Goal: Transaction & Acquisition: Book appointment/travel/reservation

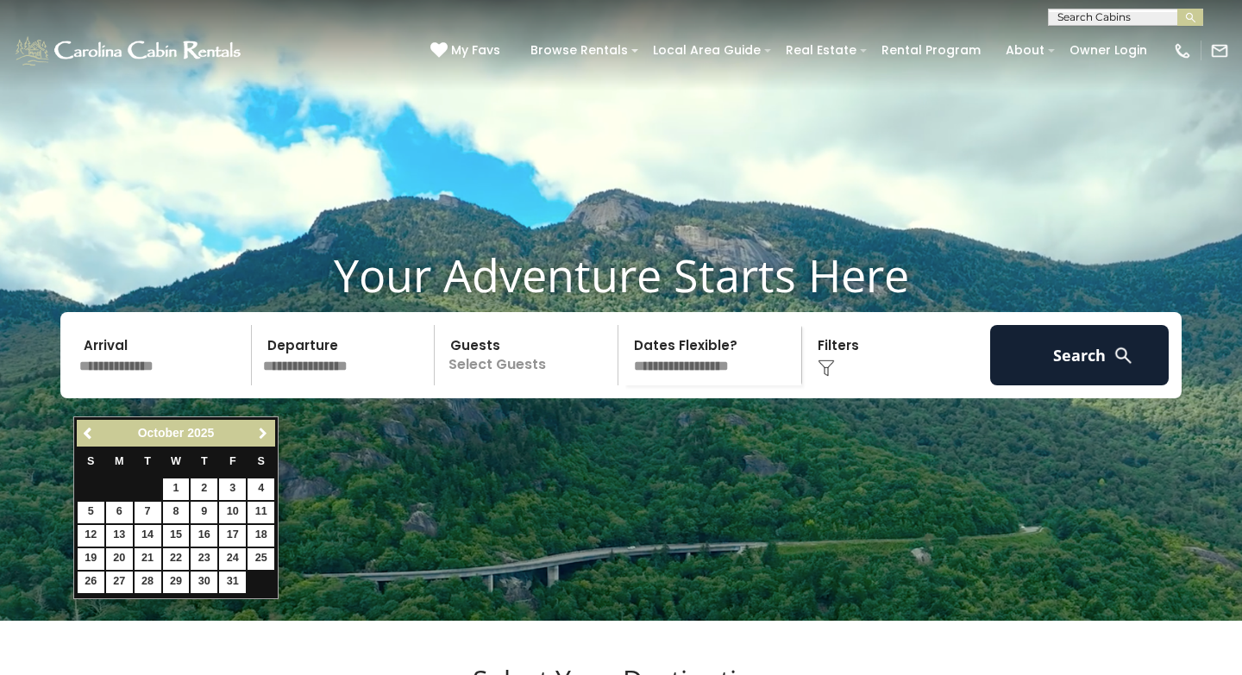
click at [257, 425] on link "Next" at bounding box center [263, 434] width 22 height 22
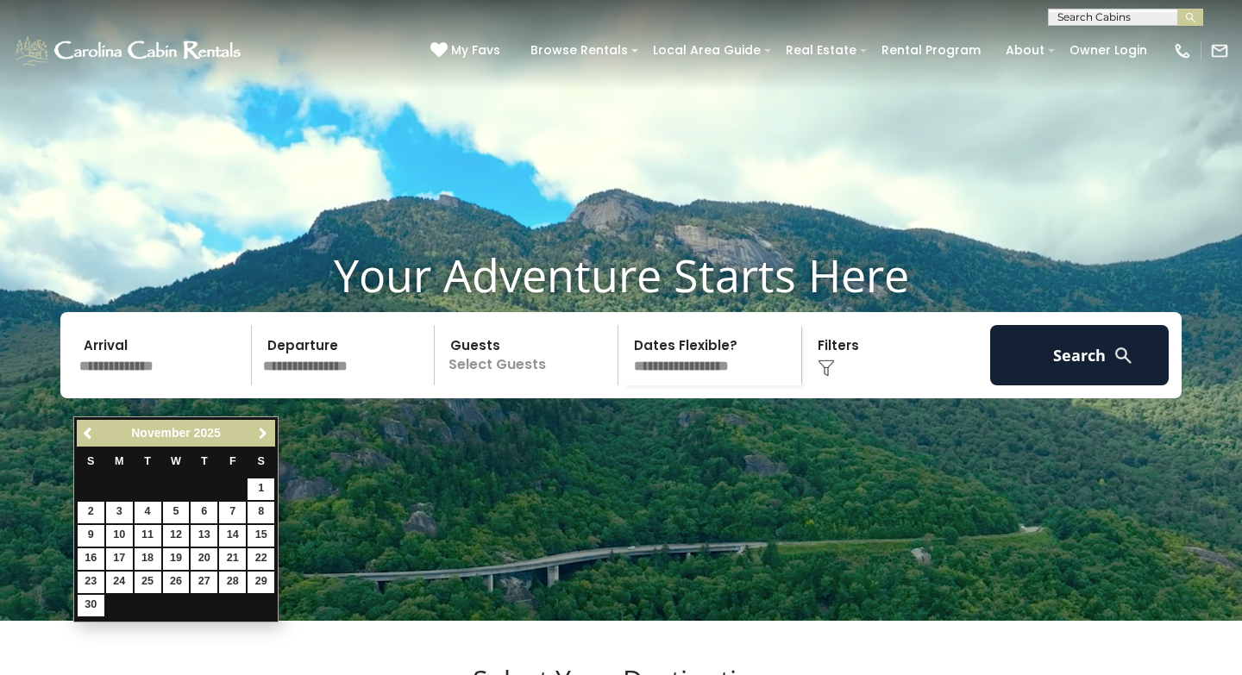
click at [257, 425] on link "Next" at bounding box center [263, 434] width 22 height 22
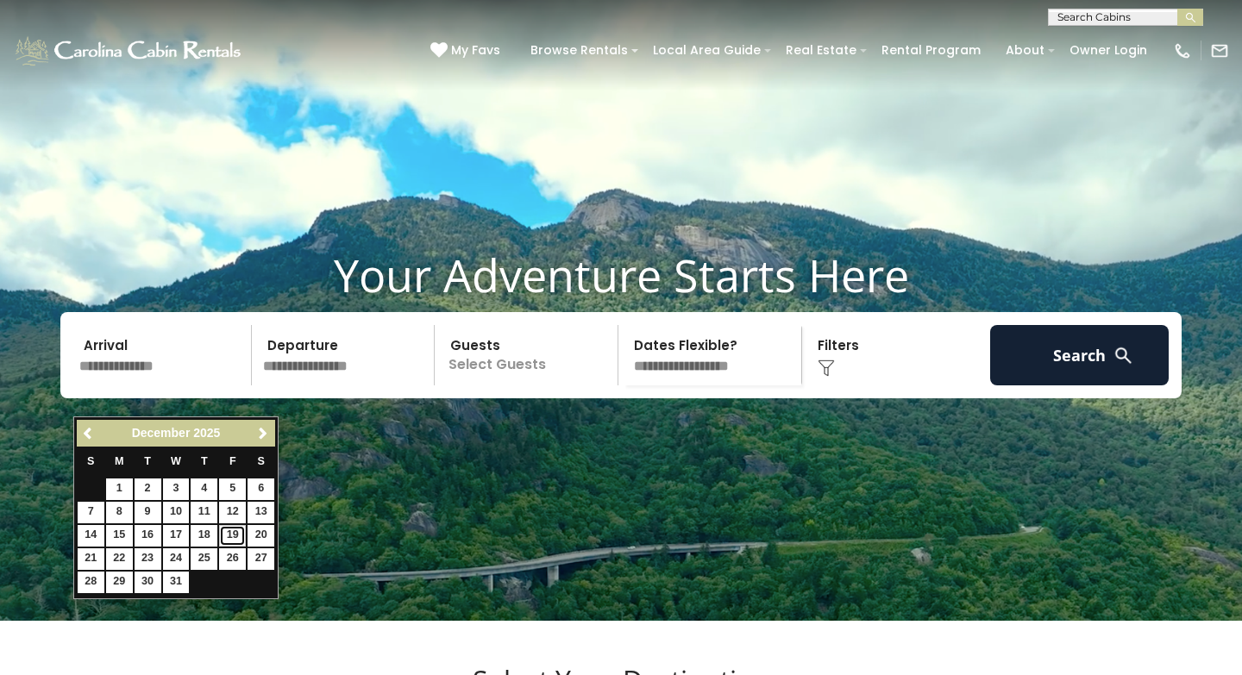
click at [235, 527] on link "19" at bounding box center [232, 536] width 27 height 22
type input "********"
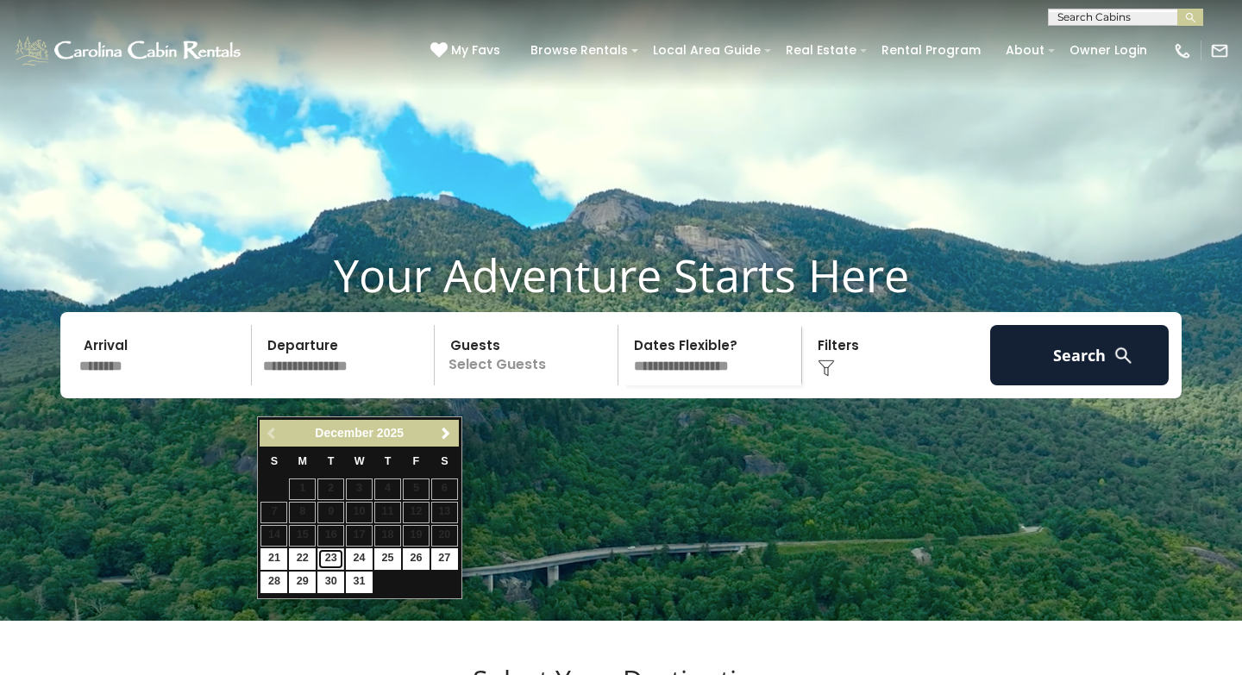
click at [330, 555] on link "23" at bounding box center [330, 560] width 27 height 22
type input "********"
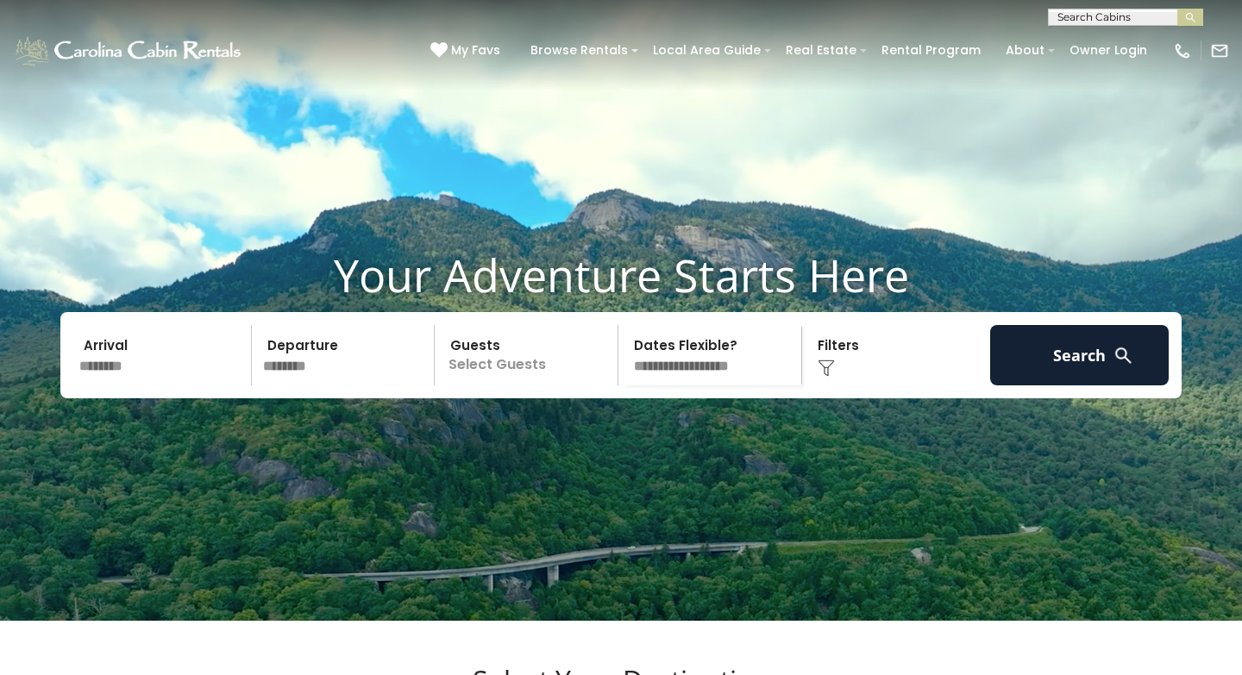
click at [531, 386] on p "Select Guests" at bounding box center [529, 355] width 178 height 60
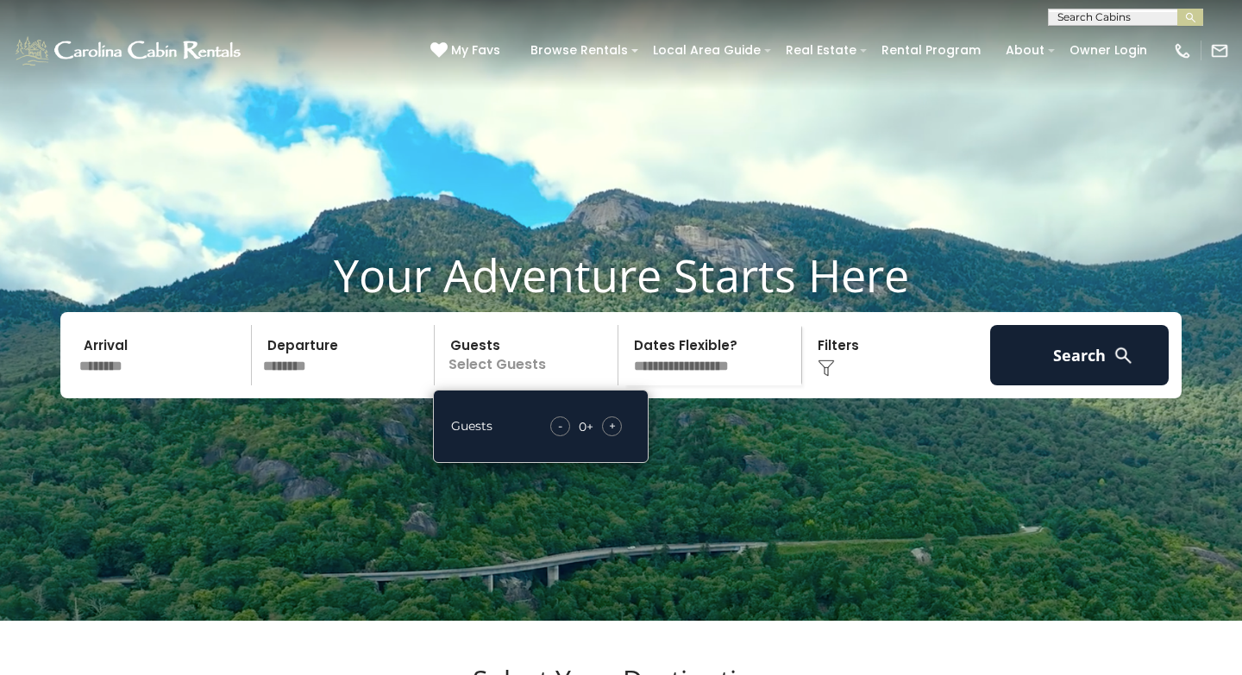
click at [614, 435] on span "+" at bounding box center [612, 426] width 7 height 17
click at [824, 377] on img at bounding box center [826, 368] width 17 height 17
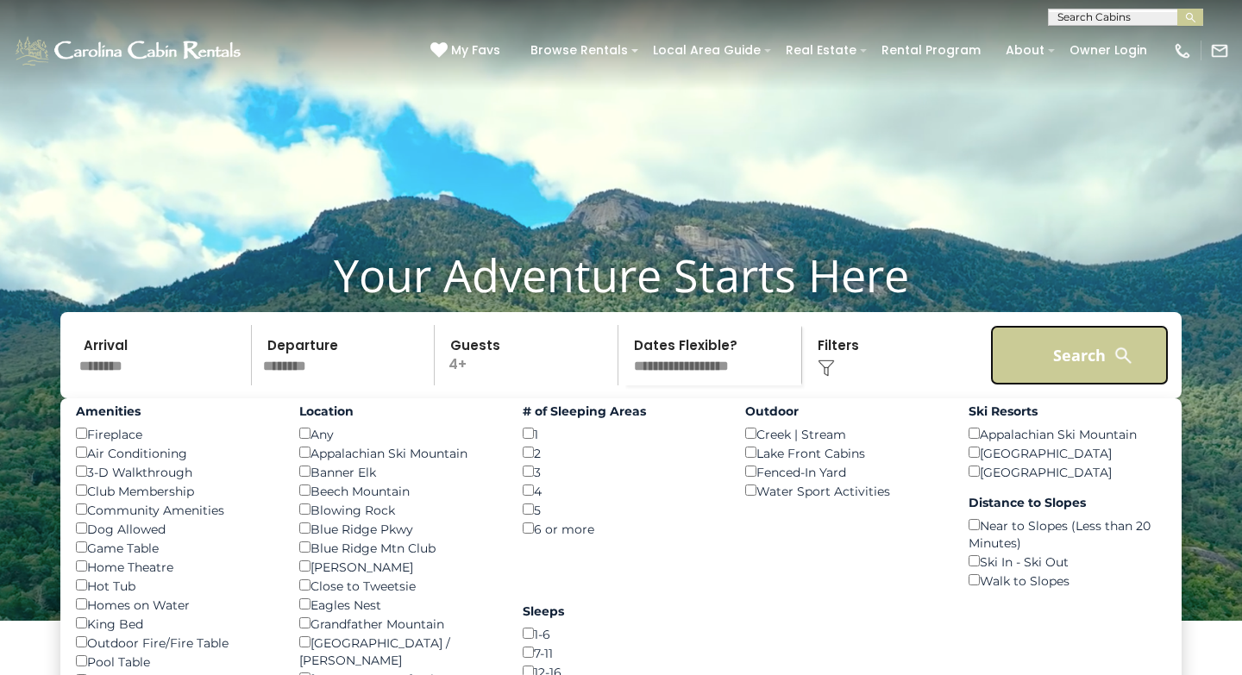
click at [1090, 386] on button "Search" at bounding box center [1079, 355] width 179 height 60
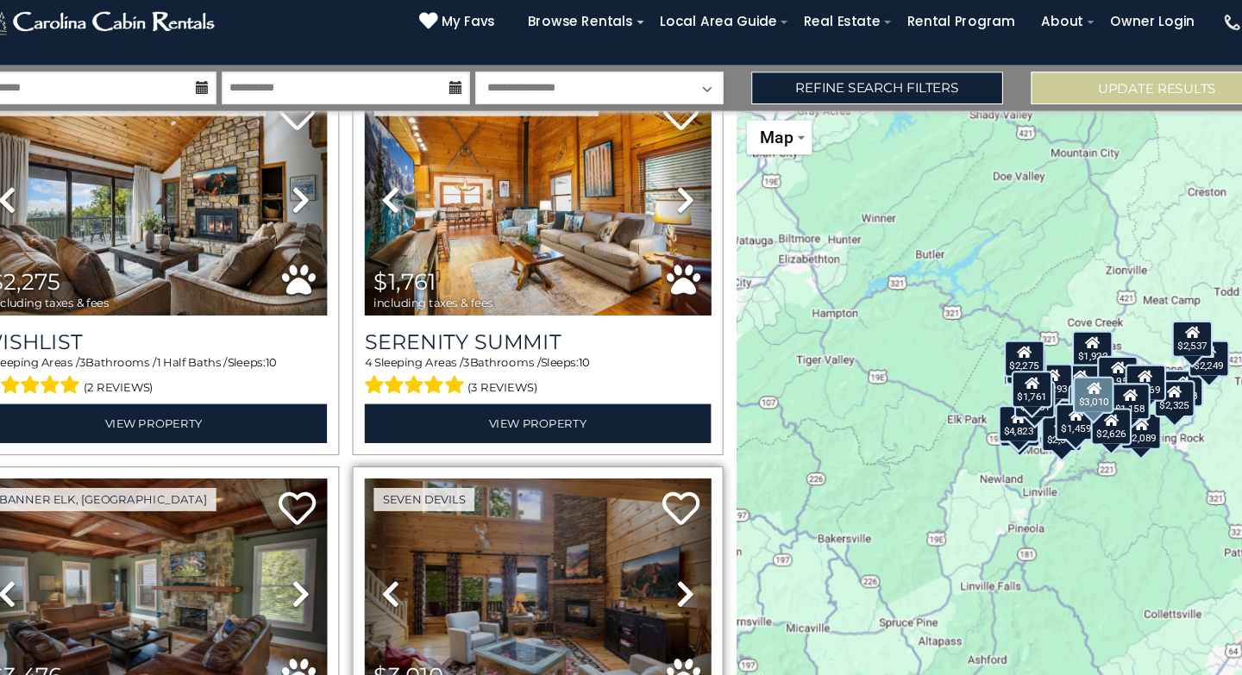
scroll to position [815, 0]
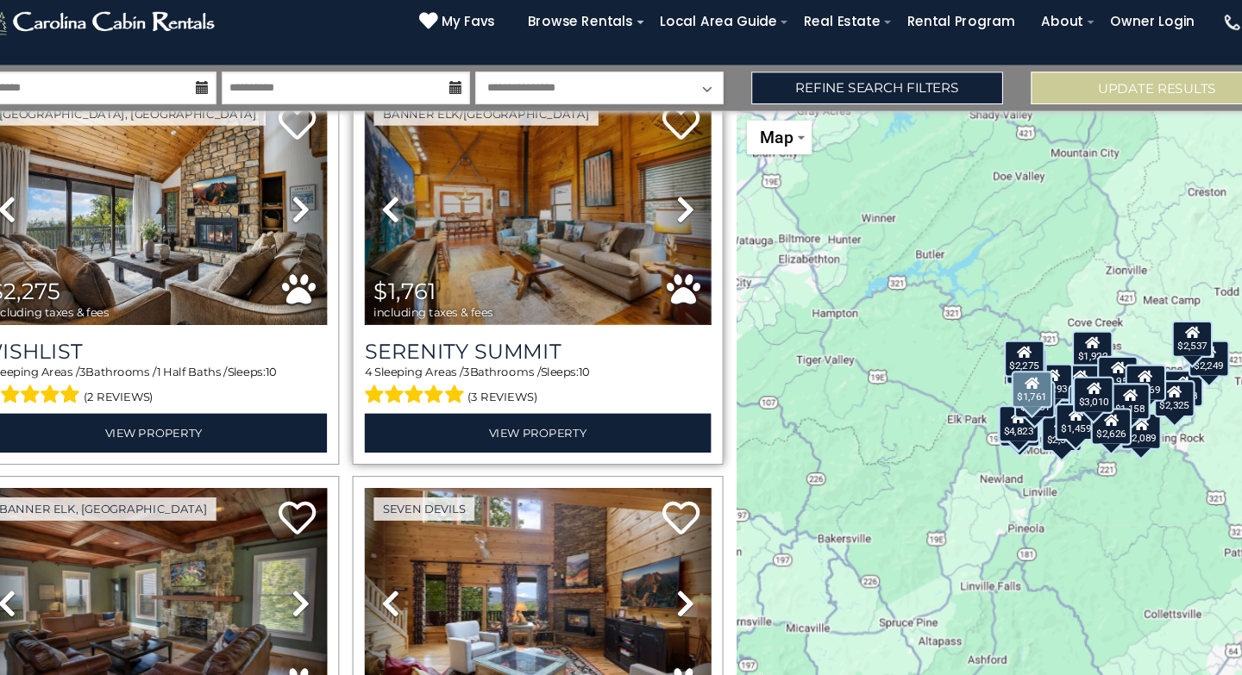
click at [520, 296] on img at bounding box center [540, 223] width 321 height 215
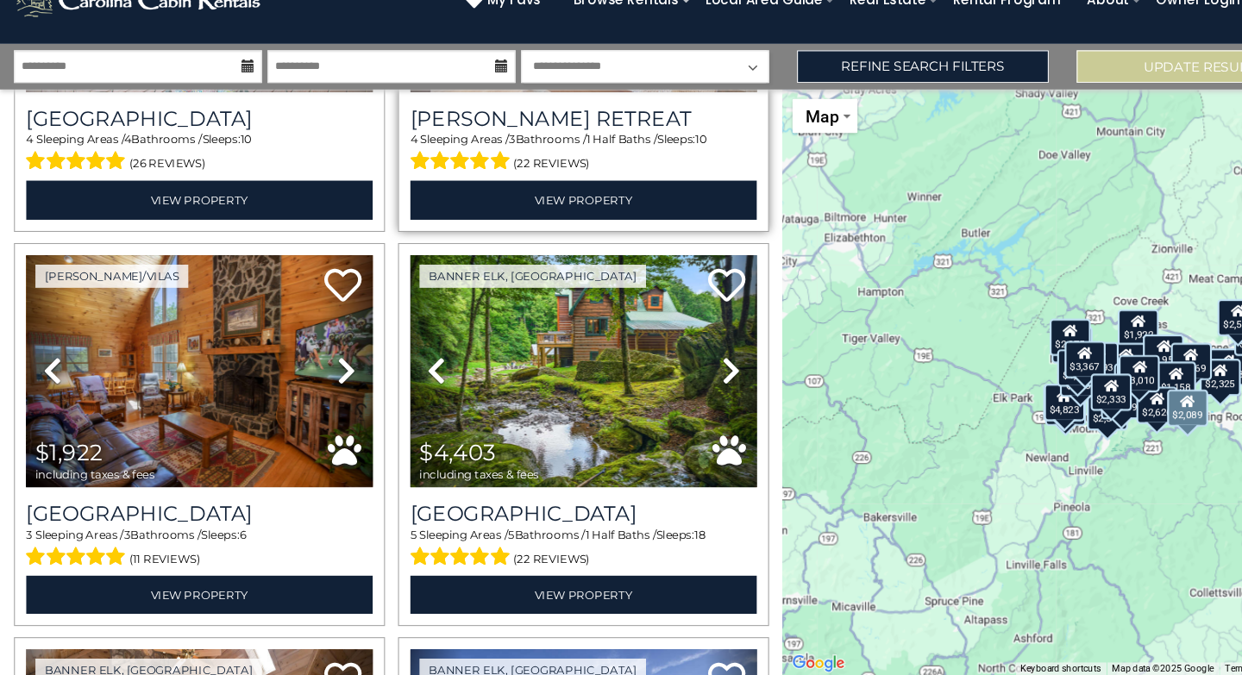
scroll to position [2475, 0]
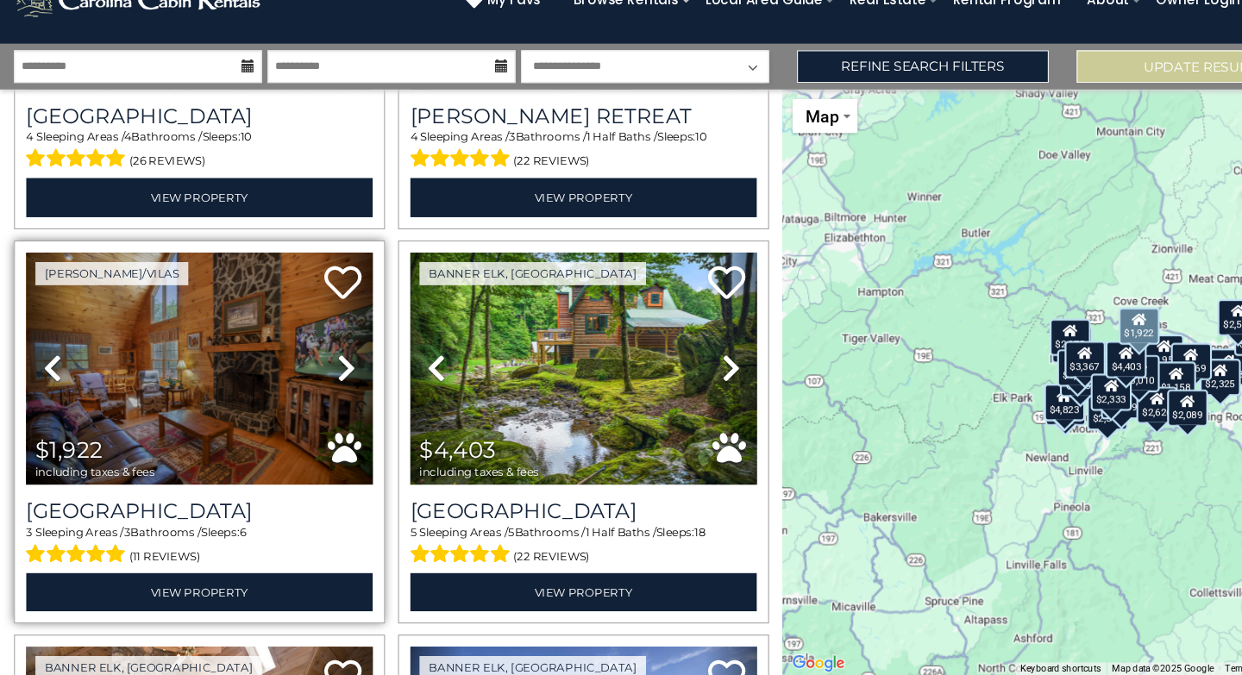
click at [315, 377] on icon at bounding box center [320, 391] width 17 height 28
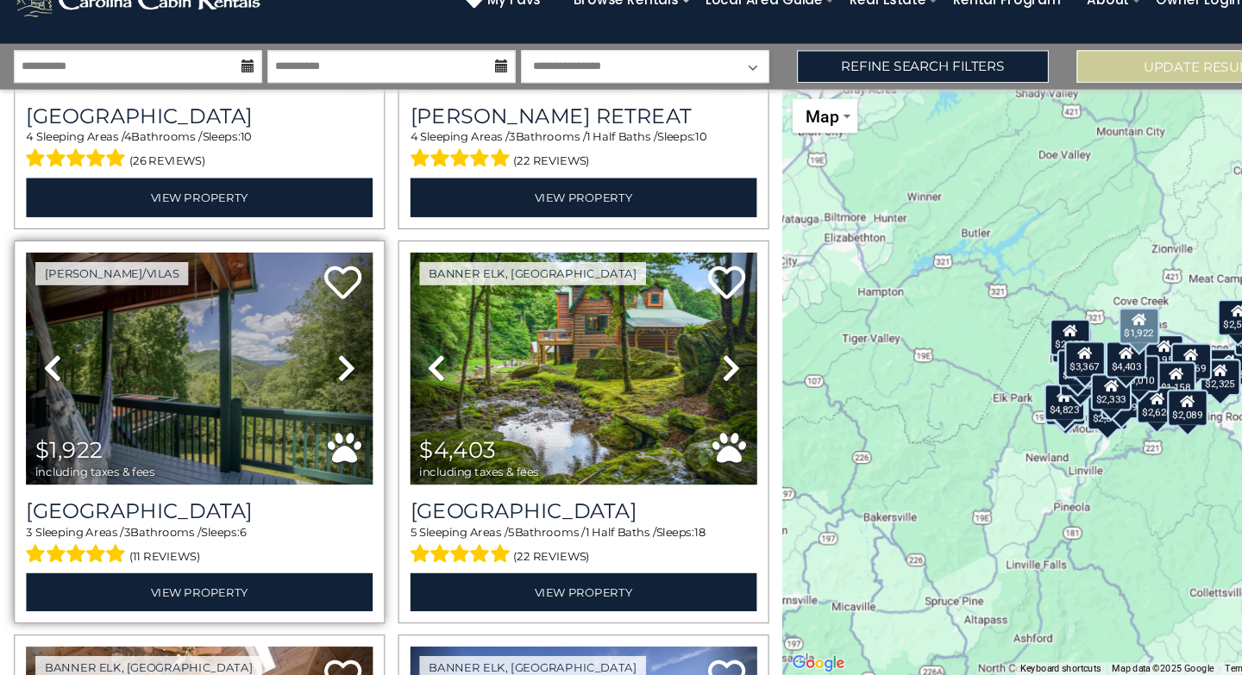
click at [315, 377] on icon at bounding box center [320, 391] width 17 height 28
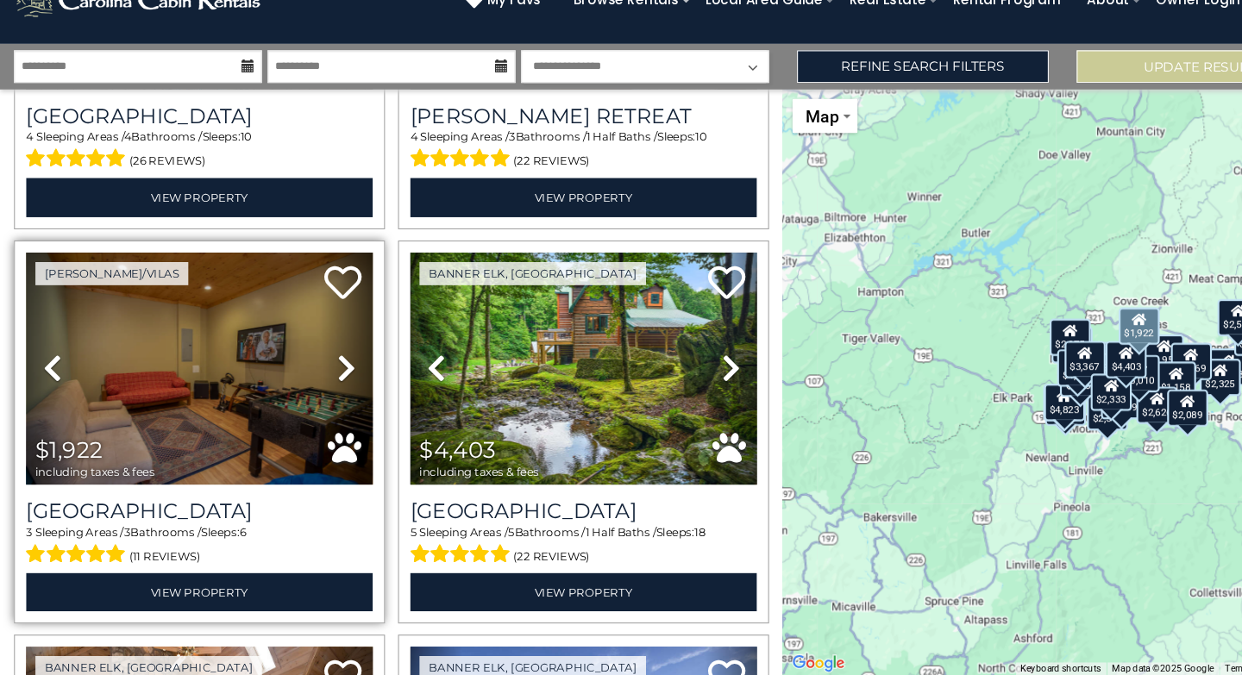
click at [315, 377] on icon at bounding box center [320, 391] width 17 height 28
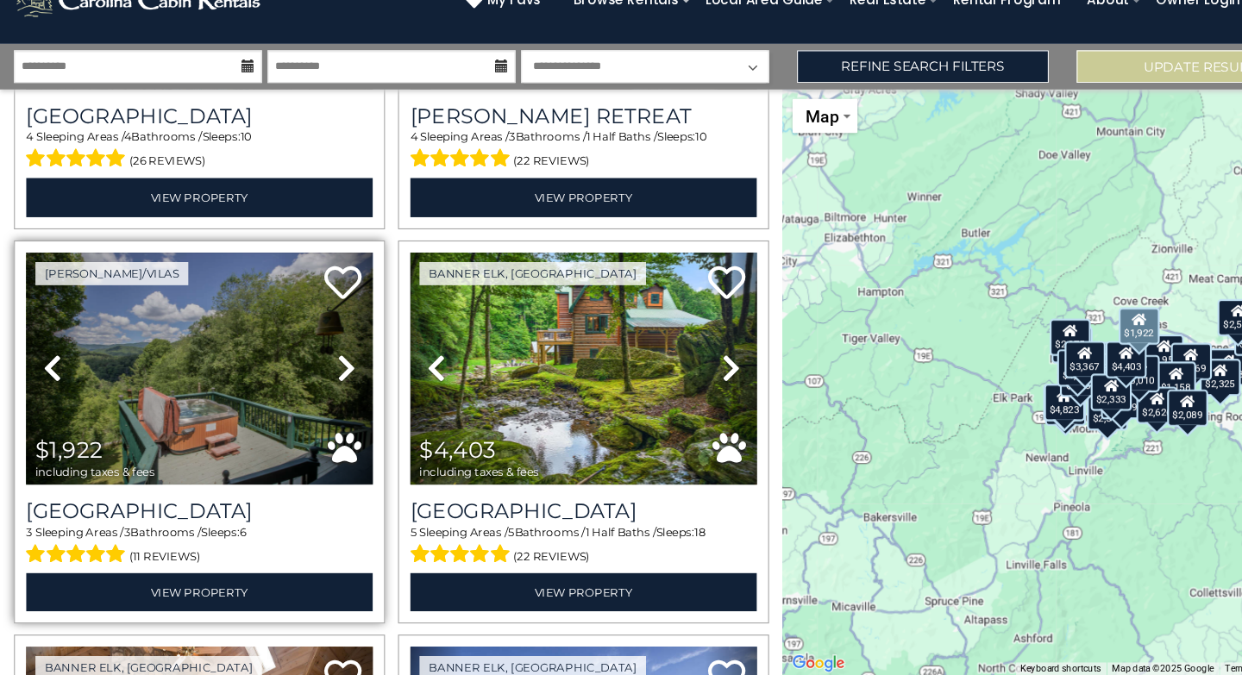
click at [315, 377] on icon at bounding box center [320, 391] width 17 height 28
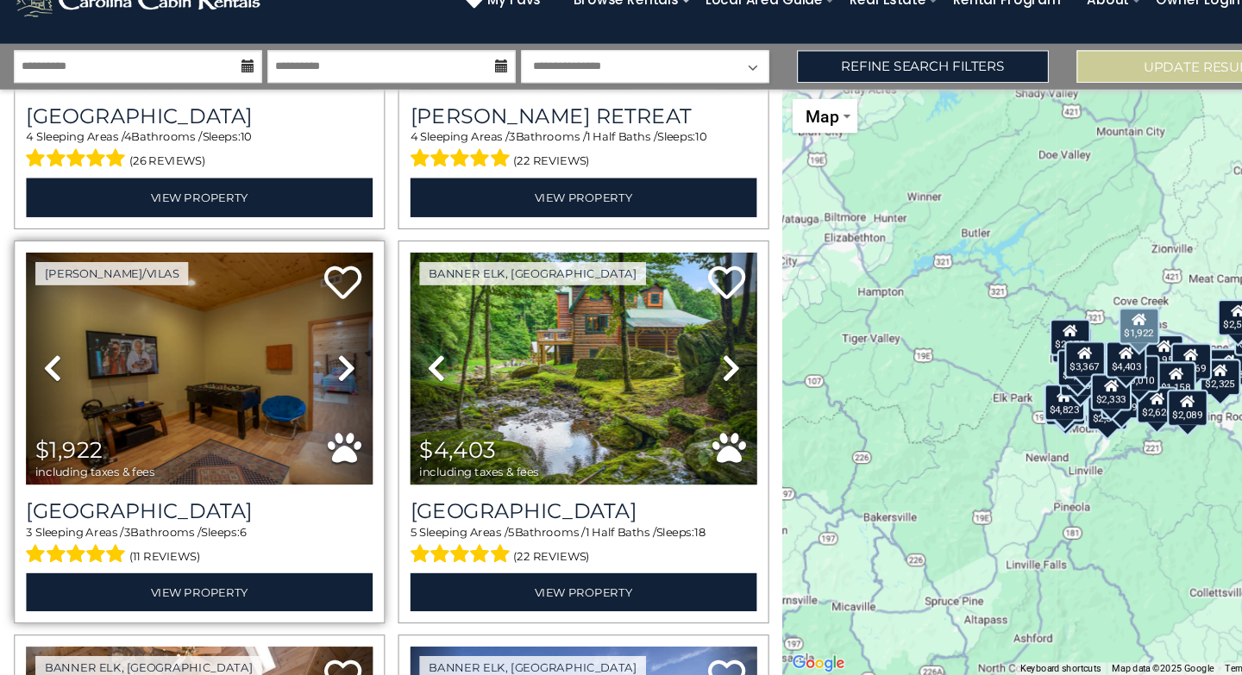
click at [315, 377] on icon at bounding box center [320, 391] width 17 height 28
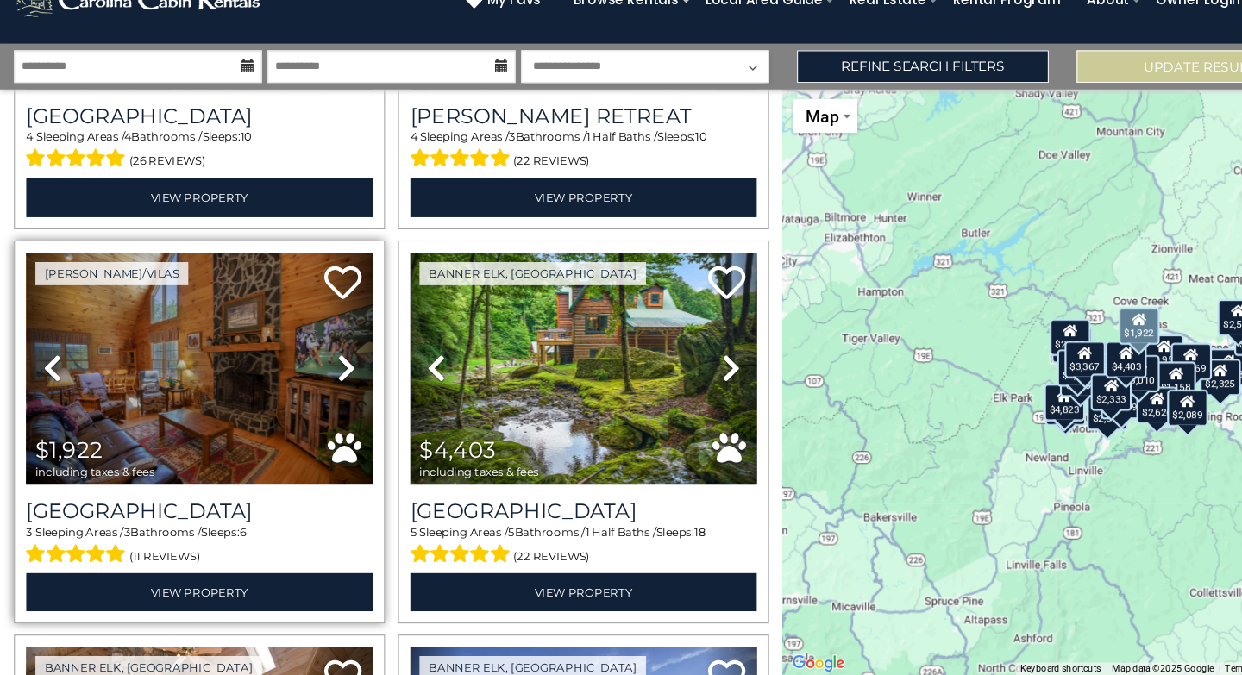
click at [315, 377] on icon at bounding box center [320, 391] width 17 height 28
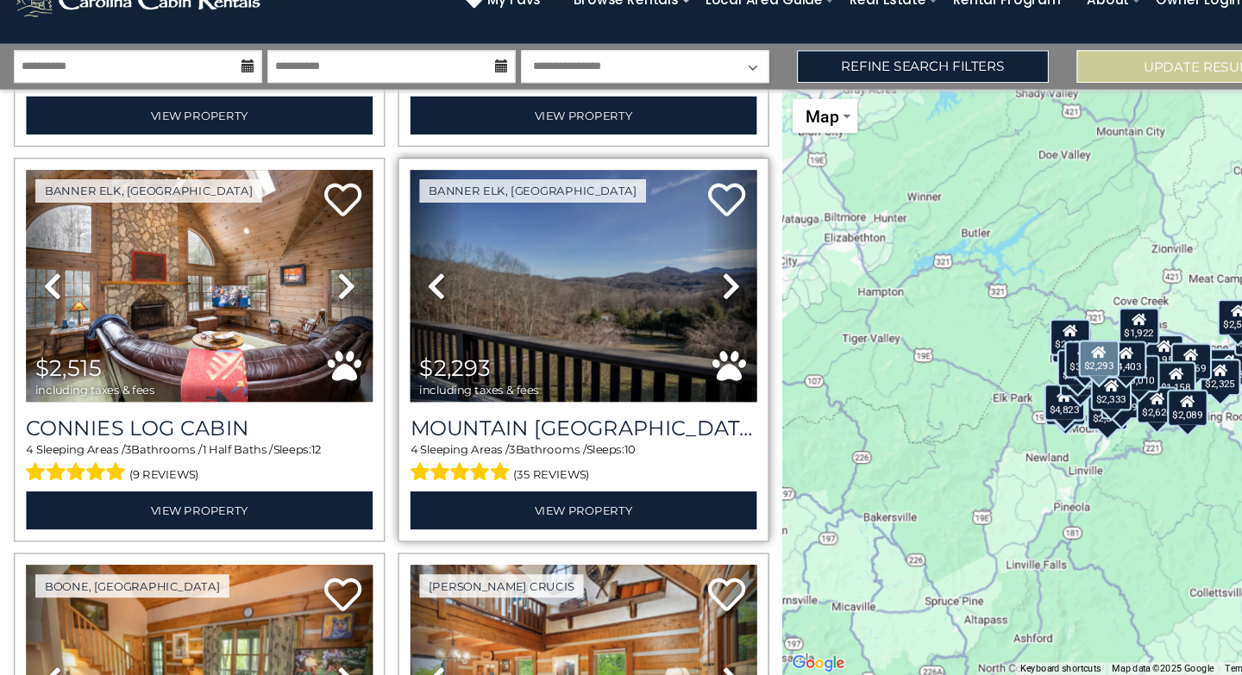
scroll to position [2920, 0]
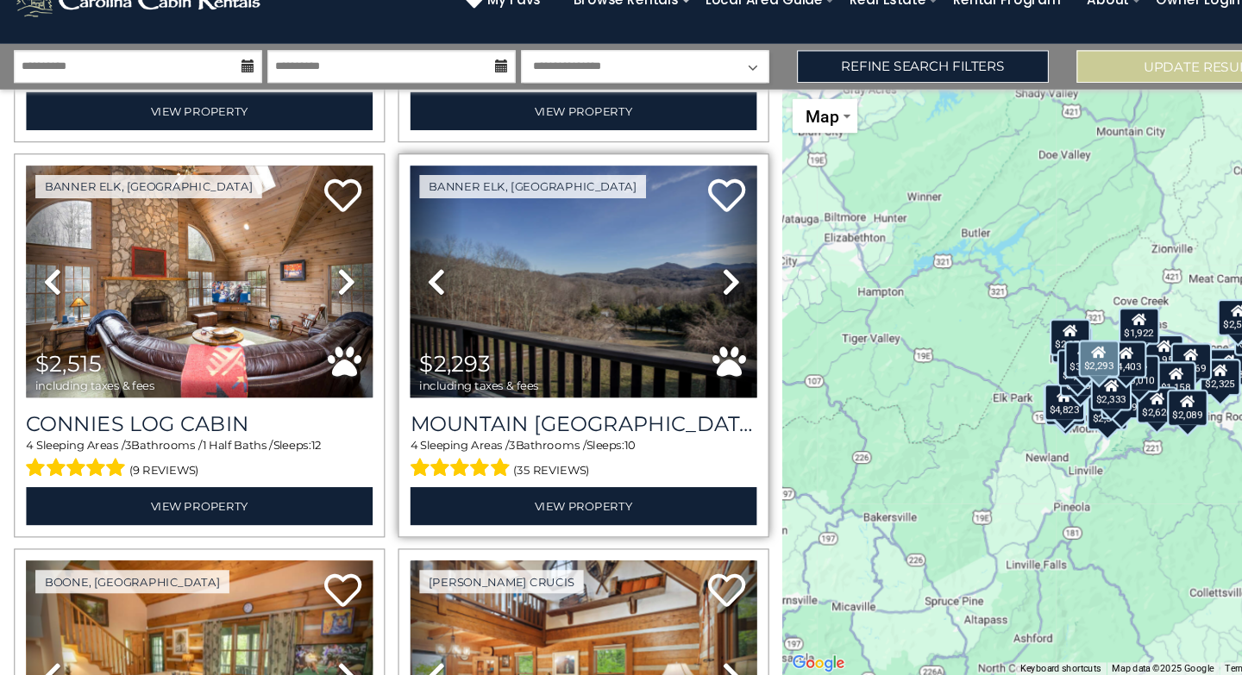
click at [669, 298] on icon at bounding box center [676, 312] width 17 height 28
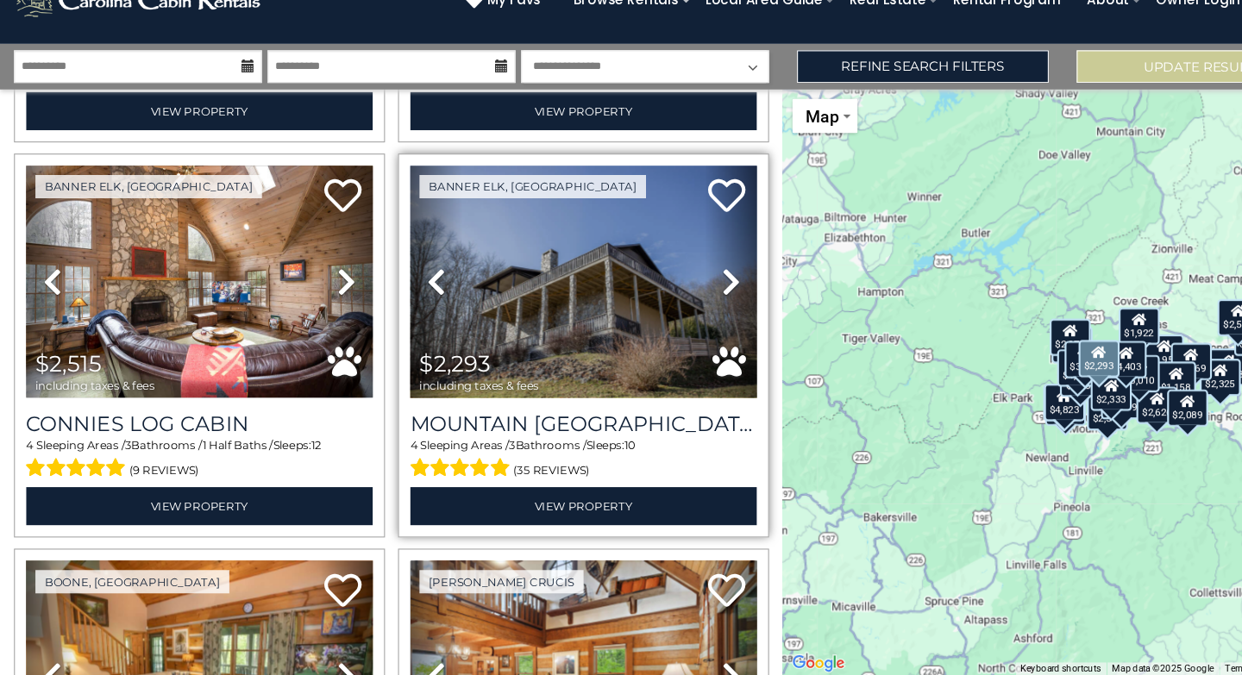
click at [669, 298] on icon at bounding box center [676, 312] width 17 height 28
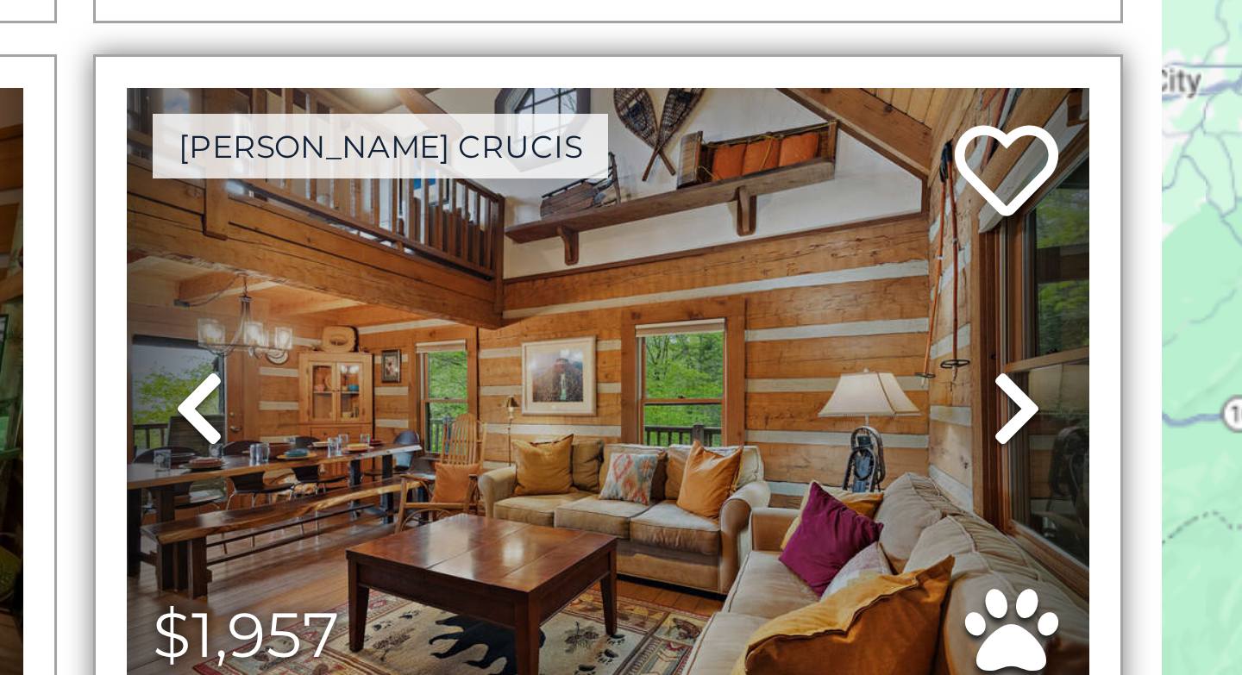
scroll to position [3202, 0]
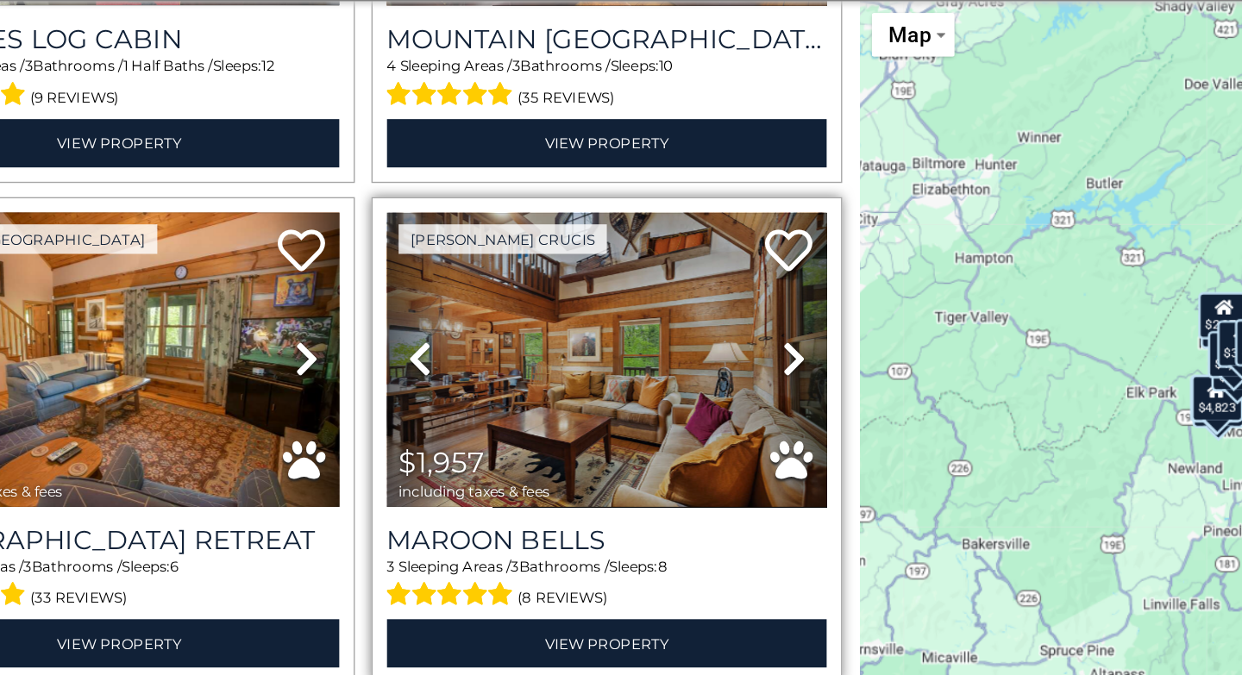
click at [668, 380] on icon at bounding box center [676, 394] width 17 height 28
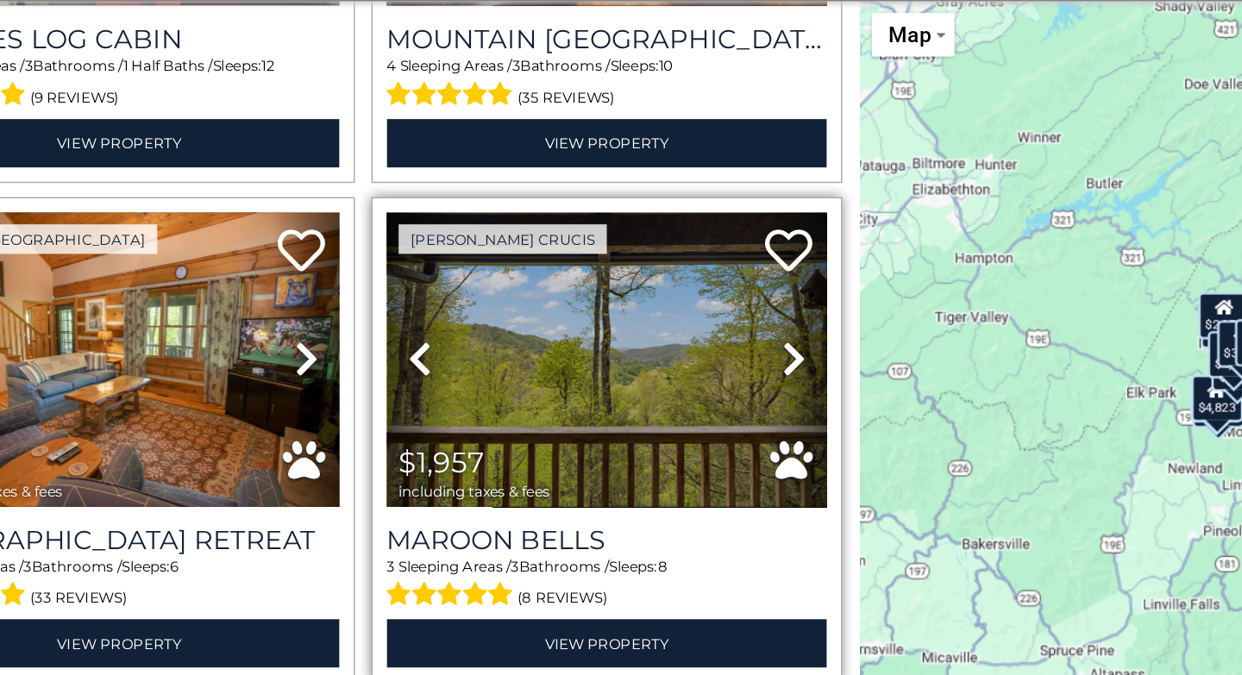
click at [668, 380] on icon at bounding box center [676, 394] width 17 height 28
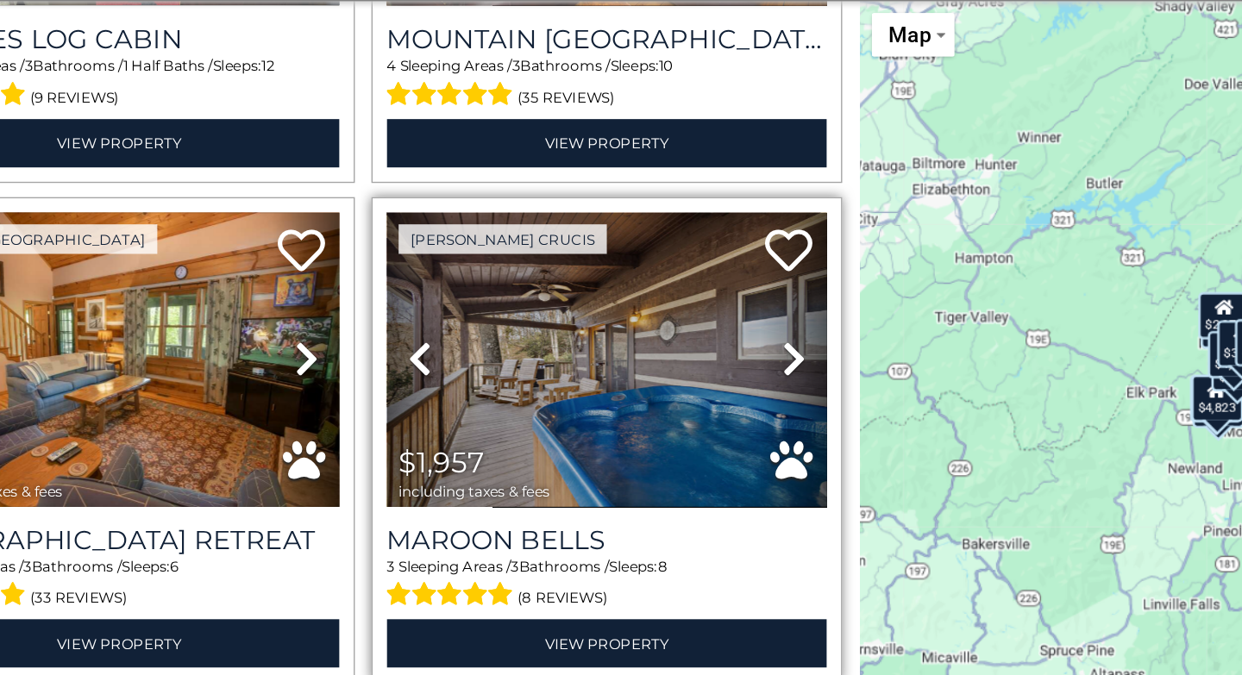
click at [668, 380] on icon at bounding box center [676, 394] width 17 height 28
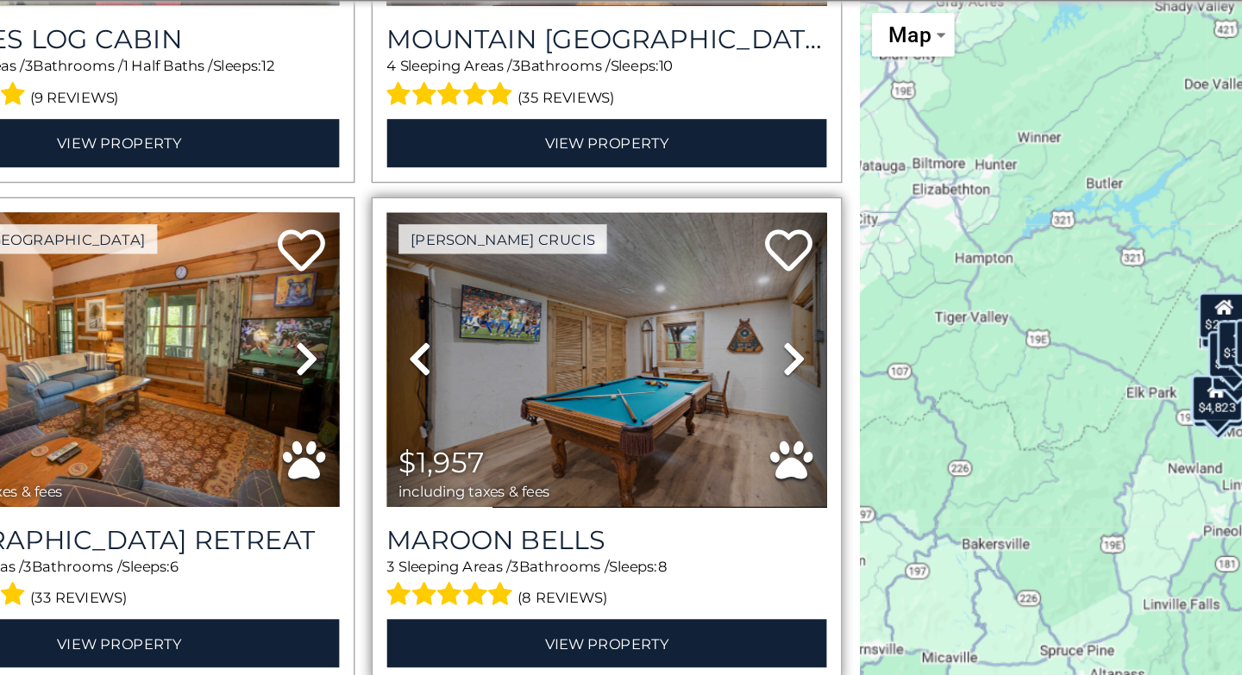
click at [668, 380] on icon at bounding box center [676, 394] width 17 height 28
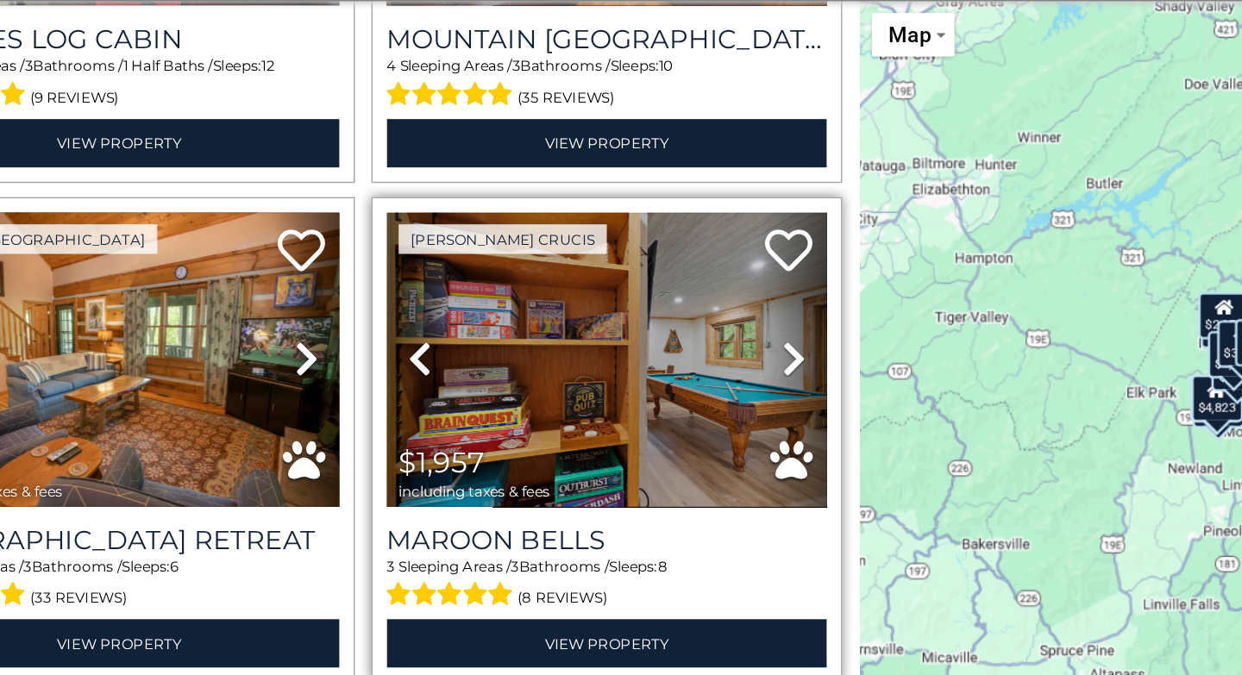
click at [668, 380] on icon at bounding box center [676, 394] width 17 height 28
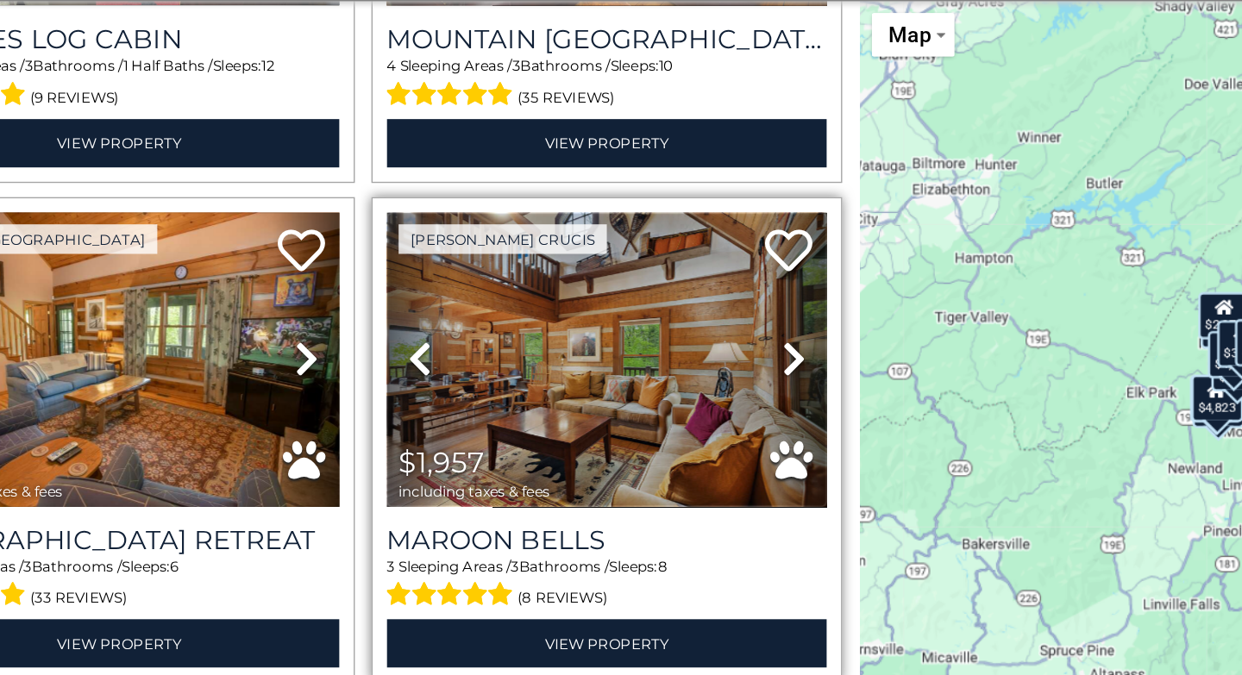
click at [519, 379] on img at bounding box center [540, 394] width 321 height 215
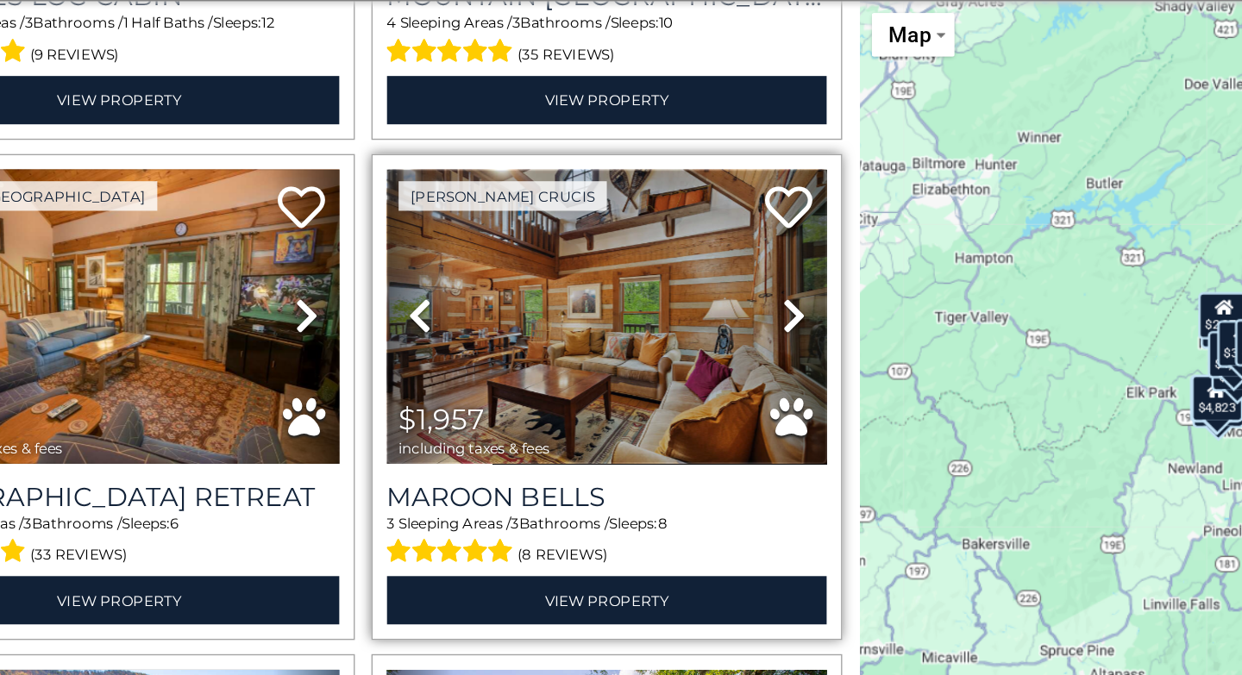
scroll to position [3246, 0]
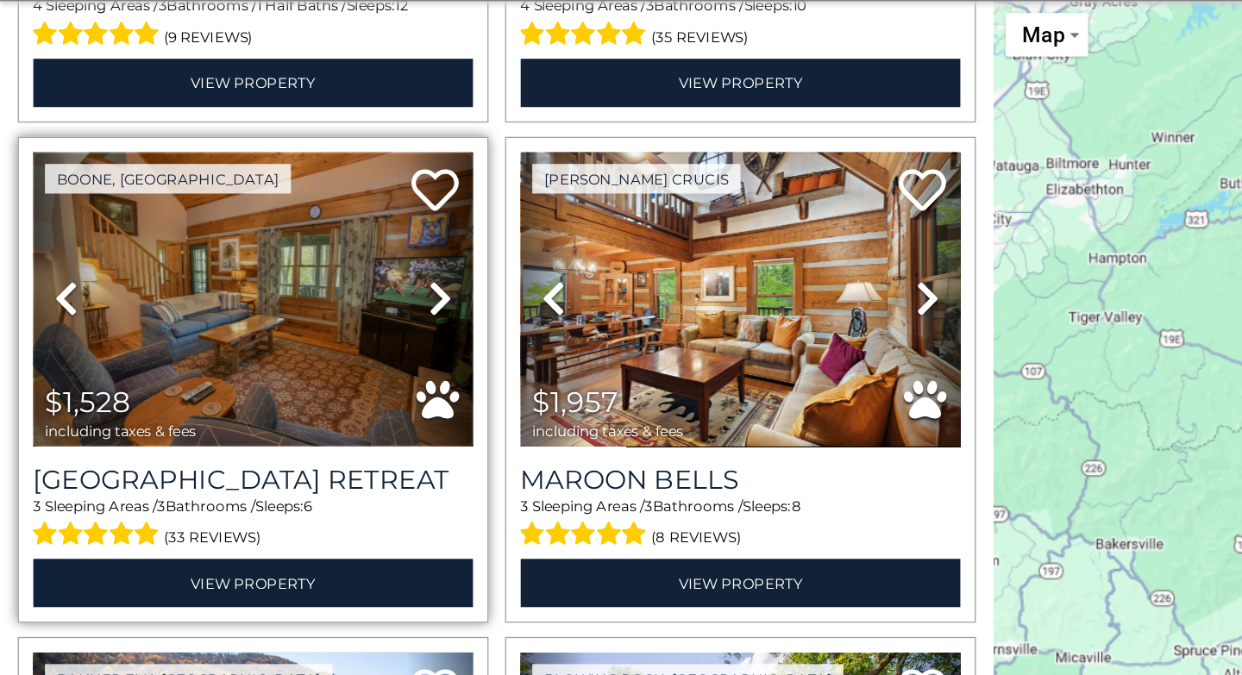
click at [209, 347] on img at bounding box center [184, 350] width 321 height 215
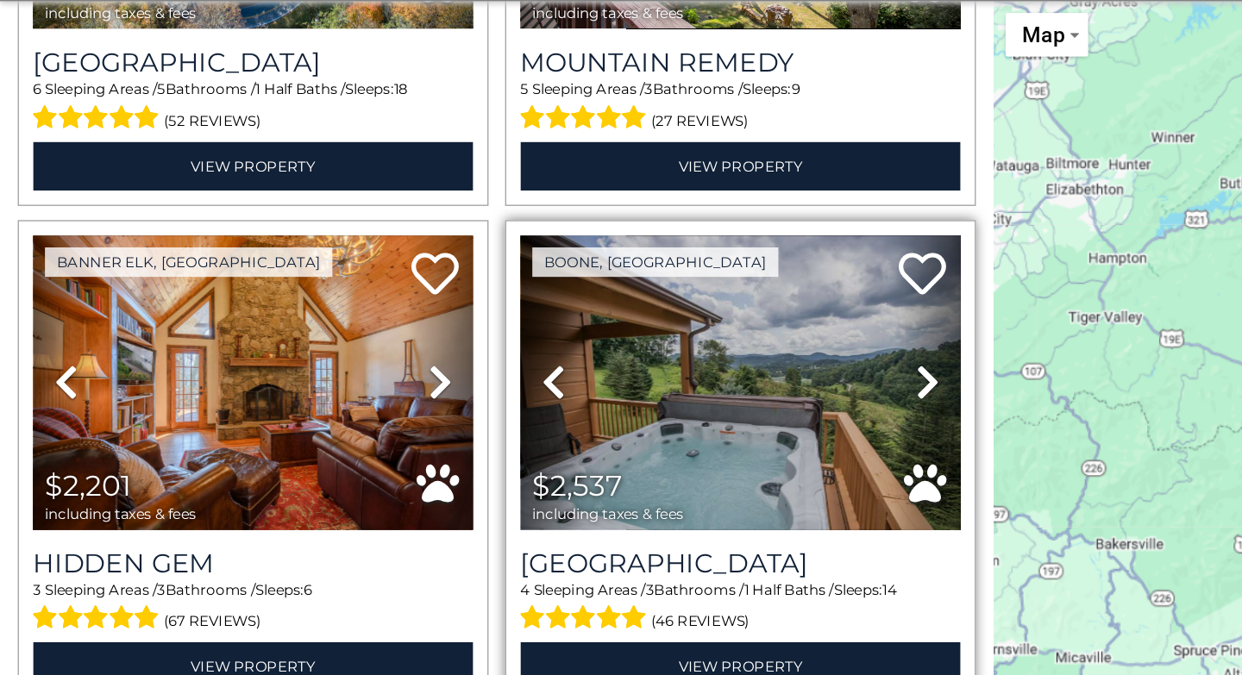
scroll to position [3919, 0]
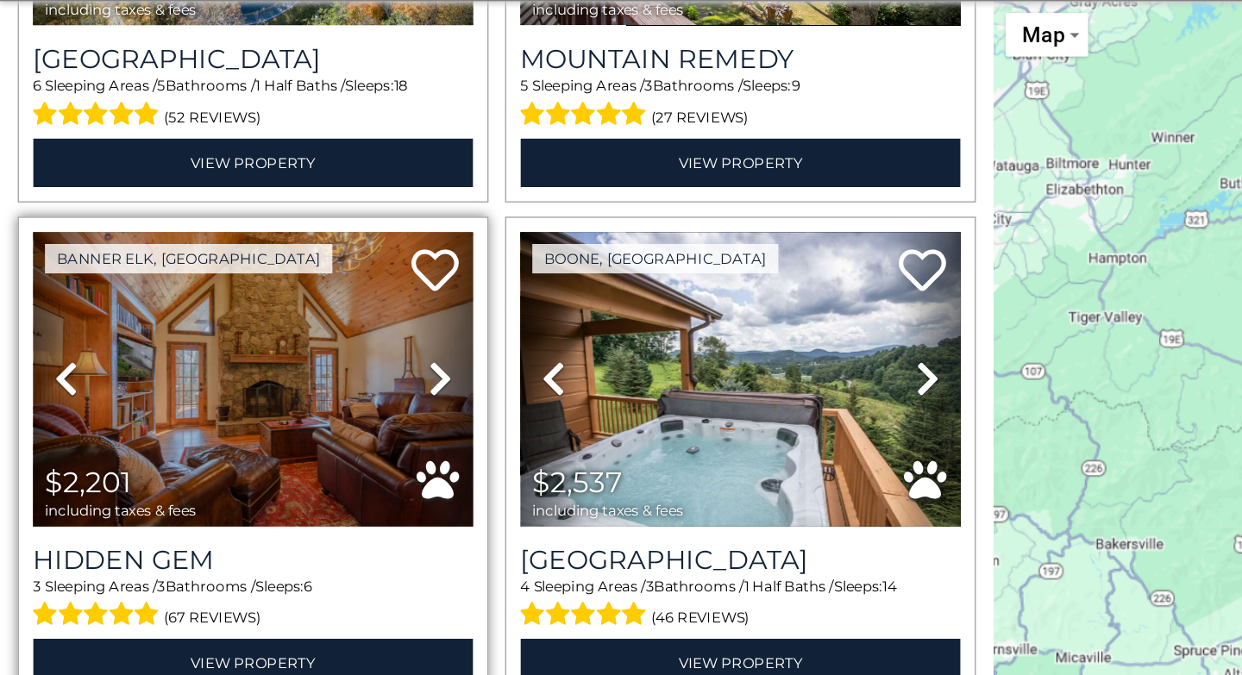
click at [323, 394] on icon at bounding box center [320, 408] width 17 height 28
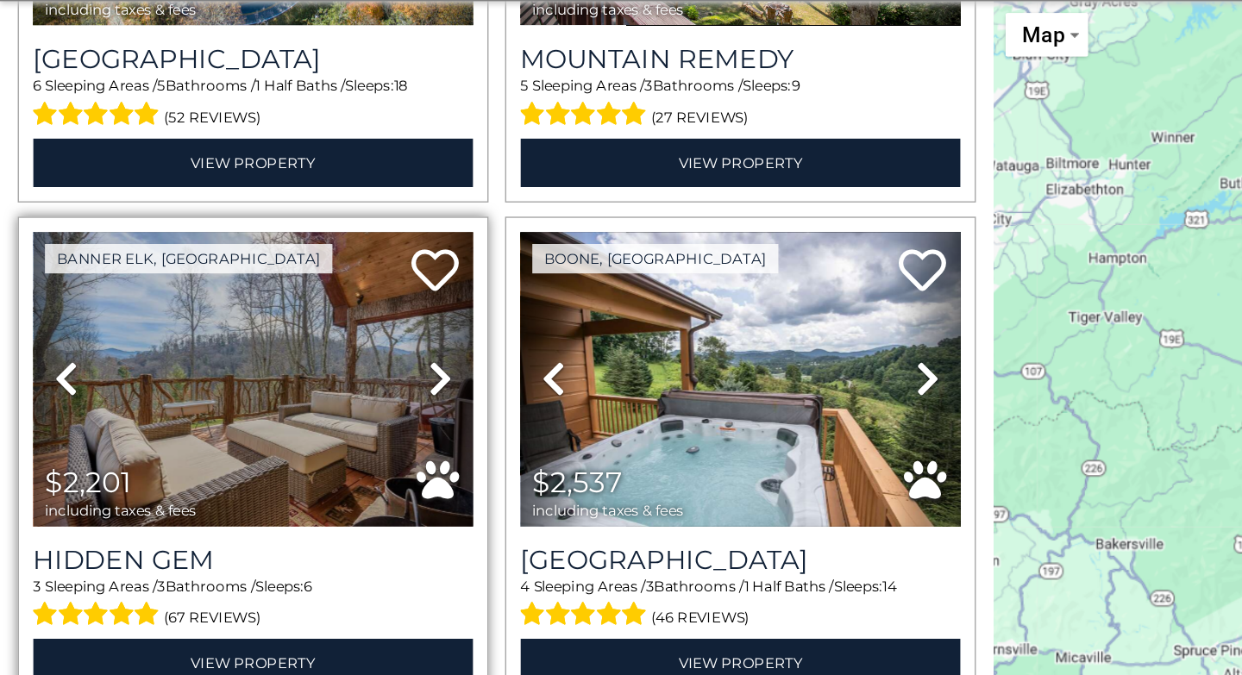
click at [323, 394] on icon at bounding box center [320, 408] width 17 height 28
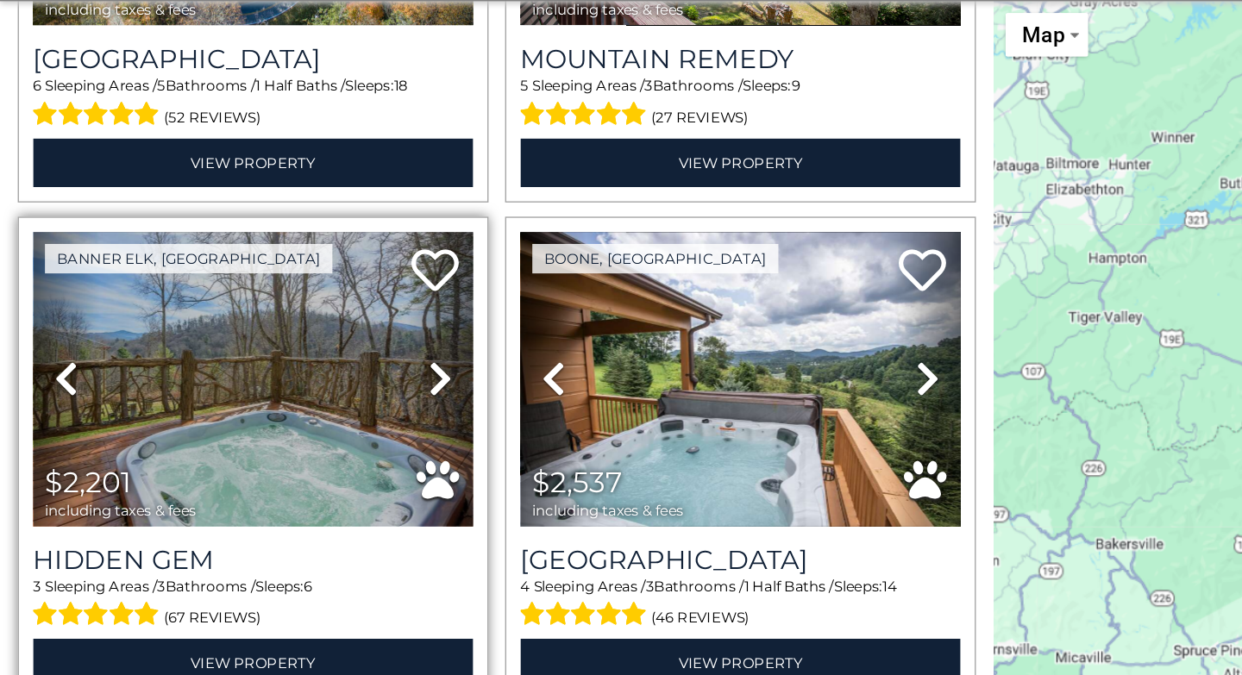
click at [323, 394] on icon at bounding box center [320, 408] width 17 height 28
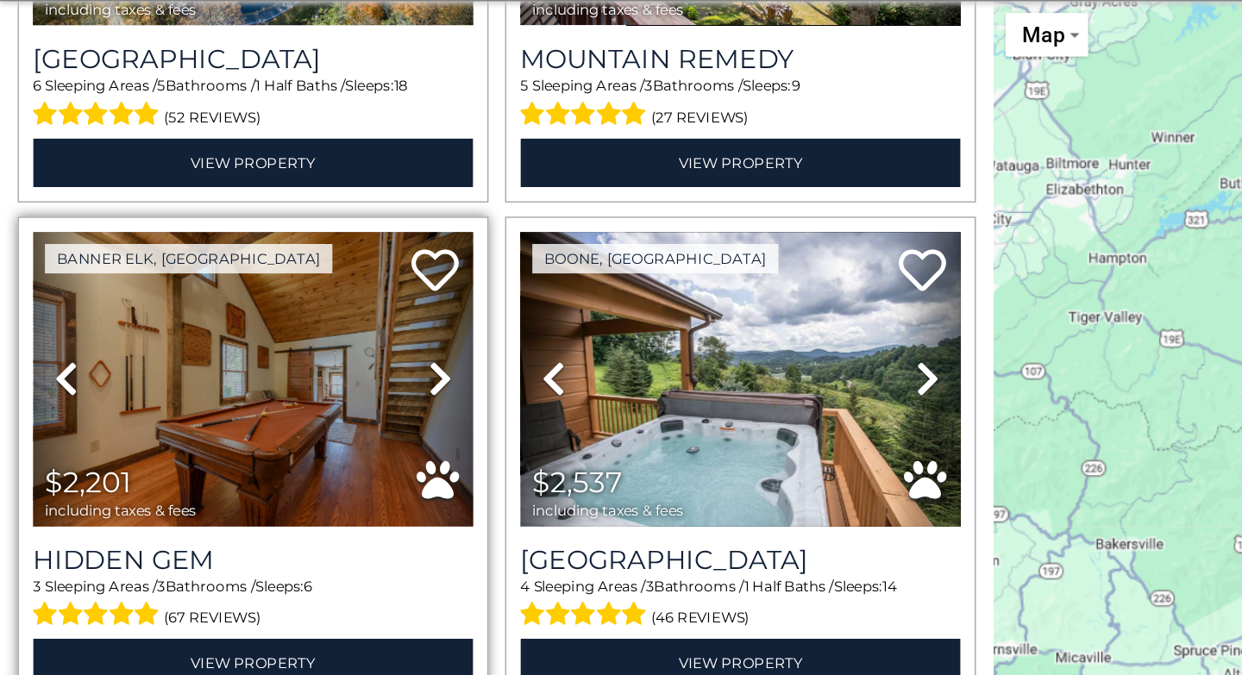
click at [323, 394] on icon at bounding box center [320, 408] width 17 height 28
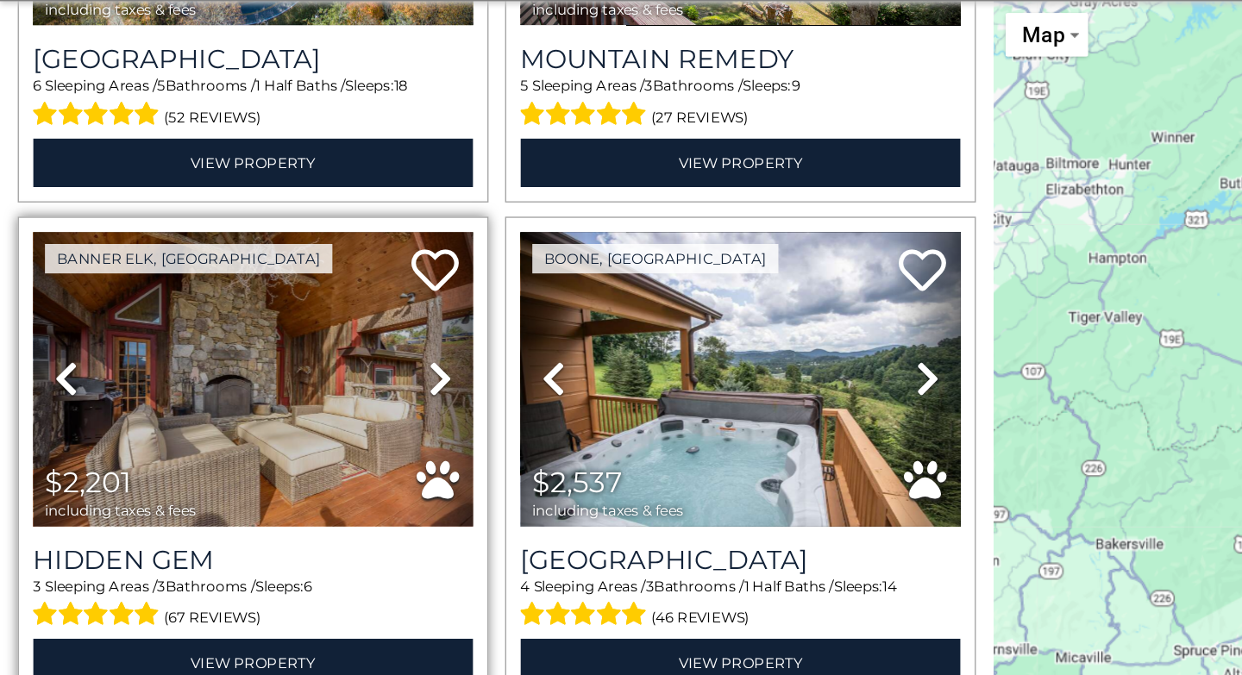
click at [323, 394] on icon at bounding box center [320, 408] width 17 height 28
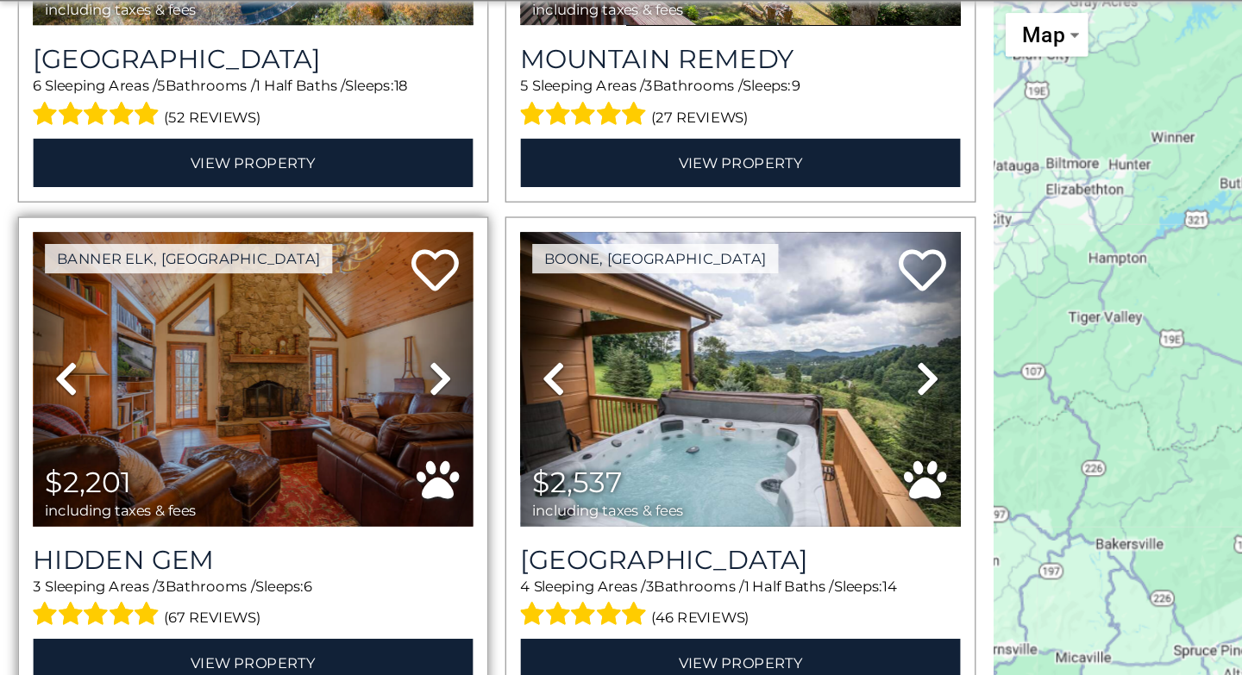
click at [323, 394] on icon at bounding box center [320, 408] width 17 height 28
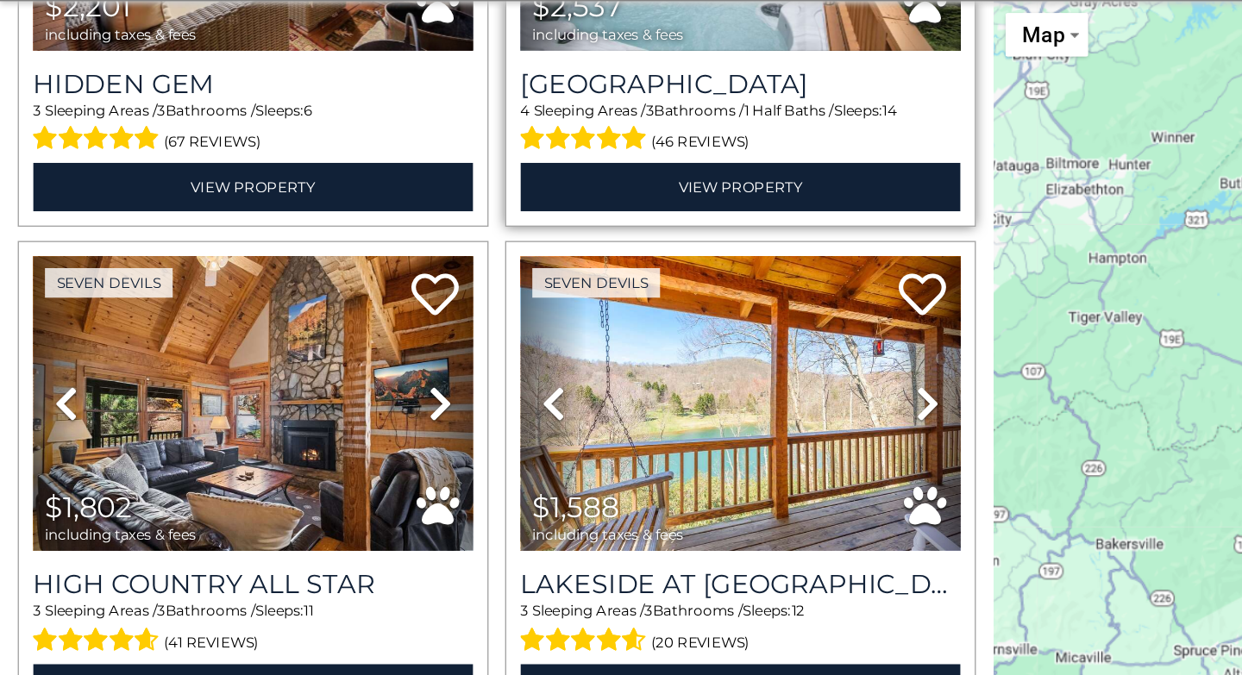
scroll to position [4279, 0]
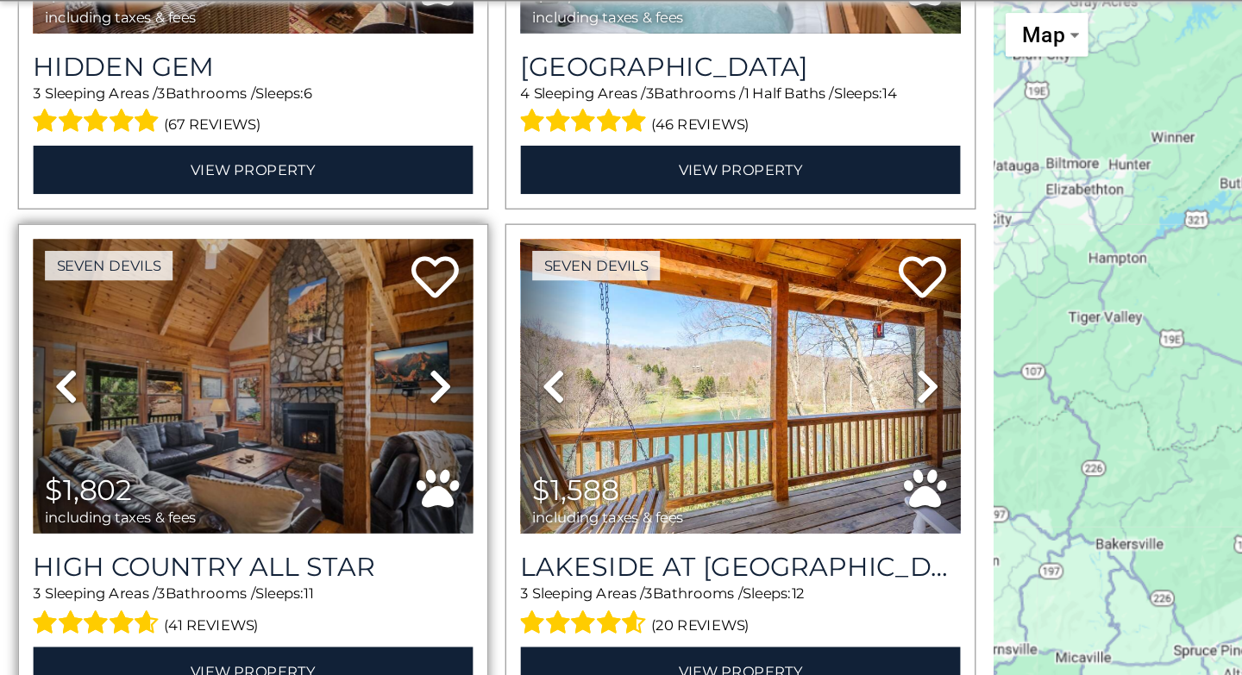
click at [320, 400] on icon at bounding box center [320, 414] width 17 height 28
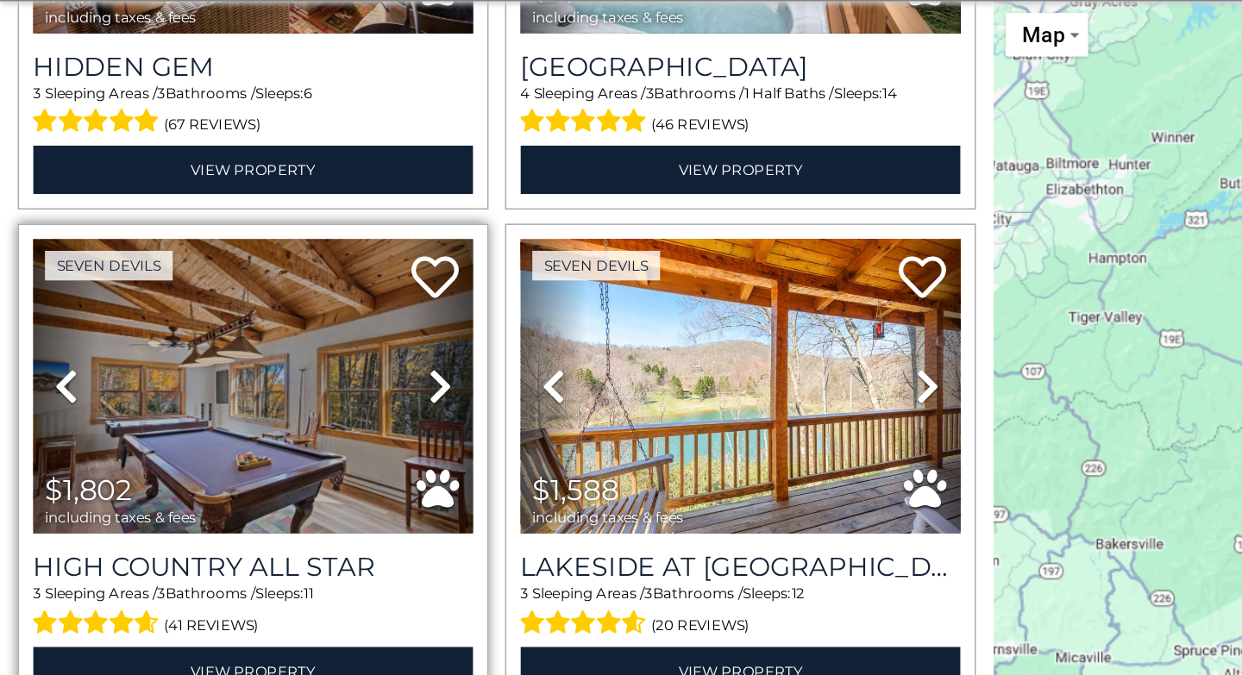
click at [320, 400] on icon at bounding box center [320, 414] width 17 height 28
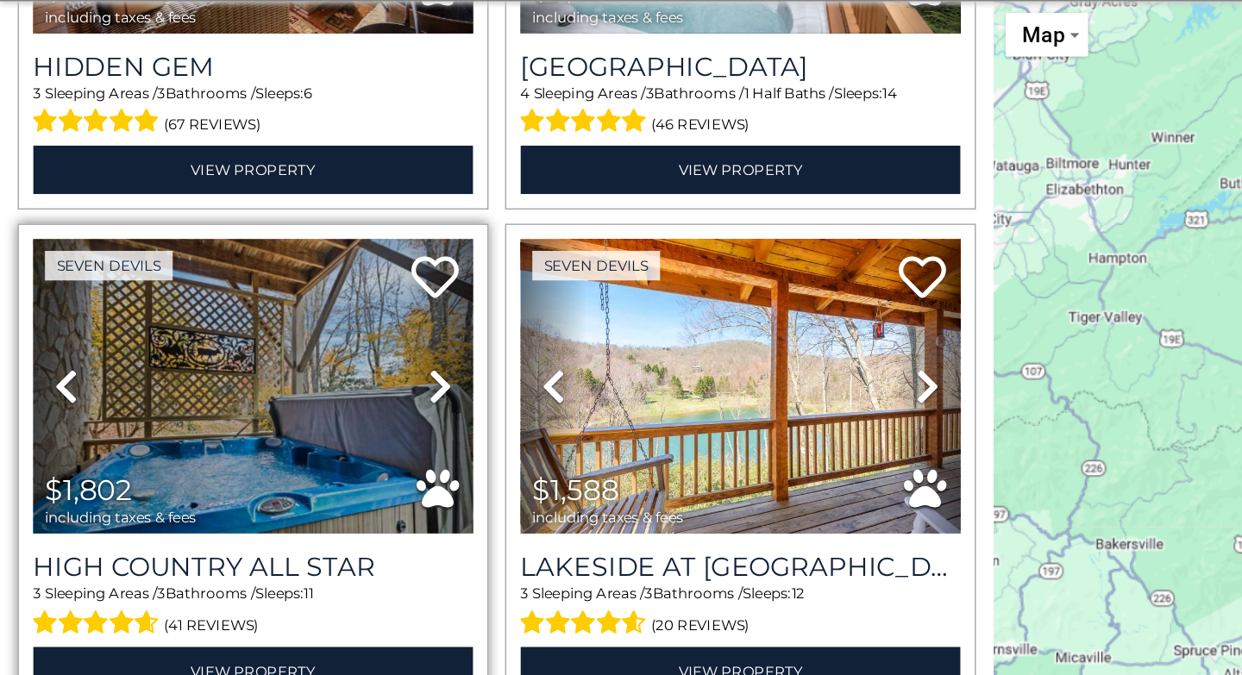
click at [320, 400] on icon at bounding box center [320, 414] width 17 height 28
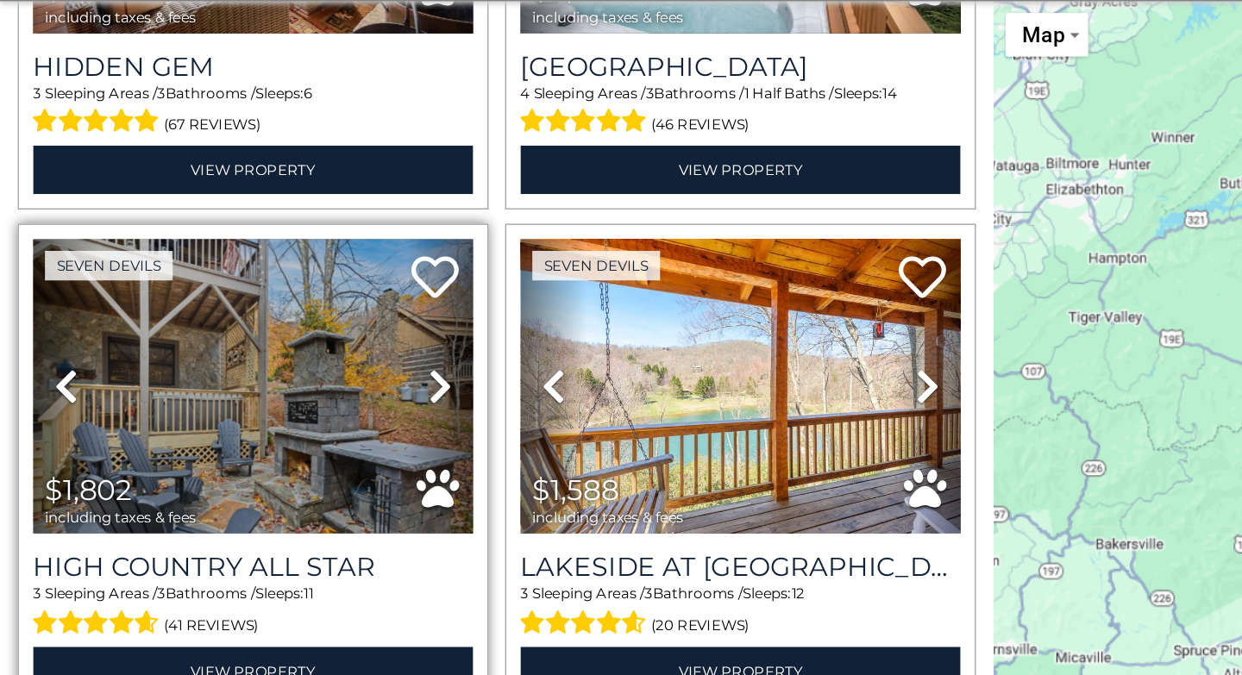
click at [320, 400] on icon at bounding box center [320, 414] width 17 height 28
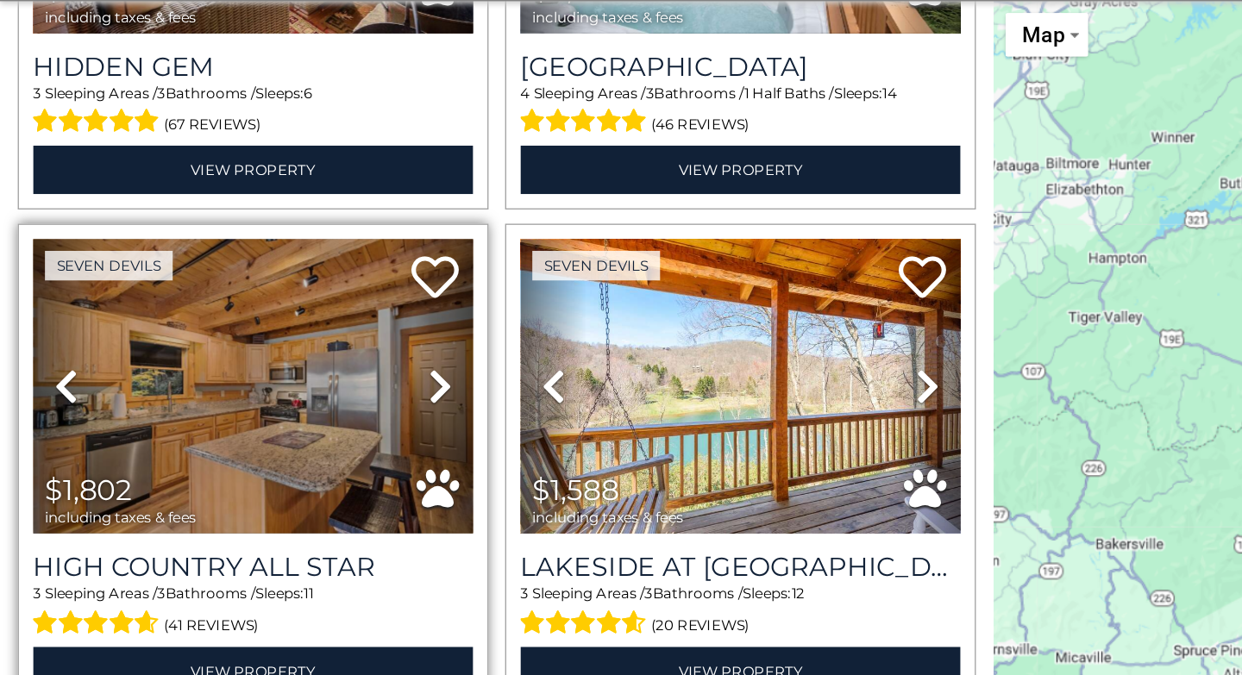
click at [320, 400] on icon at bounding box center [320, 414] width 17 height 28
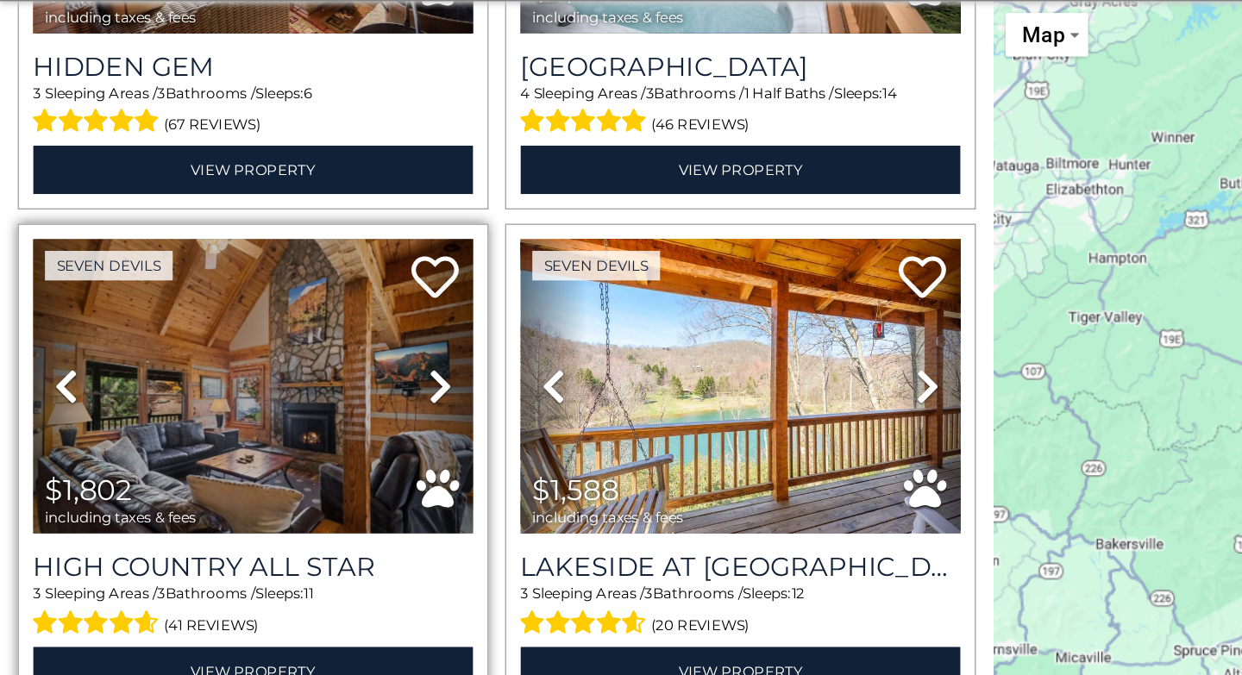
click at [320, 400] on icon at bounding box center [320, 414] width 17 height 28
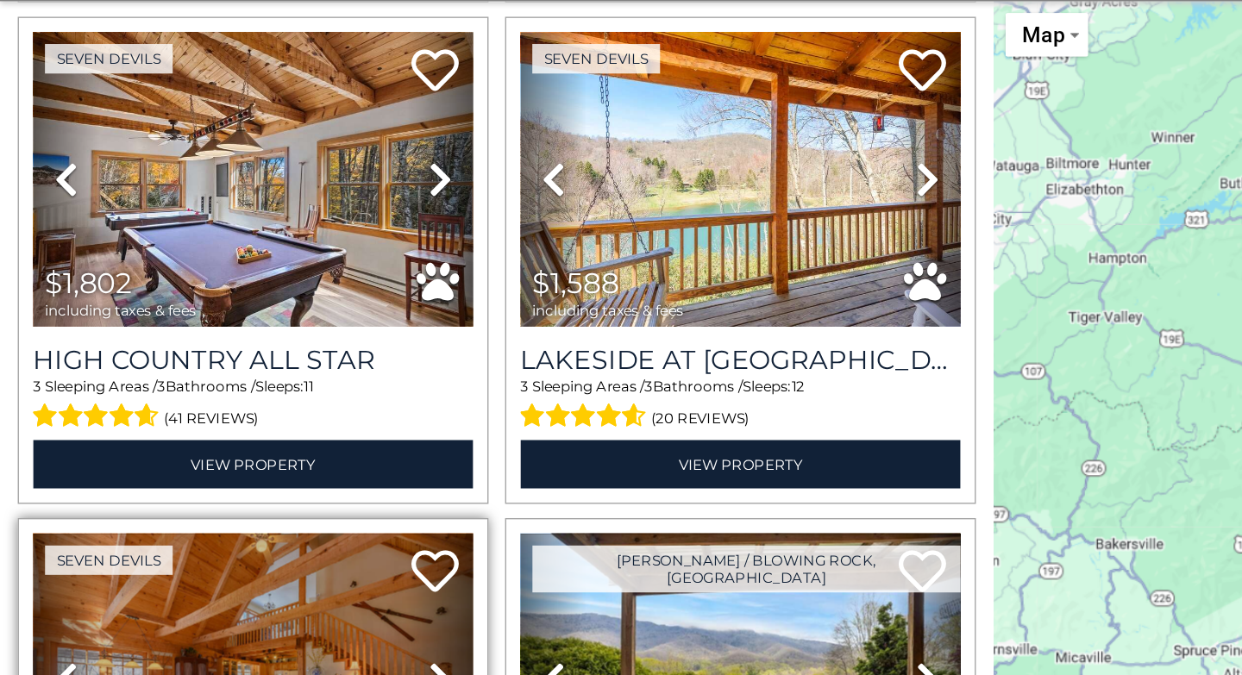
scroll to position [4428, 0]
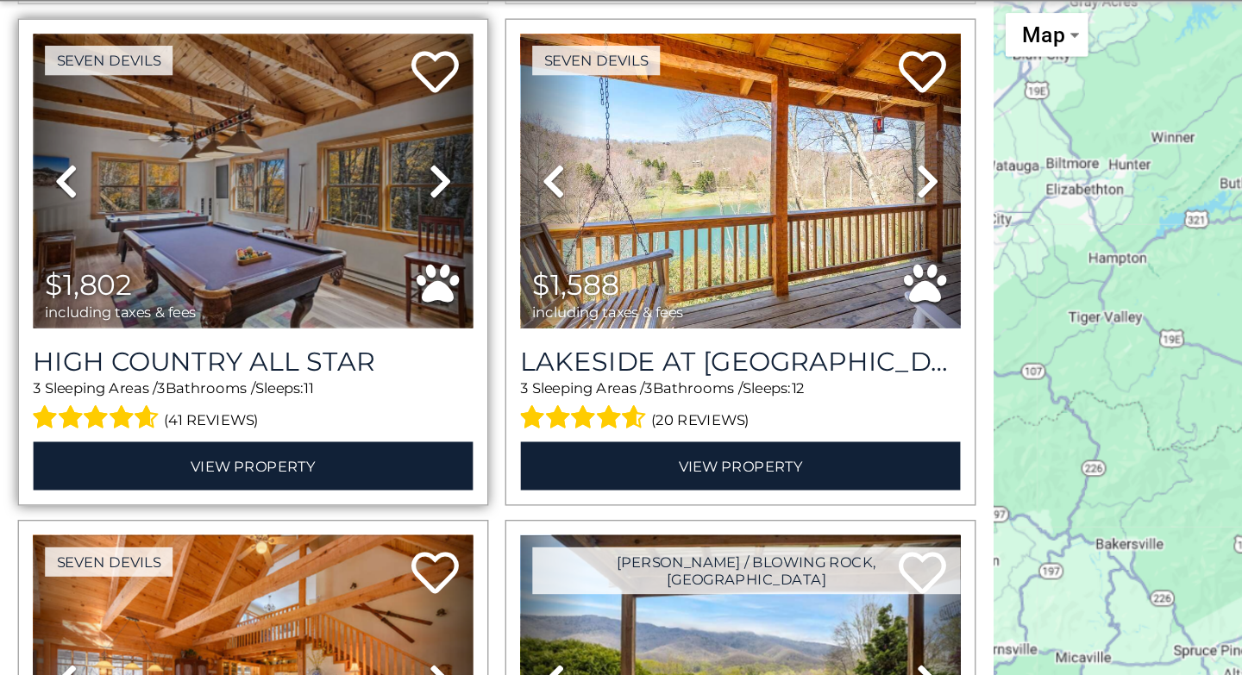
click at [183, 262] on img at bounding box center [184, 264] width 321 height 215
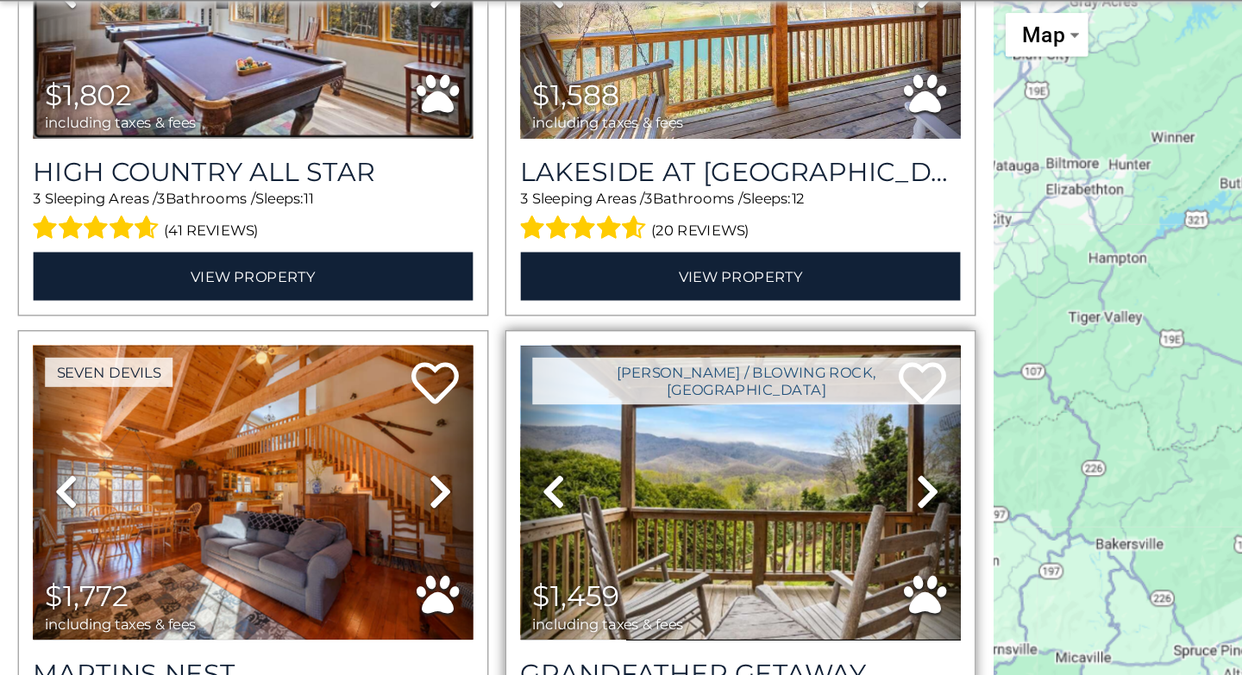
scroll to position [4681, 0]
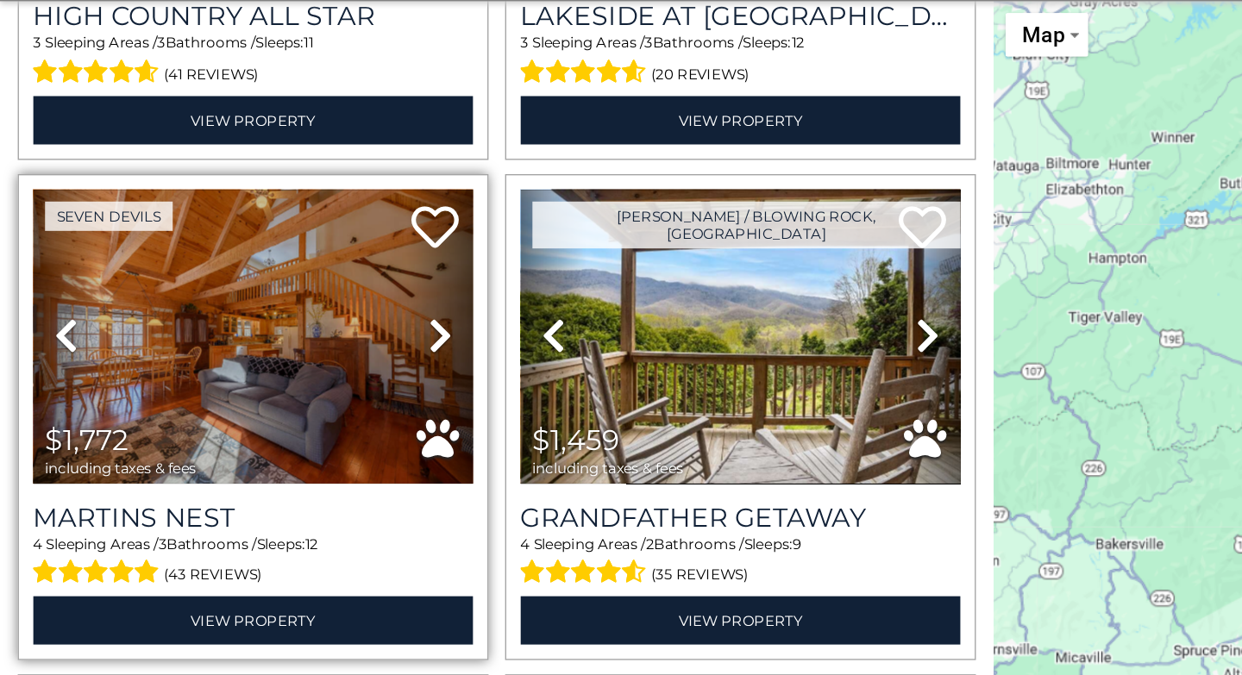
click at [316, 363] on icon at bounding box center [320, 377] width 17 height 28
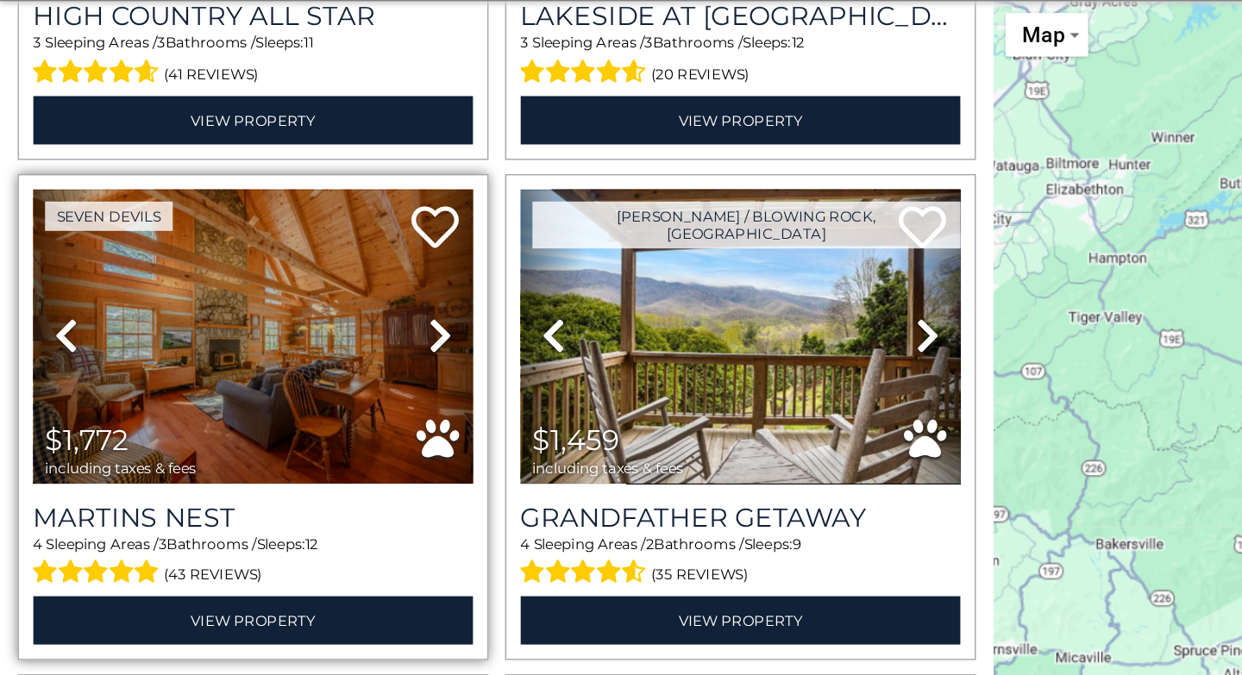
click at [316, 363] on icon at bounding box center [320, 377] width 17 height 28
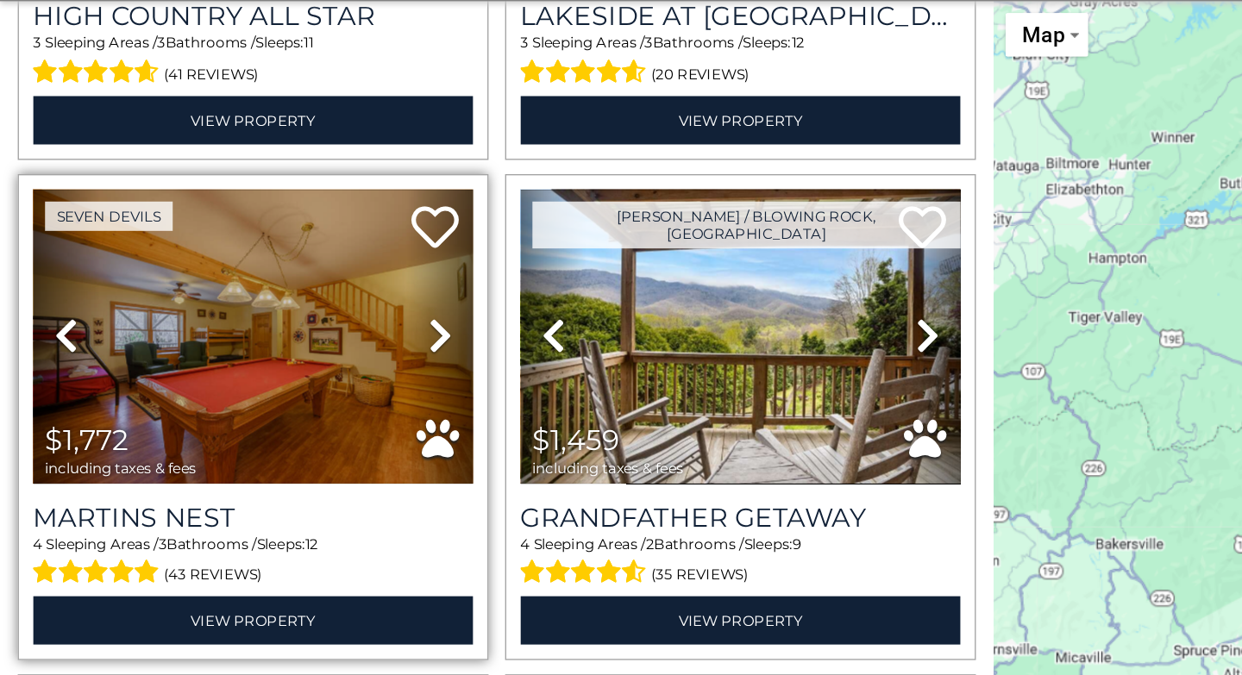
click at [316, 363] on icon at bounding box center [320, 377] width 17 height 28
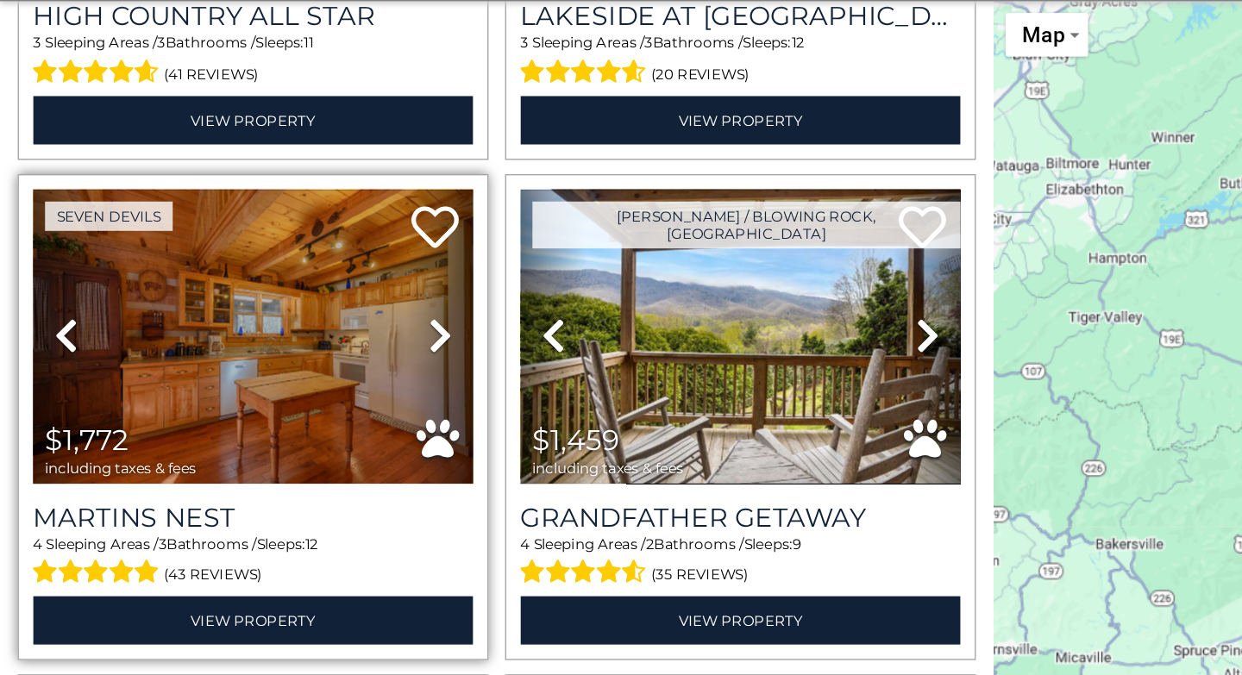
click at [316, 363] on icon at bounding box center [320, 377] width 17 height 28
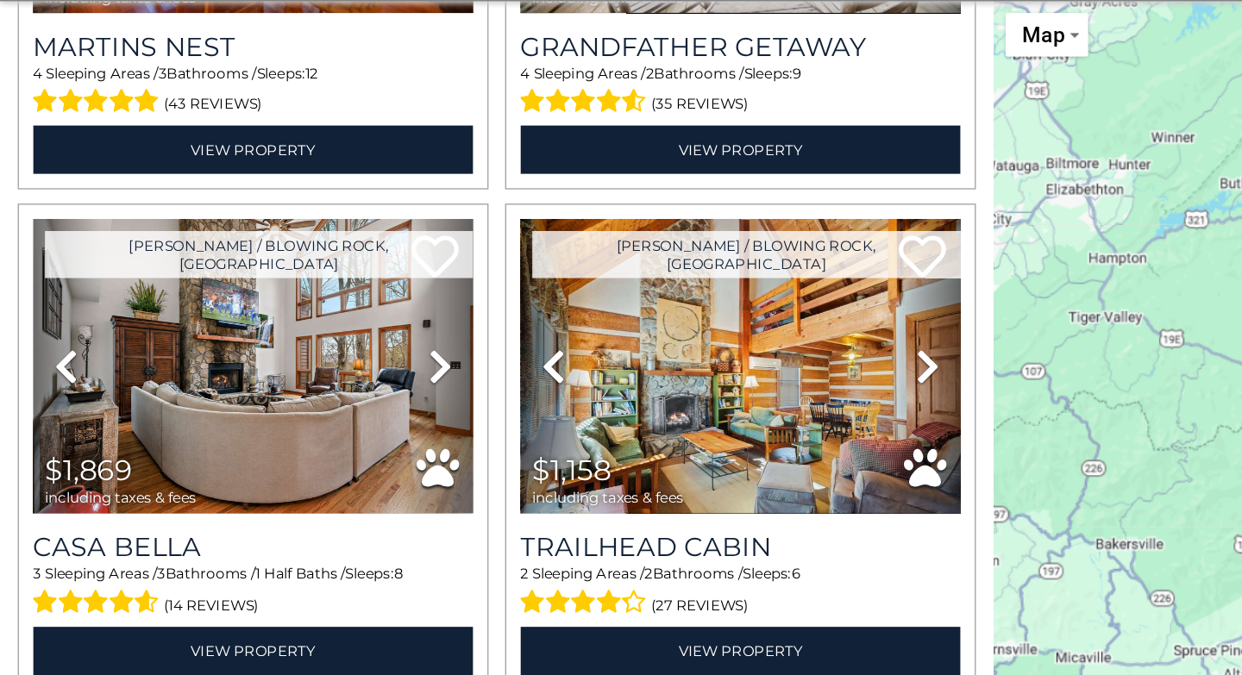
scroll to position [5054, 0]
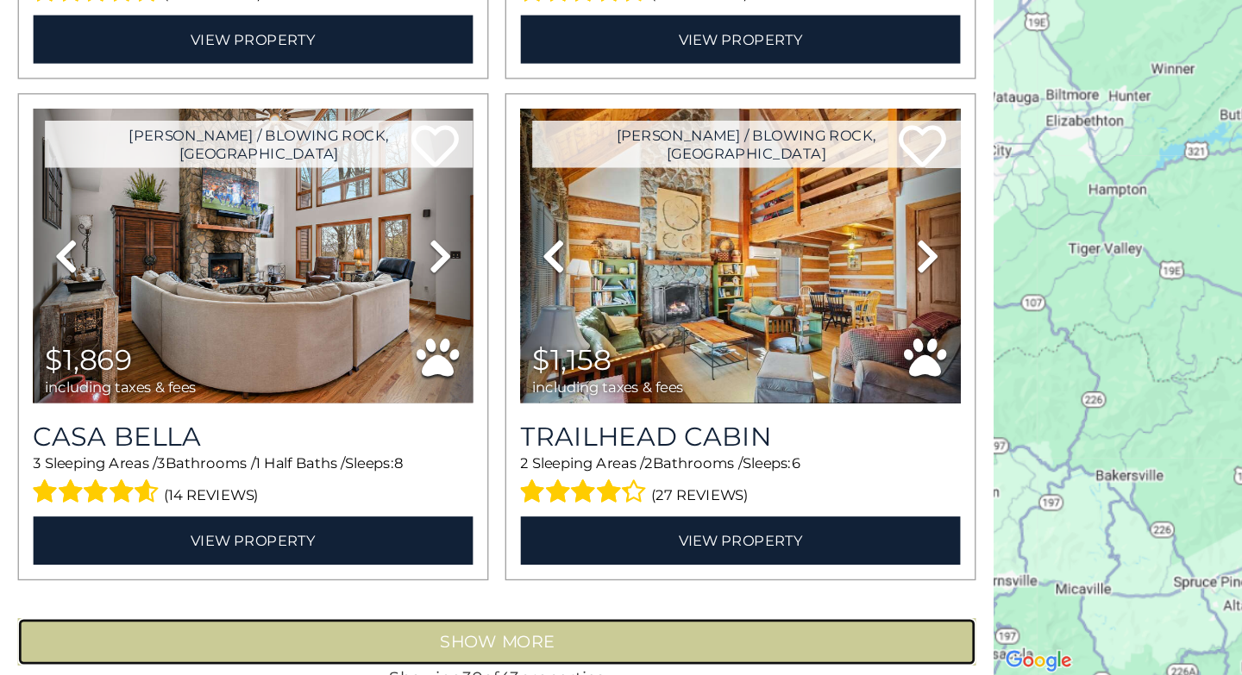
click at [381, 633] on button "Show More" at bounding box center [362, 650] width 699 height 35
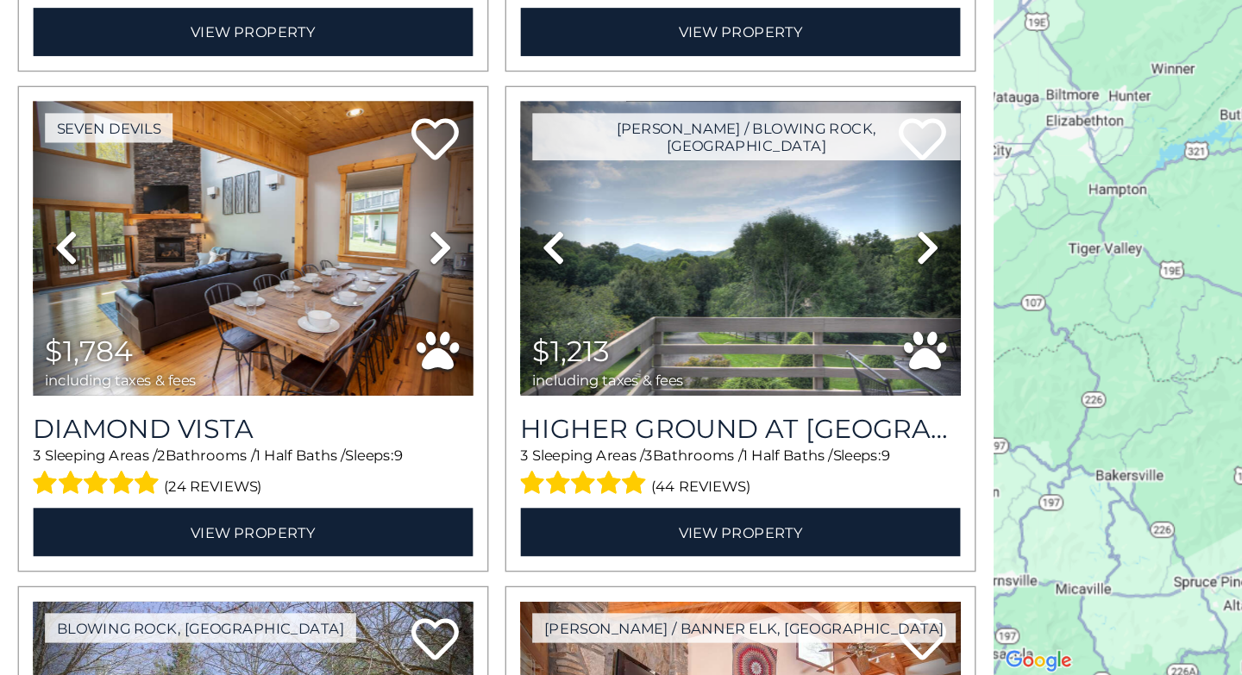
scroll to position [5409, 0]
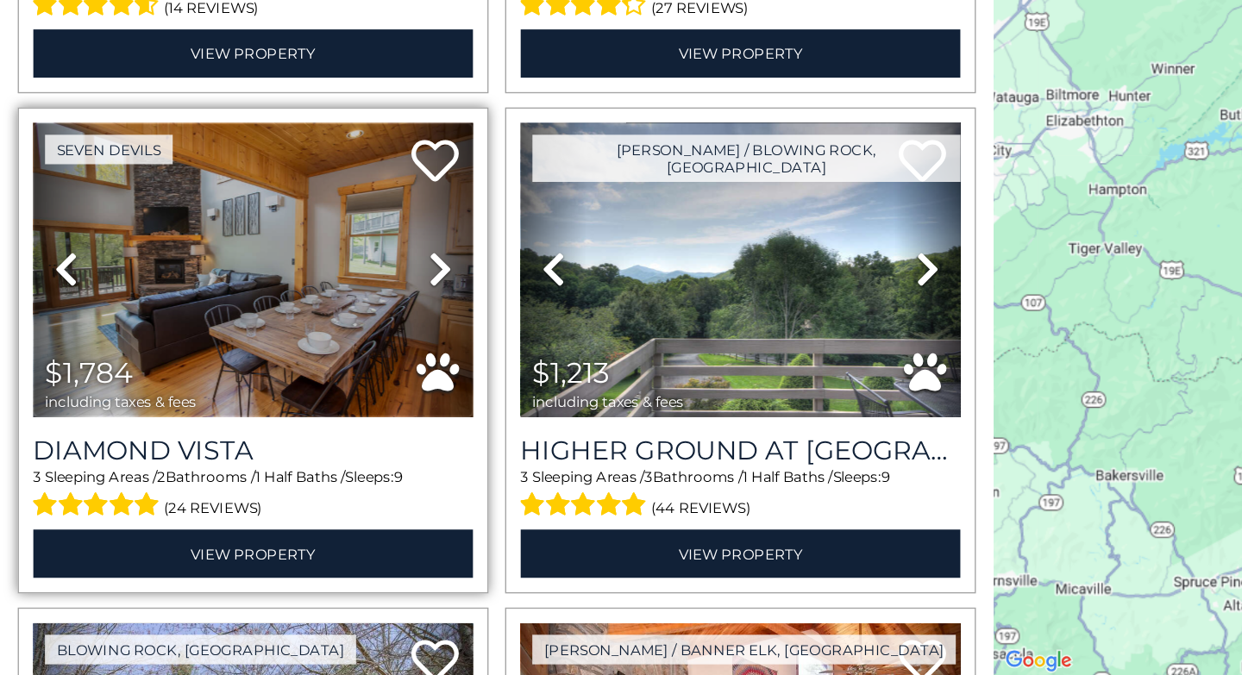
click at [196, 342] on img at bounding box center [184, 379] width 321 height 215
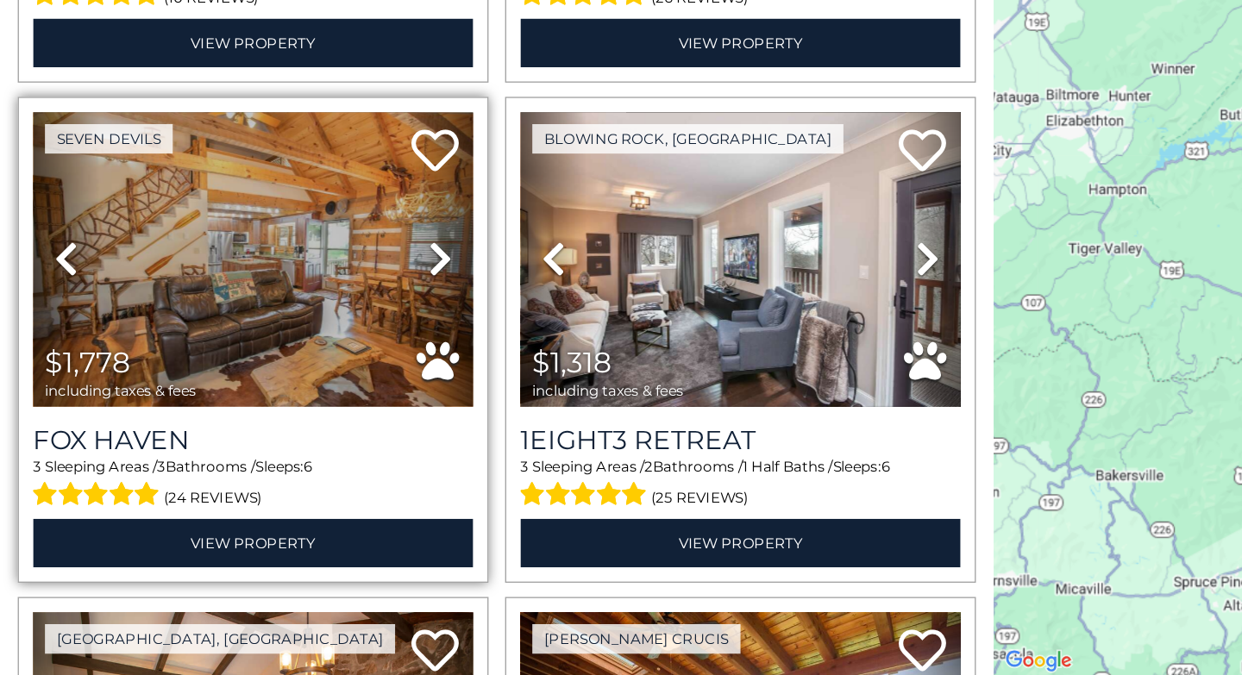
scroll to position [6145, 0]
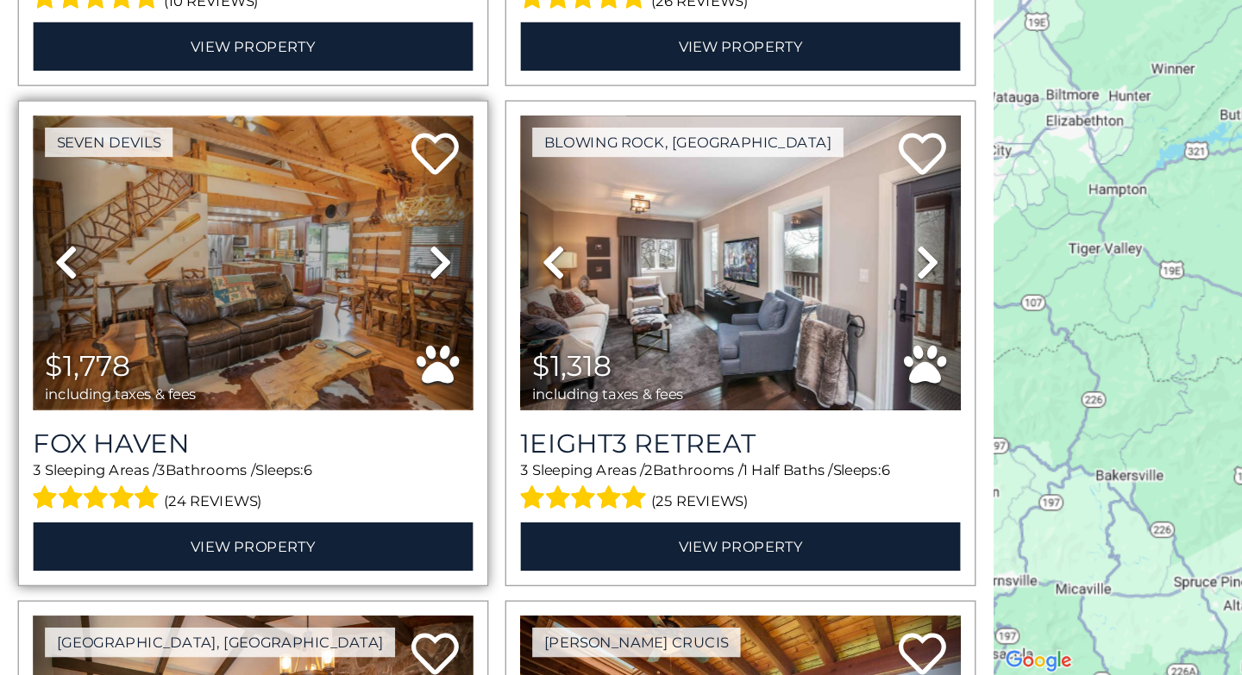
click at [191, 344] on img at bounding box center [184, 374] width 321 height 215
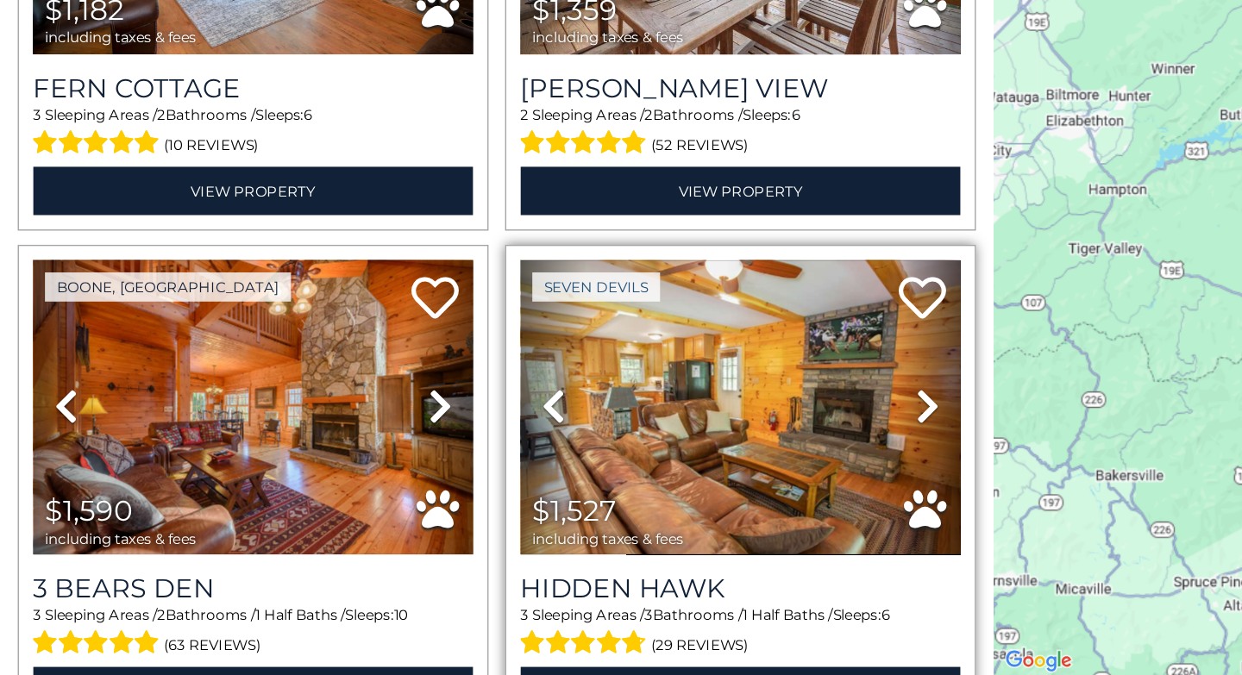
scroll to position [6782, 0]
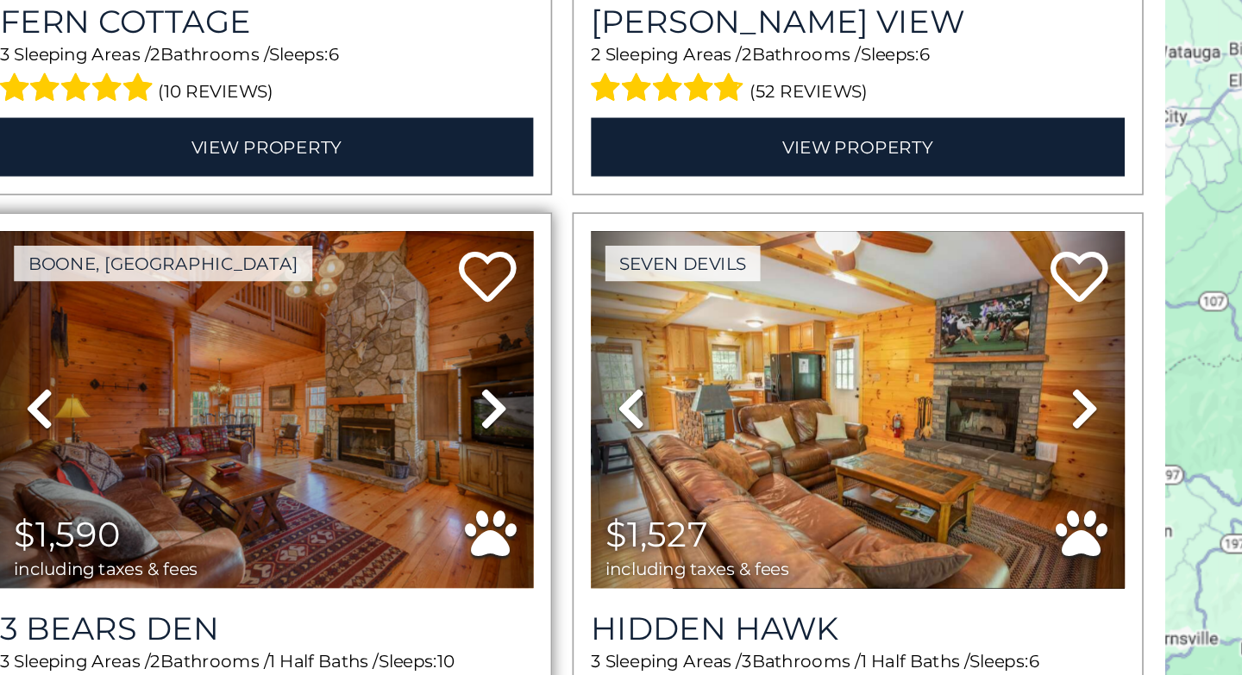
click at [316, 454] on icon at bounding box center [320, 468] width 17 height 28
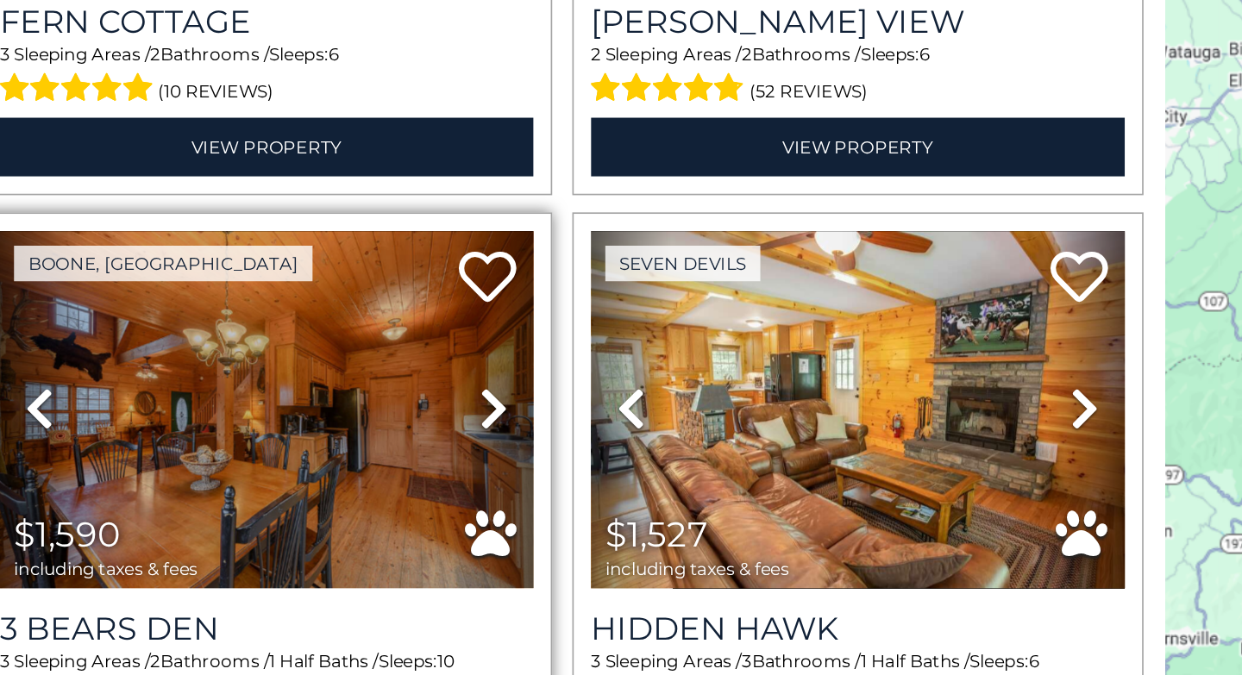
click at [316, 454] on icon at bounding box center [320, 468] width 17 height 28
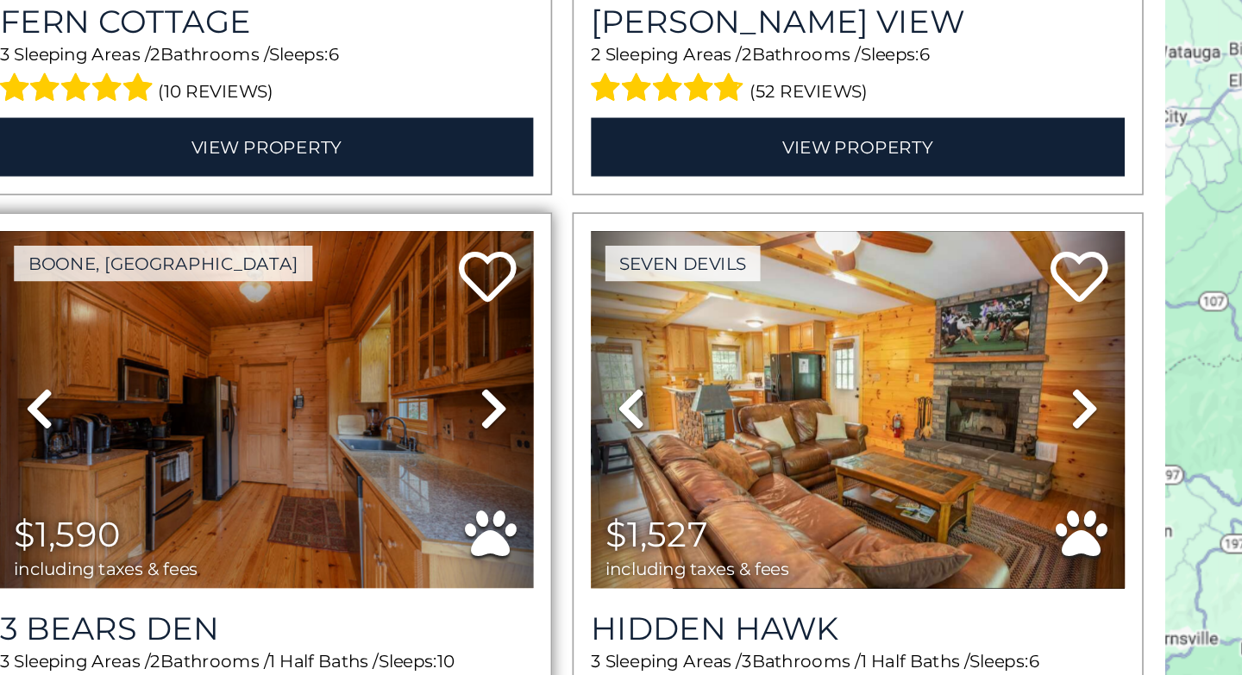
click at [316, 454] on icon at bounding box center [320, 468] width 17 height 28
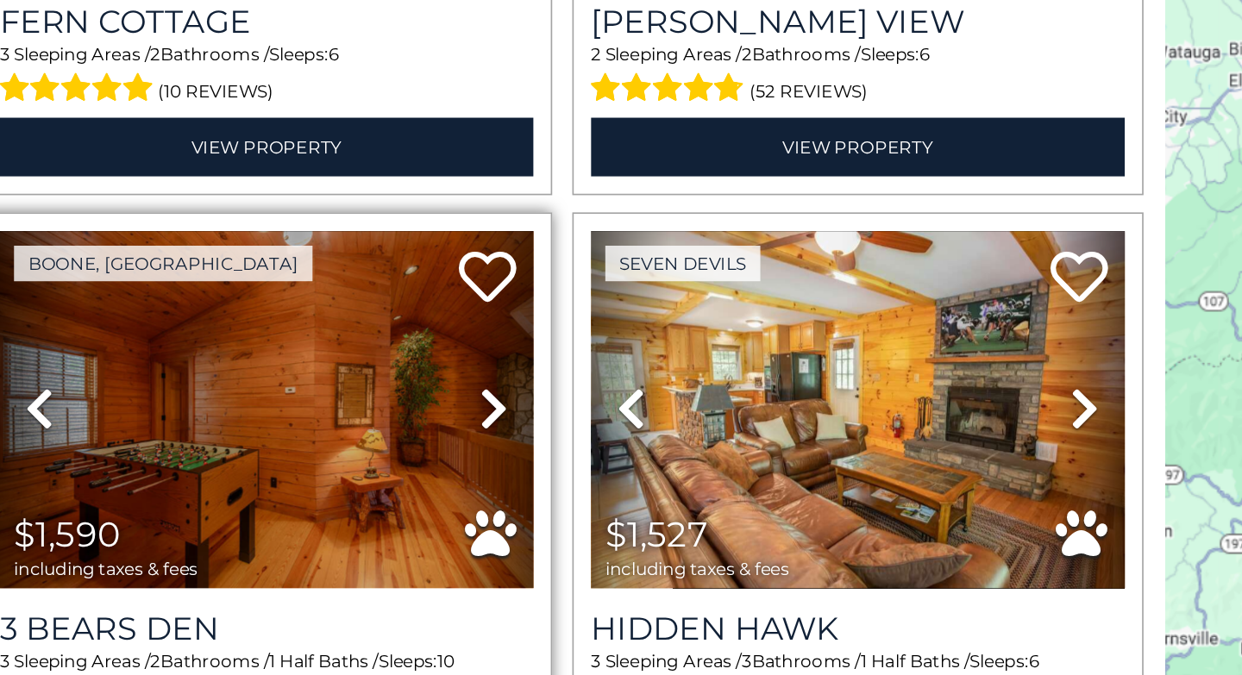
click at [316, 454] on icon at bounding box center [320, 468] width 17 height 28
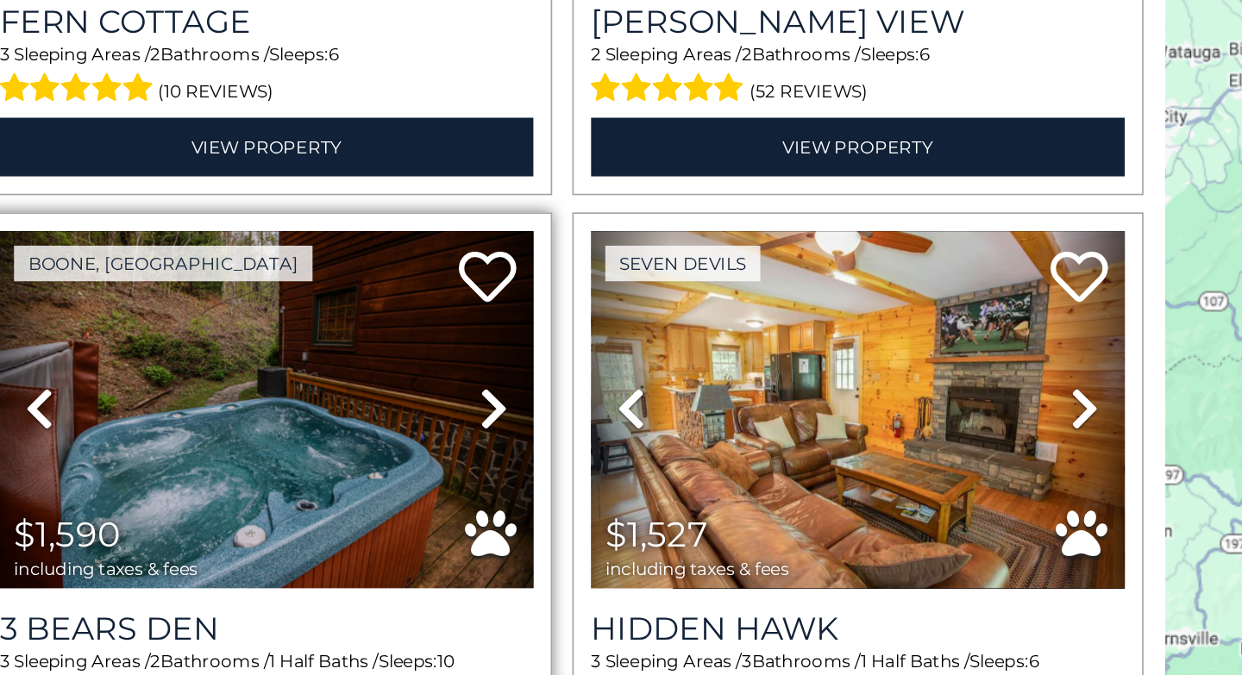
click at [316, 454] on icon at bounding box center [320, 468] width 17 height 28
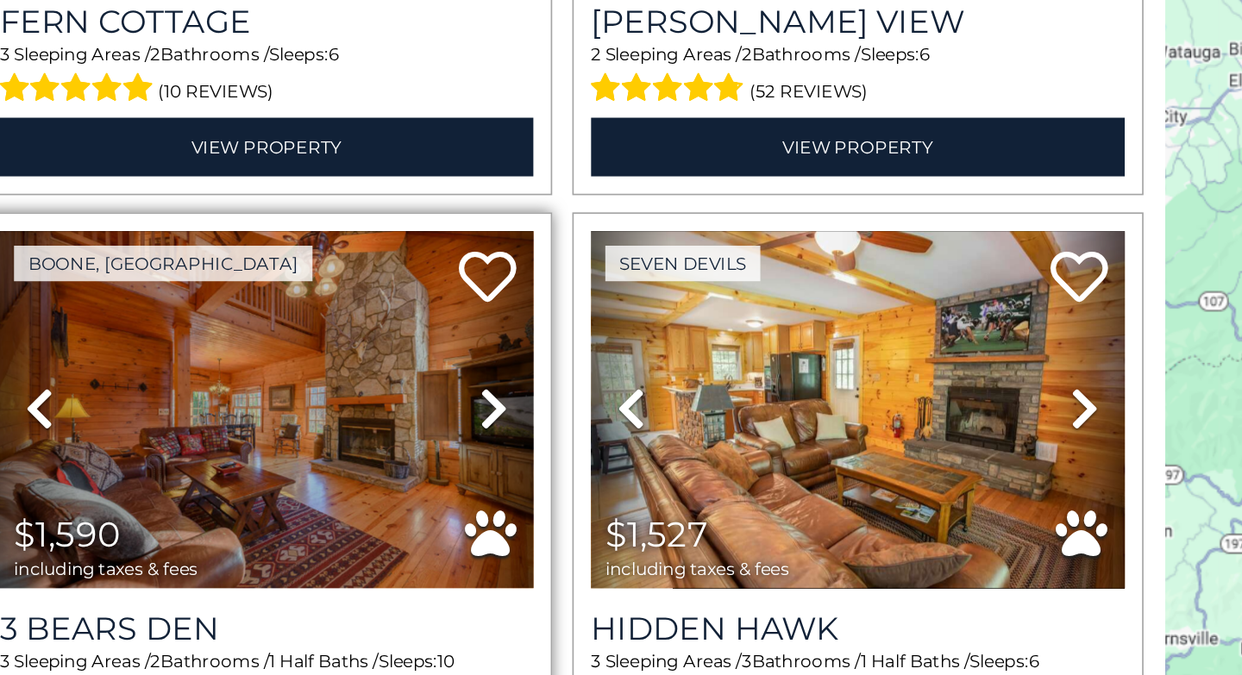
click at [316, 454] on icon at bounding box center [320, 468] width 17 height 28
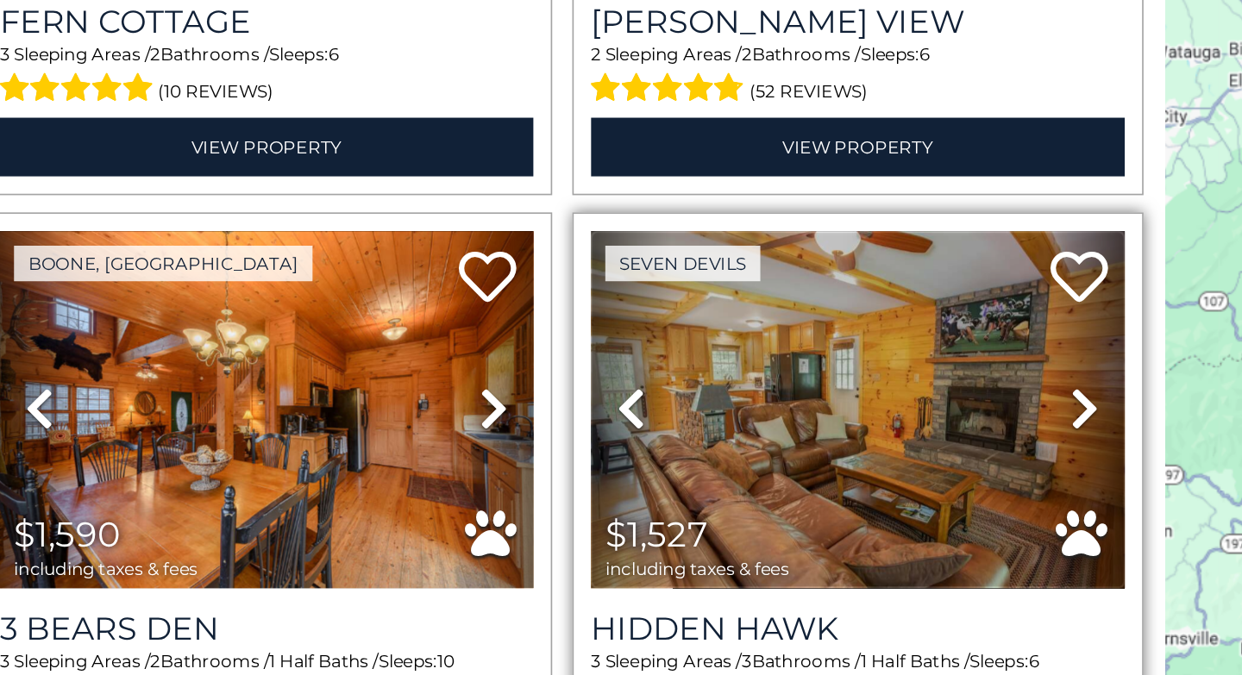
click at [527, 386] on img at bounding box center [540, 468] width 321 height 215
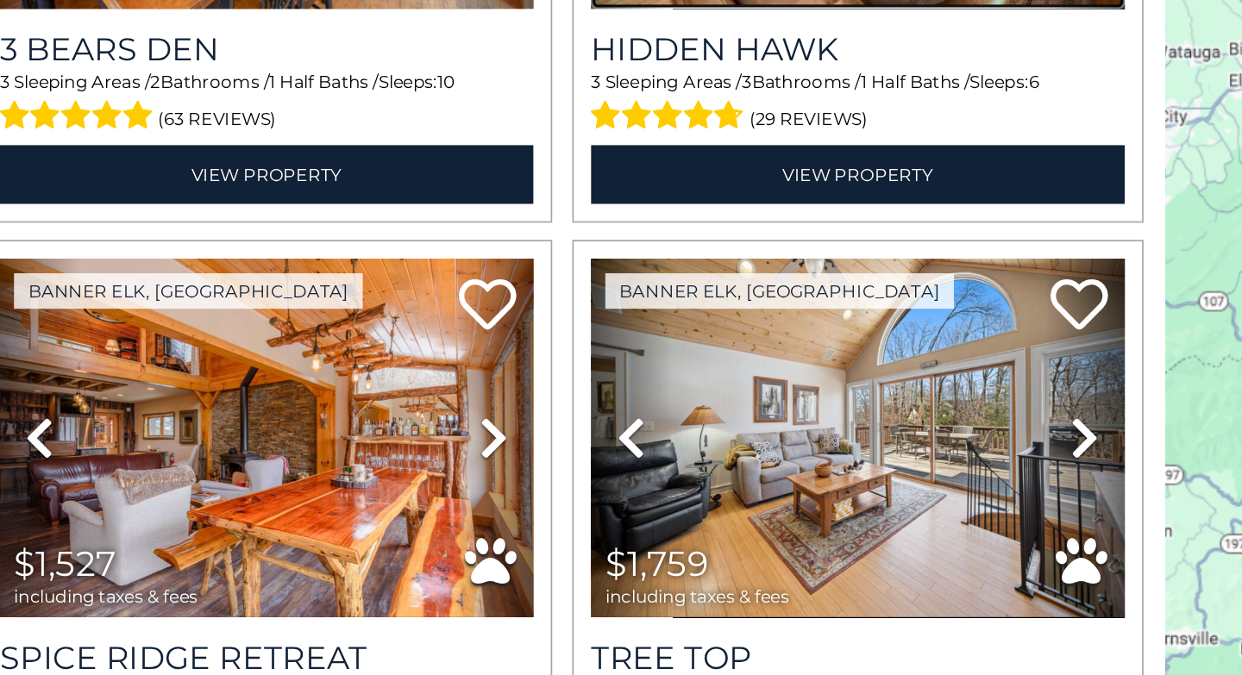
scroll to position [7180, 0]
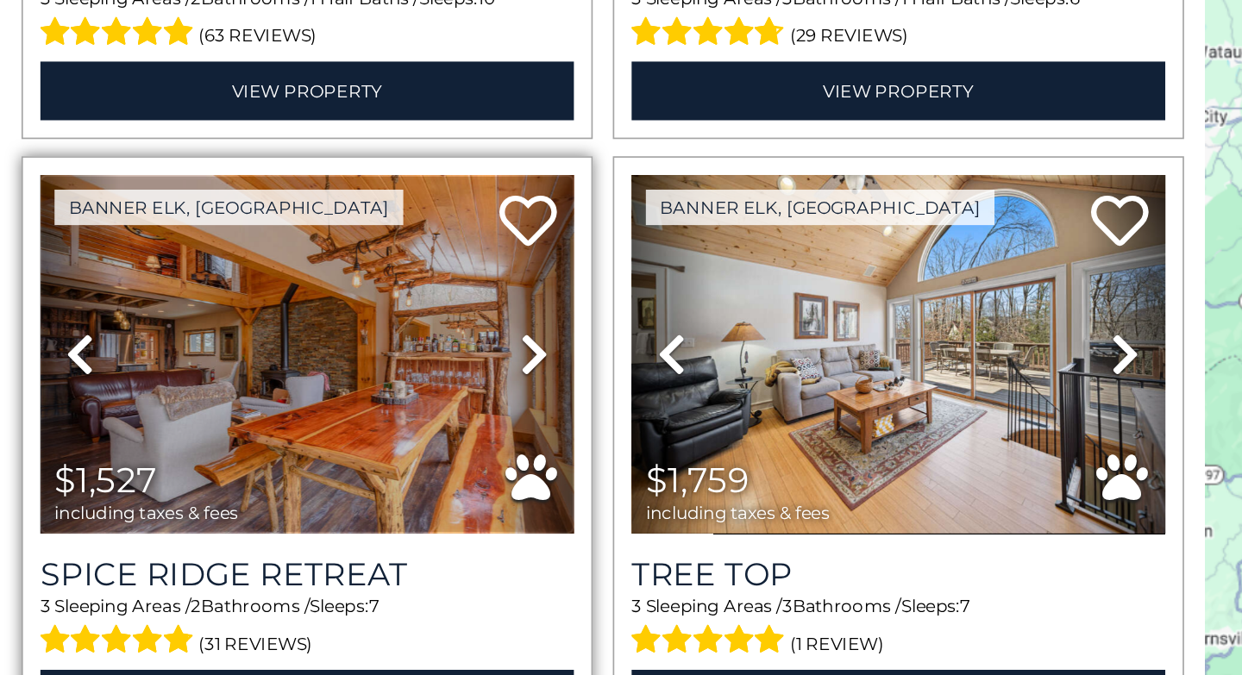
click at [232, 370] on img at bounding box center [184, 434] width 321 height 215
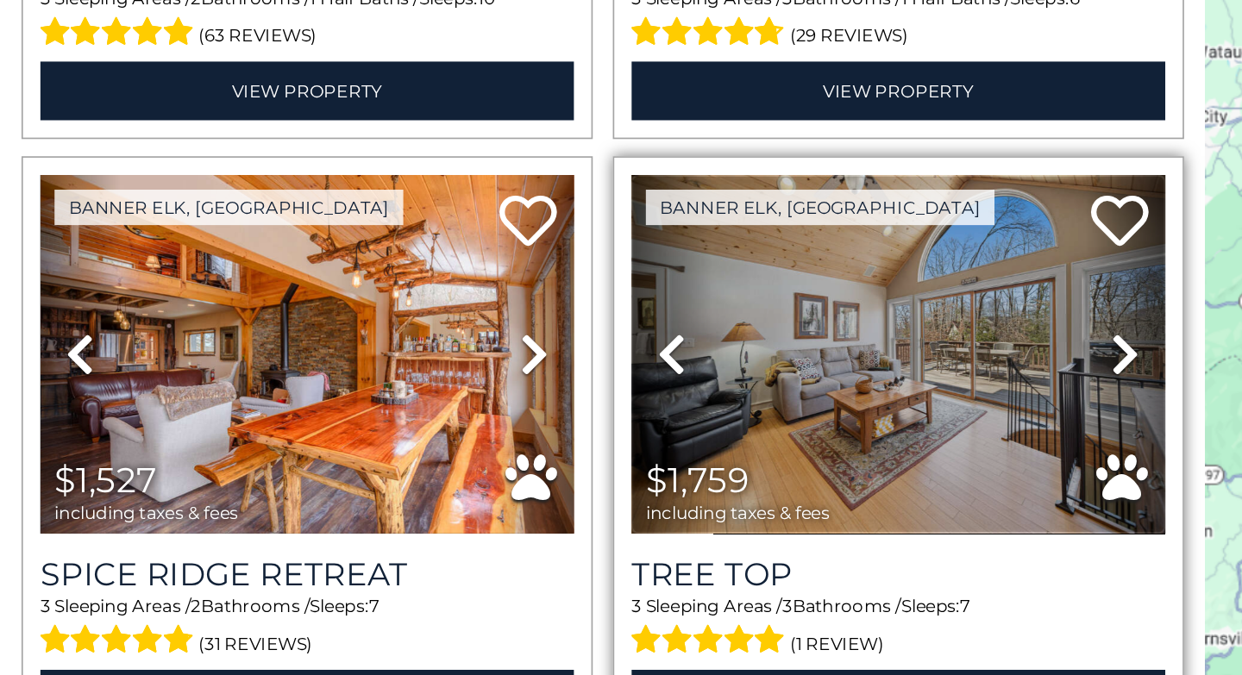
click at [529, 370] on img at bounding box center [540, 434] width 321 height 215
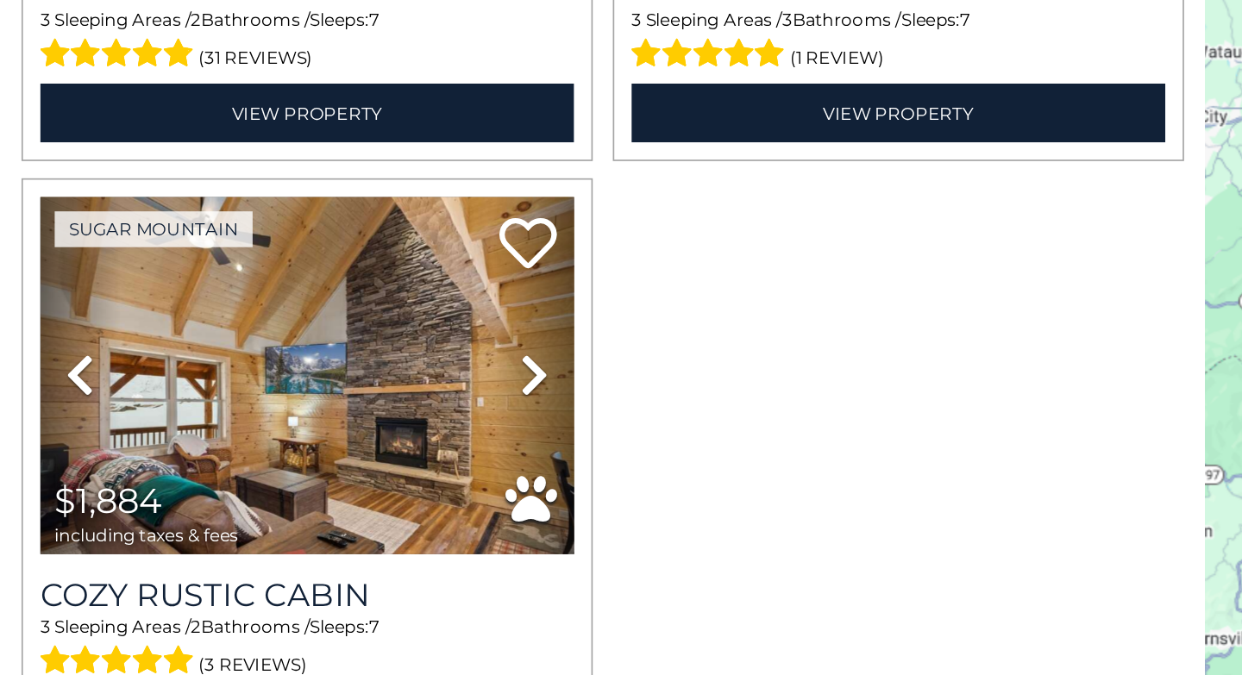
scroll to position [7534, 0]
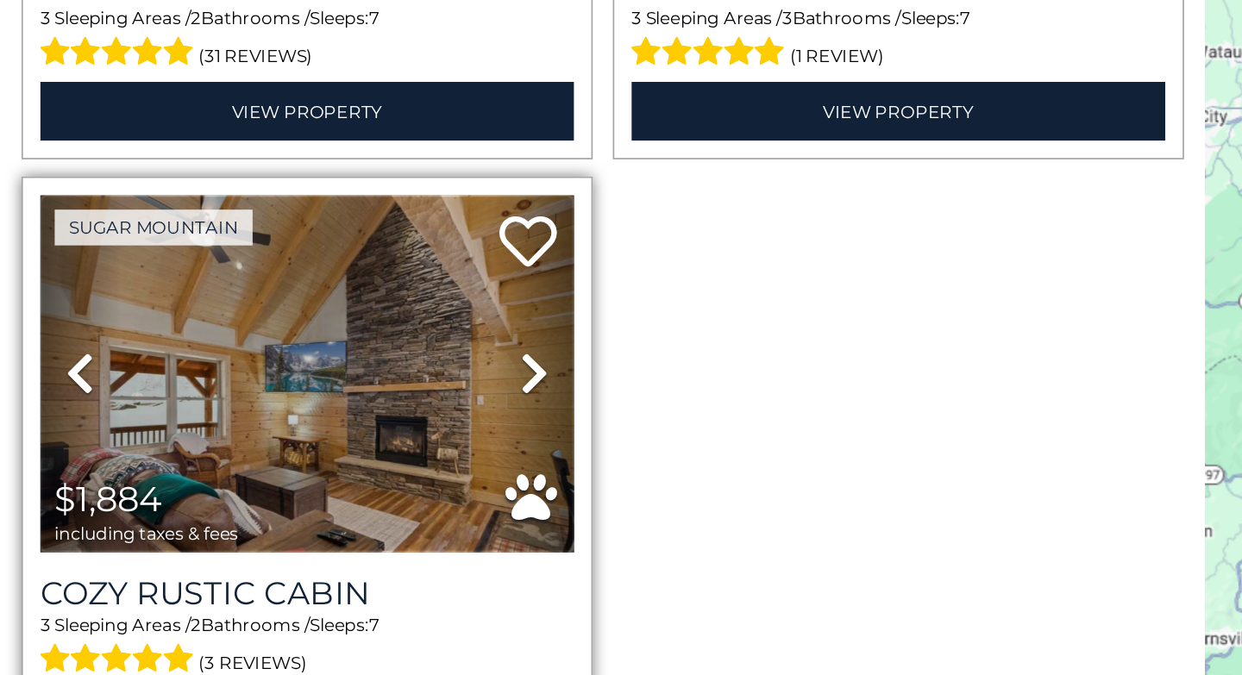
click at [210, 400] on img at bounding box center [184, 446] width 321 height 215
click at [181, 414] on img at bounding box center [184, 446] width 321 height 215
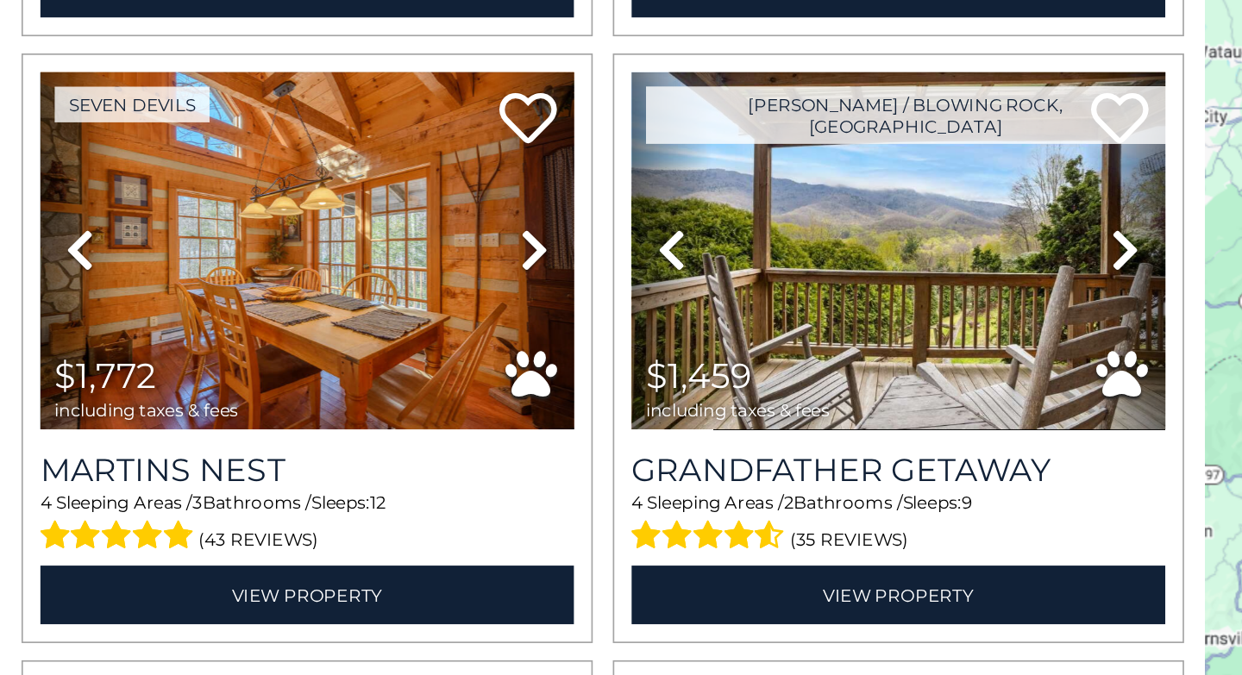
scroll to position [4657, 0]
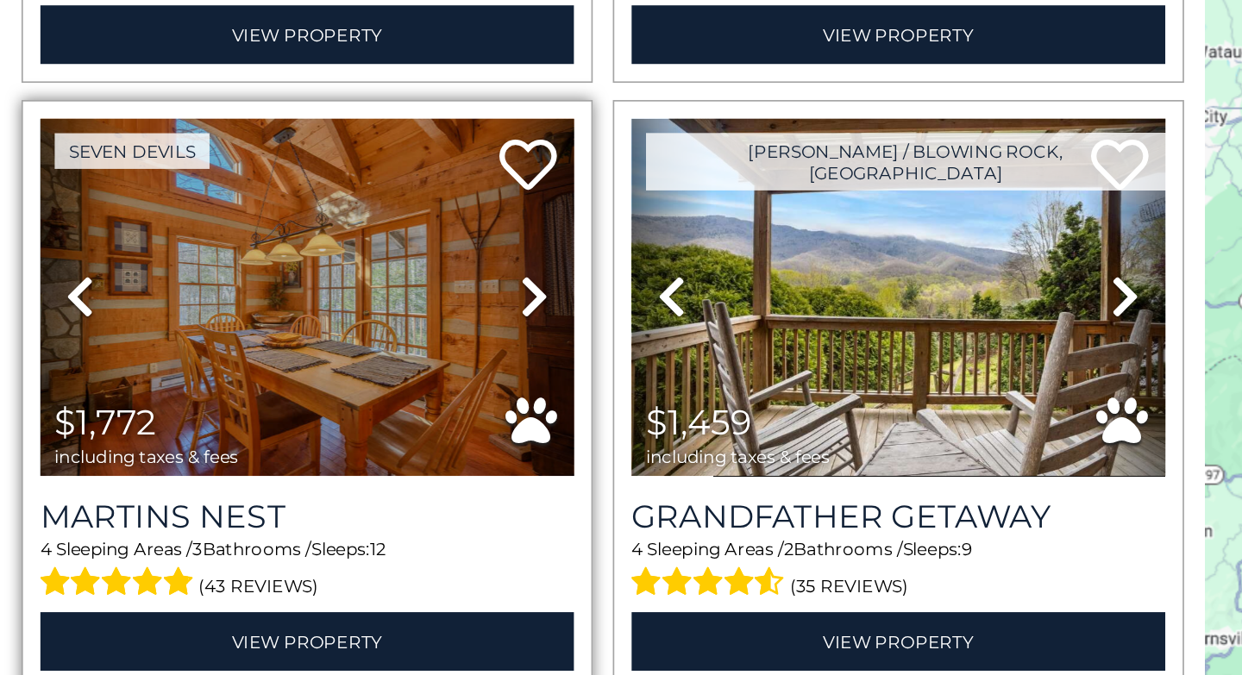
click at [312, 386] on icon at bounding box center [320, 400] width 17 height 28
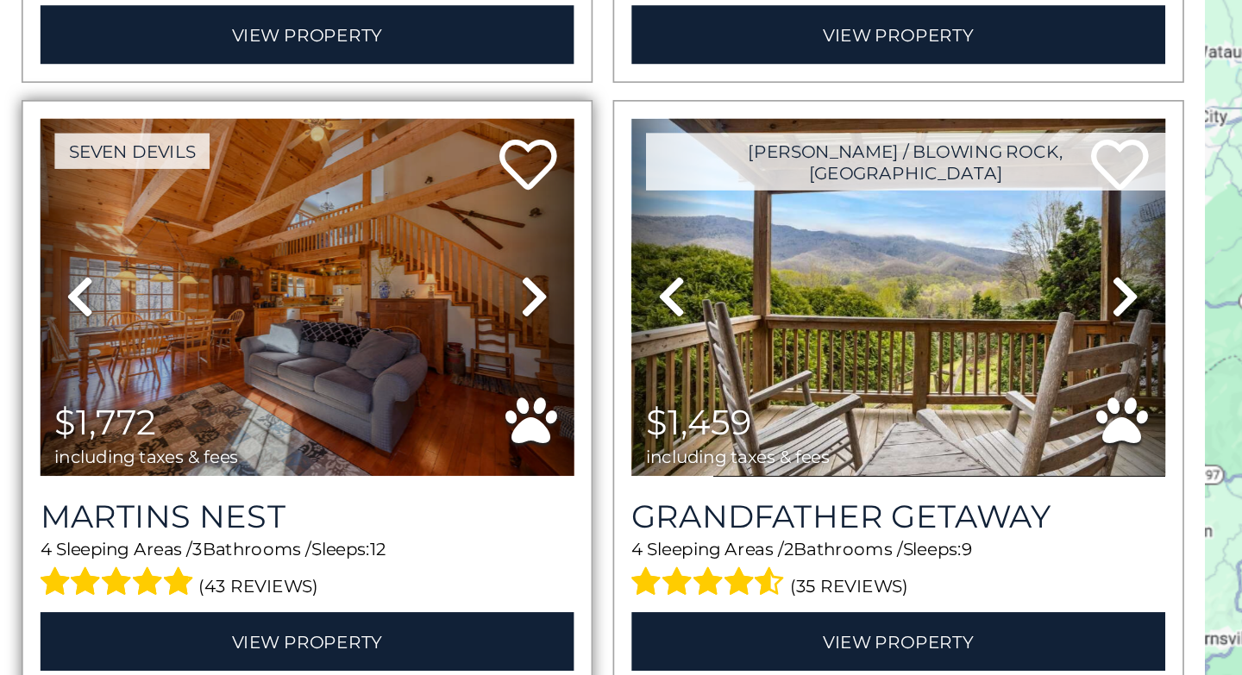
click at [312, 386] on icon at bounding box center [320, 400] width 17 height 28
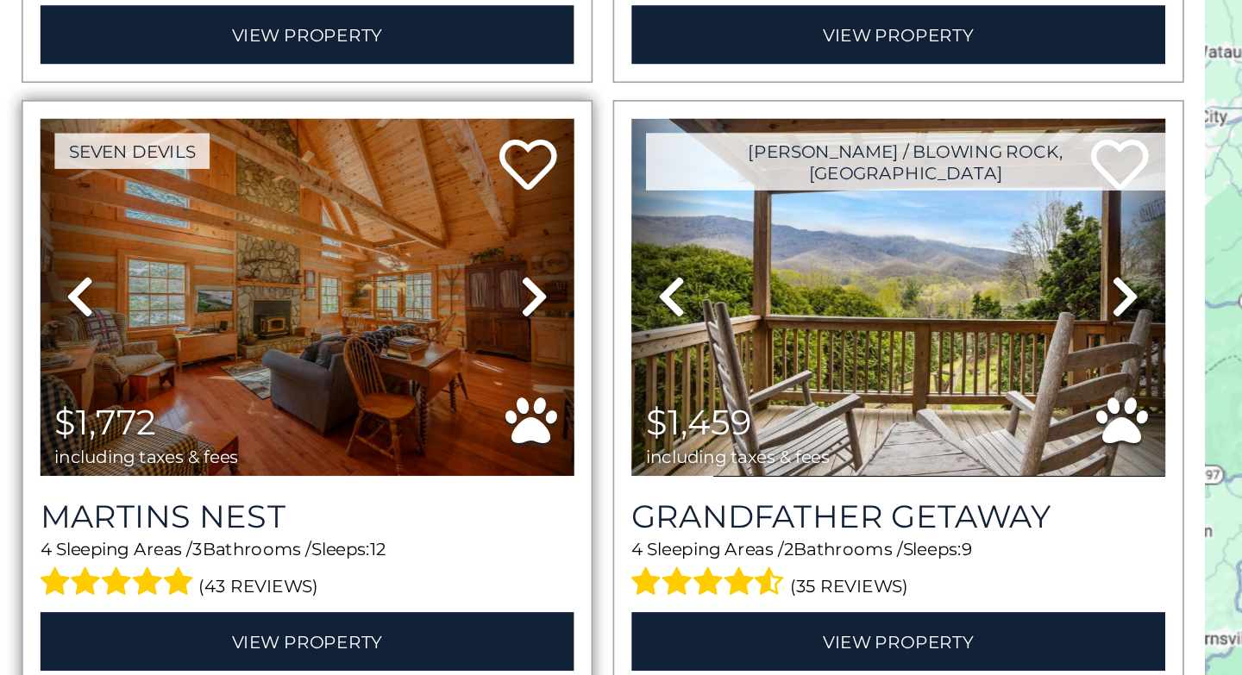
click at [312, 386] on icon at bounding box center [320, 400] width 17 height 28
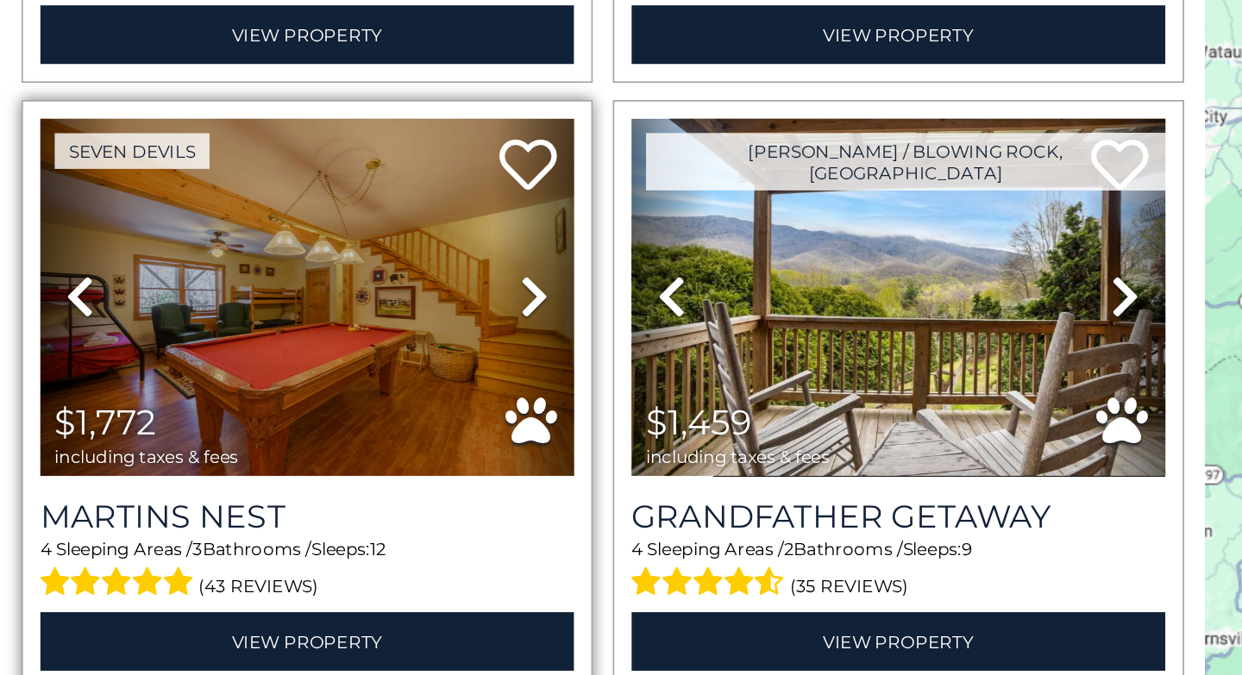
click at [312, 386] on icon at bounding box center [320, 400] width 17 height 28
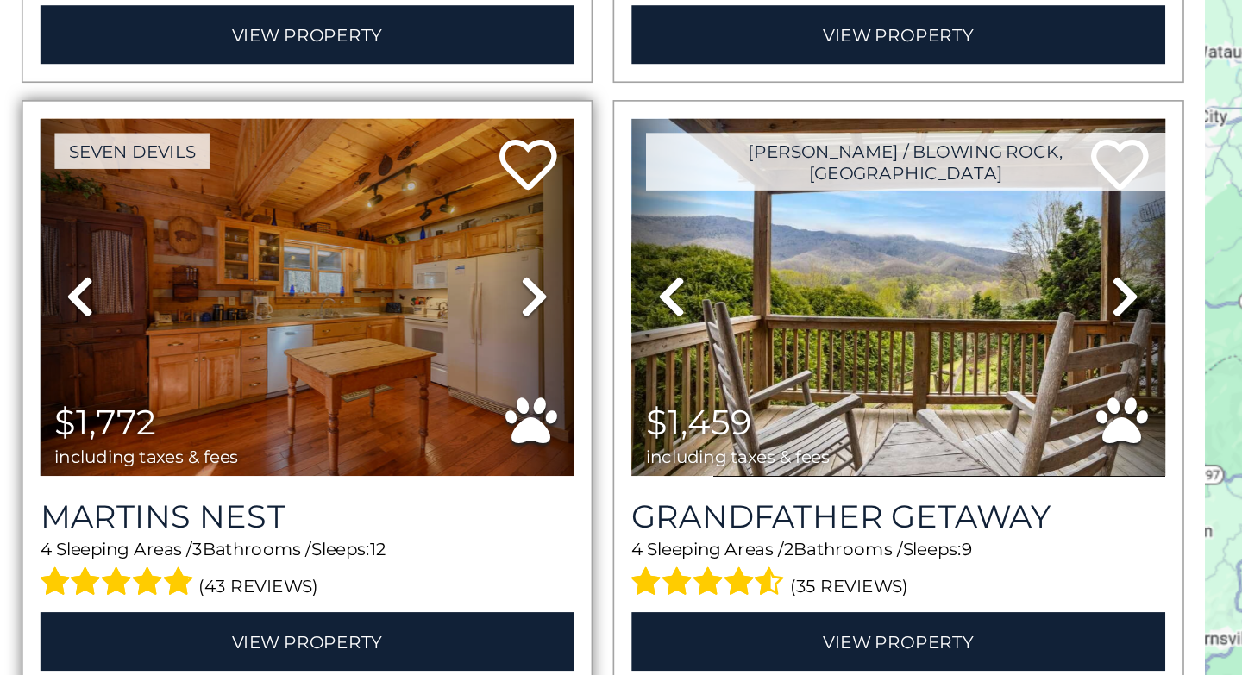
click at [312, 386] on icon at bounding box center [320, 400] width 17 height 28
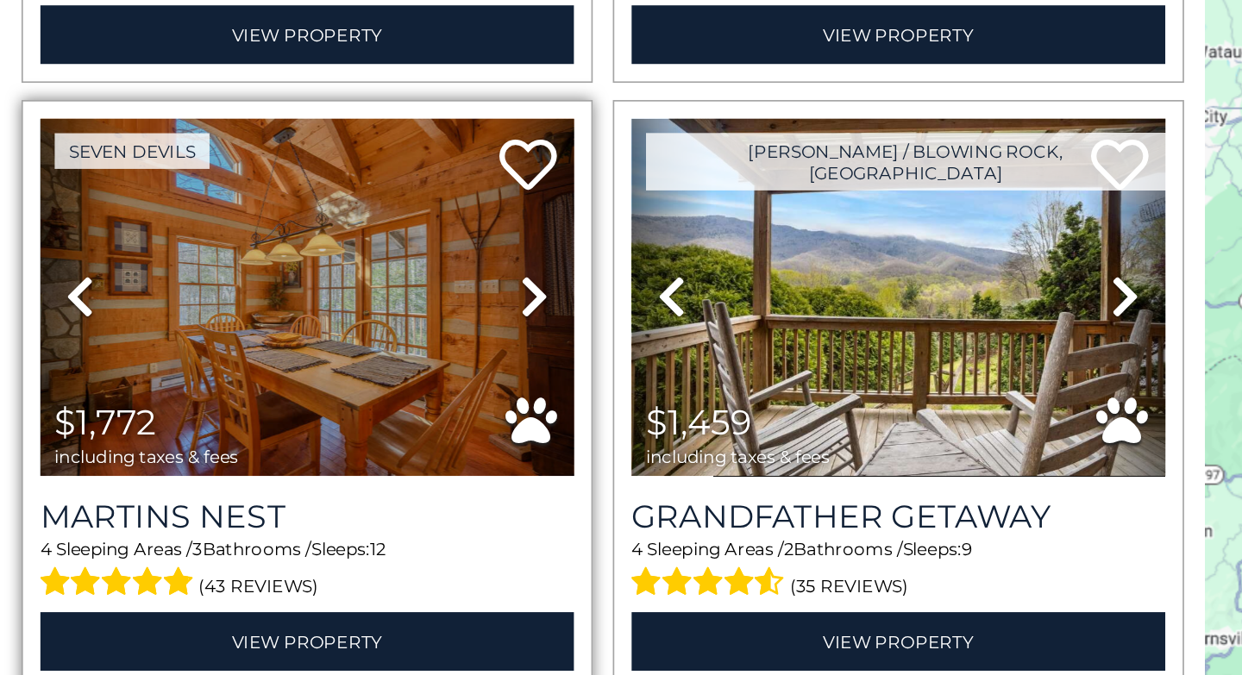
click at [312, 386] on icon at bounding box center [320, 400] width 17 height 28
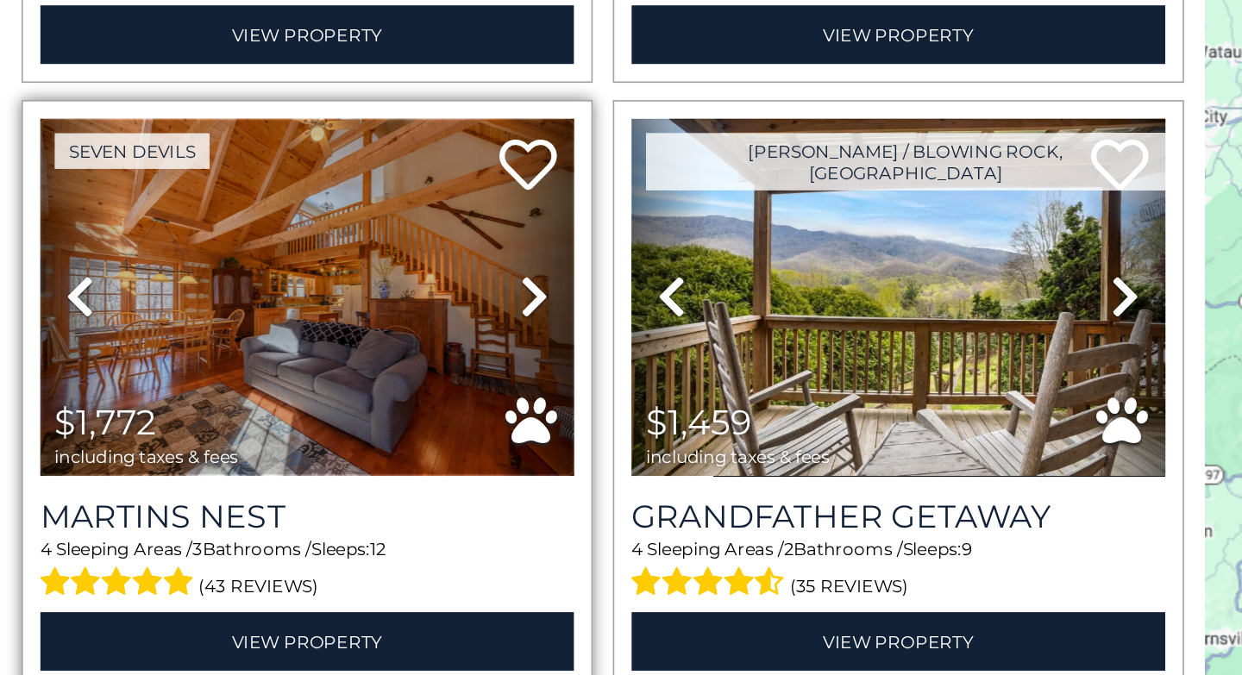
click at [223, 389] on img at bounding box center [184, 400] width 321 height 215
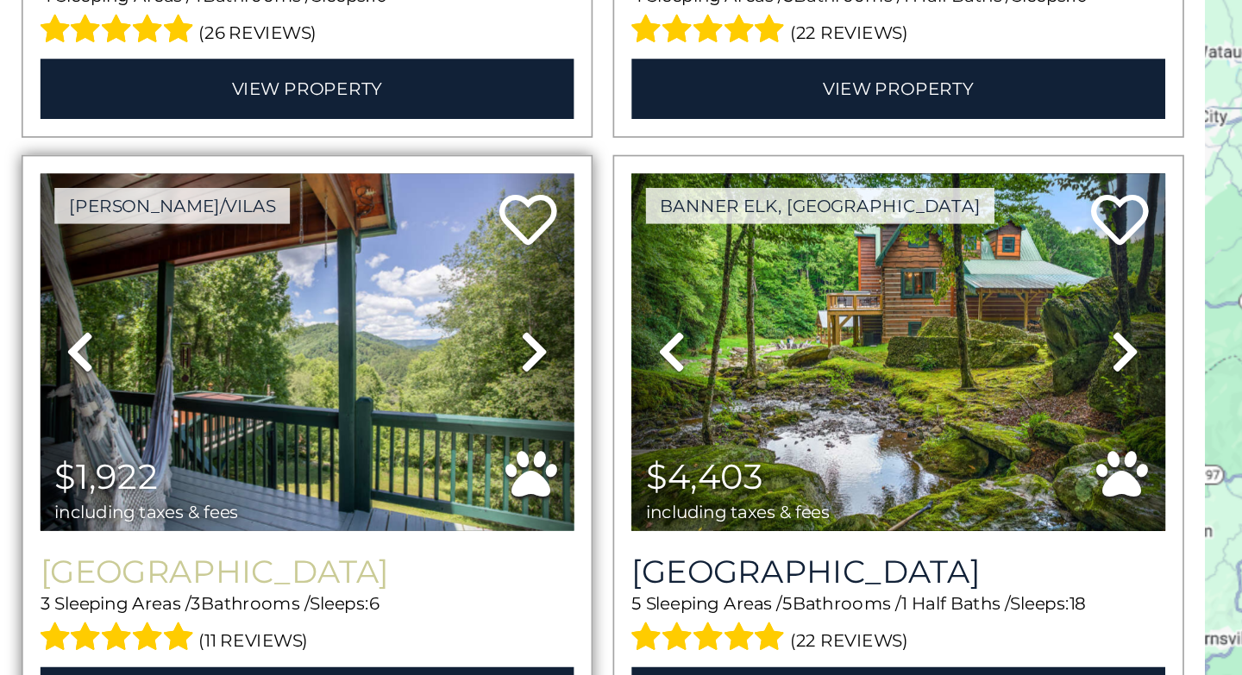
scroll to position [2434, 0]
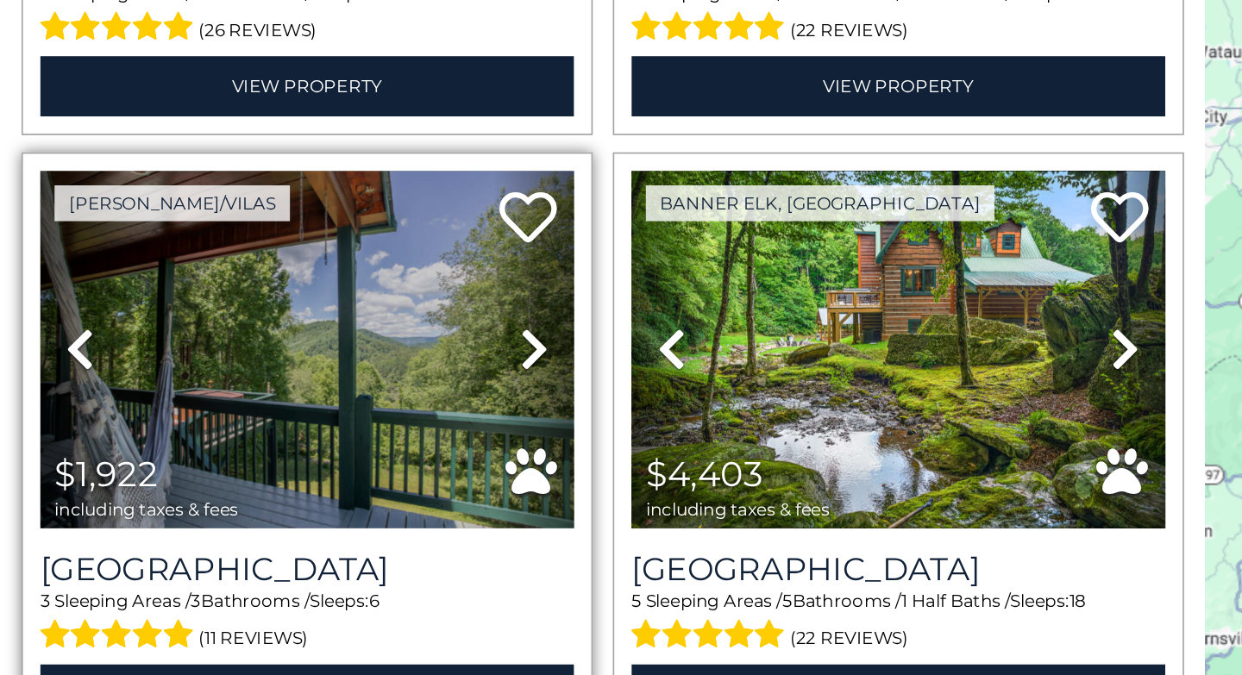
click at [315, 418] on icon at bounding box center [320, 432] width 17 height 28
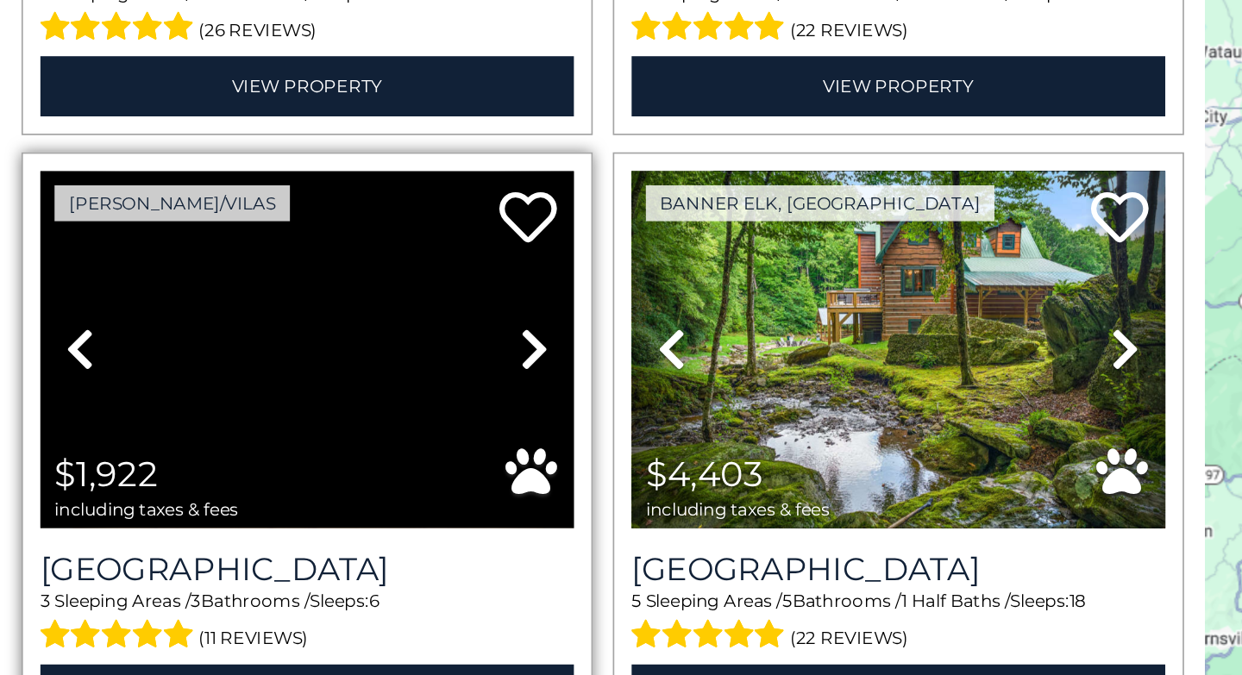
click at [315, 418] on icon at bounding box center [320, 432] width 17 height 28
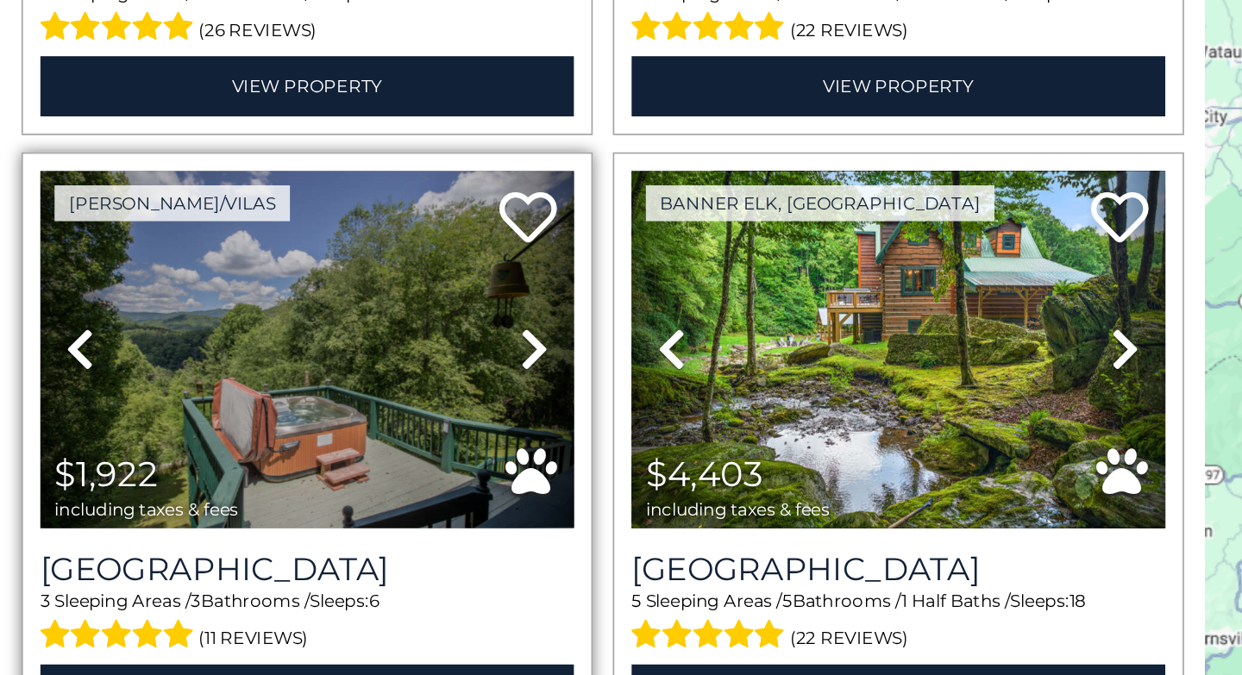
click at [53, 418] on icon at bounding box center [48, 432] width 17 height 28
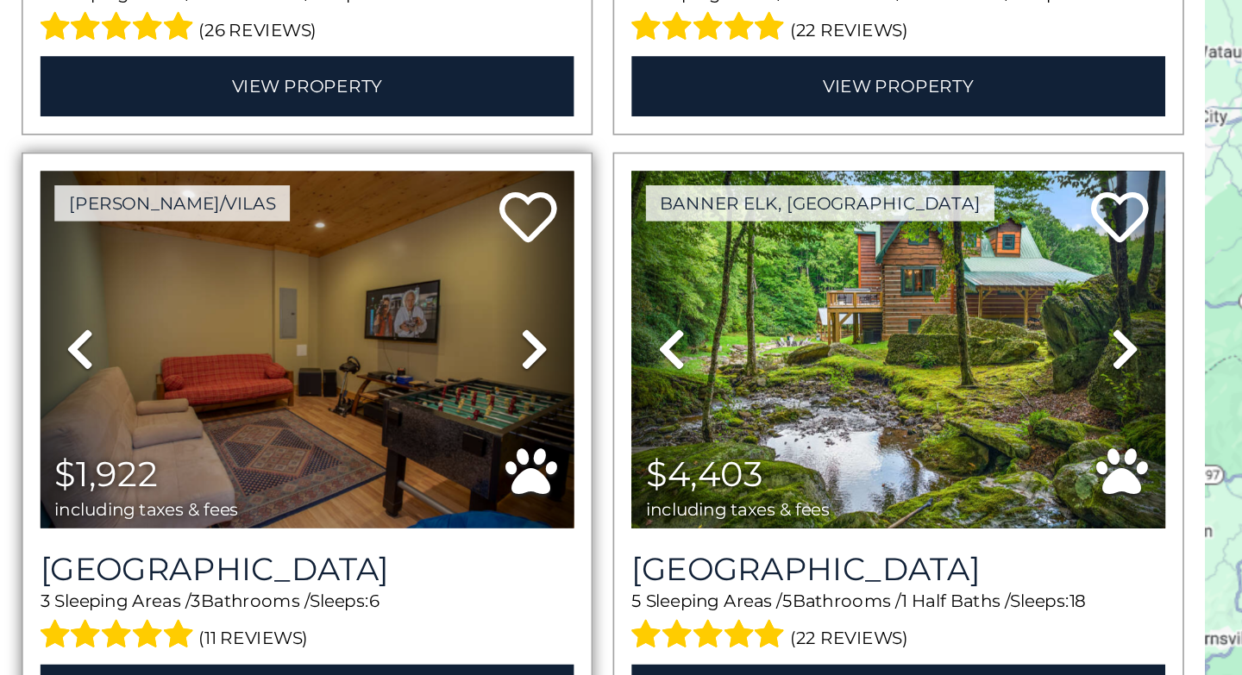
click at [322, 418] on icon at bounding box center [320, 432] width 17 height 28
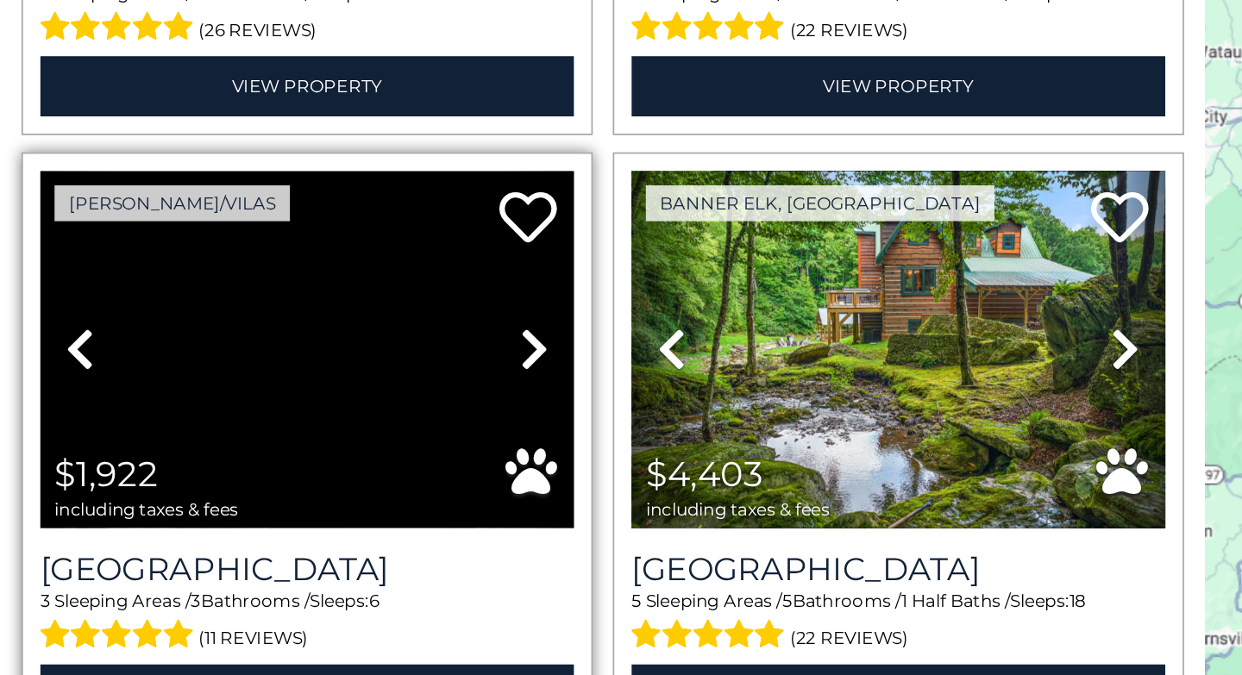
click at [322, 418] on icon at bounding box center [320, 432] width 17 height 28
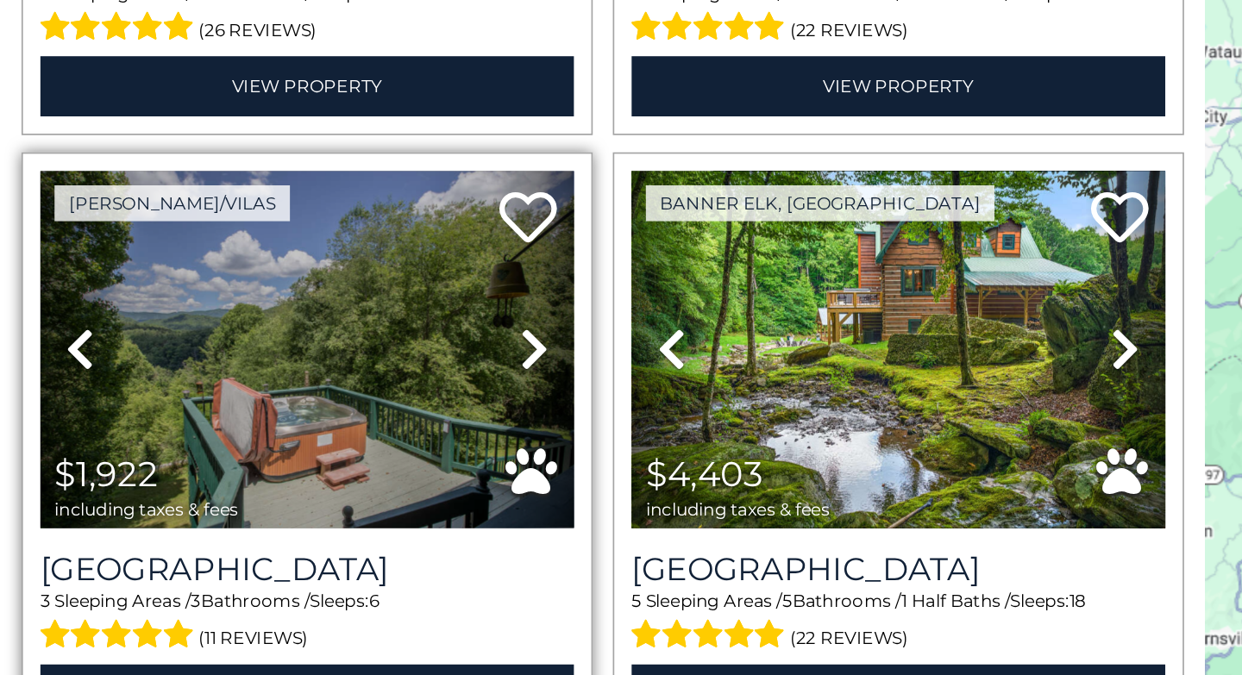
click at [322, 418] on icon at bounding box center [320, 432] width 17 height 28
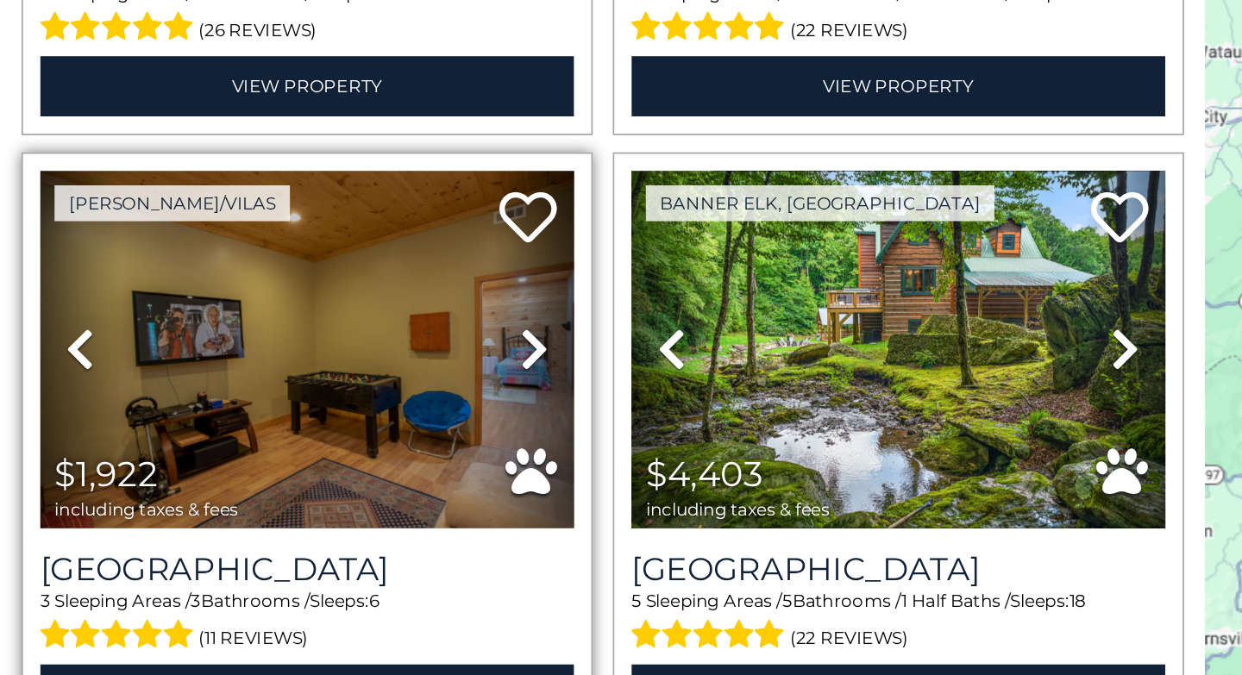
click at [322, 418] on icon at bounding box center [320, 432] width 17 height 28
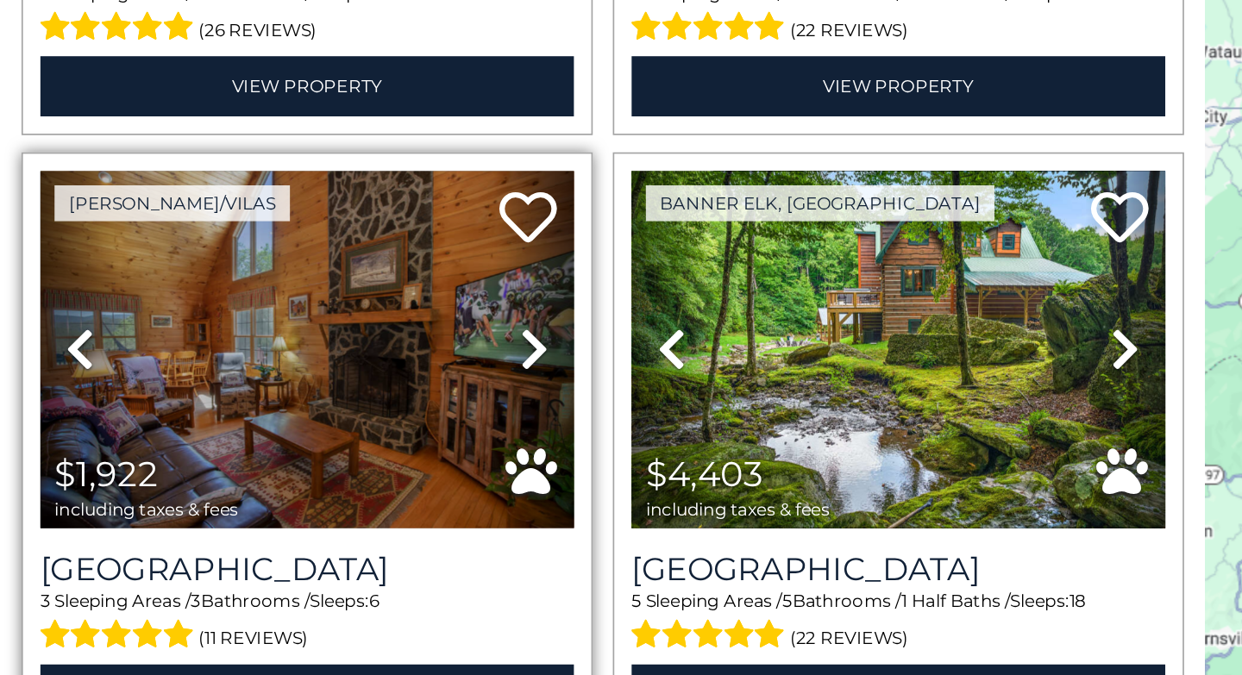
click at [322, 418] on icon at bounding box center [320, 432] width 17 height 28
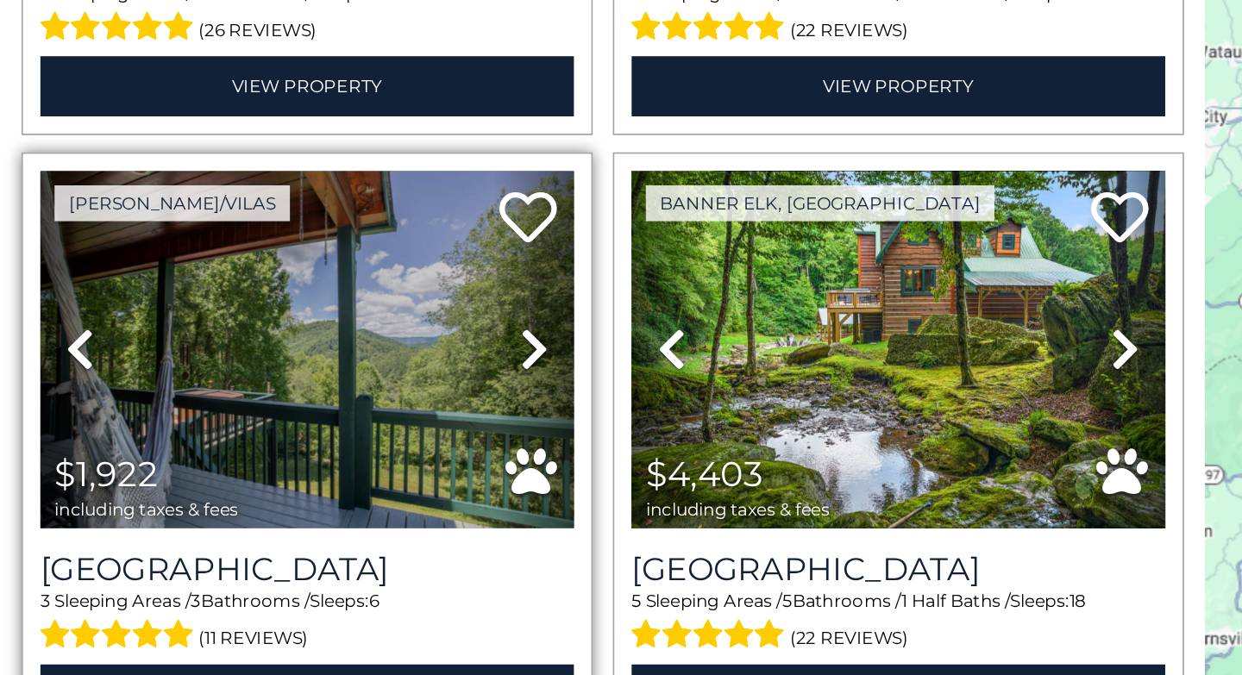
click at [322, 418] on icon at bounding box center [320, 432] width 17 height 28
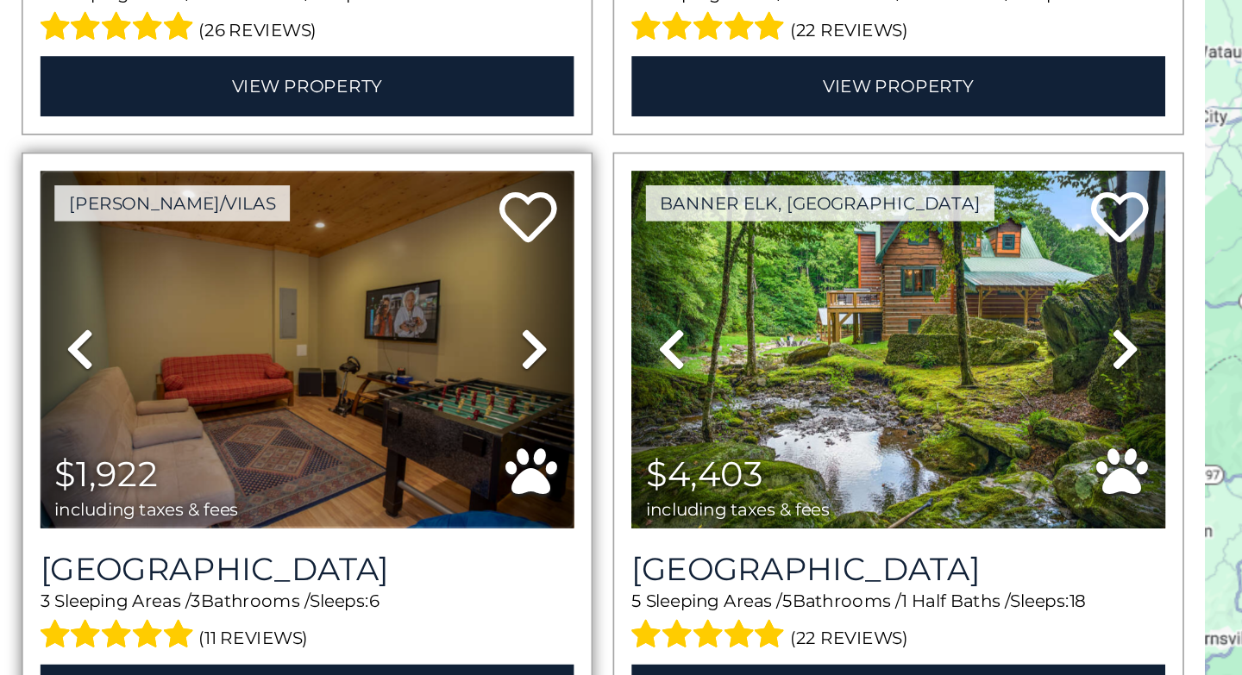
click at [186, 409] on img at bounding box center [184, 431] width 321 height 215
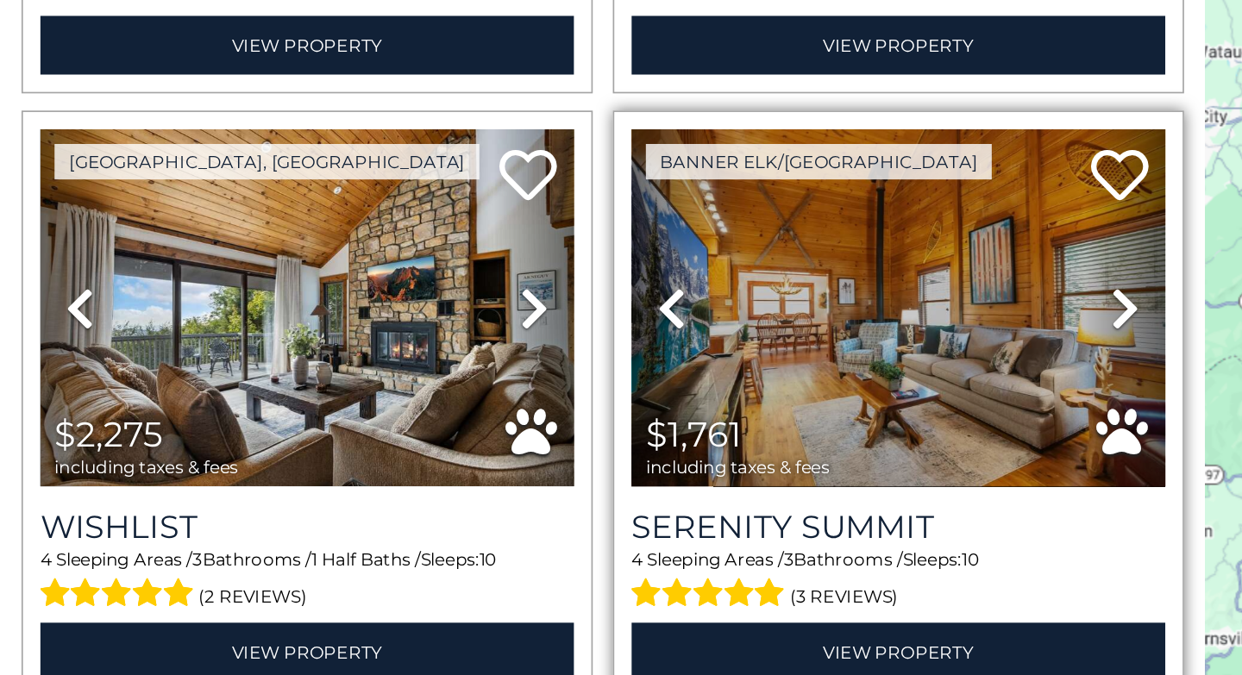
scroll to position [630, 0]
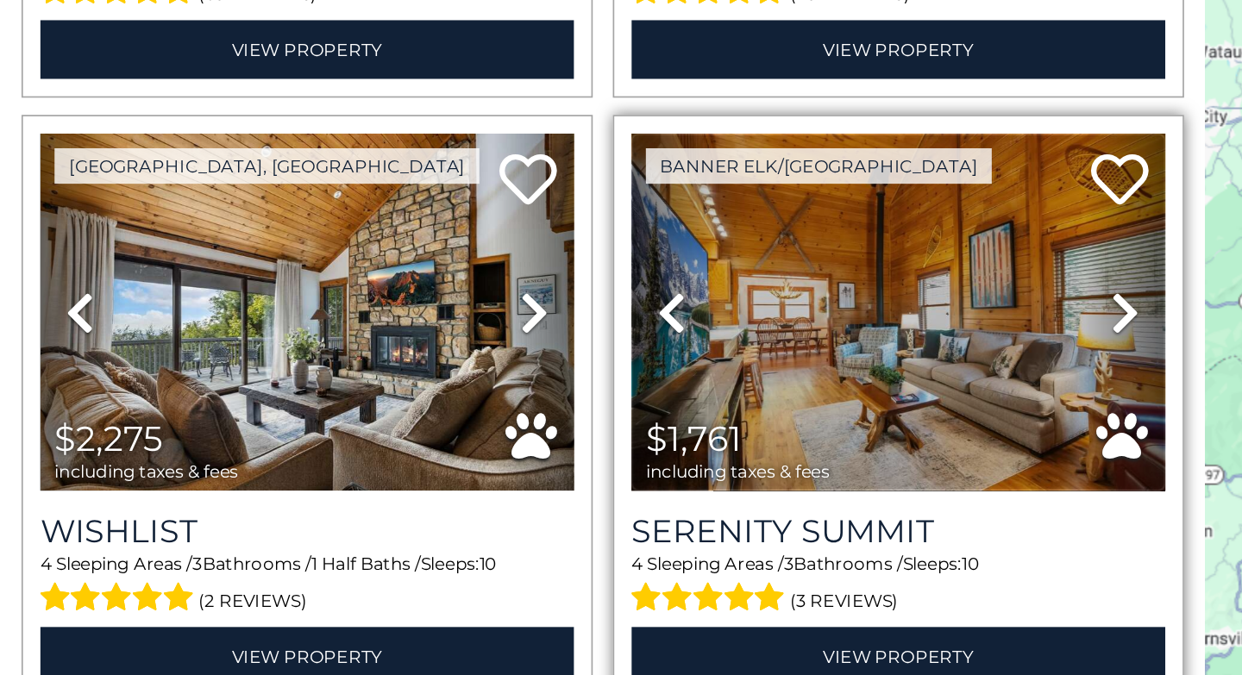
click at [575, 406] on img at bounding box center [540, 409] width 321 height 215
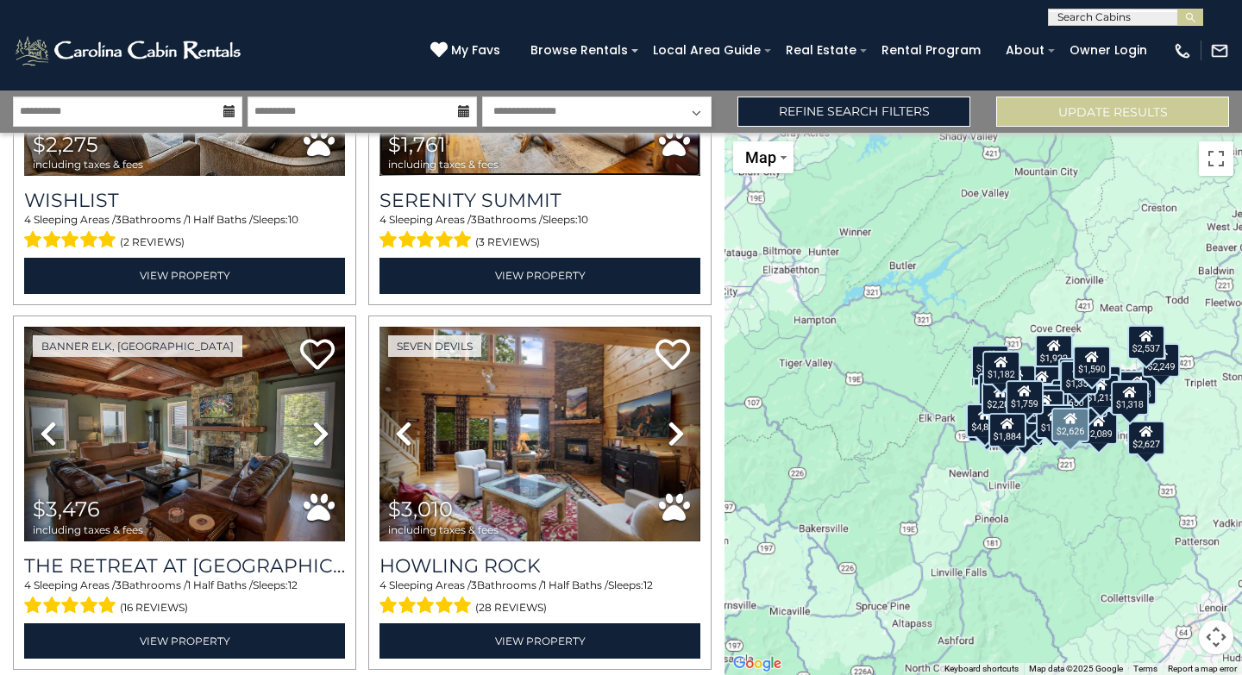
scroll to position [974, 0]
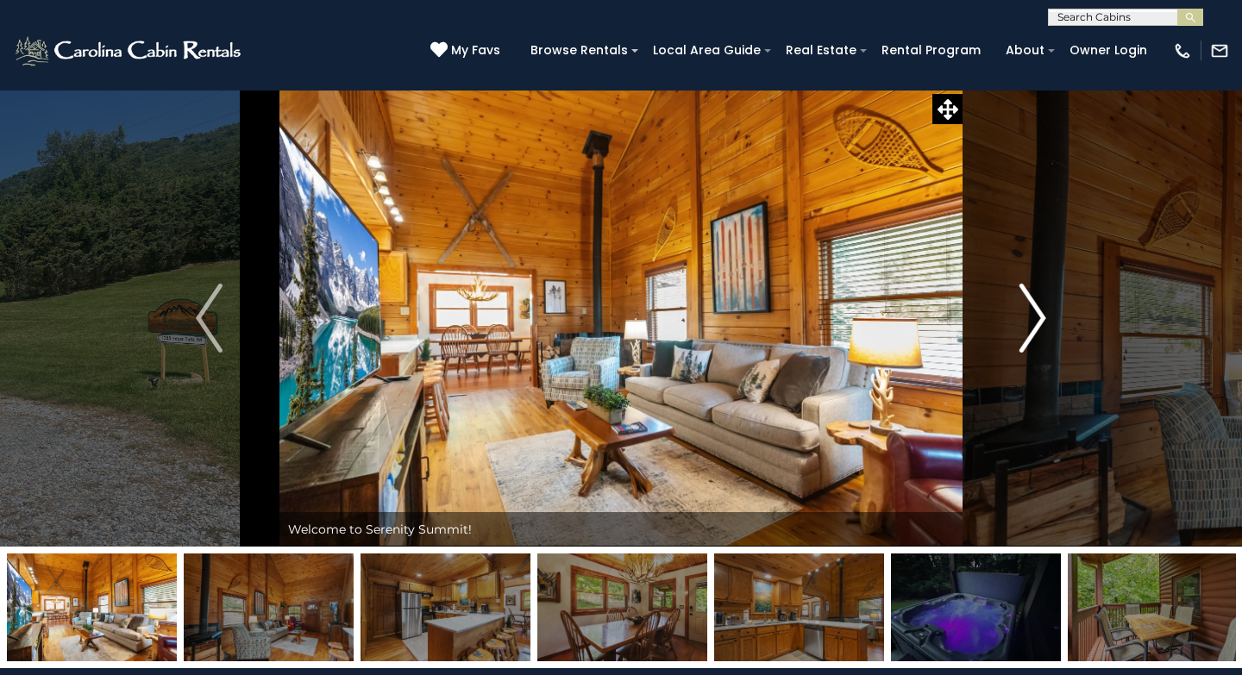
click at [1052, 321] on button "Next" at bounding box center [1033, 318] width 141 height 457
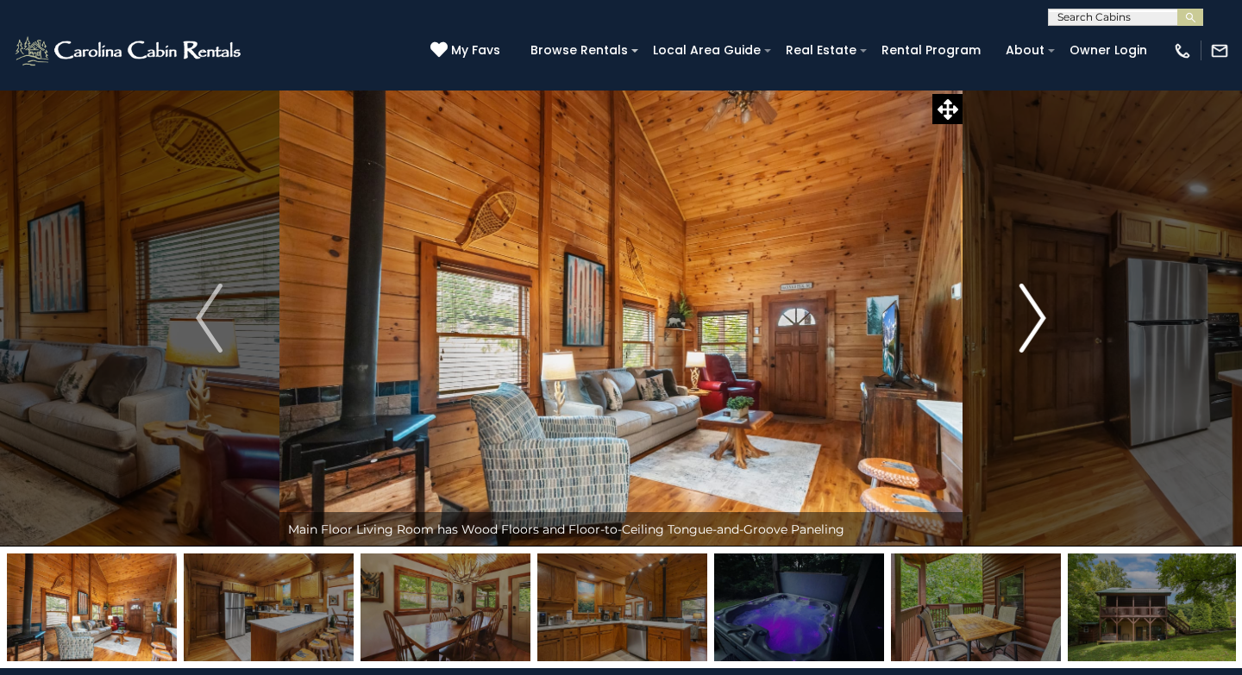
click at [1036, 311] on img "Next" at bounding box center [1033, 318] width 26 height 69
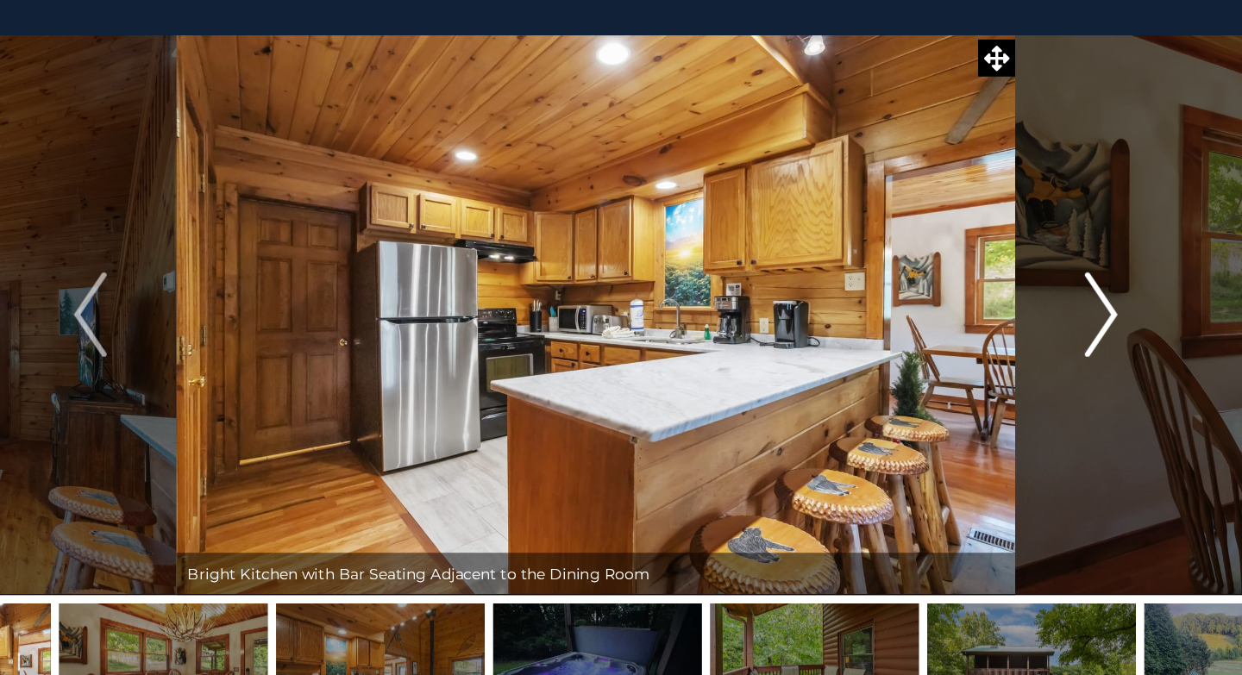
click at [1029, 335] on img "Next" at bounding box center [1033, 318] width 26 height 69
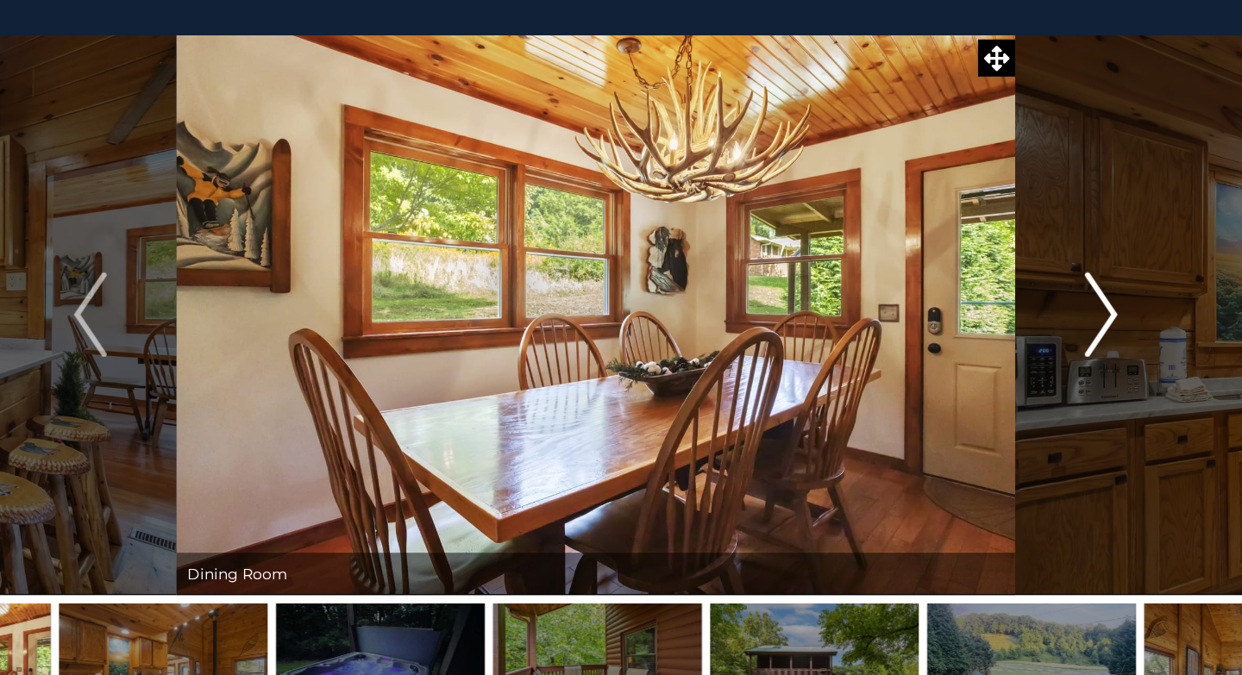
click at [1029, 335] on img "Next" at bounding box center [1033, 318] width 26 height 69
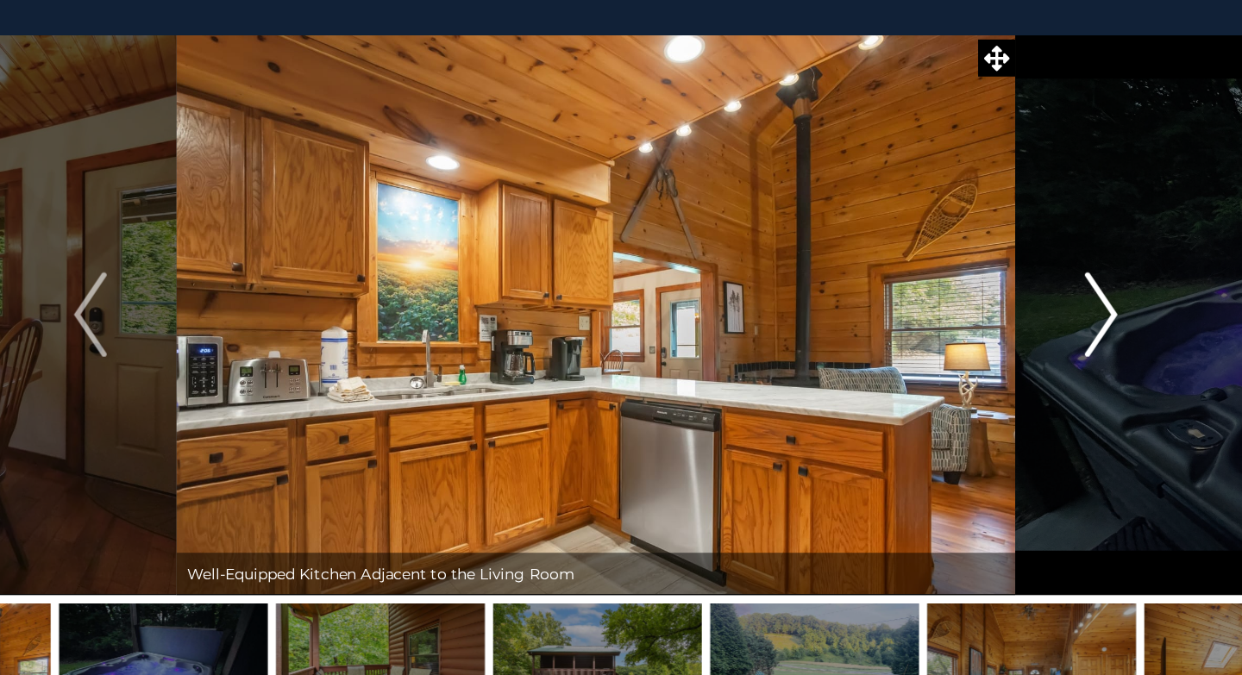
click at [1029, 335] on img "Next" at bounding box center [1033, 318] width 26 height 69
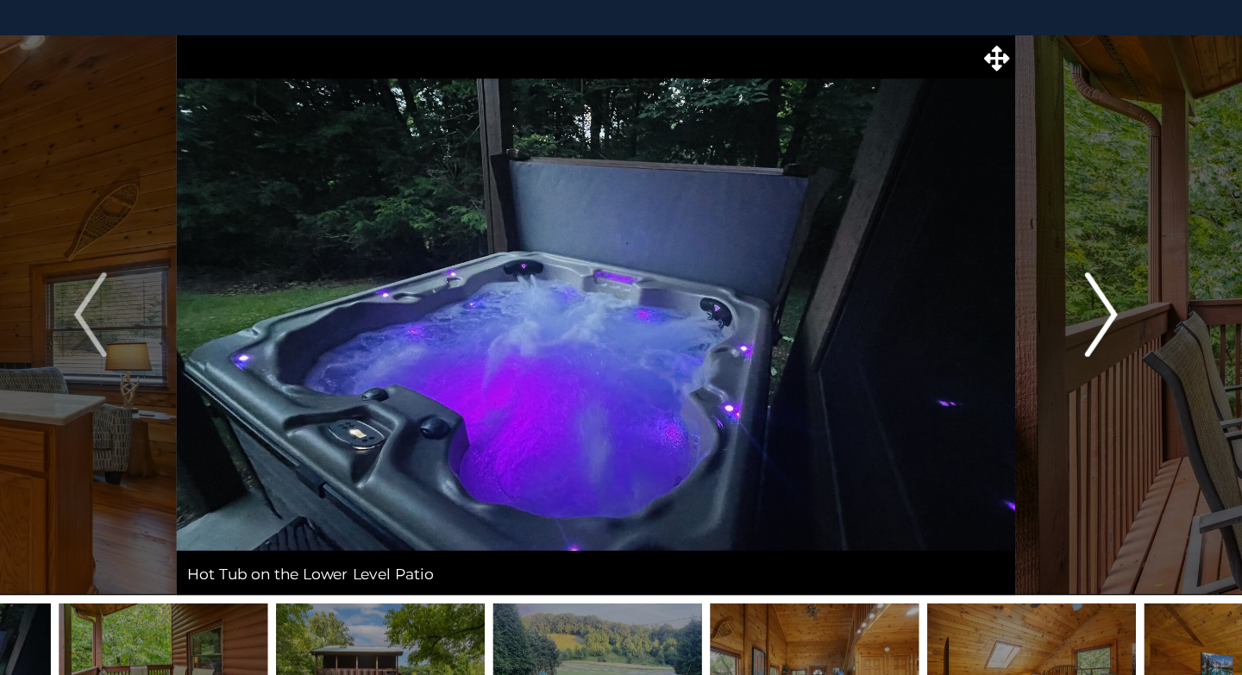
click at [1029, 335] on img "Next" at bounding box center [1033, 318] width 26 height 69
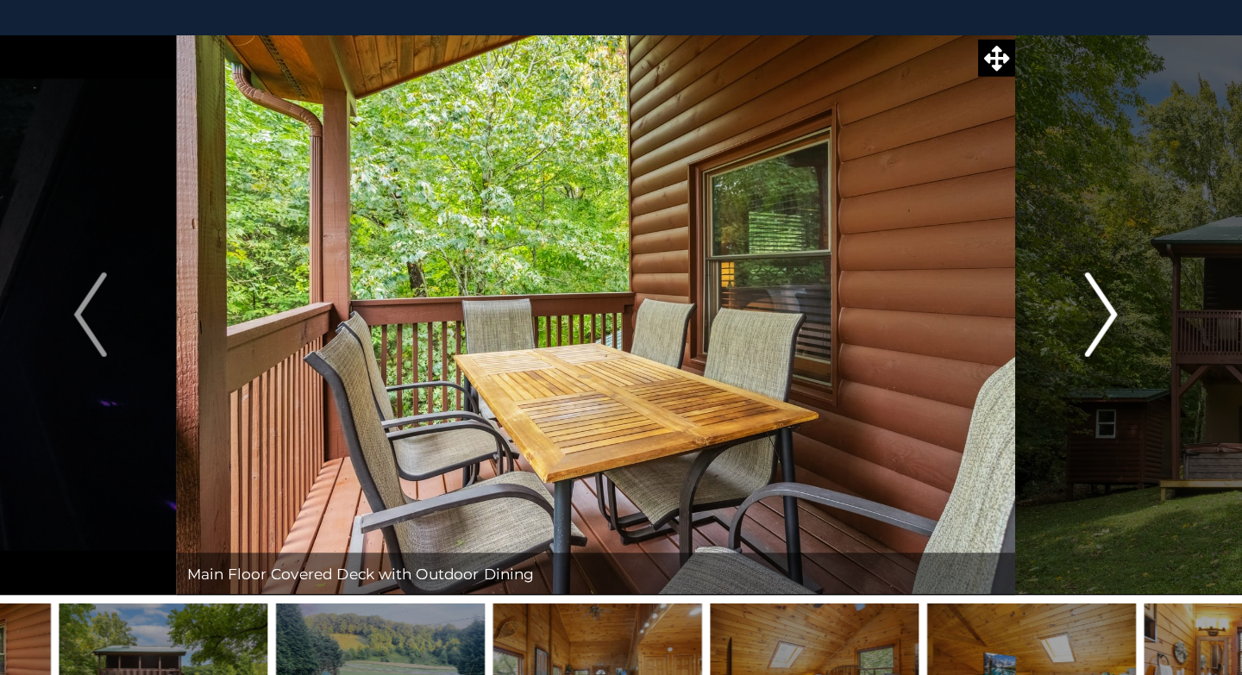
click at [1029, 335] on img "Next" at bounding box center [1033, 318] width 26 height 69
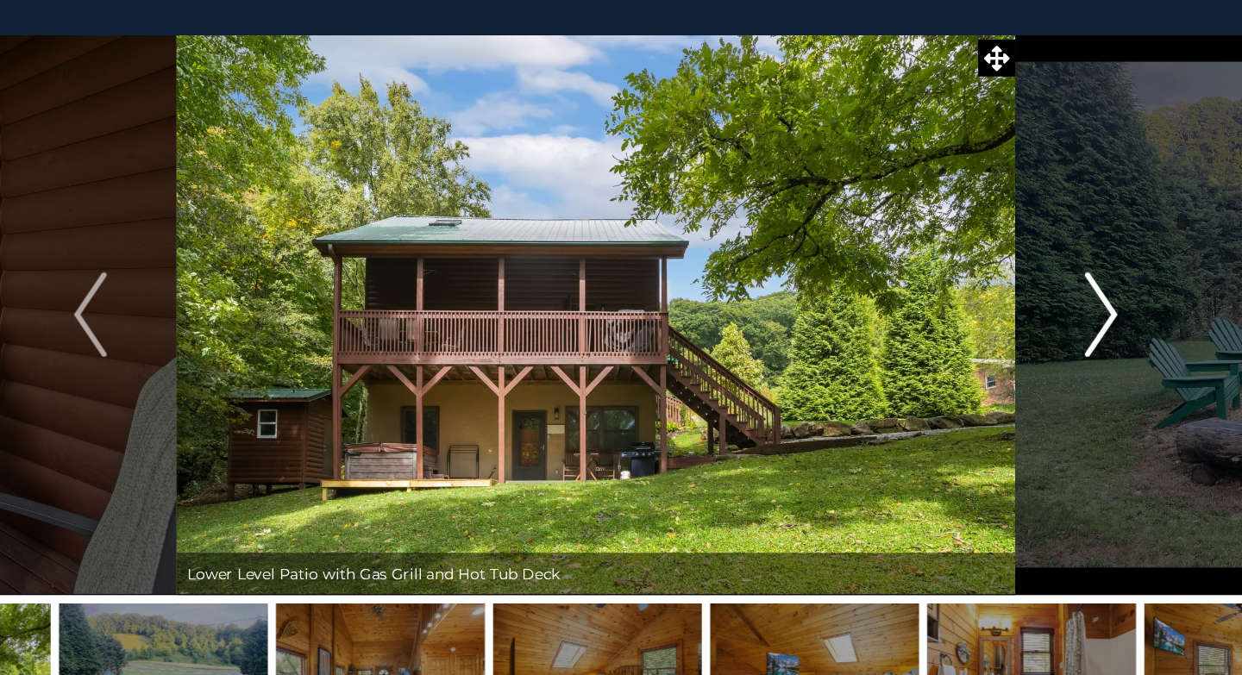
click at [1029, 335] on img "Next" at bounding box center [1033, 318] width 26 height 69
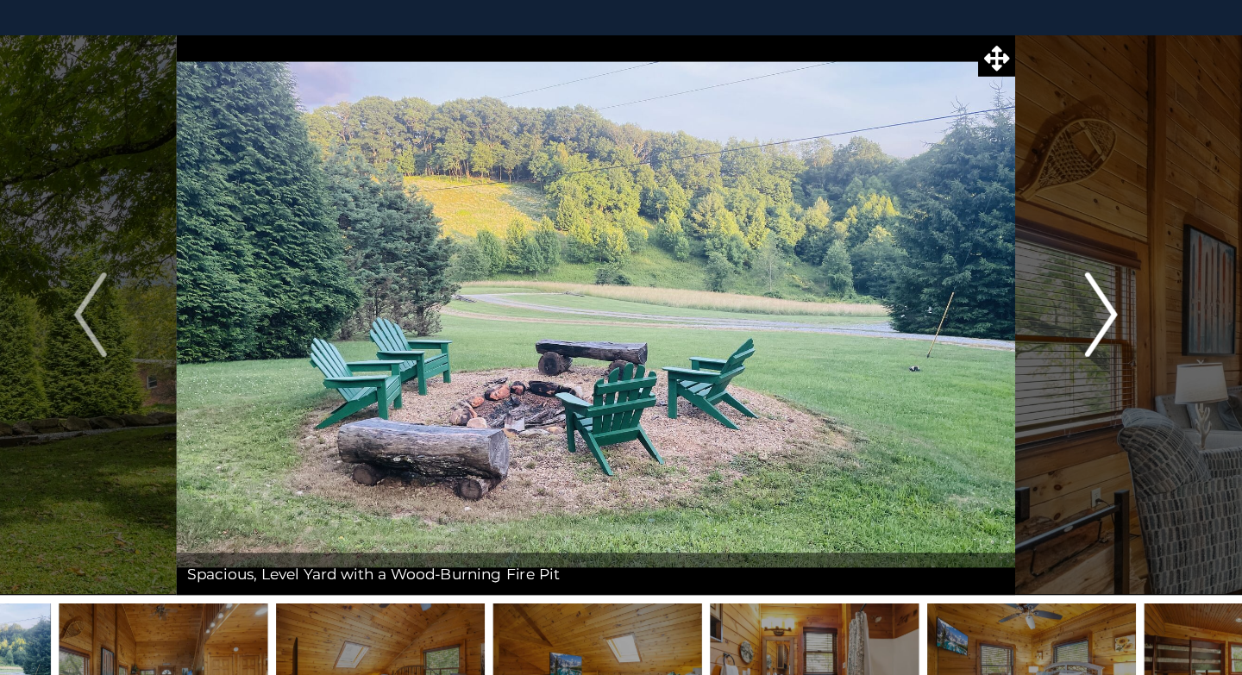
click at [1029, 335] on img "Next" at bounding box center [1033, 318] width 26 height 69
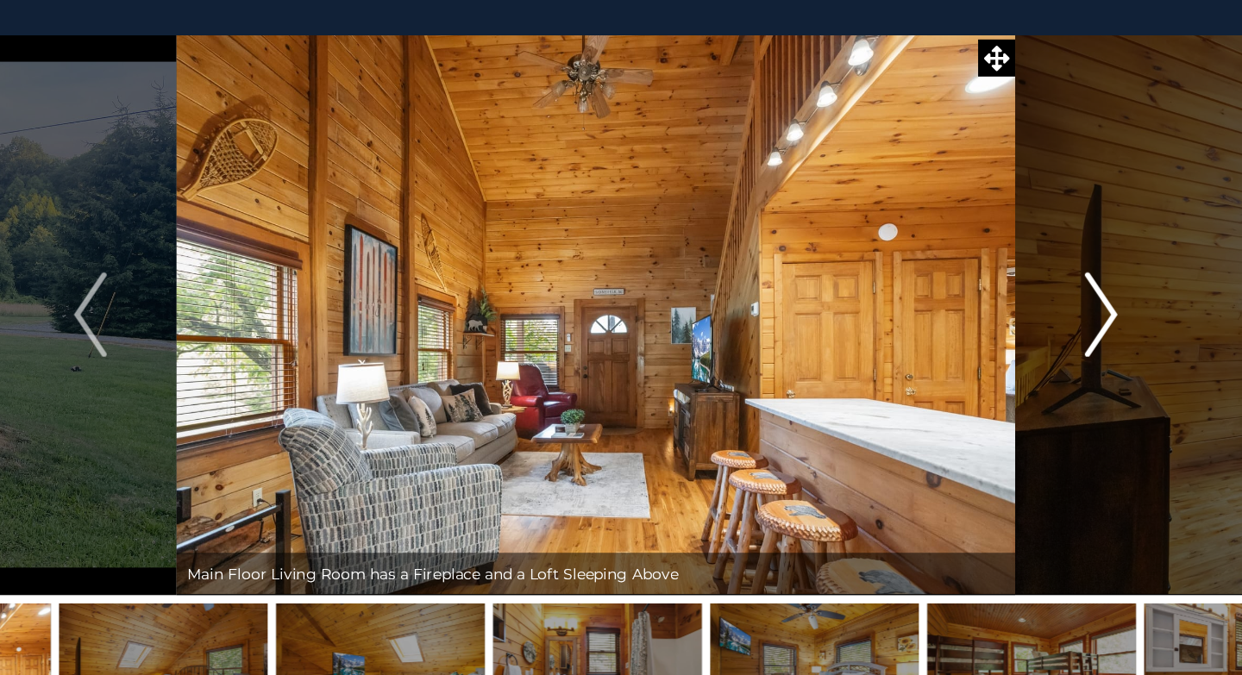
click at [1029, 335] on img "Next" at bounding box center [1033, 318] width 26 height 69
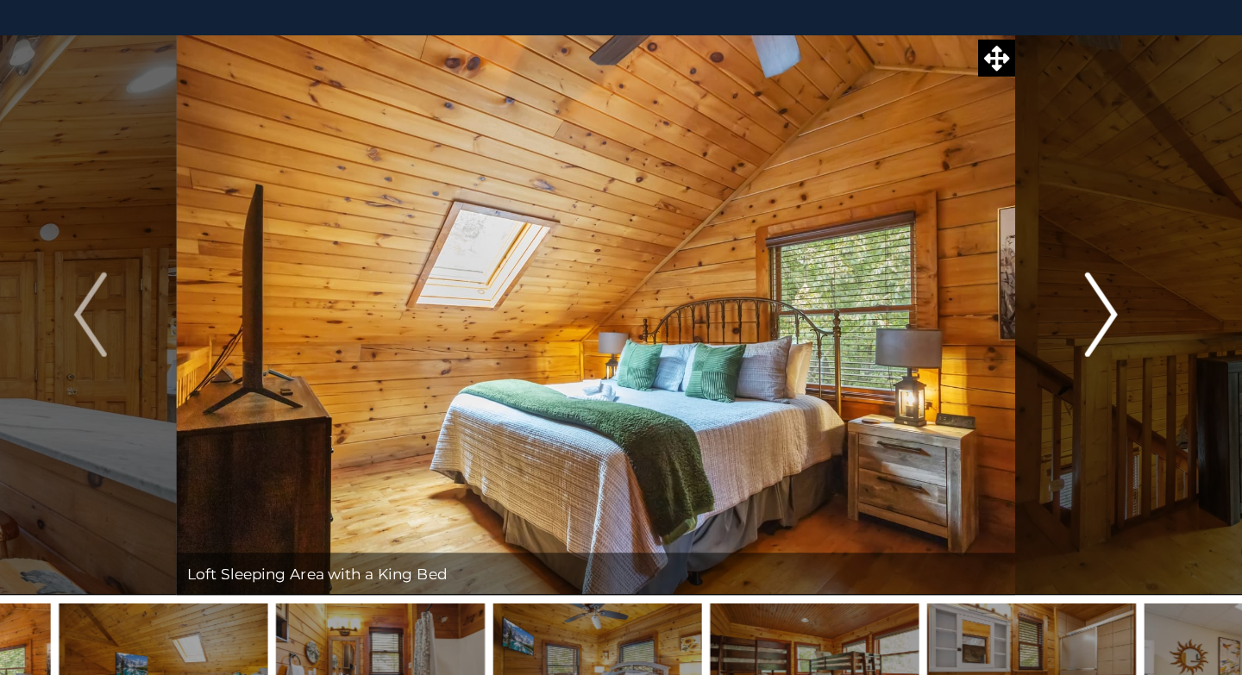
click at [1029, 335] on img "Next" at bounding box center [1033, 318] width 26 height 69
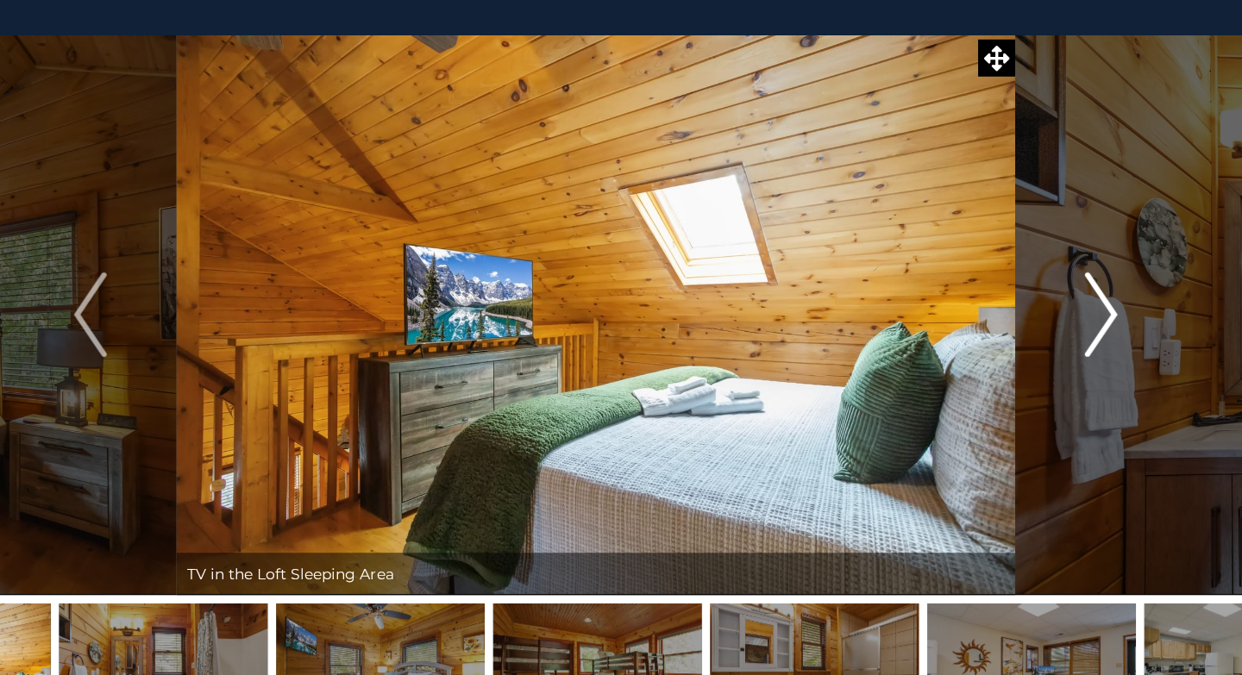
click at [1029, 335] on img "Next" at bounding box center [1033, 318] width 26 height 69
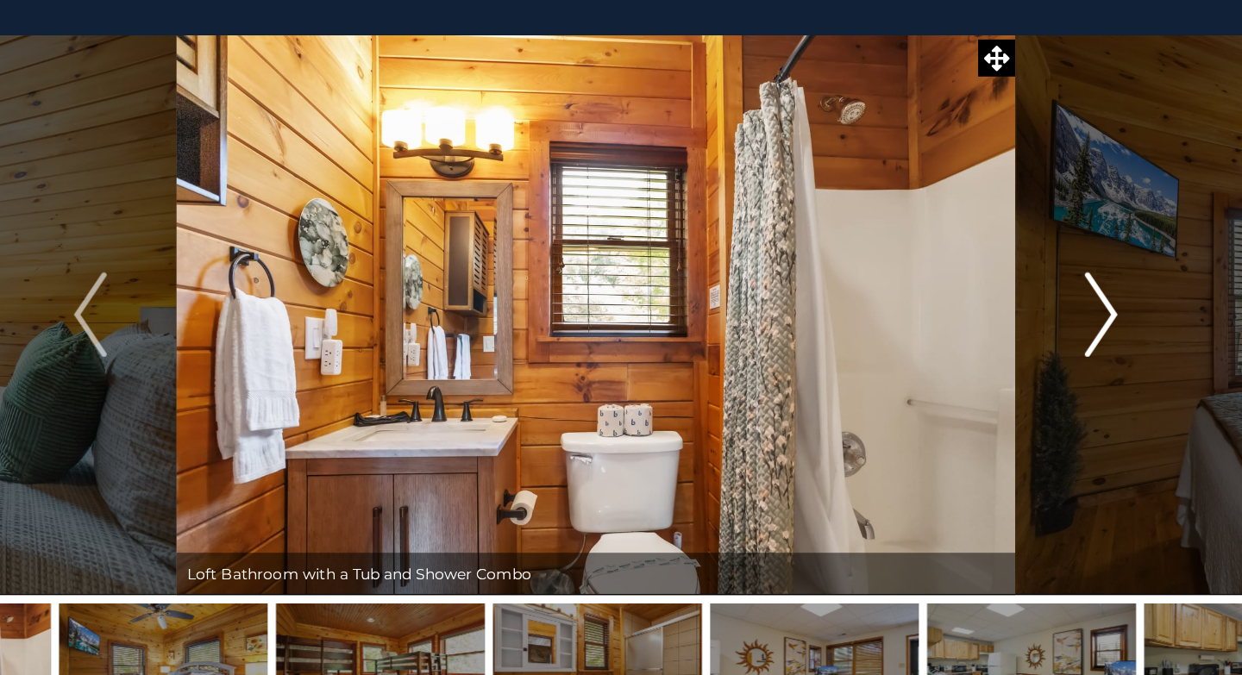
click at [1029, 335] on img "Next" at bounding box center [1033, 318] width 26 height 69
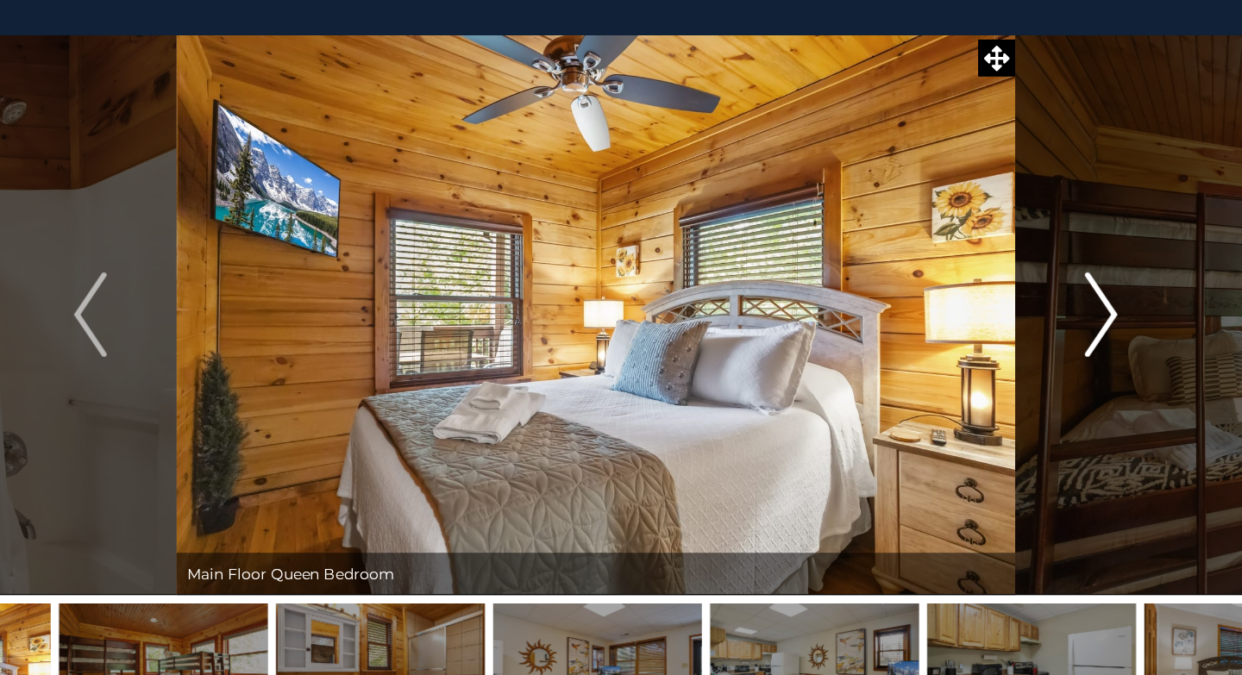
click at [1029, 335] on img "Next" at bounding box center [1033, 318] width 26 height 69
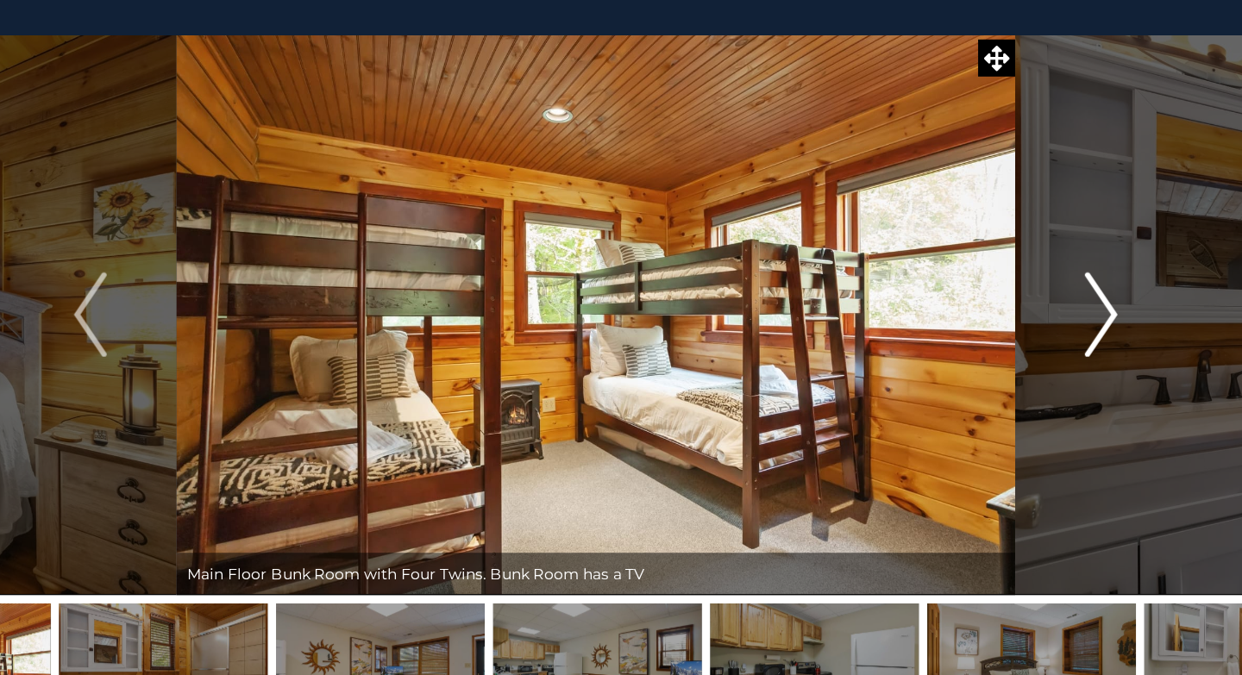
click at [1029, 335] on img "Next" at bounding box center [1033, 318] width 26 height 69
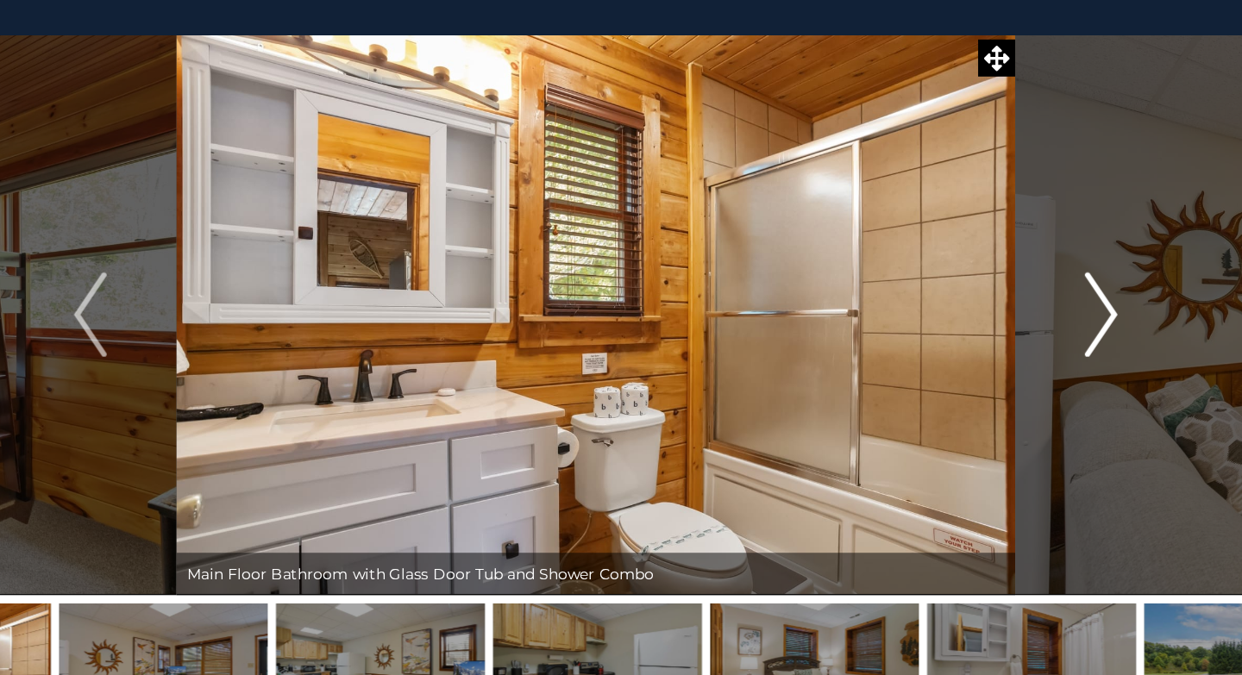
click at [1029, 335] on img "Next" at bounding box center [1033, 318] width 26 height 69
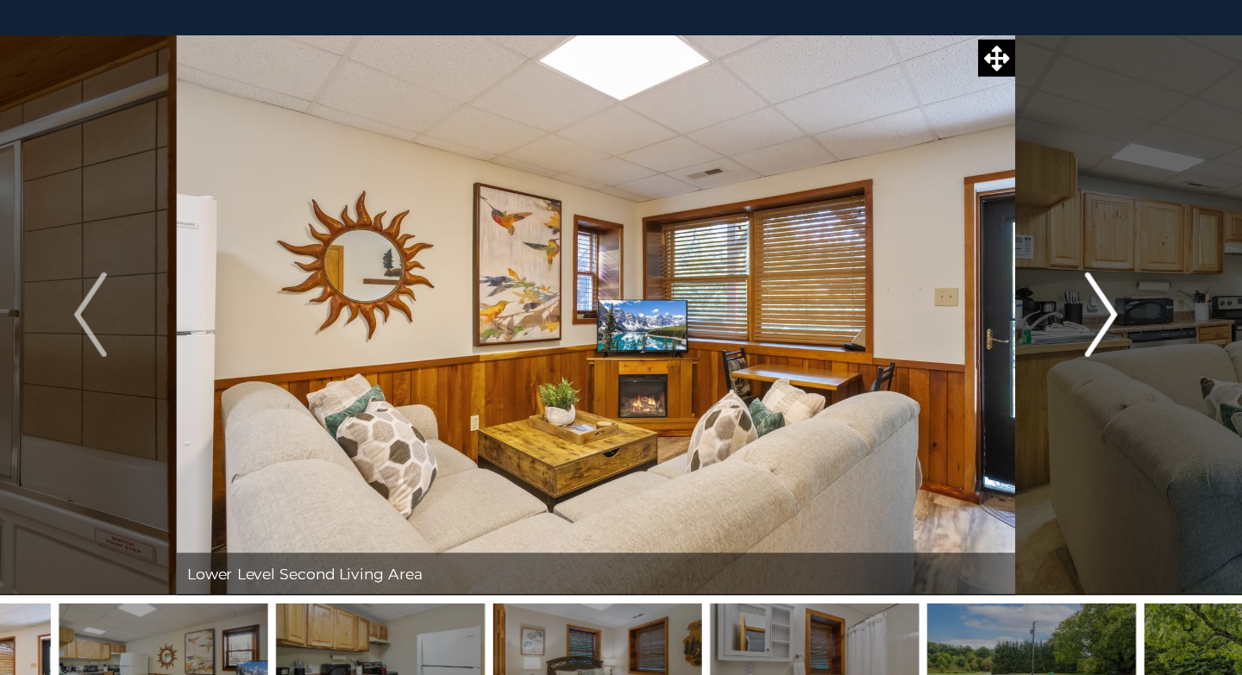
click at [1029, 335] on img "Next" at bounding box center [1033, 318] width 26 height 69
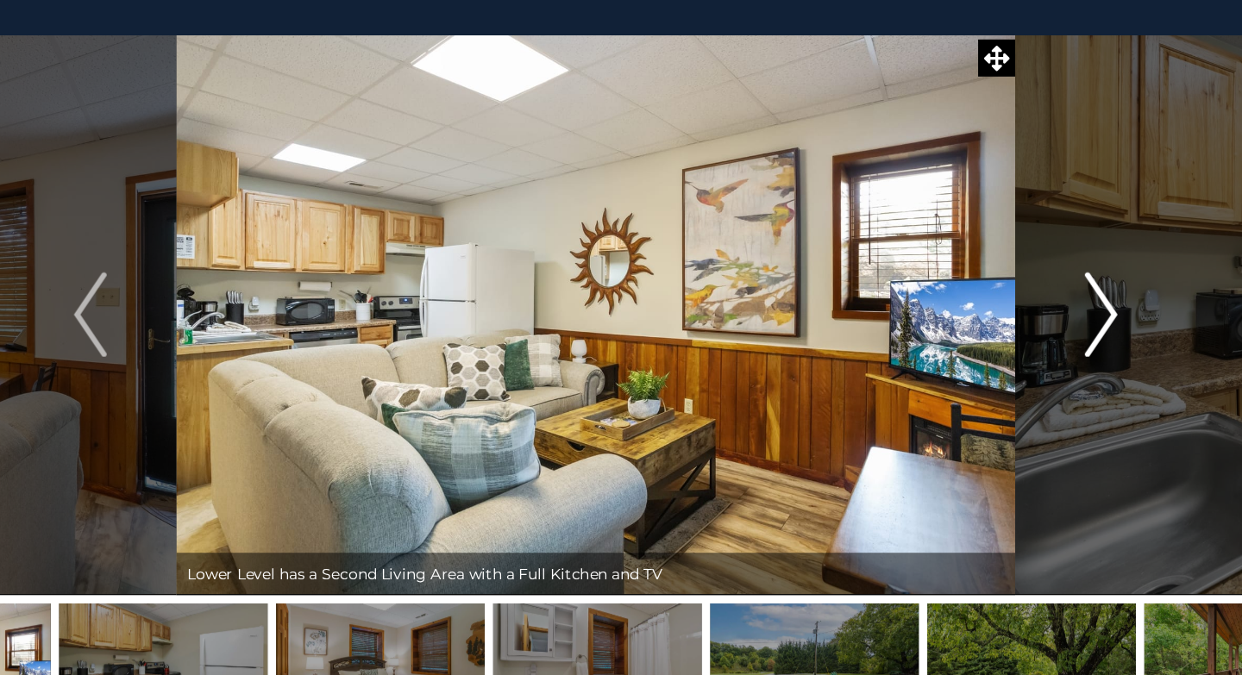
click at [1029, 335] on img "Next" at bounding box center [1033, 318] width 26 height 69
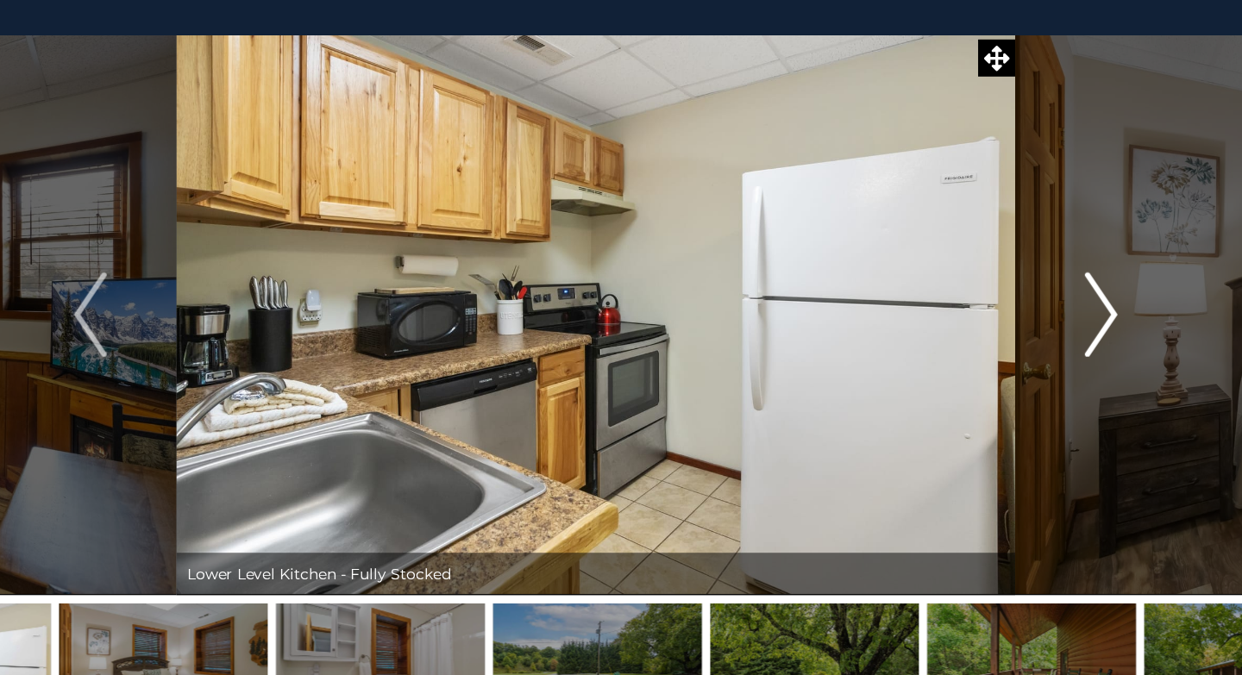
click at [1029, 335] on img "Next" at bounding box center [1033, 318] width 26 height 69
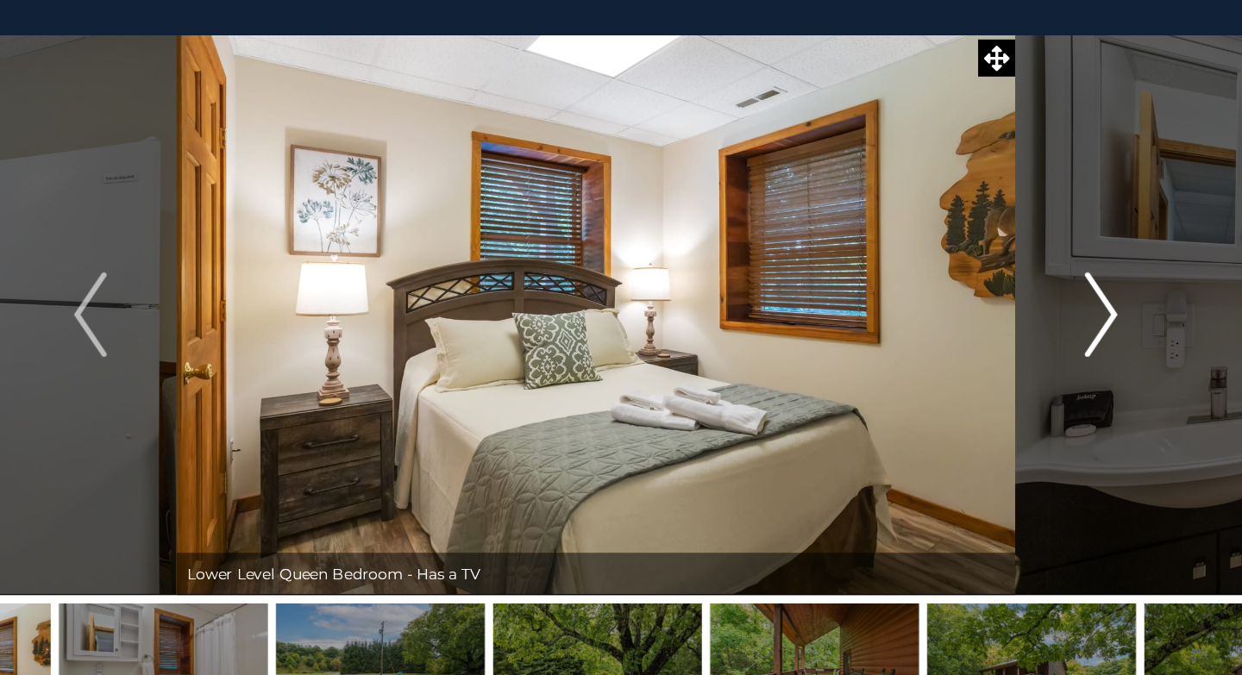
click at [1029, 335] on img "Next" at bounding box center [1033, 318] width 26 height 69
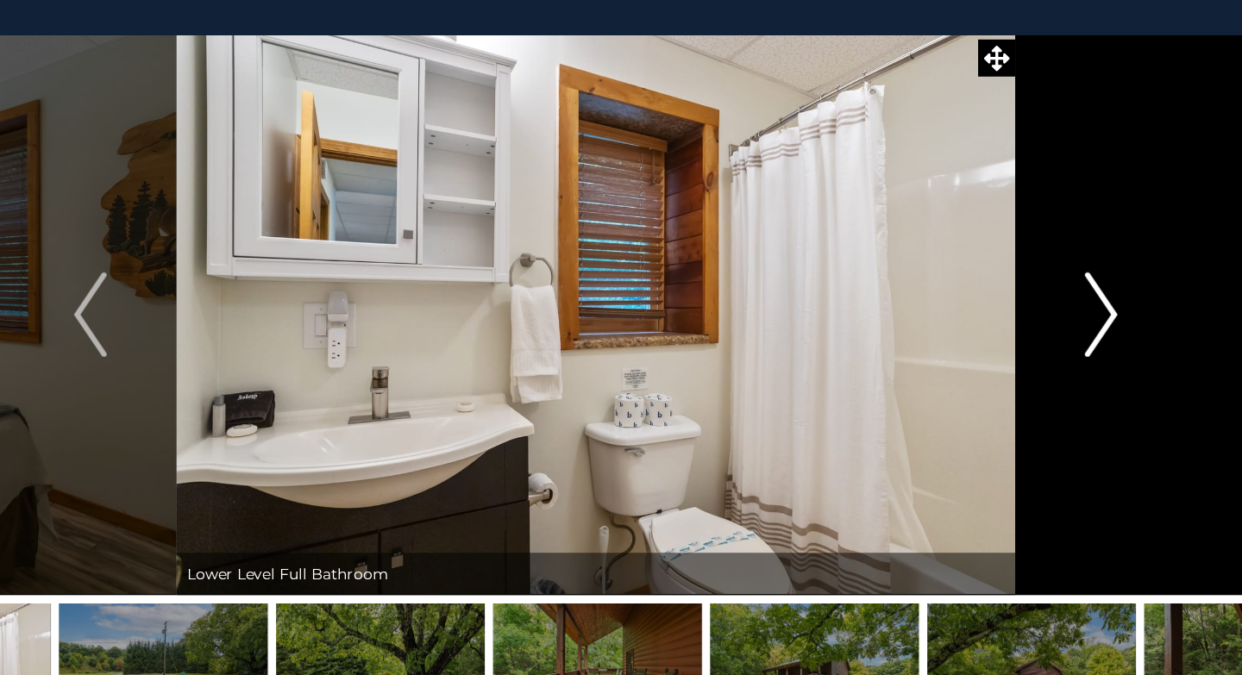
click at [1029, 335] on img "Next" at bounding box center [1033, 318] width 26 height 69
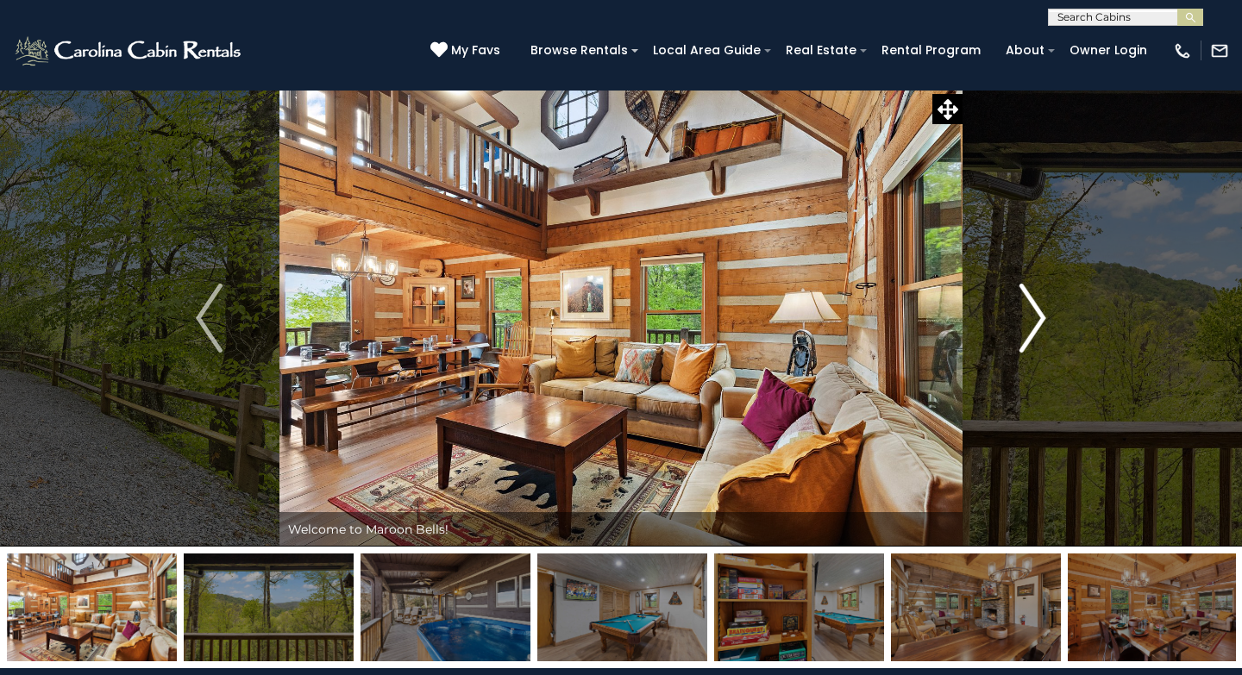
click at [1046, 315] on button "Next" at bounding box center [1033, 318] width 141 height 457
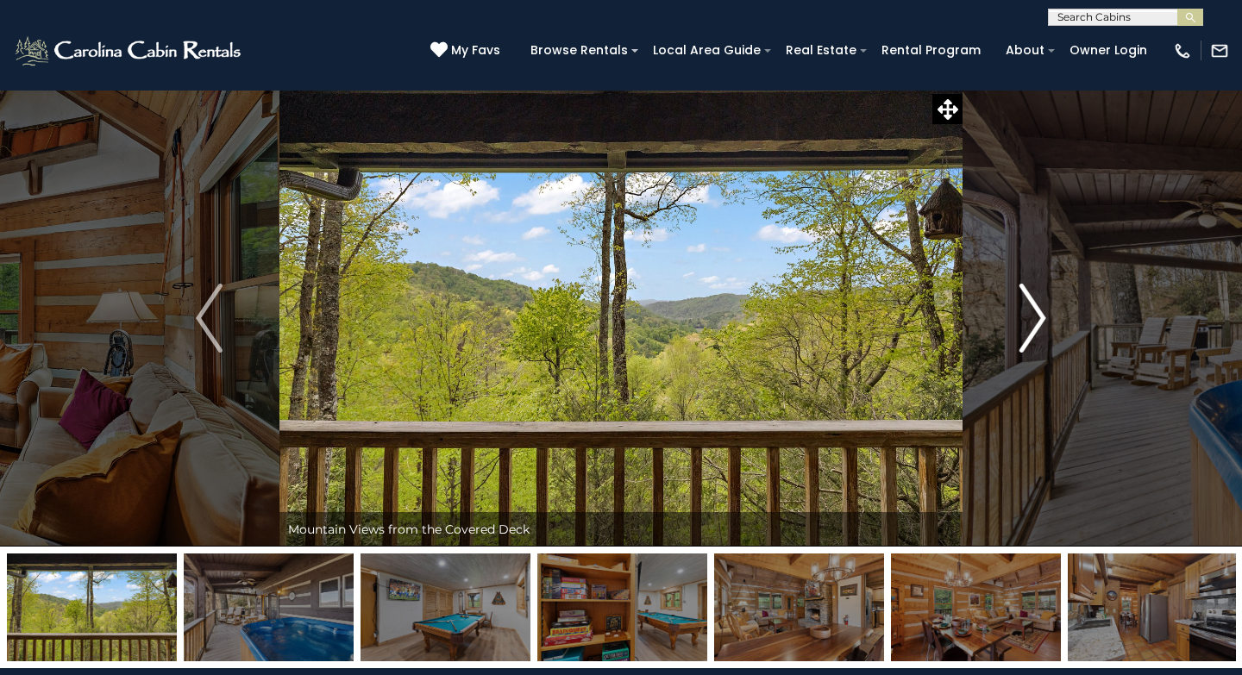
click at [1046, 315] on button "Next" at bounding box center [1033, 318] width 141 height 457
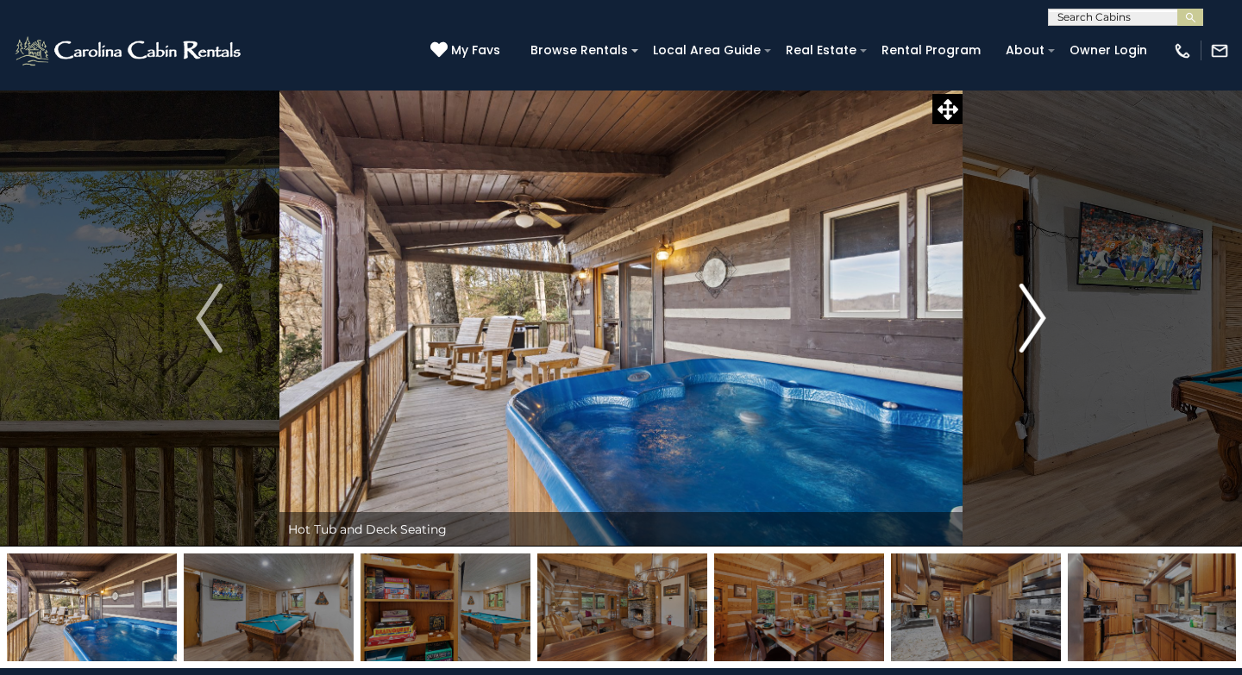
click at [1046, 315] on button "Next" at bounding box center [1033, 318] width 141 height 457
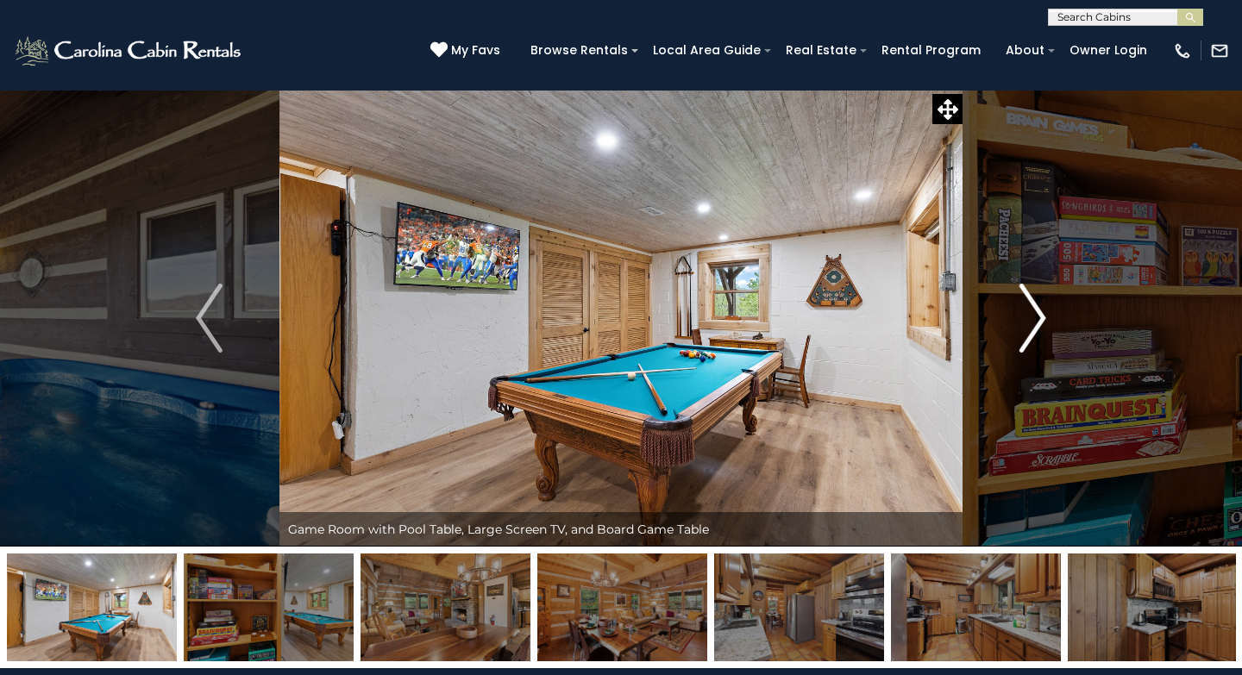
click at [1034, 324] on img "Next" at bounding box center [1033, 318] width 26 height 69
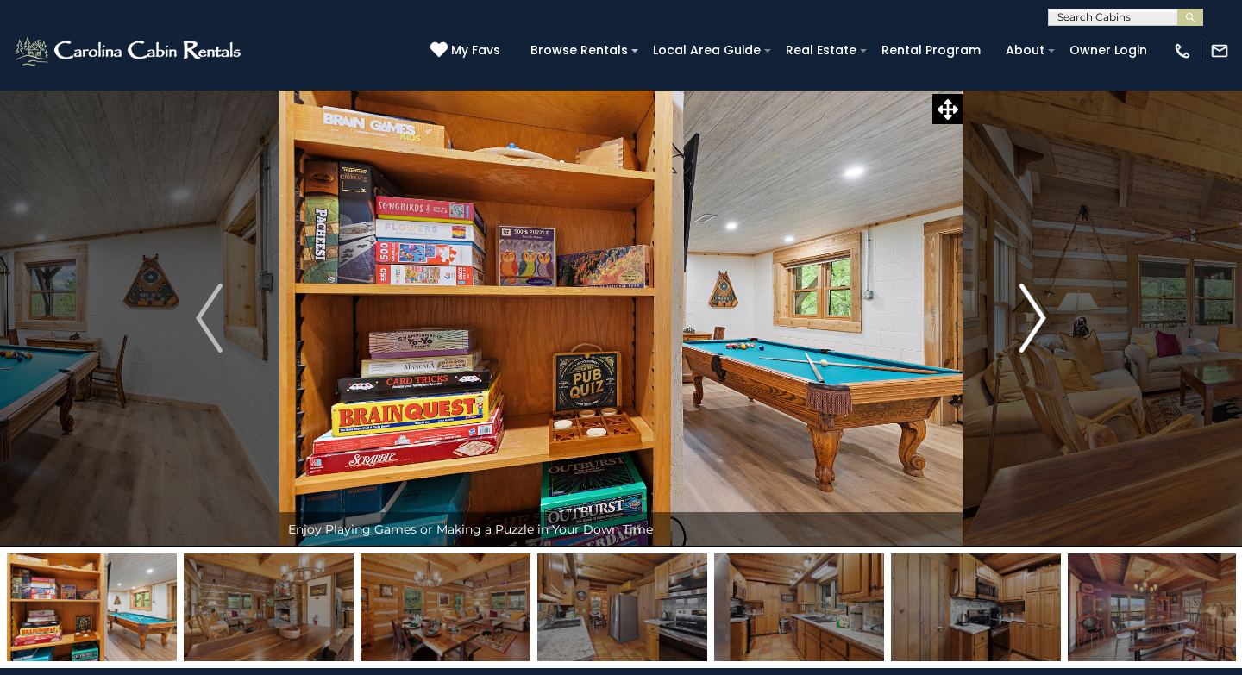
click at [1034, 324] on img "Next" at bounding box center [1033, 318] width 26 height 69
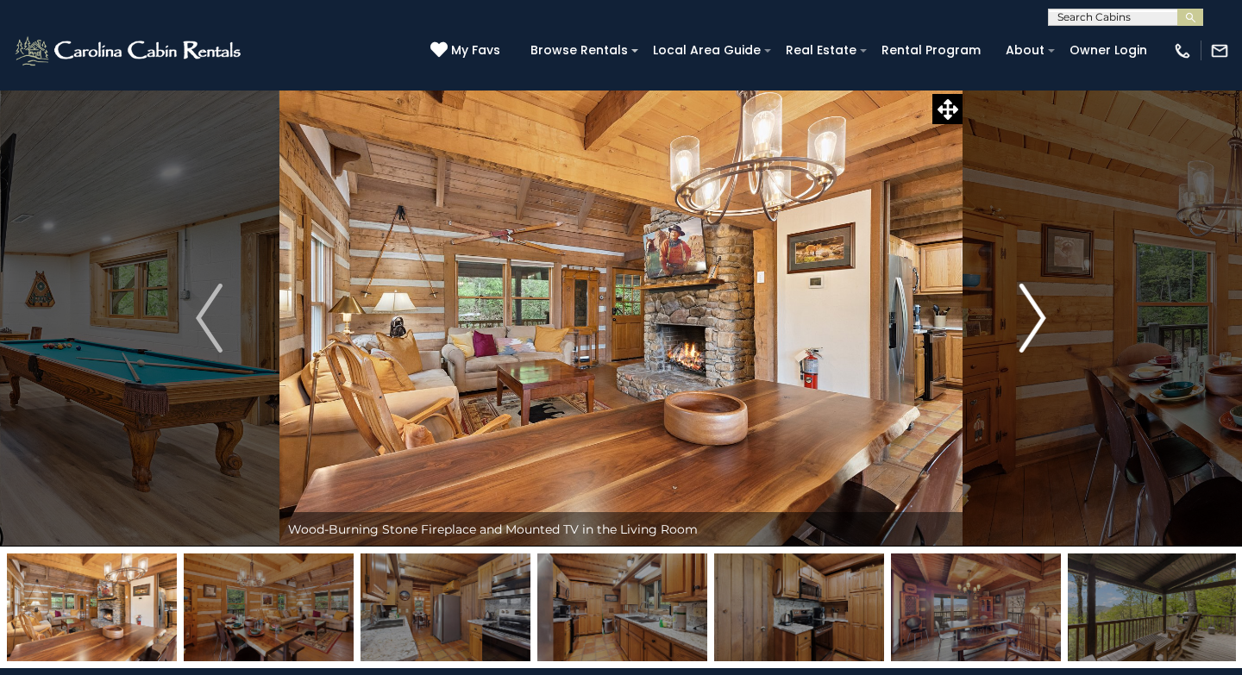
click at [1034, 313] on img "Next" at bounding box center [1033, 318] width 26 height 69
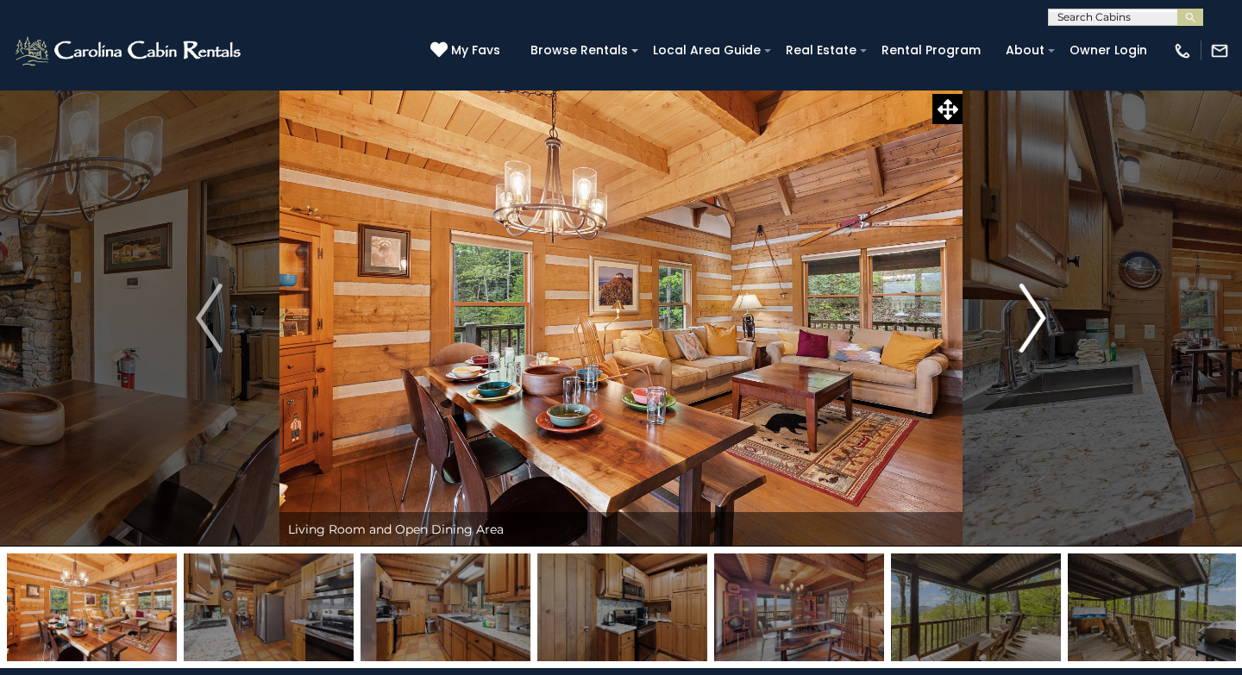
click at [1034, 313] on img "Next" at bounding box center [1033, 318] width 26 height 69
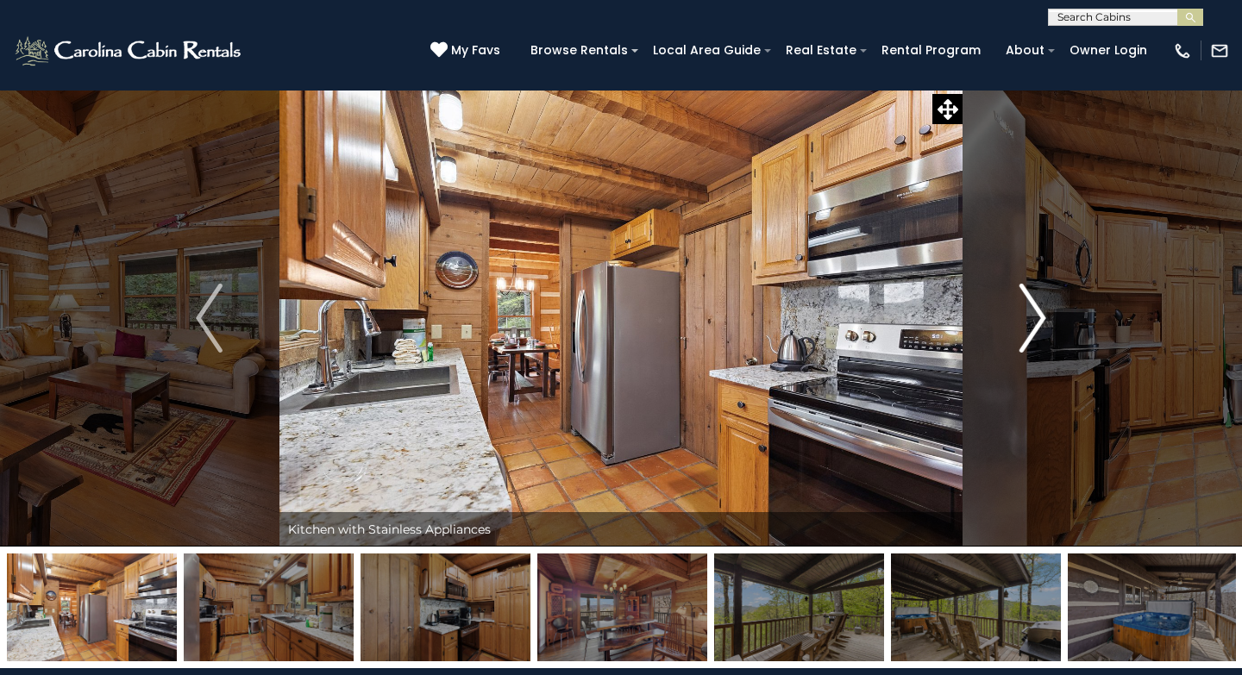
click at [1034, 313] on img "Next" at bounding box center [1033, 318] width 26 height 69
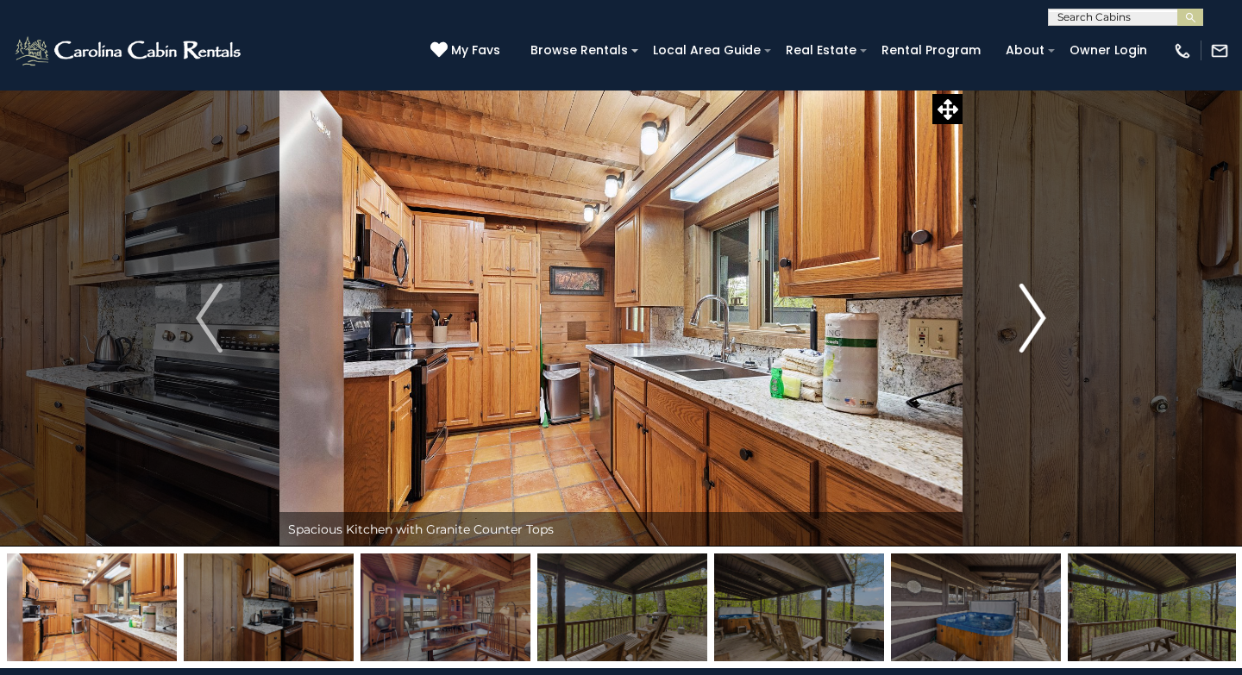
click at [1034, 313] on img "Next" at bounding box center [1033, 318] width 26 height 69
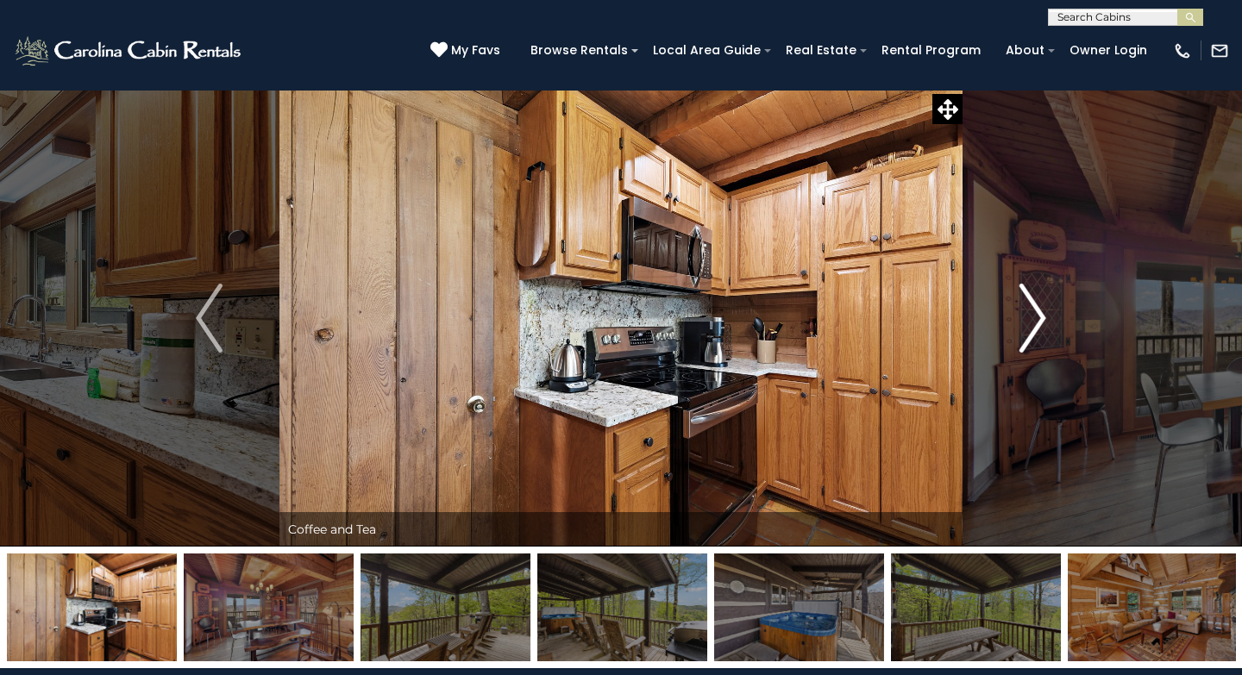
click at [1034, 313] on img "Next" at bounding box center [1033, 318] width 26 height 69
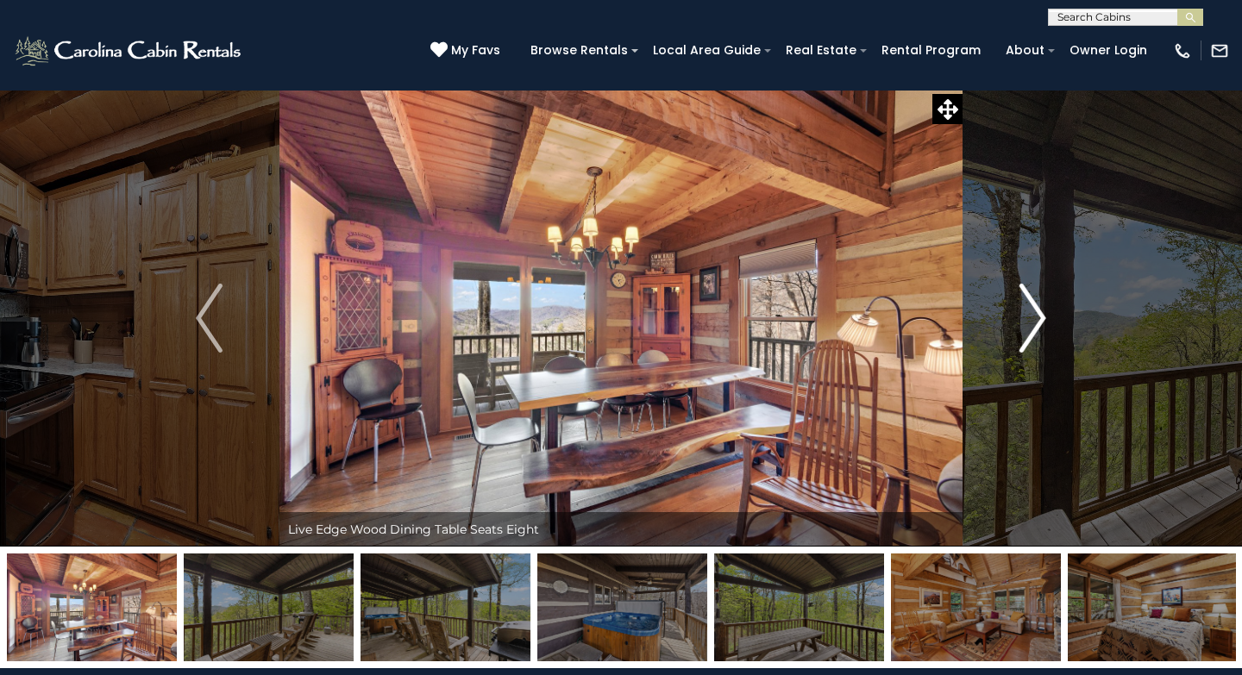
click at [1034, 313] on img "Next" at bounding box center [1033, 318] width 26 height 69
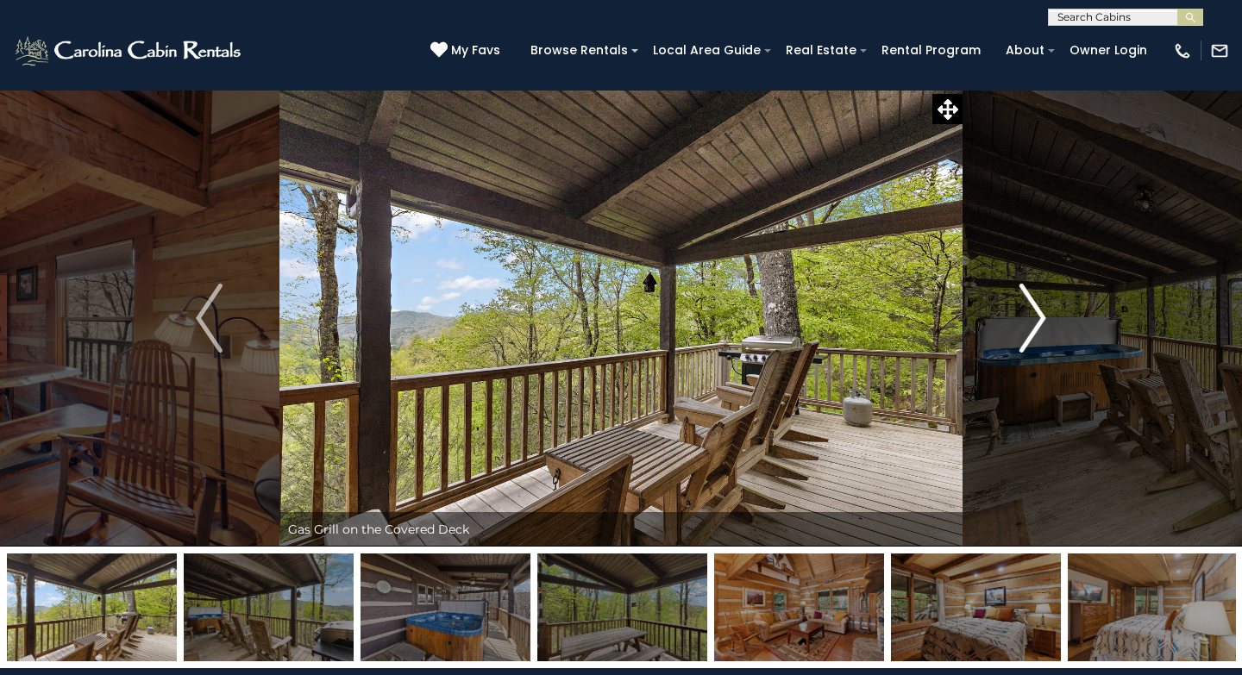
click at [1034, 313] on img "Next" at bounding box center [1033, 318] width 26 height 69
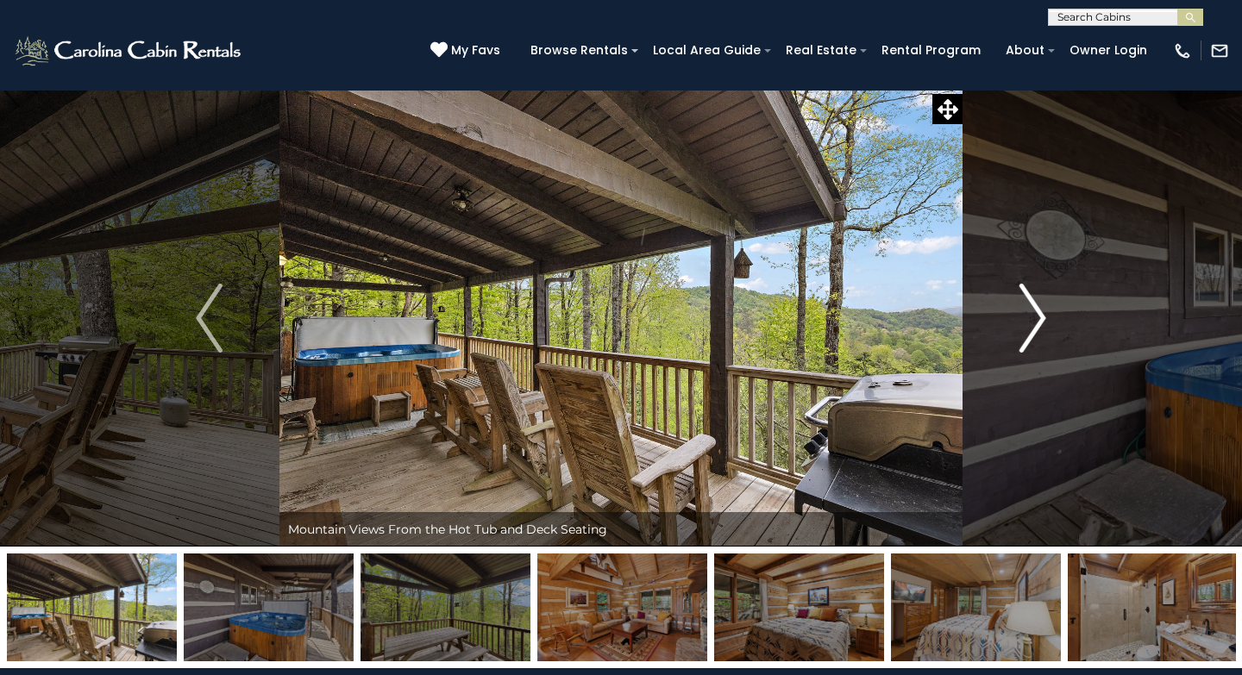
click at [1034, 313] on img "Next" at bounding box center [1033, 318] width 26 height 69
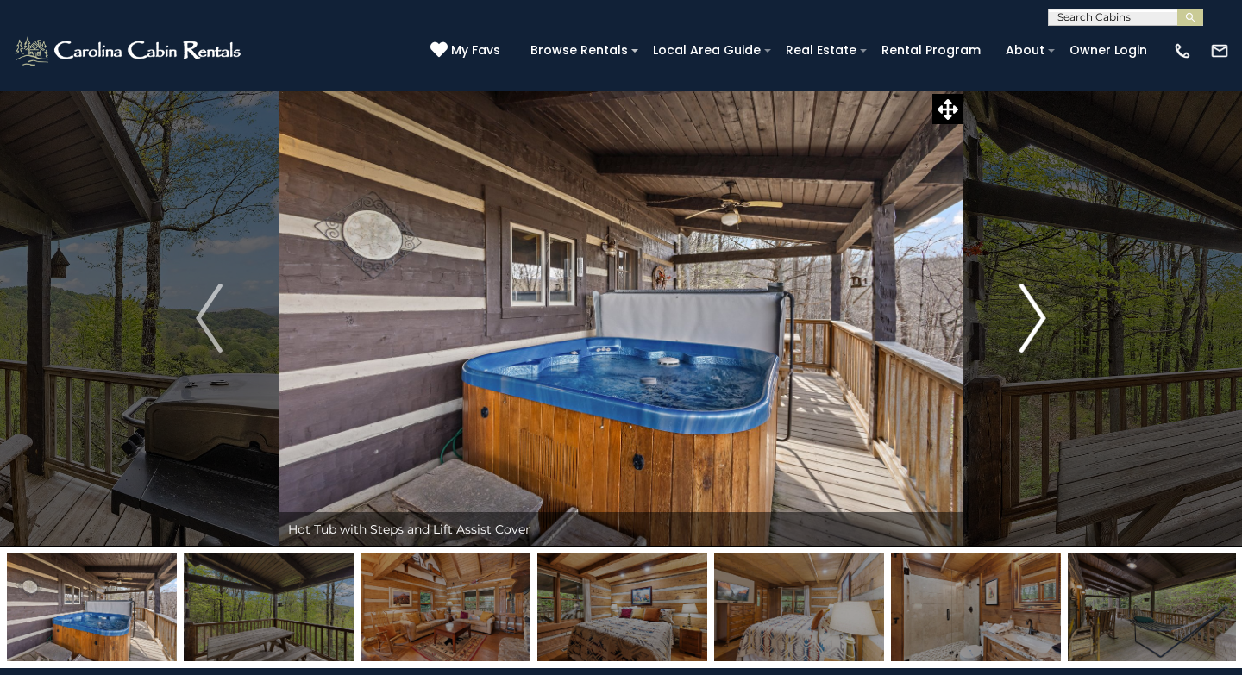
click at [1034, 313] on img "Next" at bounding box center [1033, 318] width 26 height 69
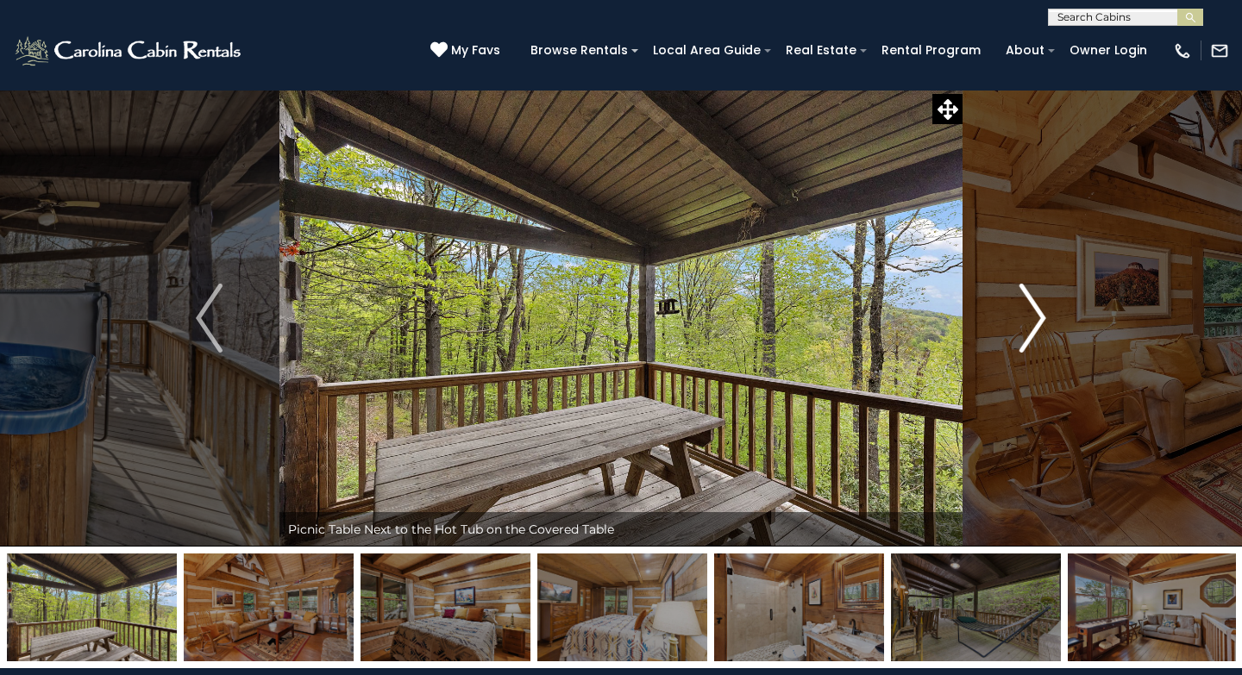
click at [1034, 313] on img "Next" at bounding box center [1033, 318] width 26 height 69
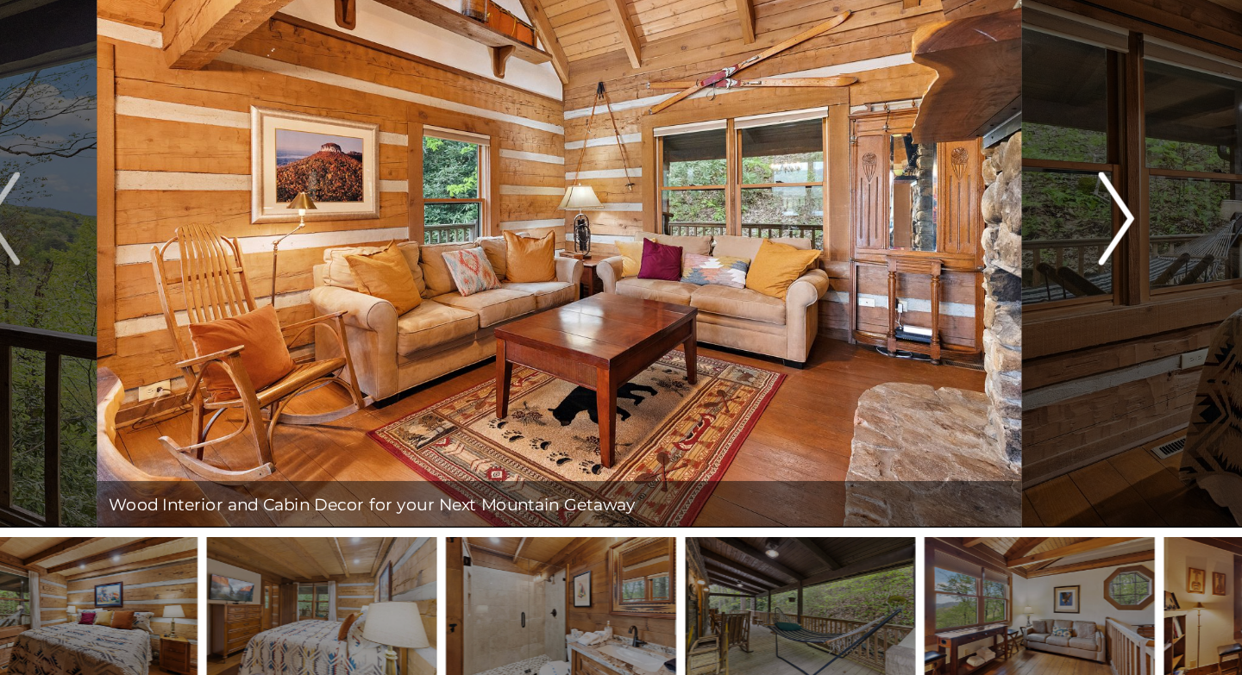
click at [1037, 329] on img "Next" at bounding box center [1033, 318] width 26 height 69
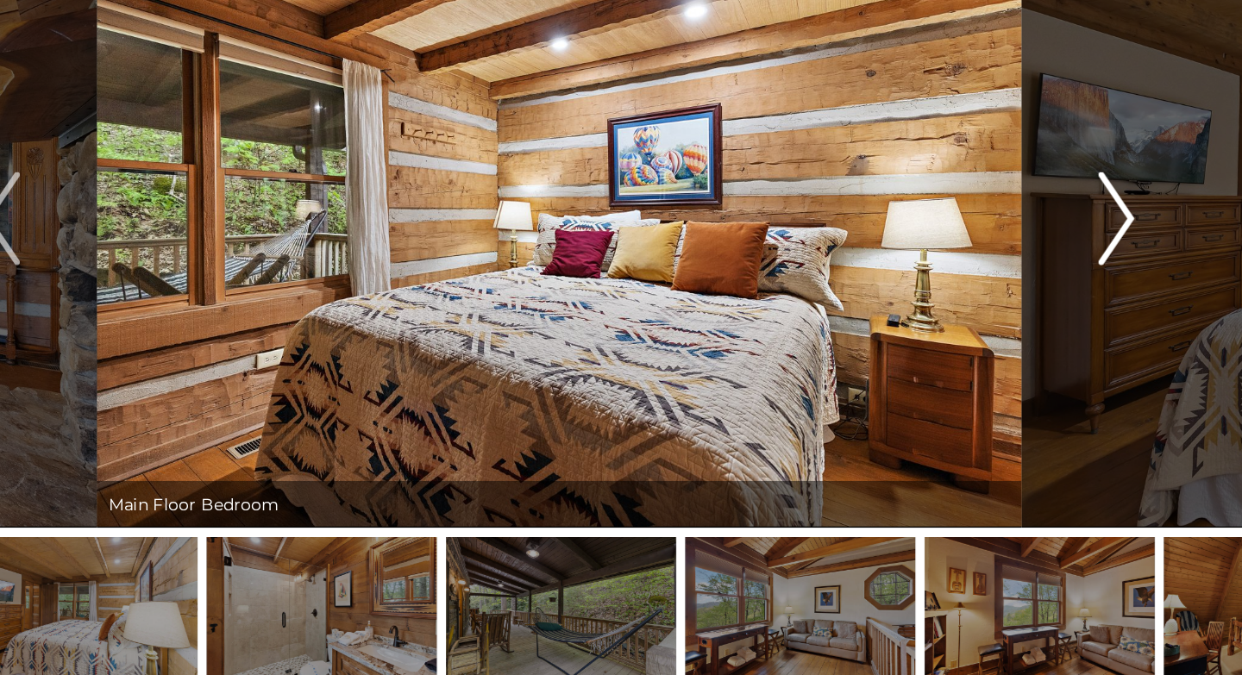
click at [1037, 329] on img "Next" at bounding box center [1033, 318] width 26 height 69
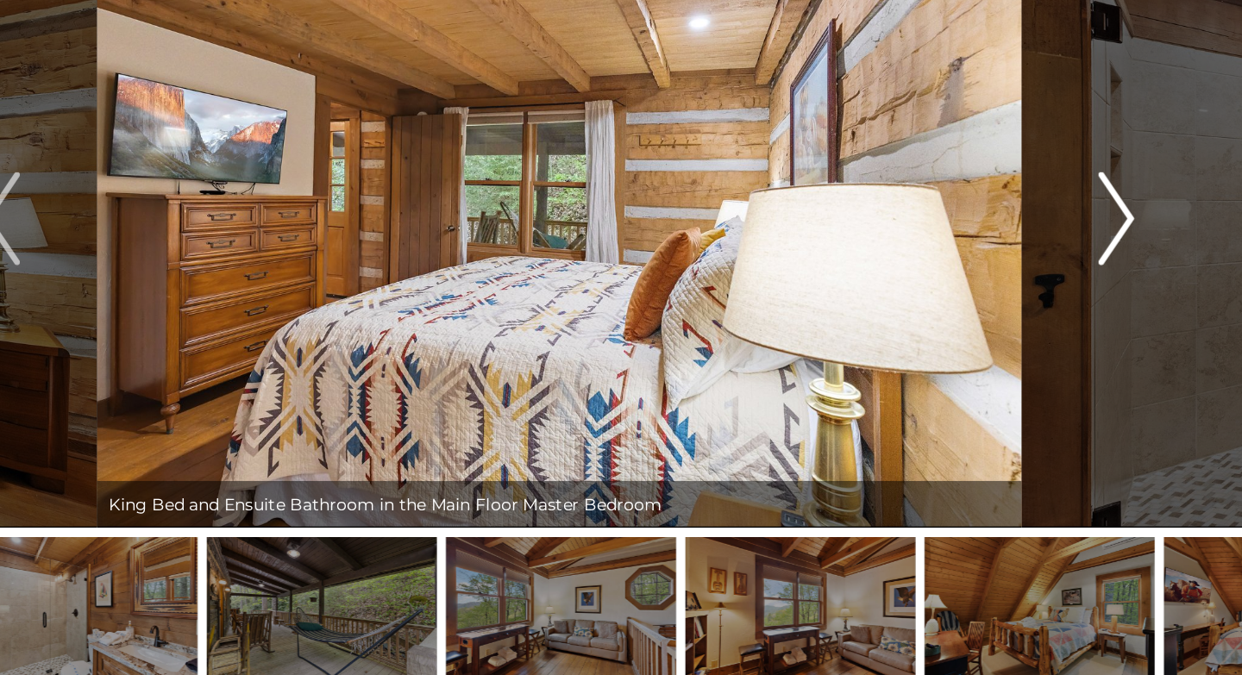
click at [1037, 329] on img "Next" at bounding box center [1033, 318] width 26 height 69
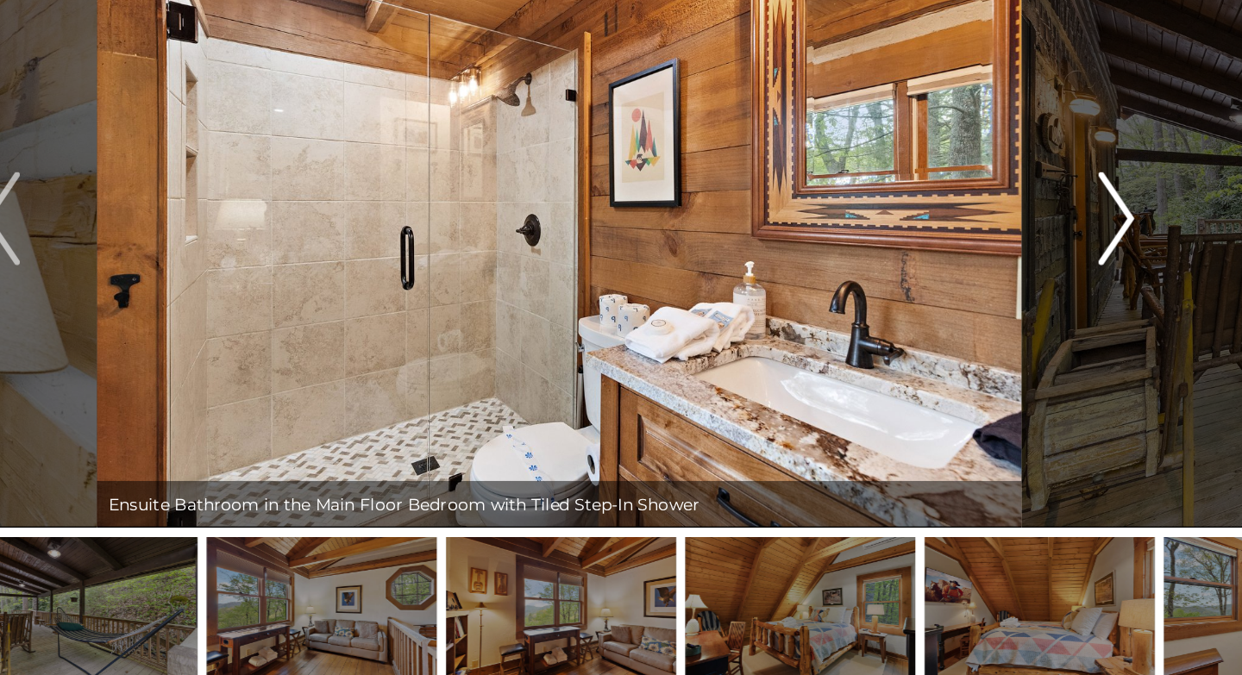
click at [1037, 329] on img "Next" at bounding box center [1033, 318] width 26 height 69
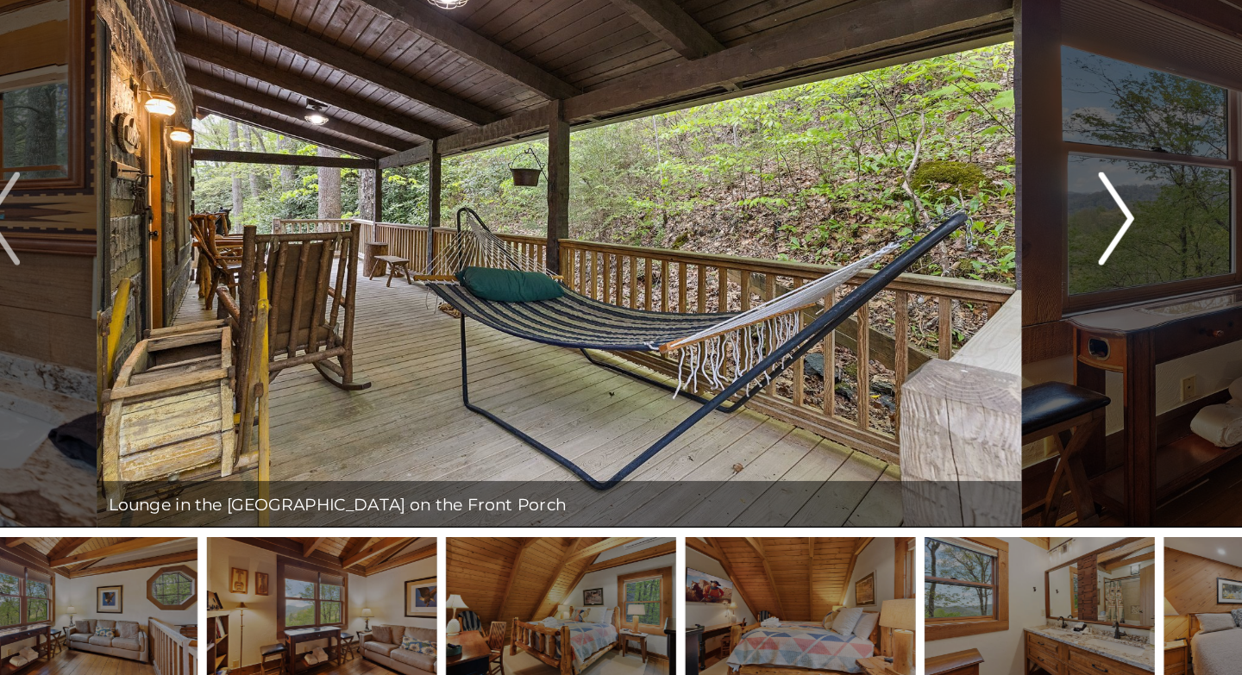
click at [1037, 329] on img "Next" at bounding box center [1033, 318] width 26 height 69
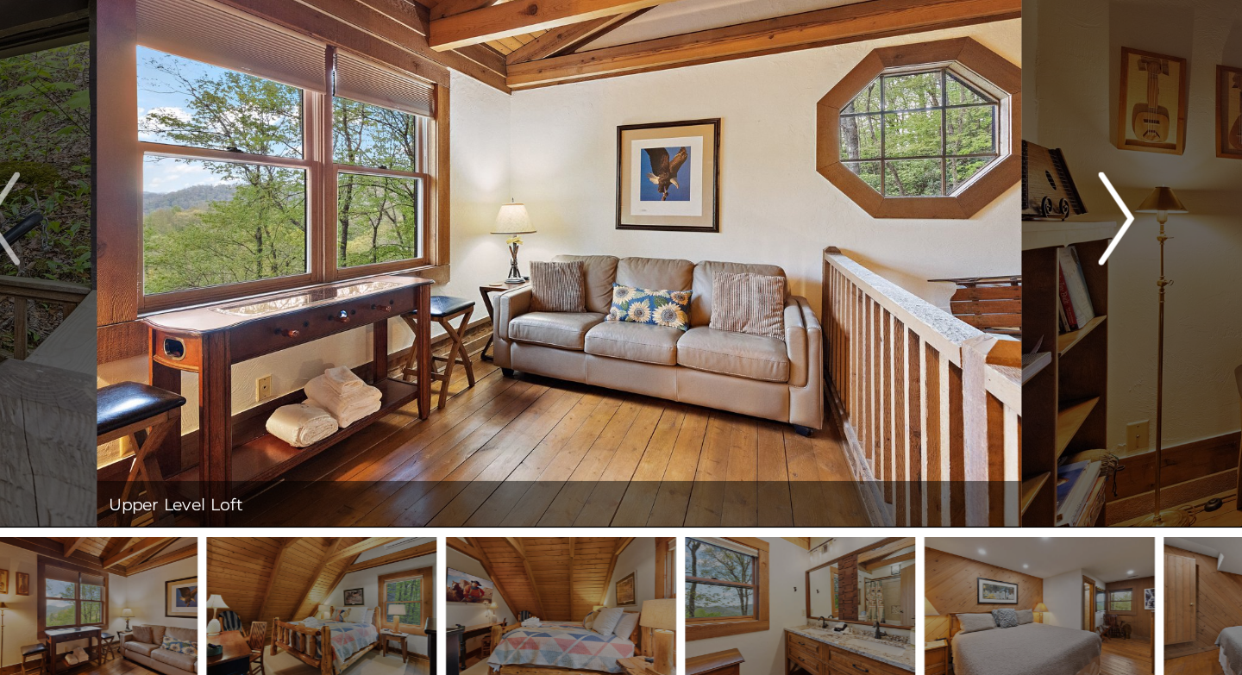
click at [1037, 329] on img "Next" at bounding box center [1033, 318] width 26 height 69
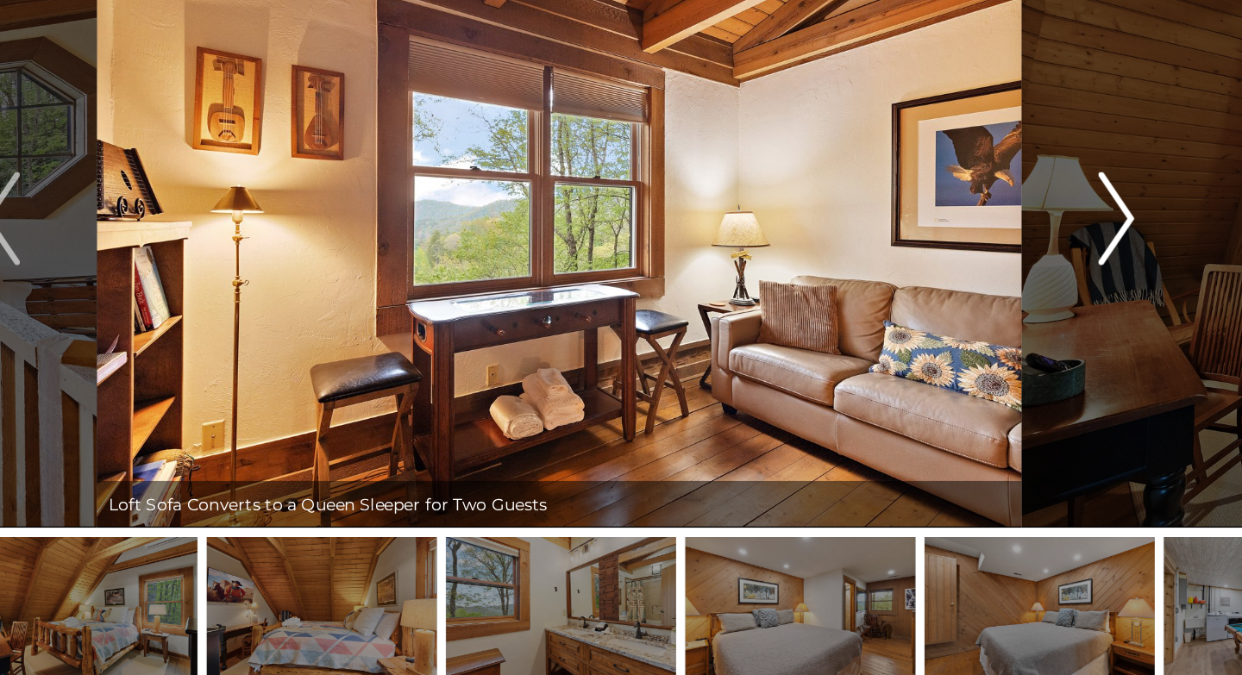
click at [1037, 329] on img "Next" at bounding box center [1033, 318] width 26 height 69
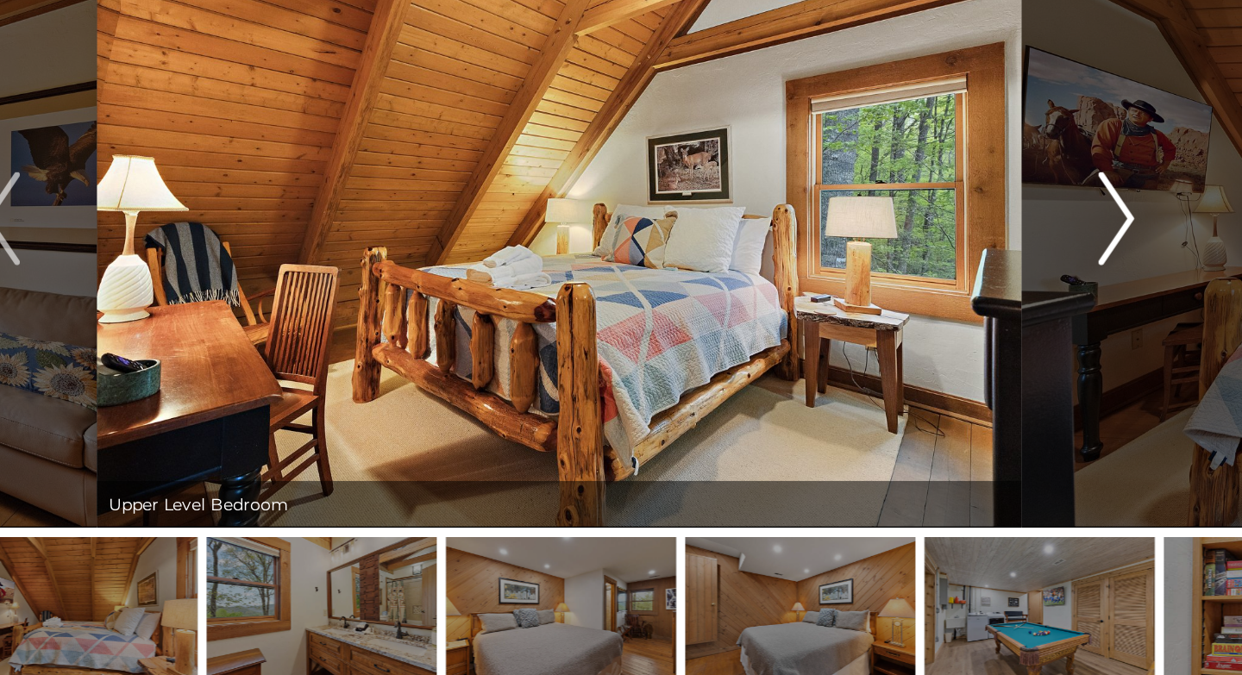
click at [1037, 329] on img "Next" at bounding box center [1033, 318] width 26 height 69
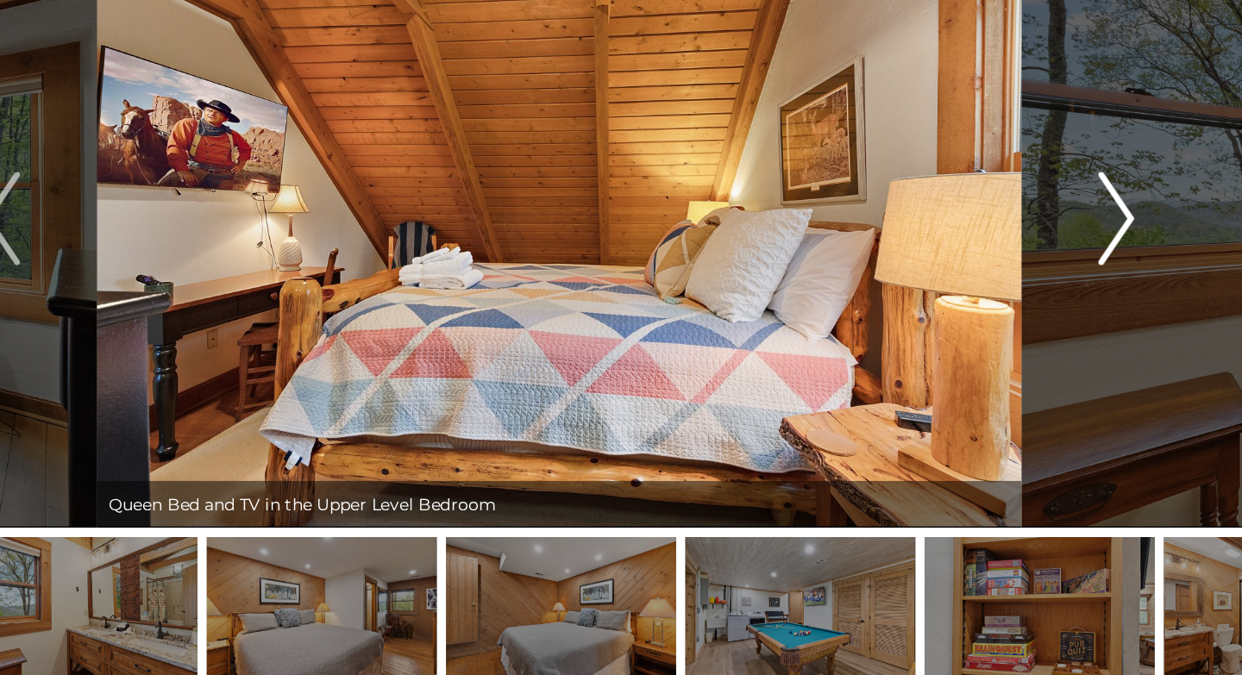
click at [1037, 329] on img "Next" at bounding box center [1033, 318] width 26 height 69
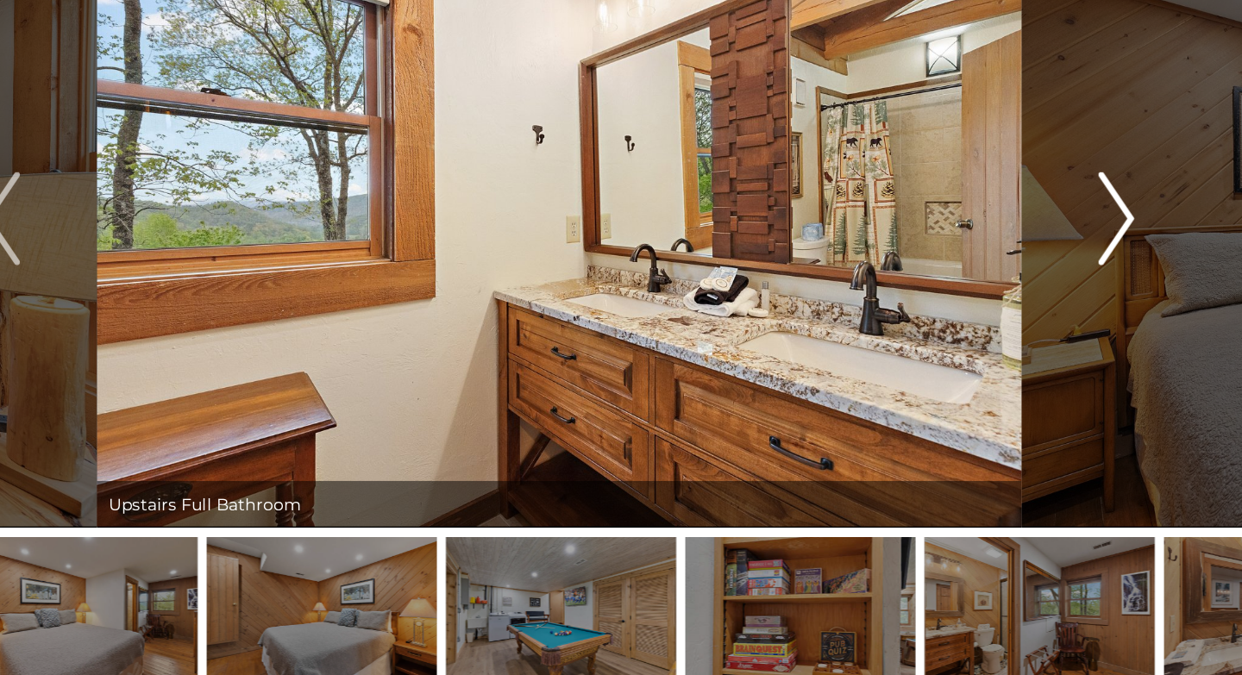
click at [1037, 329] on img "Next" at bounding box center [1033, 318] width 26 height 69
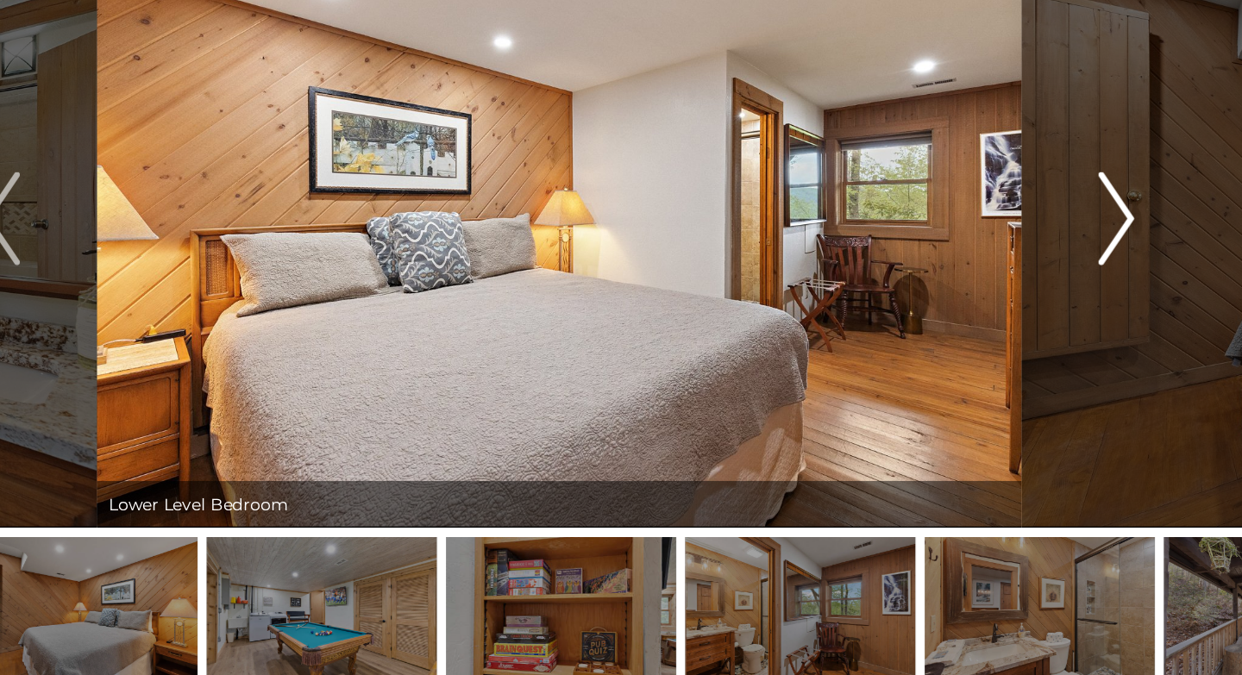
click at [1037, 329] on img "Next" at bounding box center [1033, 318] width 26 height 69
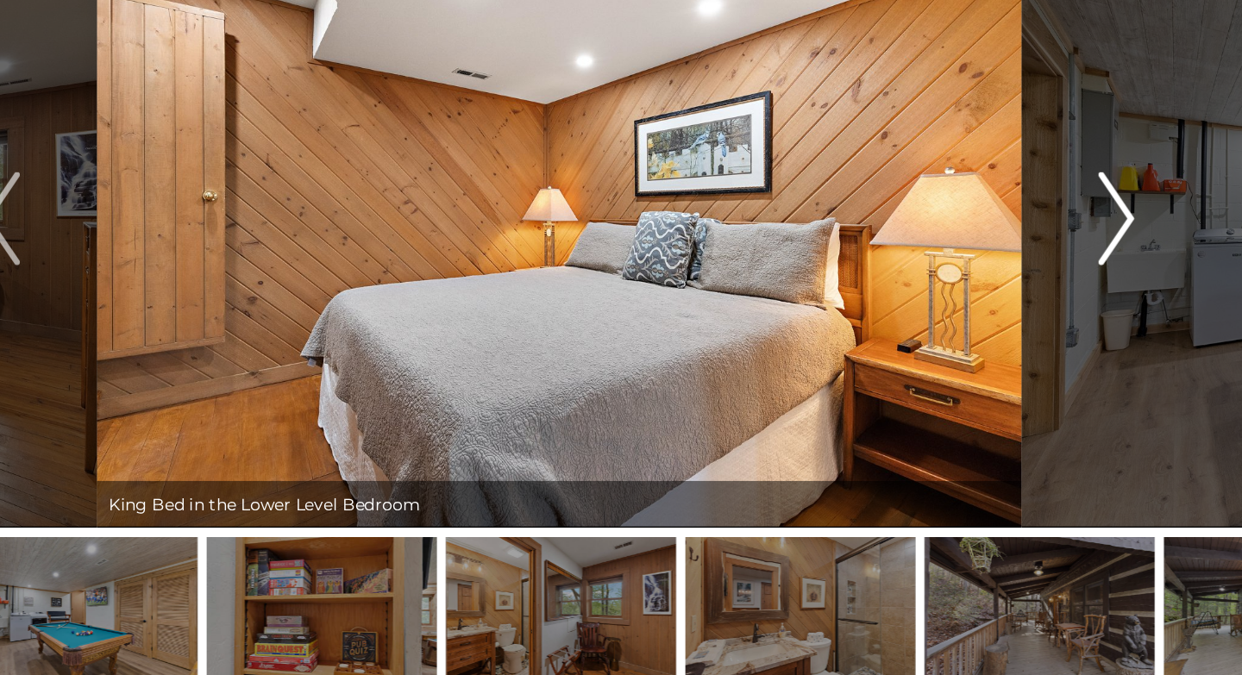
click at [1037, 329] on img "Next" at bounding box center [1033, 318] width 26 height 69
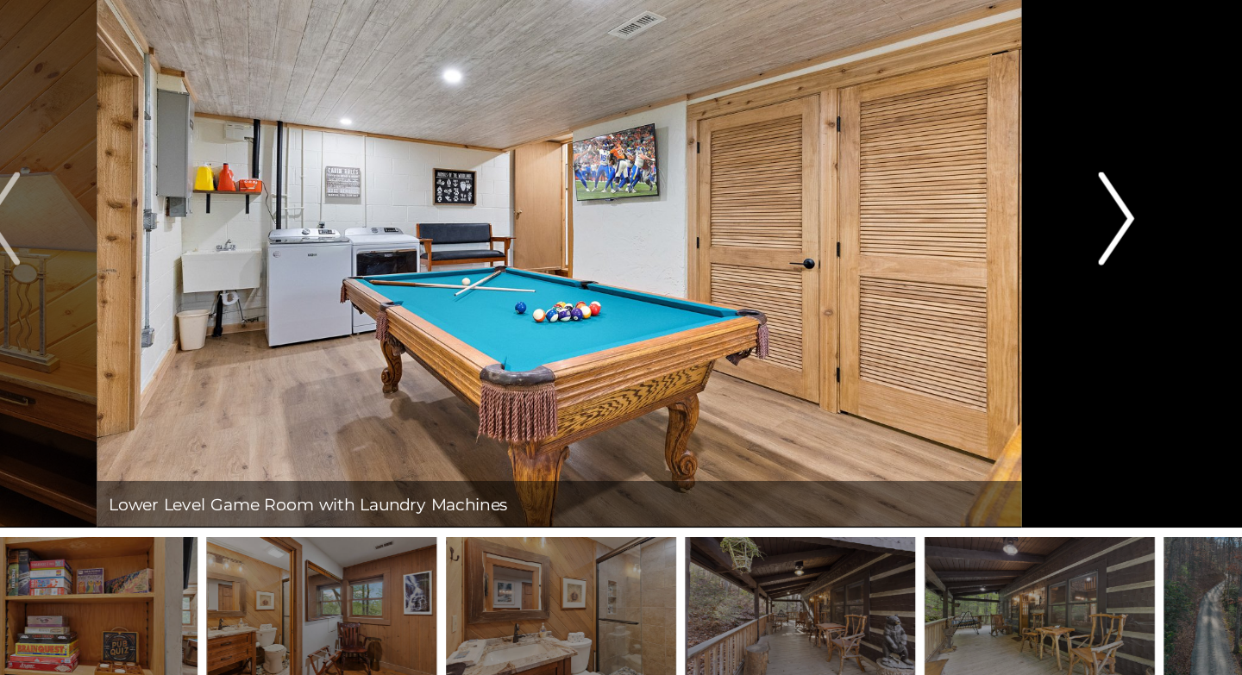
click at [1037, 329] on img "Next" at bounding box center [1033, 318] width 26 height 69
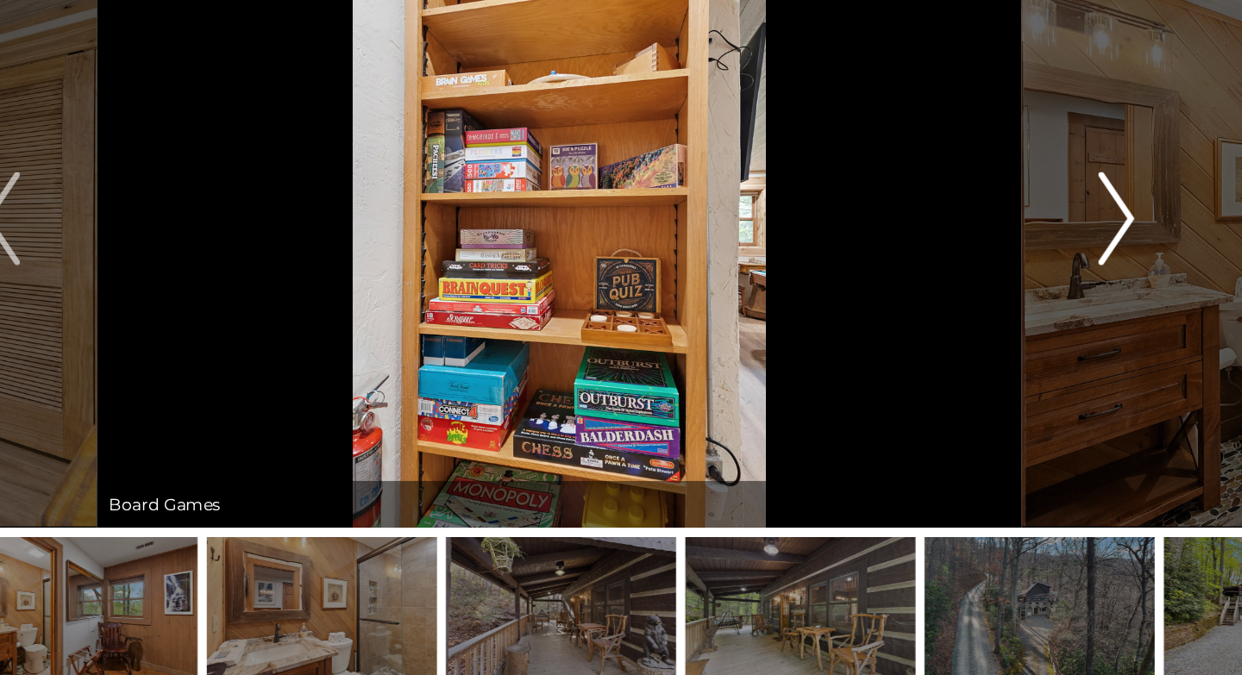
click at [1037, 329] on img "Next" at bounding box center [1033, 318] width 26 height 69
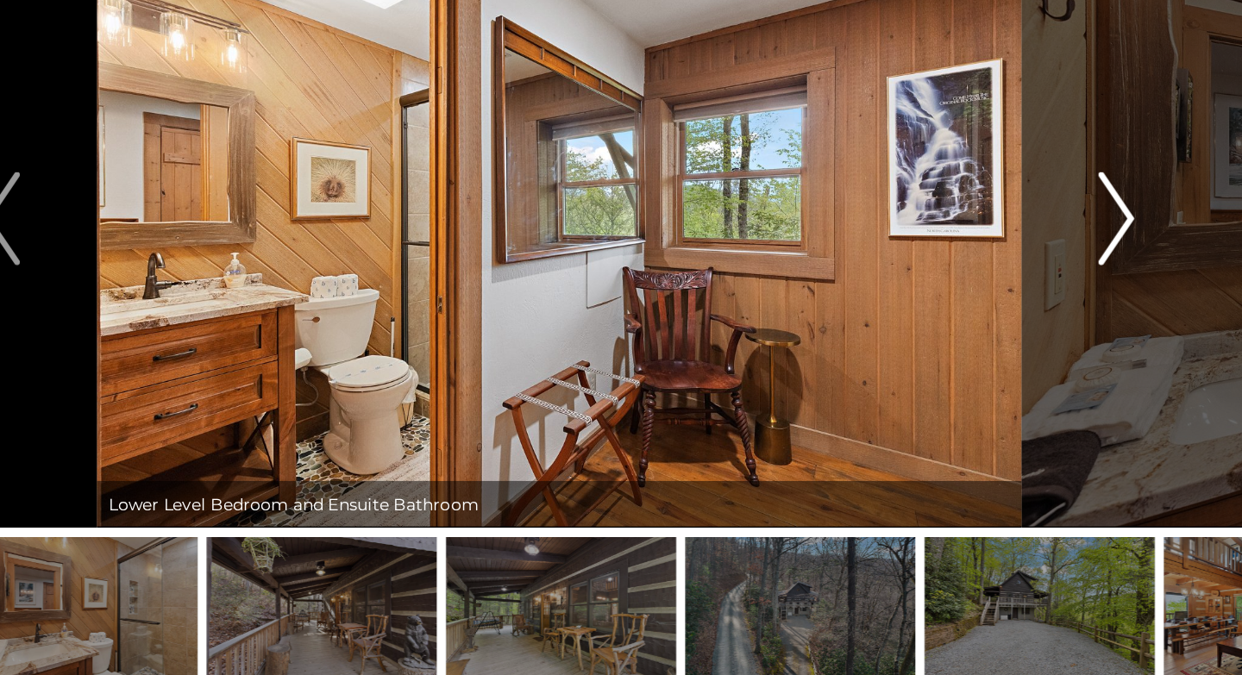
click at [1037, 329] on img "Next" at bounding box center [1033, 318] width 26 height 69
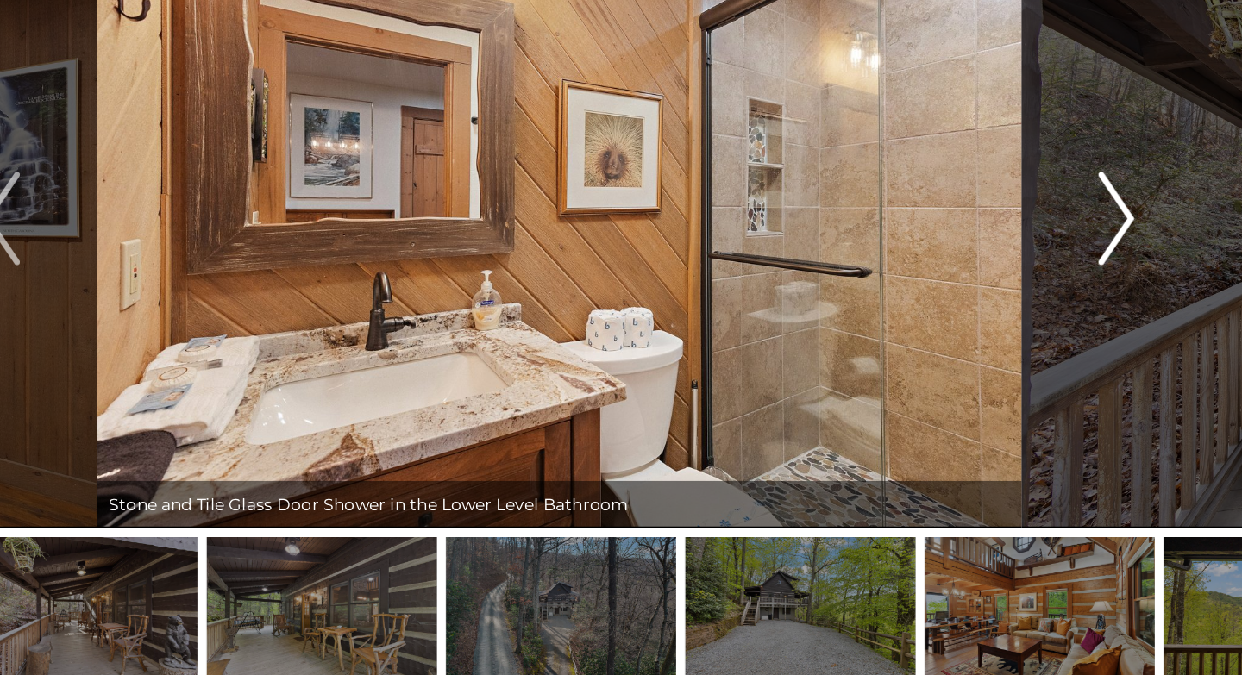
click at [1037, 329] on img "Next" at bounding box center [1033, 318] width 26 height 69
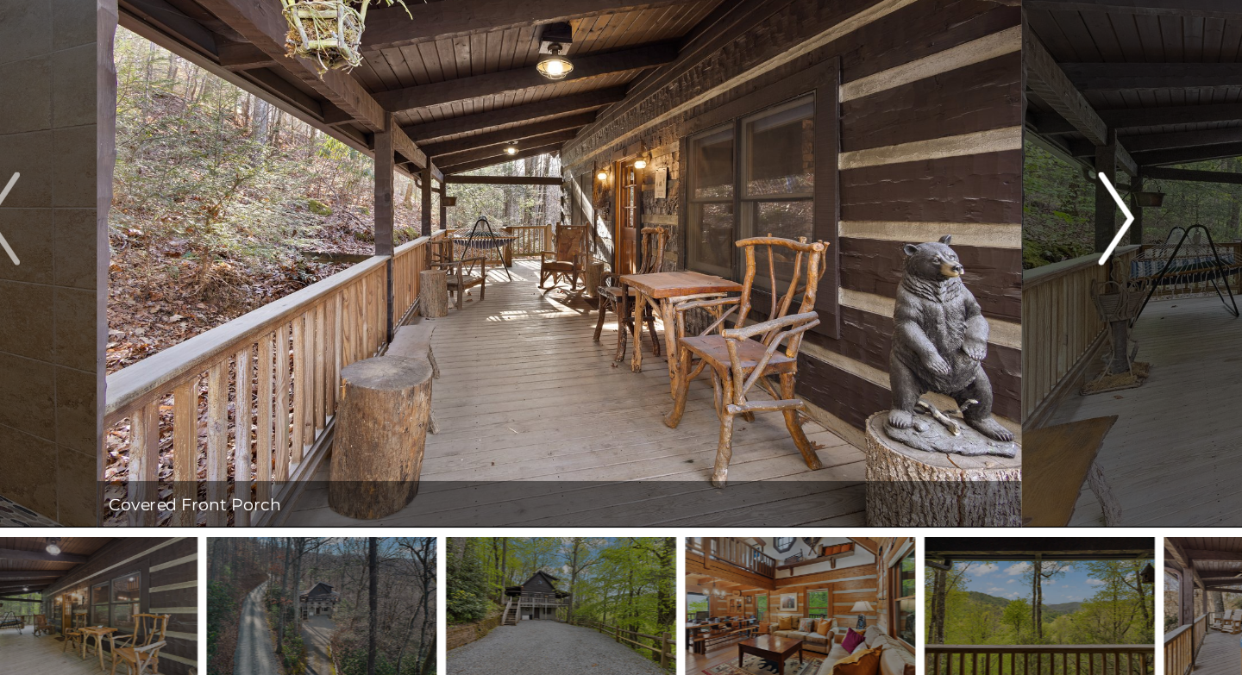
click at [1037, 329] on img "Next" at bounding box center [1033, 318] width 26 height 69
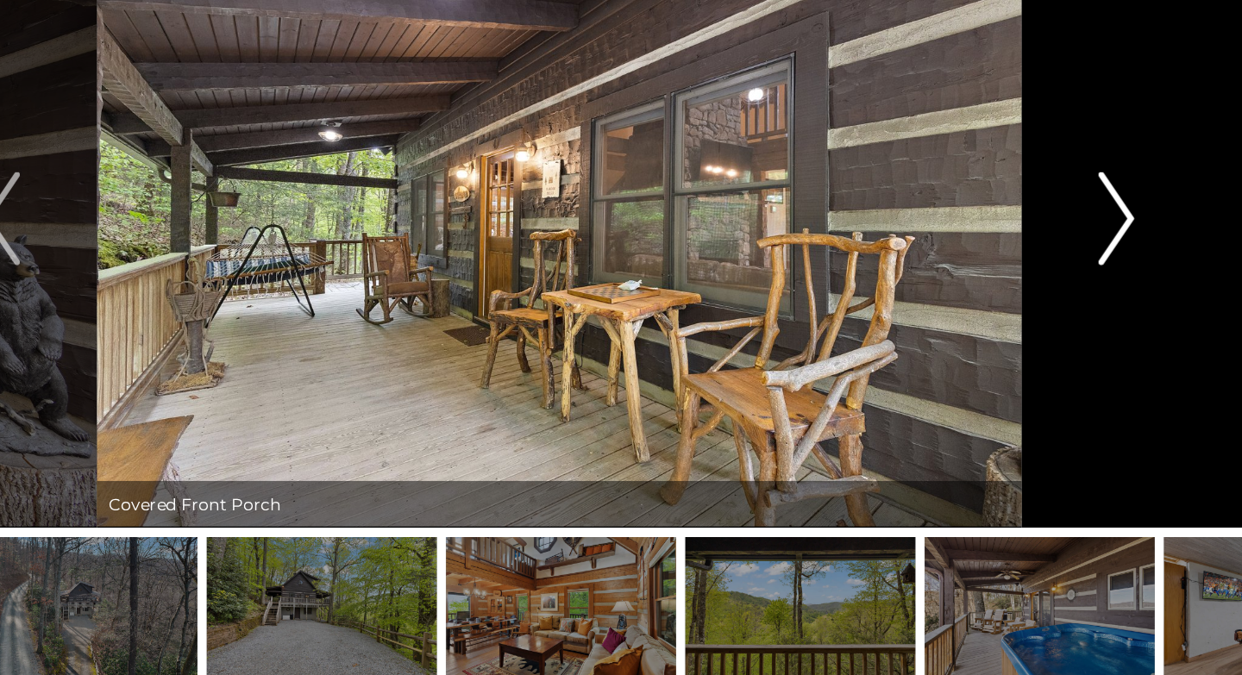
click at [1037, 329] on img "Next" at bounding box center [1033, 318] width 26 height 69
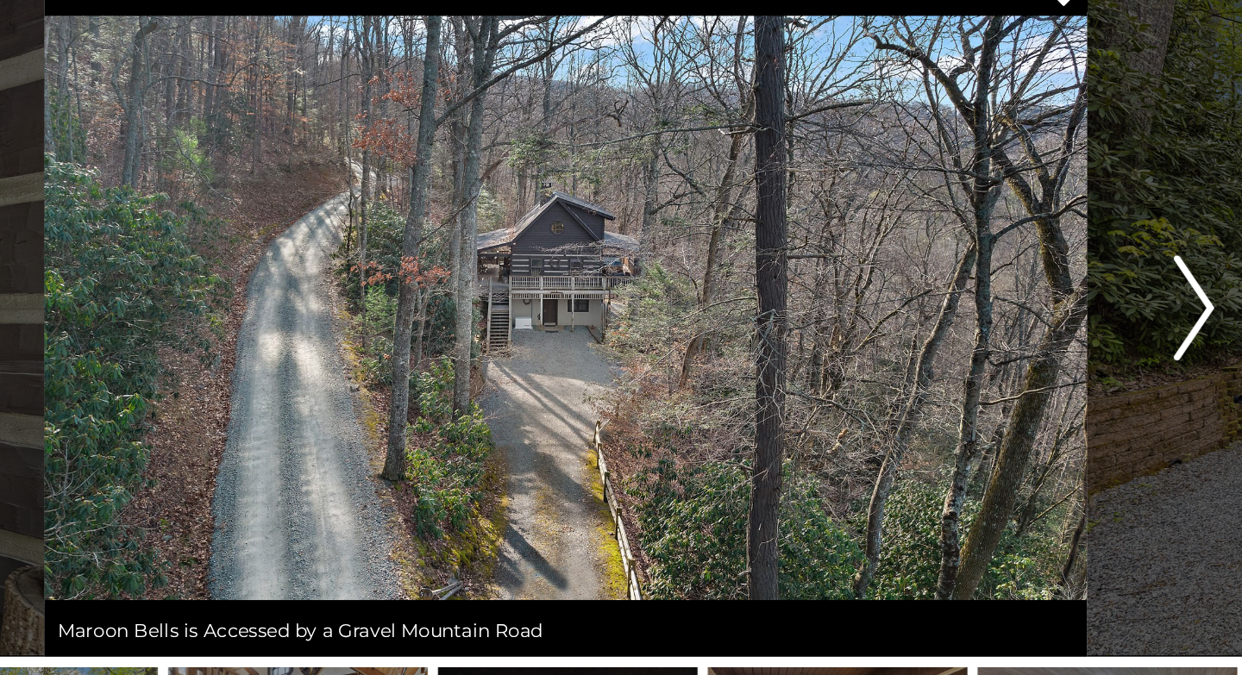
click at [1033, 330] on img "Next" at bounding box center [1033, 318] width 26 height 69
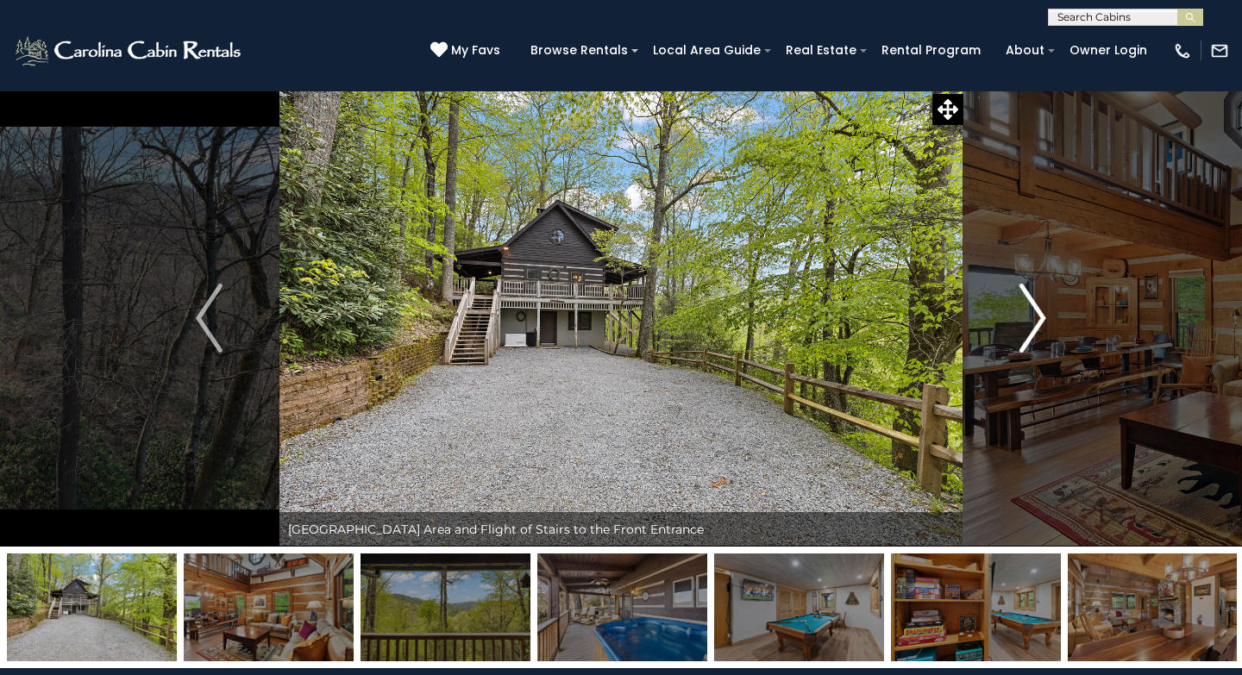
click at [1040, 321] on img "Next" at bounding box center [1033, 318] width 26 height 69
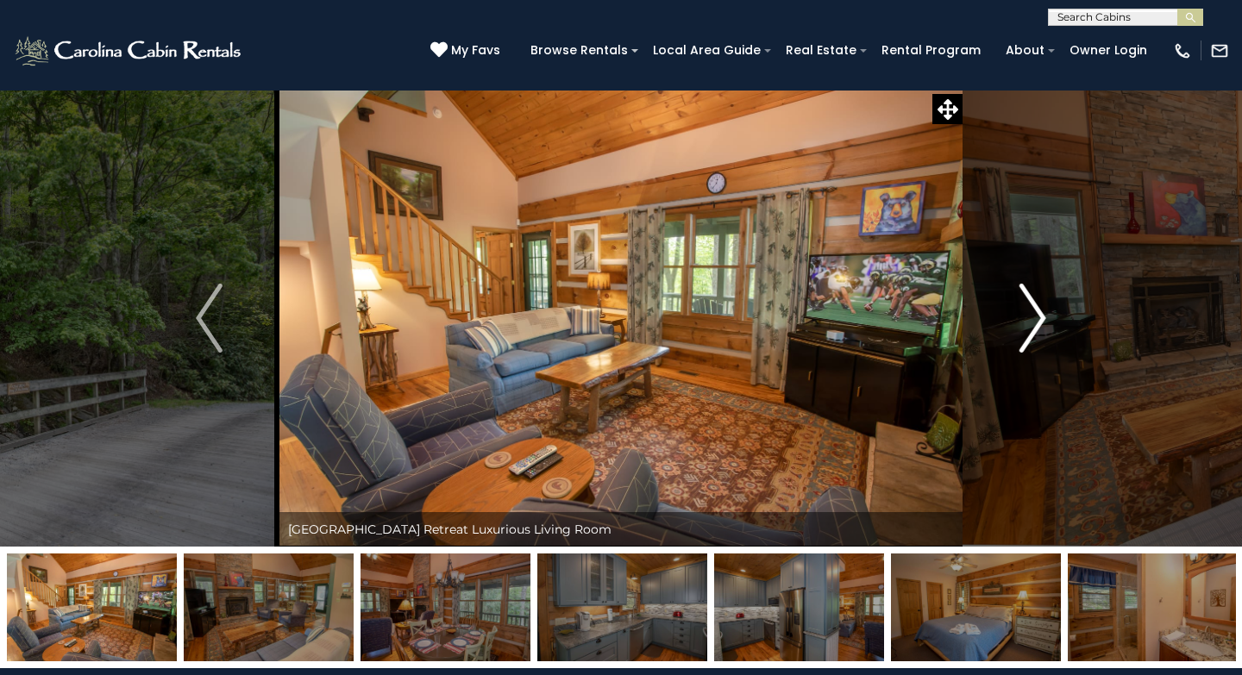
click at [1040, 328] on img "Next" at bounding box center [1033, 318] width 26 height 69
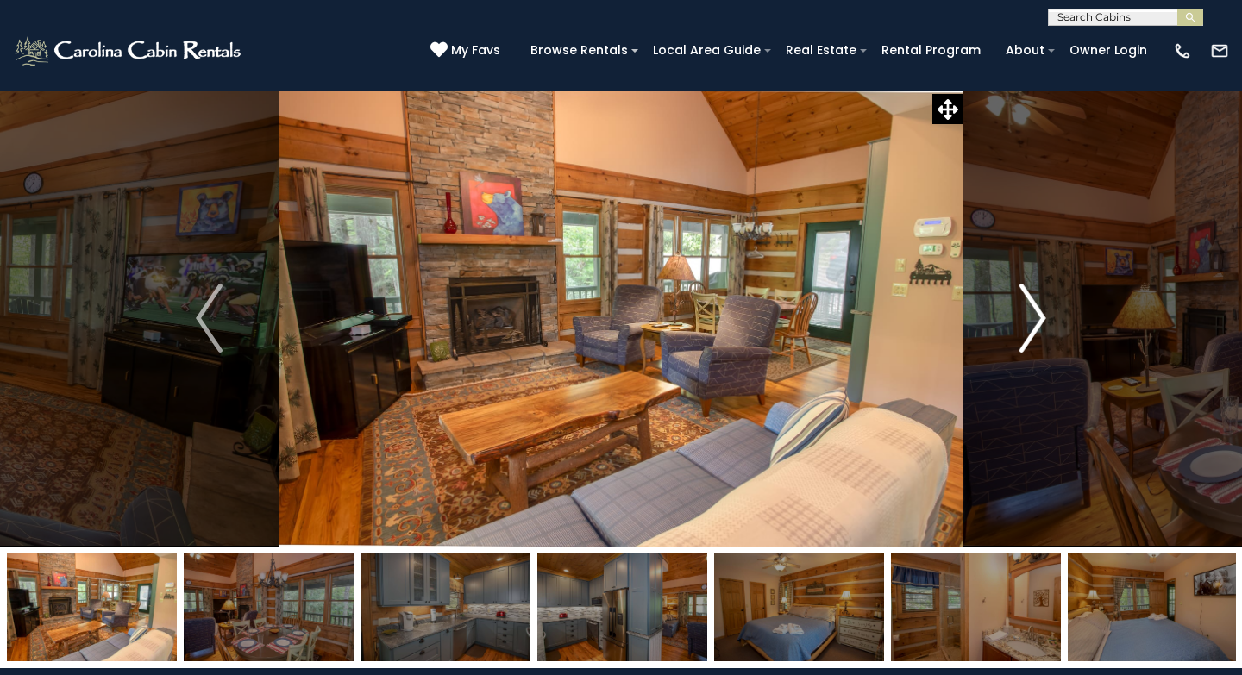
click at [1040, 328] on img "Next" at bounding box center [1033, 318] width 26 height 69
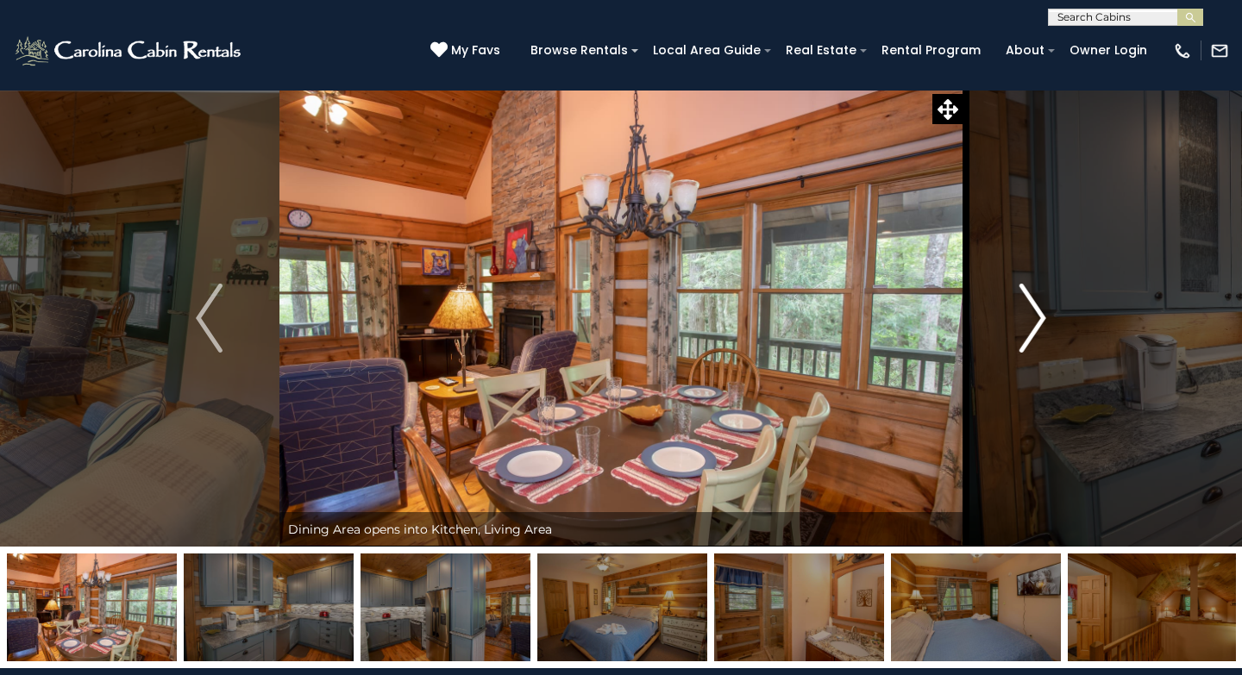
click at [1040, 328] on img "Next" at bounding box center [1033, 318] width 26 height 69
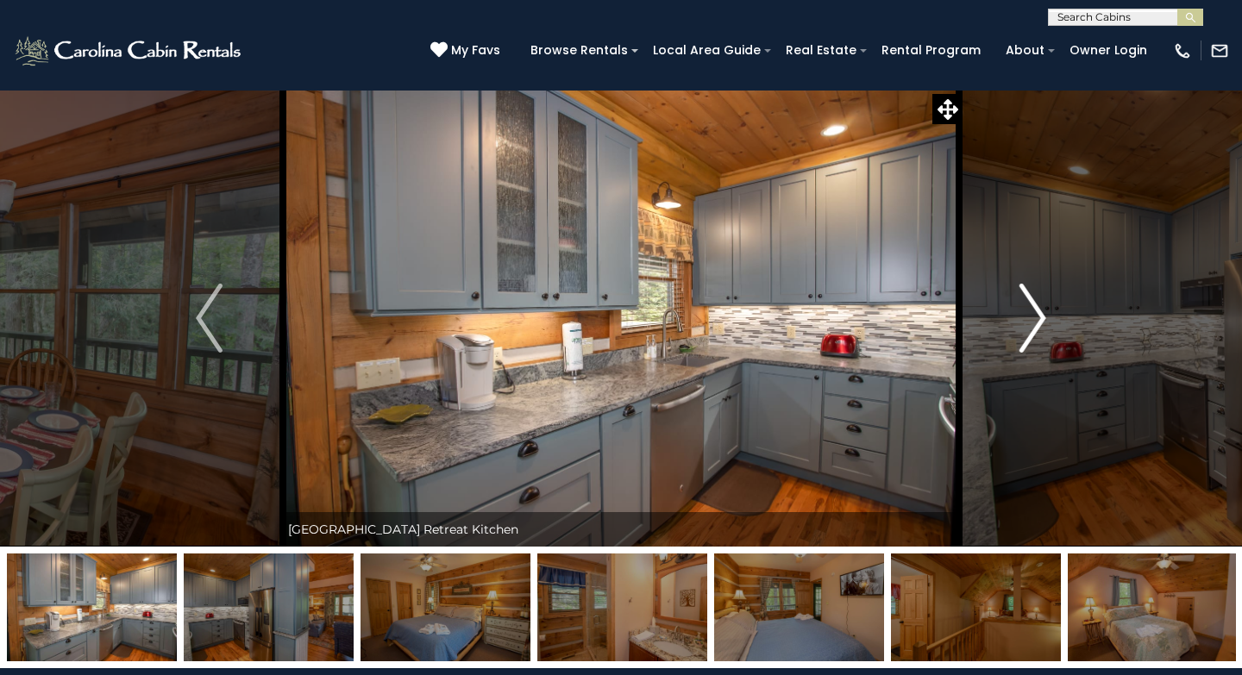
click at [1040, 328] on img "Next" at bounding box center [1033, 318] width 26 height 69
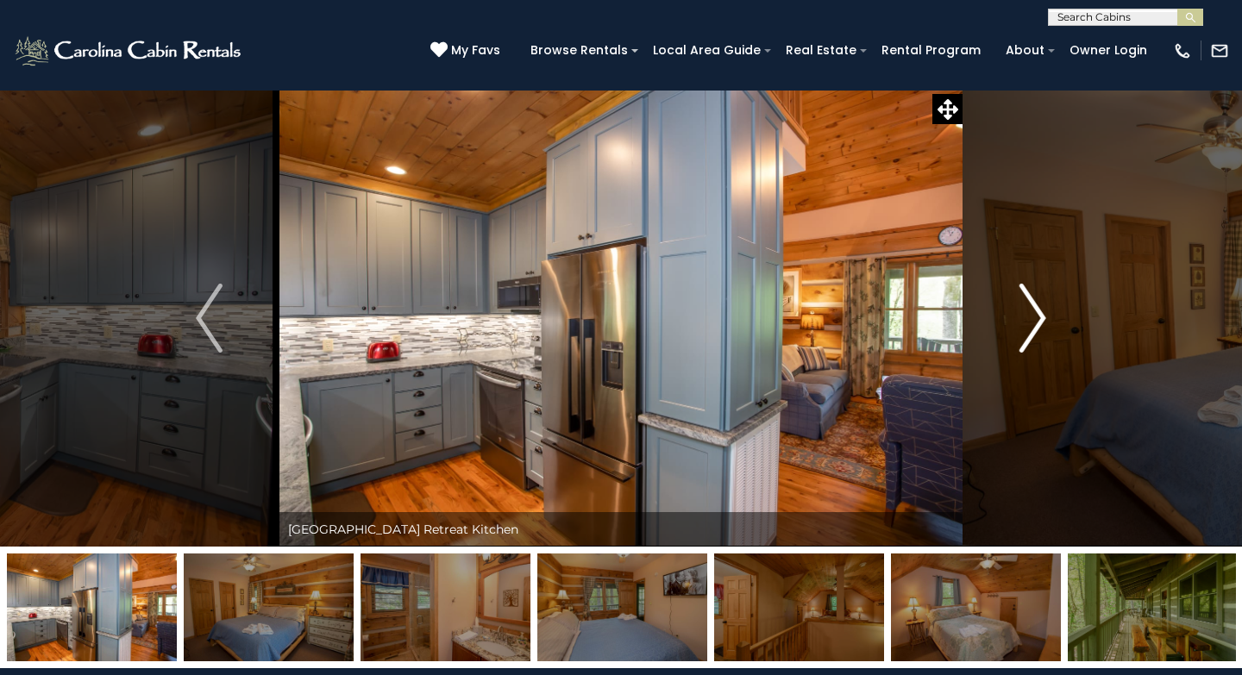
click at [1040, 328] on img "Next" at bounding box center [1033, 318] width 26 height 69
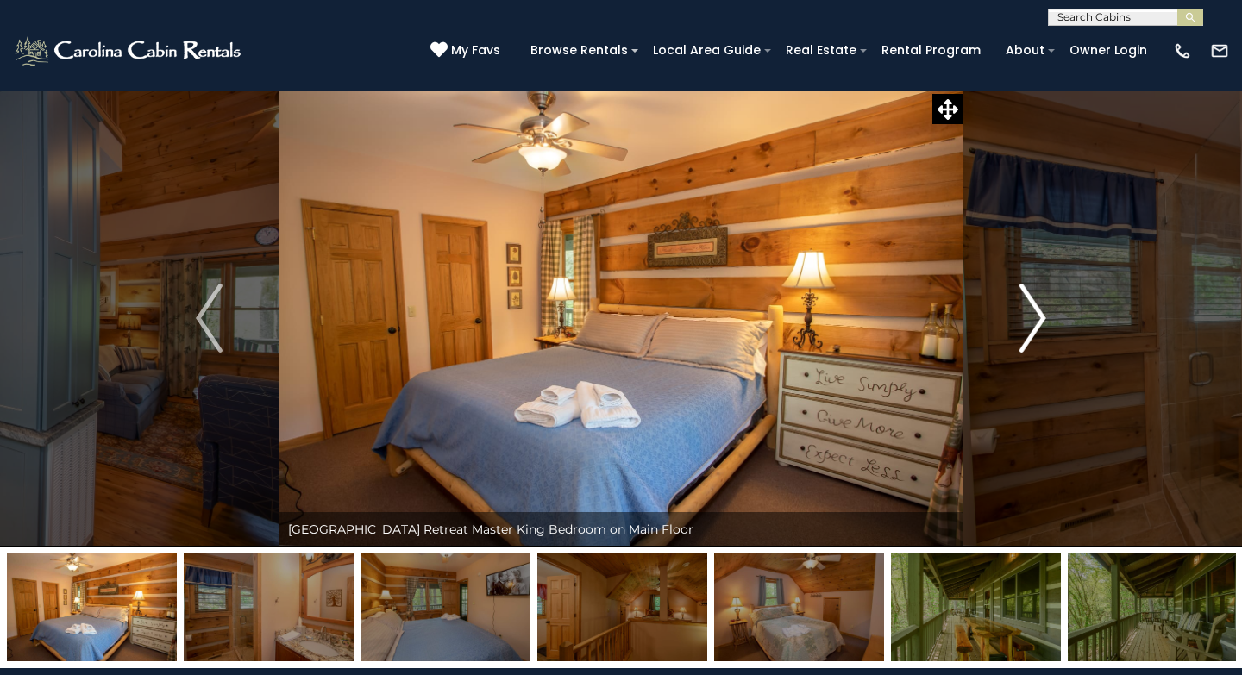
click at [1046, 312] on button "Next" at bounding box center [1033, 318] width 141 height 457
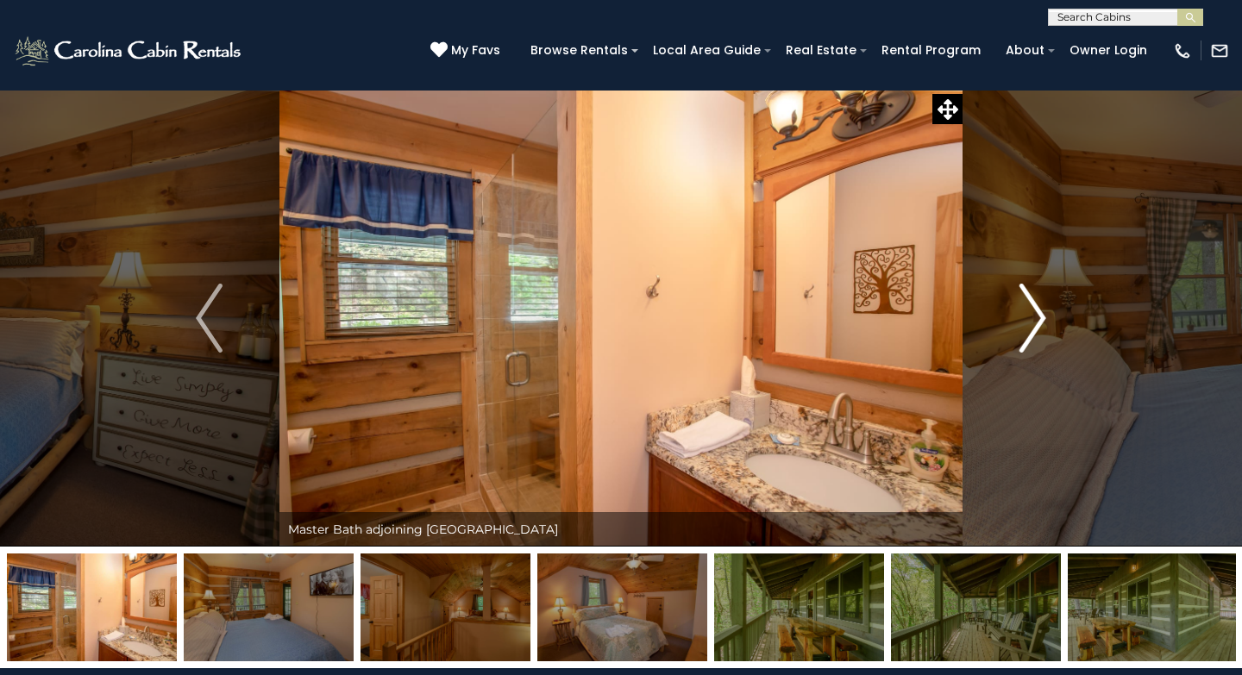
click at [1046, 312] on button "Next" at bounding box center [1033, 318] width 141 height 457
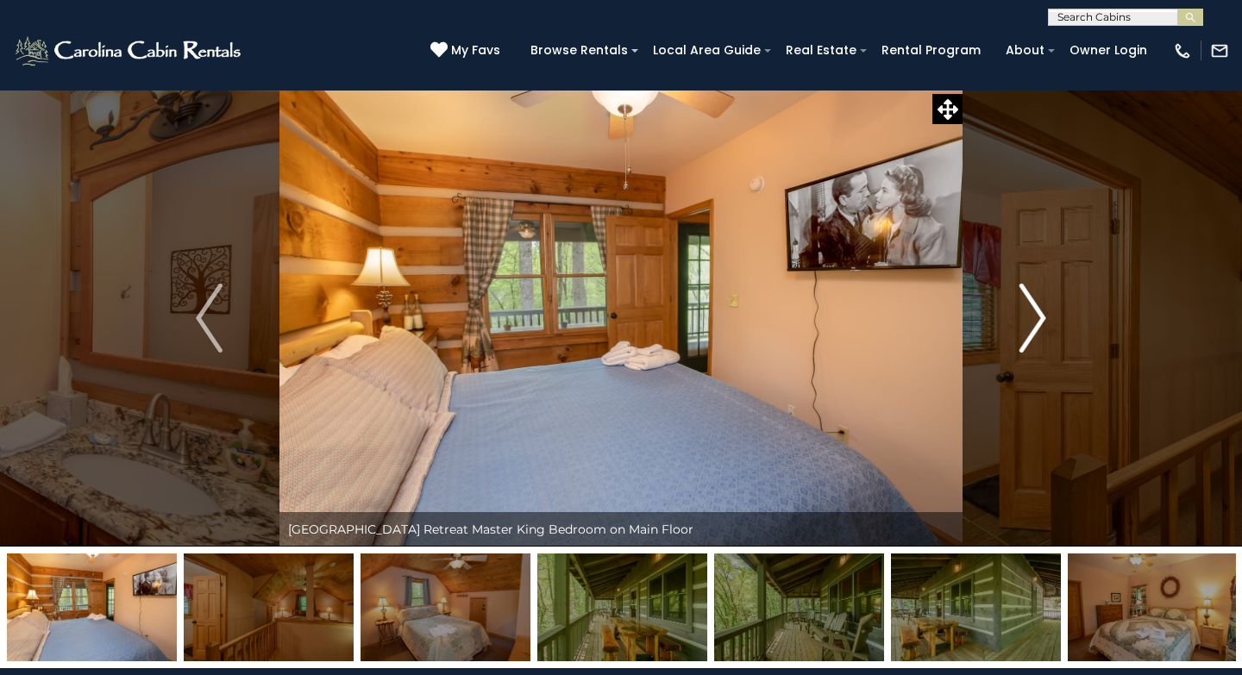
click at [1046, 312] on button "Next" at bounding box center [1033, 318] width 141 height 457
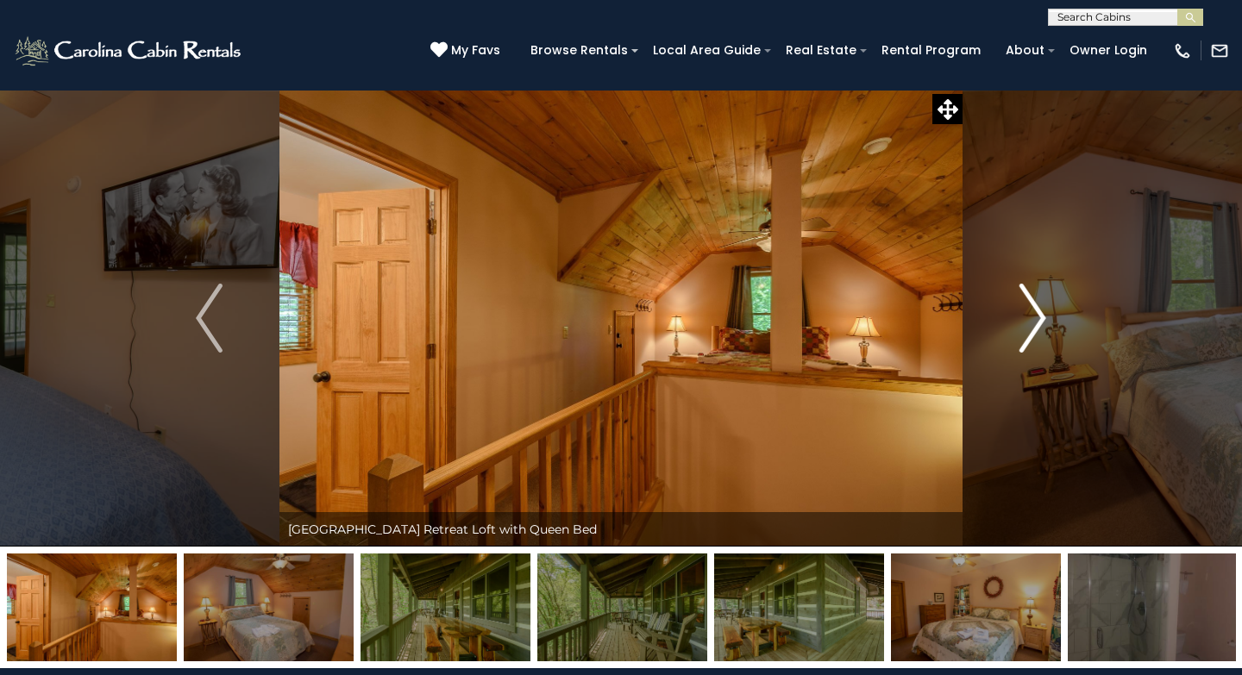
click at [1046, 312] on button "Next" at bounding box center [1033, 318] width 141 height 457
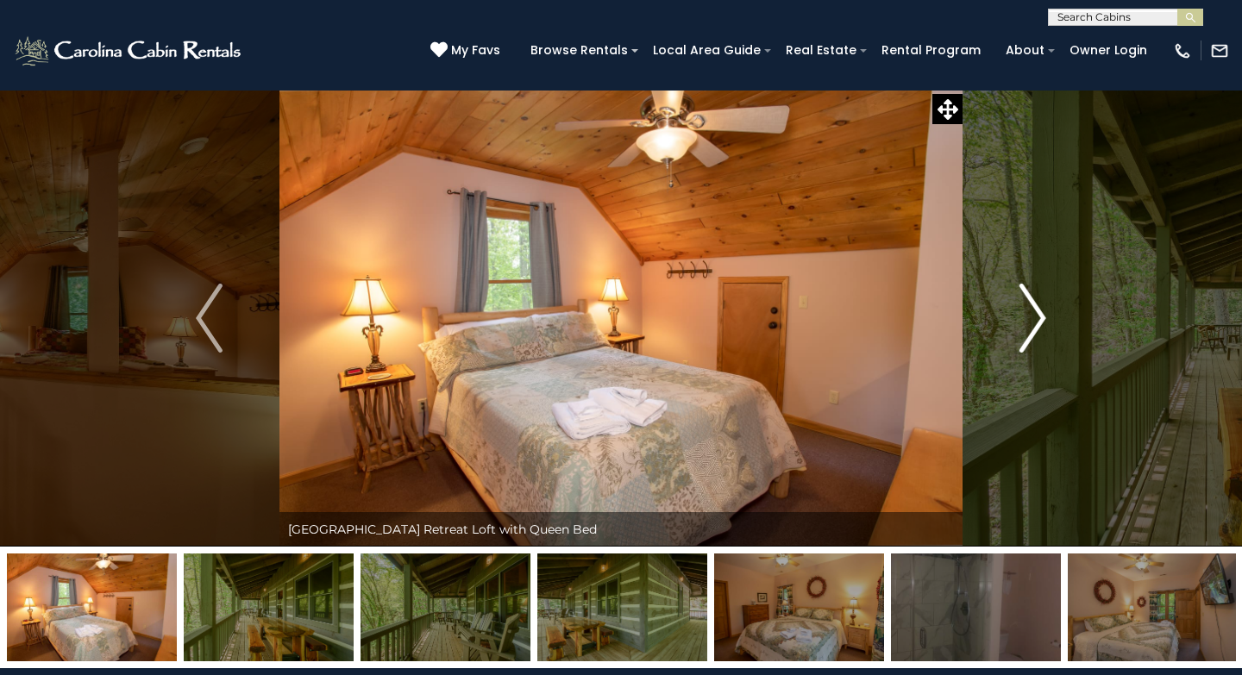
click at [1046, 312] on button "Next" at bounding box center [1033, 318] width 141 height 457
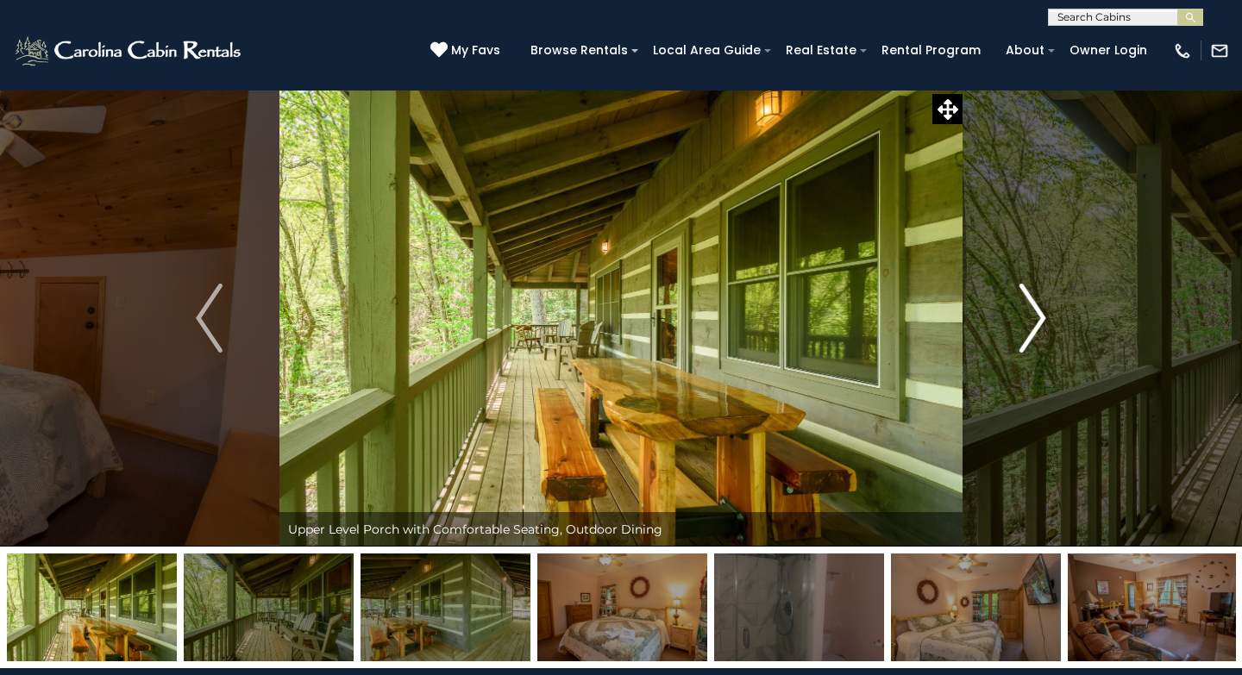
click at [1046, 312] on button "Next" at bounding box center [1033, 318] width 141 height 457
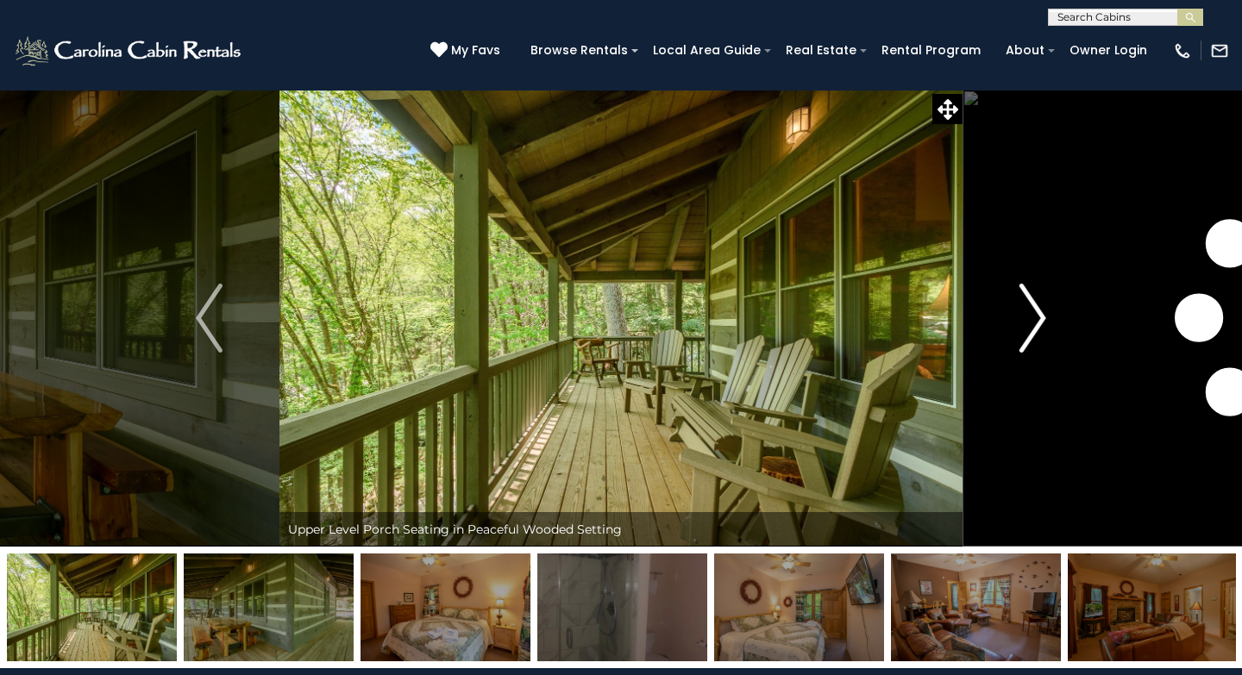
click at [1046, 312] on button "Next" at bounding box center [1033, 318] width 141 height 457
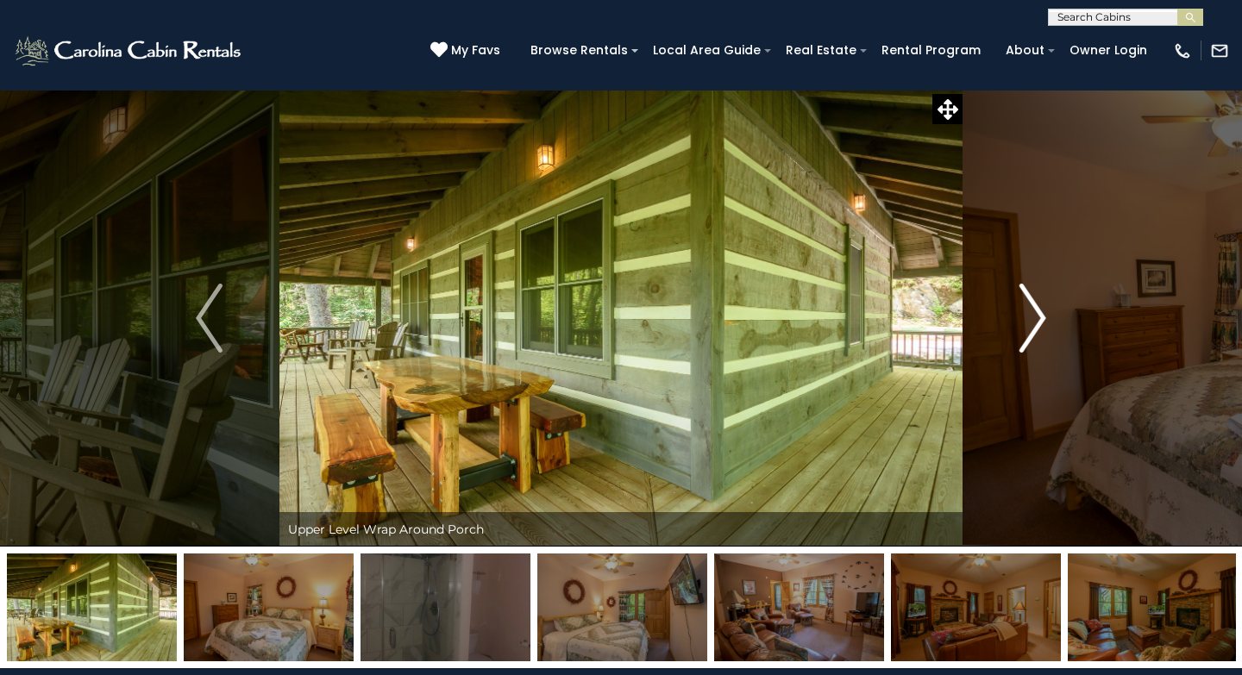
click at [1046, 312] on button "Next" at bounding box center [1033, 318] width 141 height 457
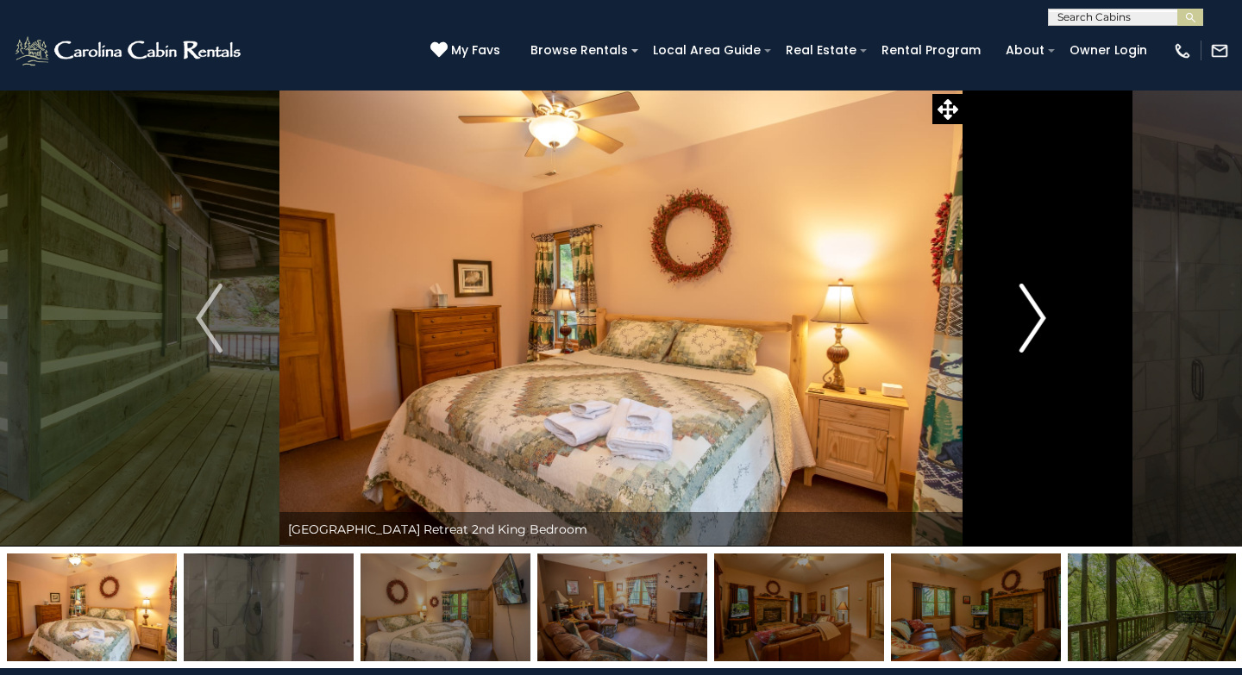
click at [1046, 312] on button "Next" at bounding box center [1033, 318] width 141 height 457
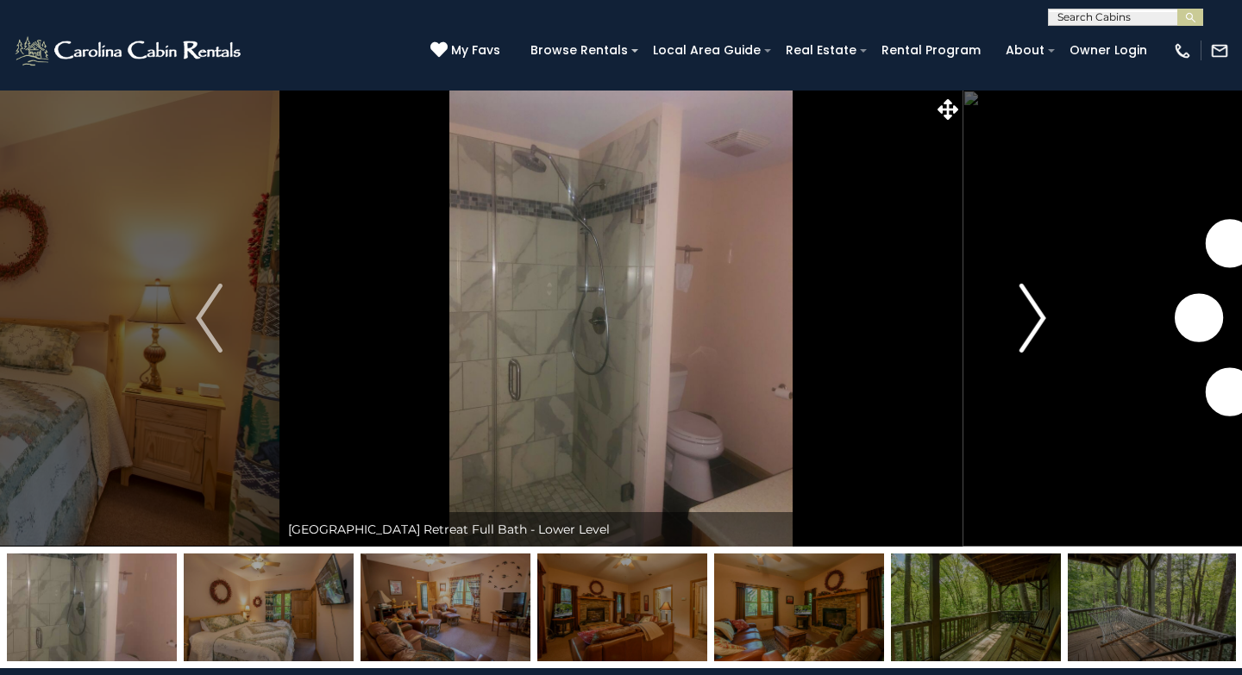
click at [1046, 312] on button "Next" at bounding box center [1033, 318] width 141 height 457
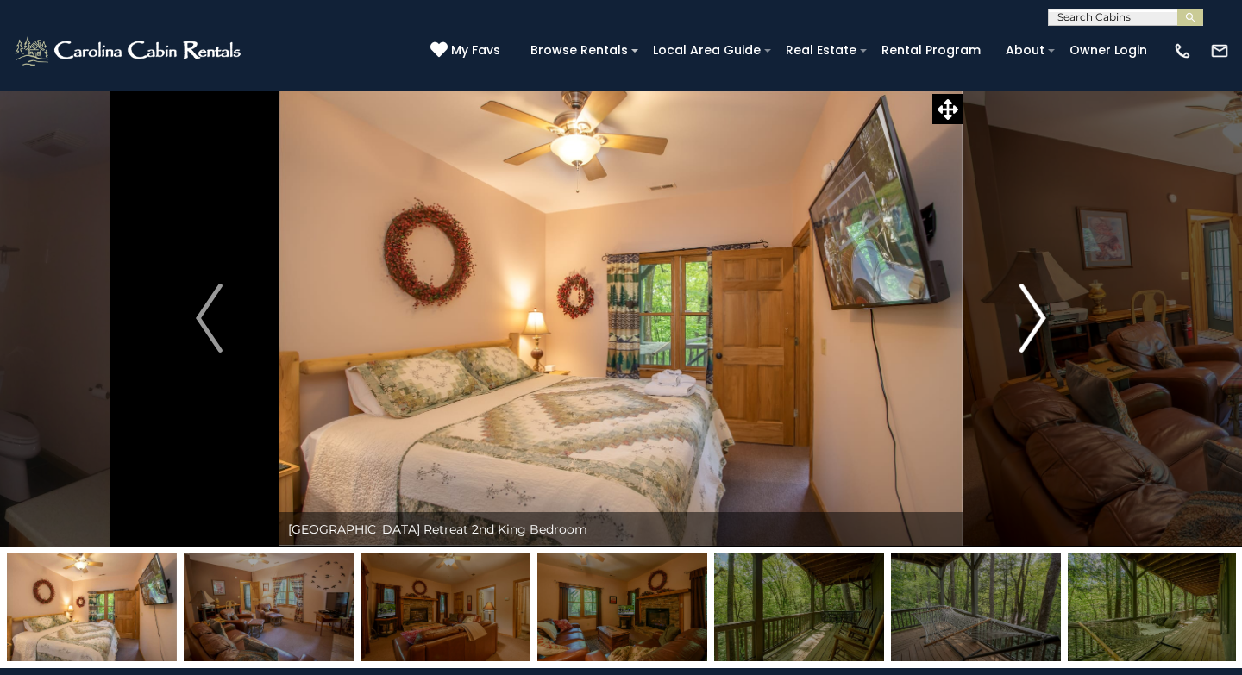
click at [1042, 317] on img "Next" at bounding box center [1033, 318] width 26 height 69
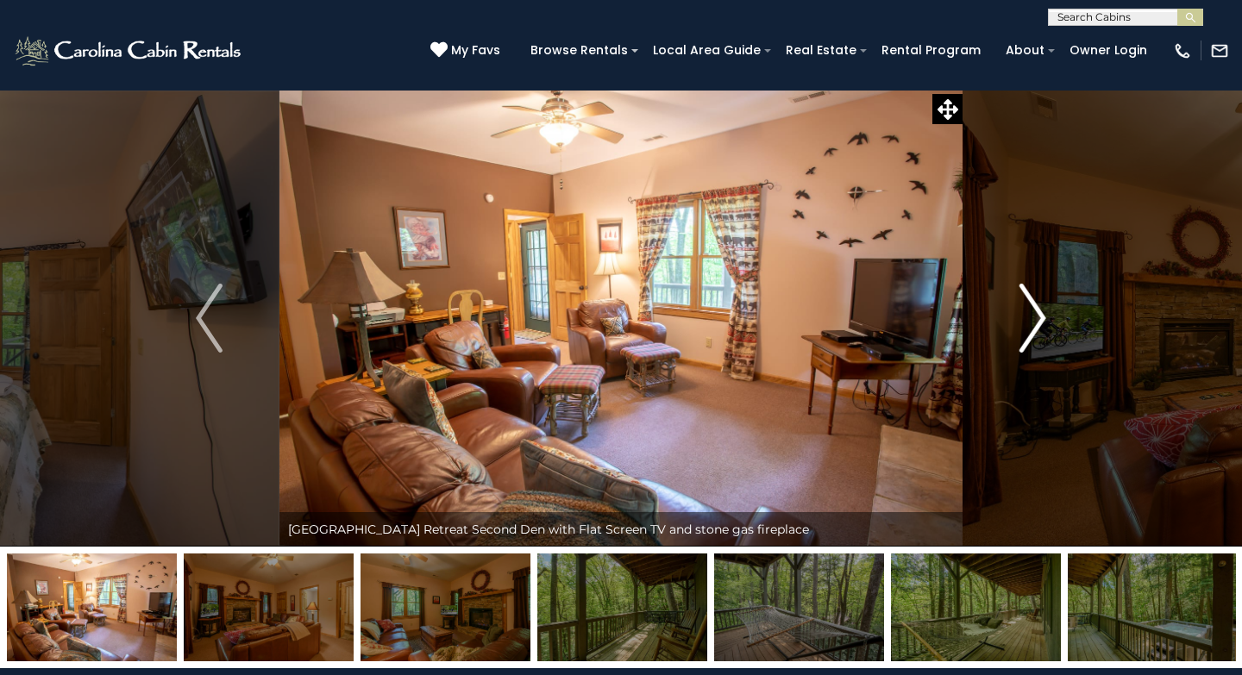
click at [1042, 317] on img "Next" at bounding box center [1033, 318] width 26 height 69
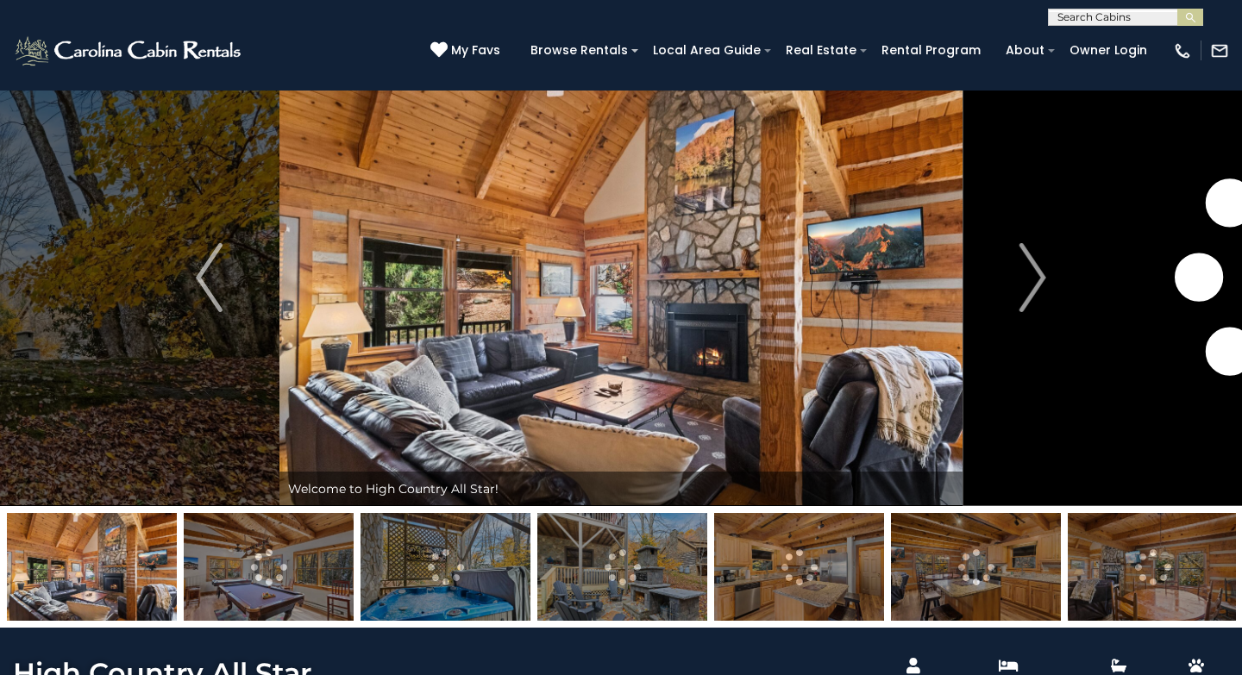
scroll to position [42, 0]
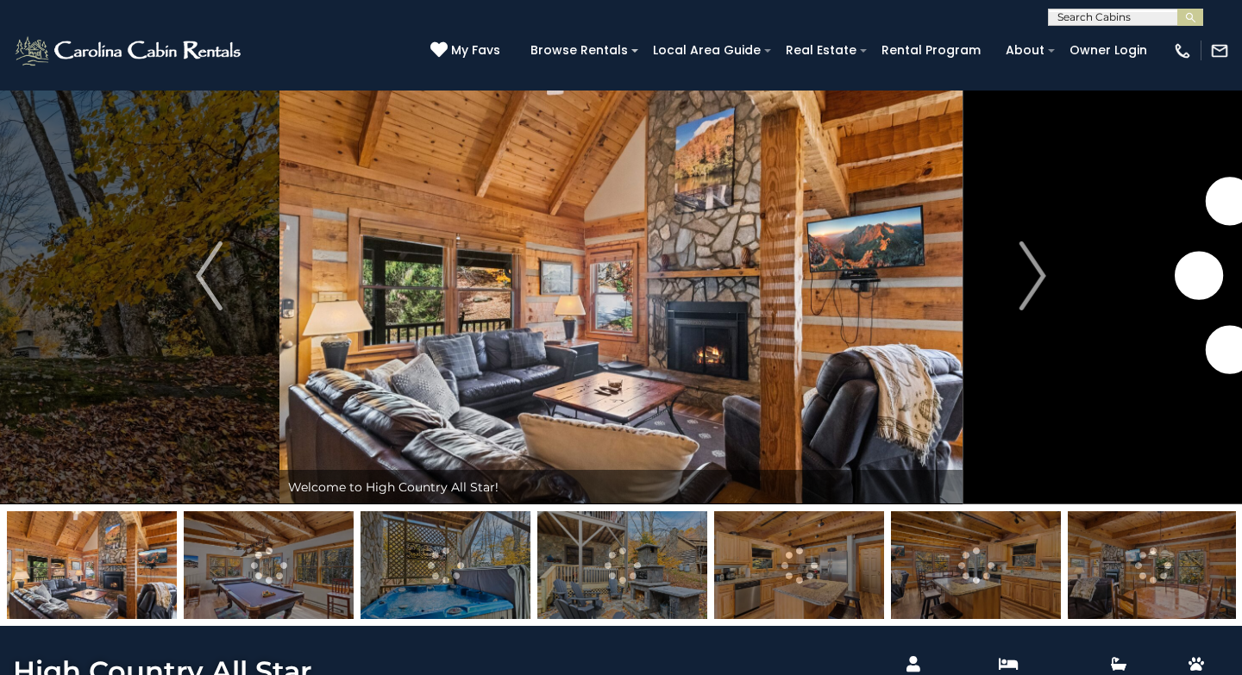
click at [574, 294] on img at bounding box center [620, 275] width 683 height 457
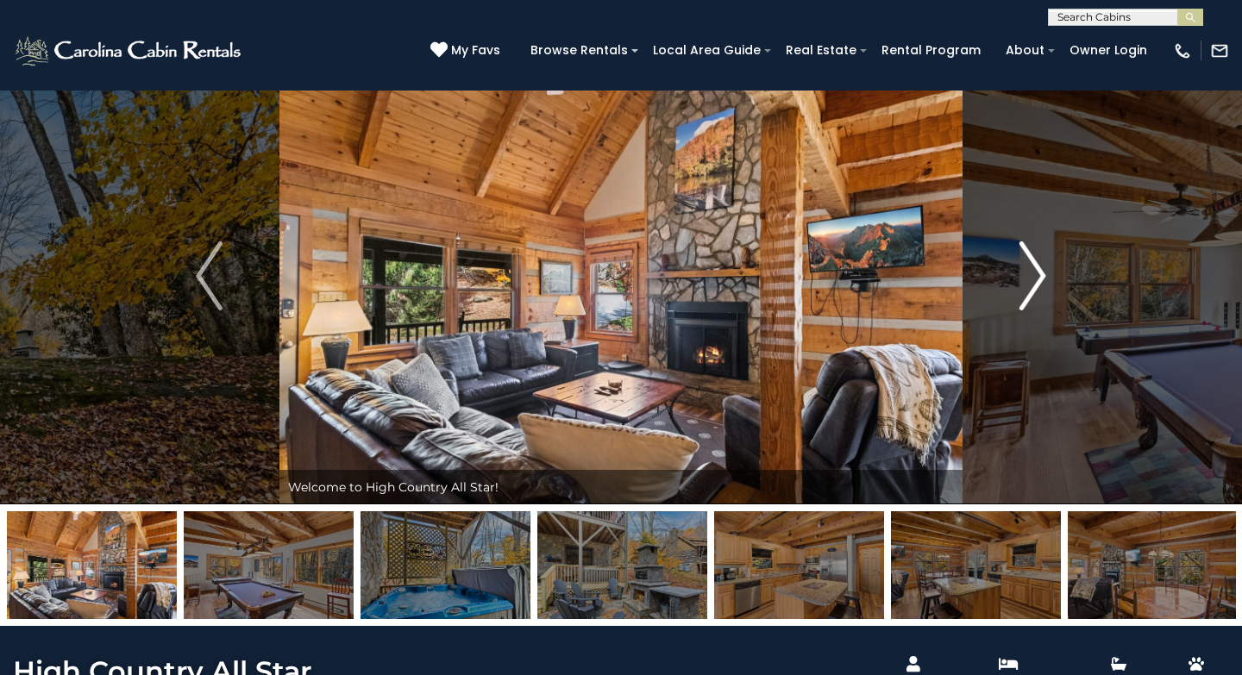
click at [1024, 289] on img "Next" at bounding box center [1033, 276] width 26 height 69
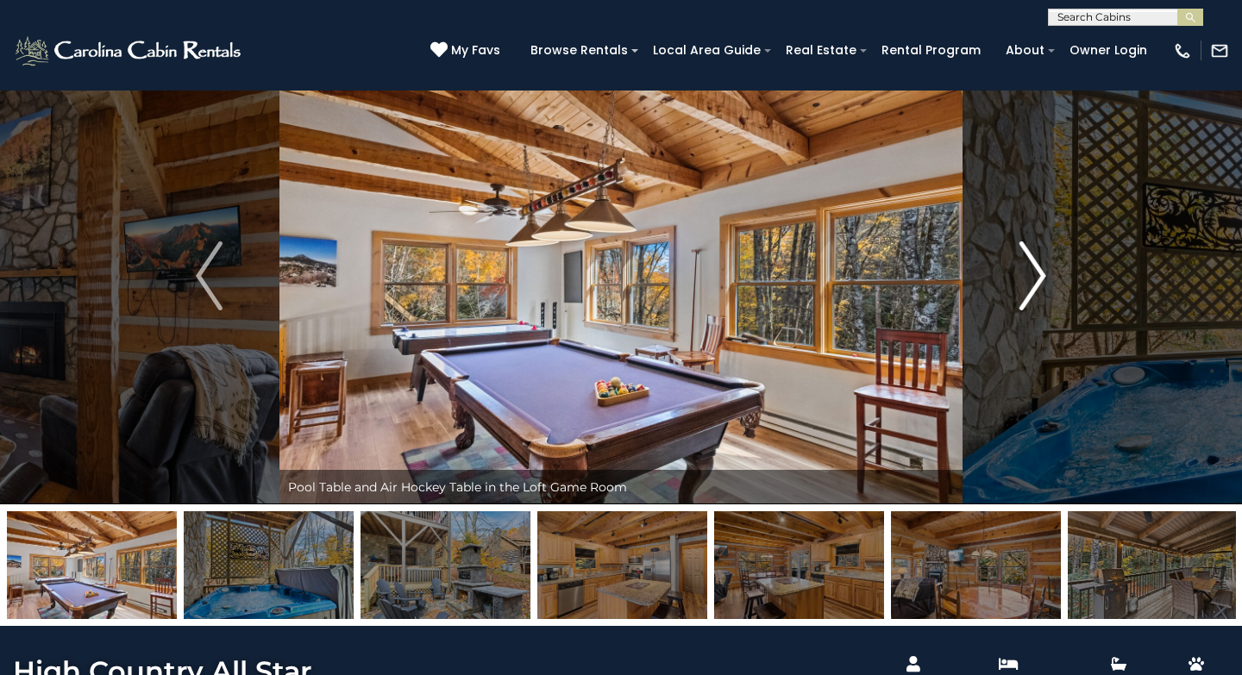
click at [1028, 294] on img "Next" at bounding box center [1033, 276] width 26 height 69
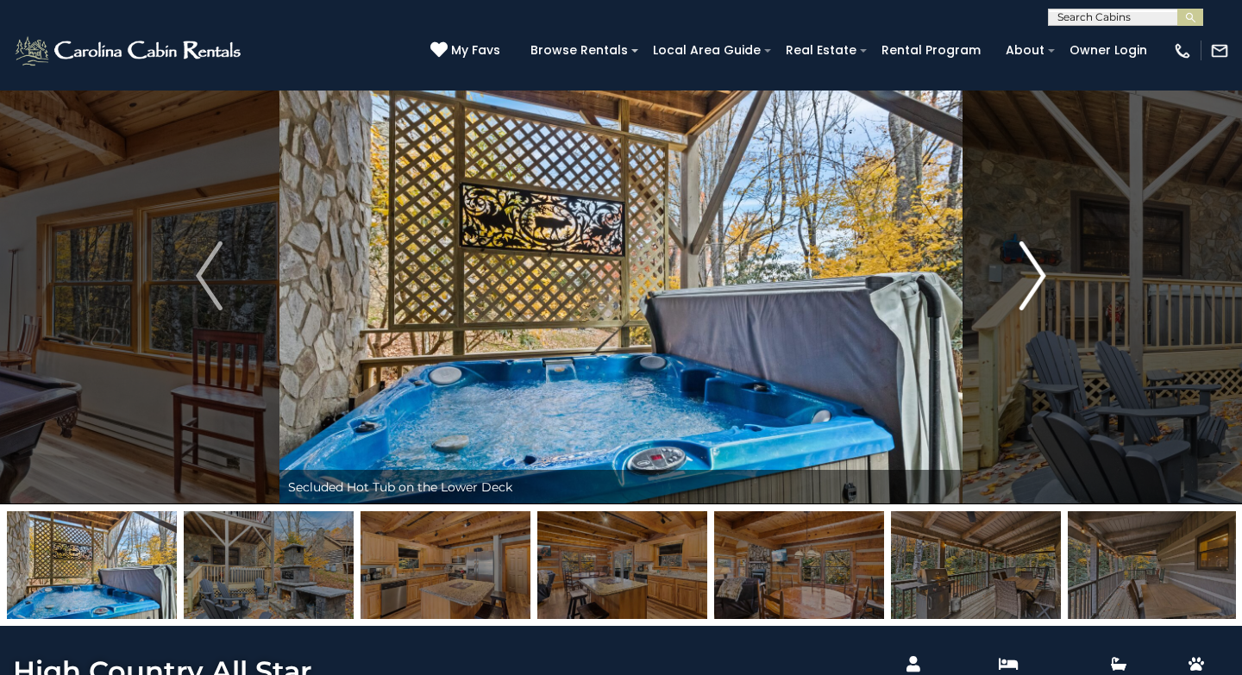
click at [1028, 294] on img "Next" at bounding box center [1033, 276] width 26 height 69
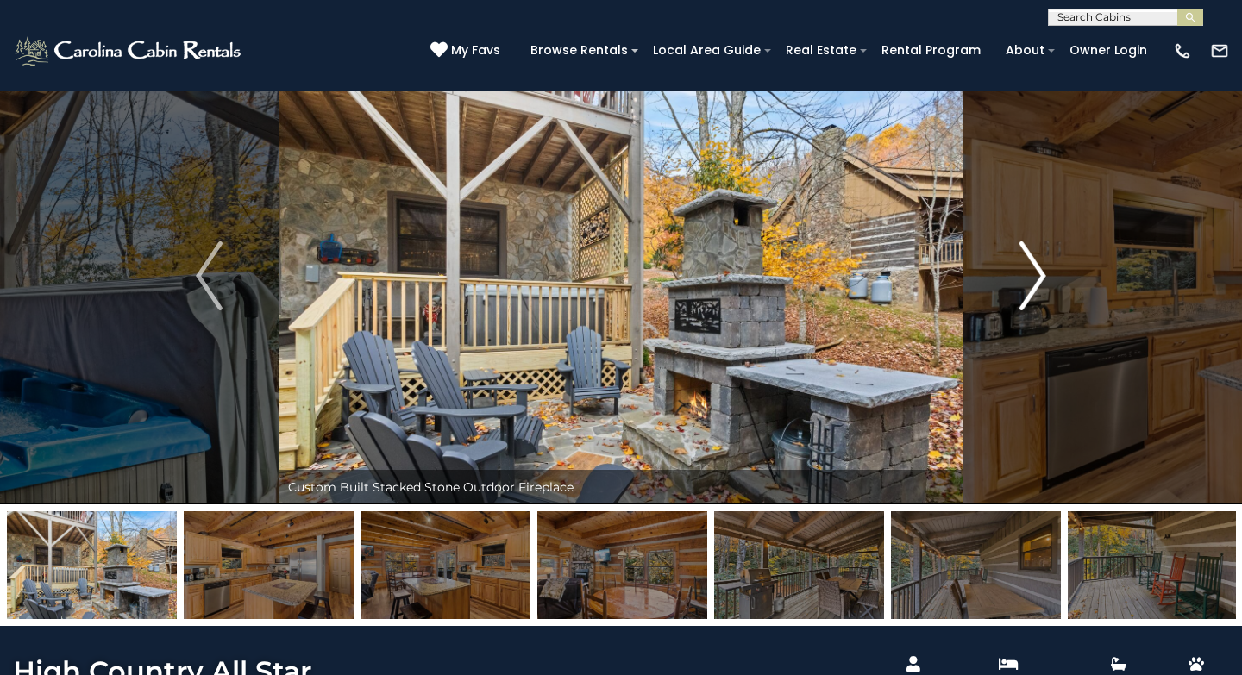
click at [1028, 294] on img "Next" at bounding box center [1033, 276] width 26 height 69
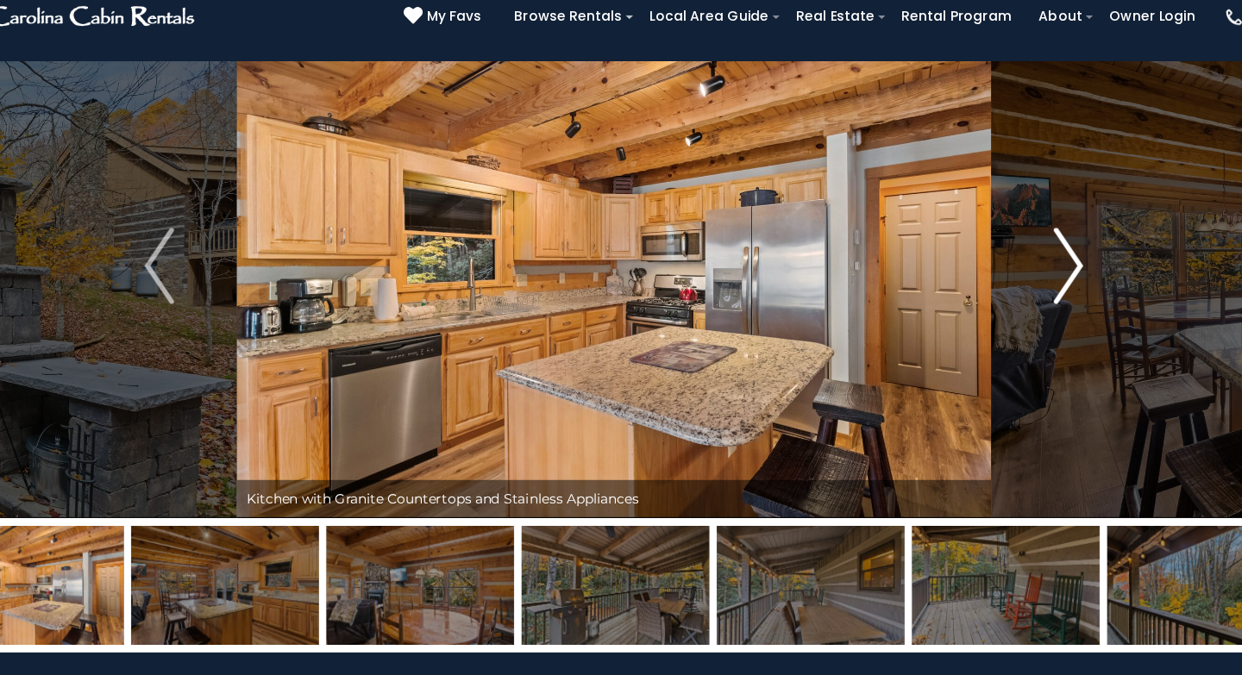
click at [1031, 283] on img "Next" at bounding box center [1033, 276] width 26 height 69
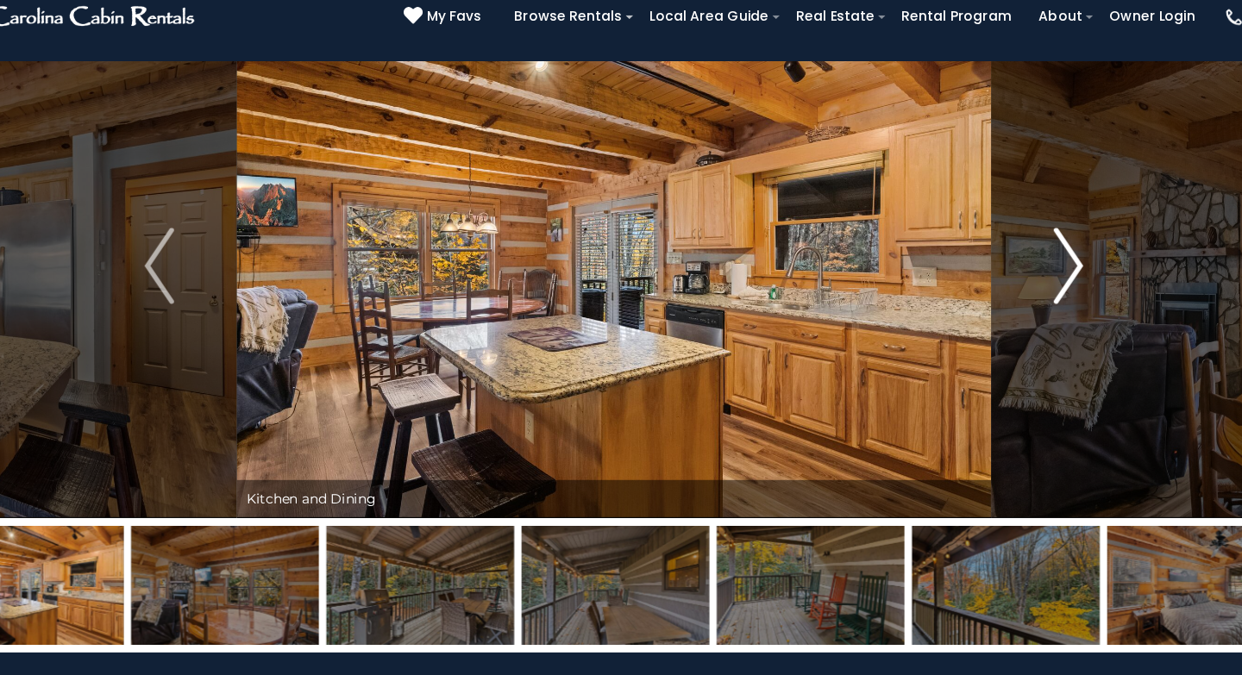
click at [1031, 283] on img "Next" at bounding box center [1033, 276] width 26 height 69
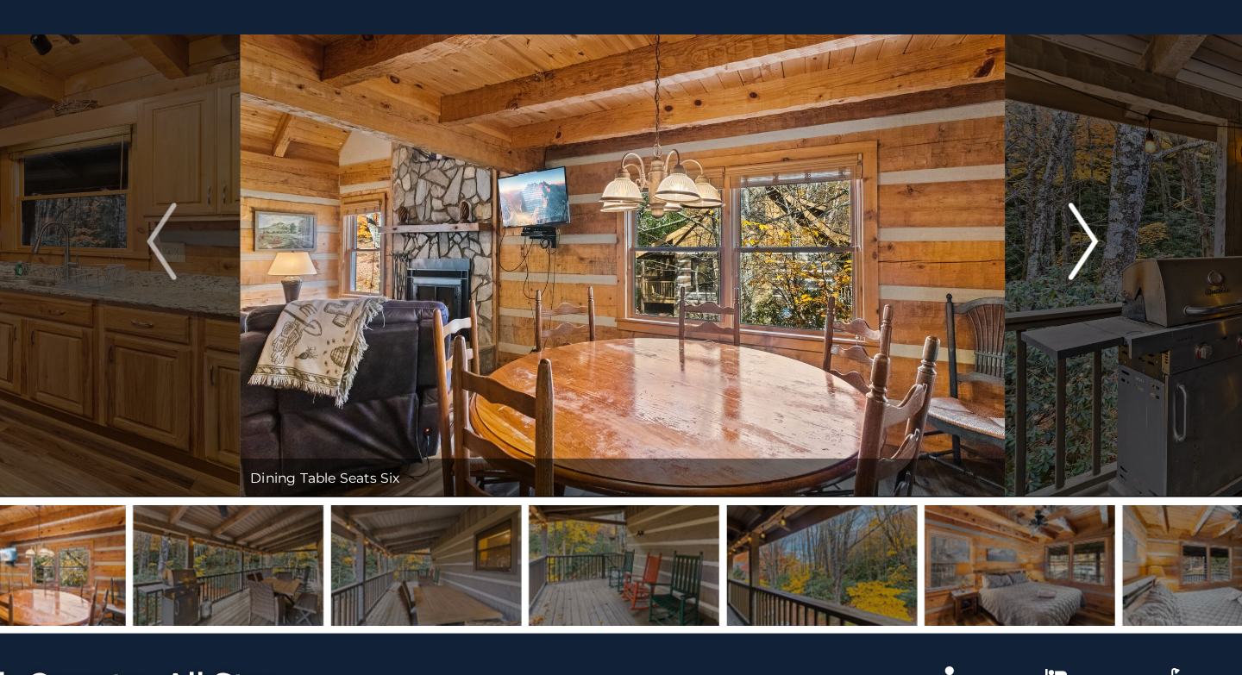
click at [1027, 295] on img "Next" at bounding box center [1033, 276] width 26 height 69
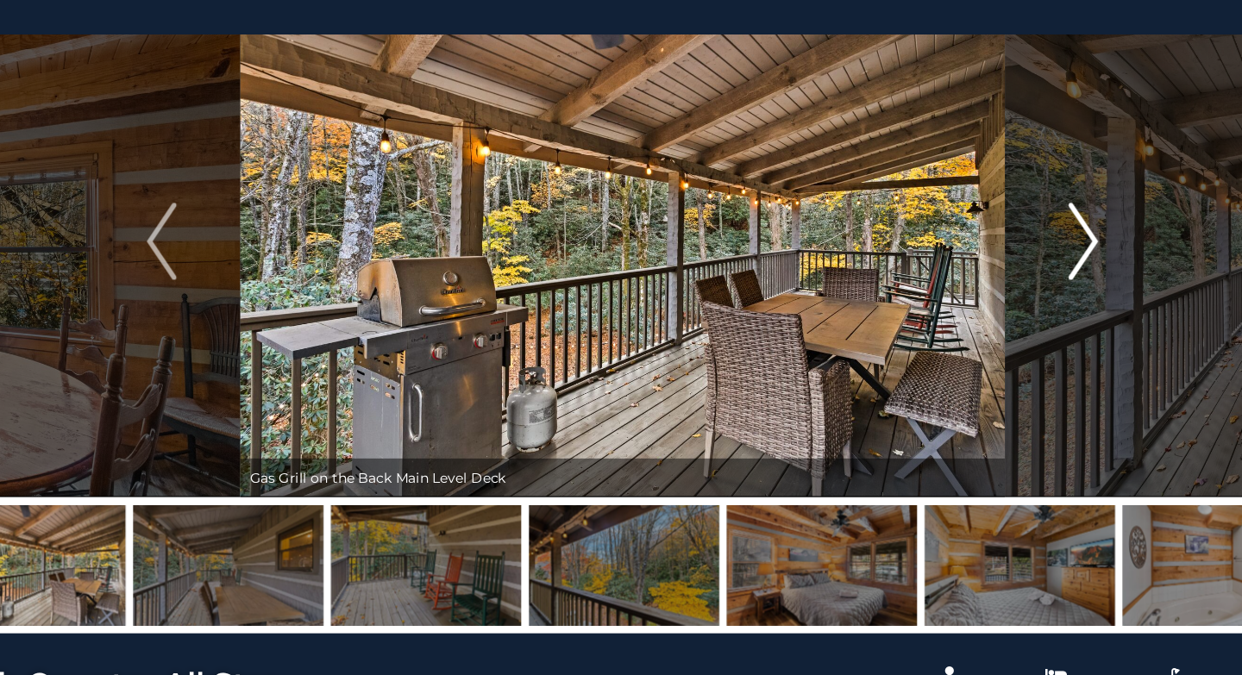
click at [1027, 295] on img "Next" at bounding box center [1033, 276] width 26 height 69
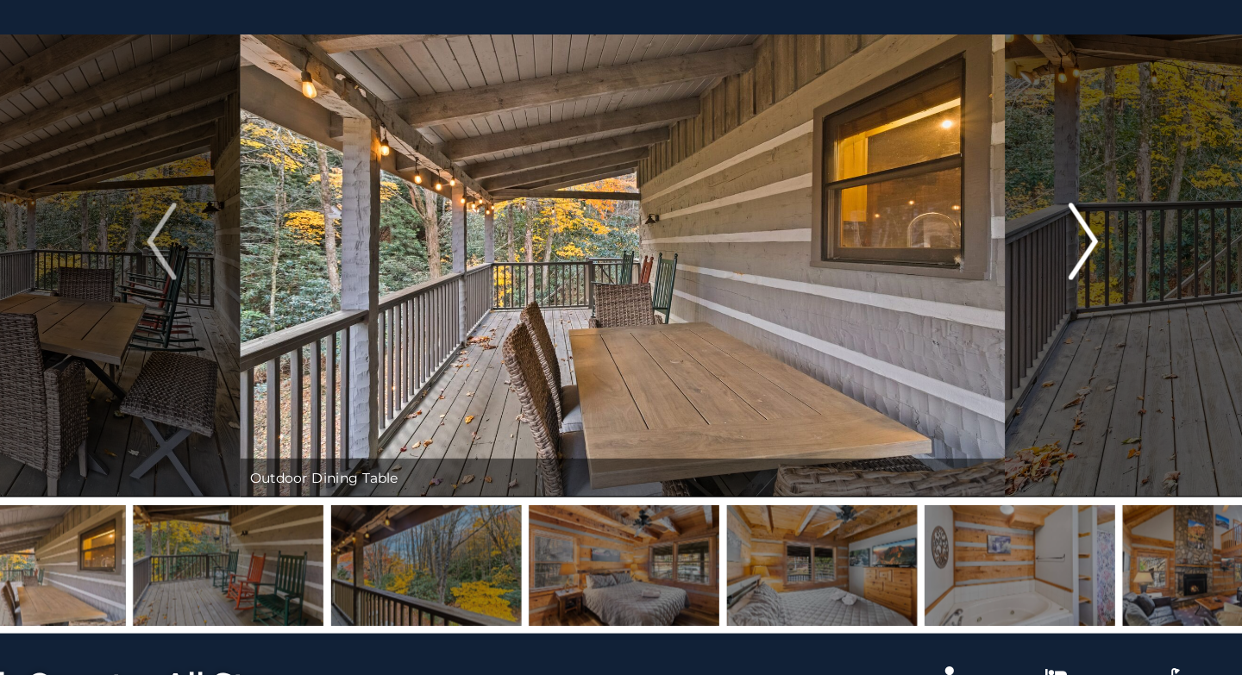
click at [1027, 295] on img "Next" at bounding box center [1033, 276] width 26 height 69
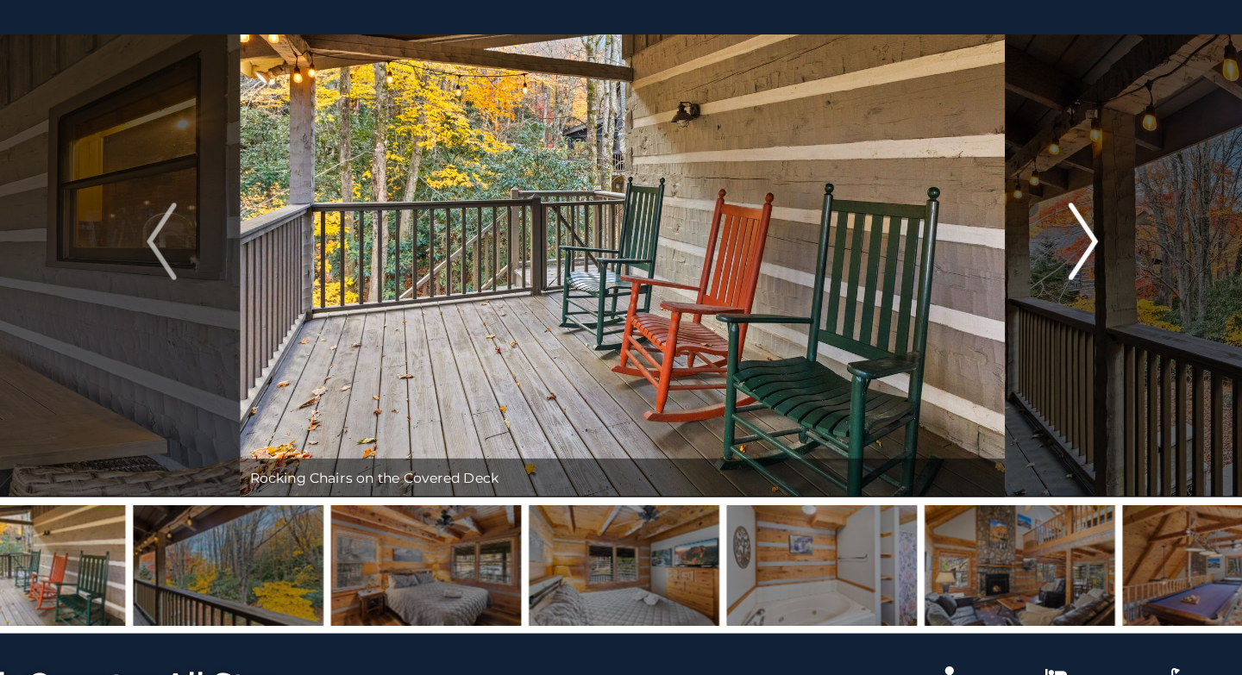
click at [1027, 295] on img "Next" at bounding box center [1033, 276] width 26 height 69
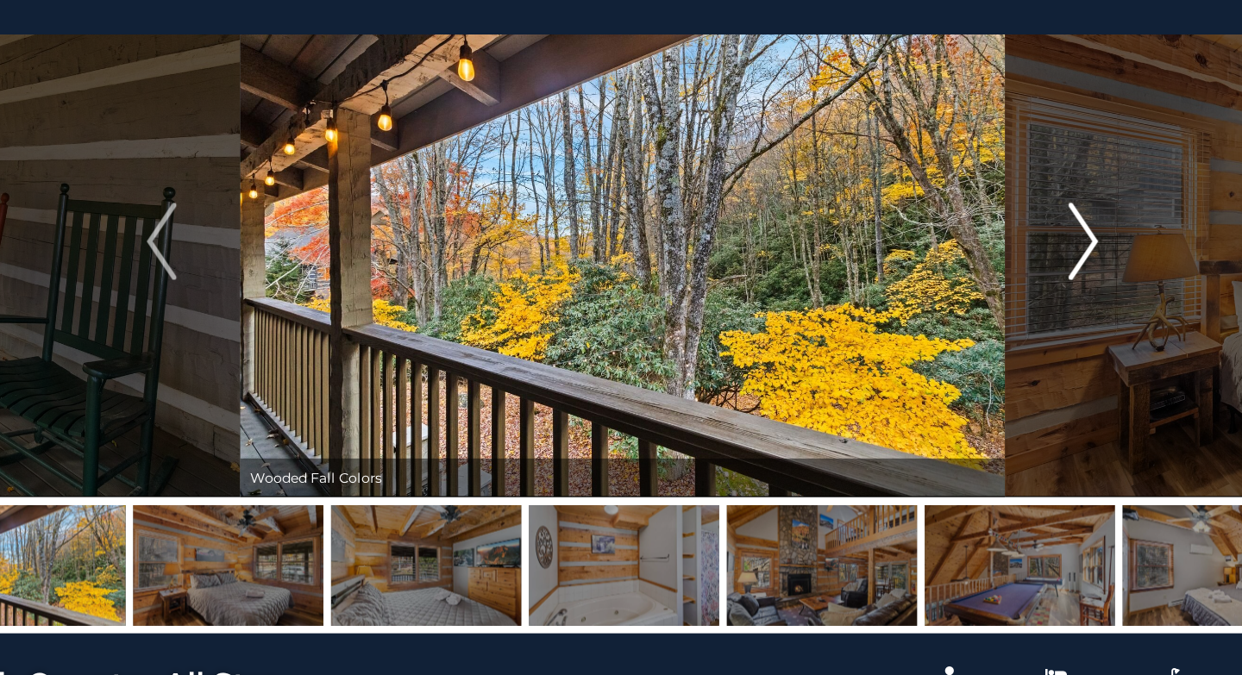
click at [1027, 295] on img "Next" at bounding box center [1033, 276] width 26 height 69
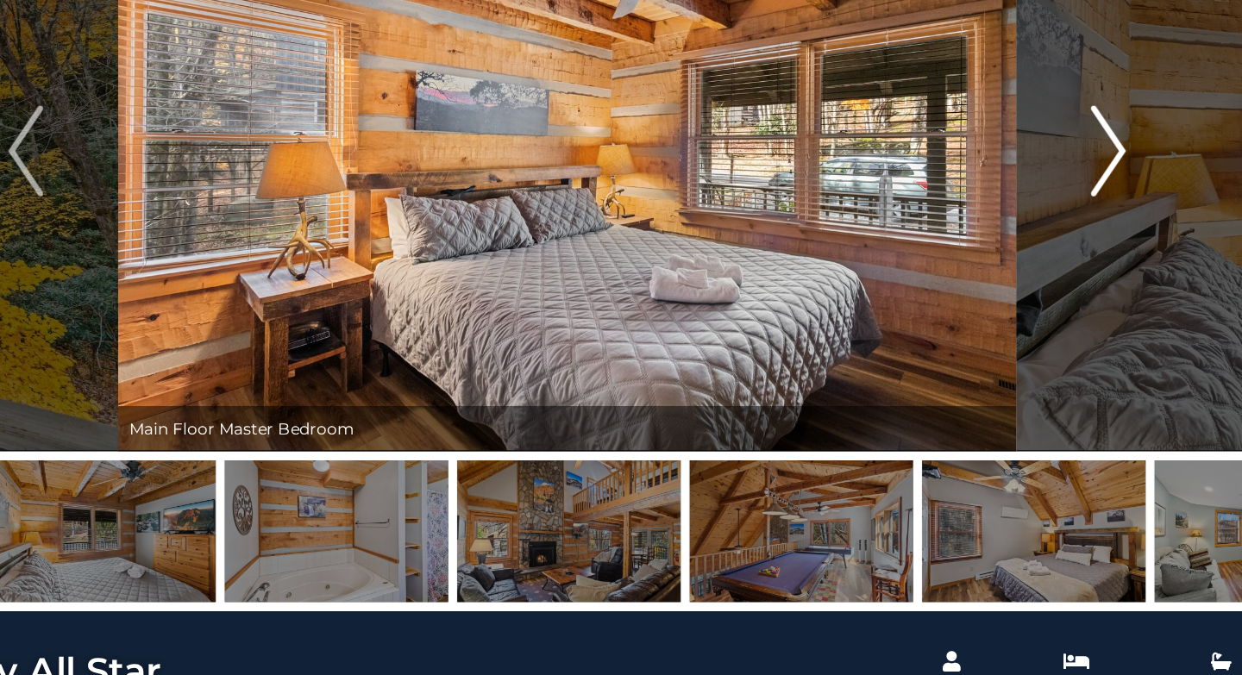
click at [1031, 279] on img "Next" at bounding box center [1033, 276] width 26 height 69
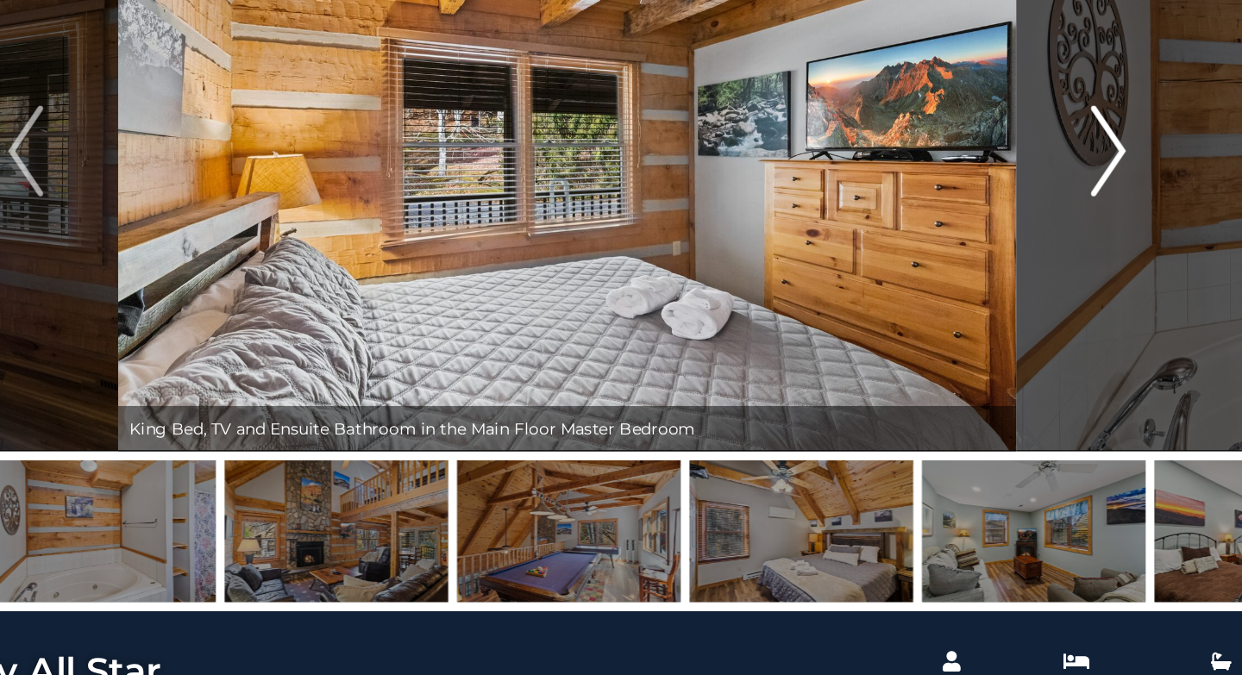
click at [1031, 279] on img "Next" at bounding box center [1033, 276] width 26 height 69
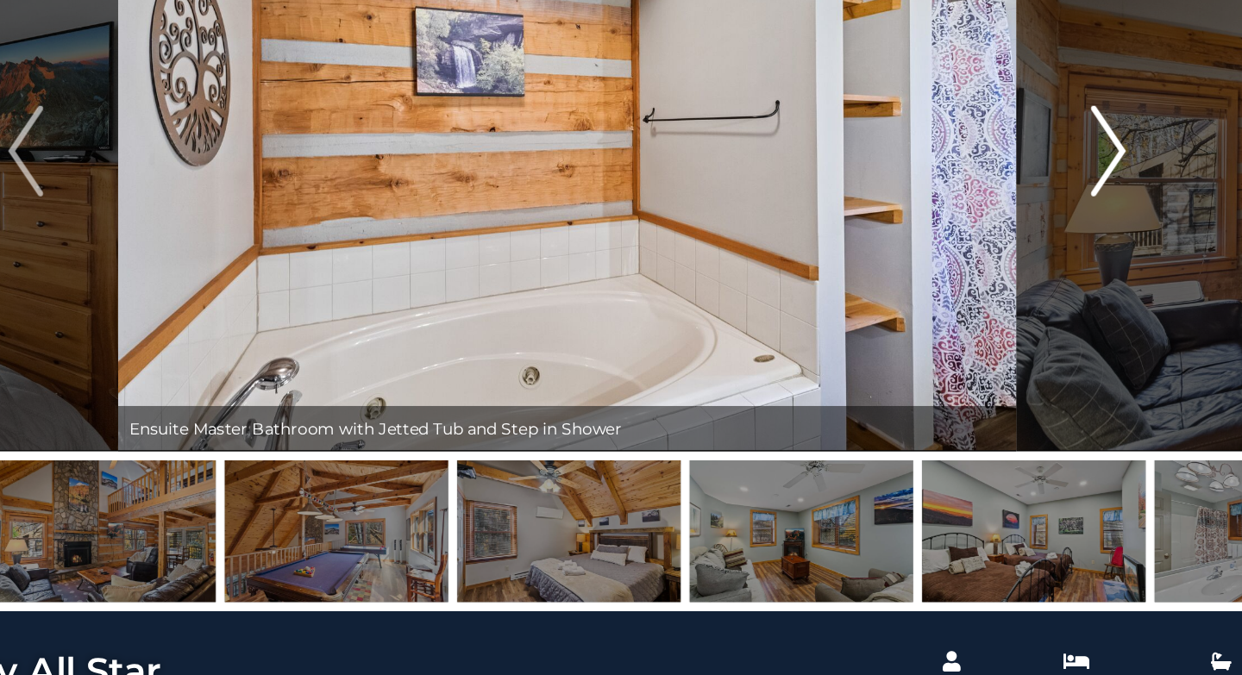
click at [1032, 287] on img "Next" at bounding box center [1033, 276] width 26 height 69
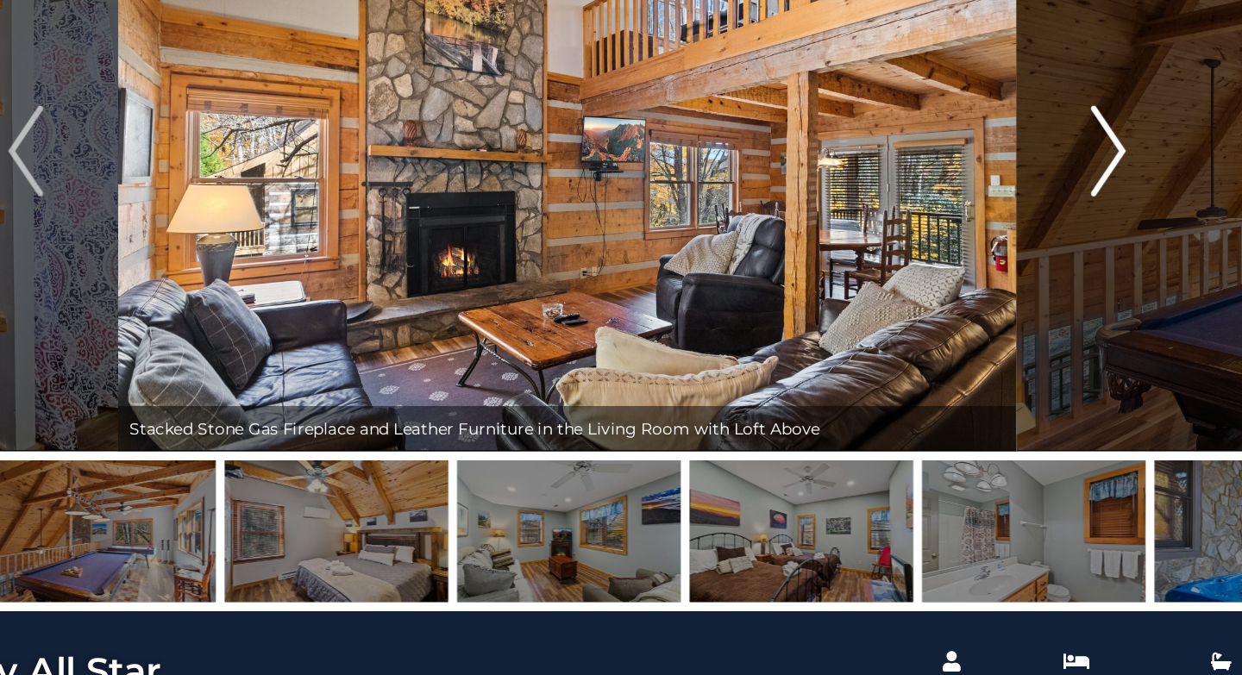
click at [1032, 287] on img "Next" at bounding box center [1033, 276] width 26 height 69
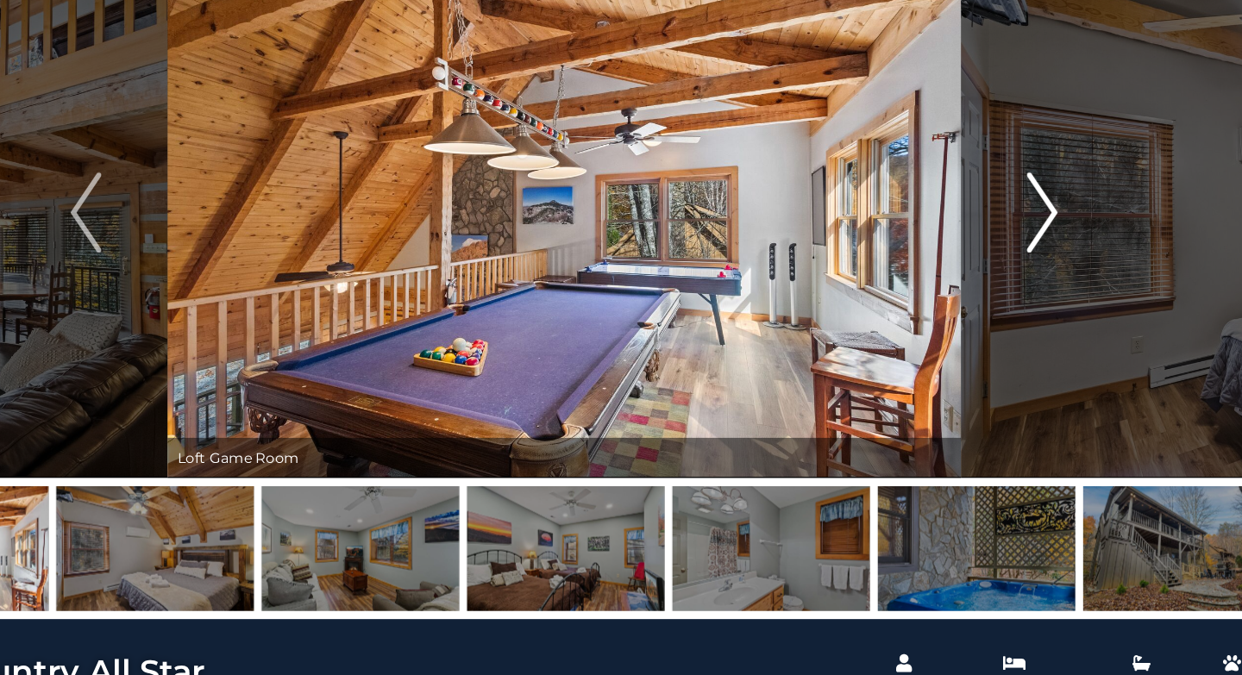
click at [1038, 281] on img "Next" at bounding box center [1033, 276] width 26 height 69
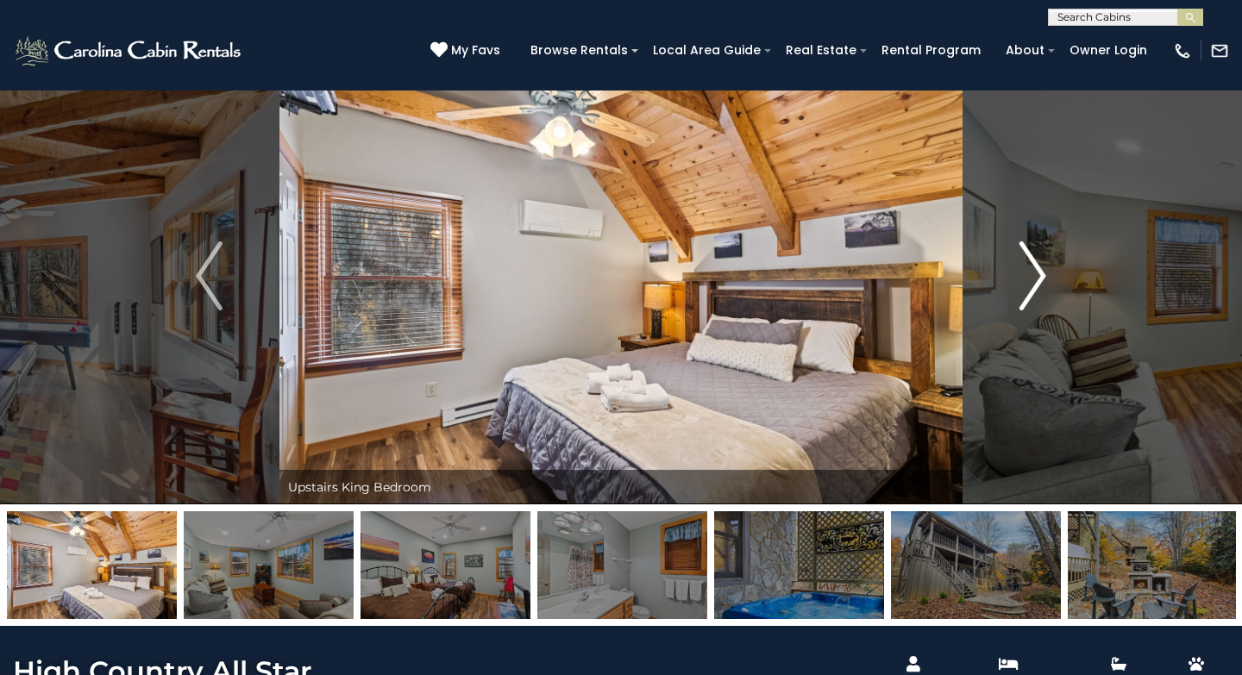
click at [1035, 288] on img "Next" at bounding box center [1033, 276] width 26 height 69
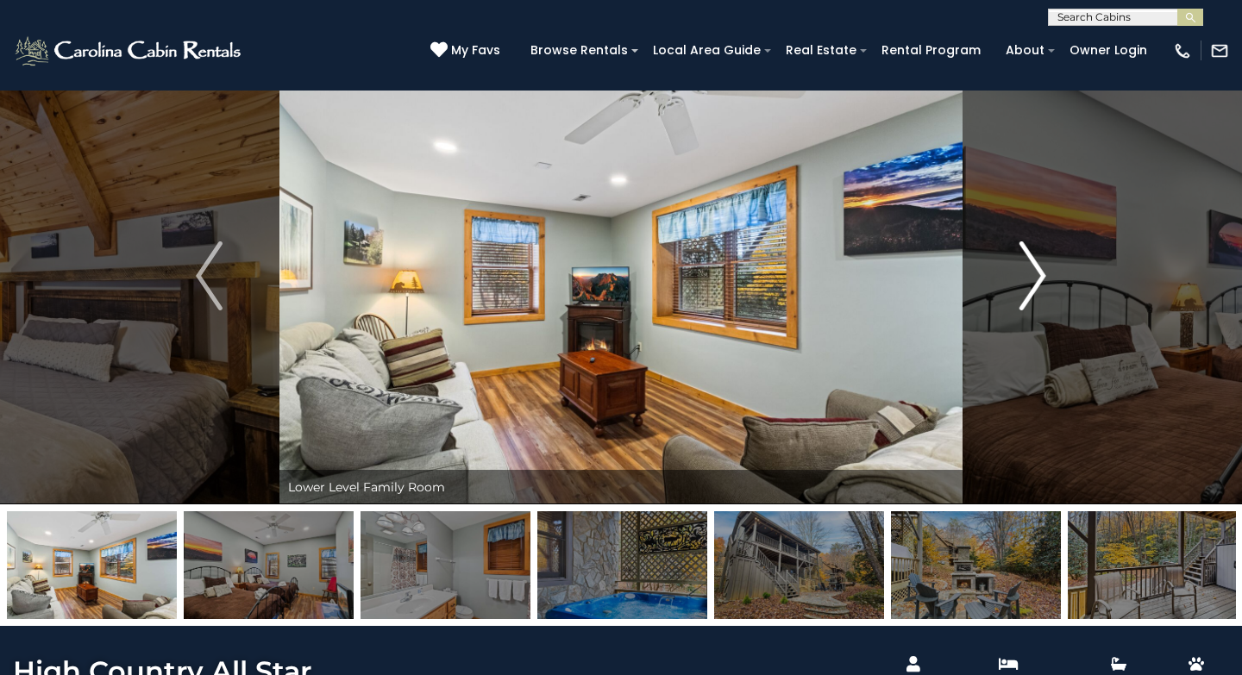
click at [1035, 288] on img "Next" at bounding box center [1033, 276] width 26 height 69
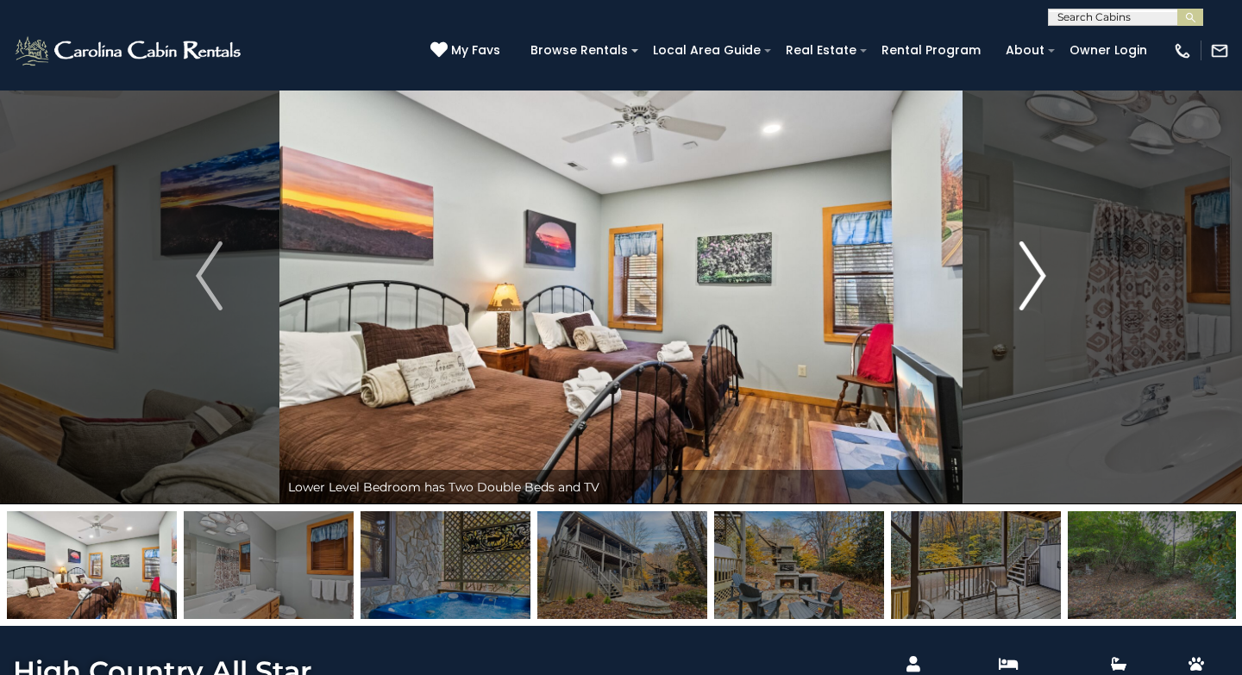
click at [1035, 288] on img "Next" at bounding box center [1033, 276] width 26 height 69
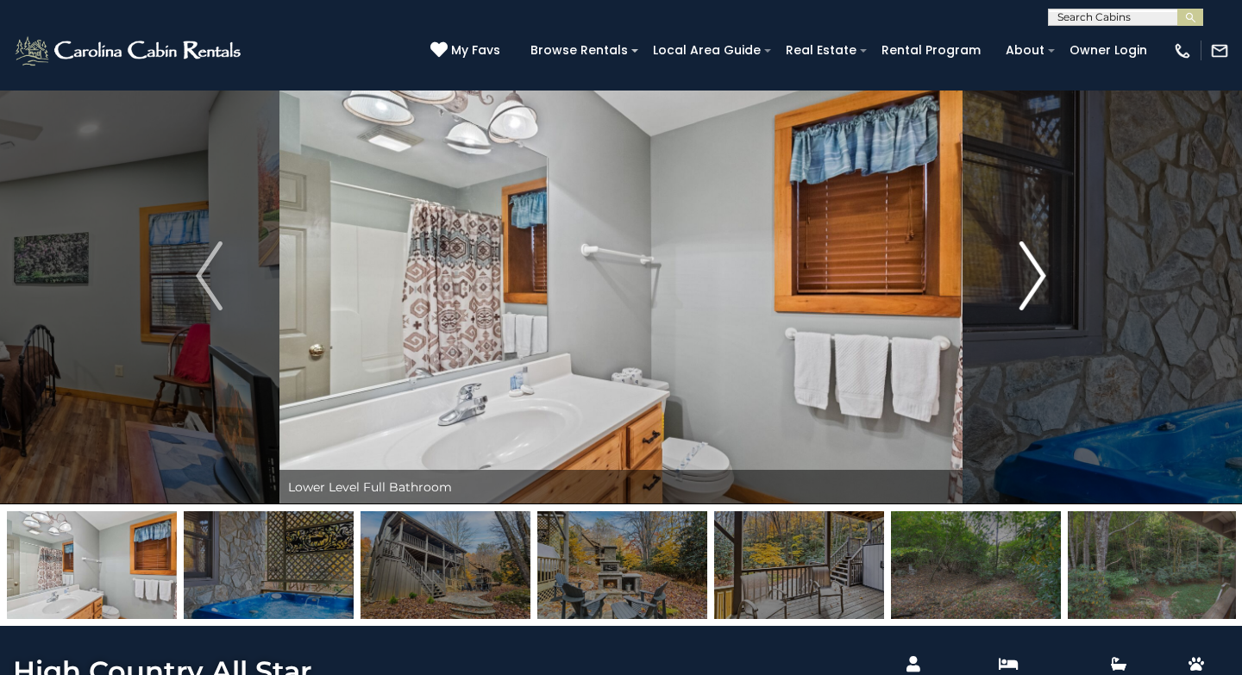
click at [1035, 288] on img "Next" at bounding box center [1033, 276] width 26 height 69
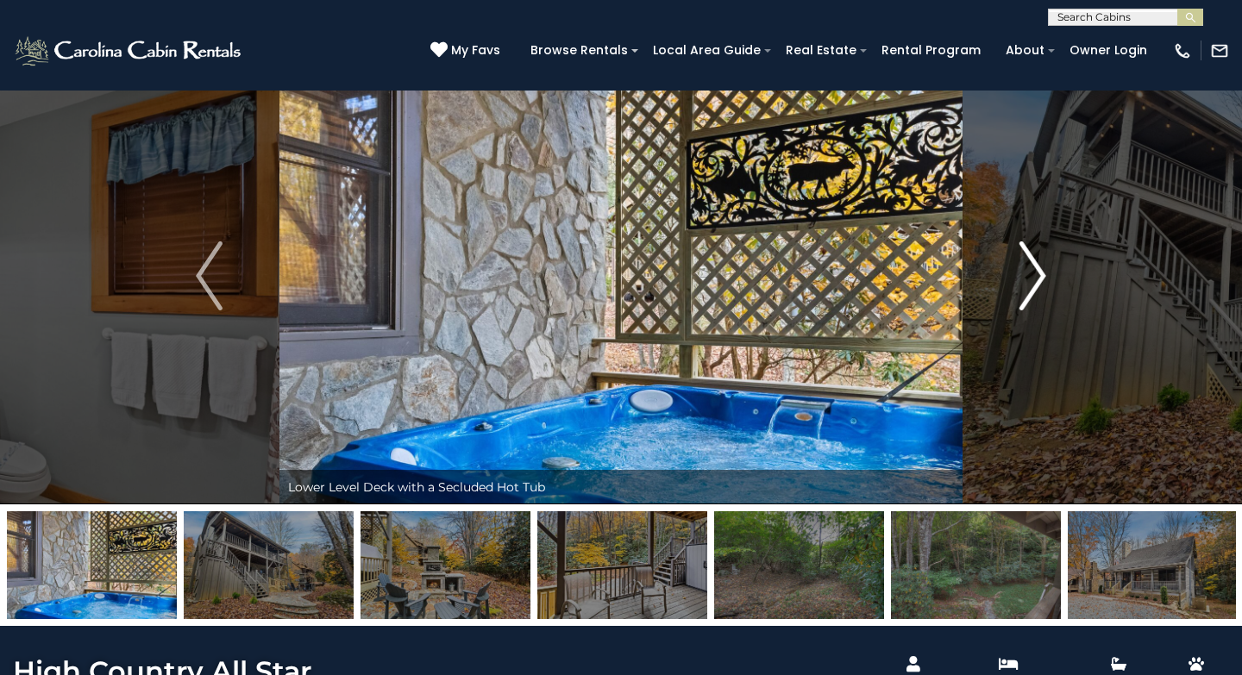
click at [1035, 288] on img "Next" at bounding box center [1033, 276] width 26 height 69
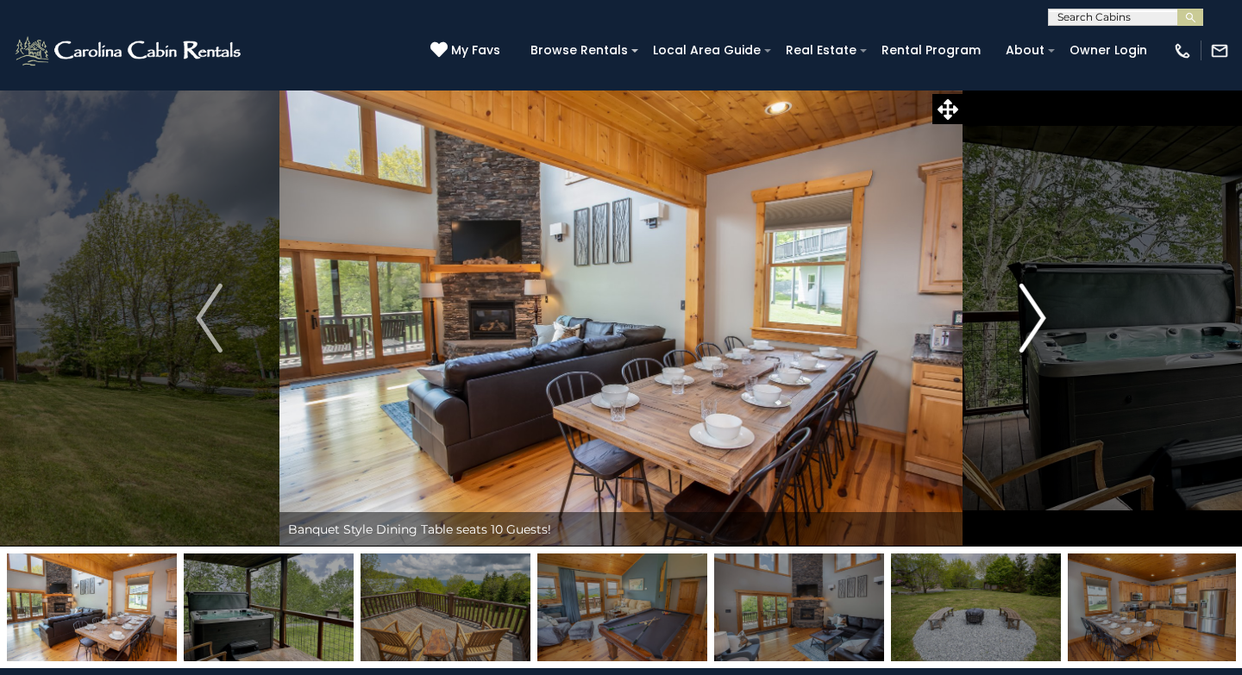
click at [1024, 331] on img "Next" at bounding box center [1033, 318] width 26 height 69
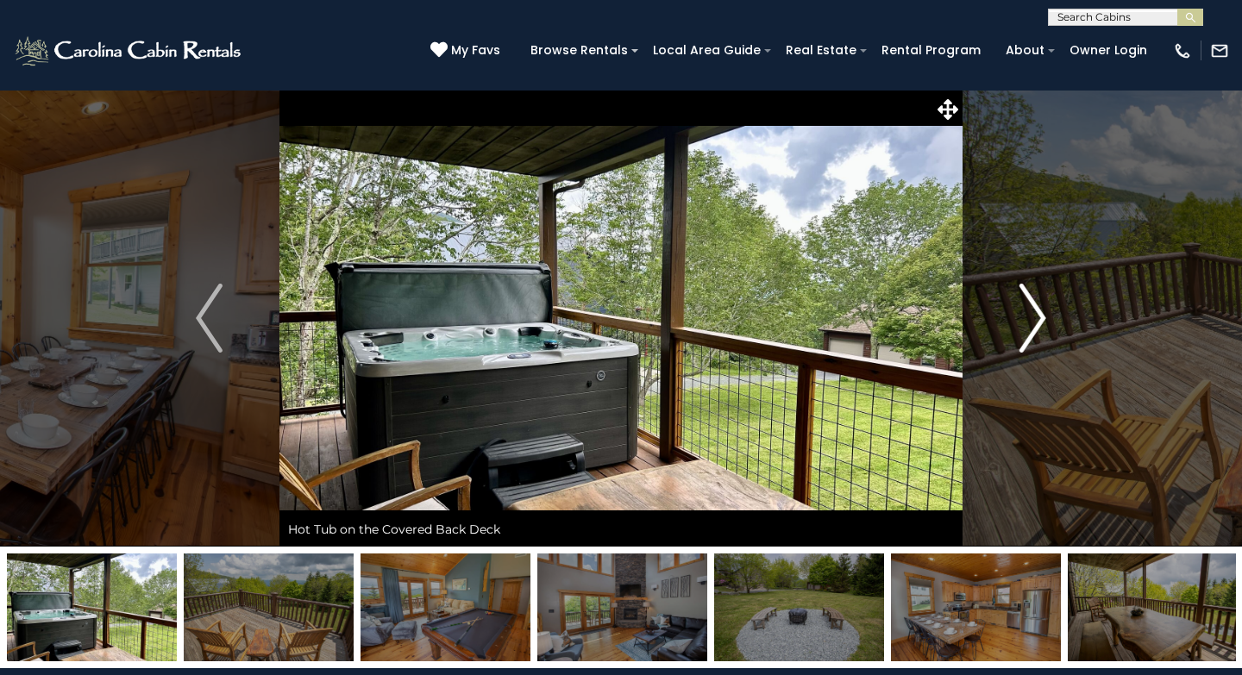
click at [1024, 331] on img "Next" at bounding box center [1033, 318] width 26 height 69
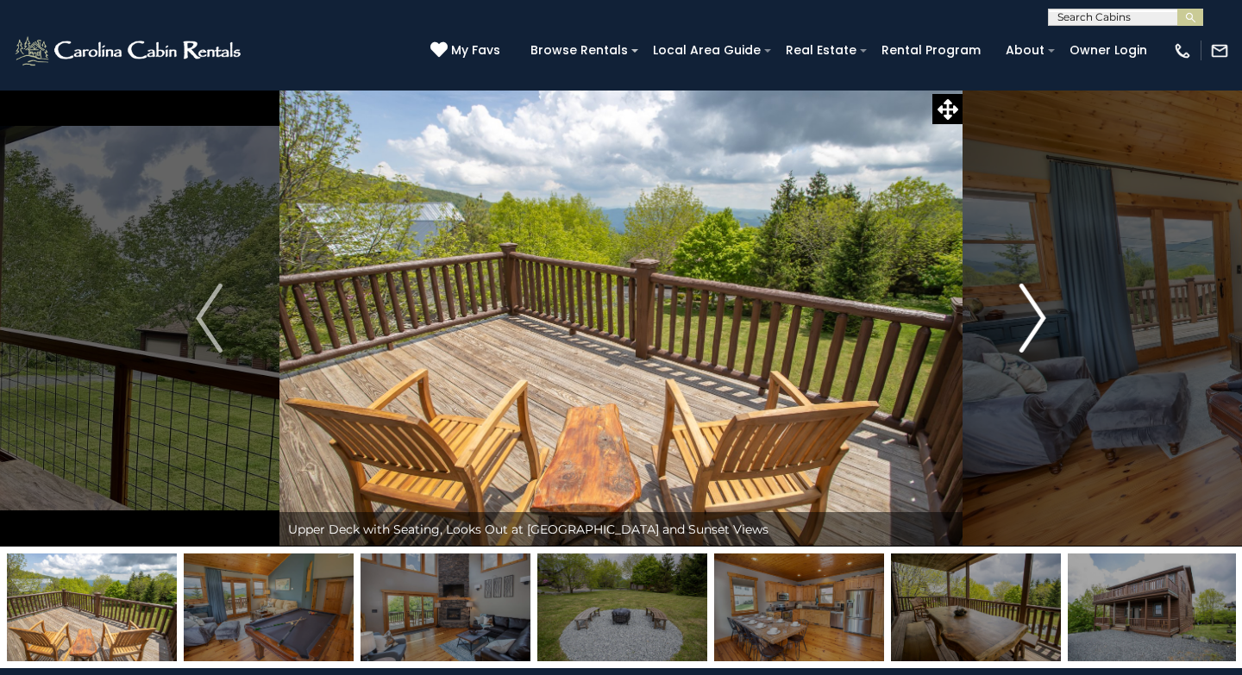
click at [1024, 331] on img "Next" at bounding box center [1033, 318] width 26 height 69
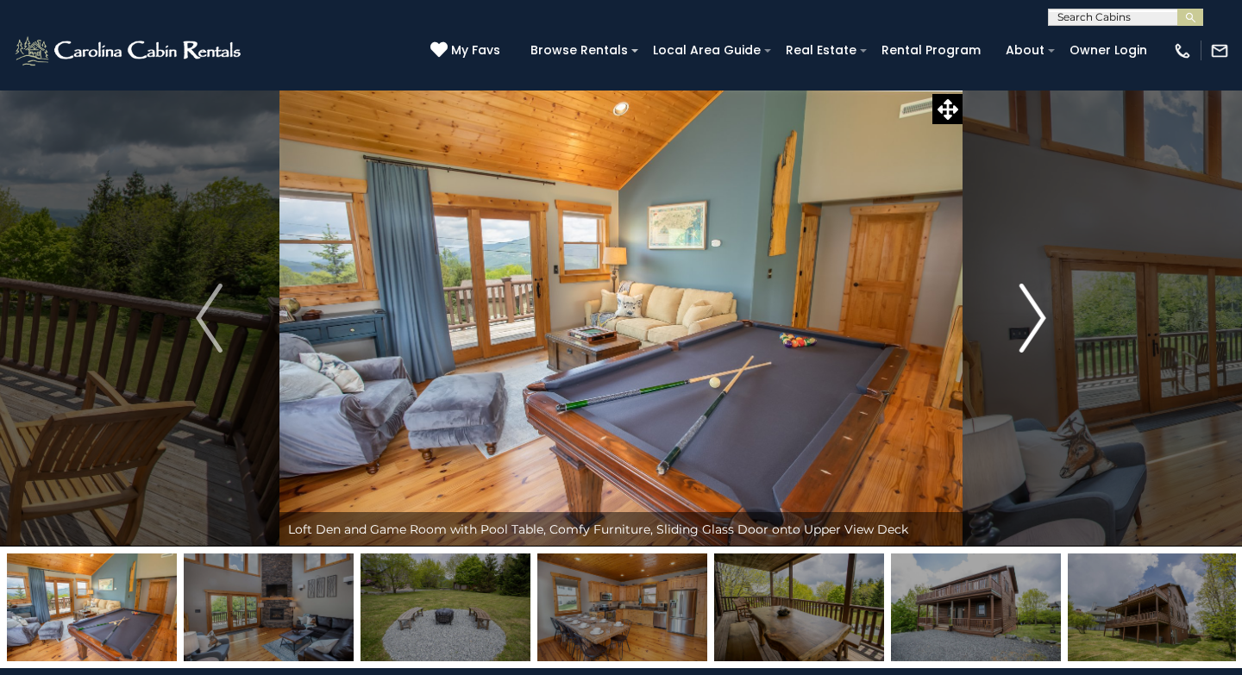
click at [1024, 331] on img "Next" at bounding box center [1033, 318] width 26 height 69
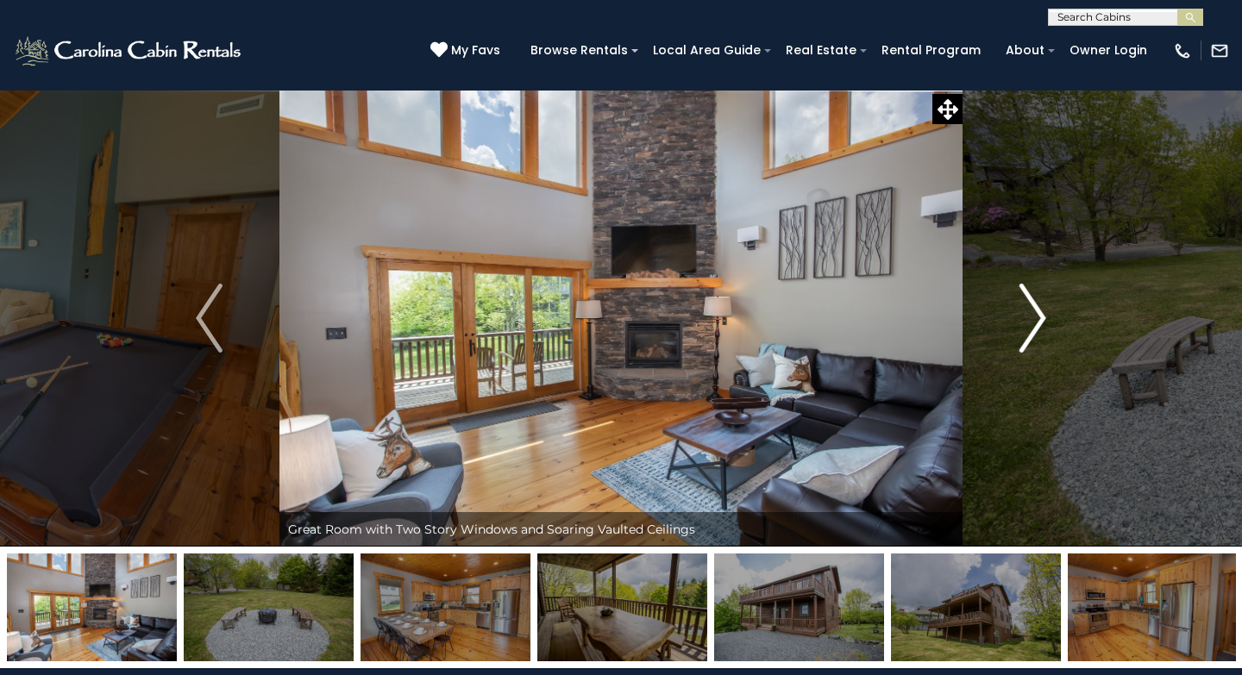
click at [1024, 331] on img "Next" at bounding box center [1033, 318] width 26 height 69
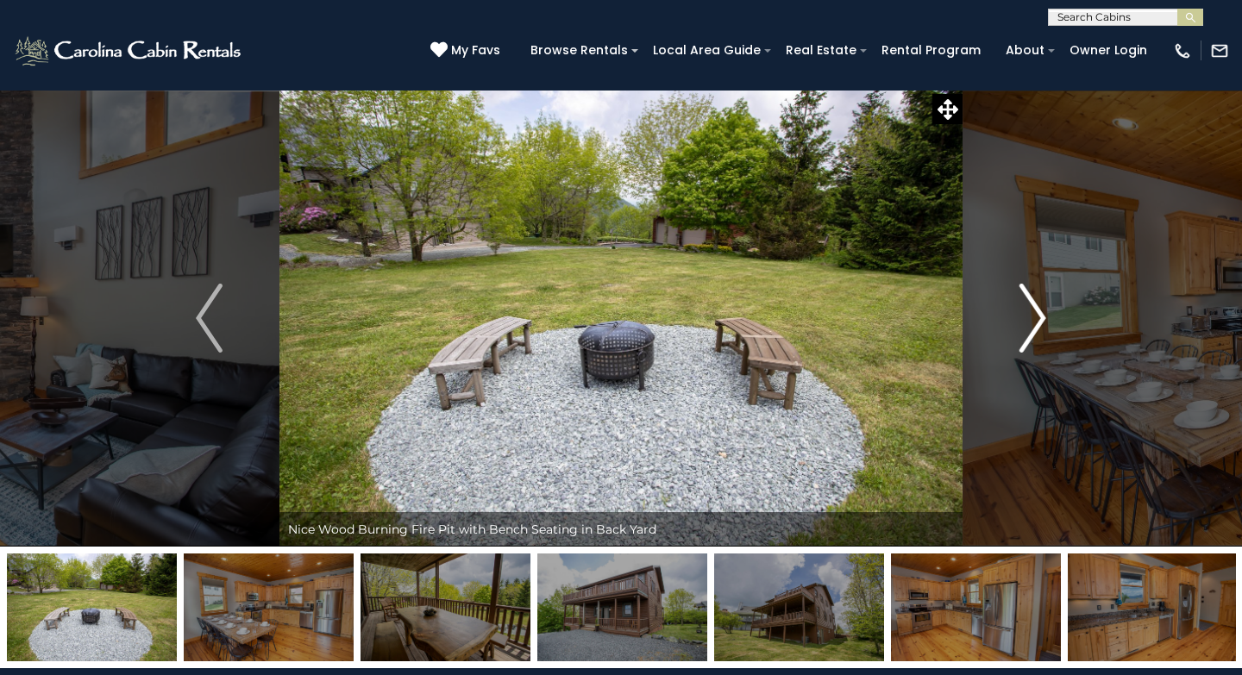
click at [1024, 331] on img "Next" at bounding box center [1033, 318] width 26 height 69
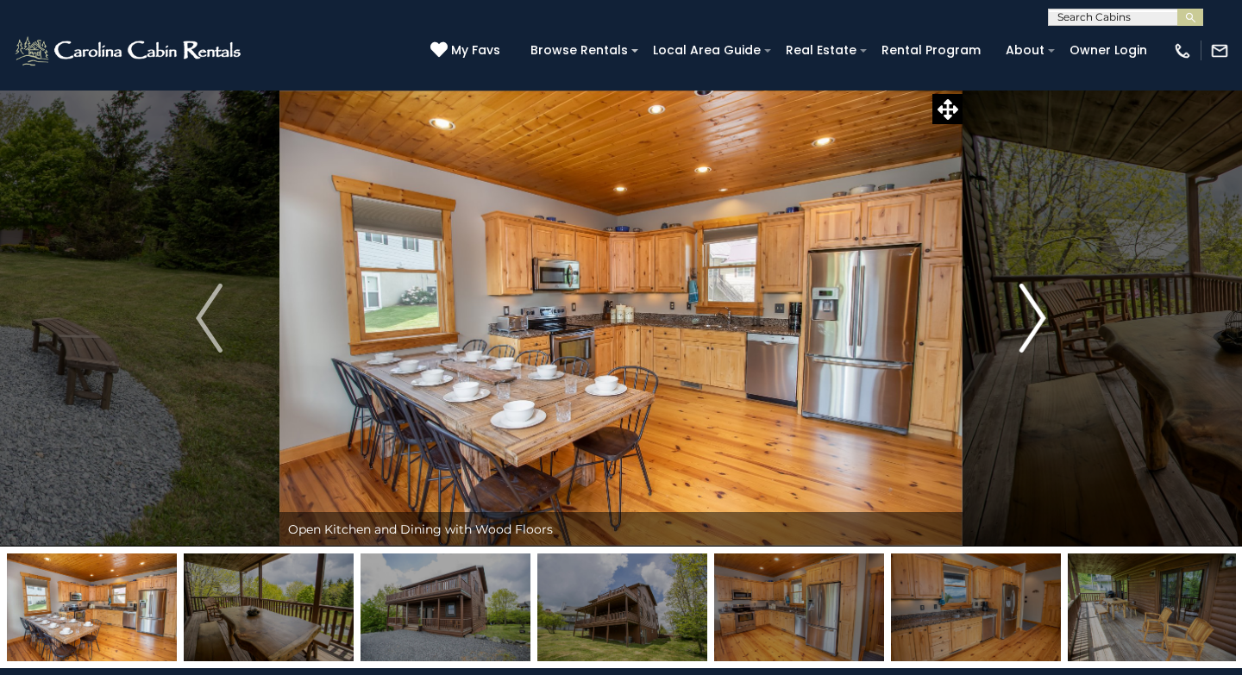
click at [1024, 331] on img "Next" at bounding box center [1033, 318] width 26 height 69
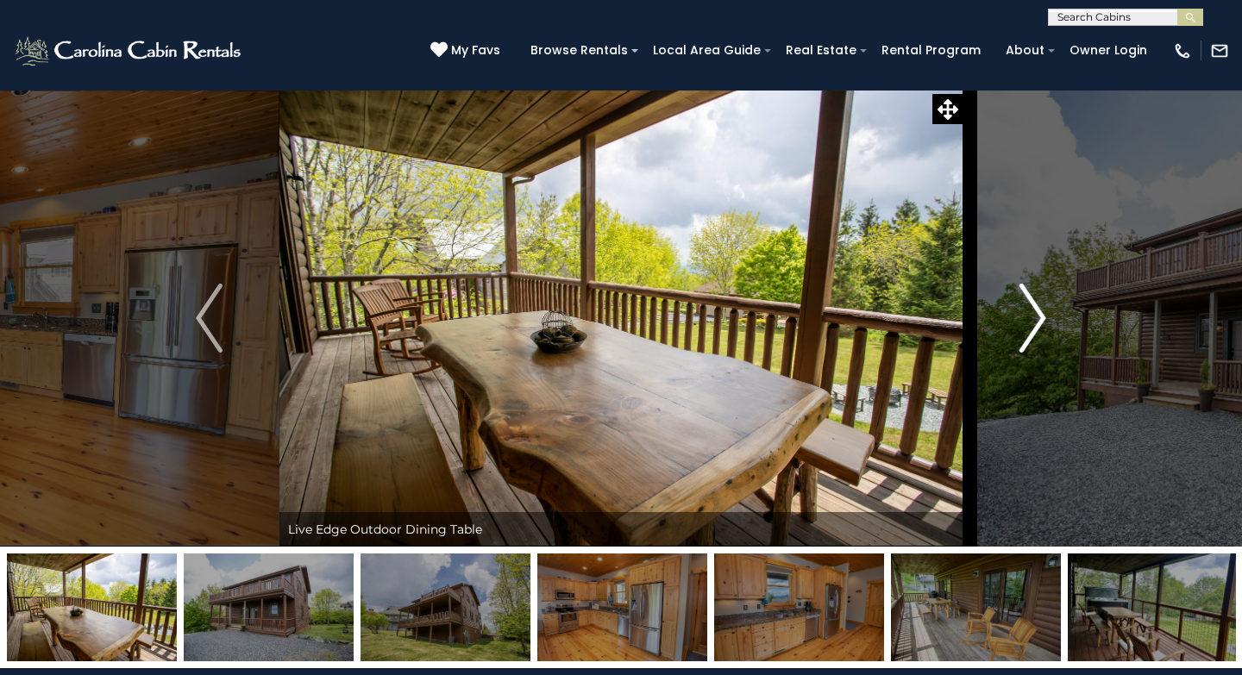
click at [1024, 331] on img "Next" at bounding box center [1033, 318] width 26 height 69
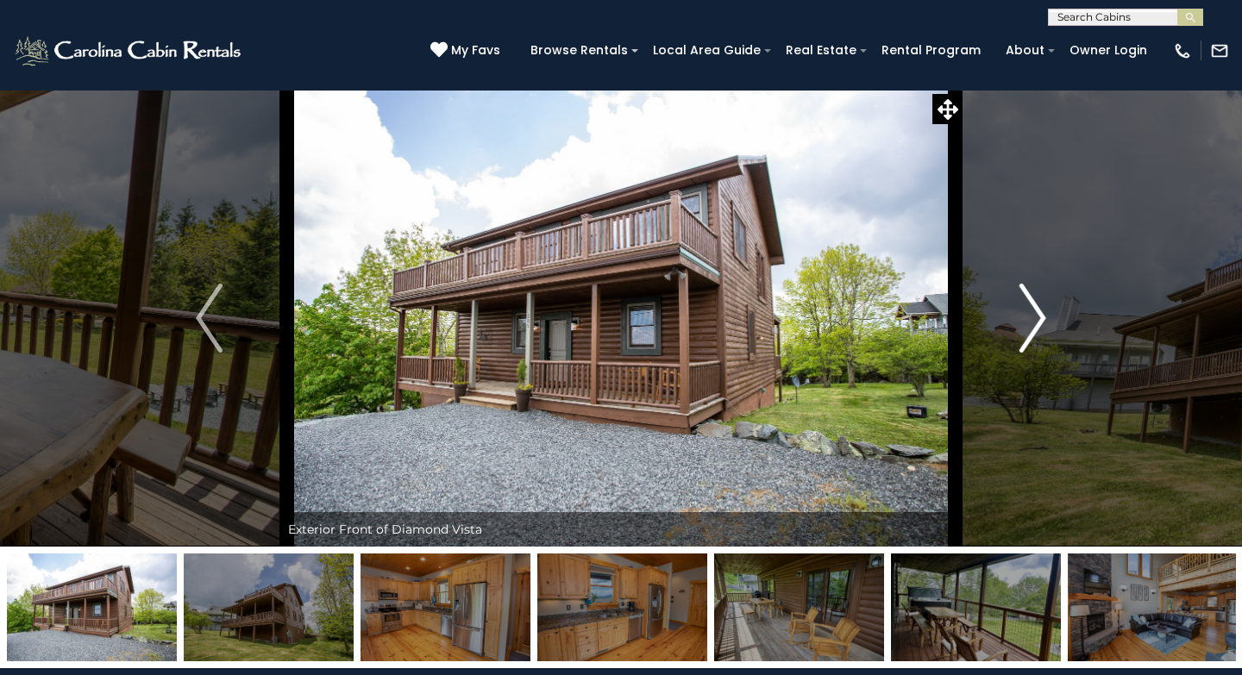
click at [1024, 331] on img "Next" at bounding box center [1033, 318] width 26 height 69
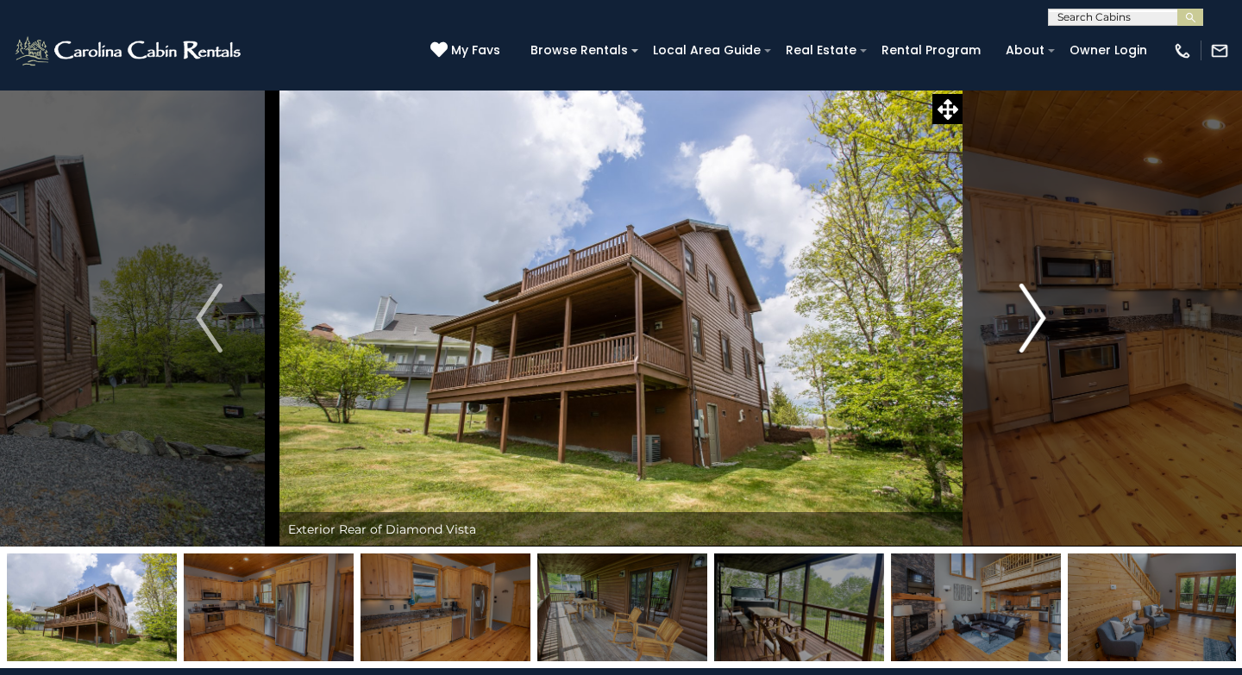
click at [1024, 331] on img "Next" at bounding box center [1033, 318] width 26 height 69
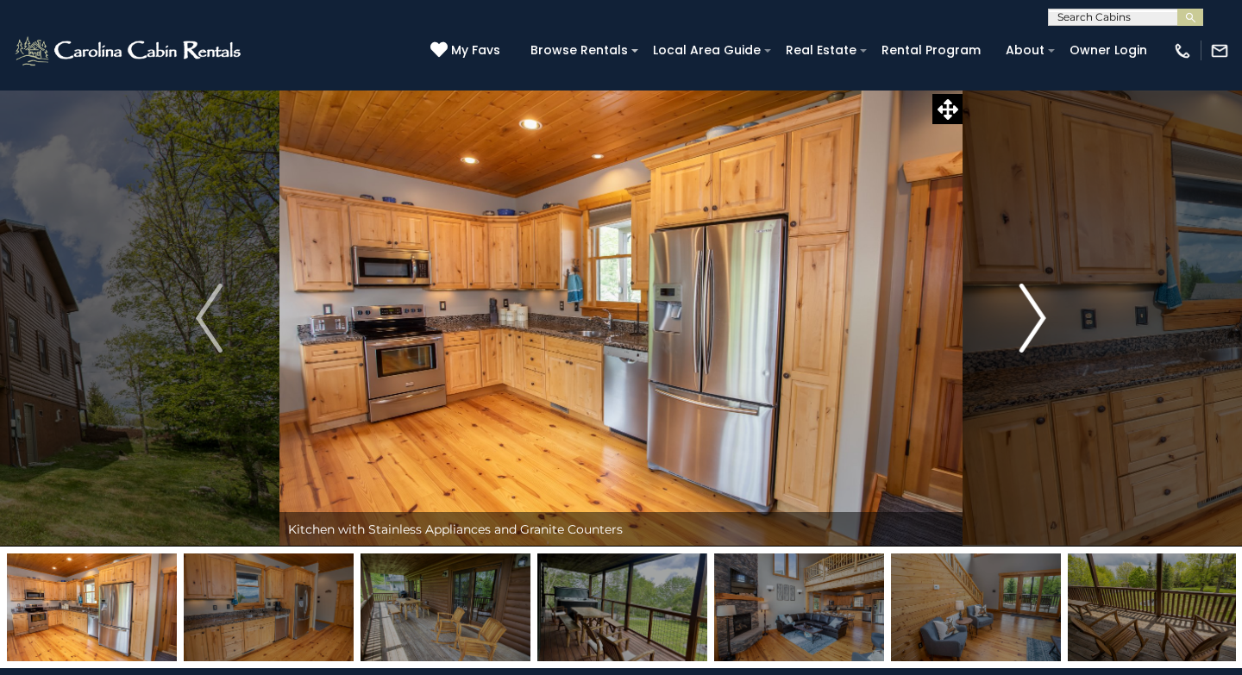
click at [1024, 331] on img "Next" at bounding box center [1033, 318] width 26 height 69
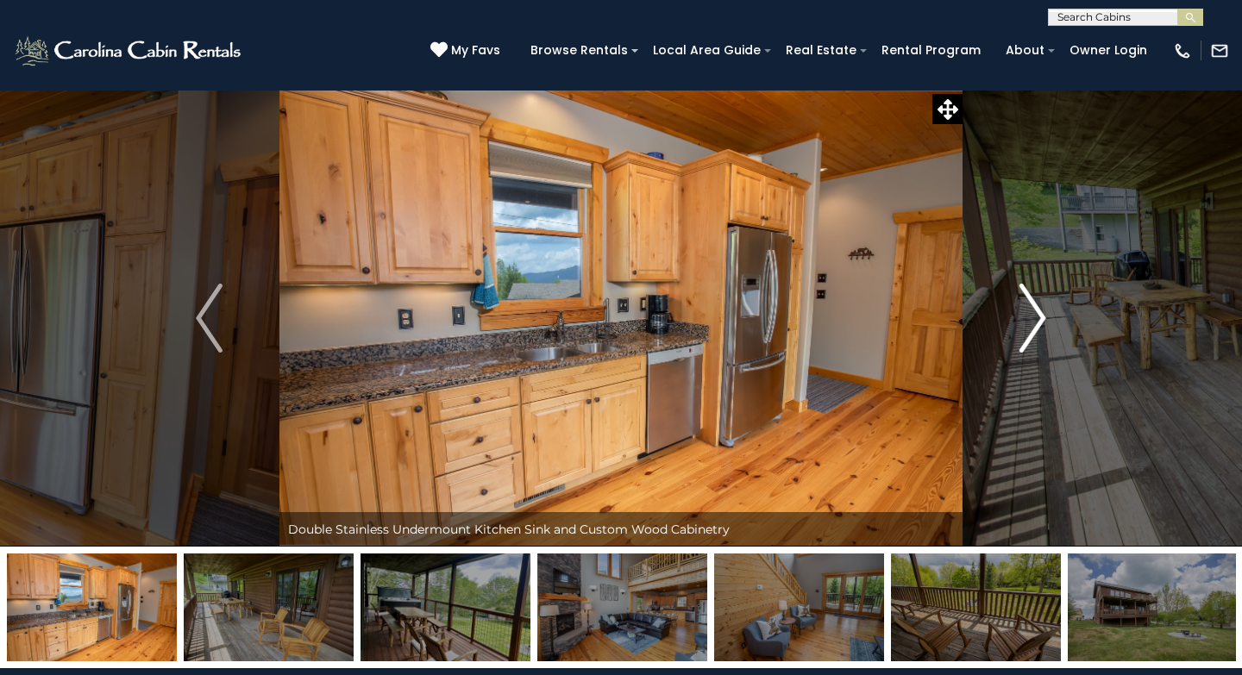
click at [1024, 331] on img "Next" at bounding box center [1033, 318] width 26 height 69
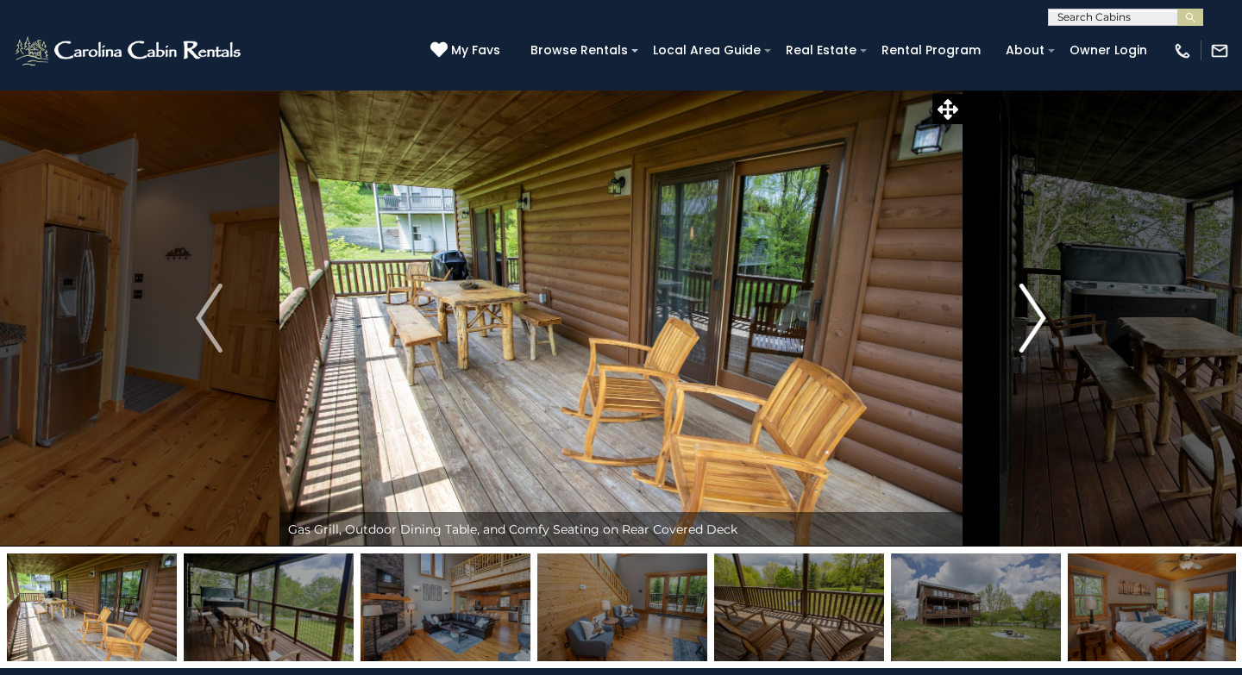
click at [1024, 331] on img "Next" at bounding box center [1033, 318] width 26 height 69
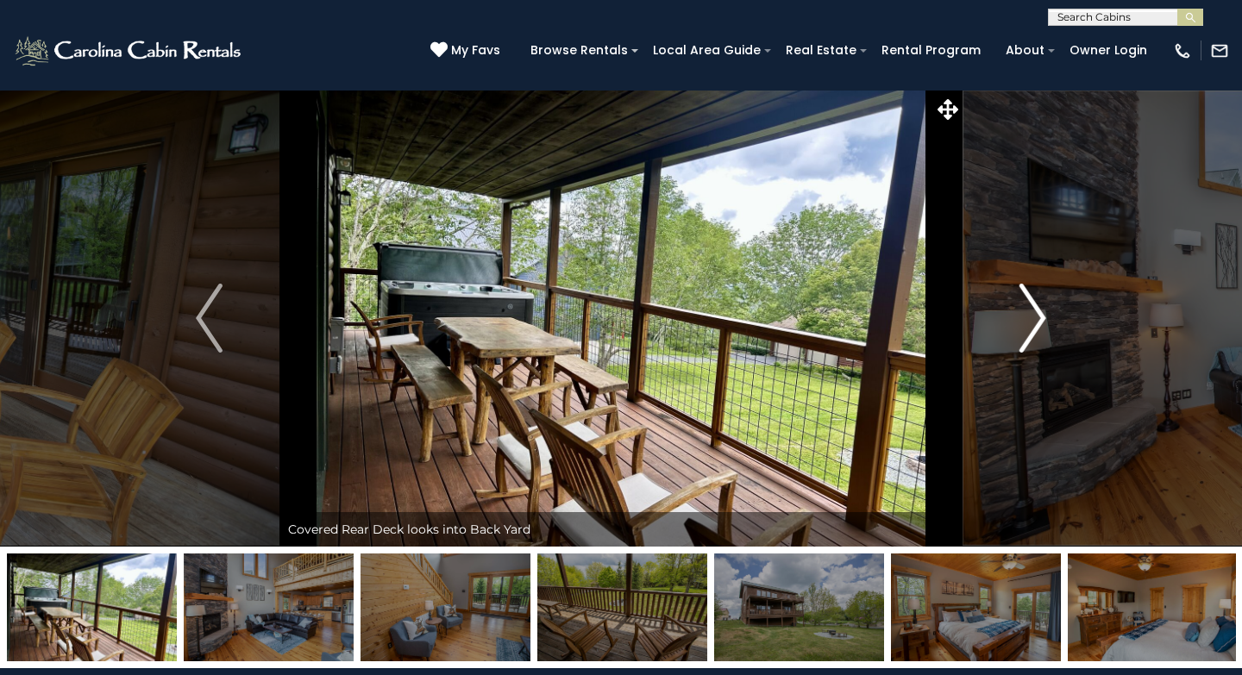
click at [1024, 331] on img "Next" at bounding box center [1033, 318] width 26 height 69
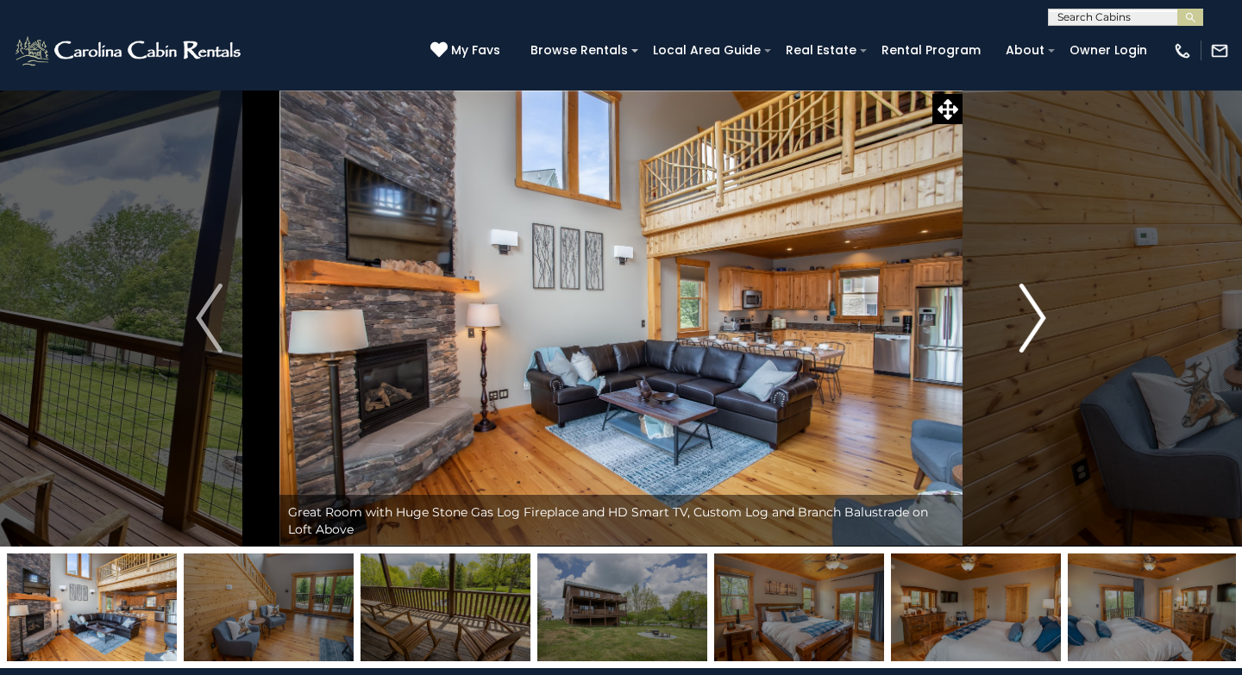
click at [1024, 331] on img "Next" at bounding box center [1033, 318] width 26 height 69
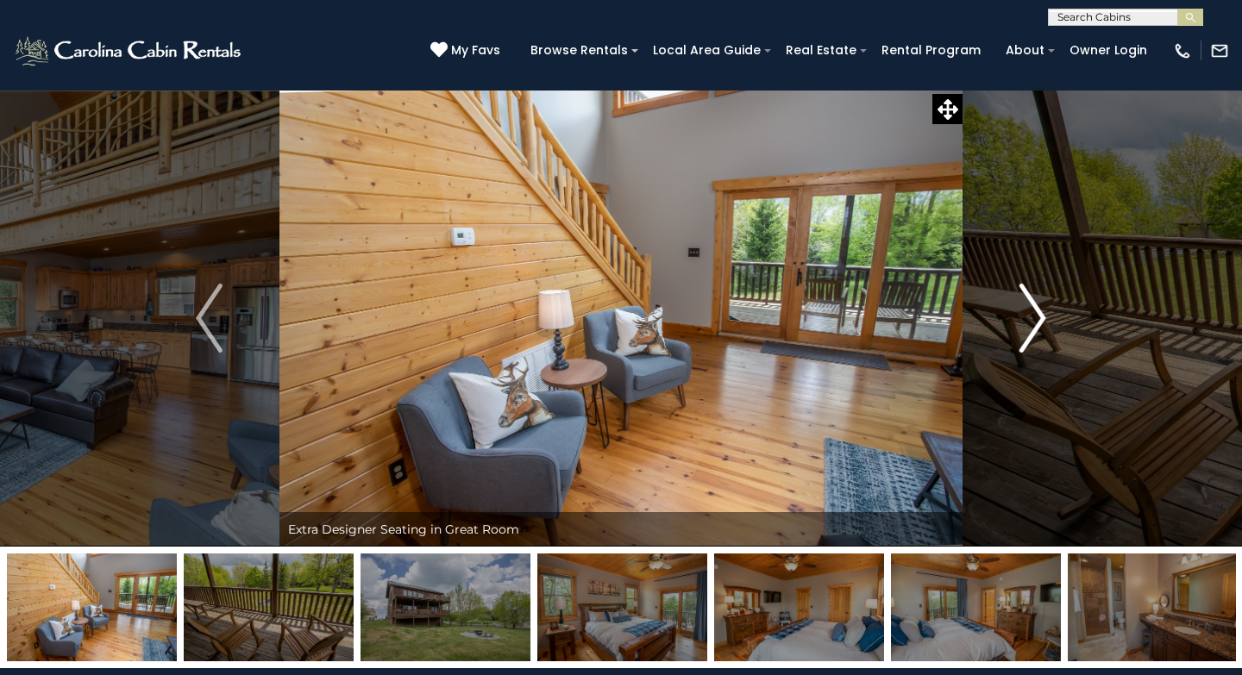
click at [1024, 331] on img "Next" at bounding box center [1033, 318] width 26 height 69
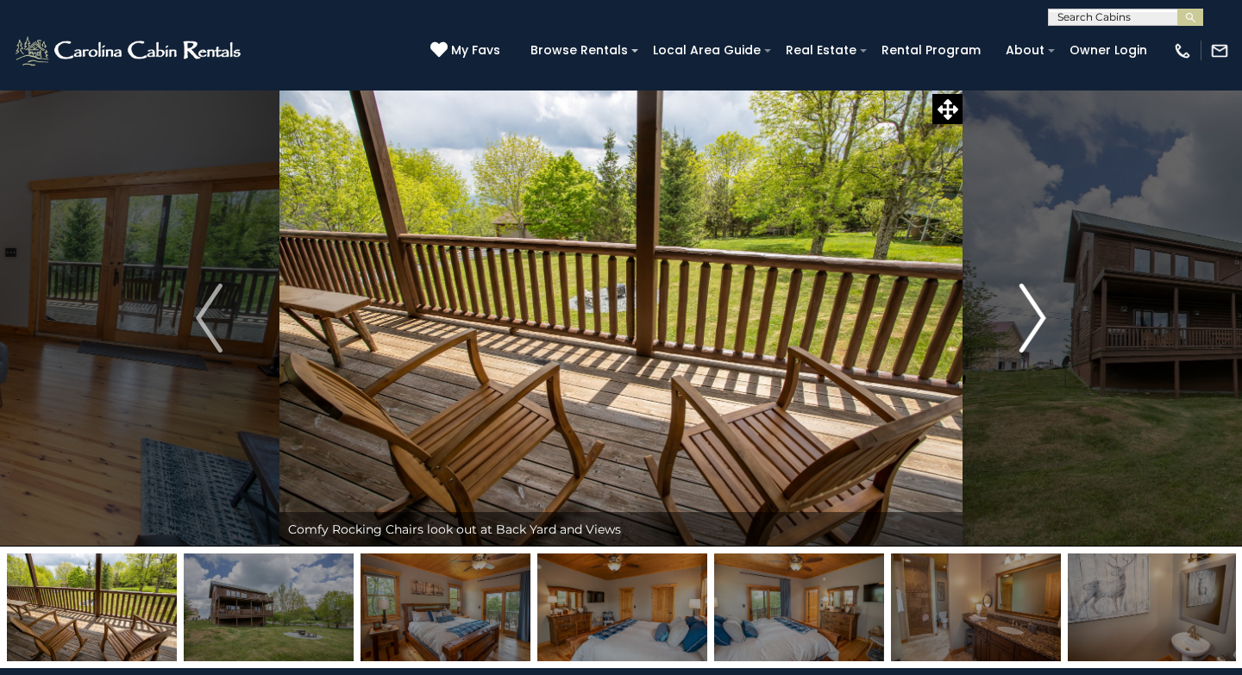
click at [1024, 331] on img "Next" at bounding box center [1033, 318] width 26 height 69
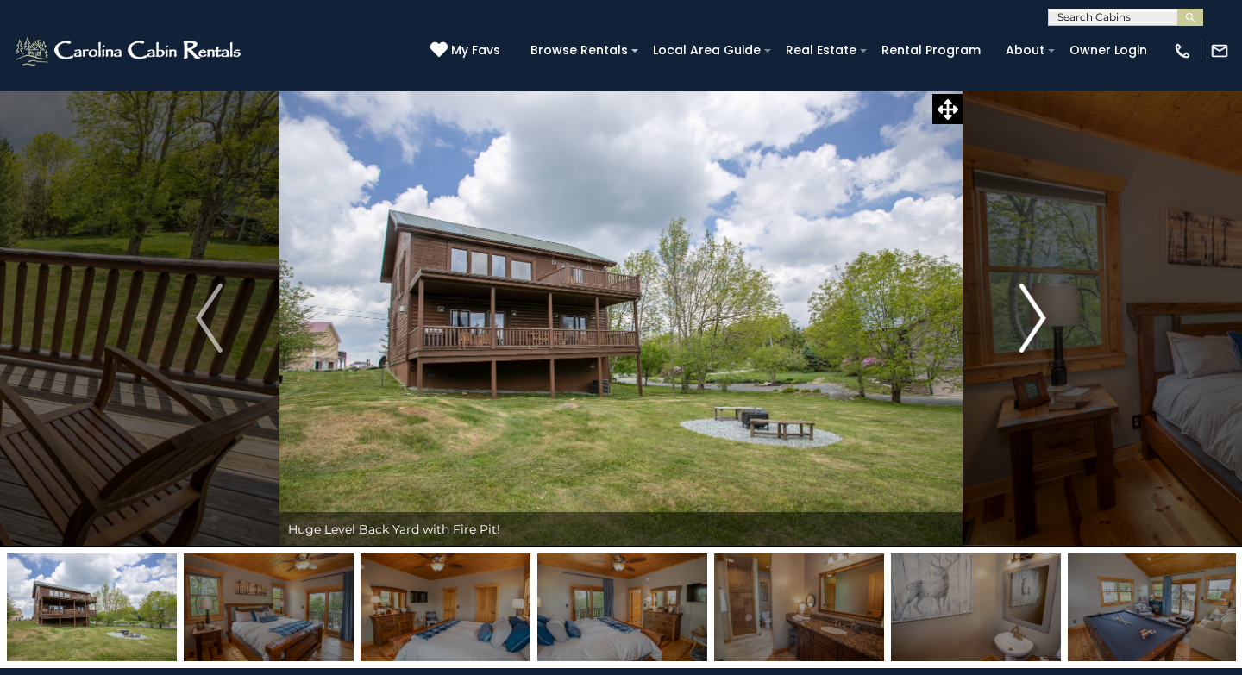
click at [1024, 331] on img "Next" at bounding box center [1033, 318] width 26 height 69
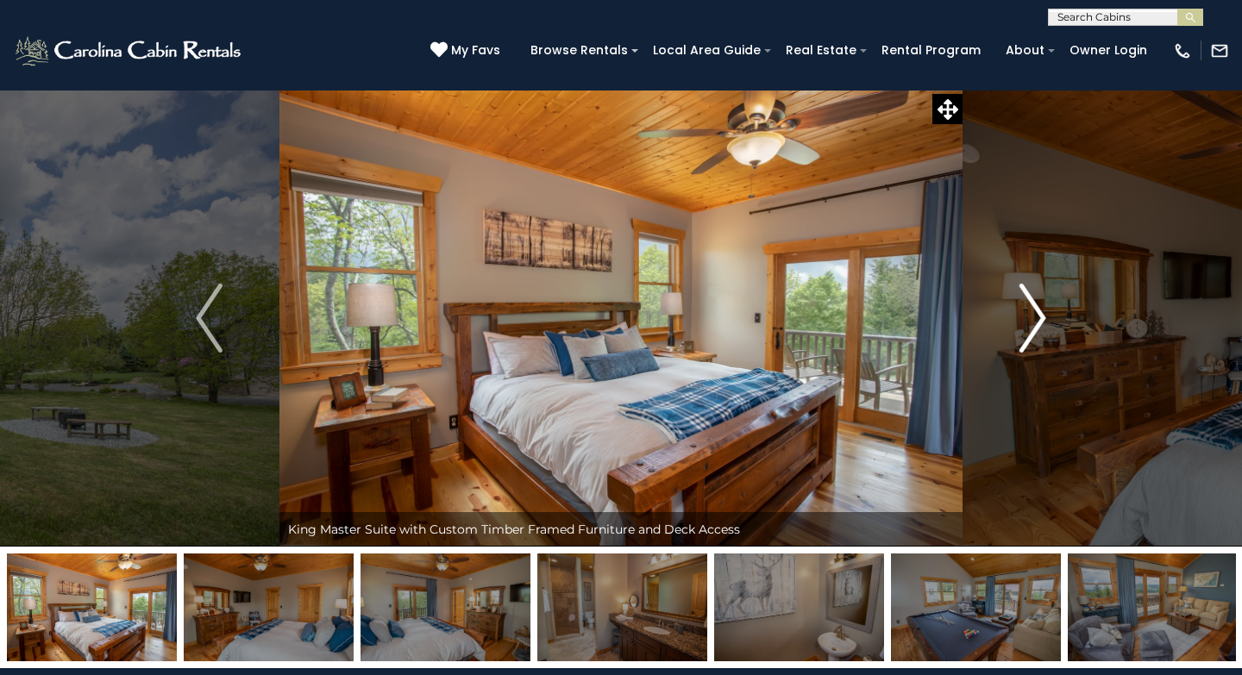
click at [1024, 331] on img "Next" at bounding box center [1033, 318] width 26 height 69
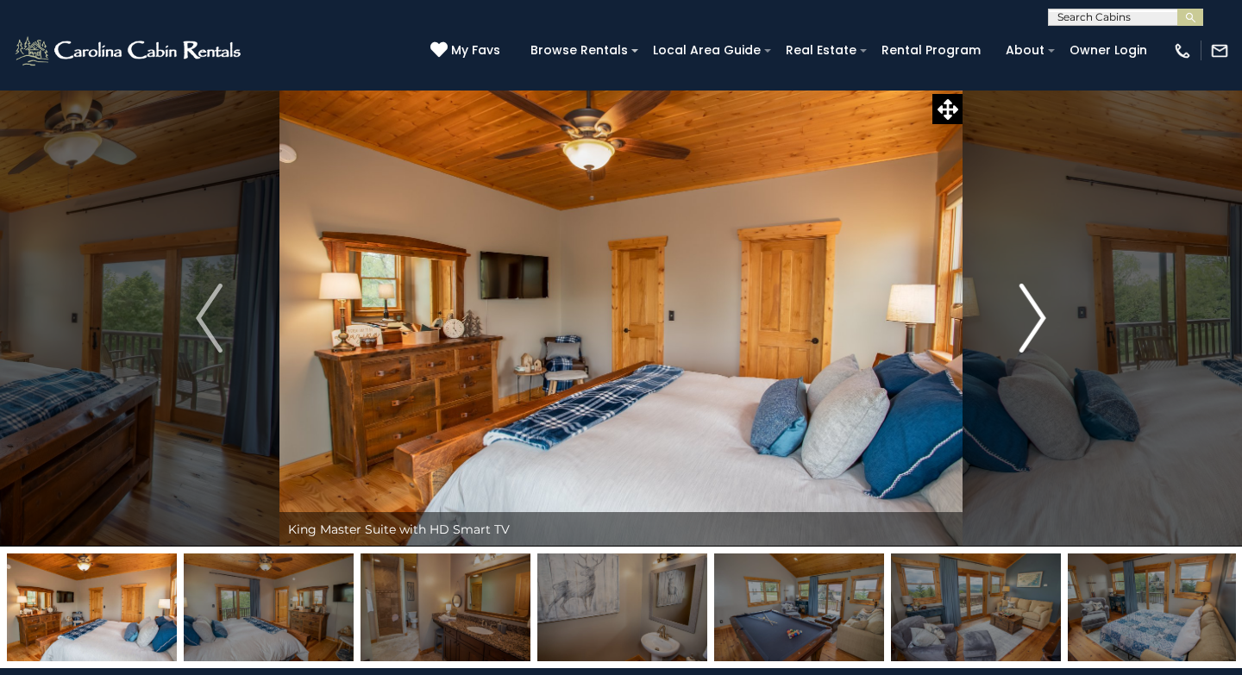
click at [1024, 331] on img "Next" at bounding box center [1033, 318] width 26 height 69
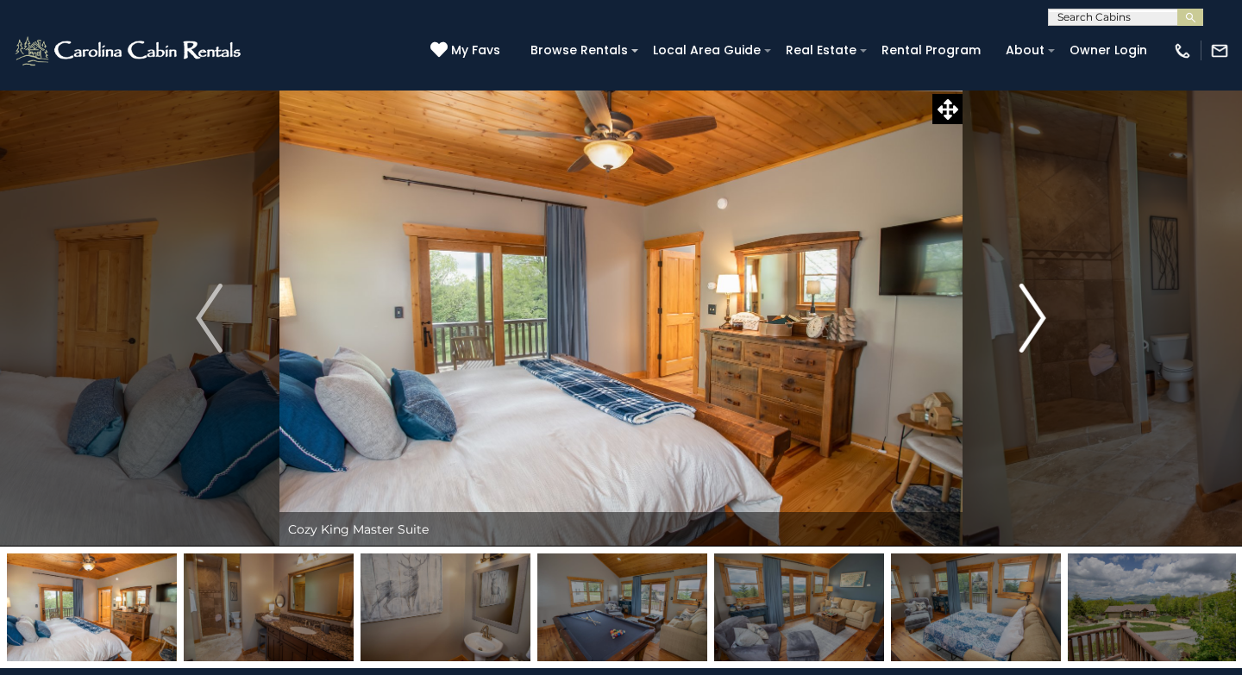
click at [1024, 331] on img "Next" at bounding box center [1033, 318] width 26 height 69
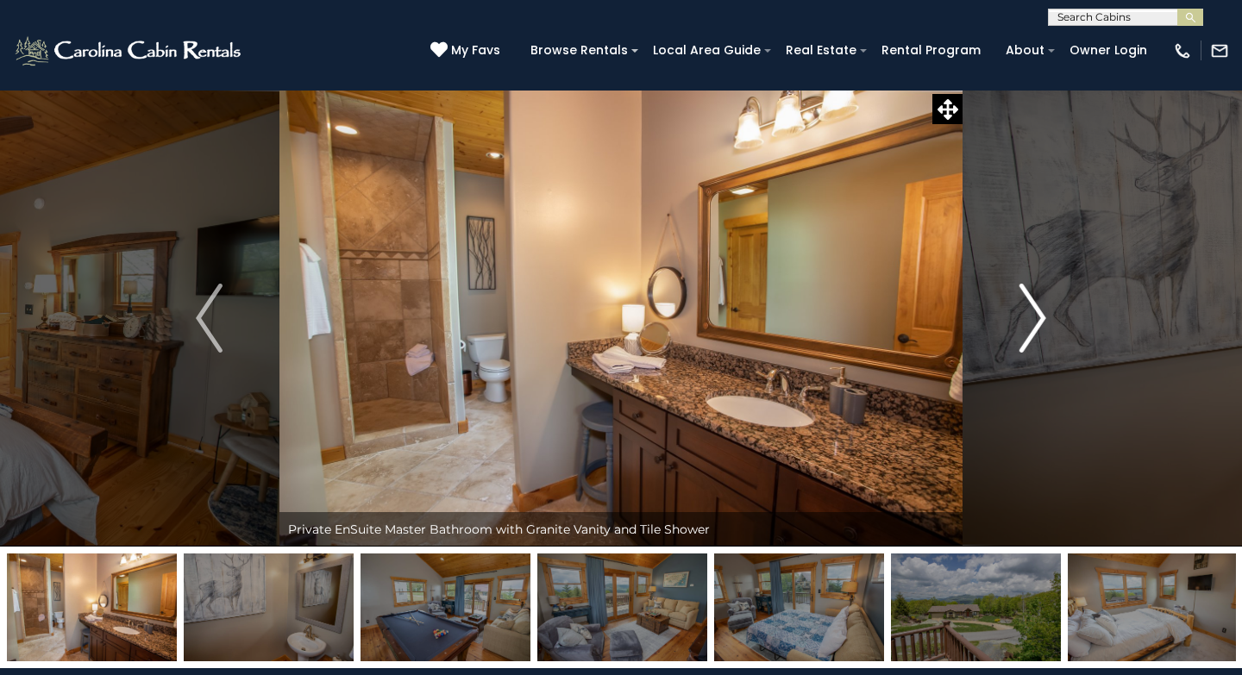
click at [1024, 331] on img "Next" at bounding box center [1033, 318] width 26 height 69
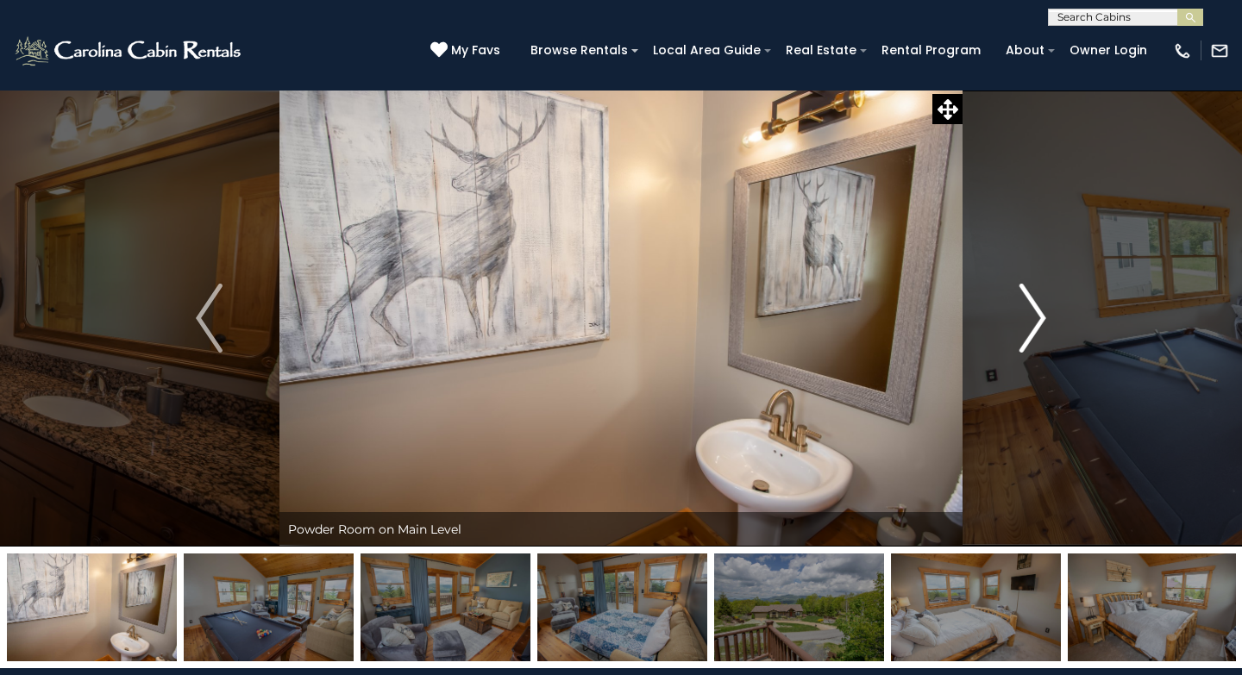
click at [1024, 331] on img "Next" at bounding box center [1033, 318] width 26 height 69
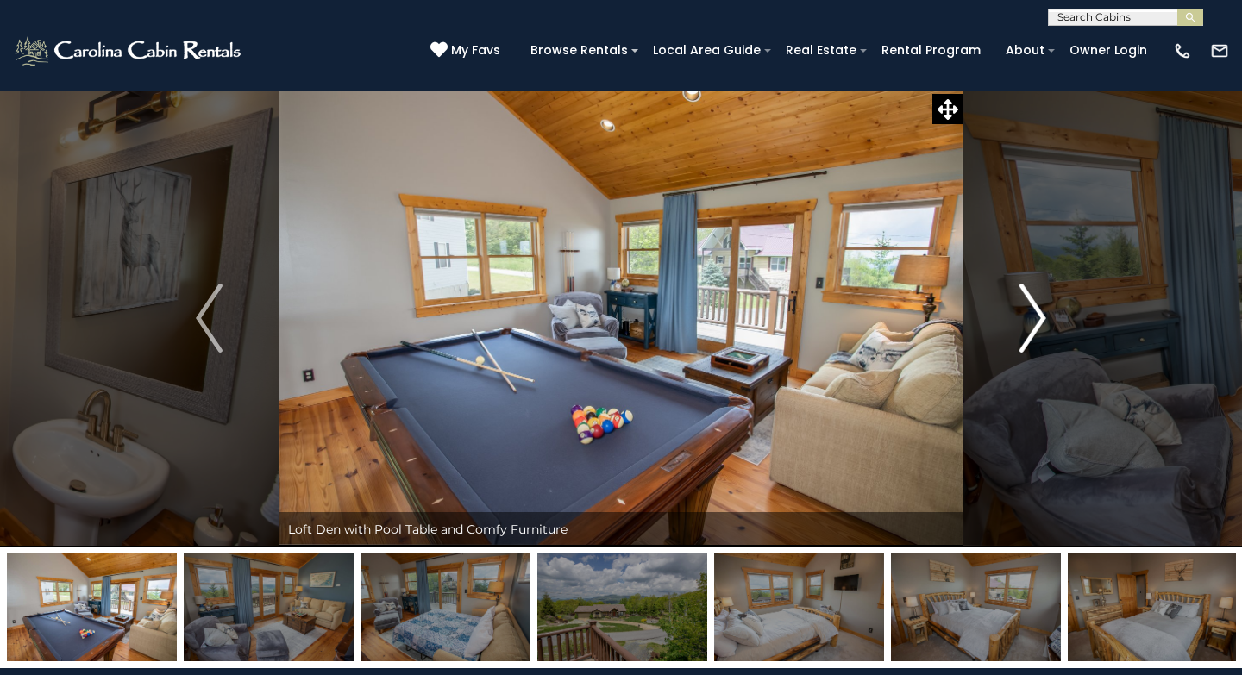
click at [1024, 331] on img "Next" at bounding box center [1033, 318] width 26 height 69
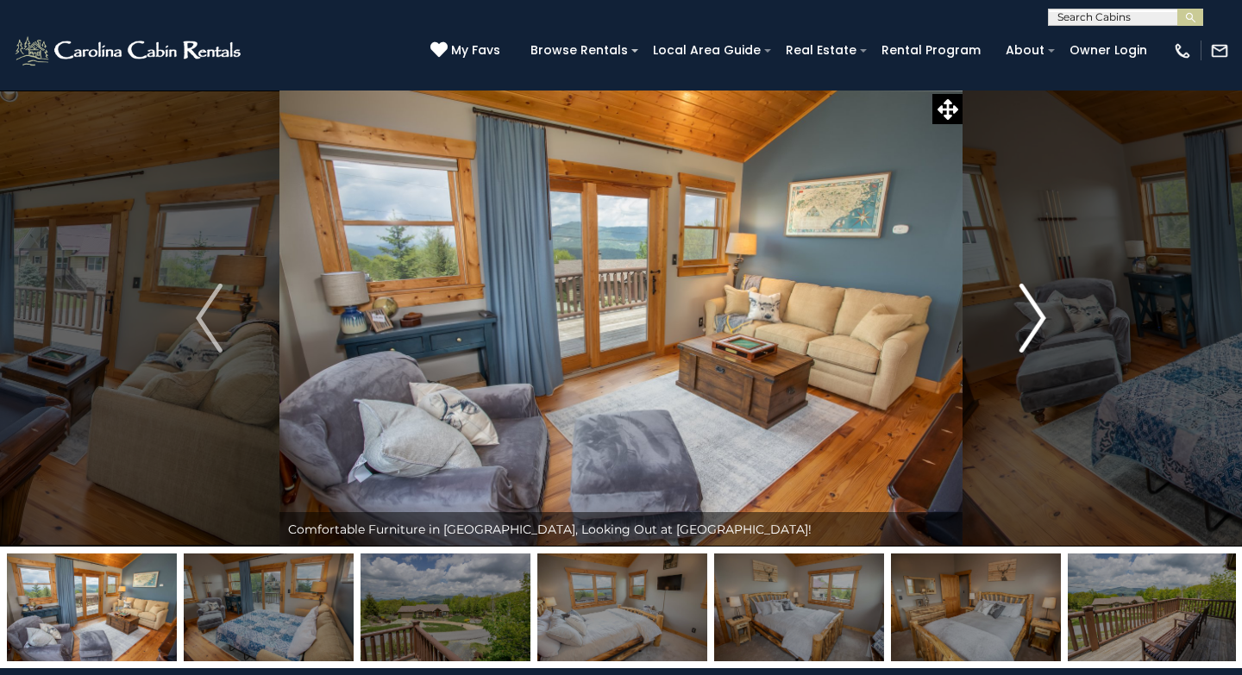
click at [1024, 331] on img "Next" at bounding box center [1033, 318] width 26 height 69
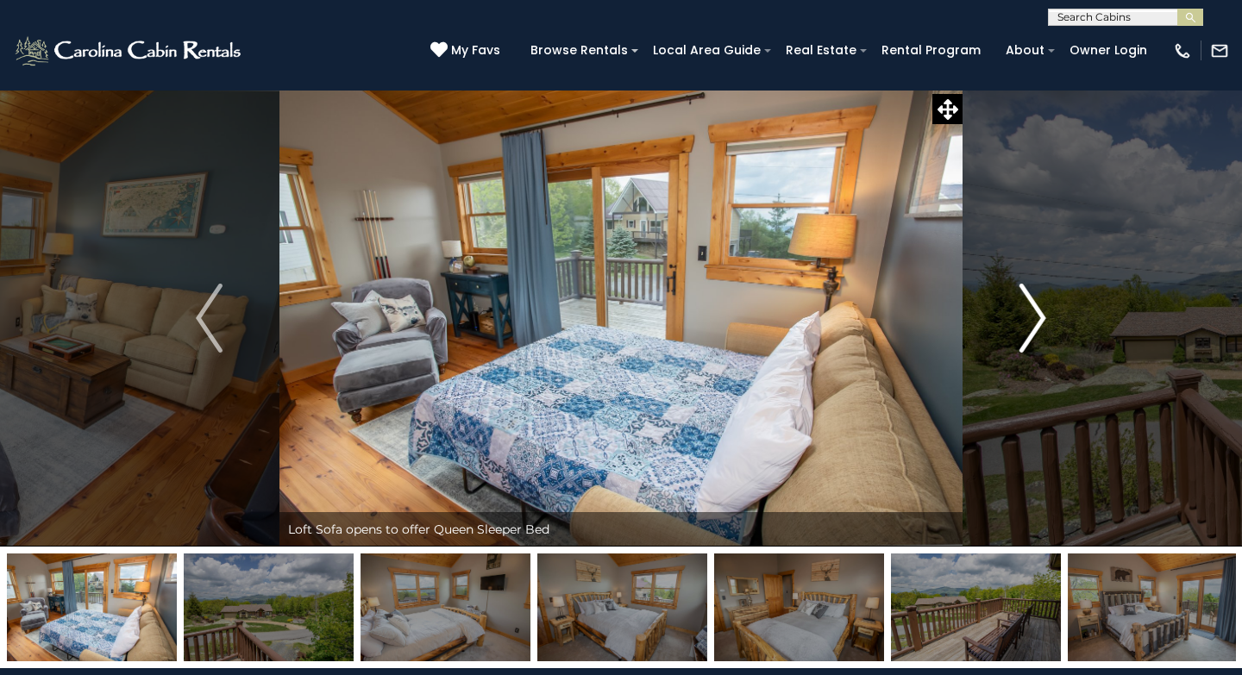
click at [1024, 331] on img "Next" at bounding box center [1033, 318] width 26 height 69
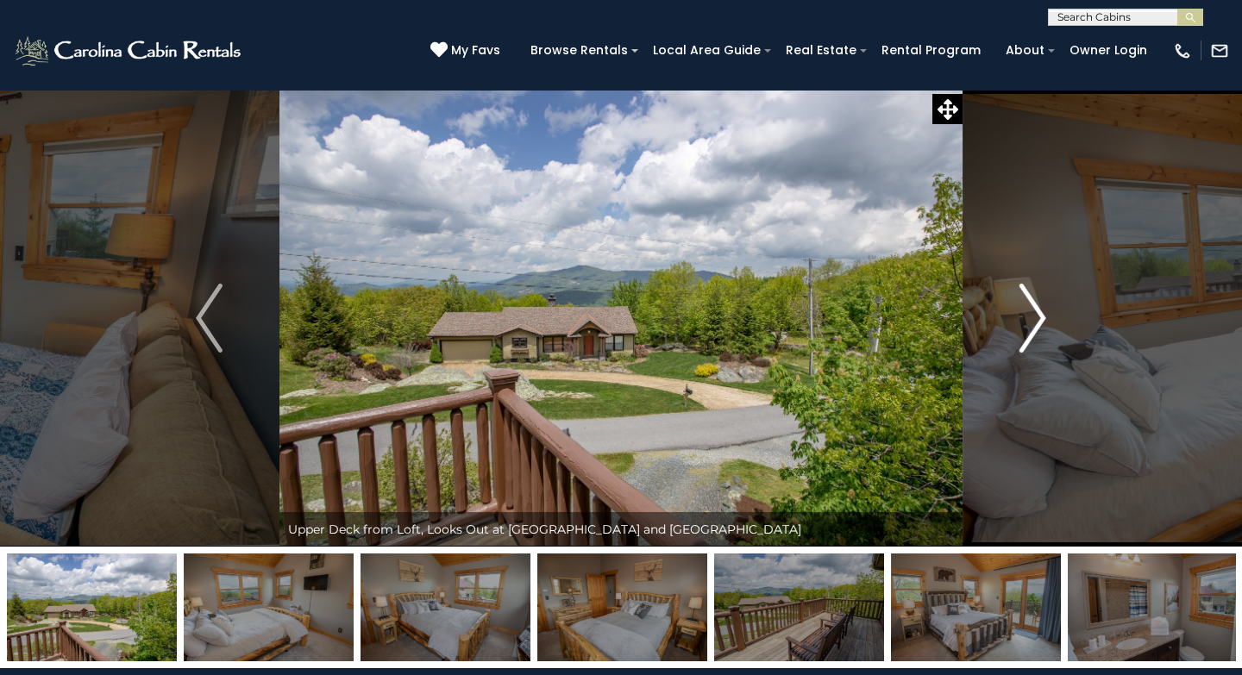
click at [1024, 331] on img "Next" at bounding box center [1033, 318] width 26 height 69
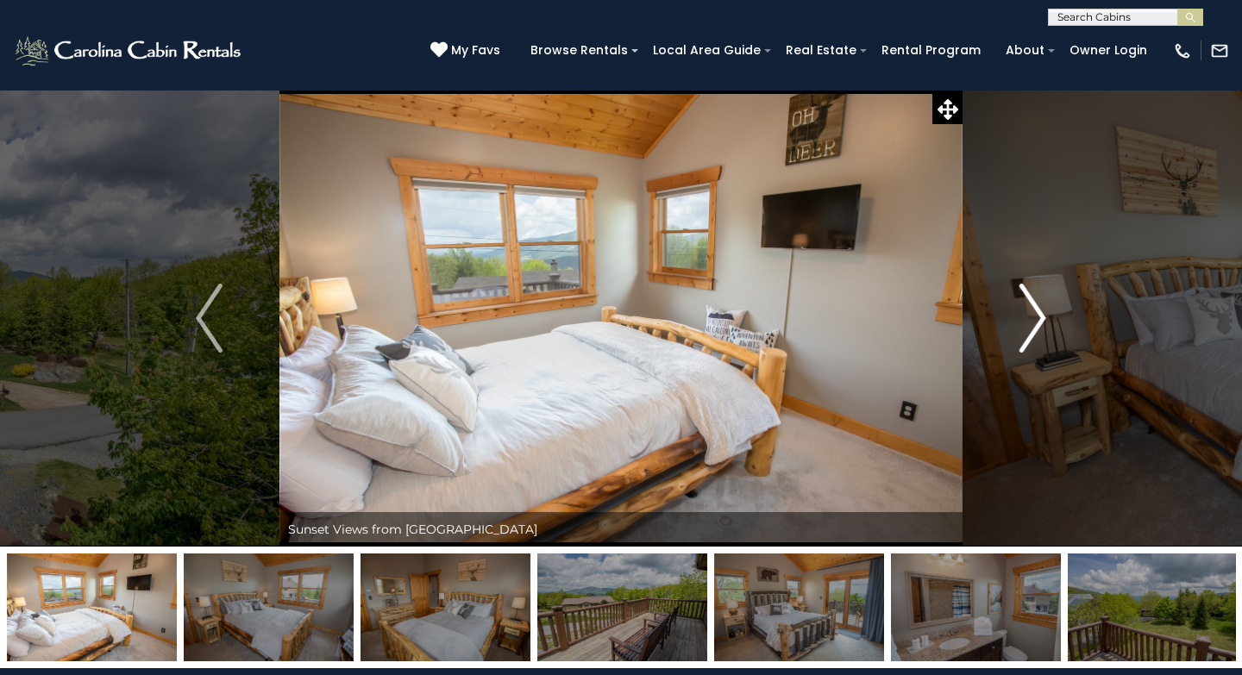
click at [1024, 331] on img "Next" at bounding box center [1033, 318] width 26 height 69
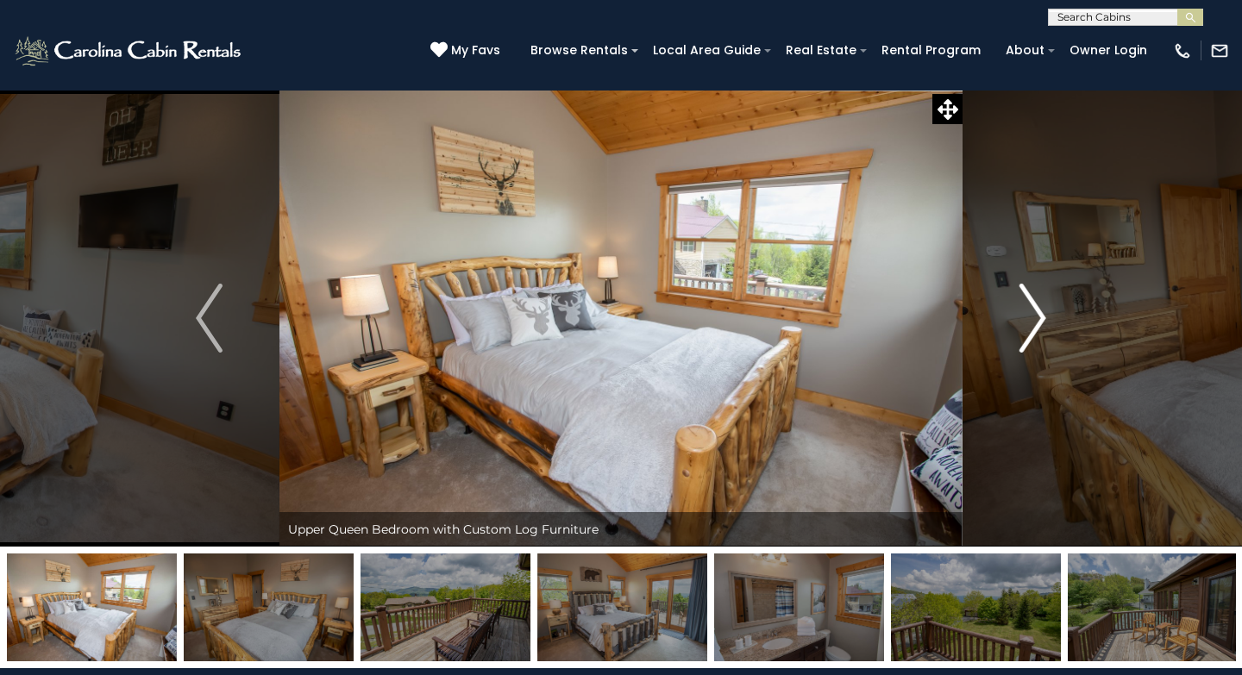
click at [1024, 331] on img "Next" at bounding box center [1033, 318] width 26 height 69
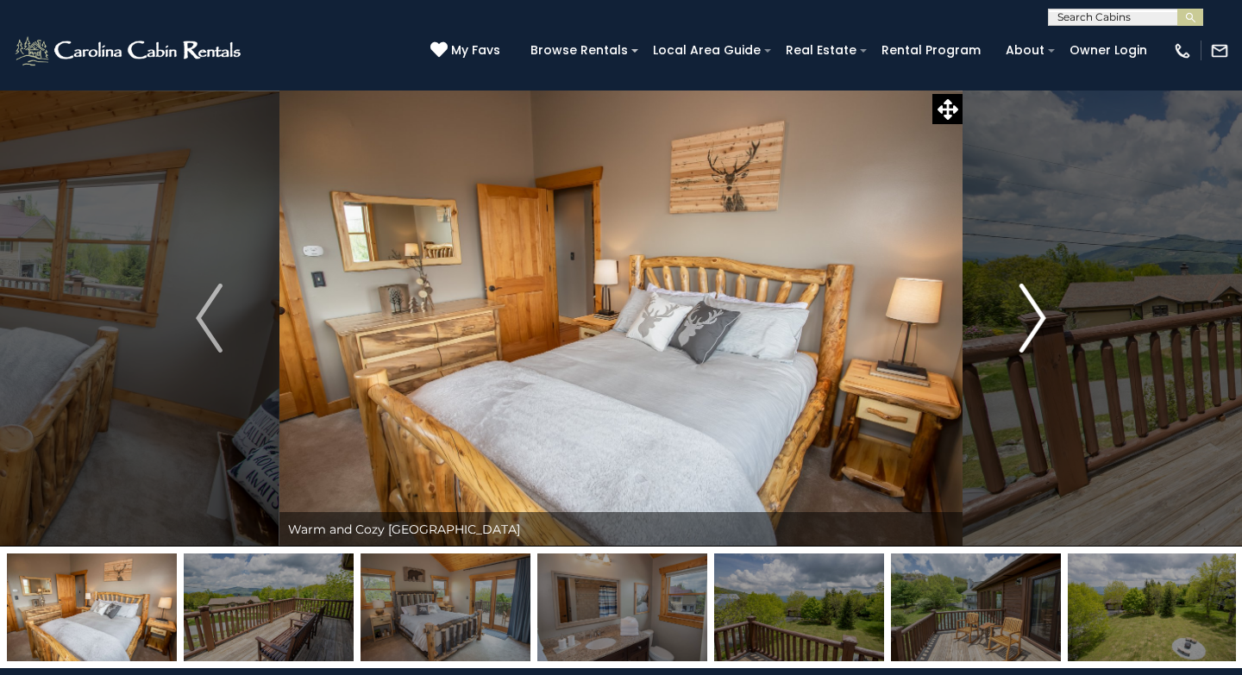
click at [1024, 331] on img "Next" at bounding box center [1033, 318] width 26 height 69
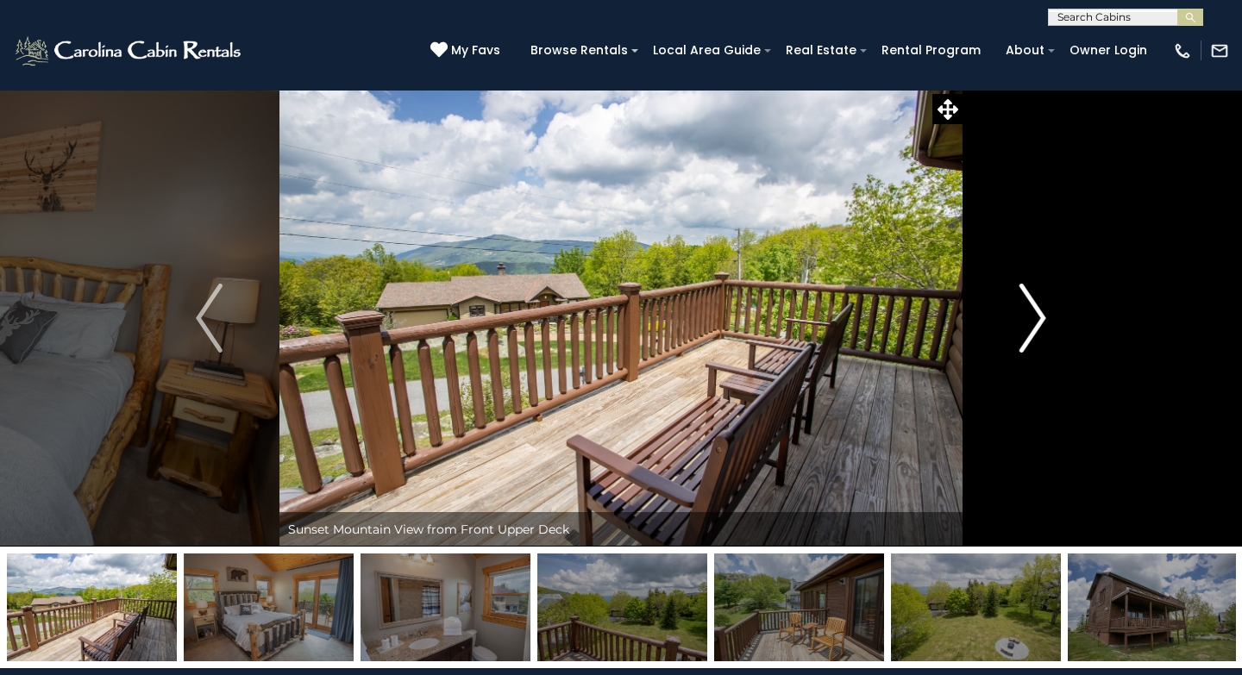
click at [1024, 331] on img "Next" at bounding box center [1033, 318] width 26 height 69
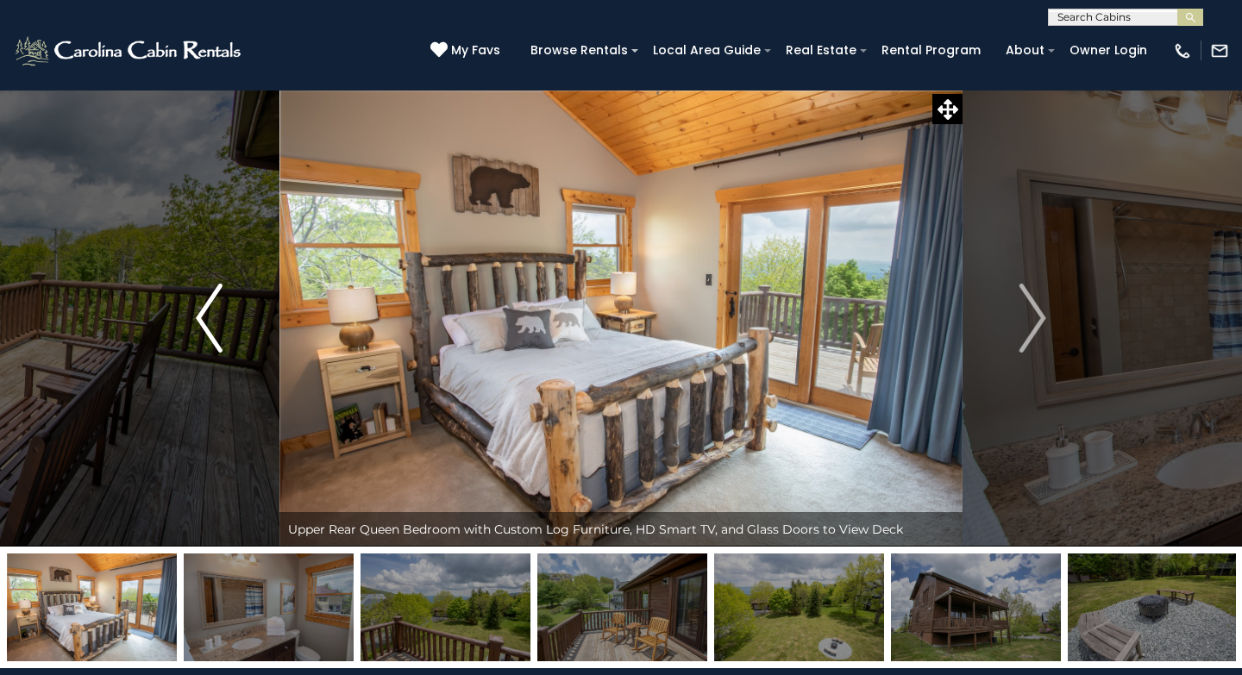
click at [212, 334] on img "Previous" at bounding box center [209, 318] width 26 height 69
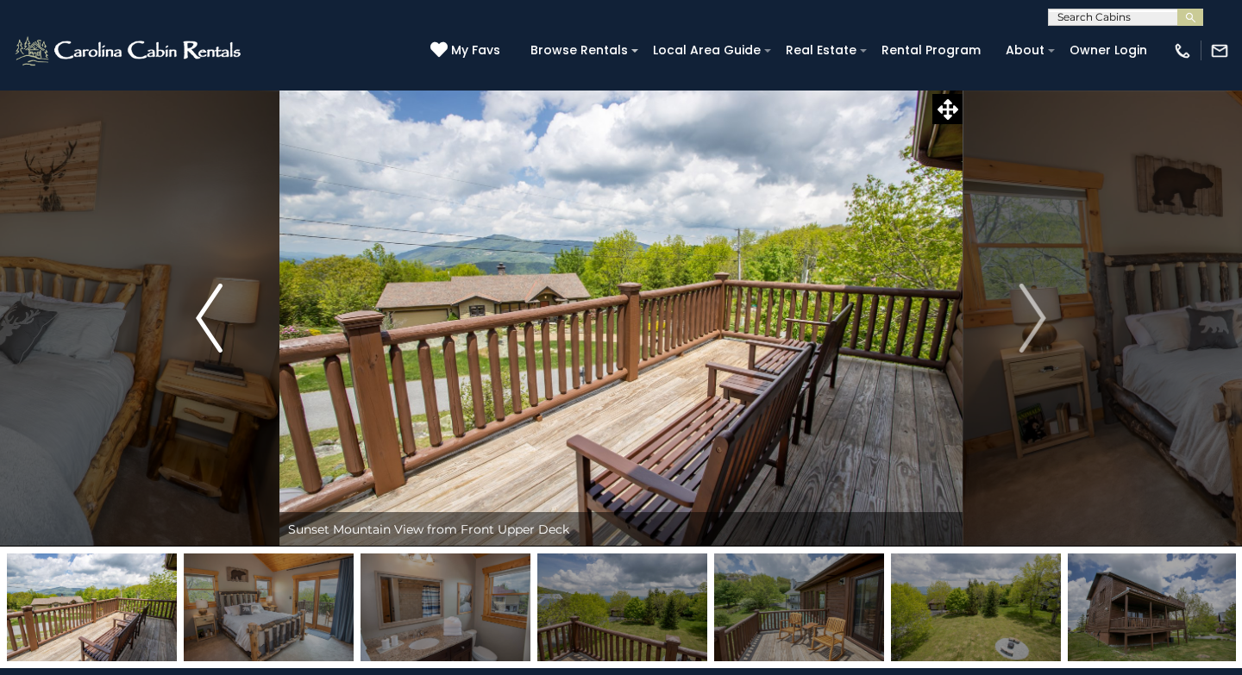
click at [212, 334] on img "Previous" at bounding box center [209, 318] width 26 height 69
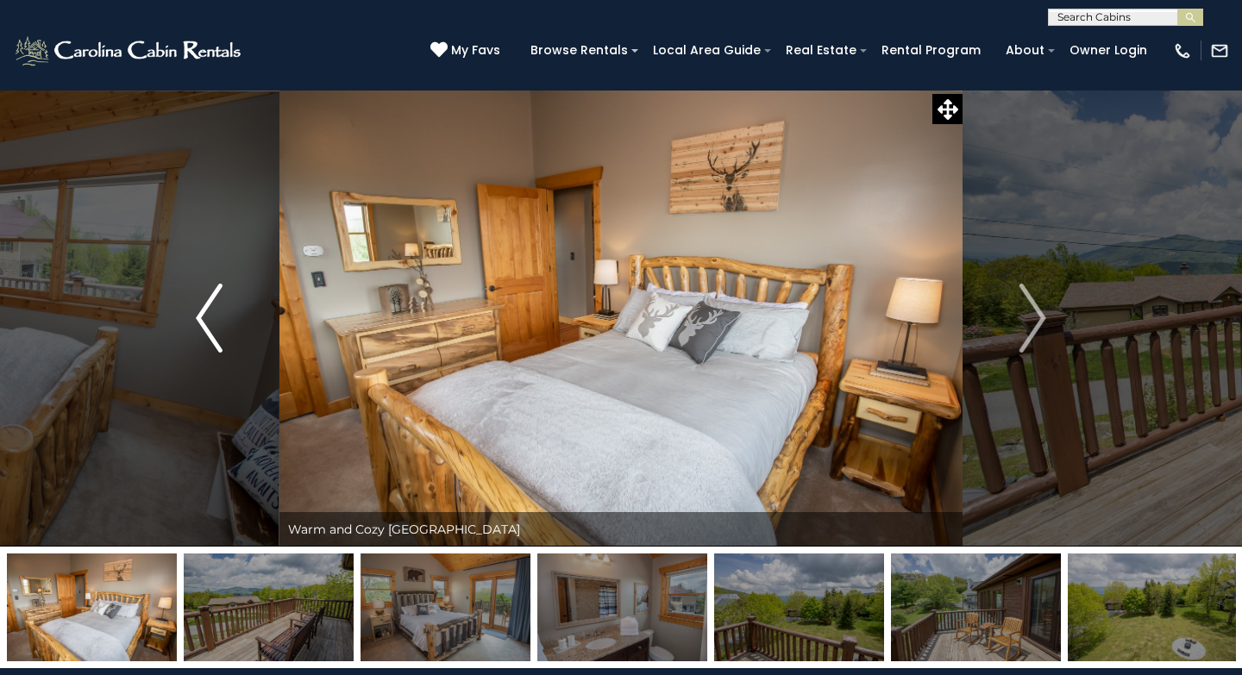
click at [212, 334] on img "Previous" at bounding box center [209, 318] width 26 height 69
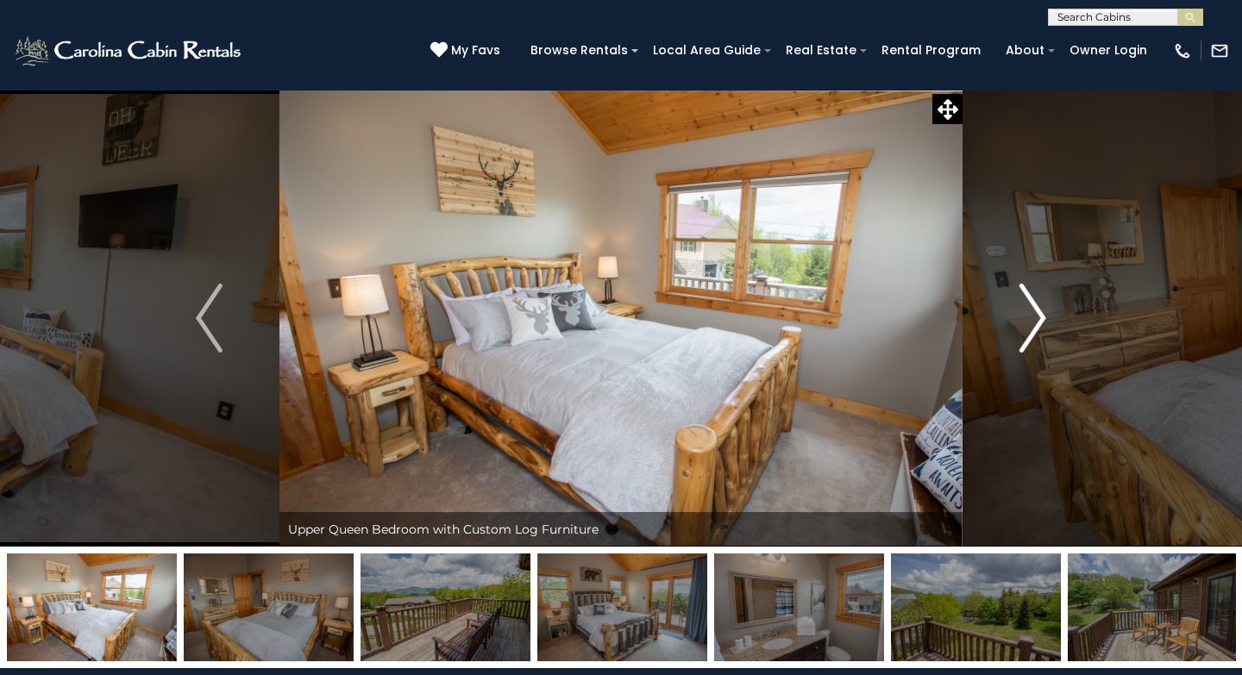
click at [1029, 323] on img "Next" at bounding box center [1033, 318] width 26 height 69
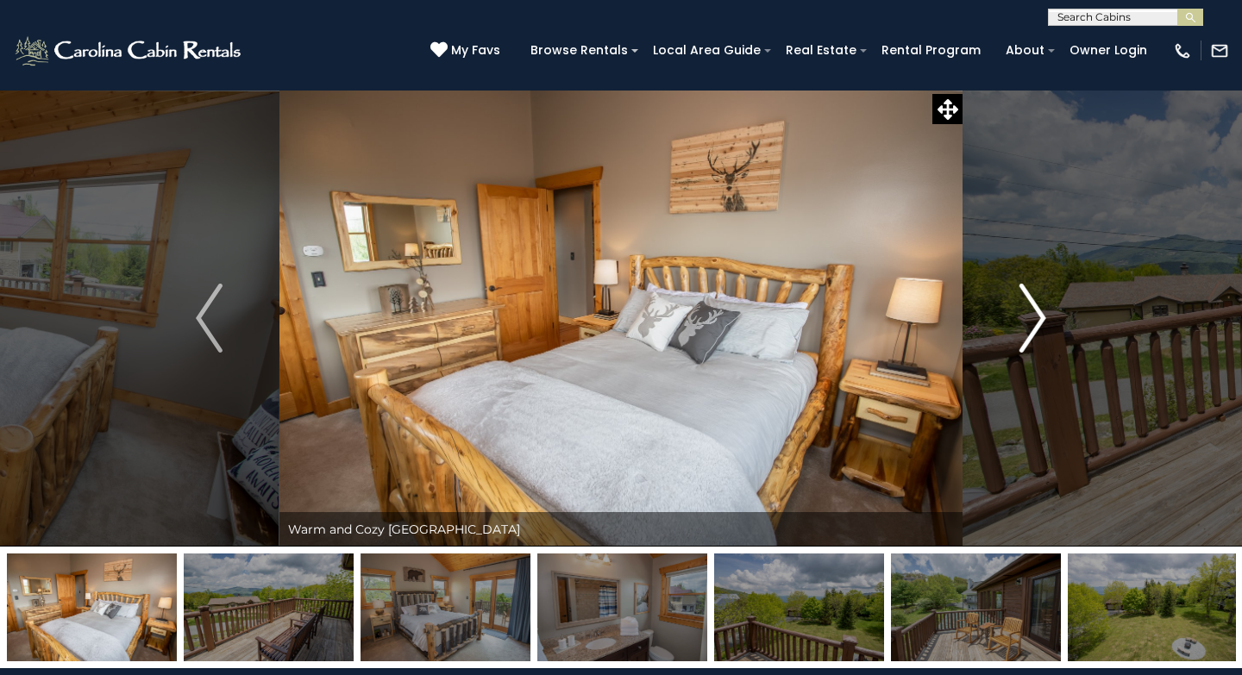
click at [1029, 323] on img "Next" at bounding box center [1033, 318] width 26 height 69
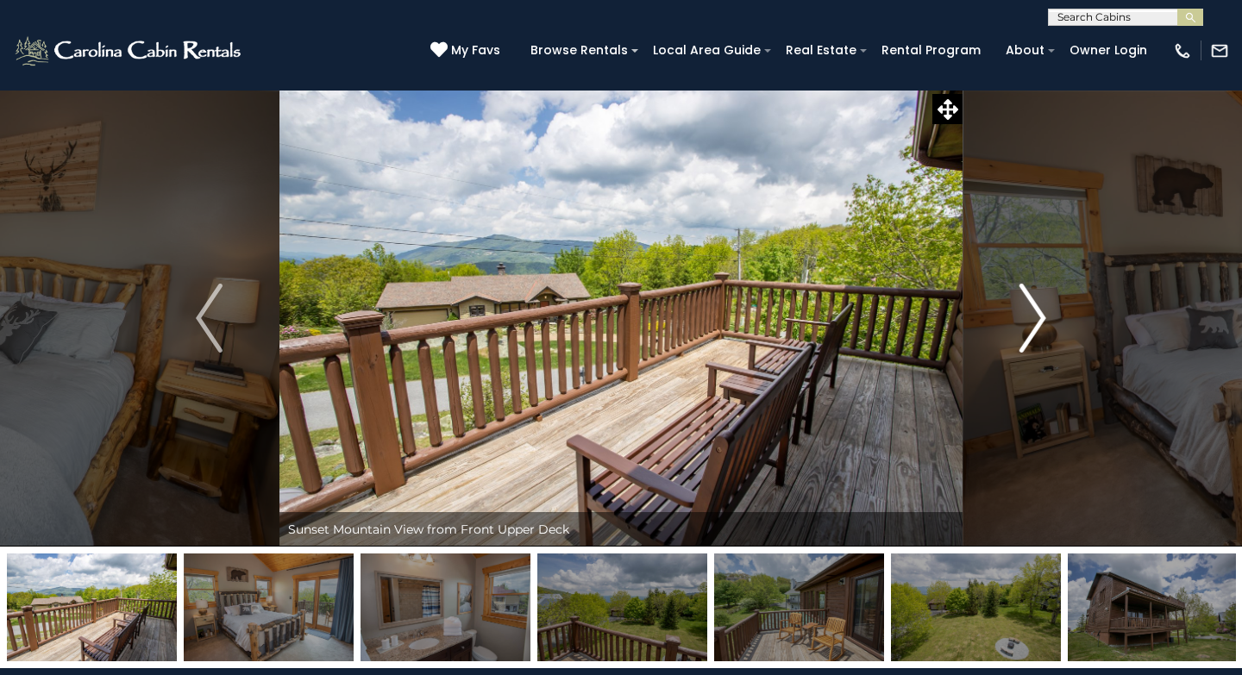
click at [1029, 323] on img "Next" at bounding box center [1033, 318] width 26 height 69
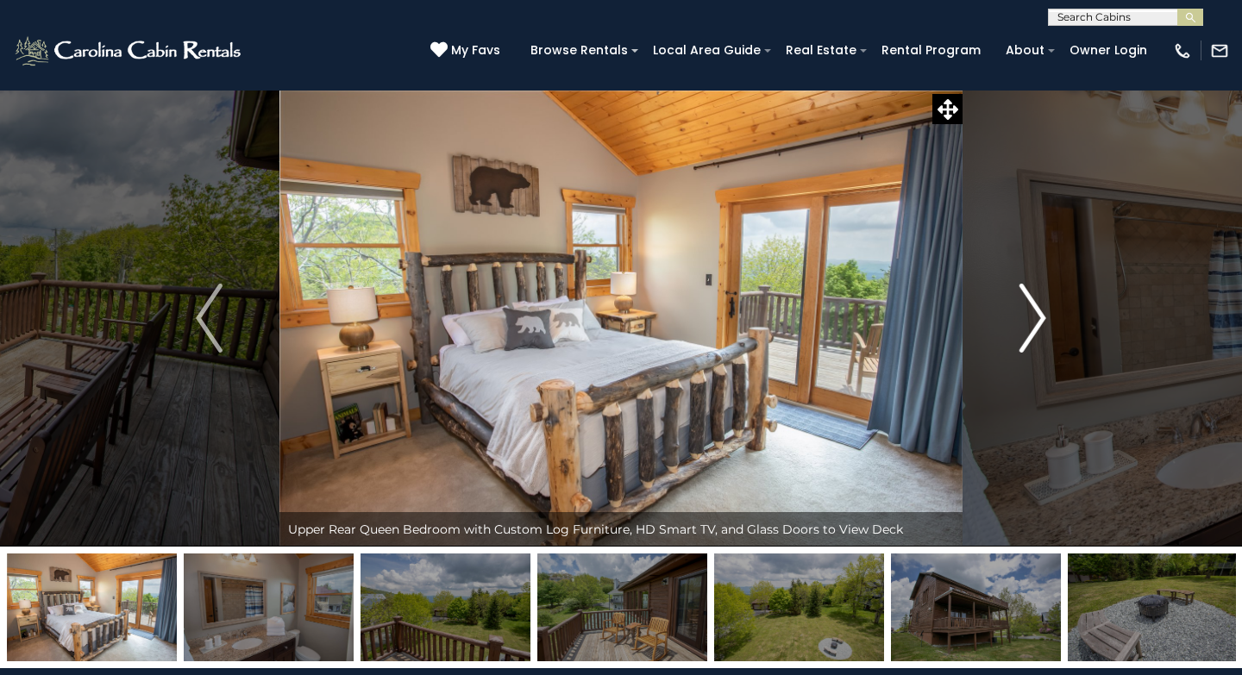
click at [1029, 323] on img "Next" at bounding box center [1033, 318] width 26 height 69
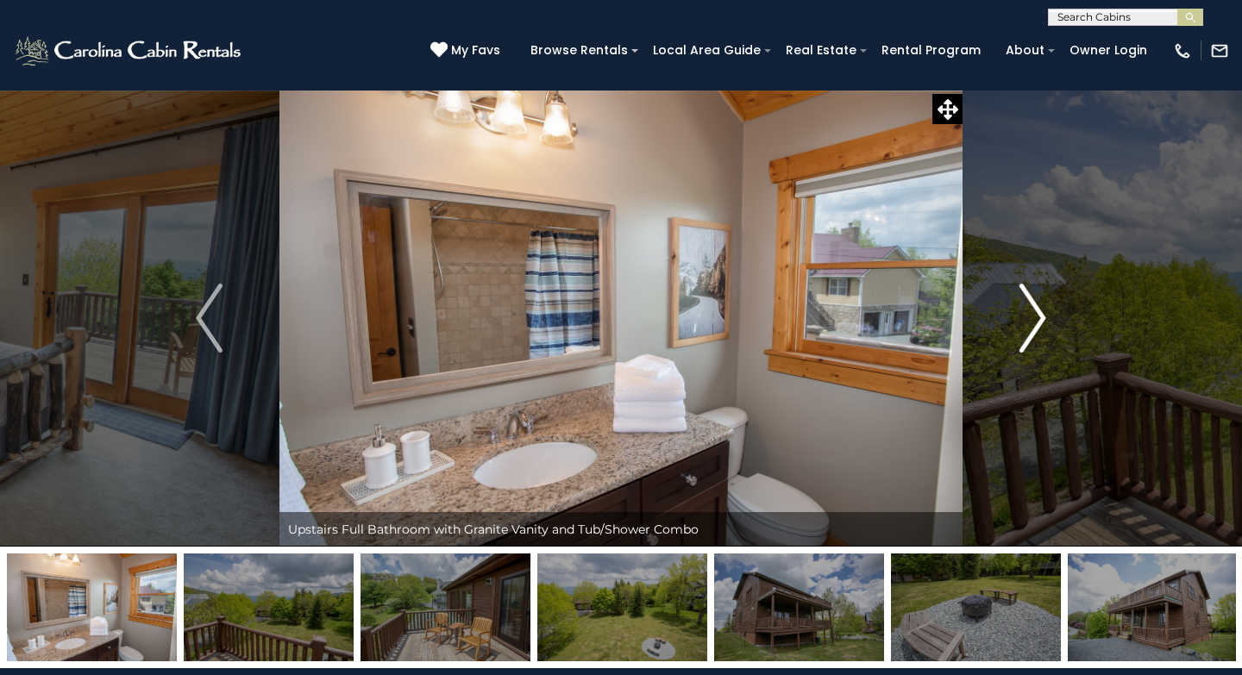
click at [1029, 323] on img "Next" at bounding box center [1033, 318] width 26 height 69
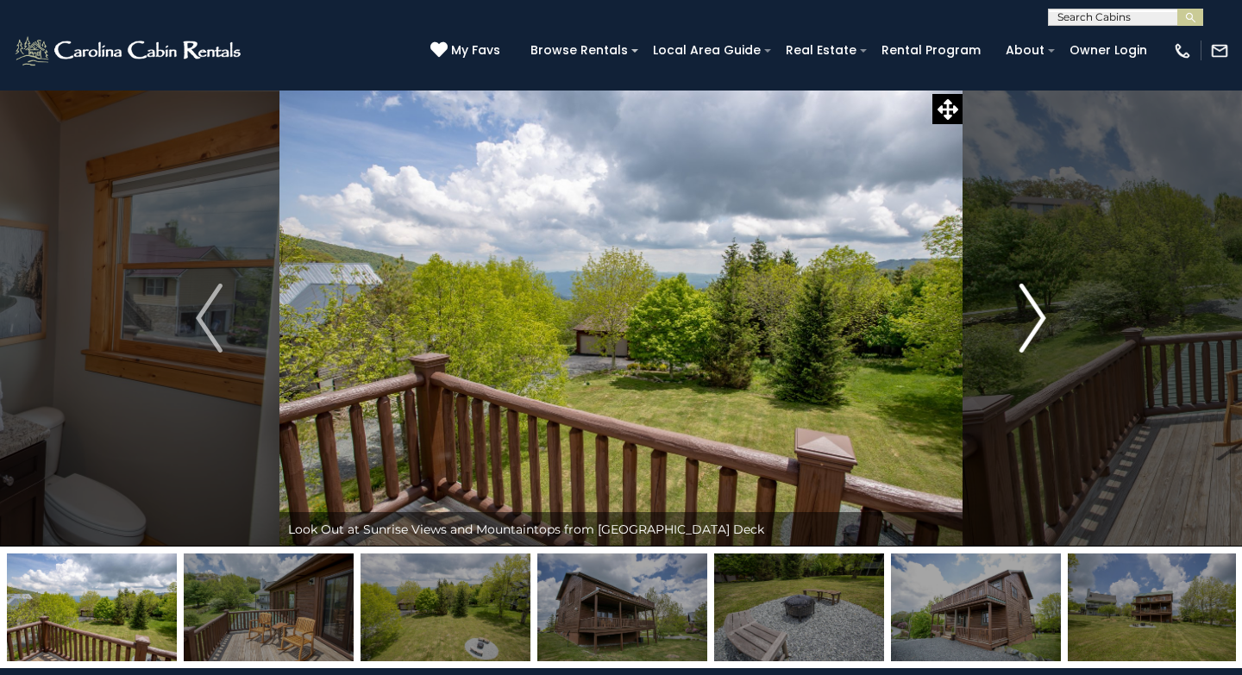
click at [1029, 323] on img "Next" at bounding box center [1033, 318] width 26 height 69
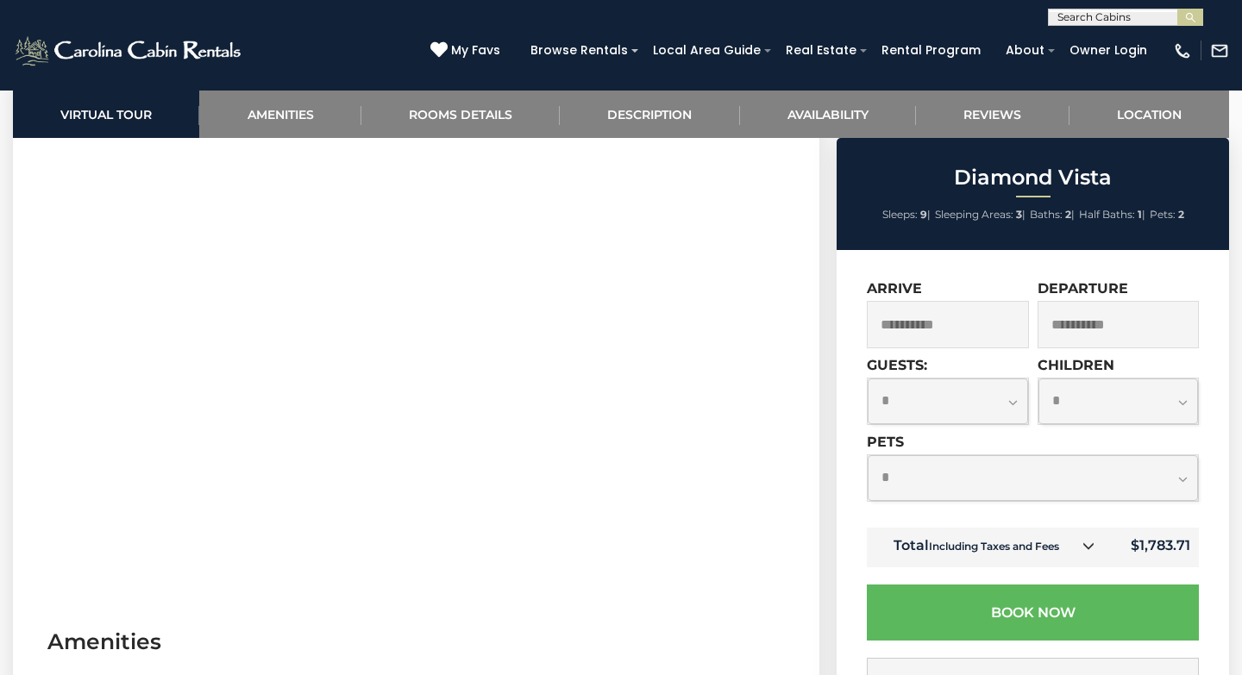
scroll to position [769, 0]
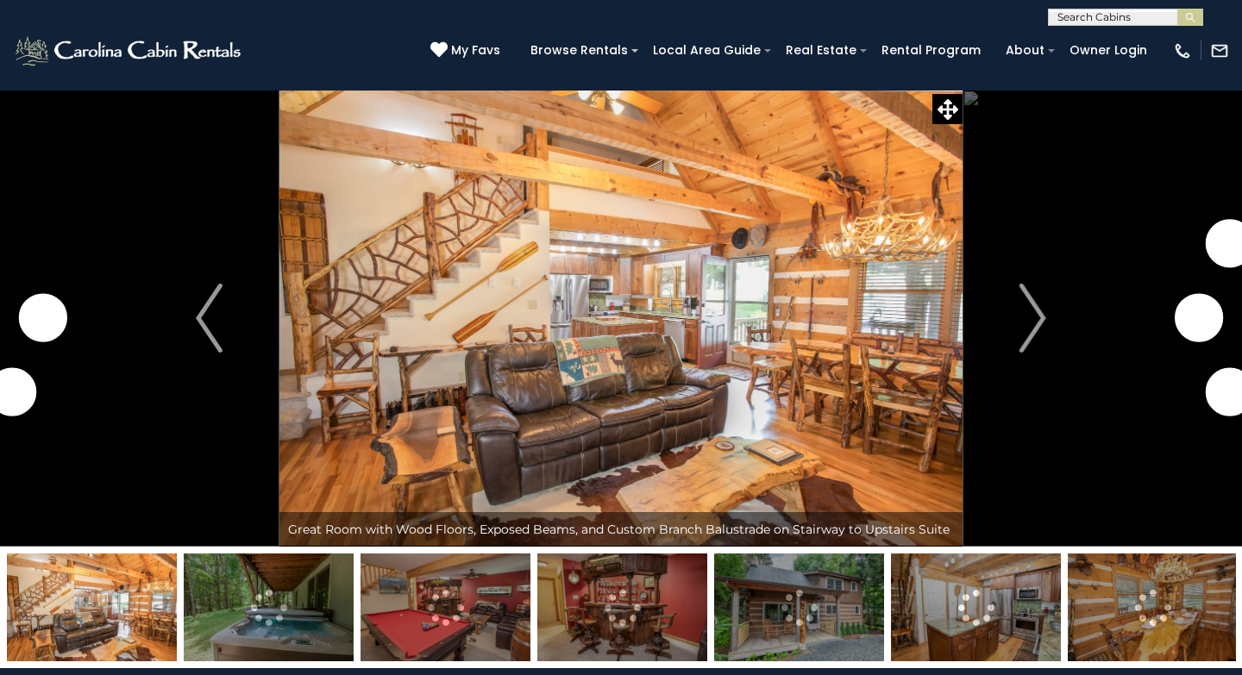
click at [640, 344] on img at bounding box center [620, 318] width 683 height 457
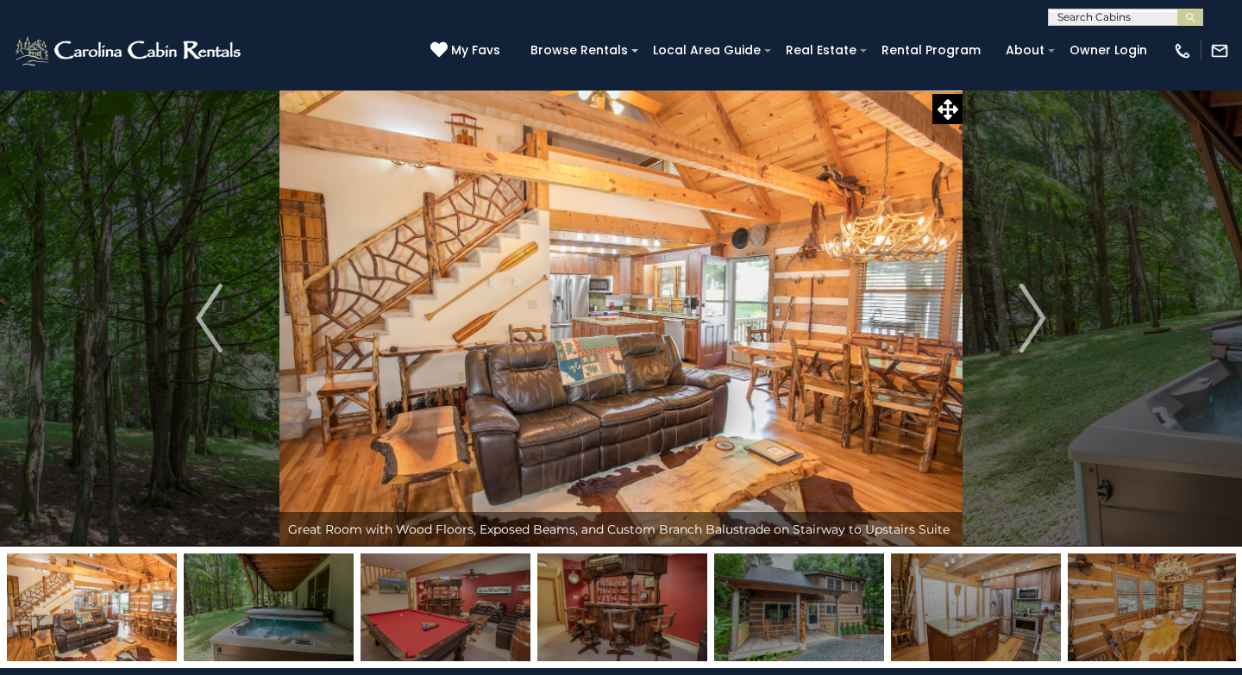
click at [640, 344] on img at bounding box center [620, 318] width 683 height 457
click at [1034, 333] on img "Next" at bounding box center [1033, 318] width 26 height 69
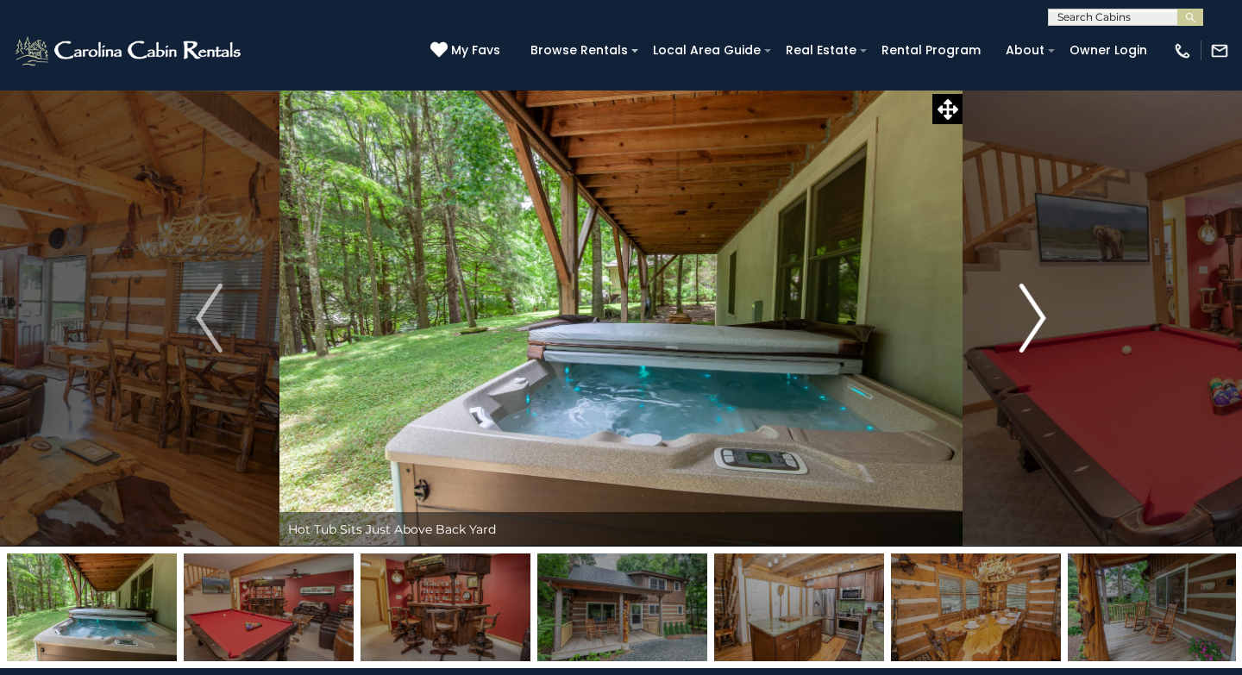
click at [1034, 333] on img "Next" at bounding box center [1033, 318] width 26 height 69
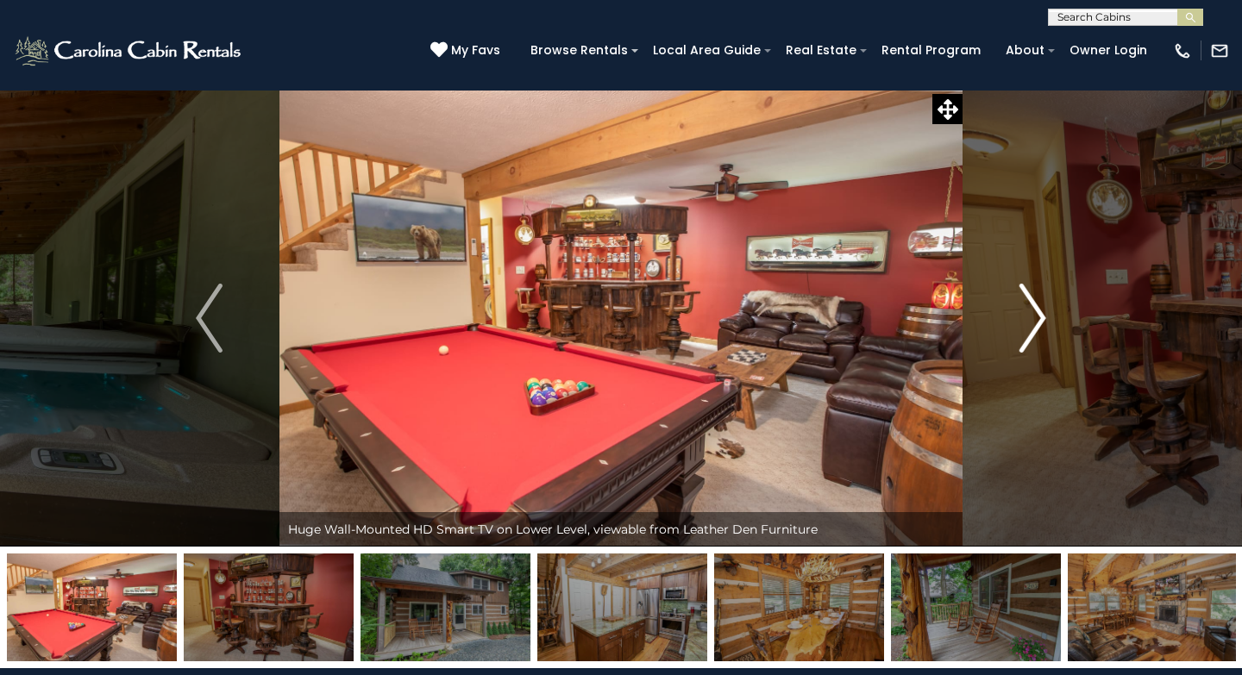
click at [1034, 333] on img "Next" at bounding box center [1033, 318] width 26 height 69
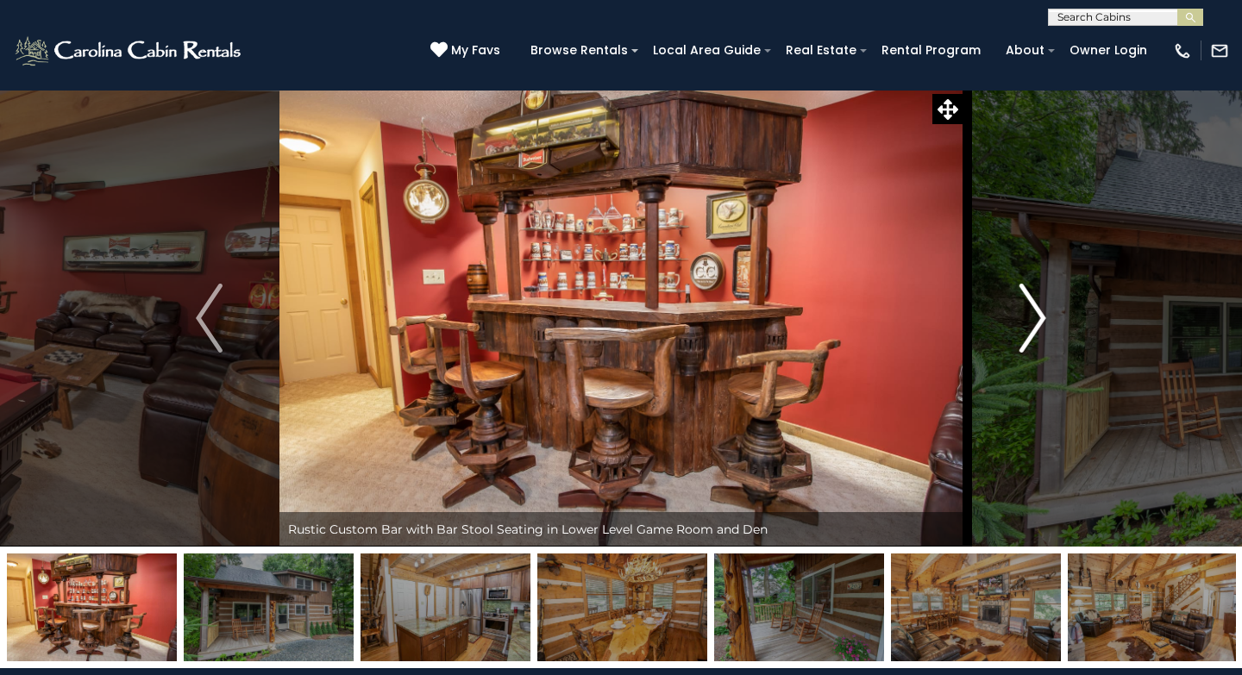
click at [1034, 333] on img "Next" at bounding box center [1033, 318] width 26 height 69
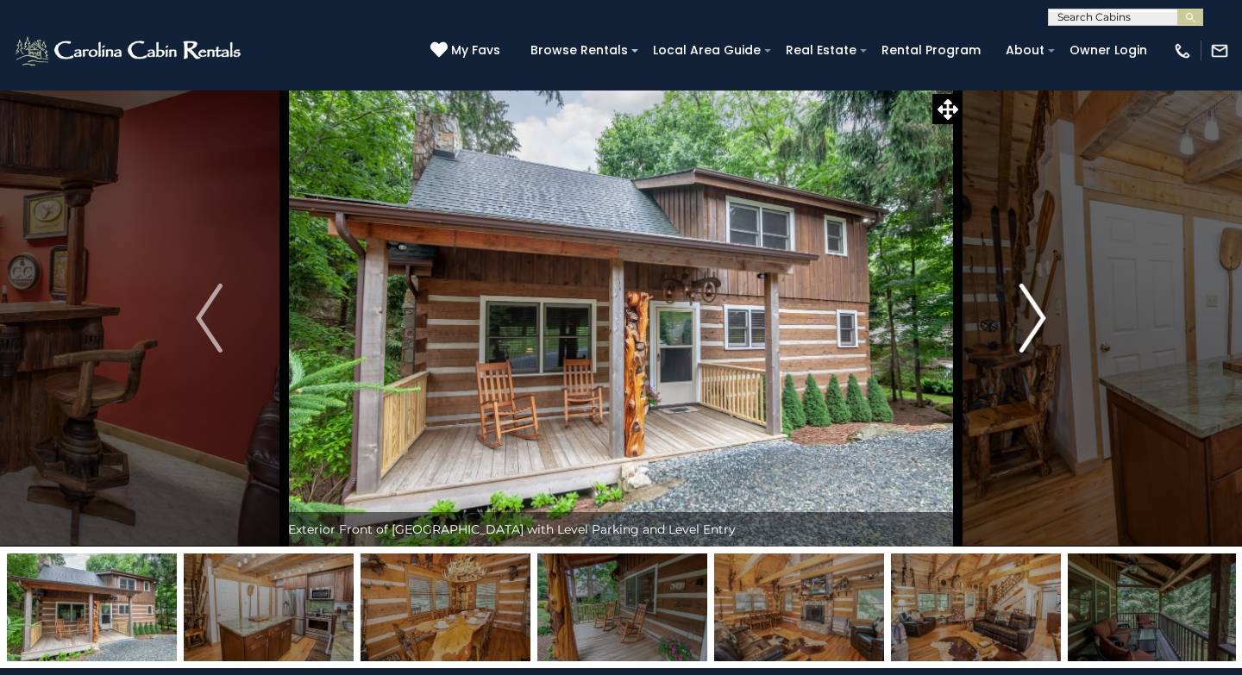
click at [1034, 333] on img "Next" at bounding box center [1033, 318] width 26 height 69
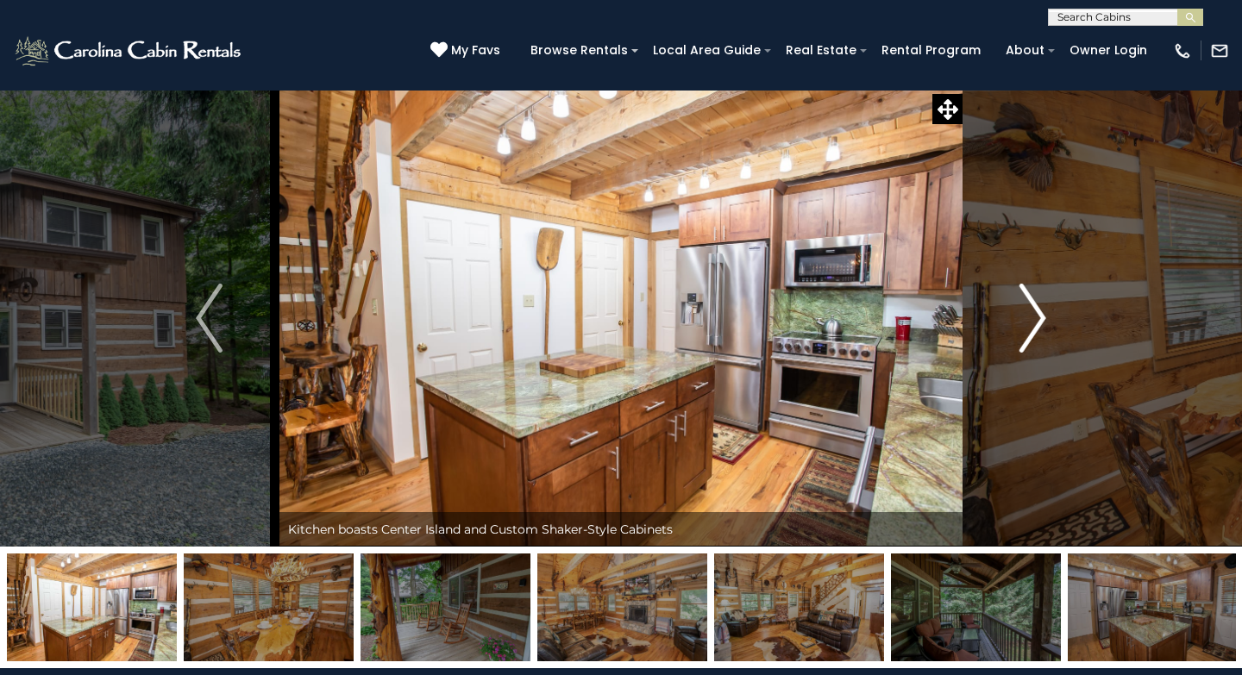
click at [1034, 333] on img "Next" at bounding box center [1033, 318] width 26 height 69
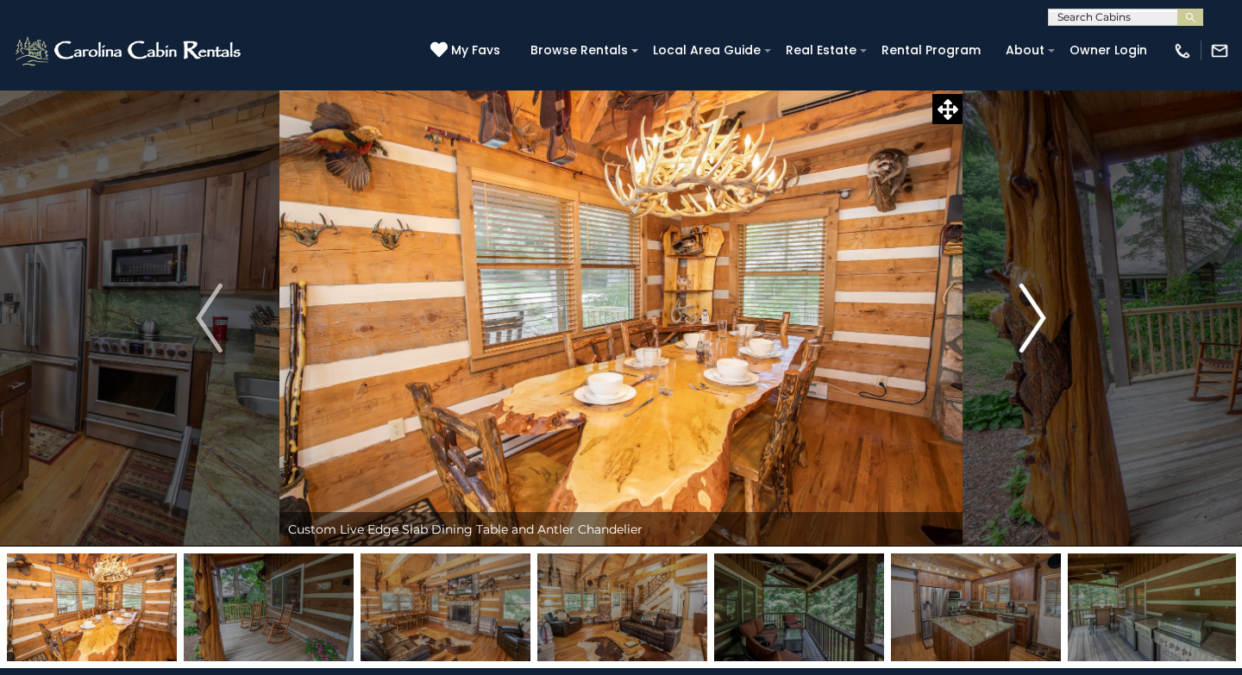
click at [1034, 333] on img "Next" at bounding box center [1033, 318] width 26 height 69
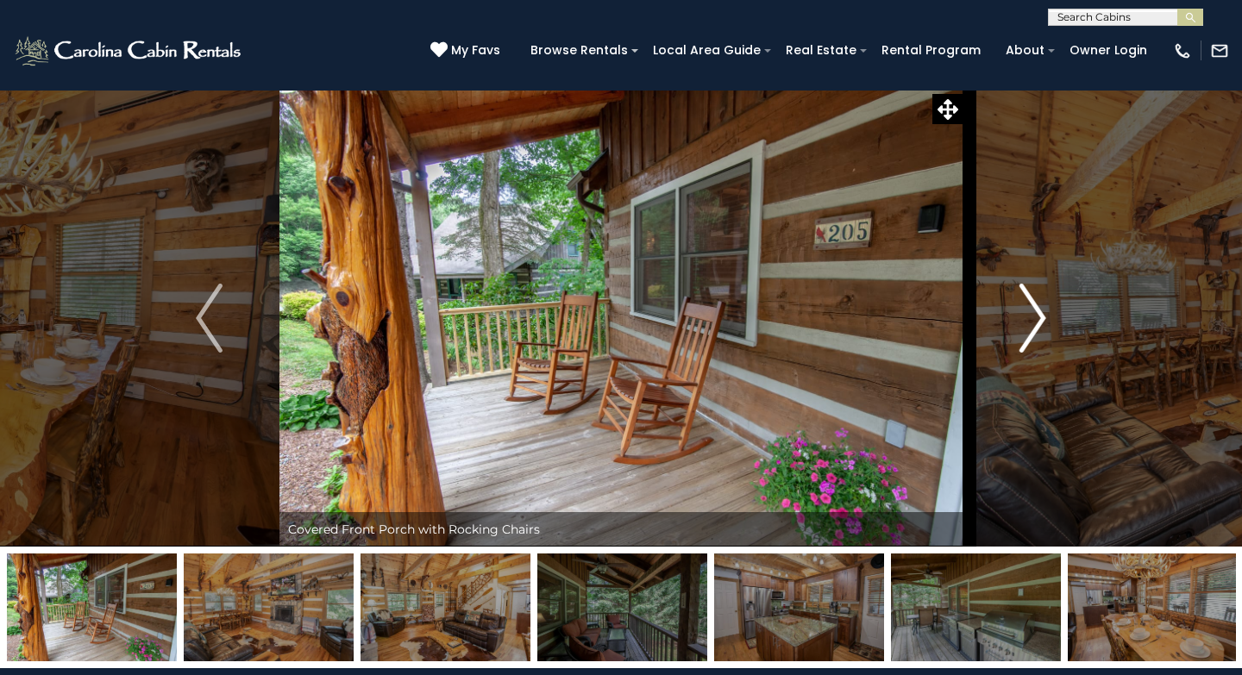
click at [1034, 333] on img "Next" at bounding box center [1033, 318] width 26 height 69
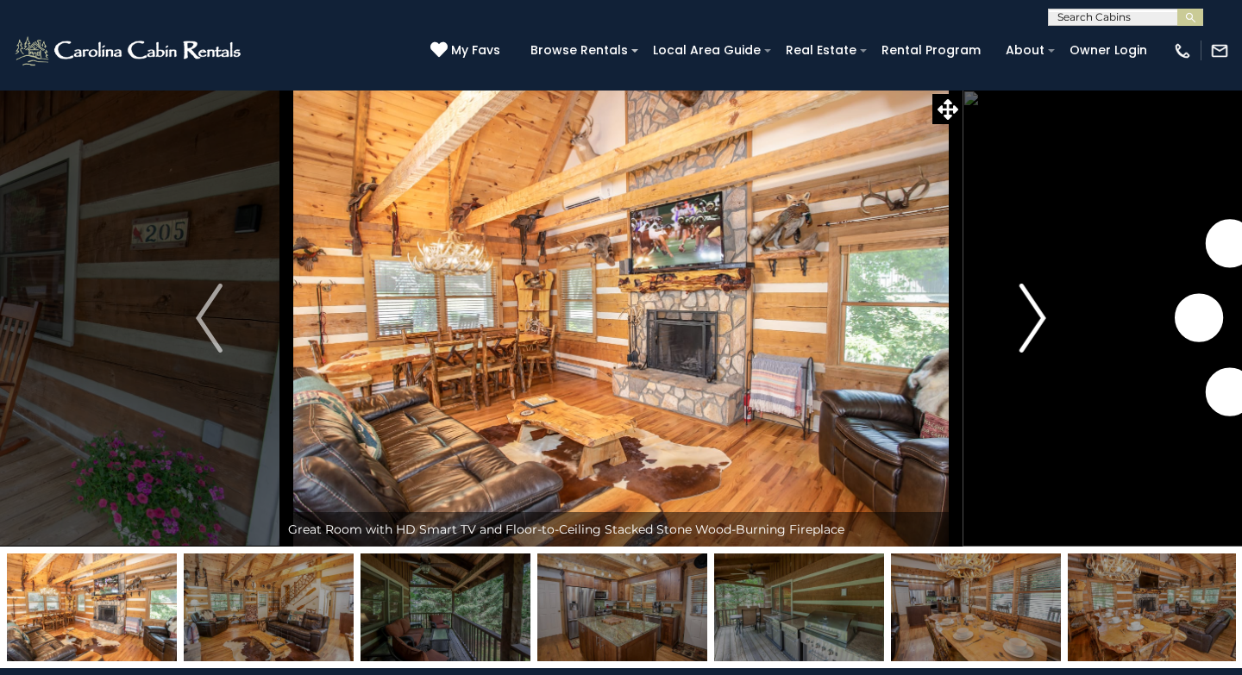
click at [1034, 333] on img "Next" at bounding box center [1033, 318] width 26 height 69
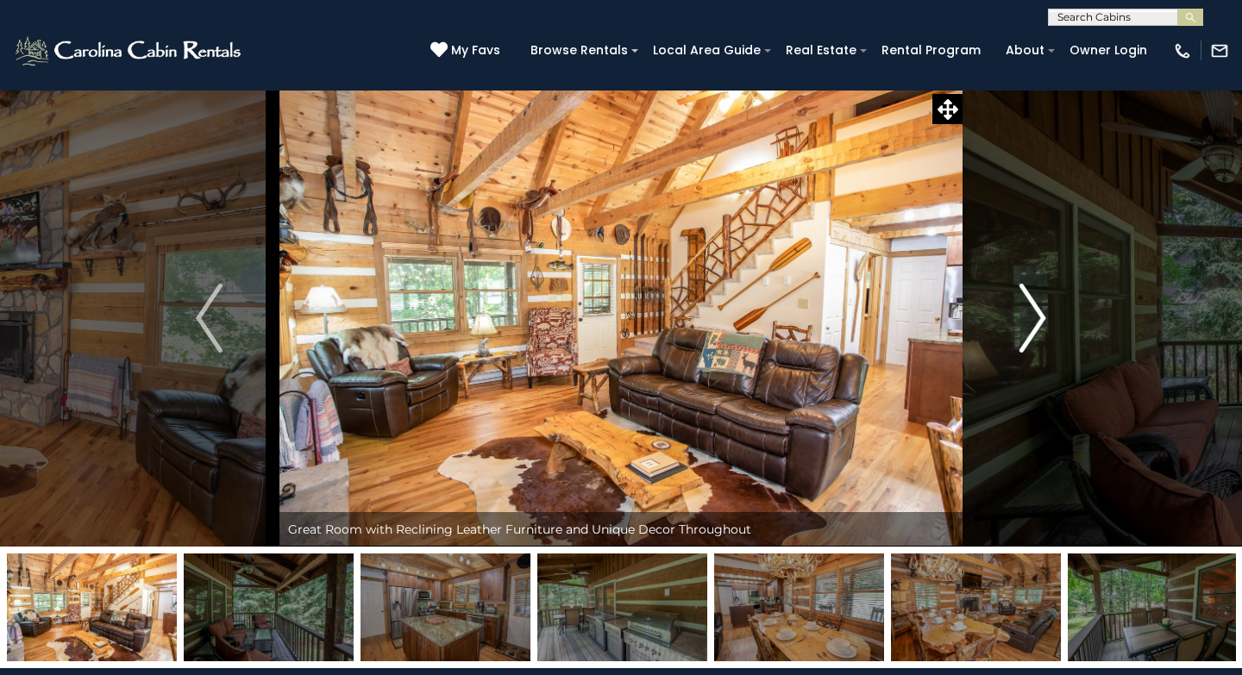
click at [1034, 333] on img "Next" at bounding box center [1033, 318] width 26 height 69
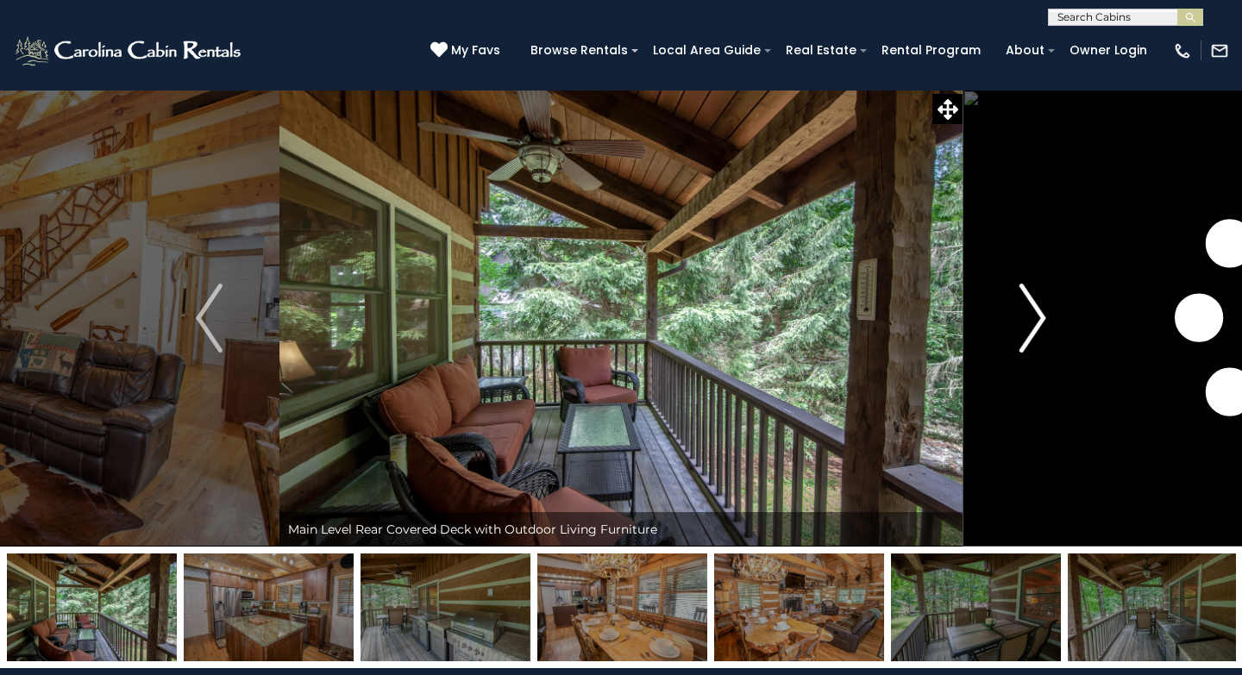
click at [1034, 333] on img "Next" at bounding box center [1033, 318] width 26 height 69
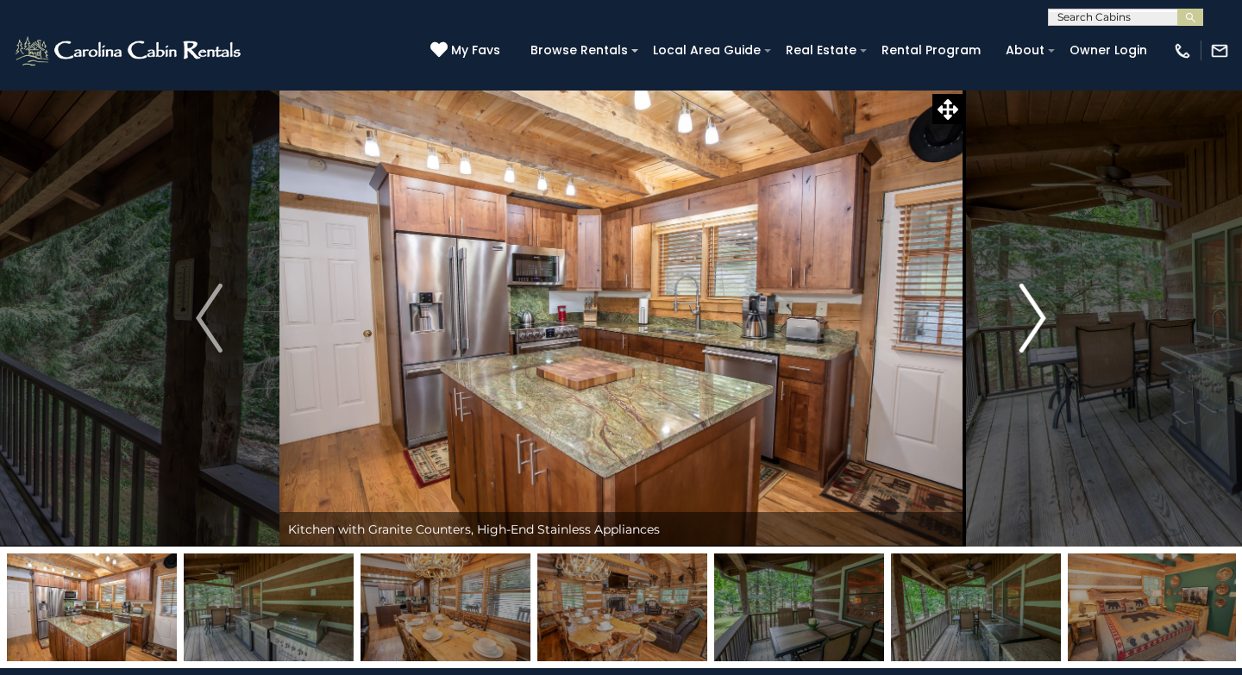
click at [1034, 333] on img "Next" at bounding box center [1033, 318] width 26 height 69
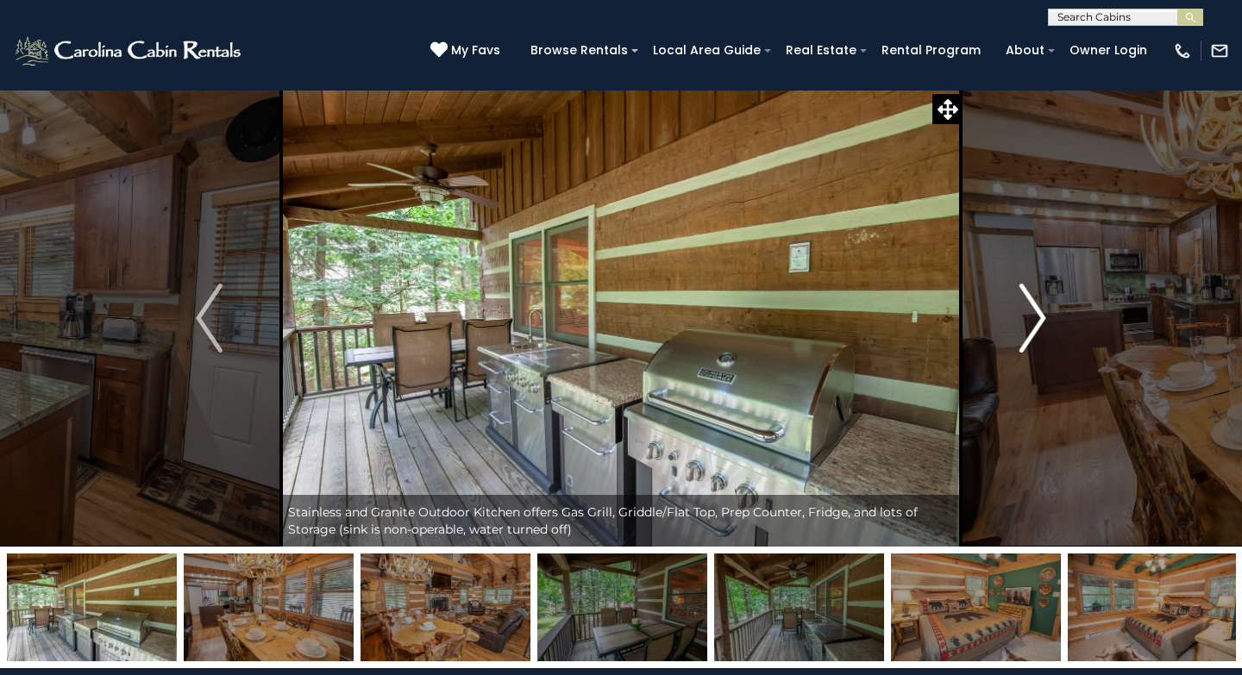
click at [1034, 333] on img "Next" at bounding box center [1033, 318] width 26 height 69
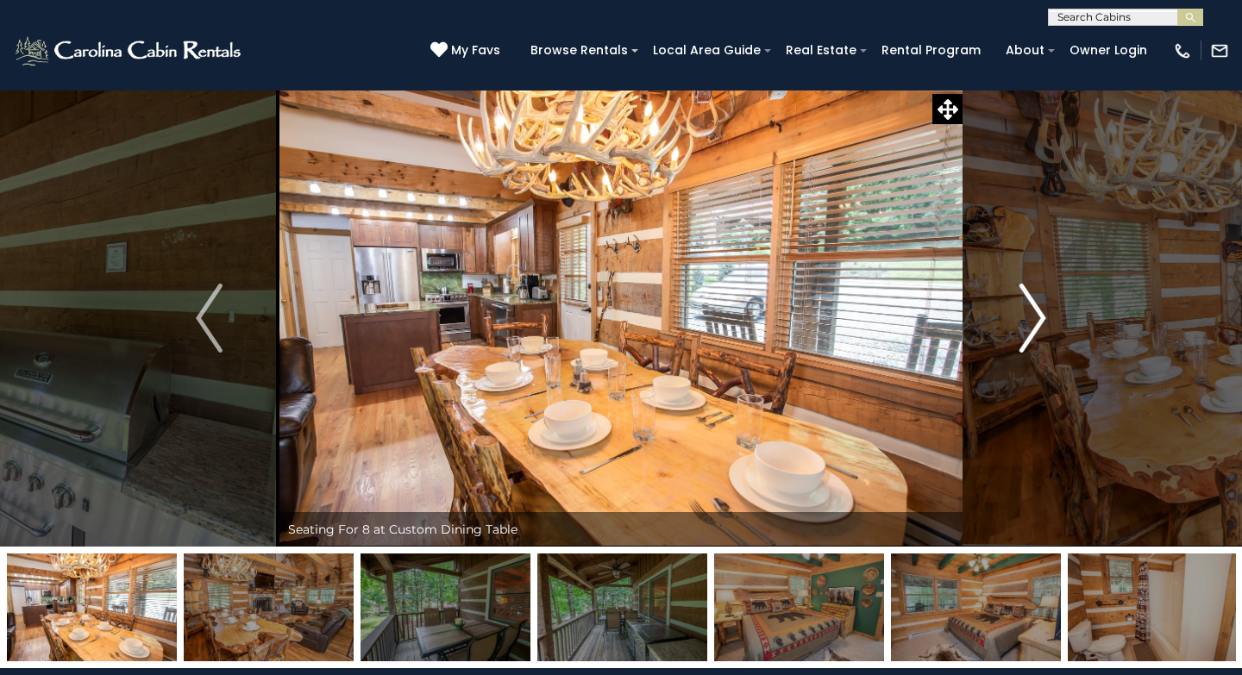
click at [1034, 333] on img "Next" at bounding box center [1033, 318] width 26 height 69
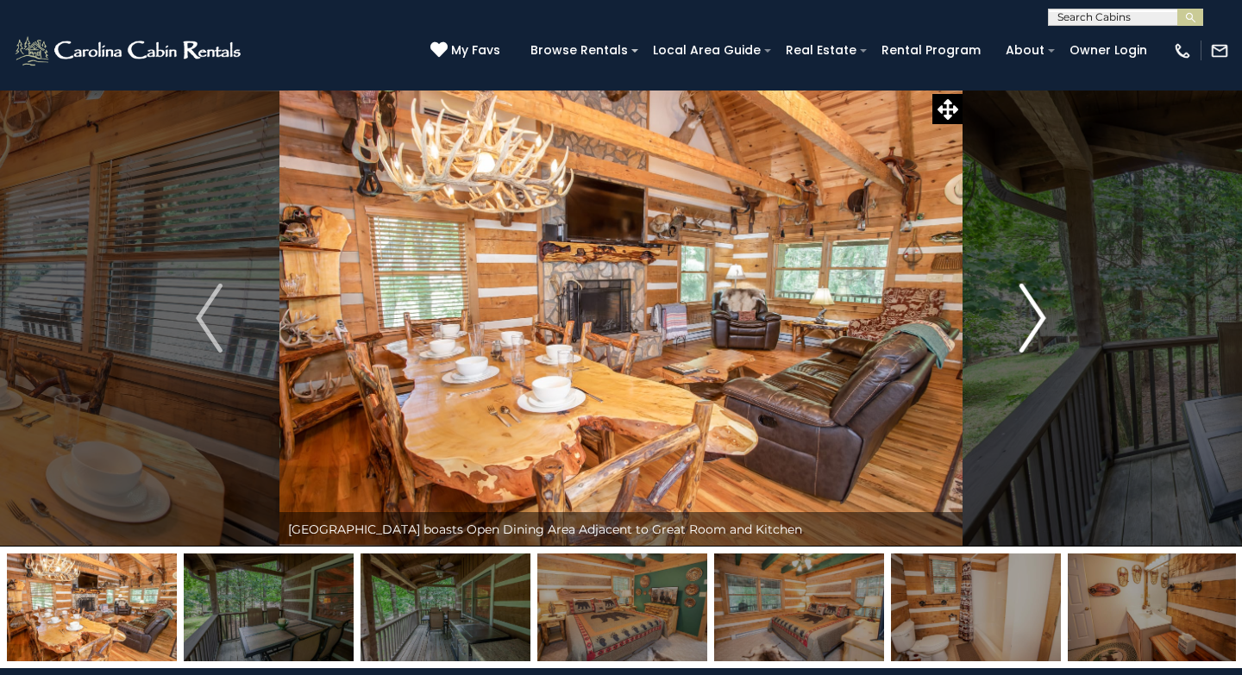
click at [1034, 333] on img "Next" at bounding box center [1033, 318] width 26 height 69
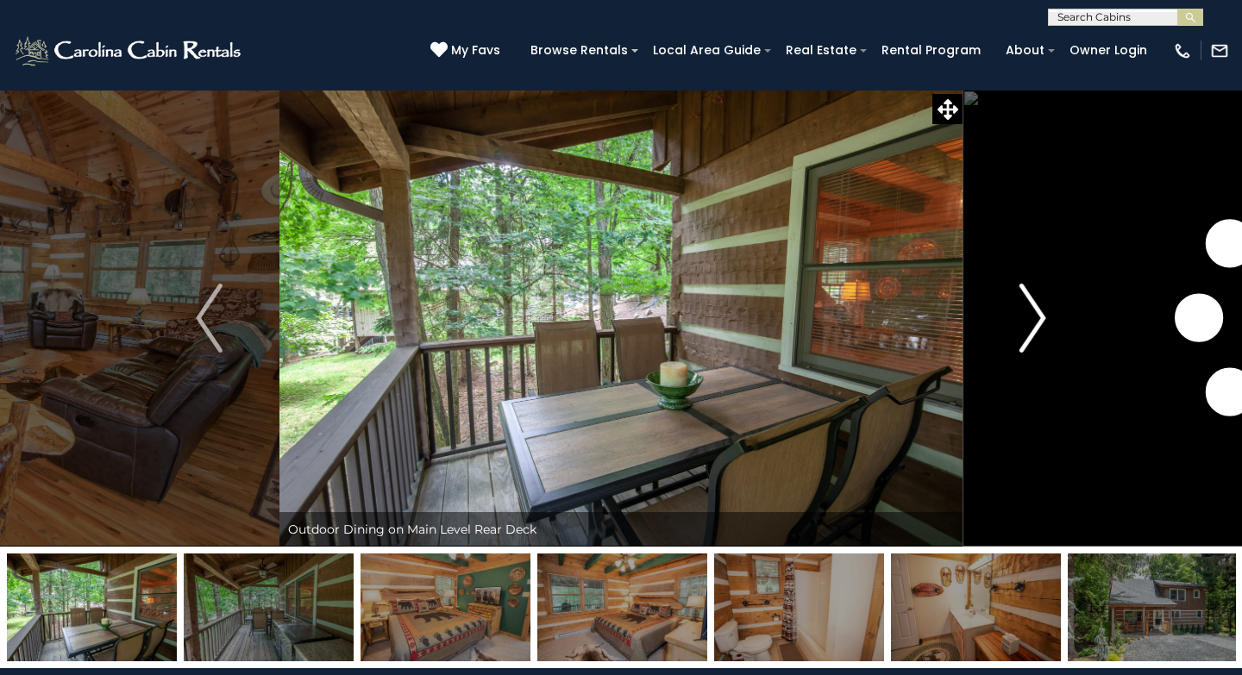
click at [1034, 333] on img "Next" at bounding box center [1033, 318] width 26 height 69
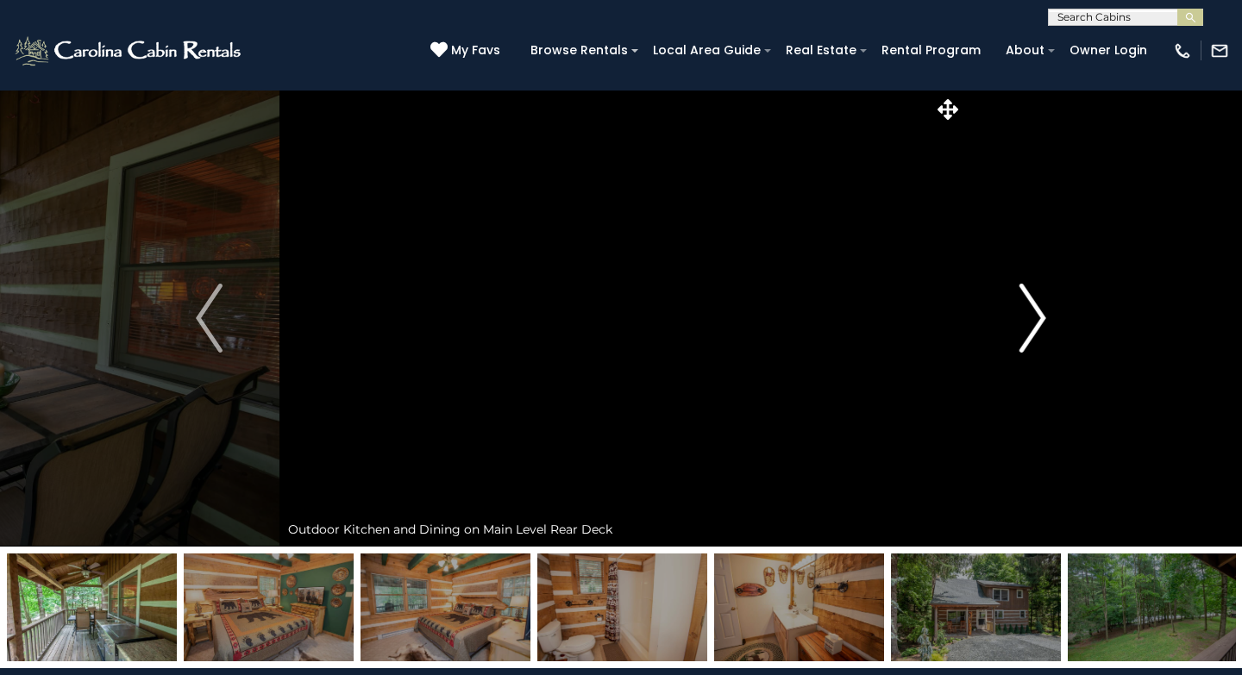
click at [1034, 333] on img "Next" at bounding box center [1033, 318] width 26 height 69
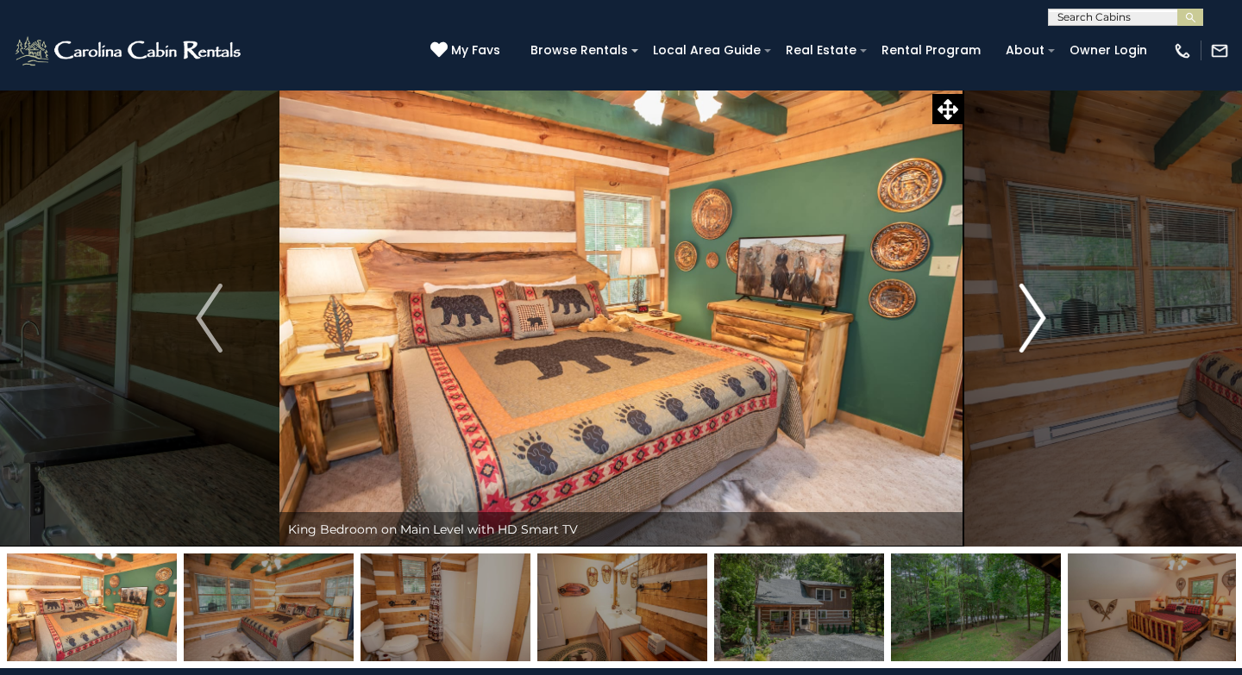
click at [1034, 333] on img "Next" at bounding box center [1033, 318] width 26 height 69
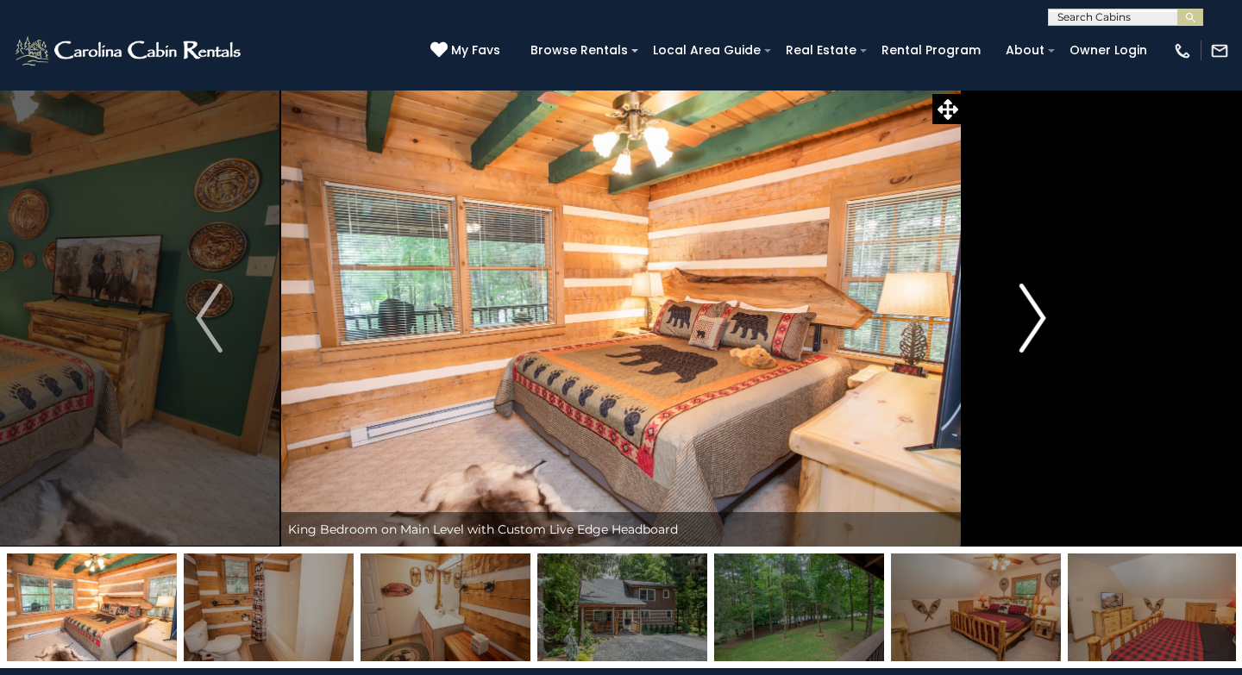
click at [1034, 333] on img "Next" at bounding box center [1033, 318] width 26 height 69
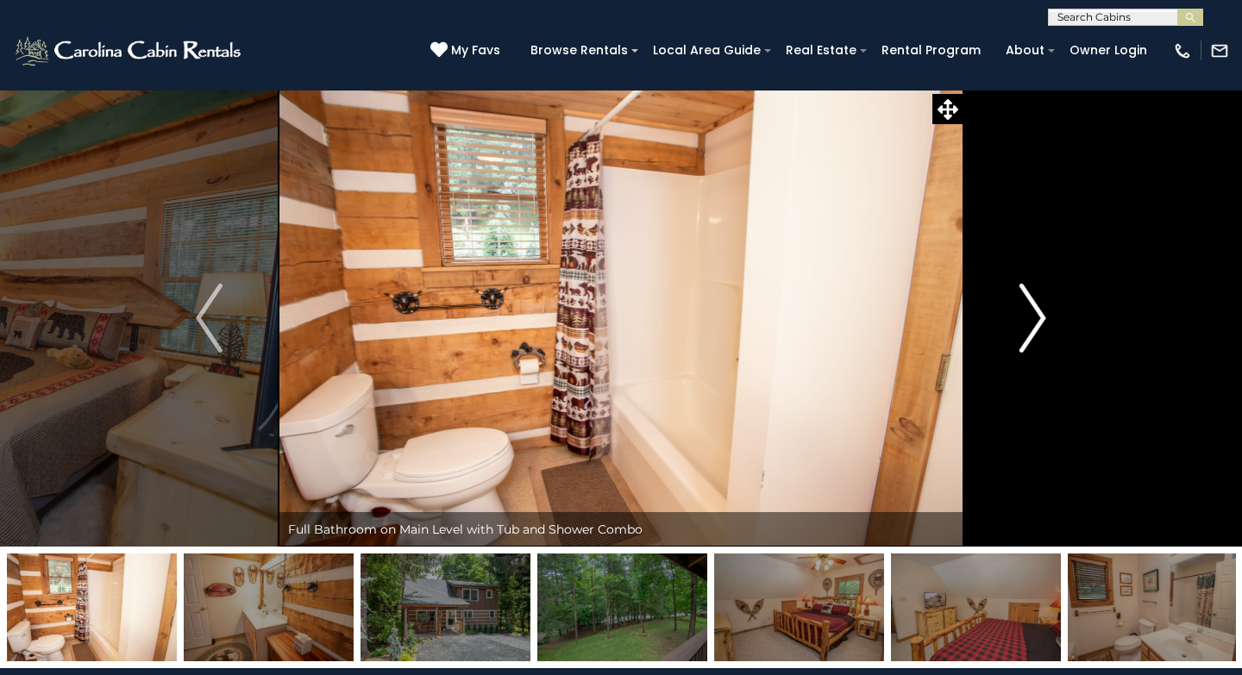
click at [1034, 333] on img "Next" at bounding box center [1033, 318] width 26 height 69
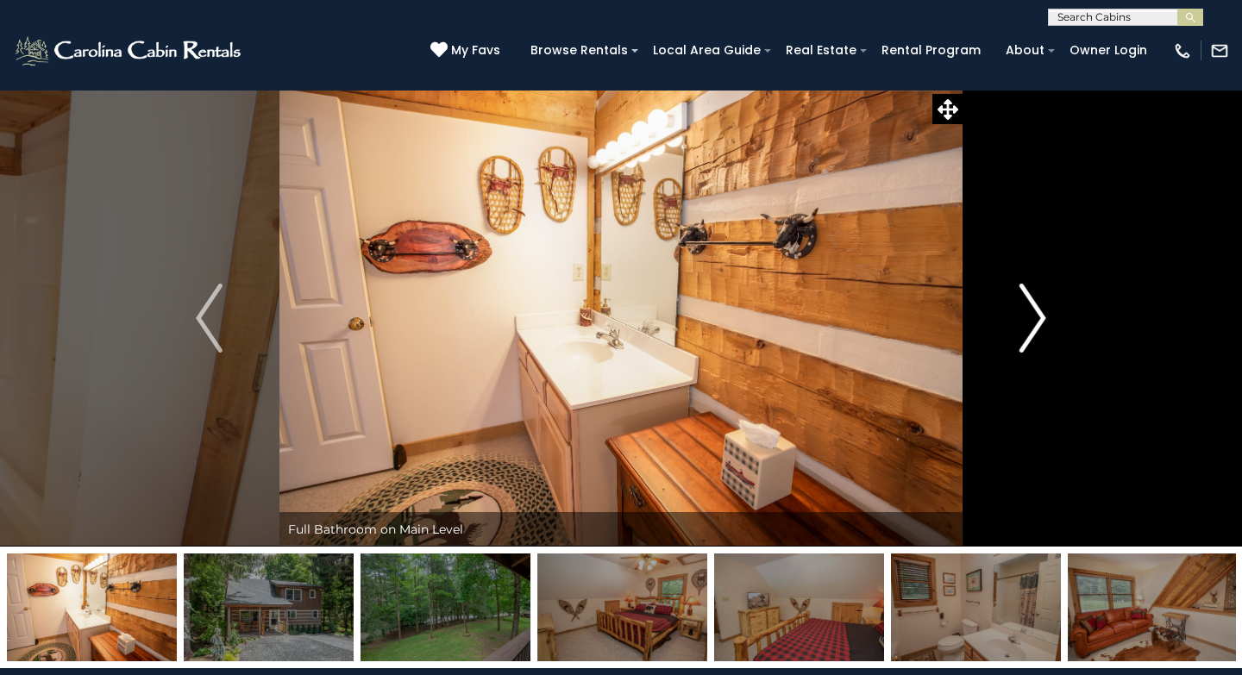
click at [1034, 333] on img "Next" at bounding box center [1033, 318] width 26 height 69
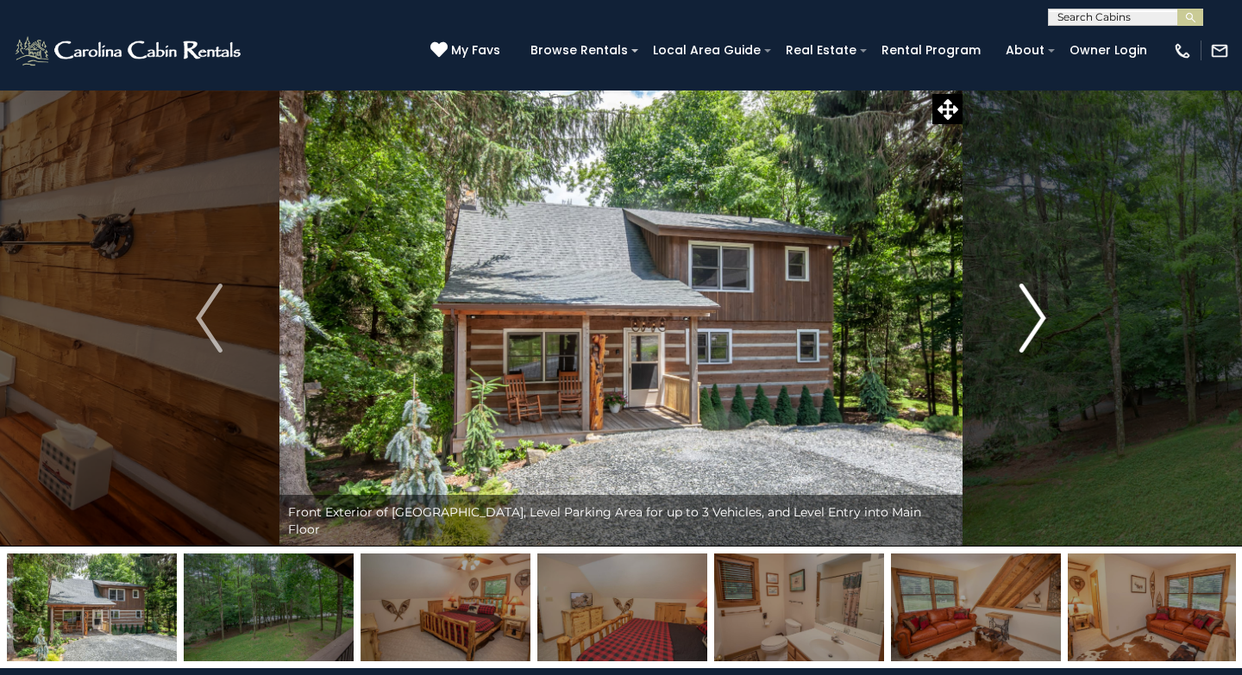
click at [1034, 333] on img "Next" at bounding box center [1033, 318] width 26 height 69
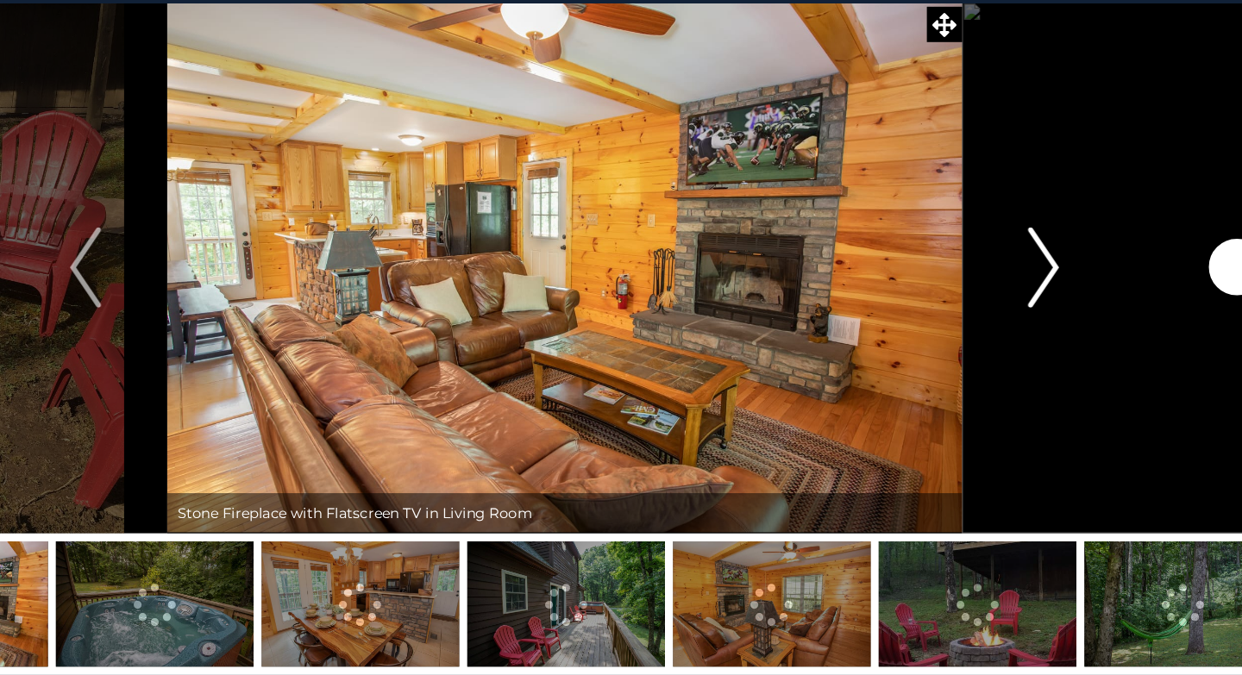
click at [1045, 328] on img "Next" at bounding box center [1033, 318] width 26 height 69
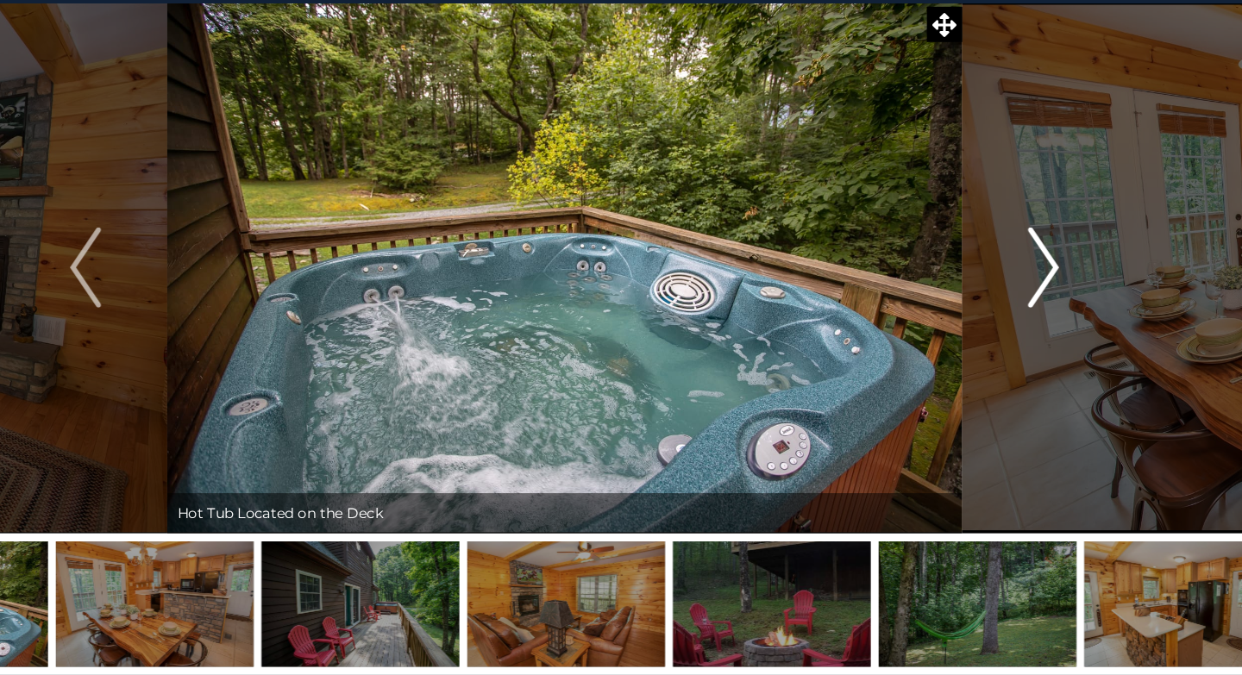
click at [1034, 322] on img "Next" at bounding box center [1033, 318] width 26 height 69
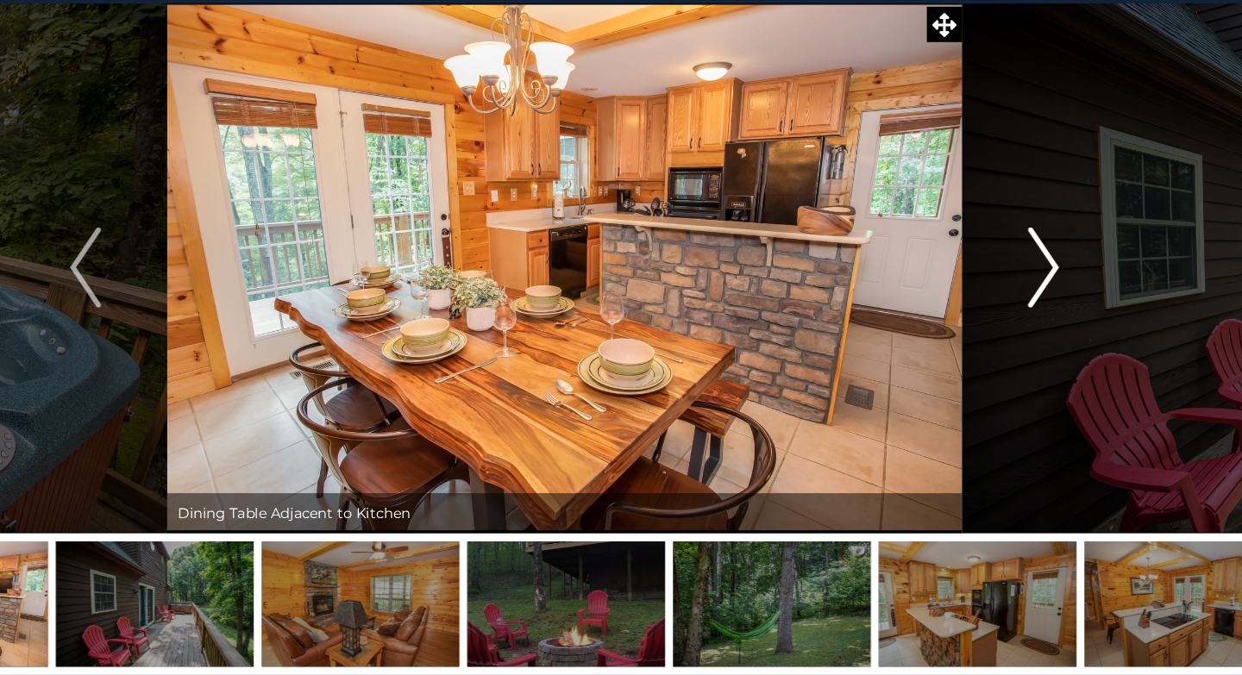
click at [1034, 322] on img "Next" at bounding box center [1033, 318] width 26 height 69
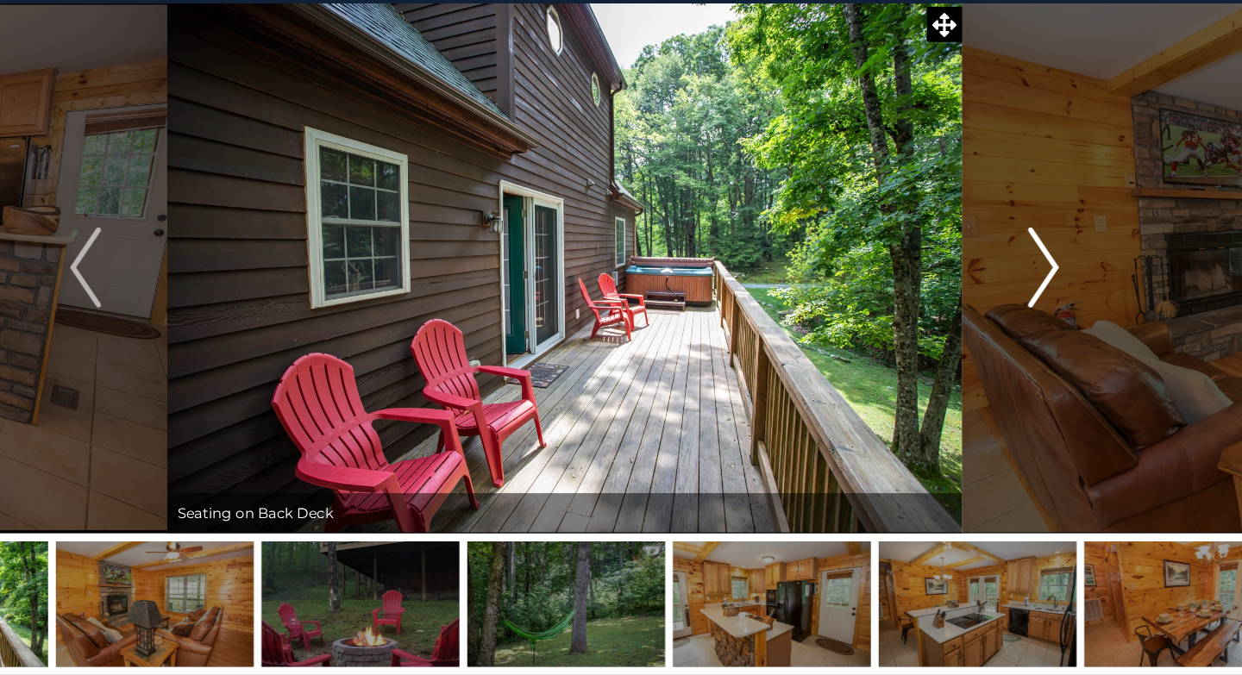
click at [1034, 322] on img "Next" at bounding box center [1033, 318] width 26 height 69
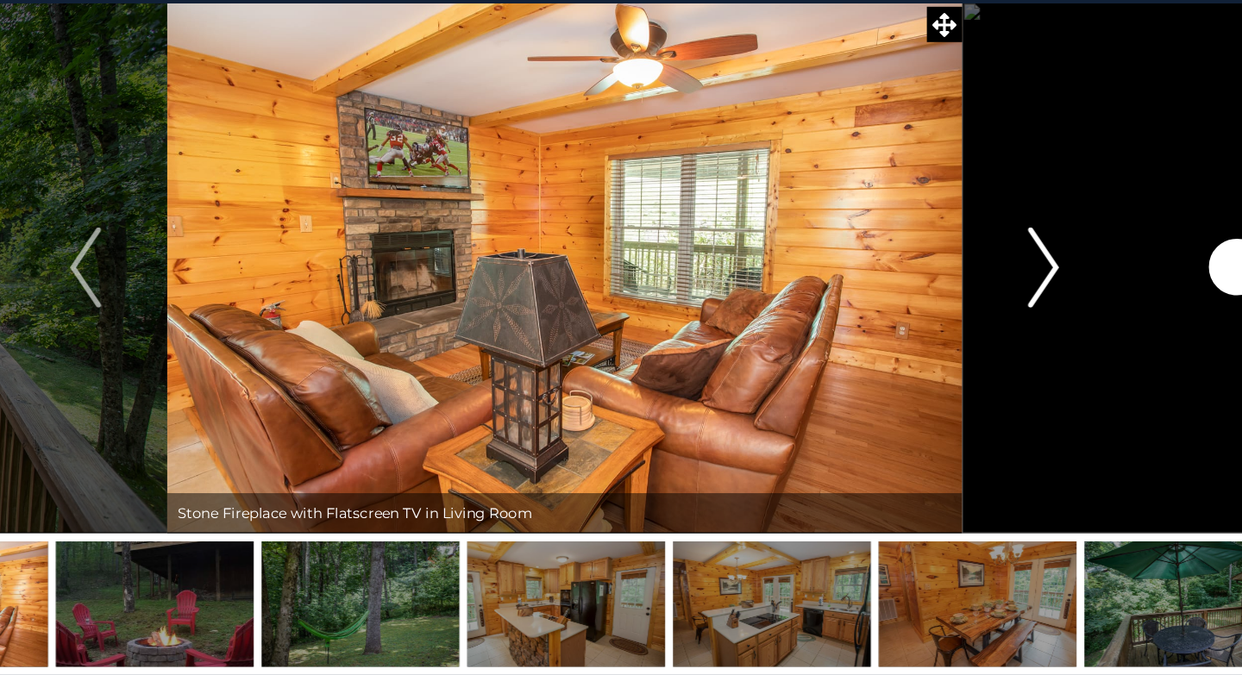
click at [1034, 322] on img "Next" at bounding box center [1033, 318] width 26 height 69
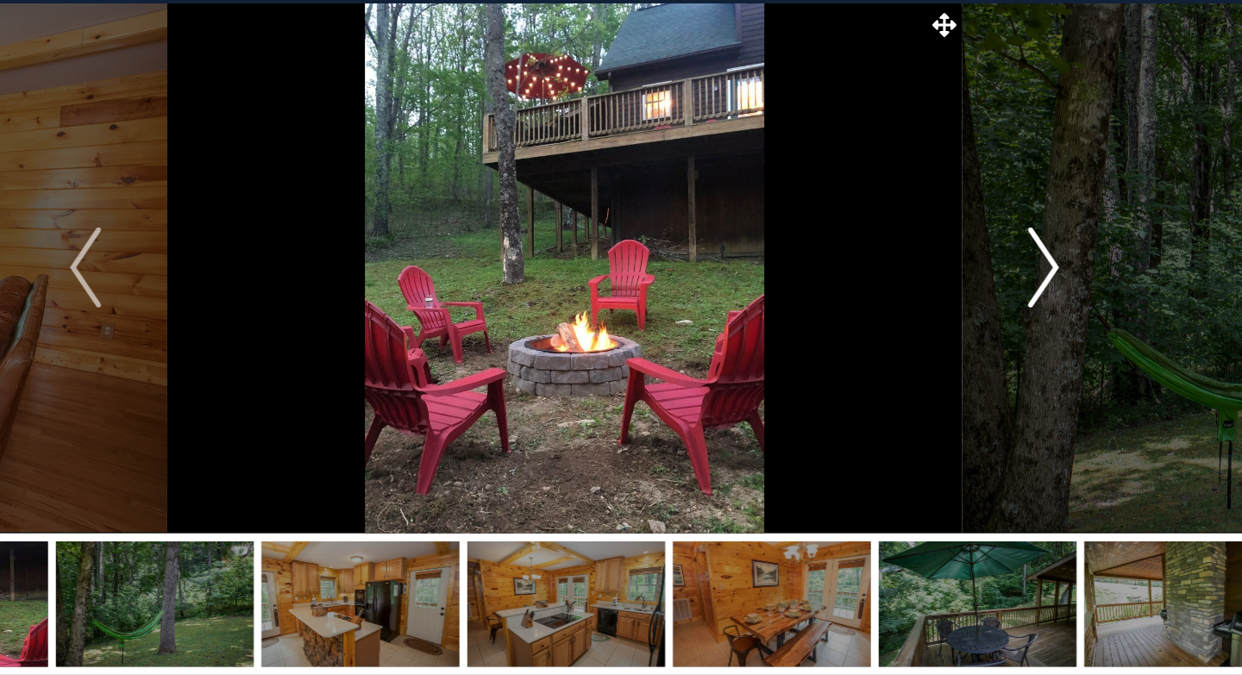
click at [1034, 322] on img "Next" at bounding box center [1033, 318] width 26 height 69
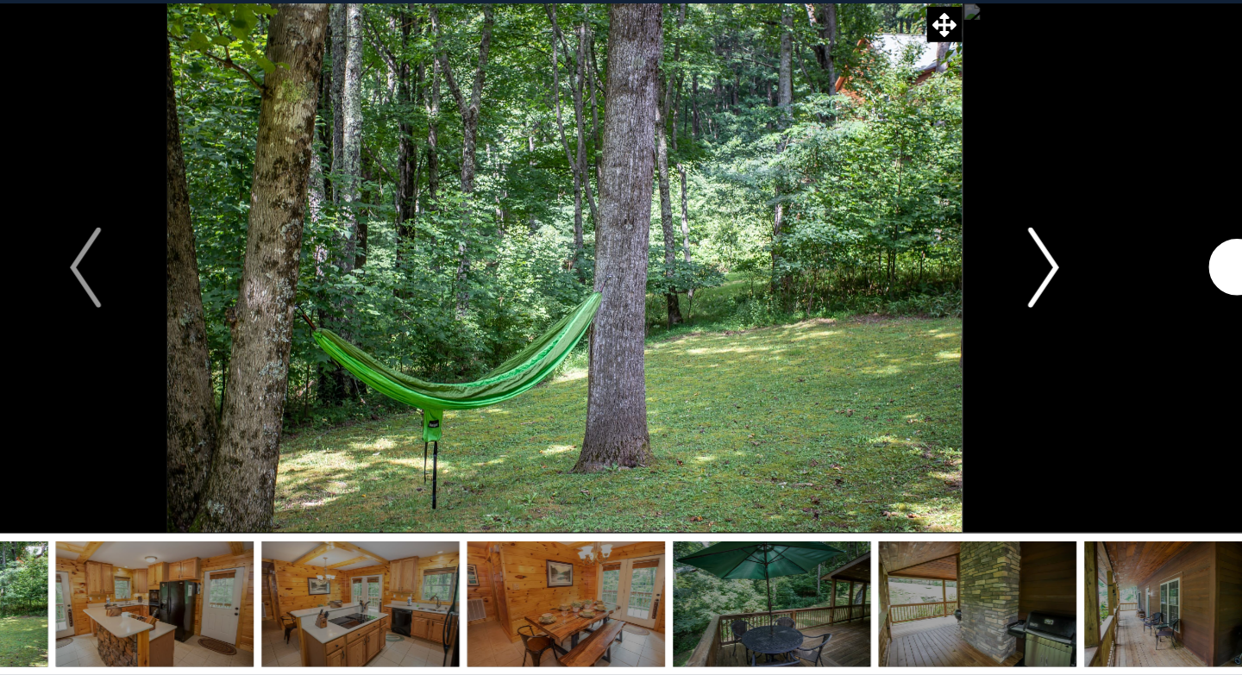
click at [1034, 322] on img "Next" at bounding box center [1033, 318] width 26 height 69
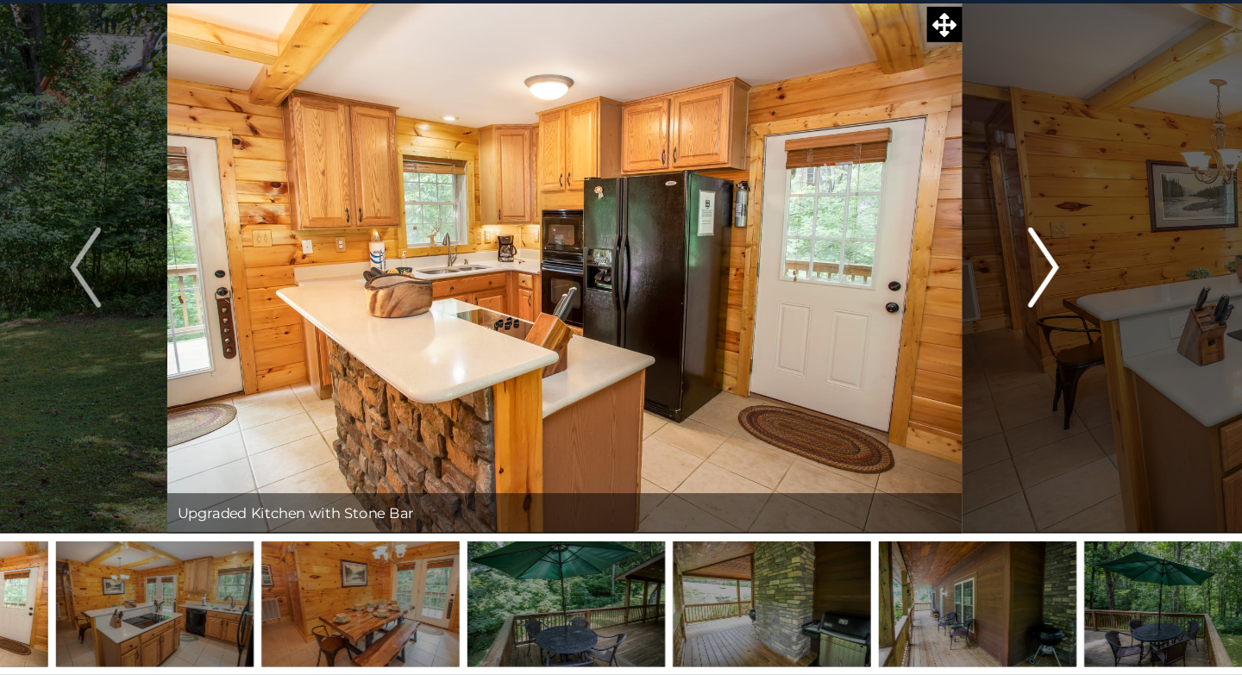
click at [1034, 322] on img "Next" at bounding box center [1033, 318] width 26 height 69
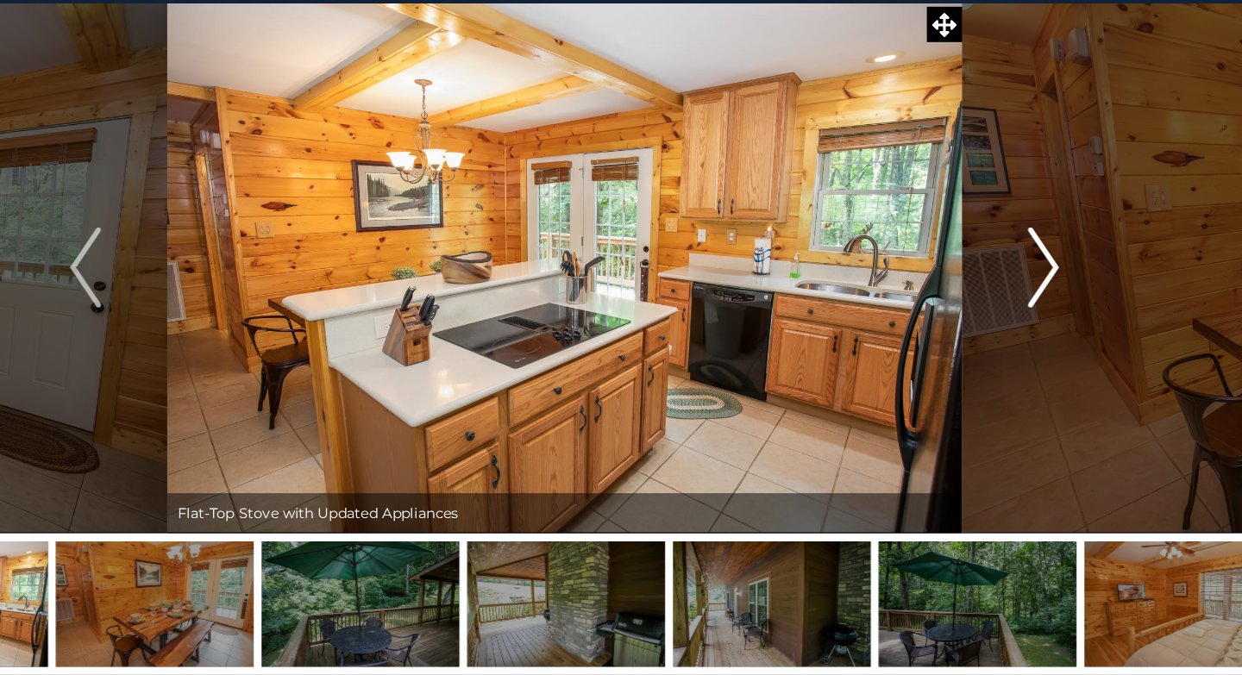
click at [1026, 336] on img "Next" at bounding box center [1033, 318] width 26 height 69
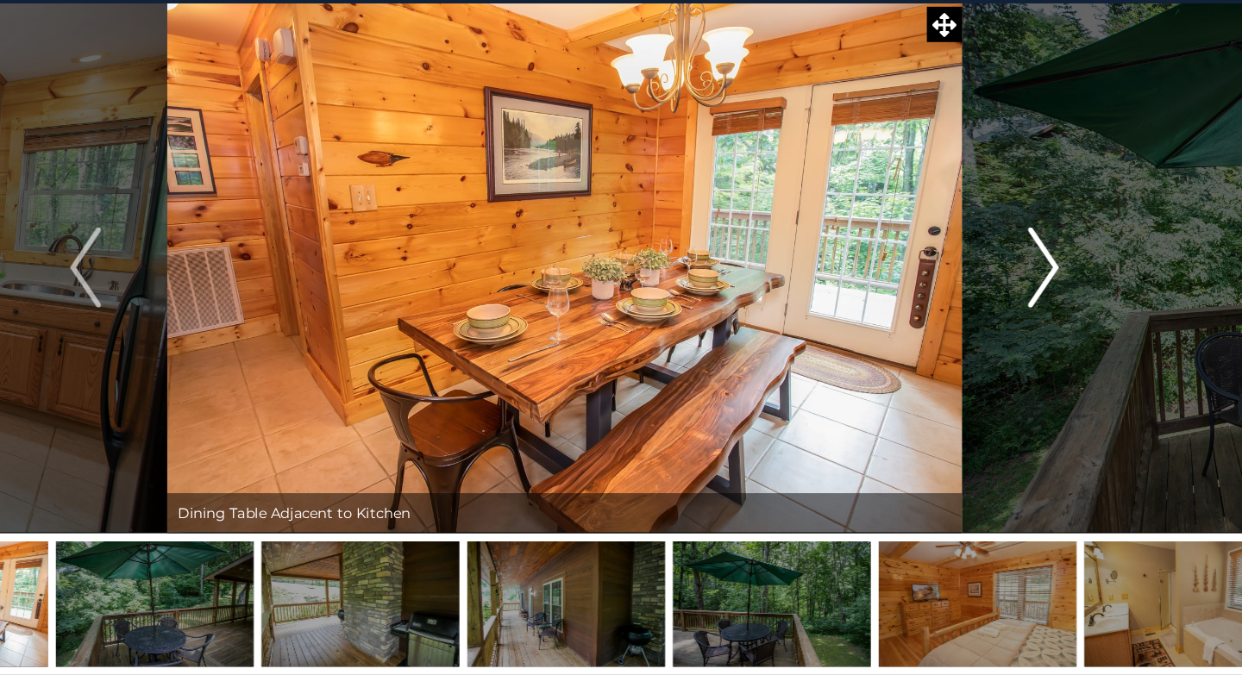
click at [1026, 336] on img "Next" at bounding box center [1033, 318] width 26 height 69
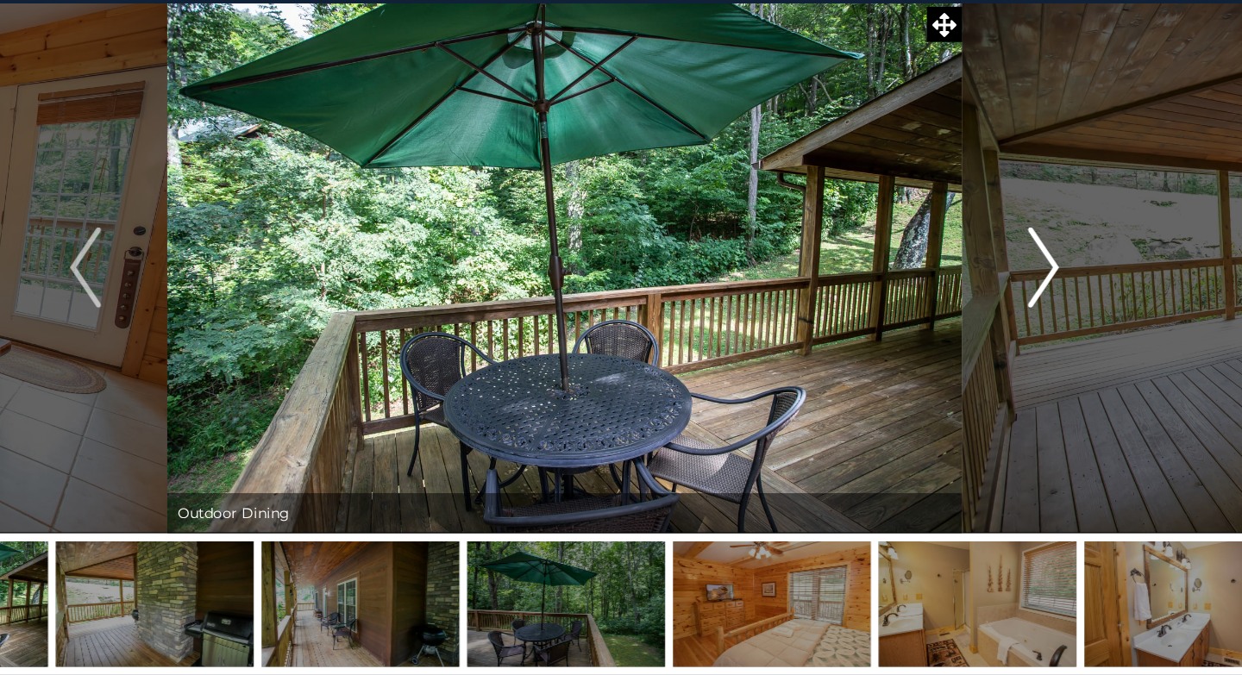
click at [1026, 336] on img "Next" at bounding box center [1033, 318] width 26 height 69
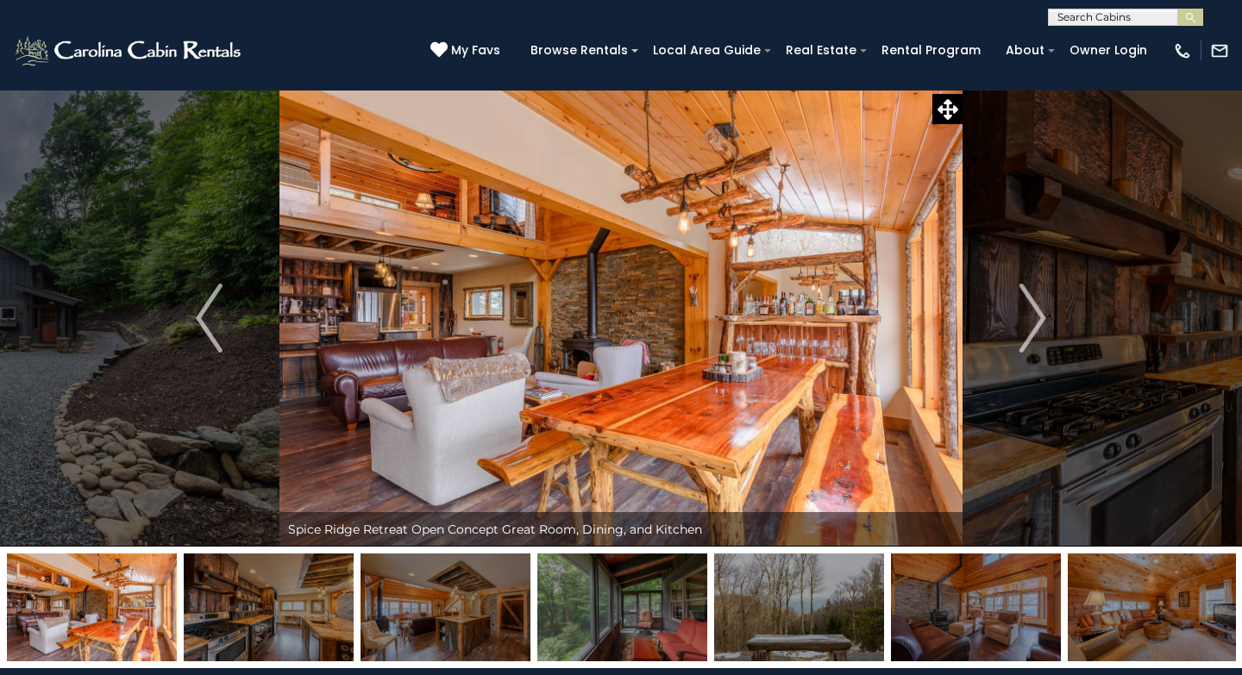
click at [658, 315] on img at bounding box center [620, 318] width 683 height 457
click at [606, 354] on img at bounding box center [620, 318] width 683 height 457
click at [1038, 325] on img "Next" at bounding box center [1033, 318] width 26 height 69
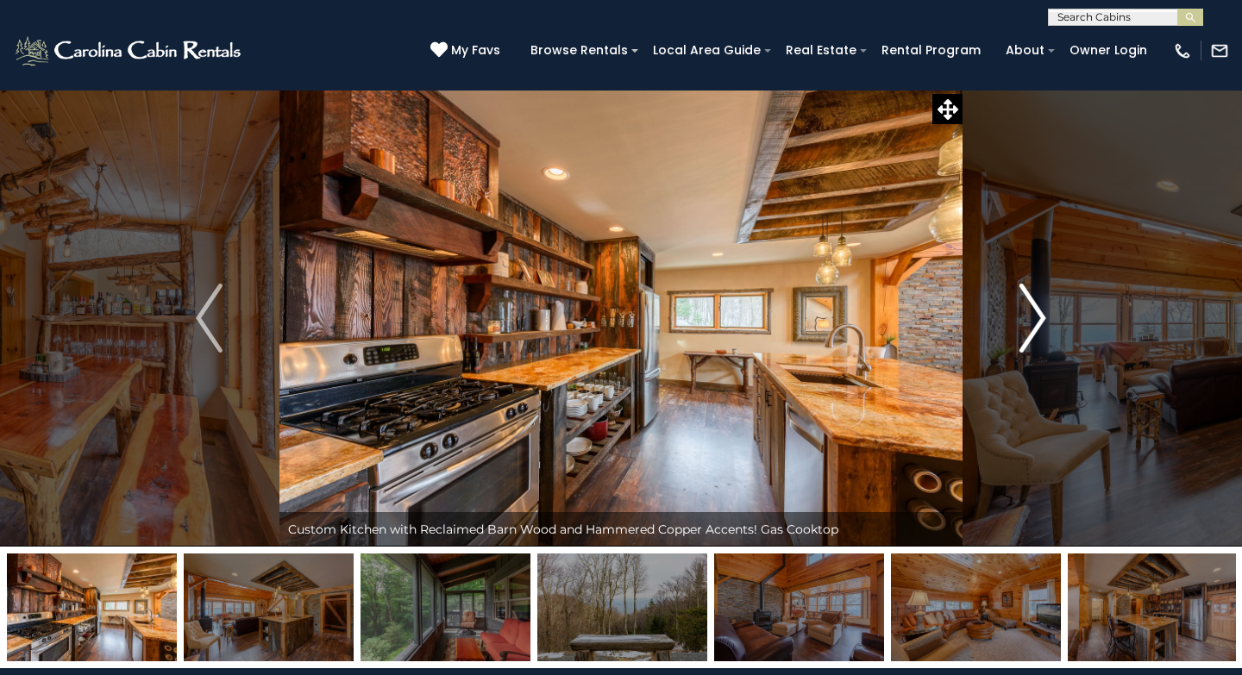
click at [1038, 325] on img "Next" at bounding box center [1033, 318] width 26 height 69
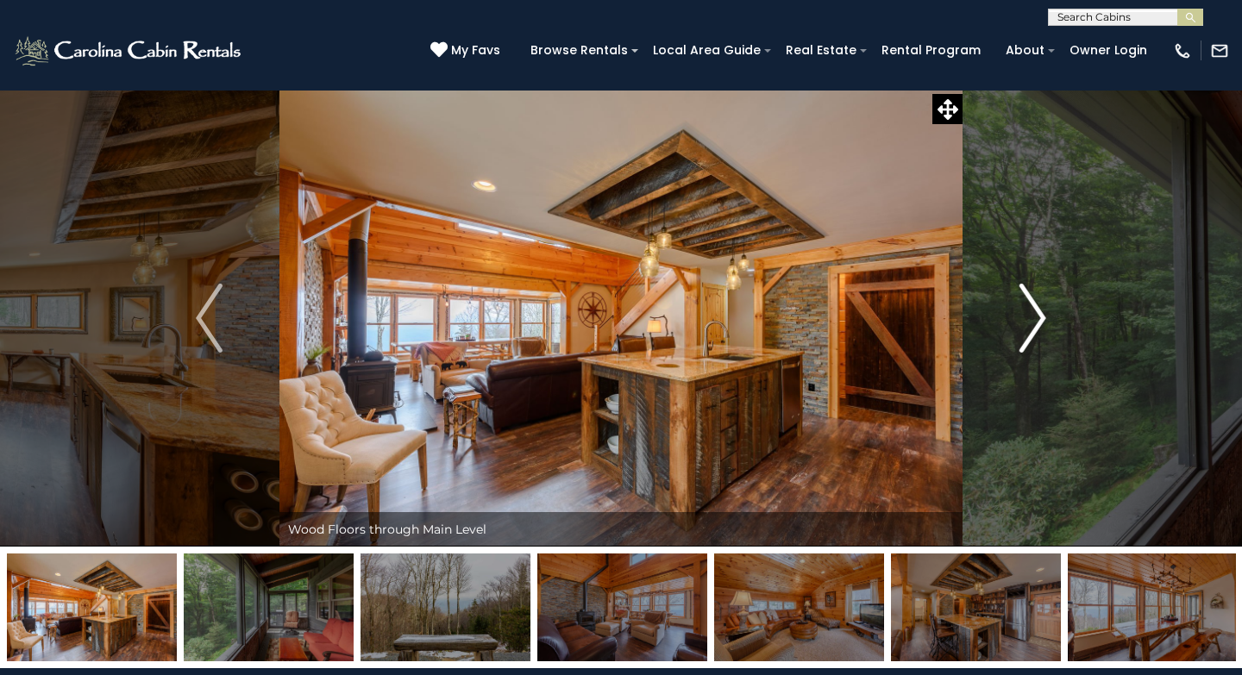
click at [1038, 325] on img "Next" at bounding box center [1033, 318] width 26 height 69
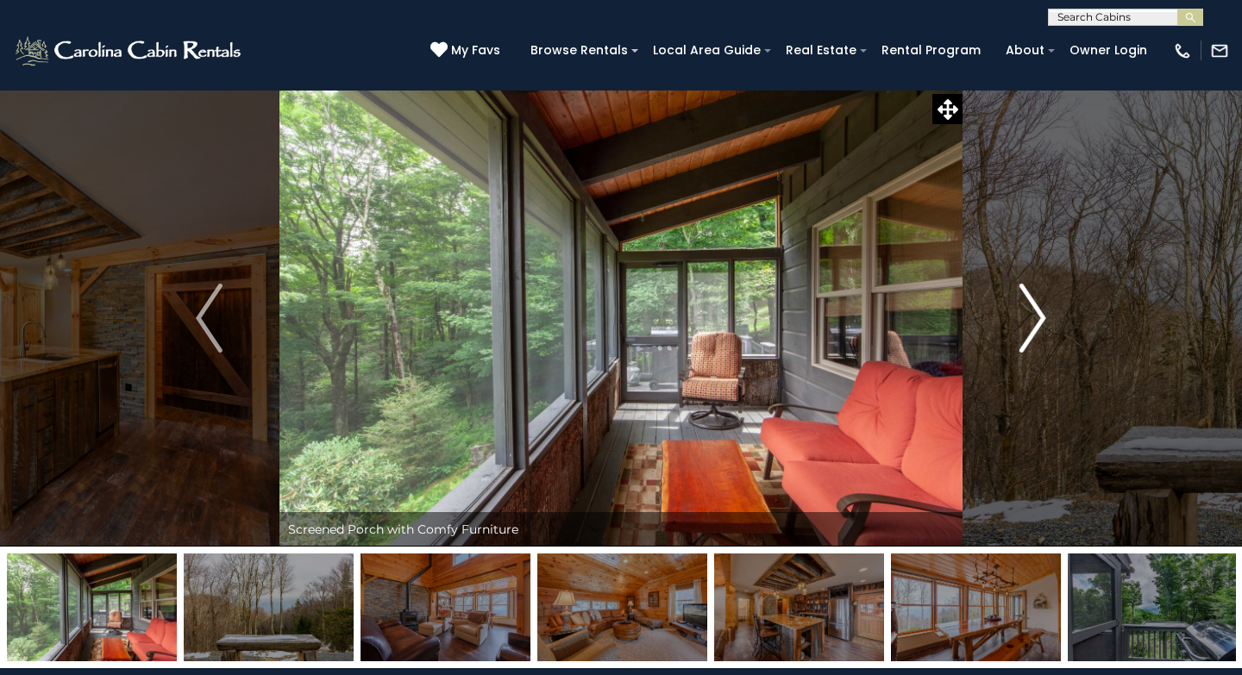
click at [1038, 325] on img "Next" at bounding box center [1033, 318] width 26 height 69
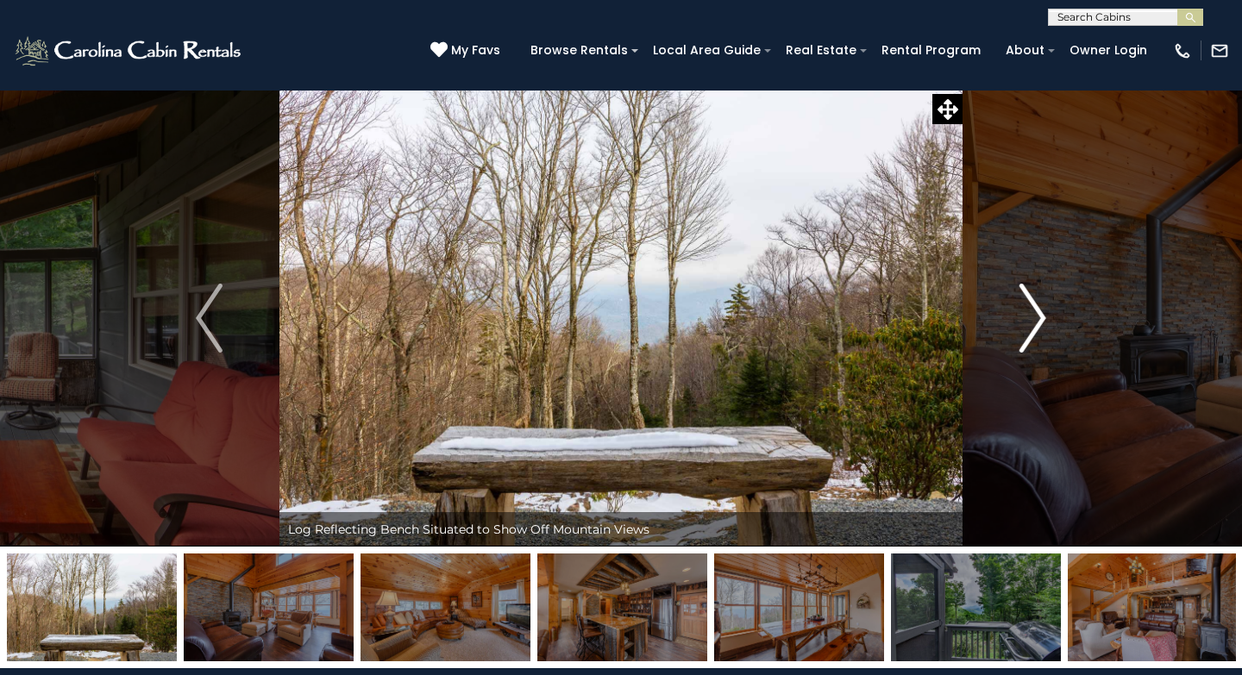
click at [1038, 325] on img "Next" at bounding box center [1033, 318] width 26 height 69
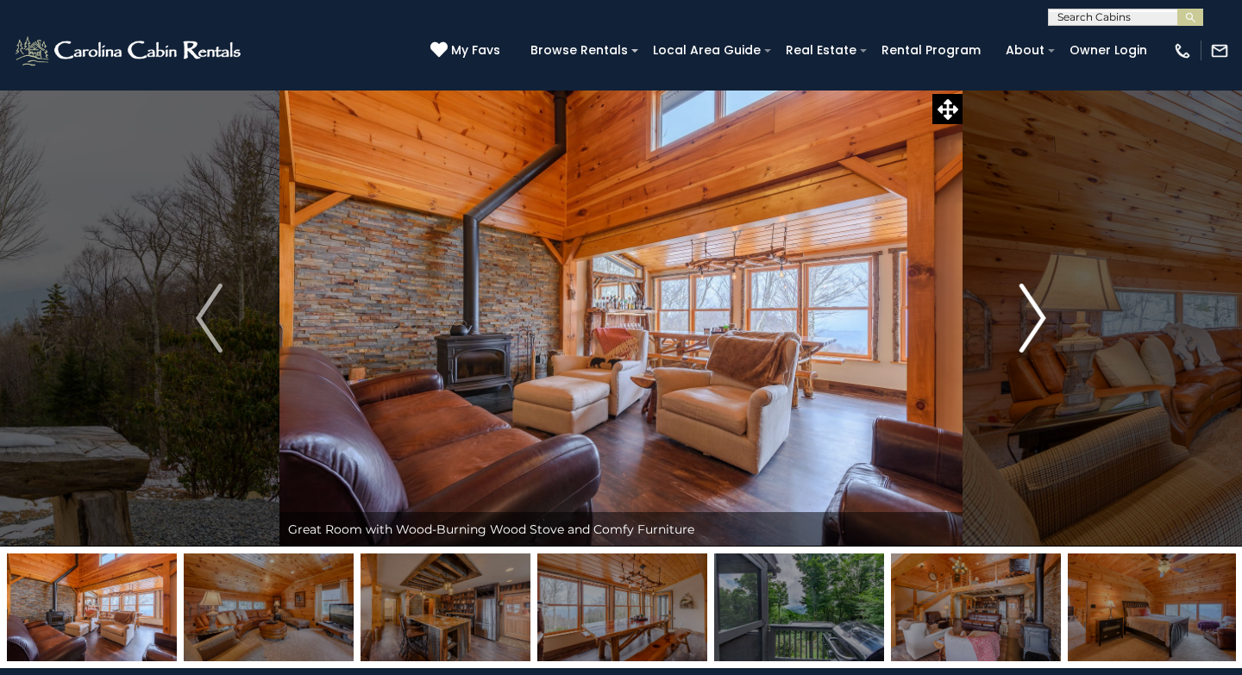
click at [1028, 328] on img "Next" at bounding box center [1033, 318] width 26 height 69
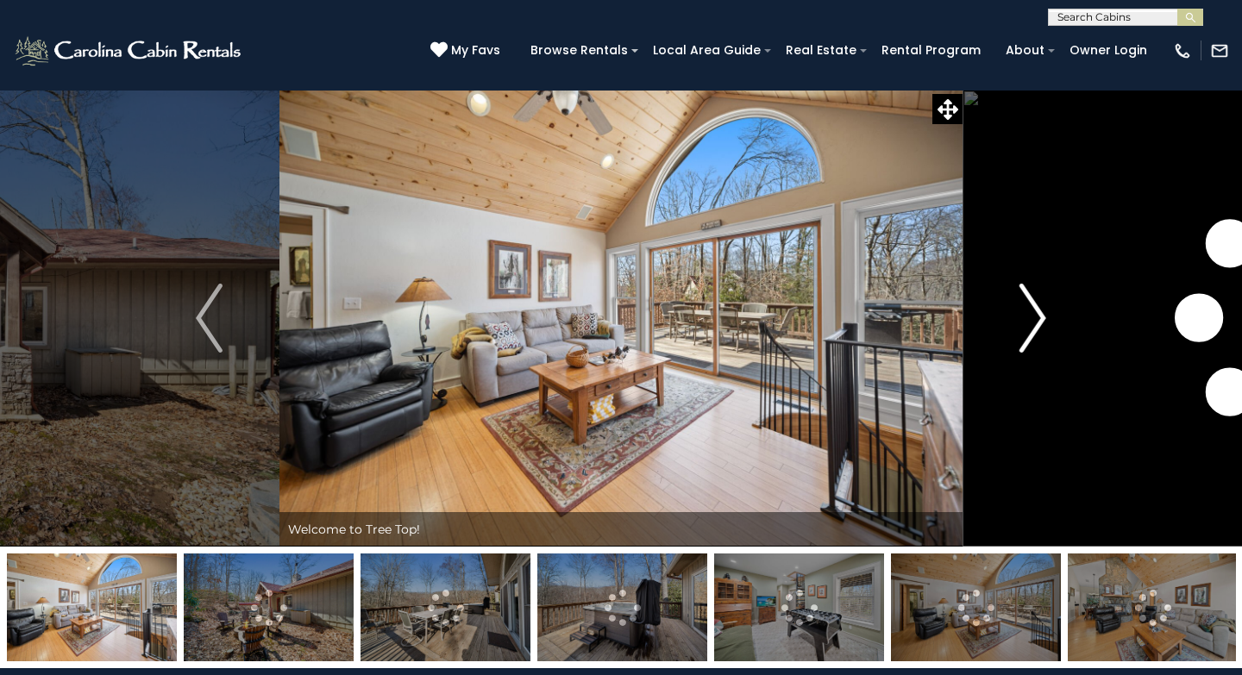
click at [1032, 331] on img "Next" at bounding box center [1033, 318] width 26 height 69
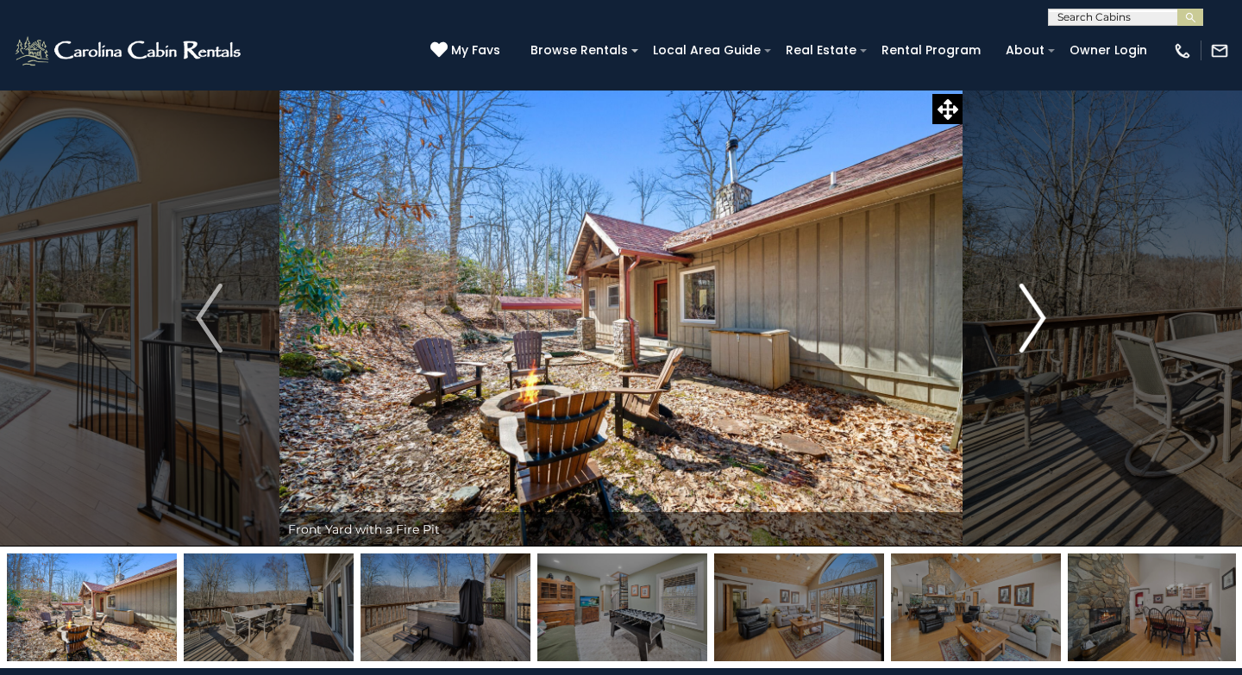
click at [1032, 331] on img "Next" at bounding box center [1033, 318] width 26 height 69
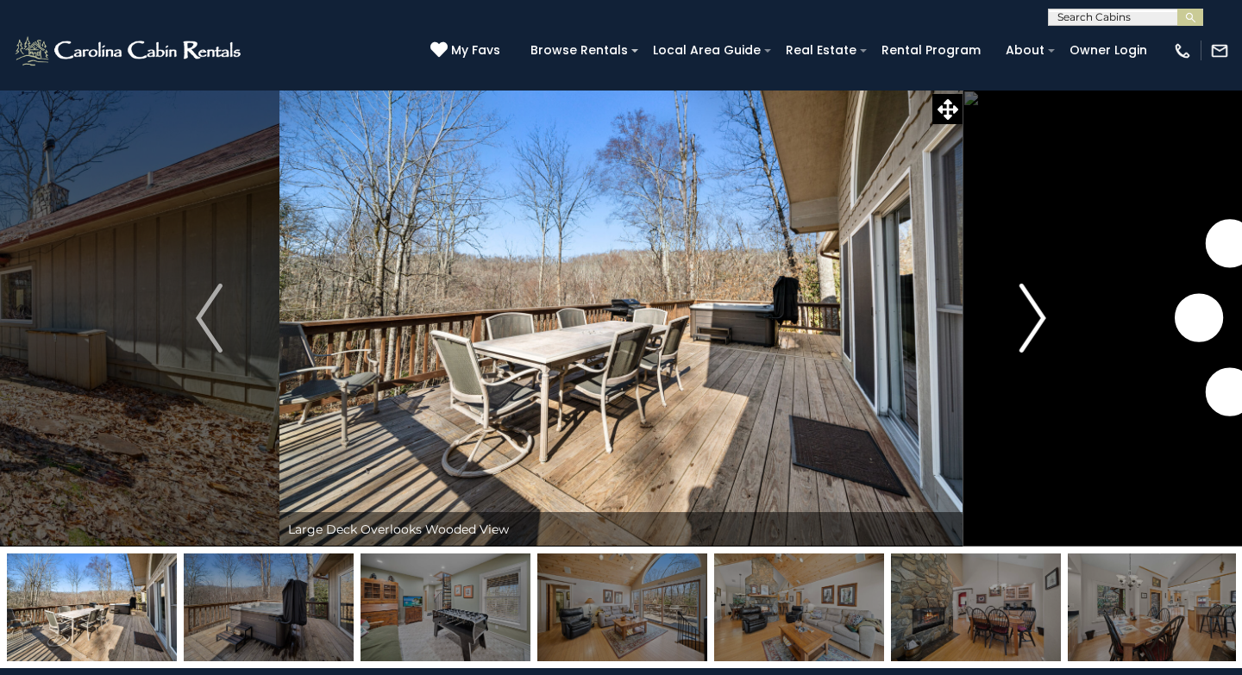
click at [1032, 331] on img "Next" at bounding box center [1033, 318] width 26 height 69
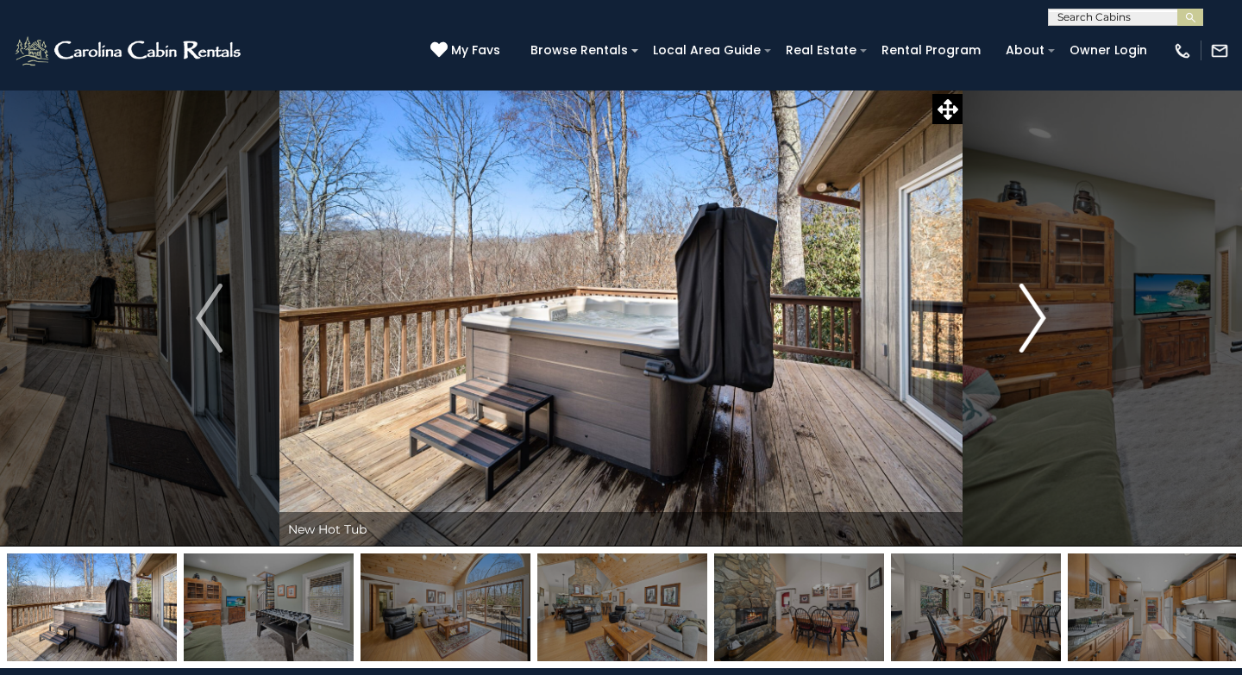
click at [1032, 331] on img "Next" at bounding box center [1033, 318] width 26 height 69
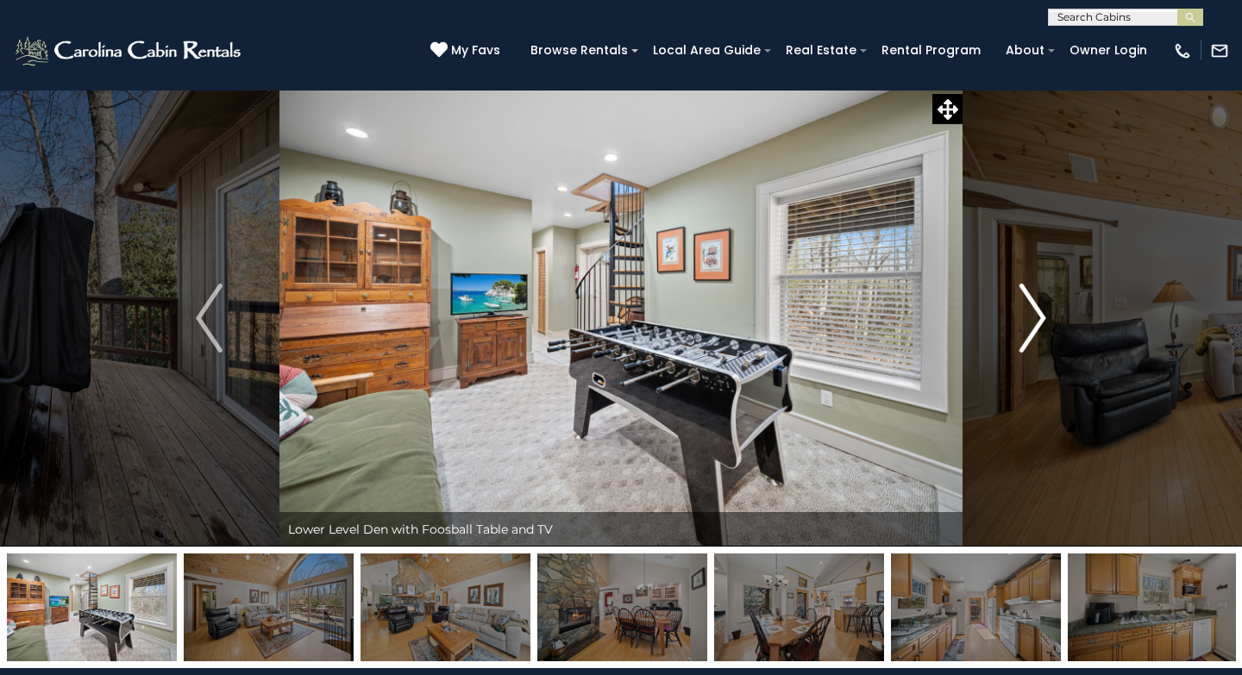
click at [1032, 331] on img "Next" at bounding box center [1033, 318] width 26 height 69
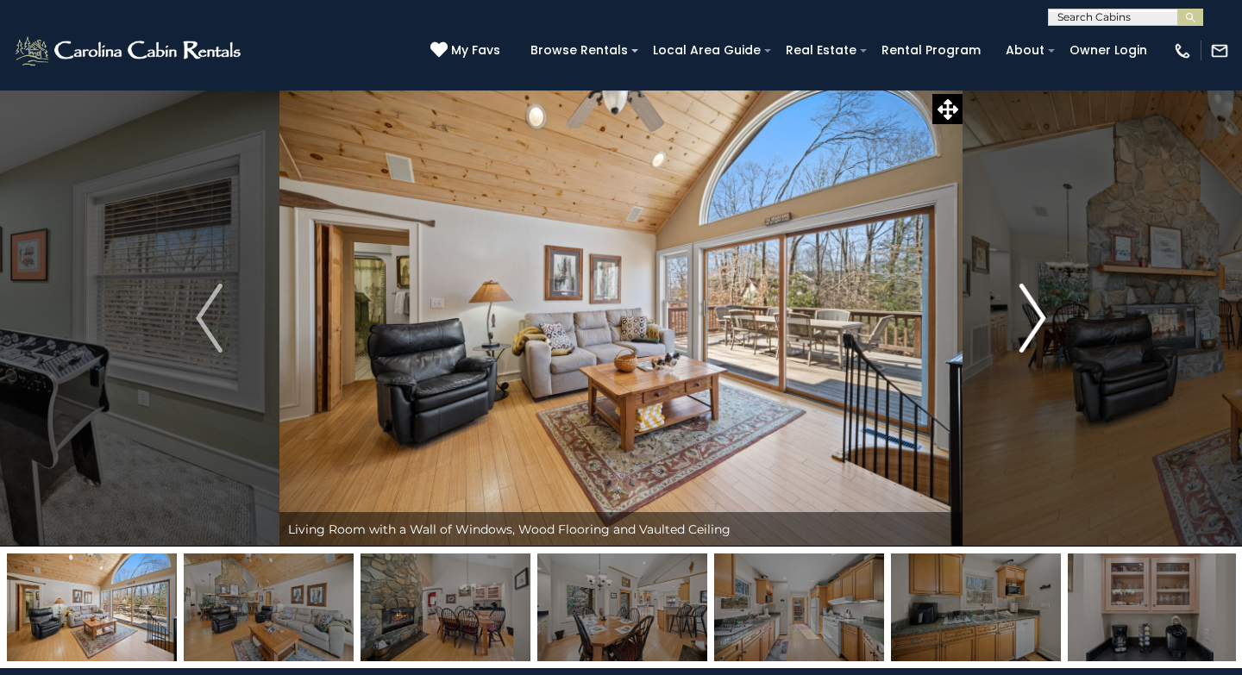
click at [1032, 331] on img "Next" at bounding box center [1033, 318] width 26 height 69
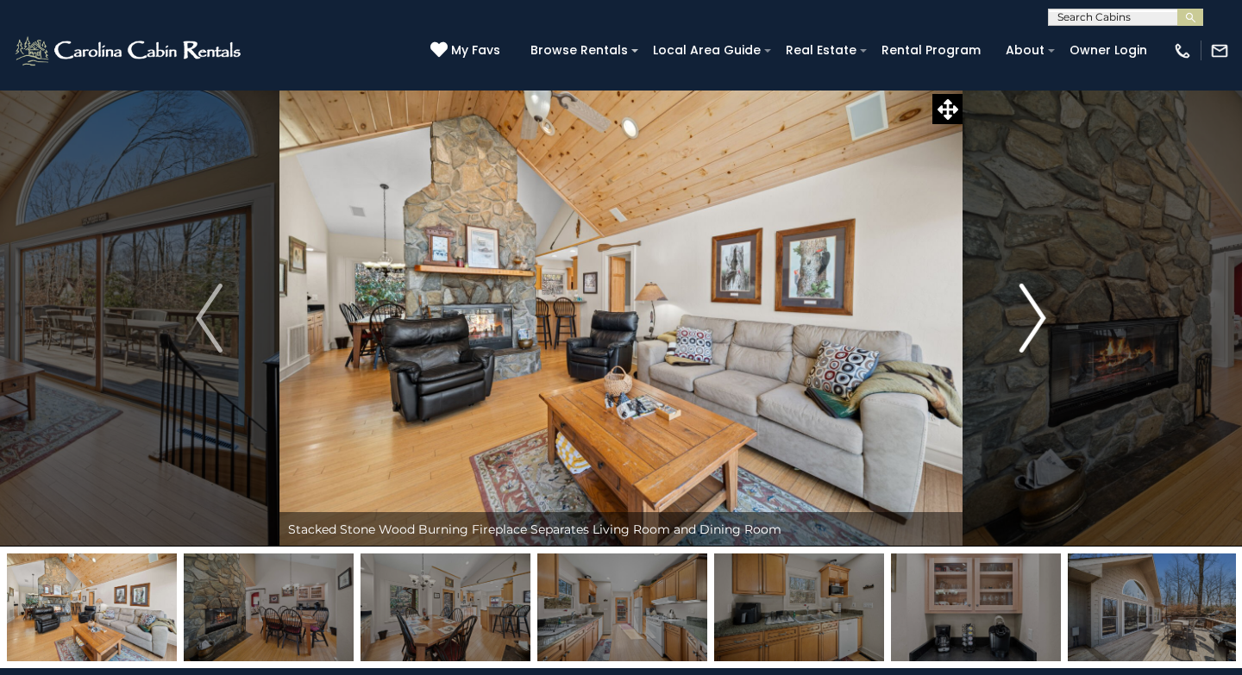
click at [1032, 331] on img "Next" at bounding box center [1033, 318] width 26 height 69
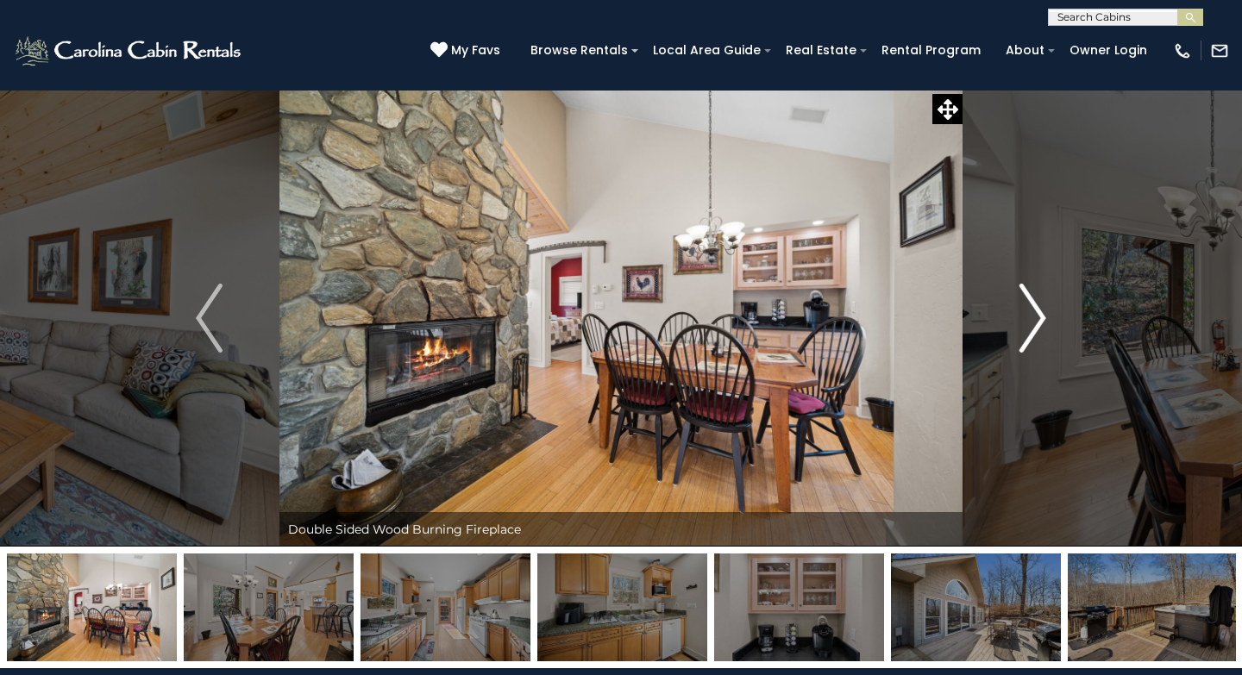
click at [1032, 331] on img "Next" at bounding box center [1033, 318] width 26 height 69
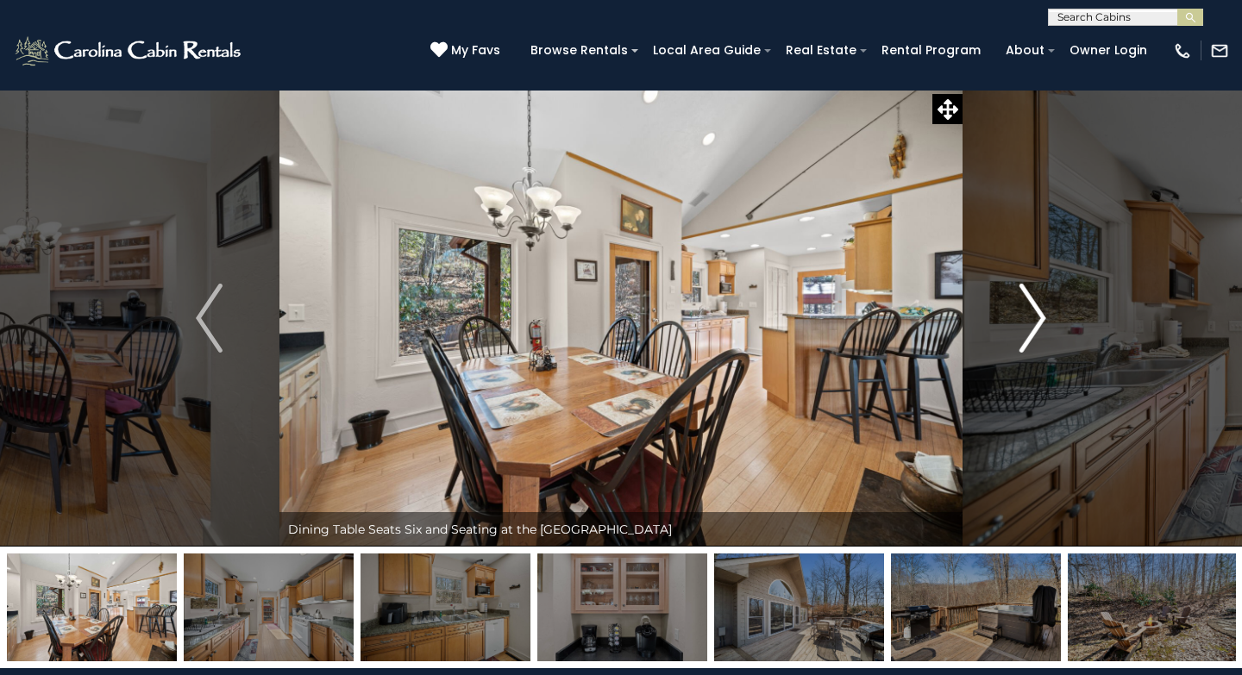
click at [1032, 331] on img "Next" at bounding box center [1033, 318] width 26 height 69
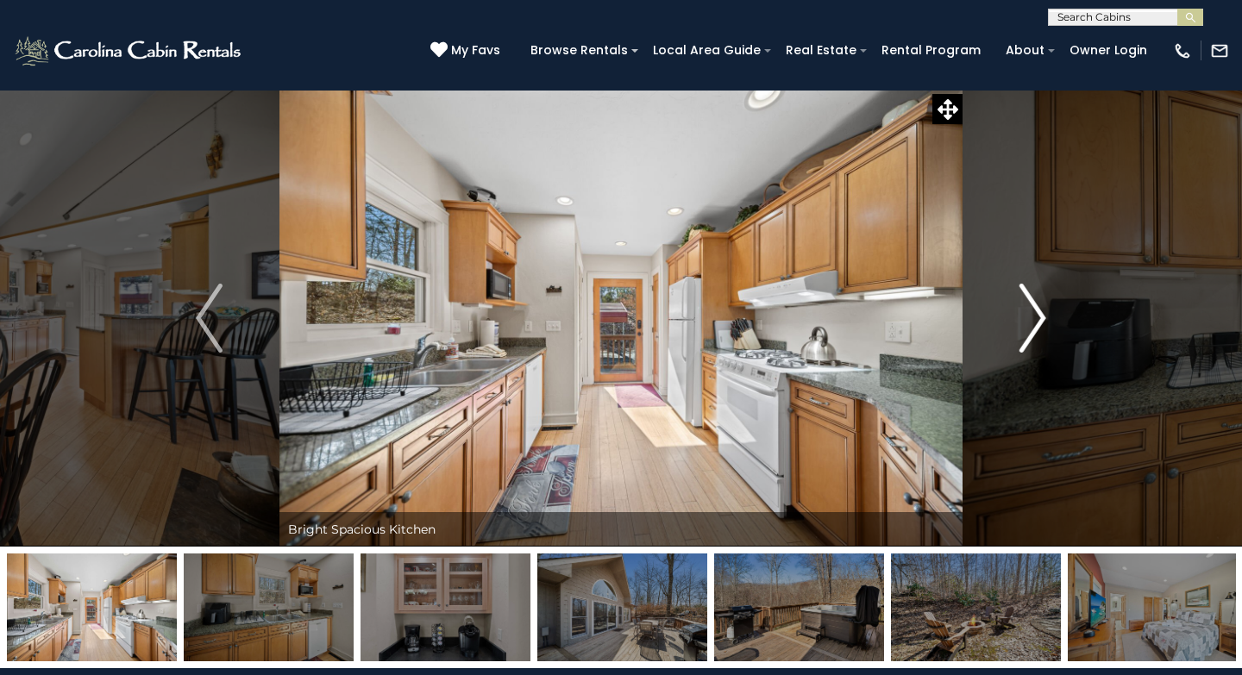
click at [1032, 331] on img "Next" at bounding box center [1033, 318] width 26 height 69
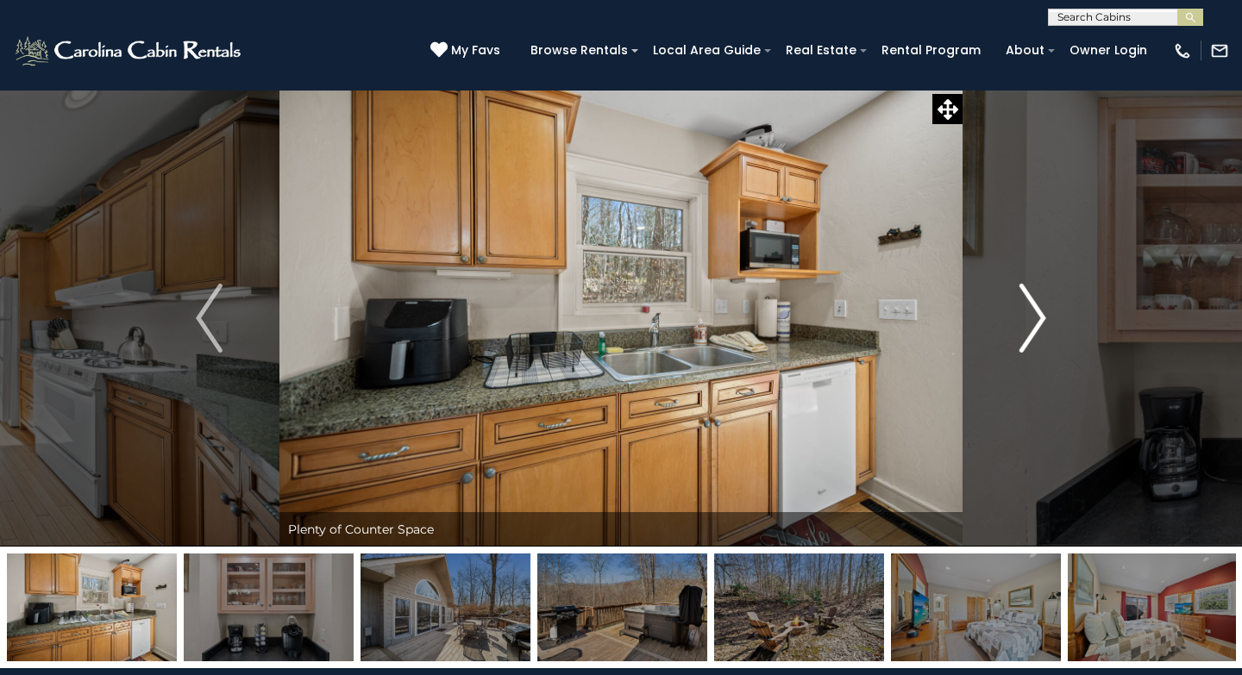
click at [1032, 331] on img "Next" at bounding box center [1033, 318] width 26 height 69
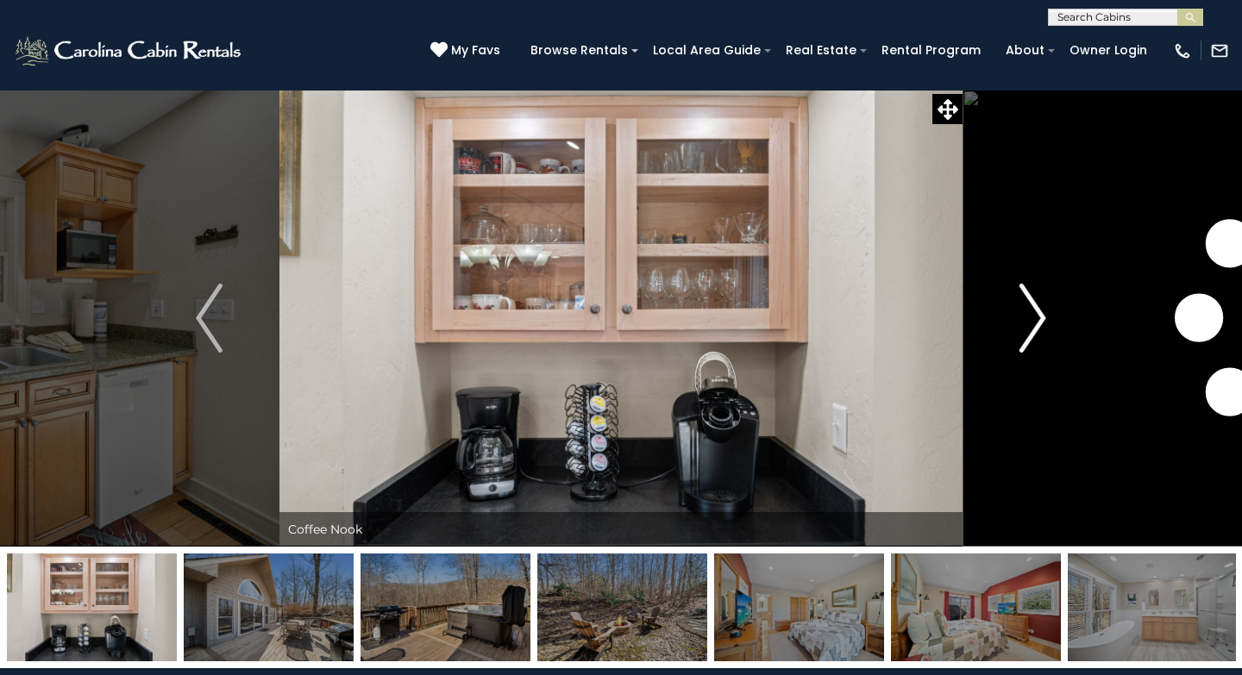
click at [1032, 331] on img "Next" at bounding box center [1033, 318] width 26 height 69
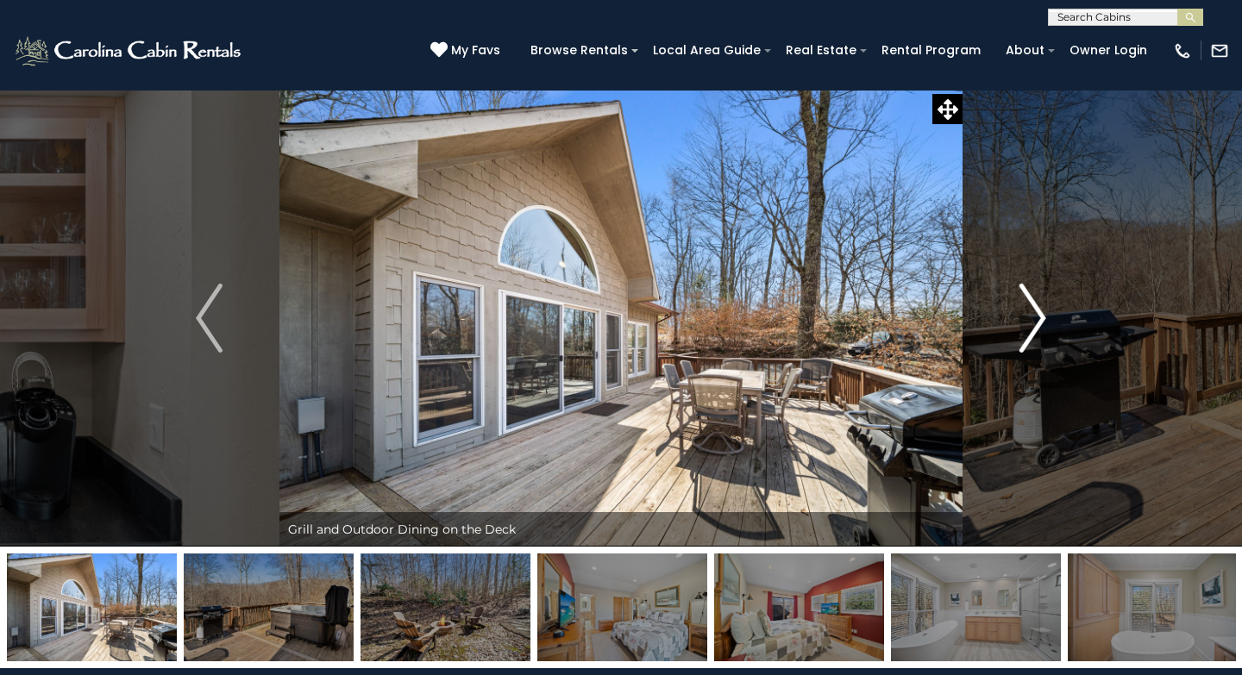
click at [1032, 331] on img "Next" at bounding box center [1033, 318] width 26 height 69
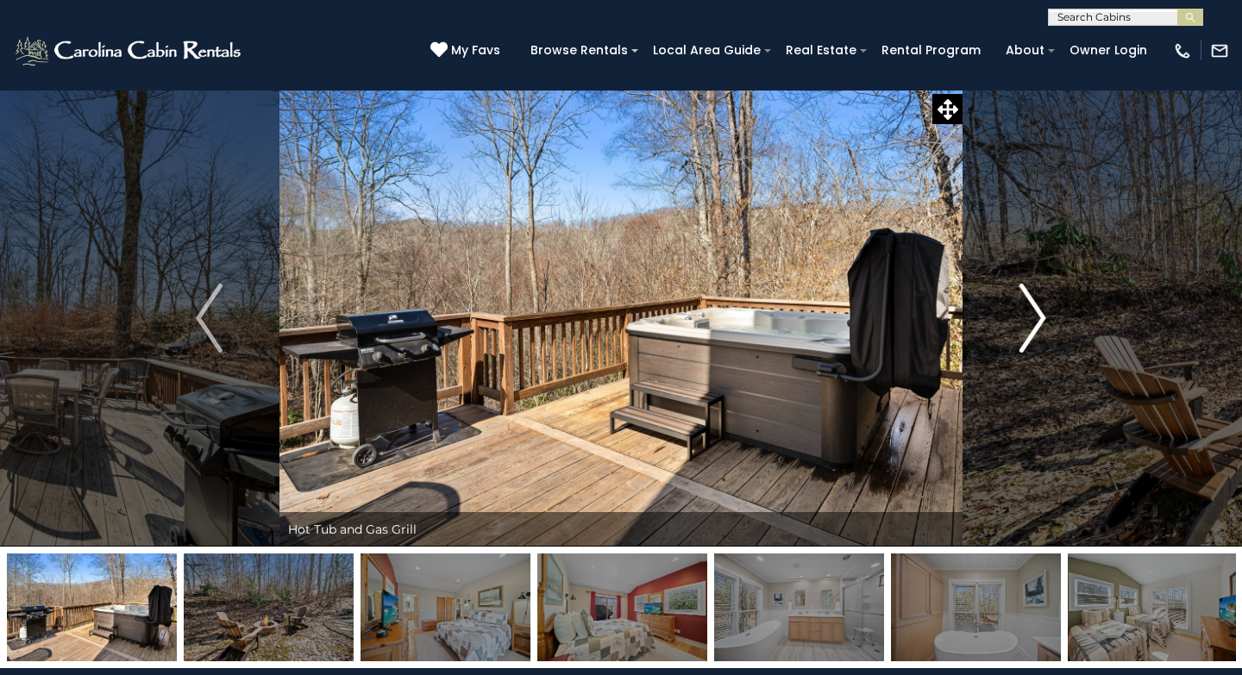
click at [1032, 331] on img "Next" at bounding box center [1033, 318] width 26 height 69
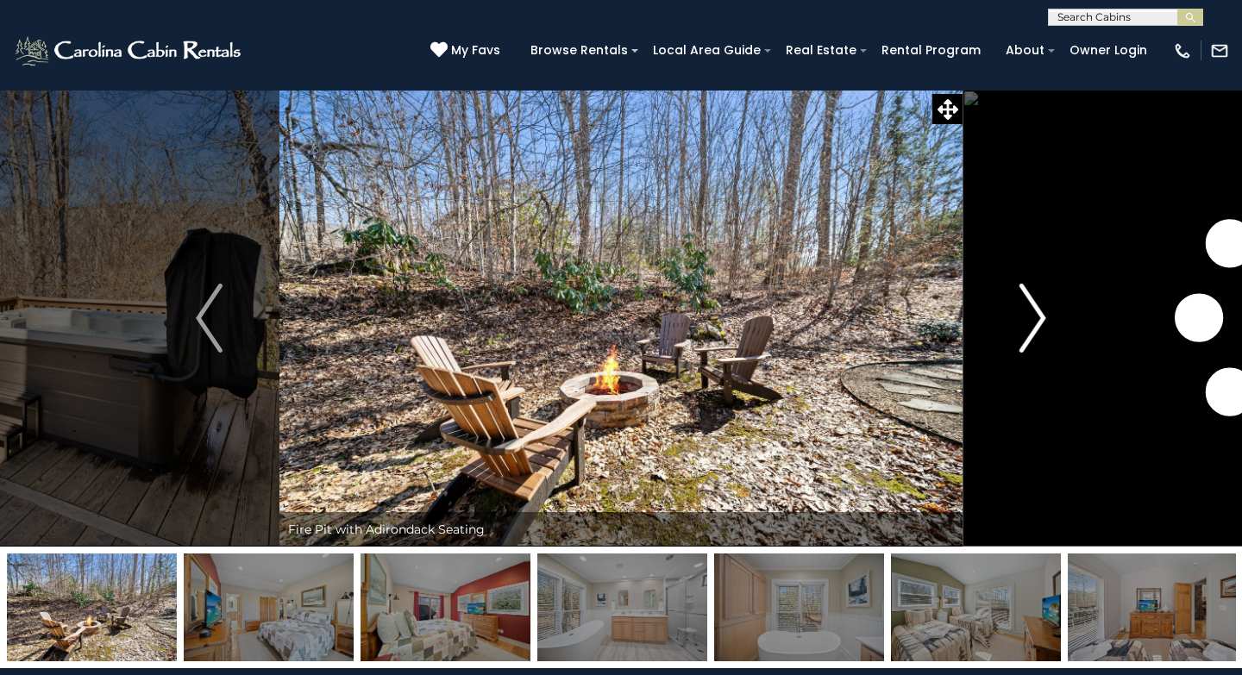
click at [1032, 331] on img "Next" at bounding box center [1033, 318] width 26 height 69
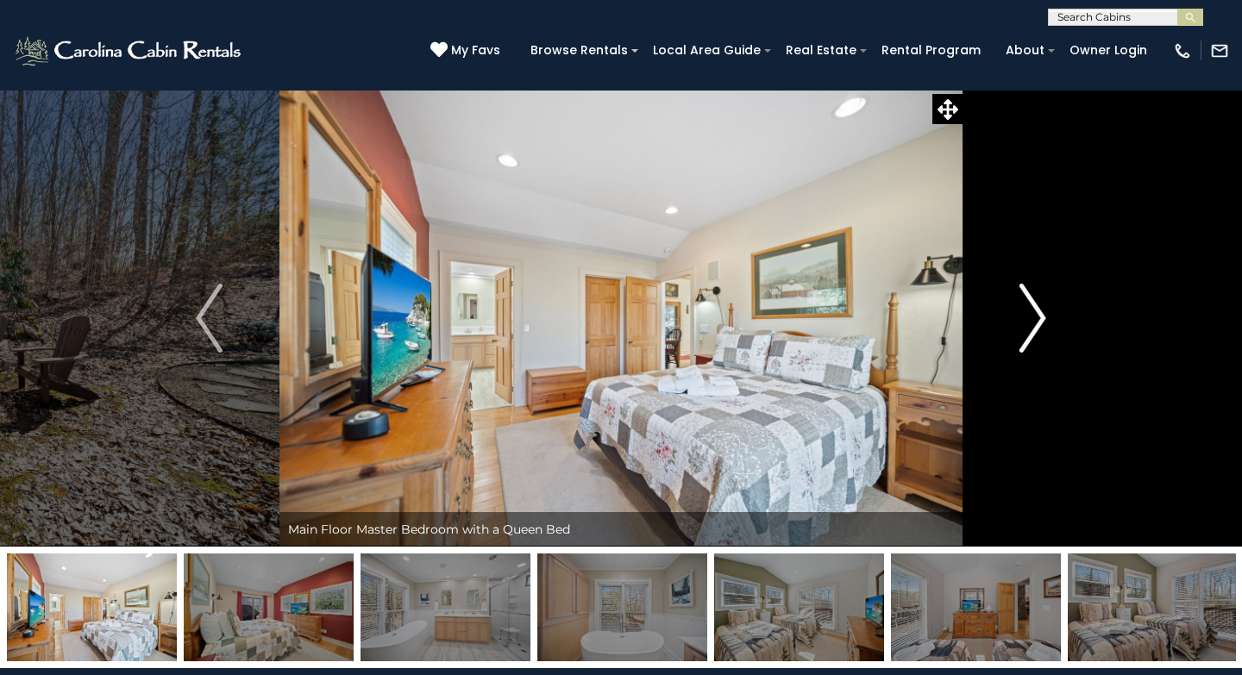
click at [1032, 331] on img "Next" at bounding box center [1033, 318] width 26 height 69
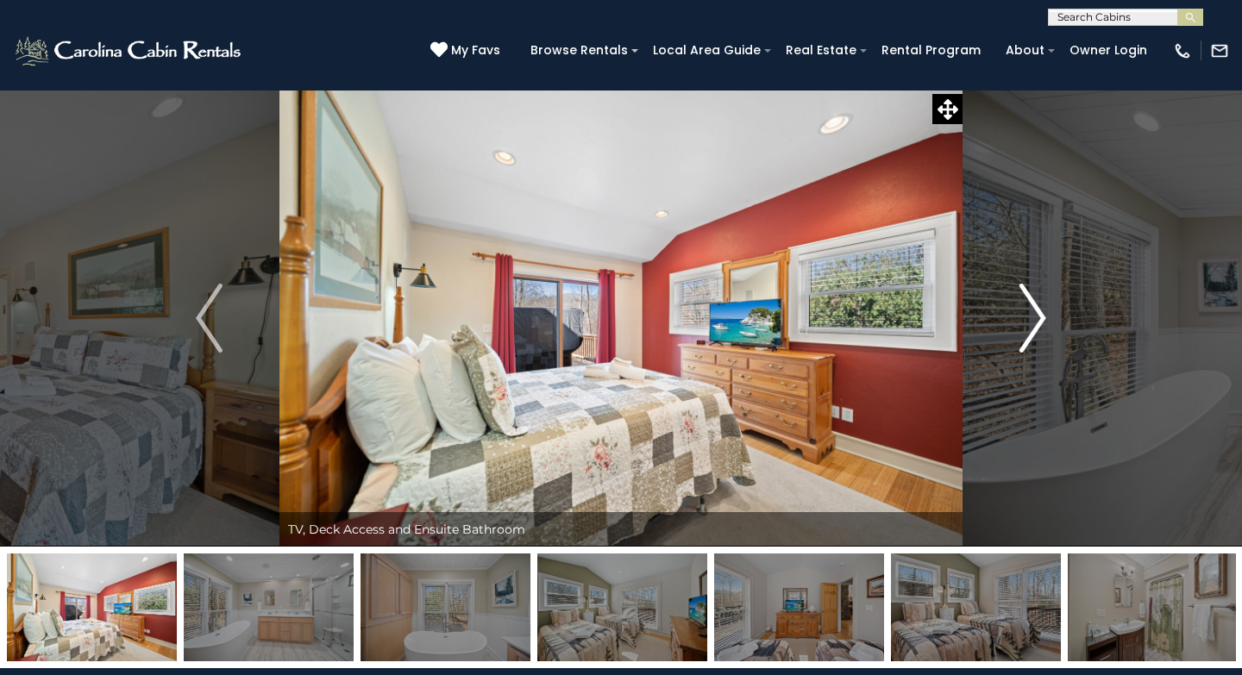
click at [1032, 331] on img "Next" at bounding box center [1033, 318] width 26 height 69
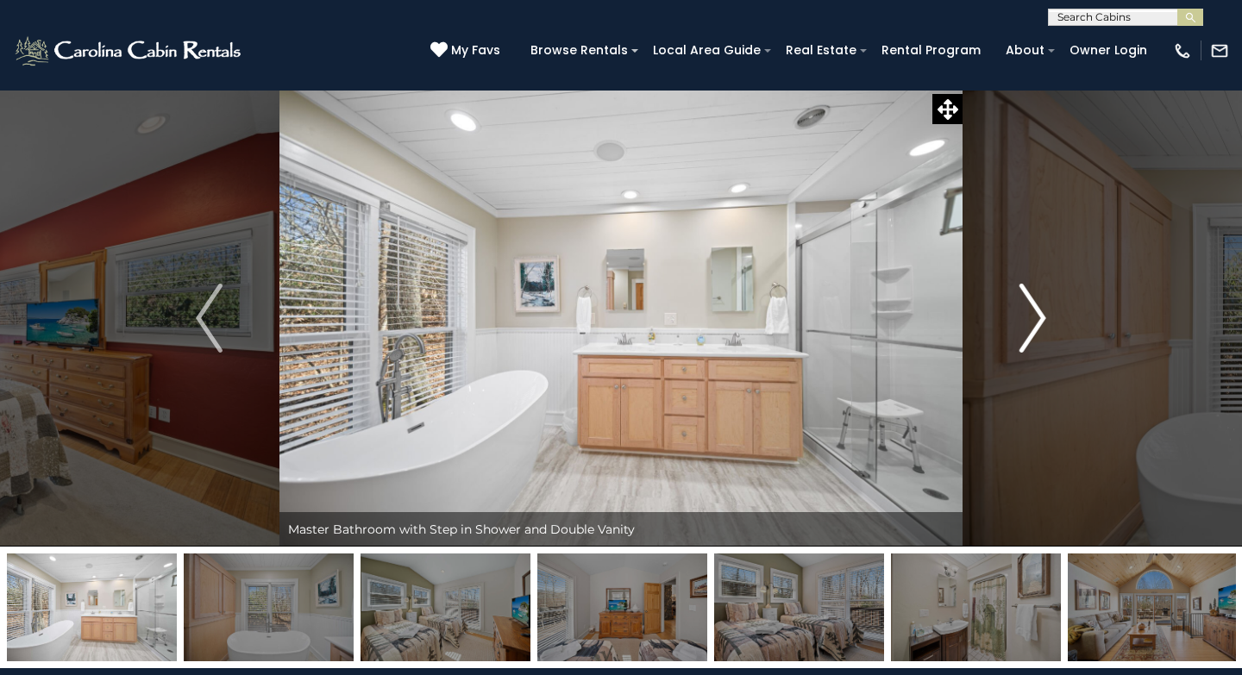
click at [1032, 331] on img "Next" at bounding box center [1033, 318] width 26 height 69
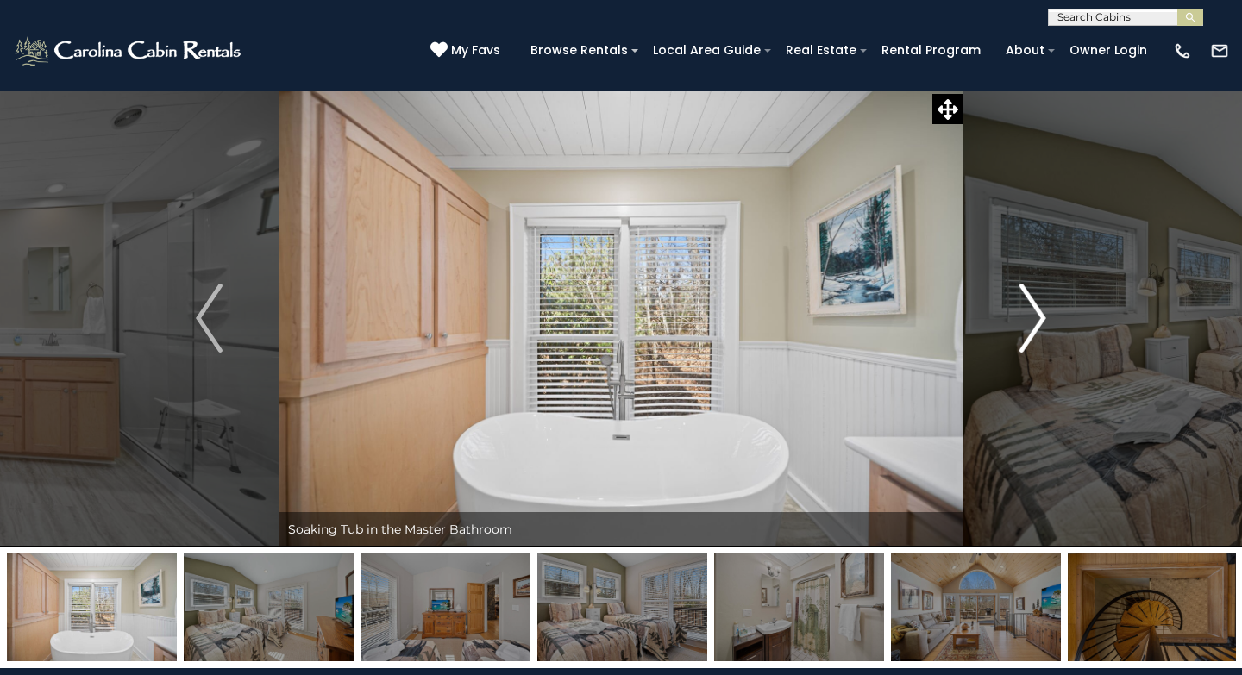
click at [1032, 331] on img "Next" at bounding box center [1033, 318] width 26 height 69
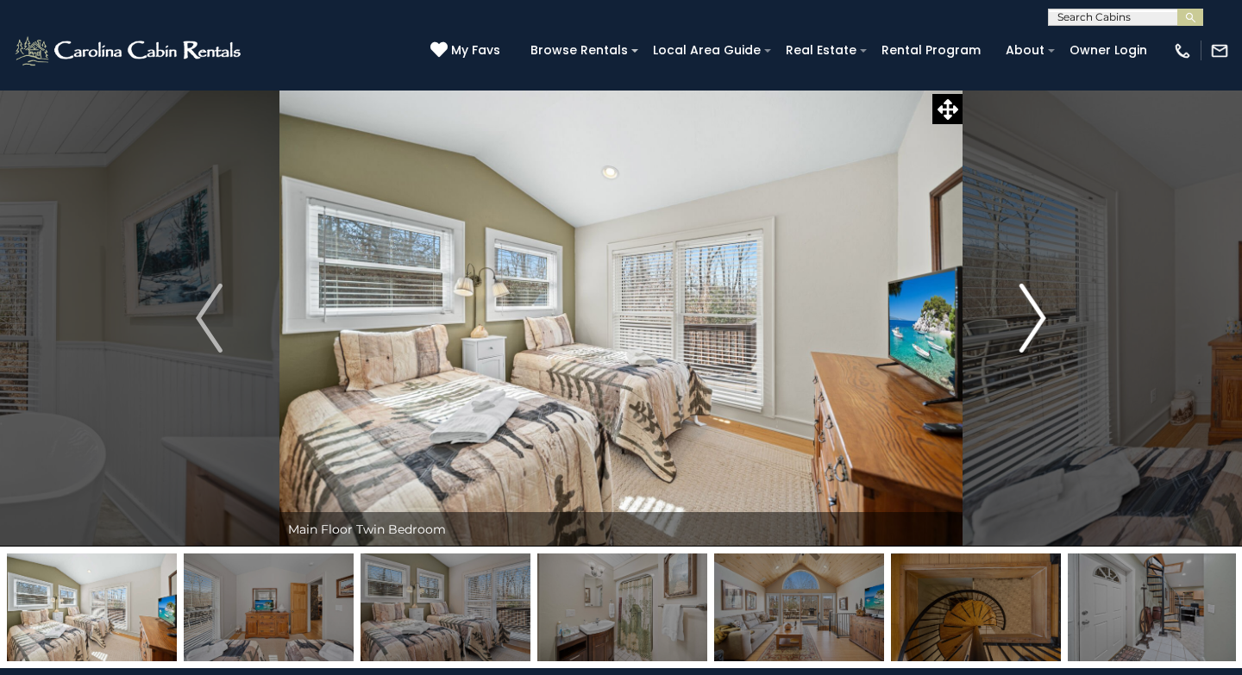
click at [1032, 331] on img "Next" at bounding box center [1033, 318] width 26 height 69
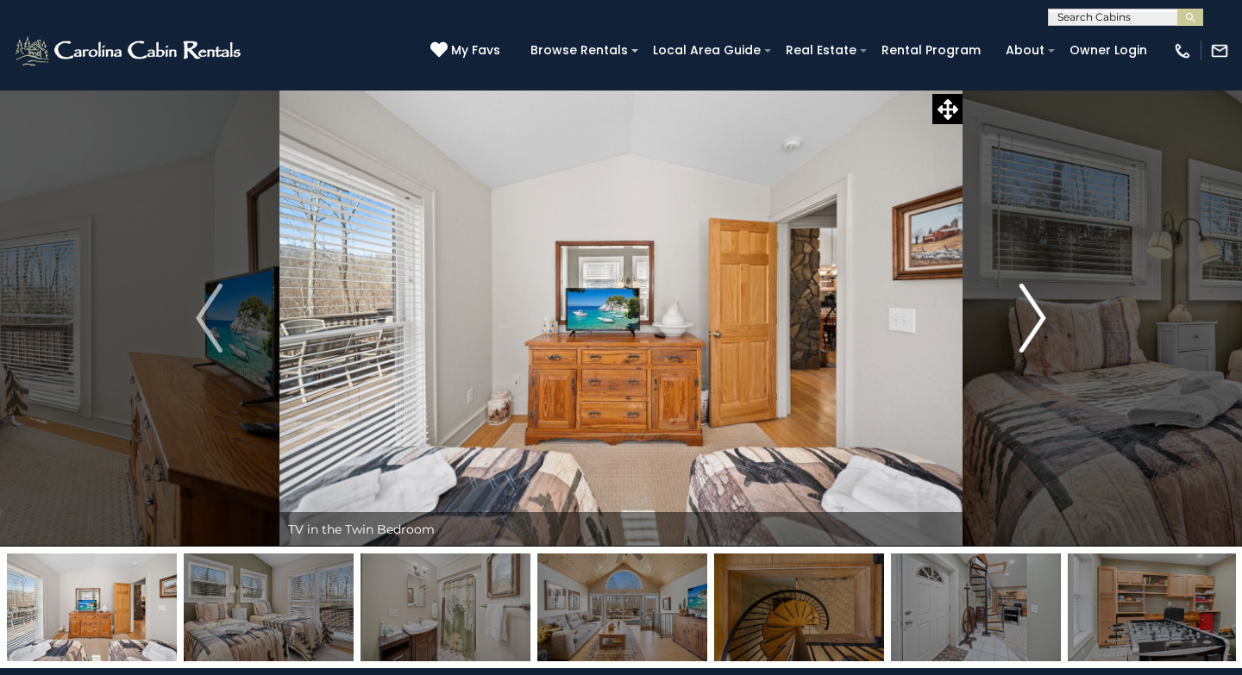
click at [1032, 331] on img "Next" at bounding box center [1033, 318] width 26 height 69
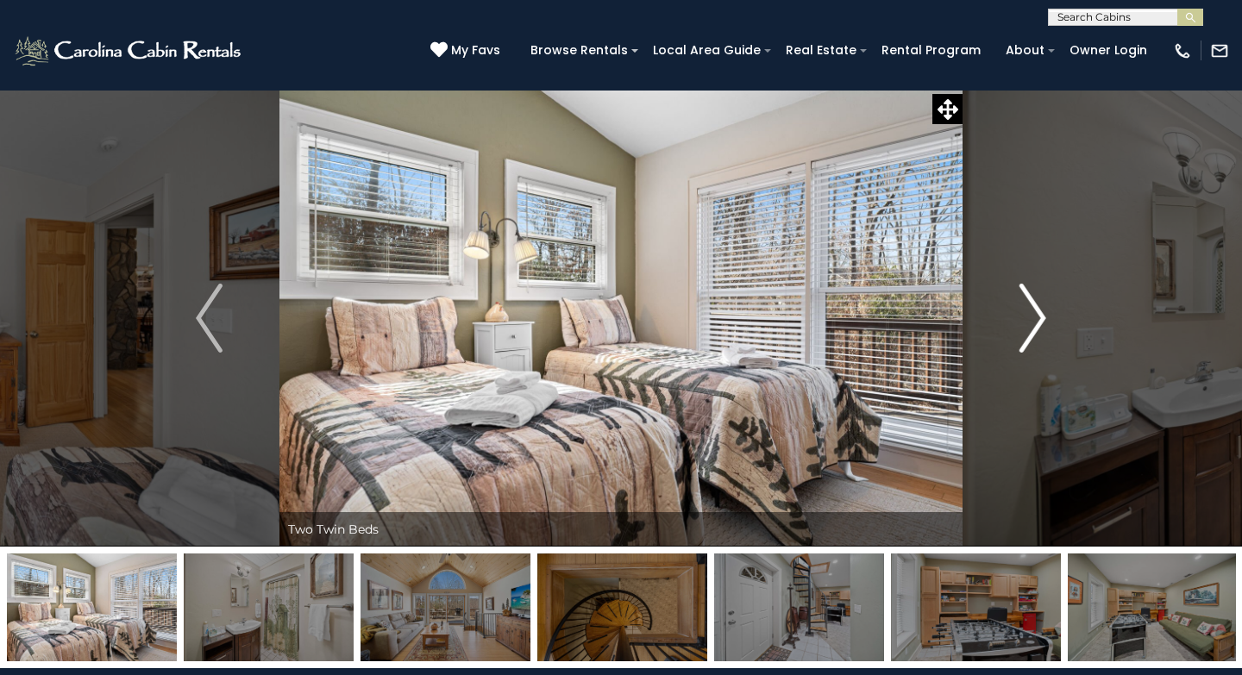
click at [1032, 331] on img "Next" at bounding box center [1033, 318] width 26 height 69
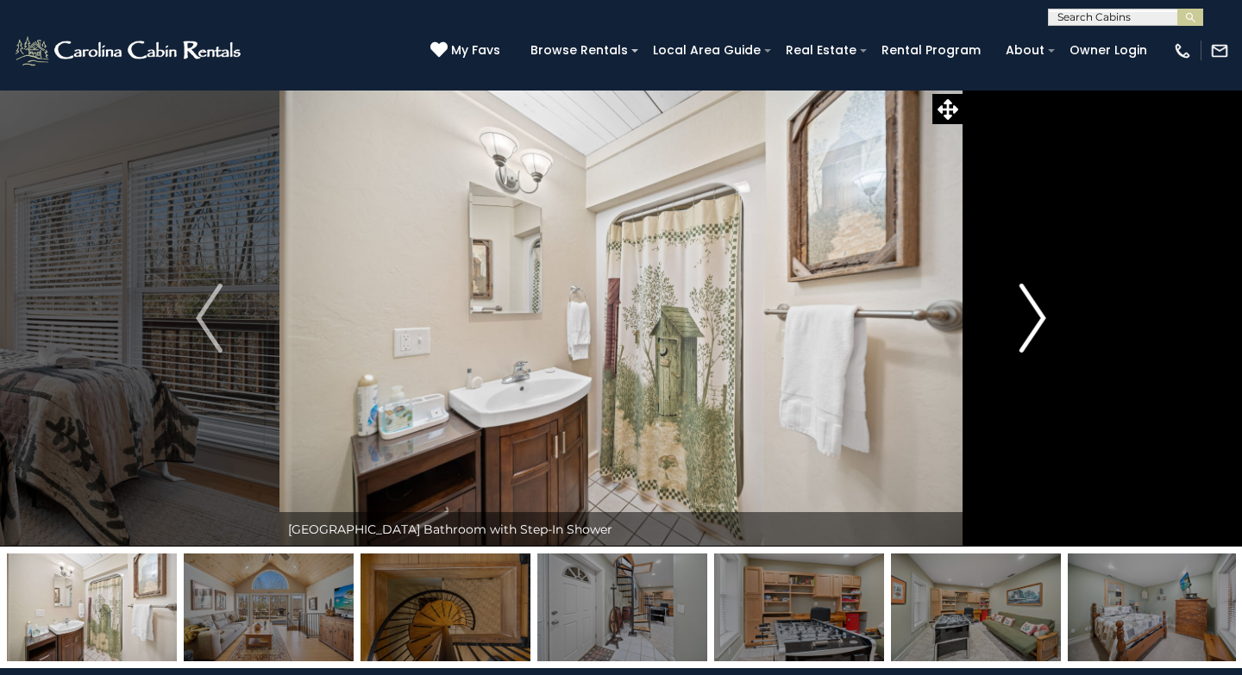
click at [1032, 331] on img "Next" at bounding box center [1033, 318] width 26 height 69
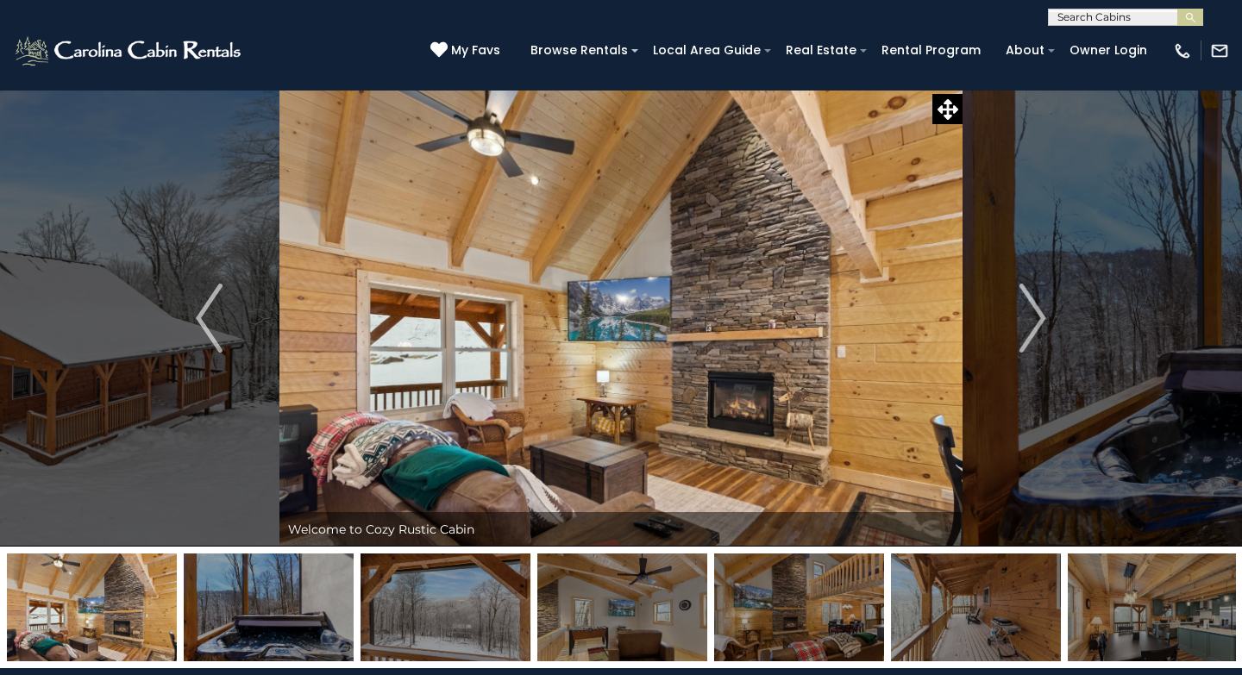
click at [590, 310] on img at bounding box center [620, 318] width 683 height 457
click at [1024, 338] on img "Next" at bounding box center [1033, 318] width 26 height 69
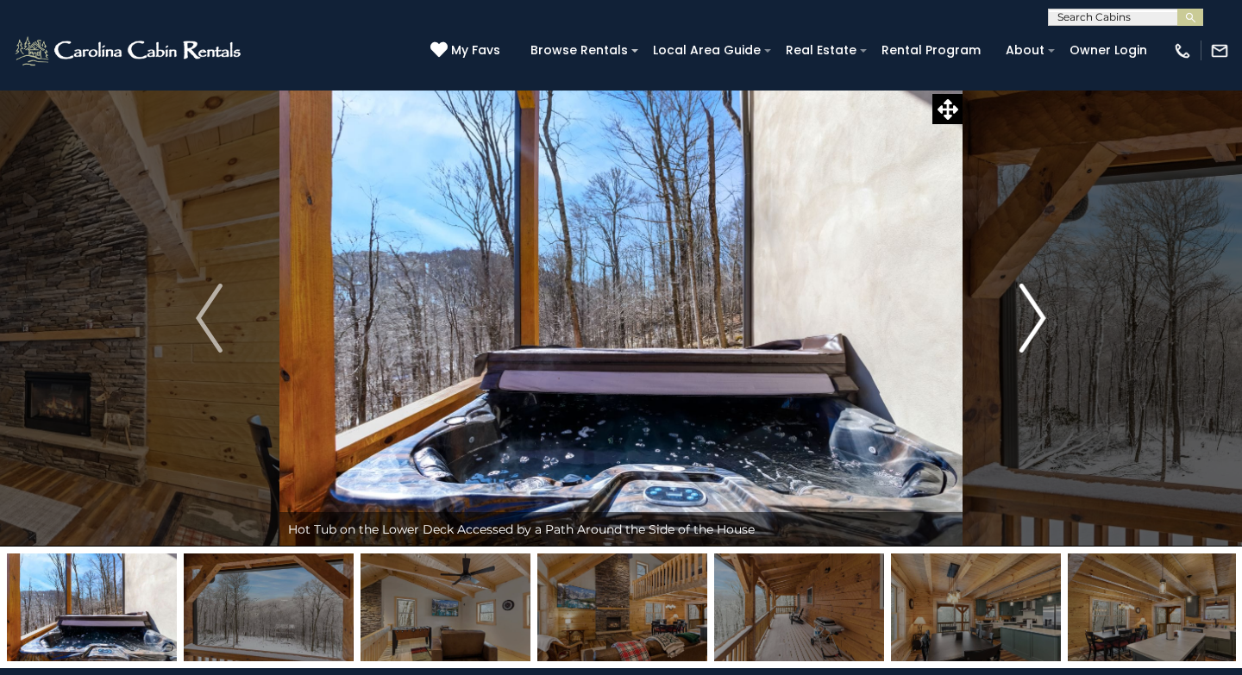
click at [1024, 338] on img "Next" at bounding box center [1033, 318] width 26 height 69
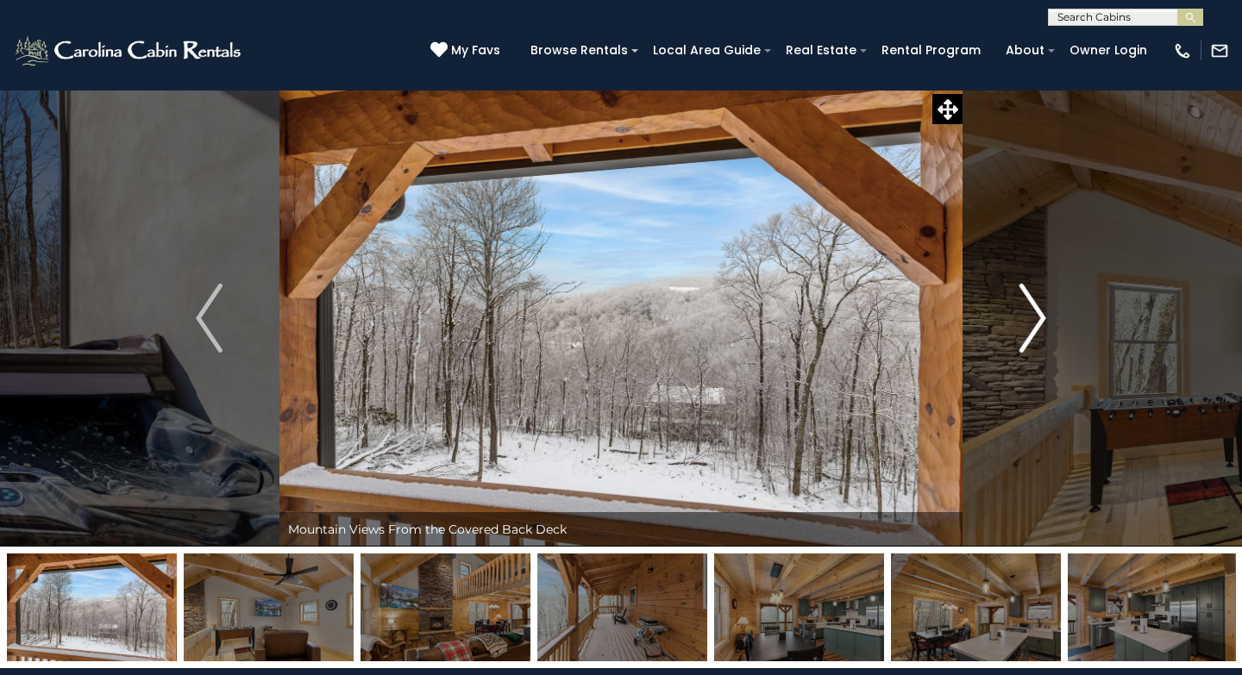
click at [1024, 338] on img "Next" at bounding box center [1033, 318] width 26 height 69
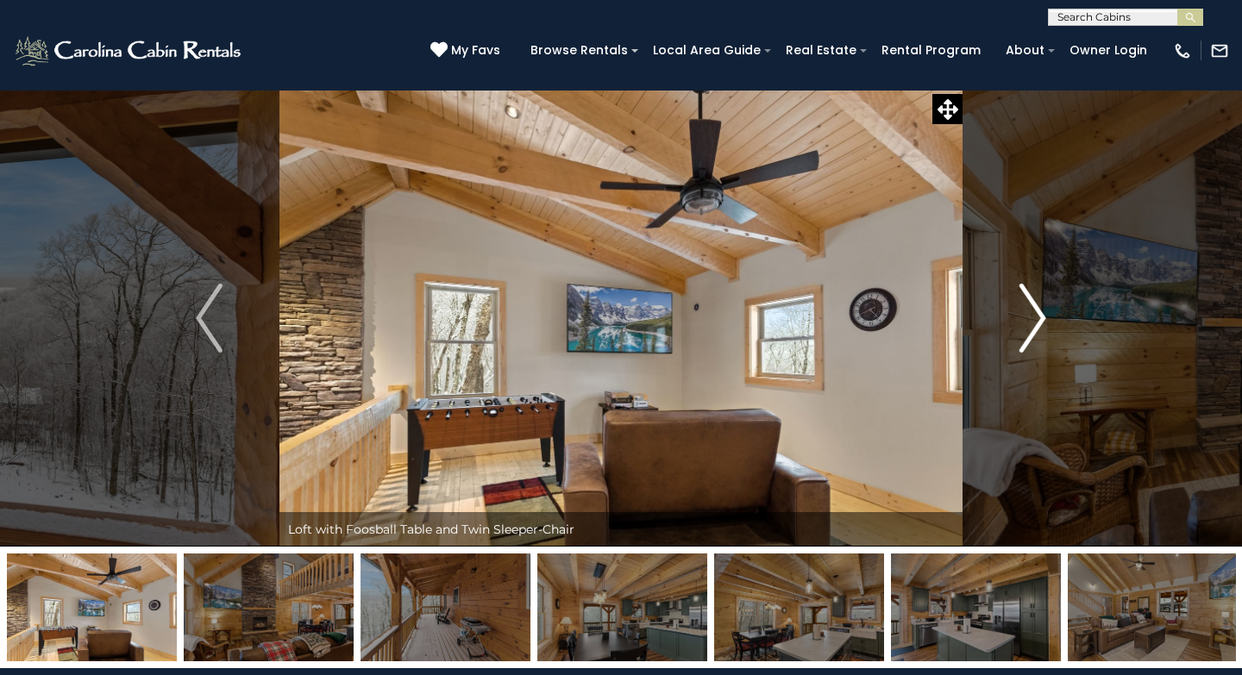
click at [1024, 338] on img "Next" at bounding box center [1033, 318] width 26 height 69
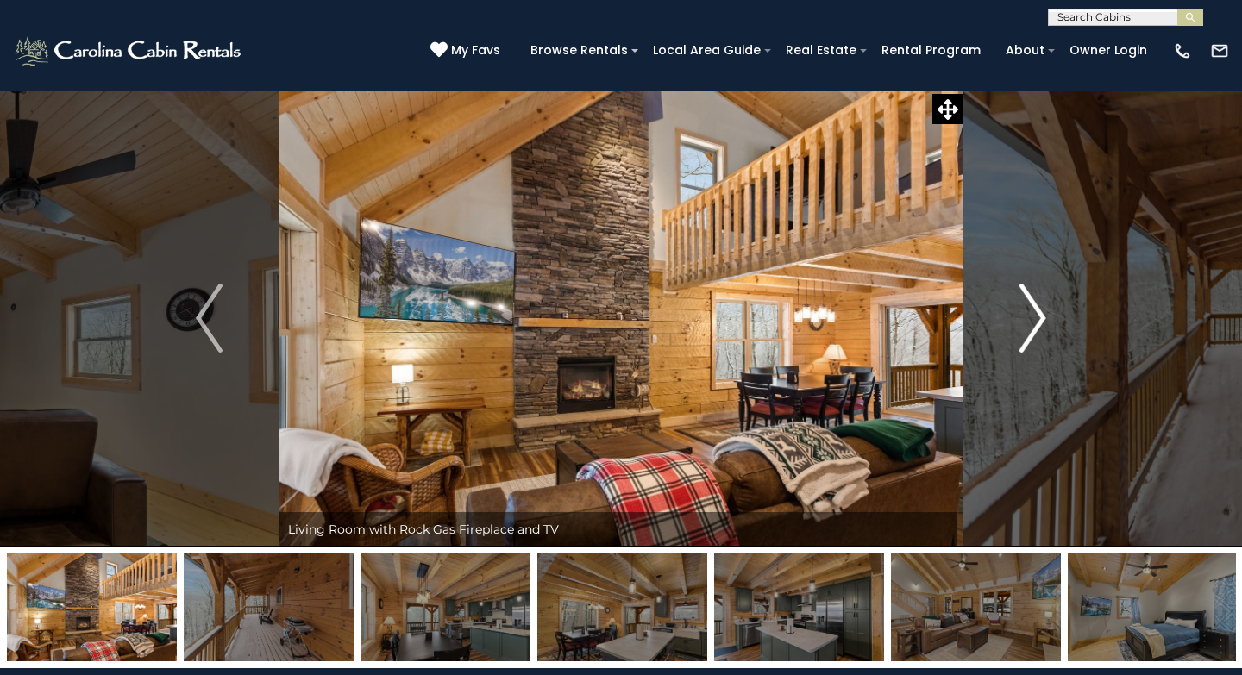
click at [1024, 338] on img "Next" at bounding box center [1033, 318] width 26 height 69
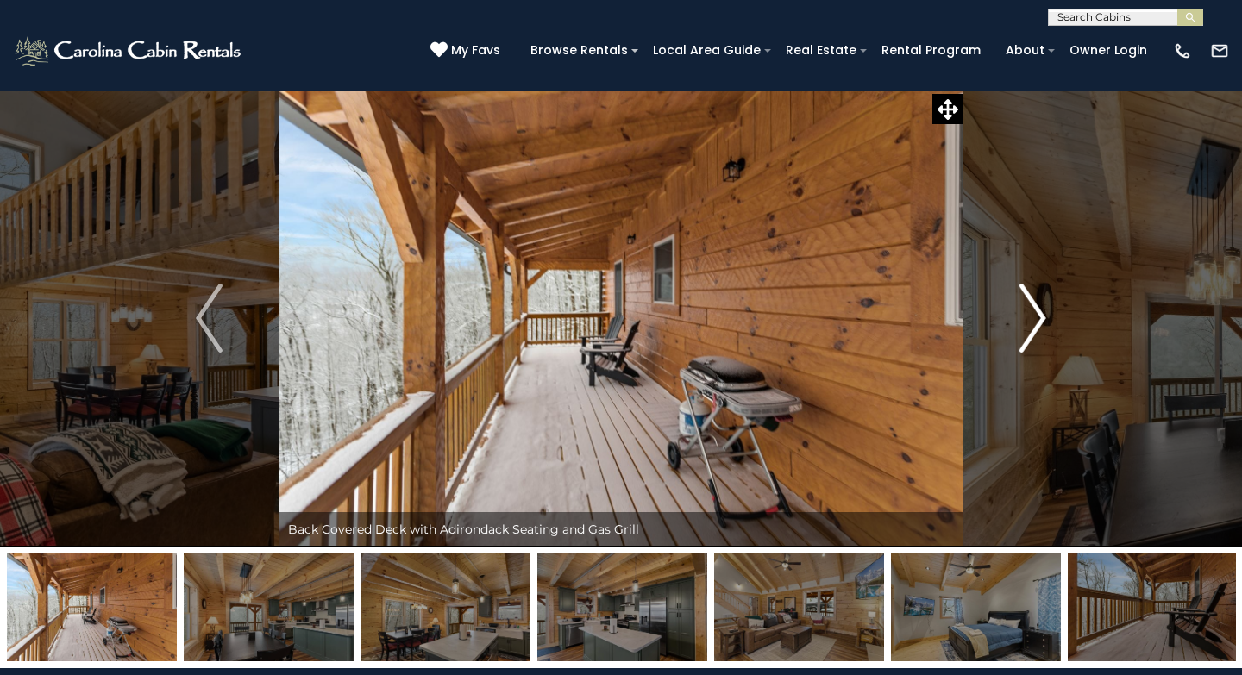
click at [1024, 338] on img "Next" at bounding box center [1033, 318] width 26 height 69
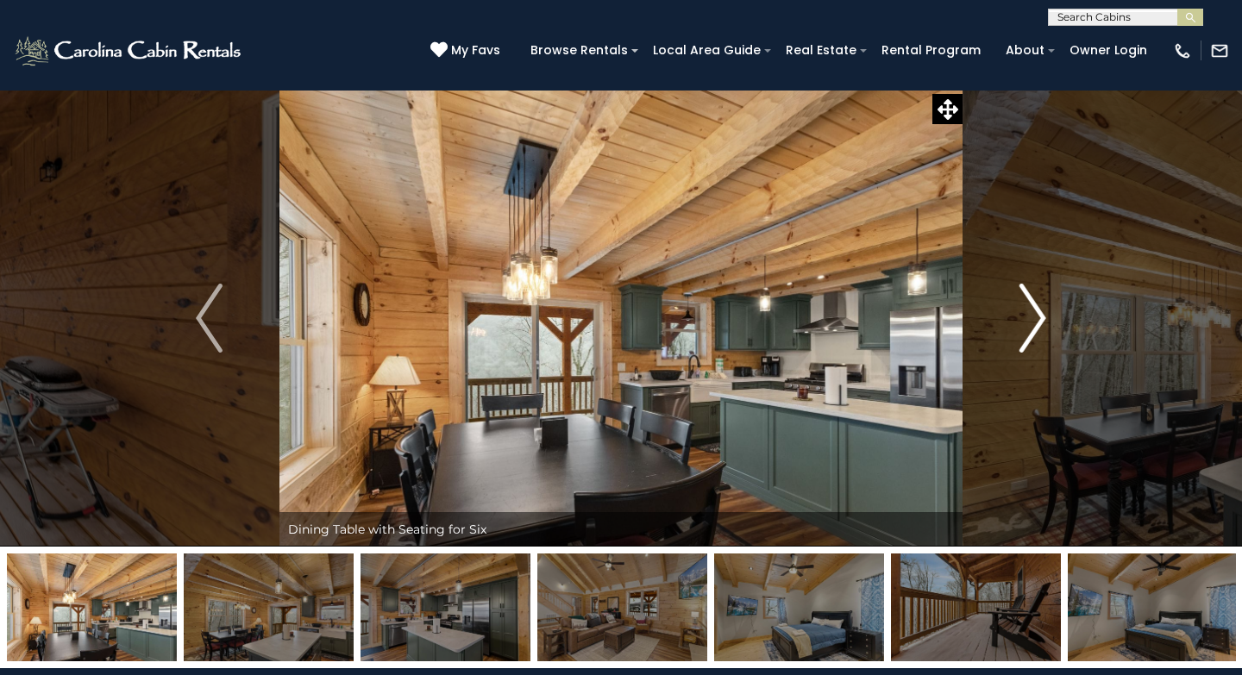
click at [1024, 338] on img "Next" at bounding box center [1033, 318] width 26 height 69
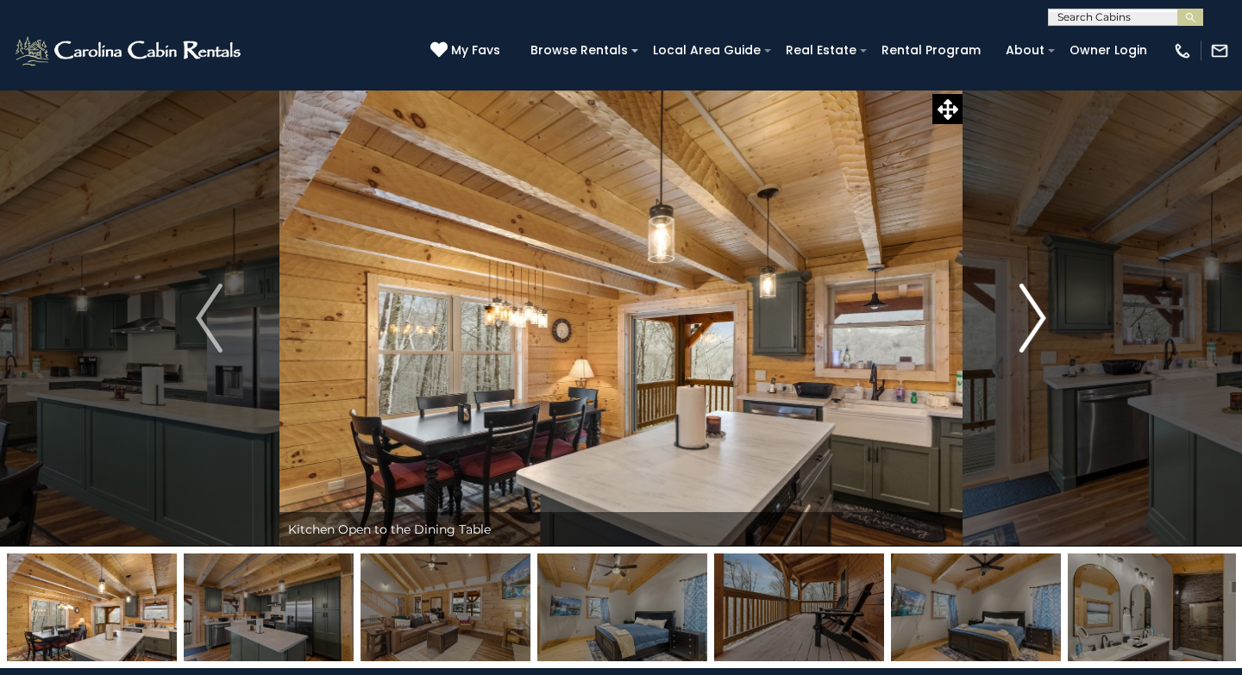
click at [1024, 338] on img "Next" at bounding box center [1033, 318] width 26 height 69
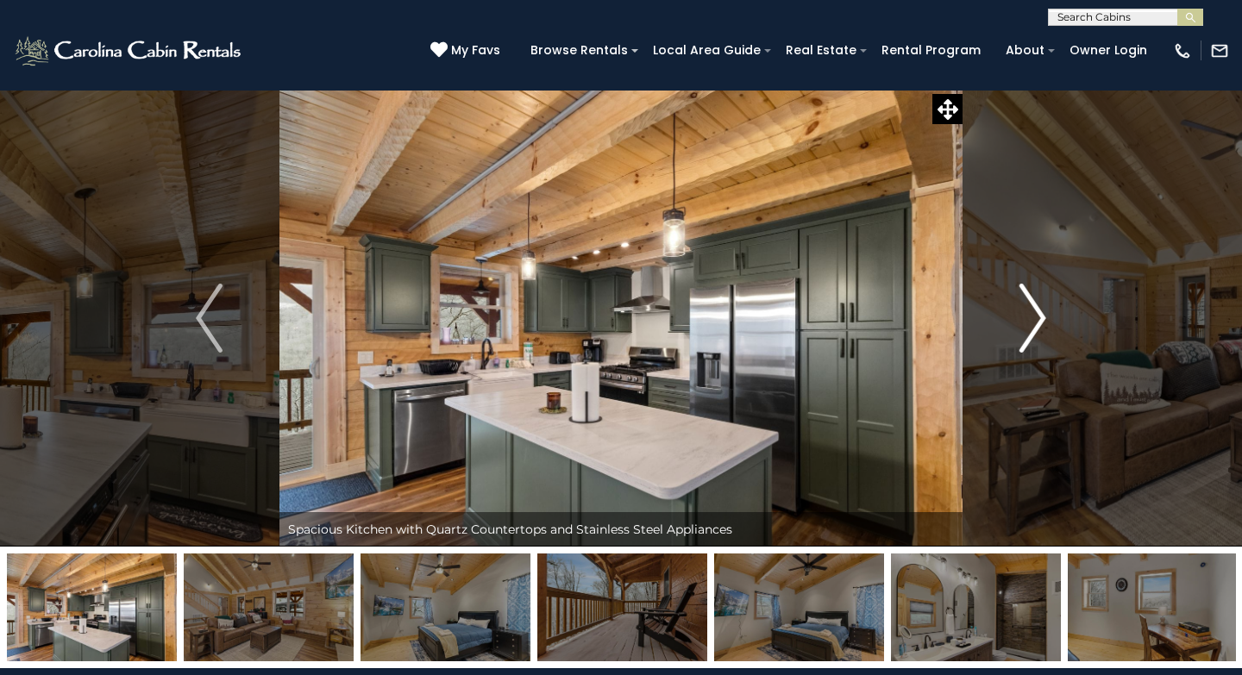
click at [1024, 338] on img "Next" at bounding box center [1033, 318] width 26 height 69
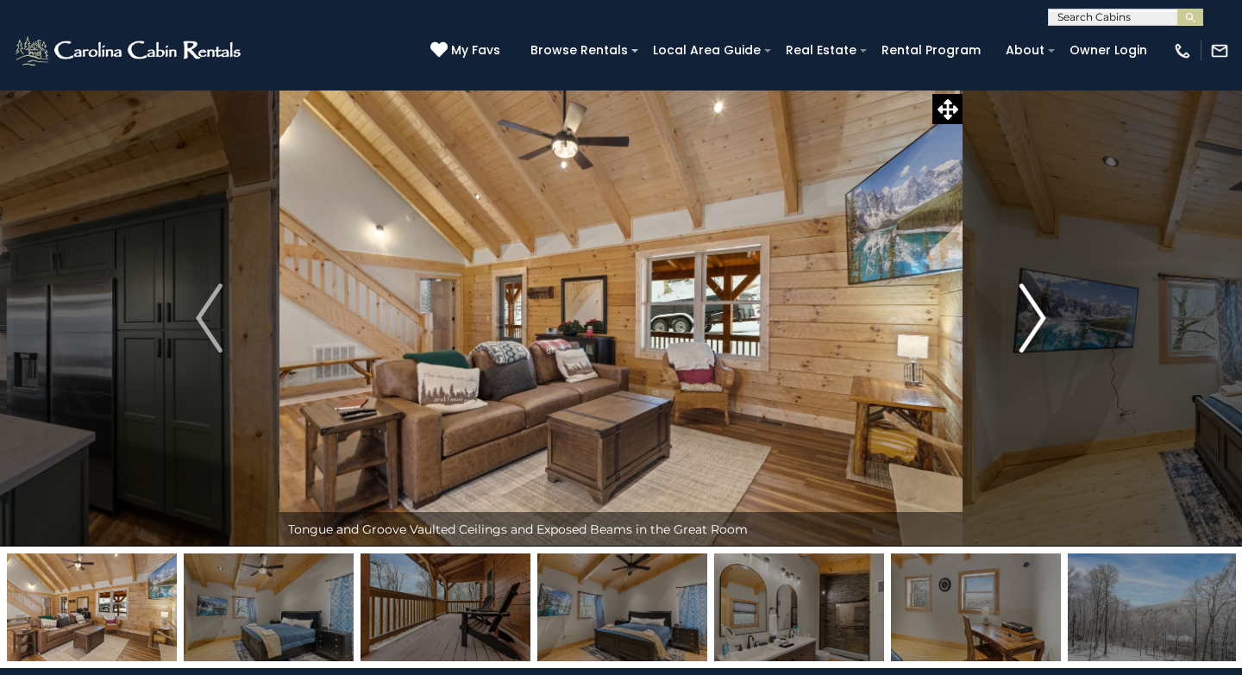
click at [1032, 327] on img "Next" at bounding box center [1033, 318] width 26 height 69
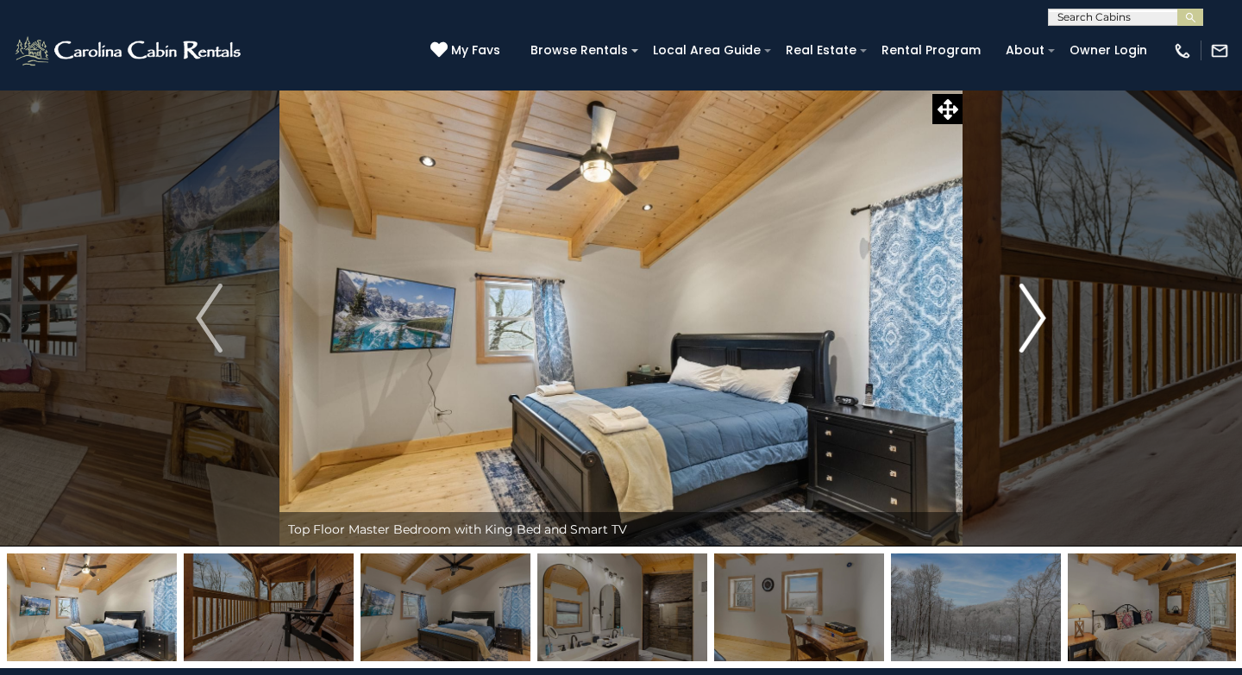
click at [1045, 306] on img "Next" at bounding box center [1033, 318] width 26 height 69
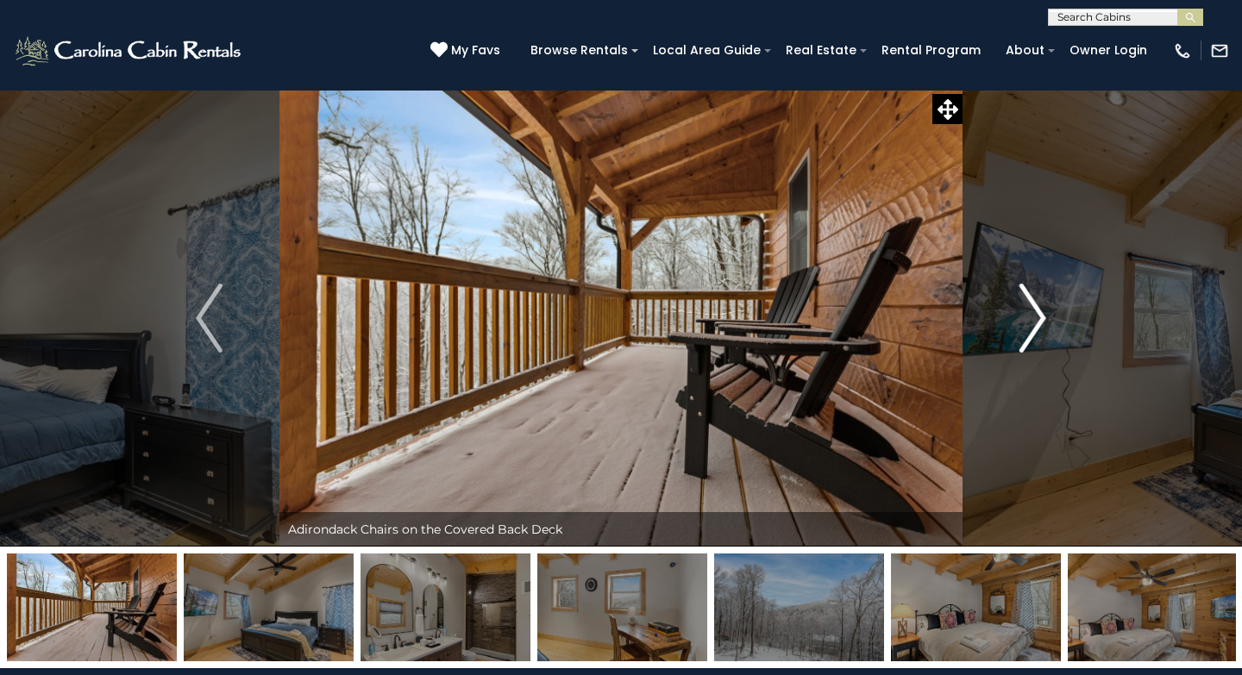
click at [1032, 311] on img "Next" at bounding box center [1033, 318] width 26 height 69
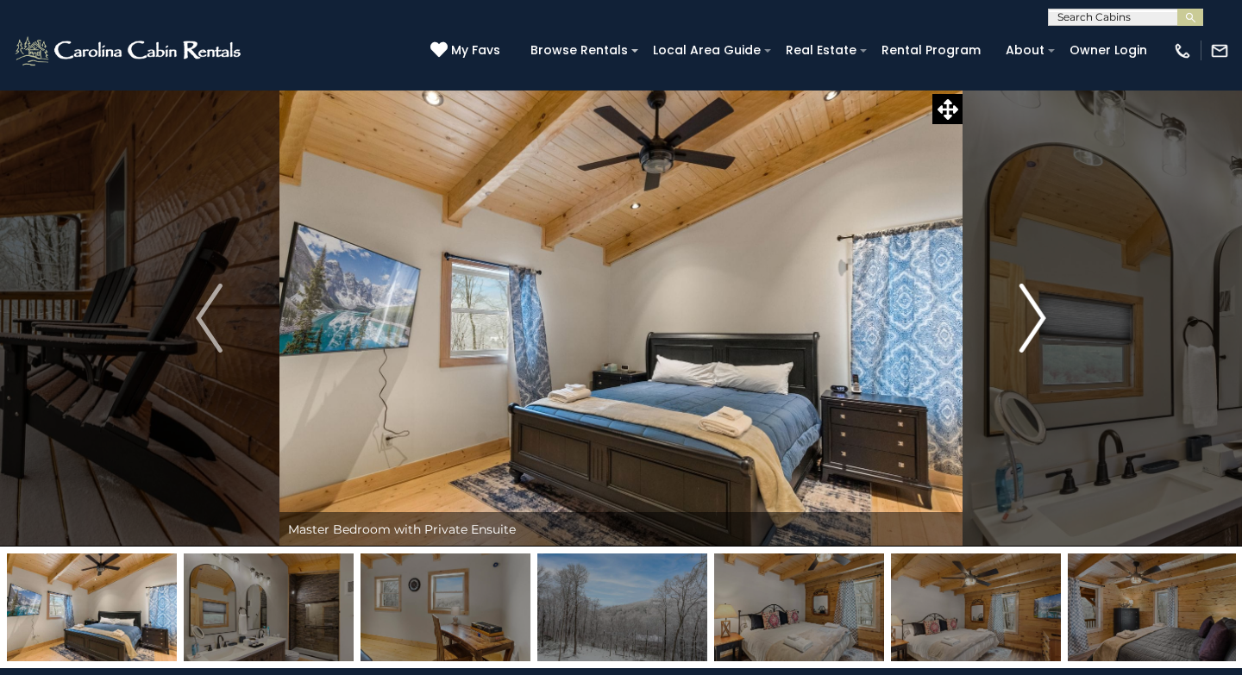
click at [1032, 311] on img "Next" at bounding box center [1033, 318] width 26 height 69
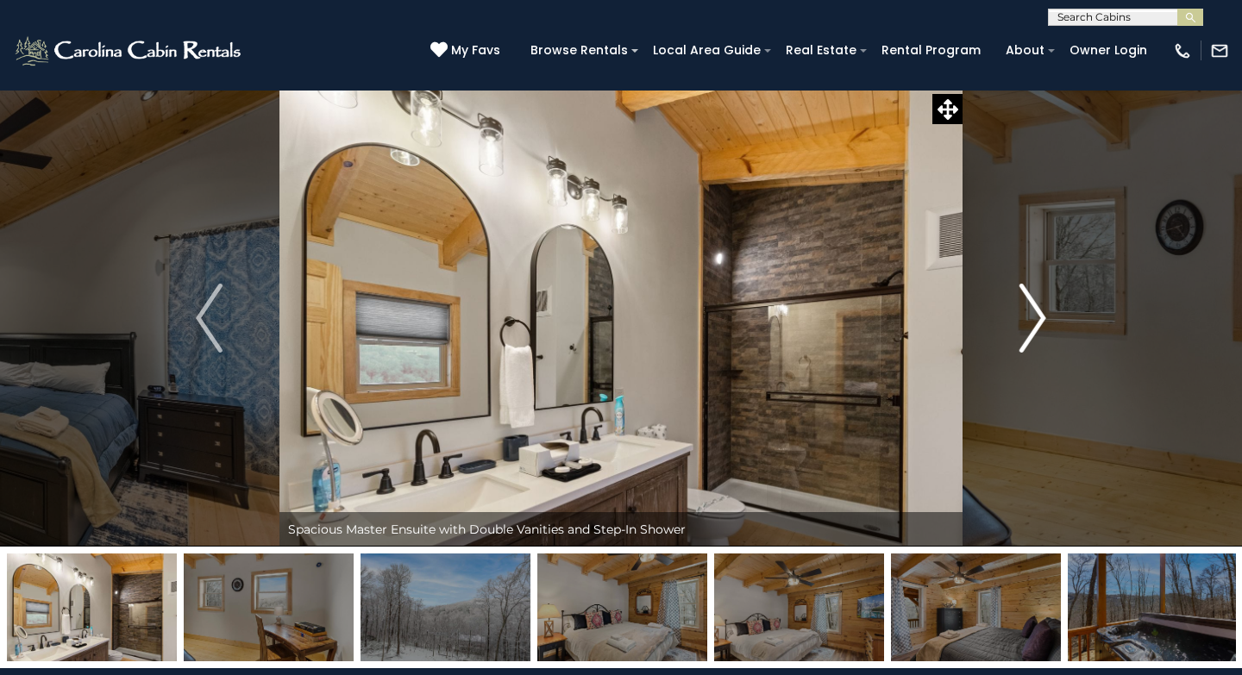
click at [1032, 311] on img "Next" at bounding box center [1033, 318] width 26 height 69
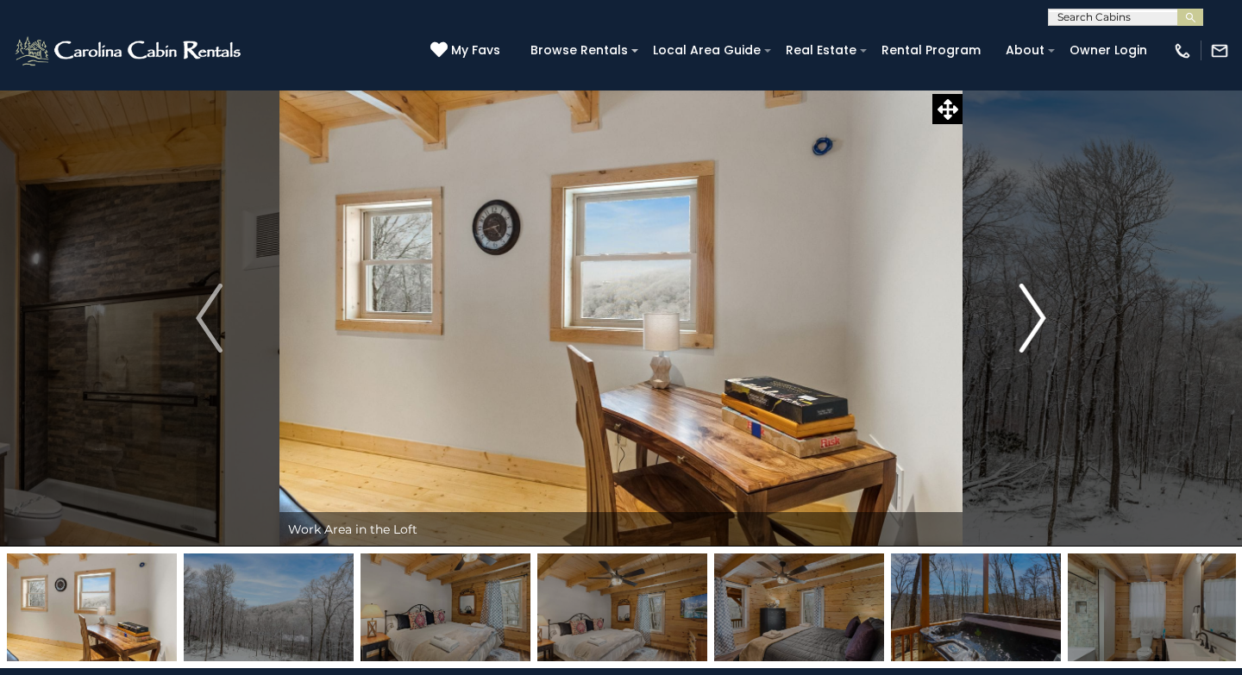
click at [1032, 311] on img "Next" at bounding box center [1033, 318] width 26 height 69
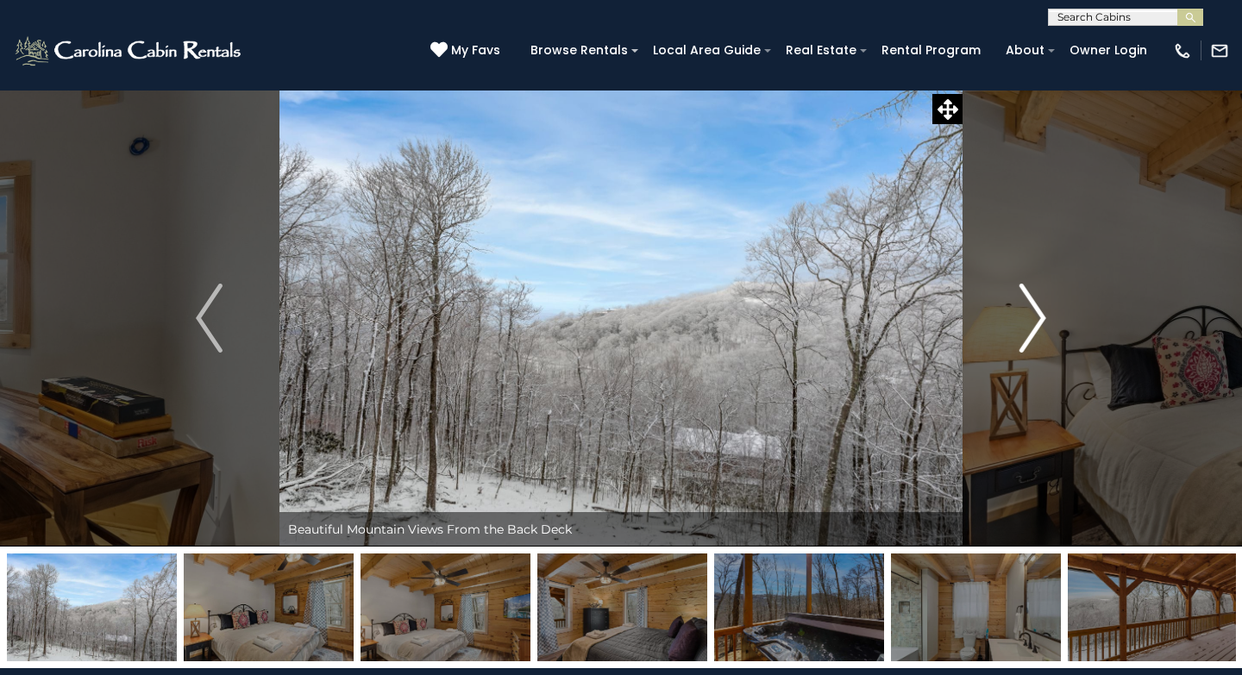
click at [1032, 311] on img "Next" at bounding box center [1033, 318] width 26 height 69
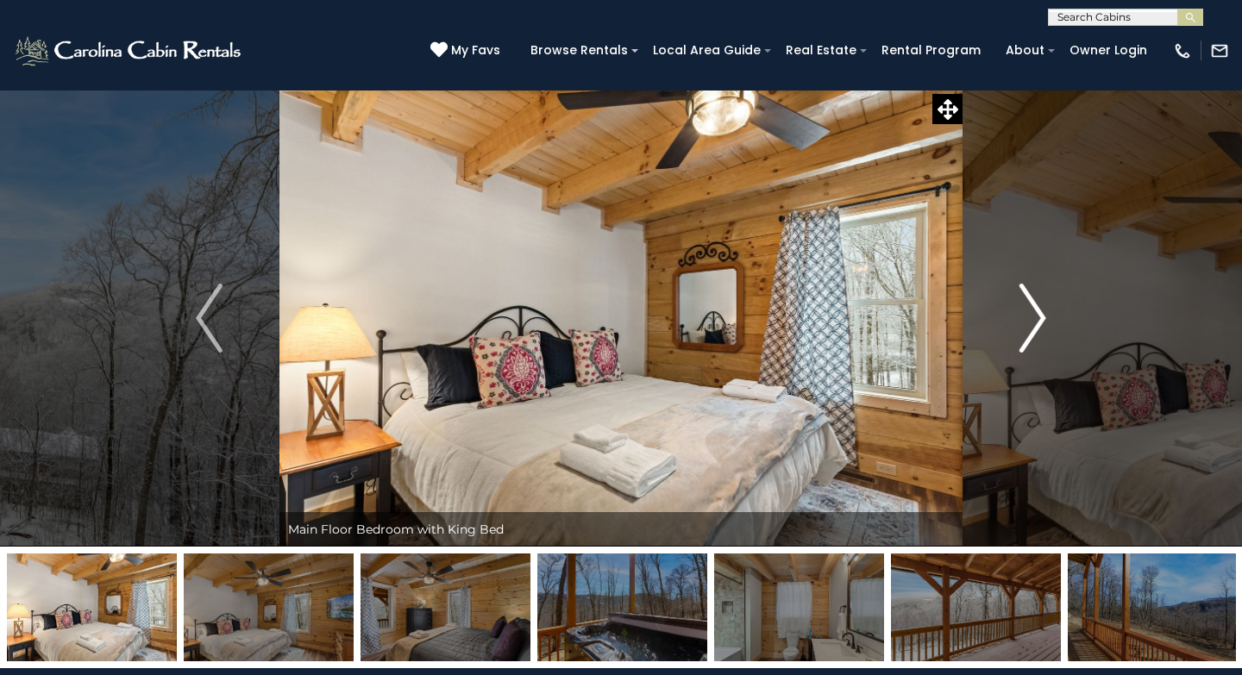
click at [1032, 311] on img "Next" at bounding box center [1033, 318] width 26 height 69
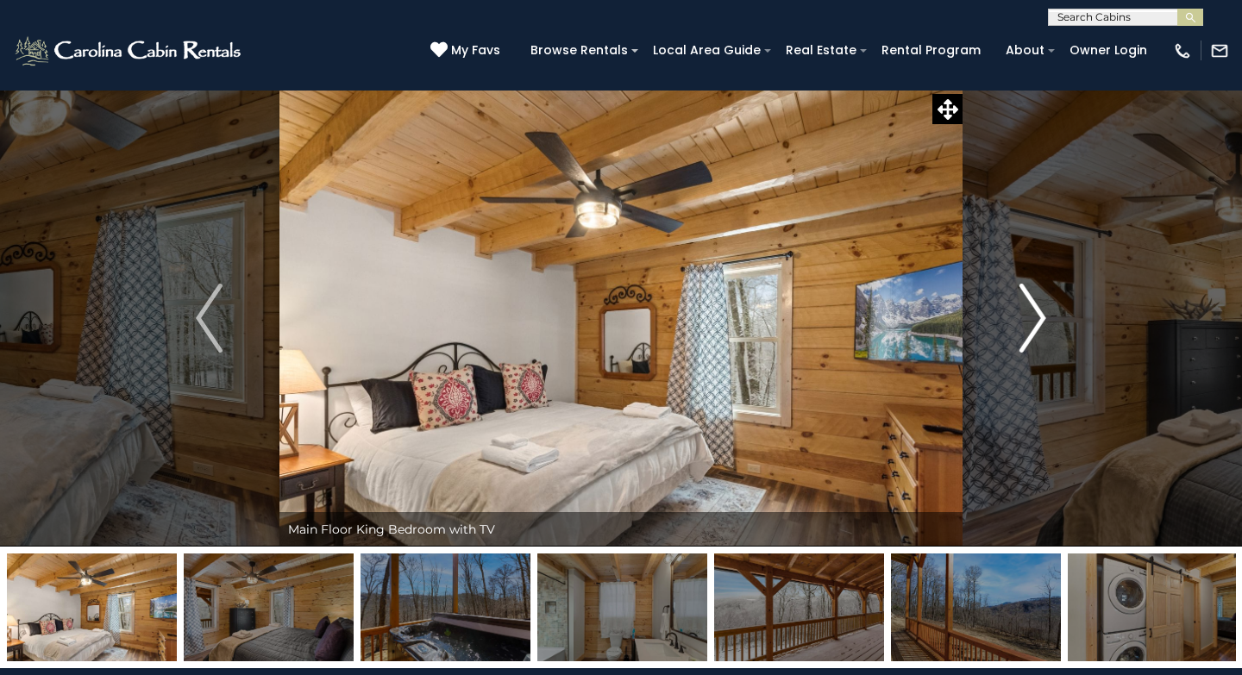
click at [1032, 311] on img "Next" at bounding box center [1033, 318] width 26 height 69
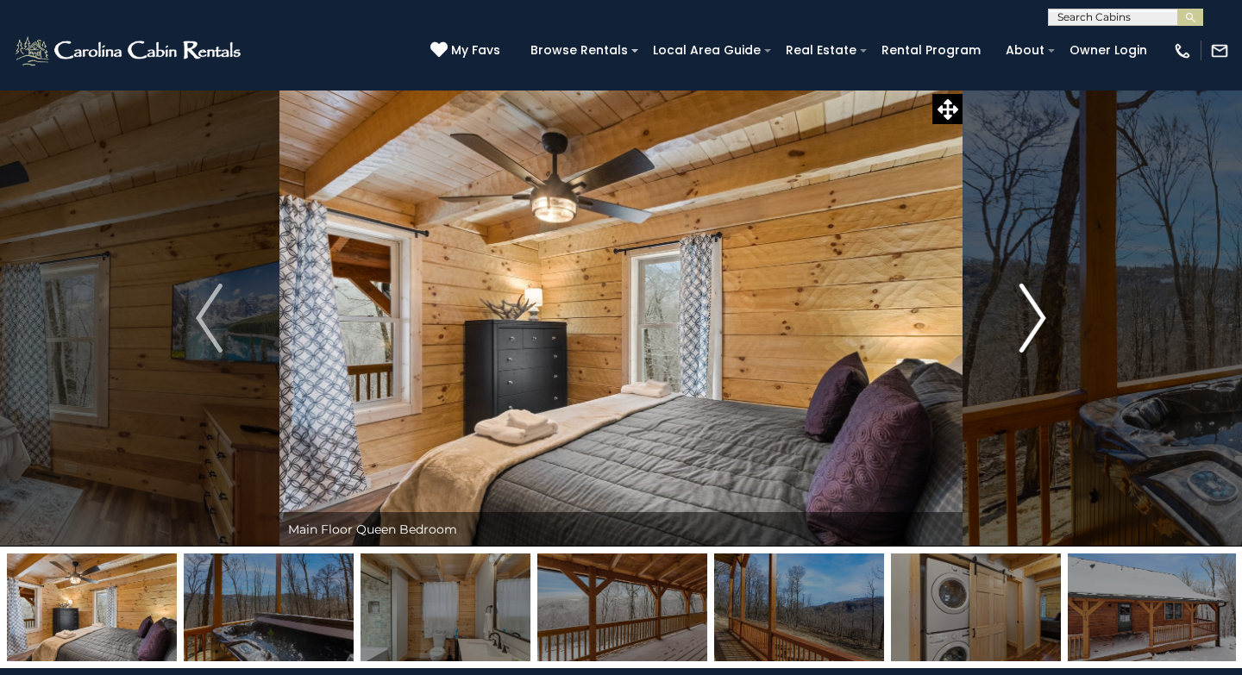
click at [1032, 311] on img "Next" at bounding box center [1033, 318] width 26 height 69
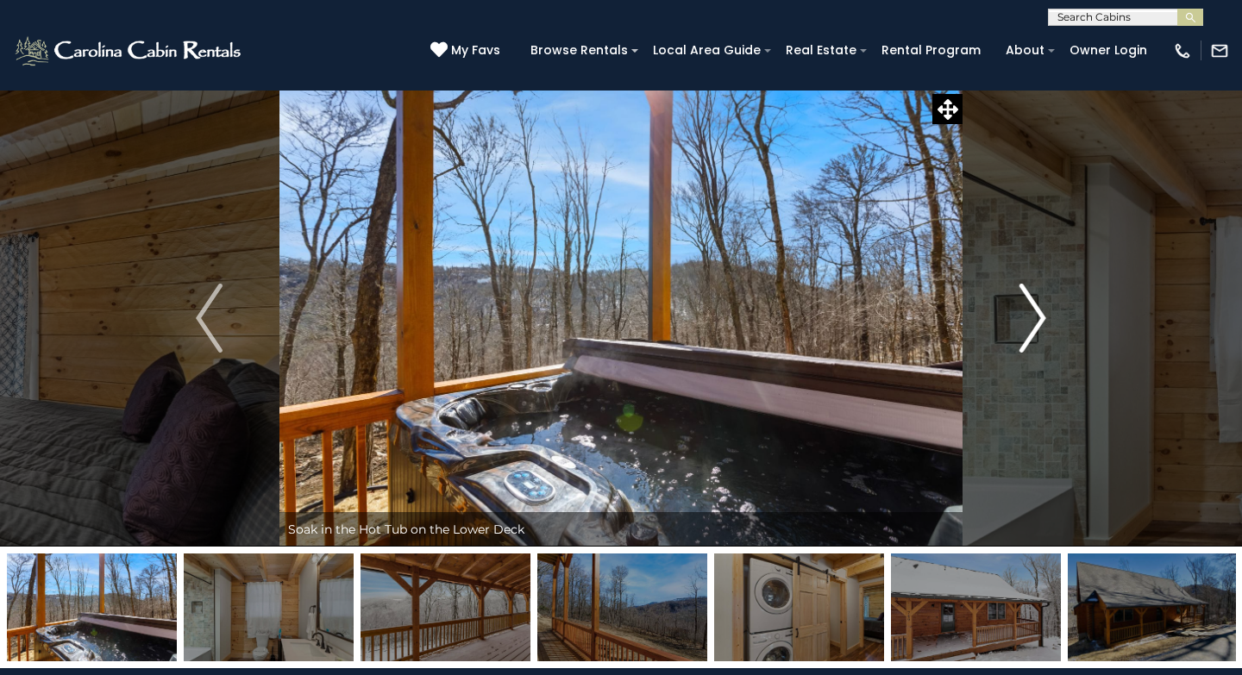
click at [1032, 311] on img "Next" at bounding box center [1033, 318] width 26 height 69
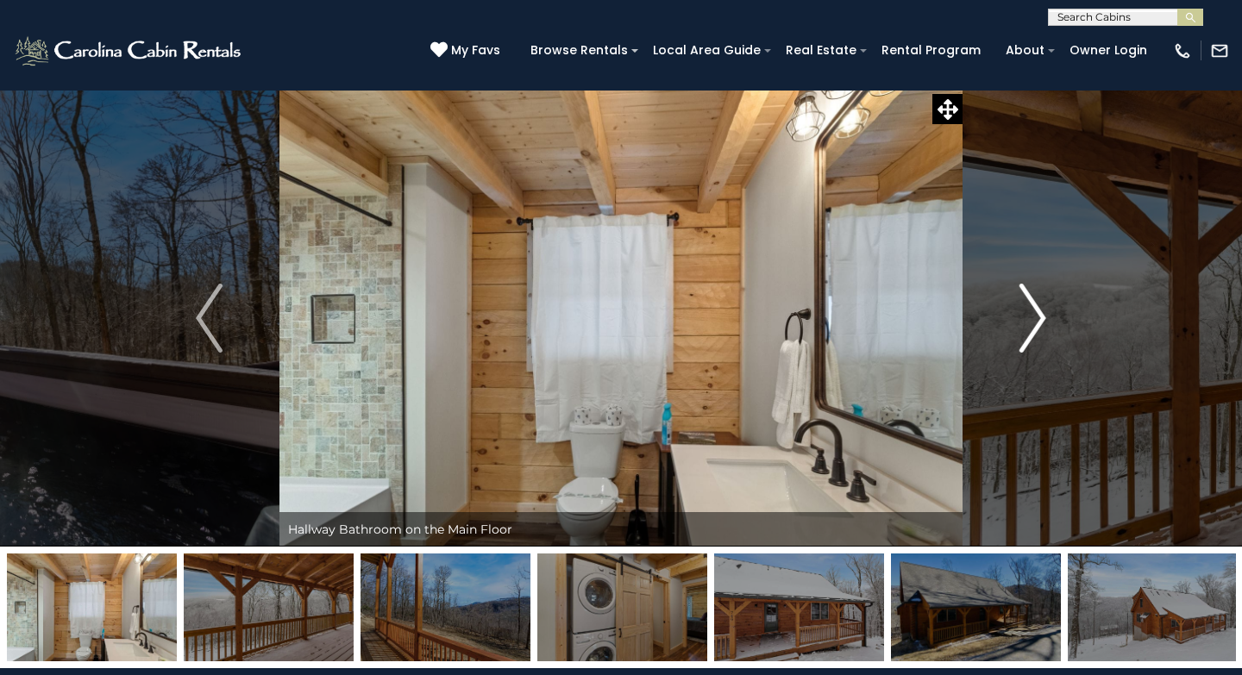
click at [1032, 311] on img "Next" at bounding box center [1033, 318] width 26 height 69
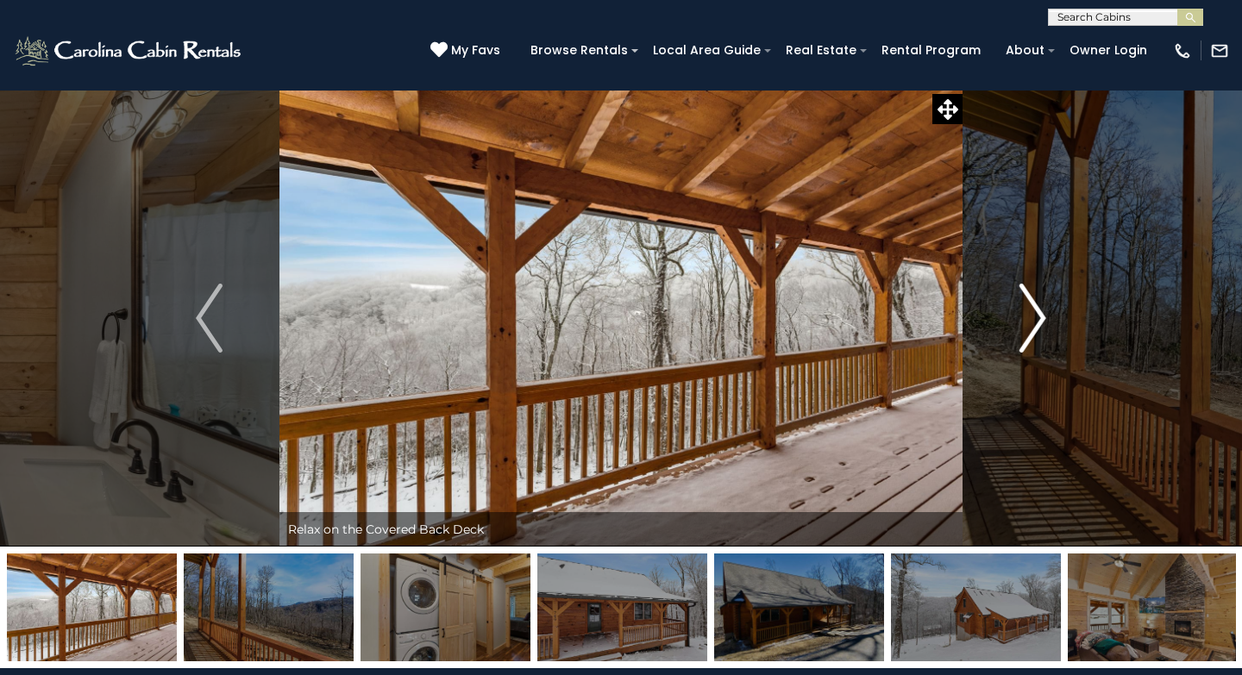
click at [1032, 311] on img "Next" at bounding box center [1033, 318] width 26 height 69
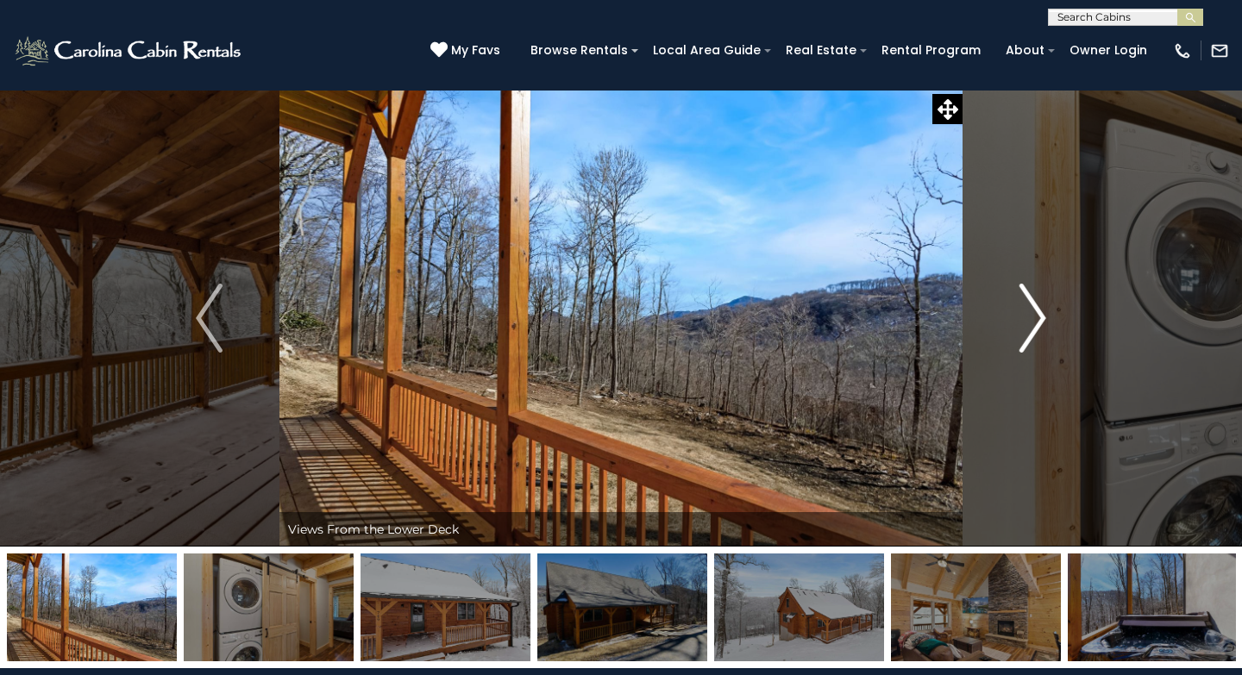
click at [1032, 311] on img "Next" at bounding box center [1033, 318] width 26 height 69
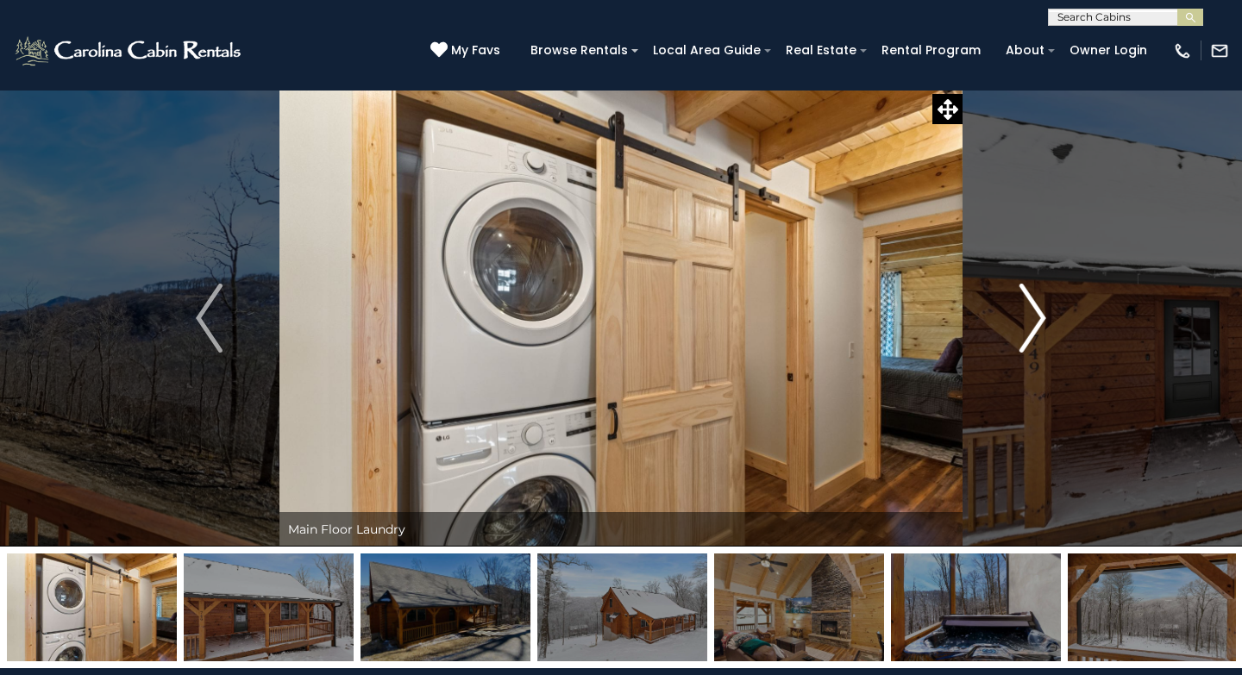
click at [1032, 311] on img "Next" at bounding box center [1033, 318] width 26 height 69
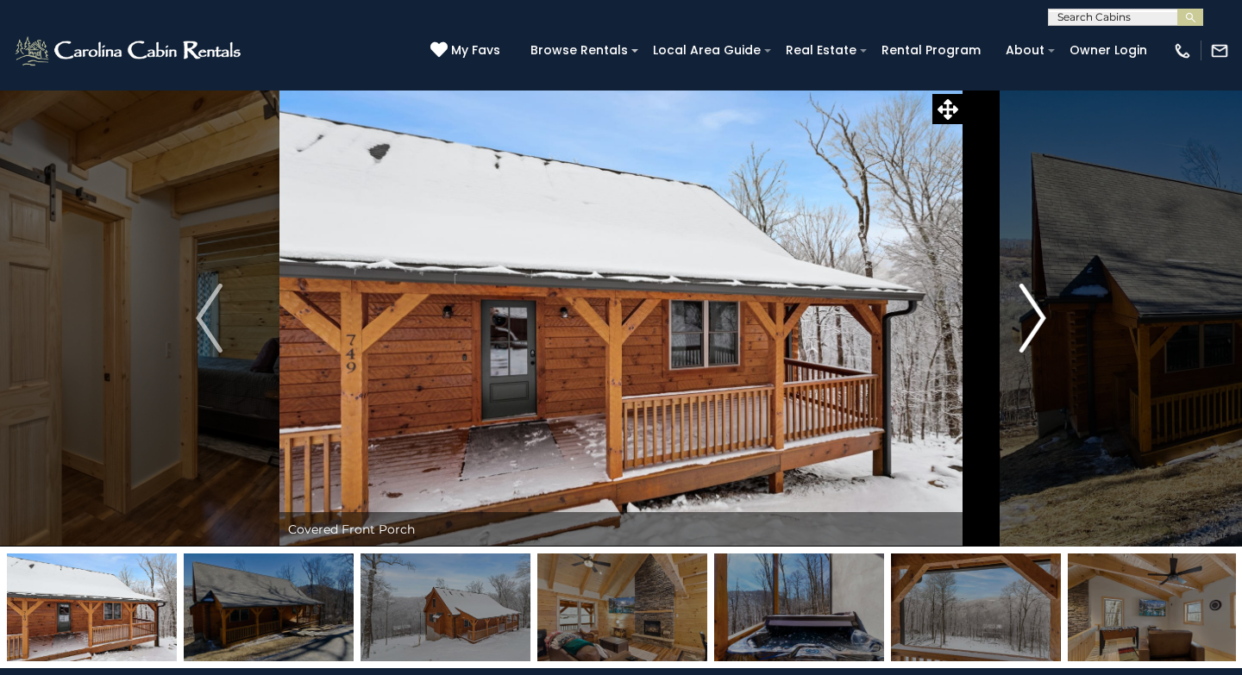
click at [1032, 311] on img "Next" at bounding box center [1033, 318] width 26 height 69
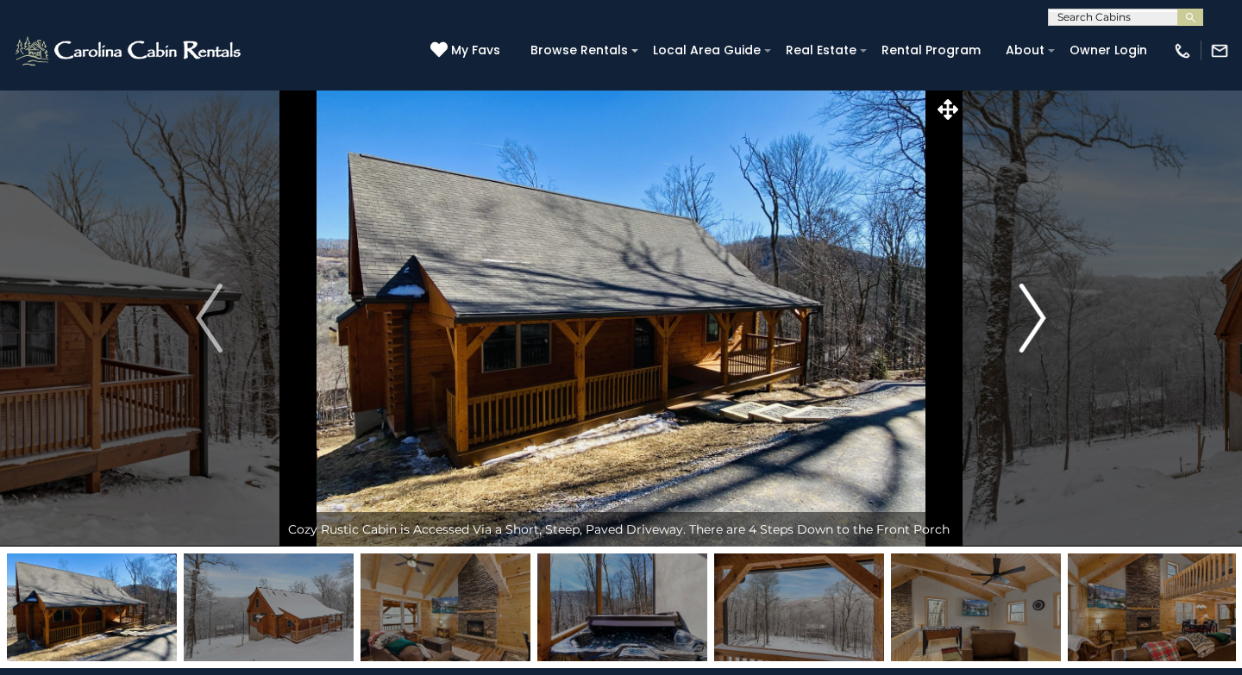
click at [1032, 311] on img "Next" at bounding box center [1033, 318] width 26 height 69
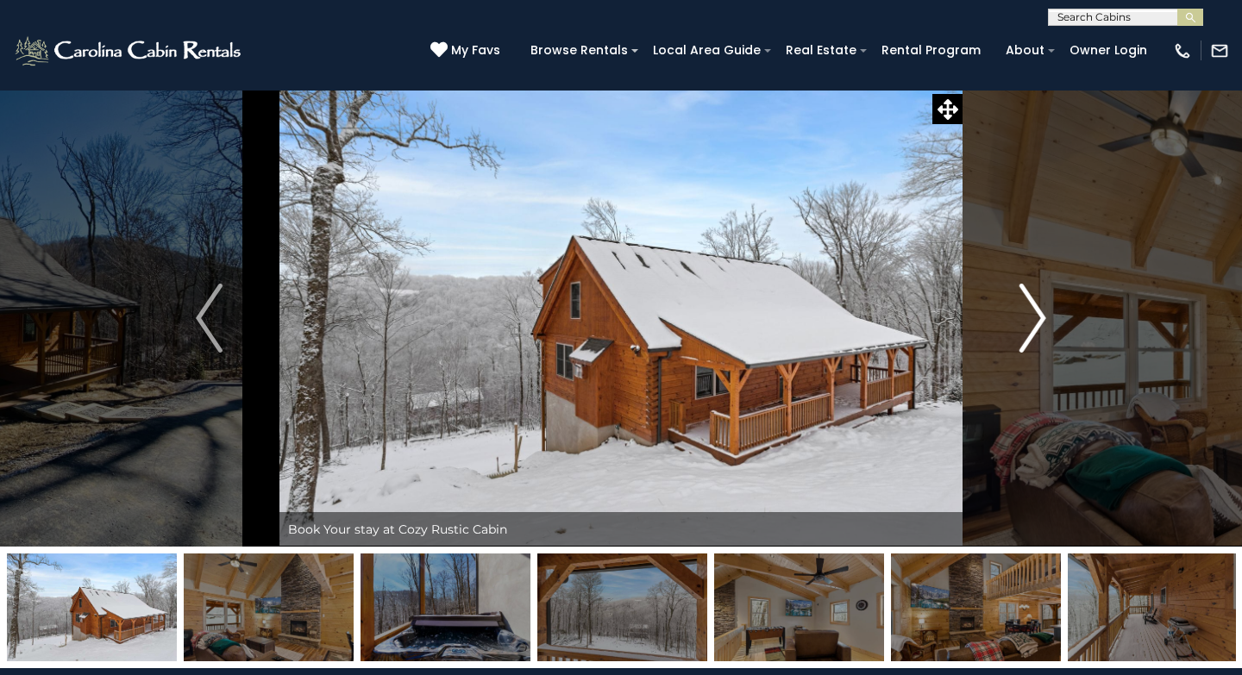
click at [1032, 311] on img "Next" at bounding box center [1033, 318] width 26 height 69
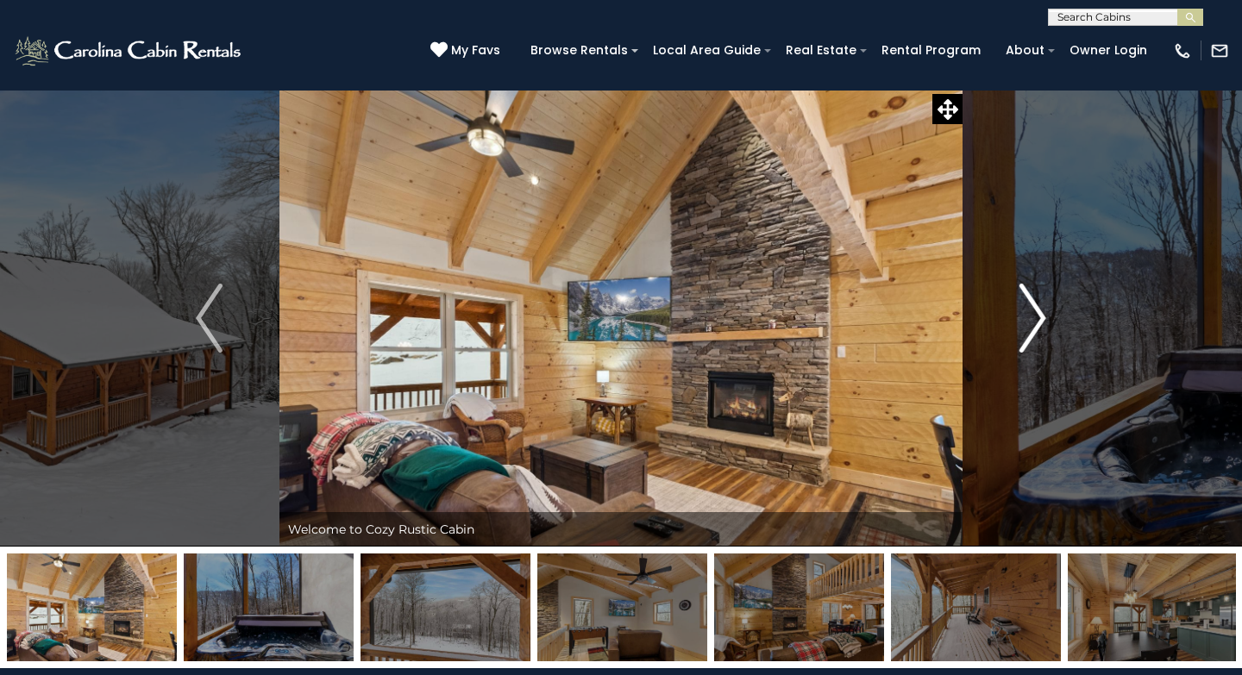
click at [1039, 313] on img "Next" at bounding box center [1033, 318] width 26 height 69
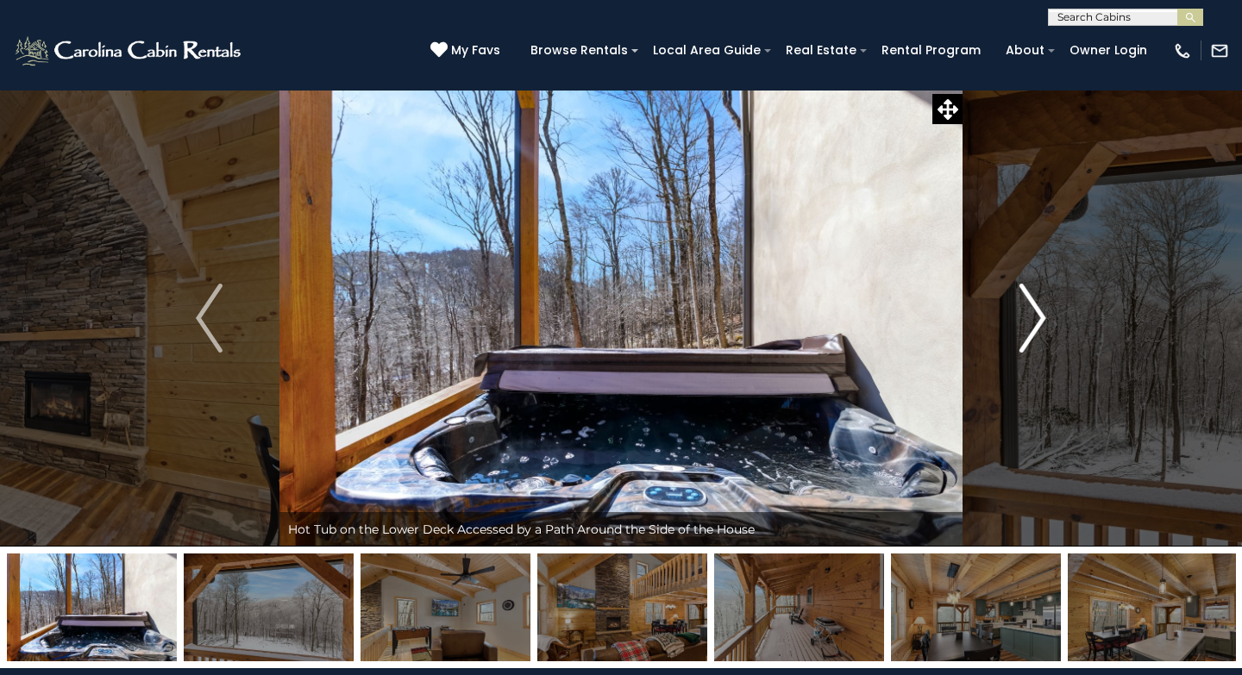
click at [1039, 313] on img "Next" at bounding box center [1033, 318] width 26 height 69
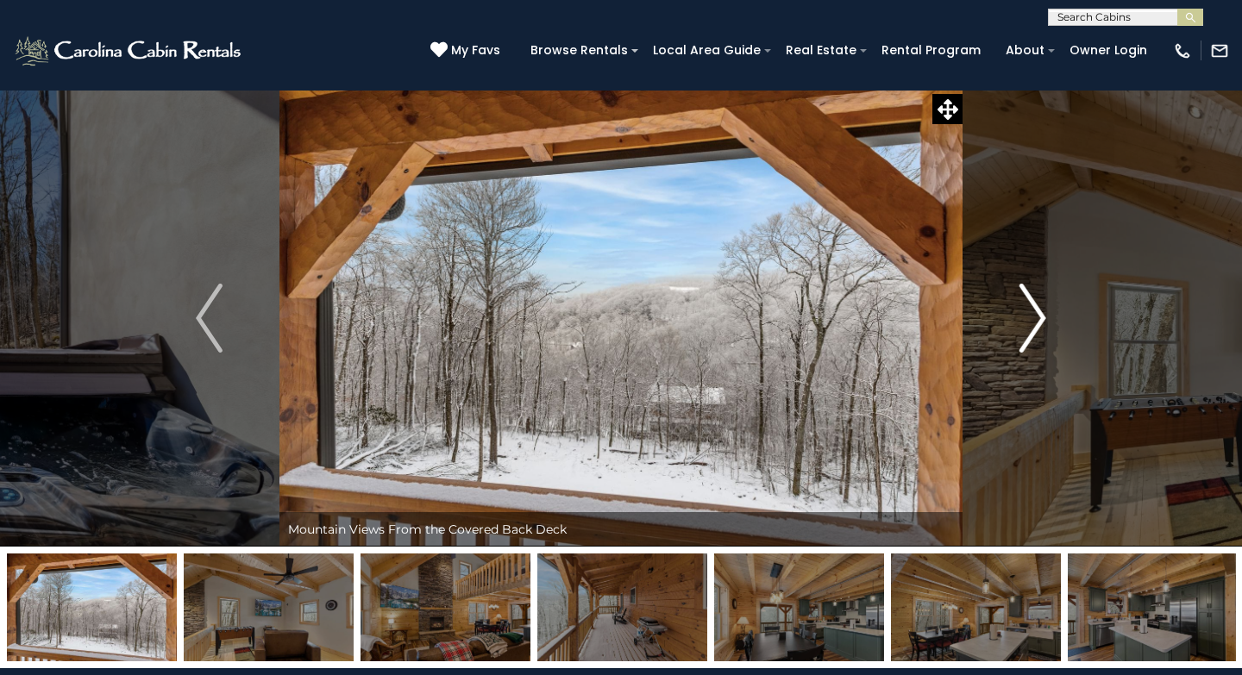
click at [1039, 313] on img "Next" at bounding box center [1033, 318] width 26 height 69
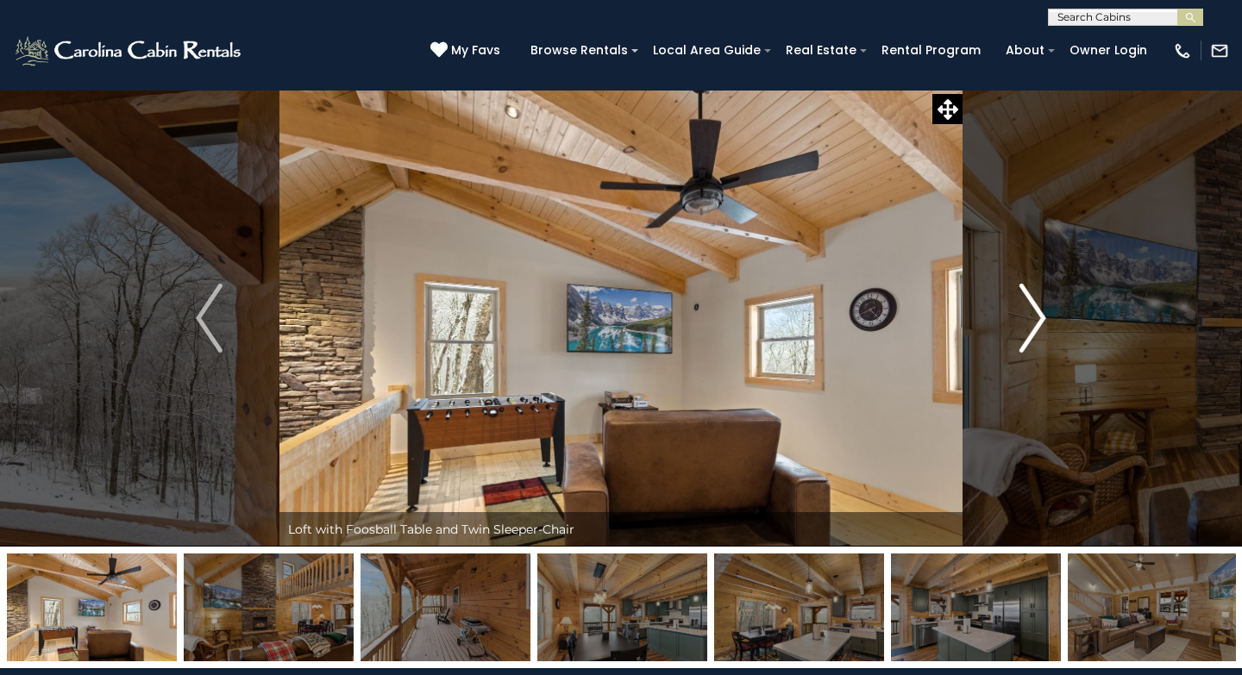
click at [1039, 313] on img "Next" at bounding box center [1033, 318] width 26 height 69
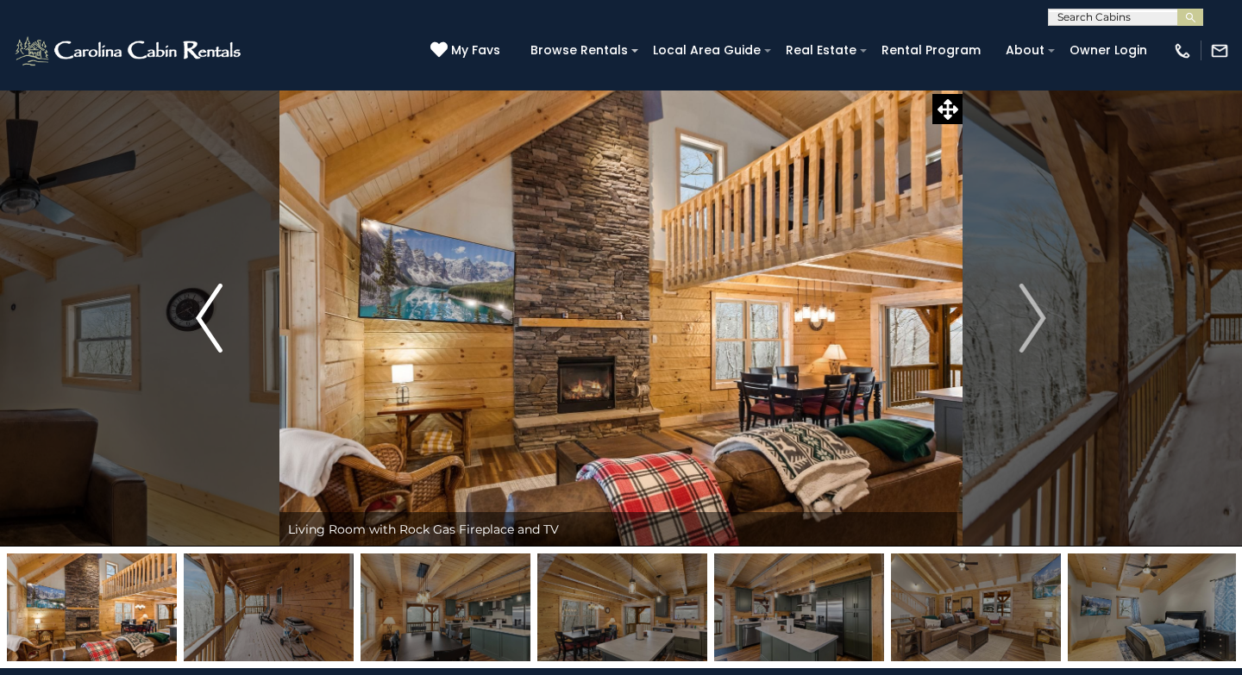
click at [163, 305] on button "Previous" at bounding box center [209, 318] width 141 height 457
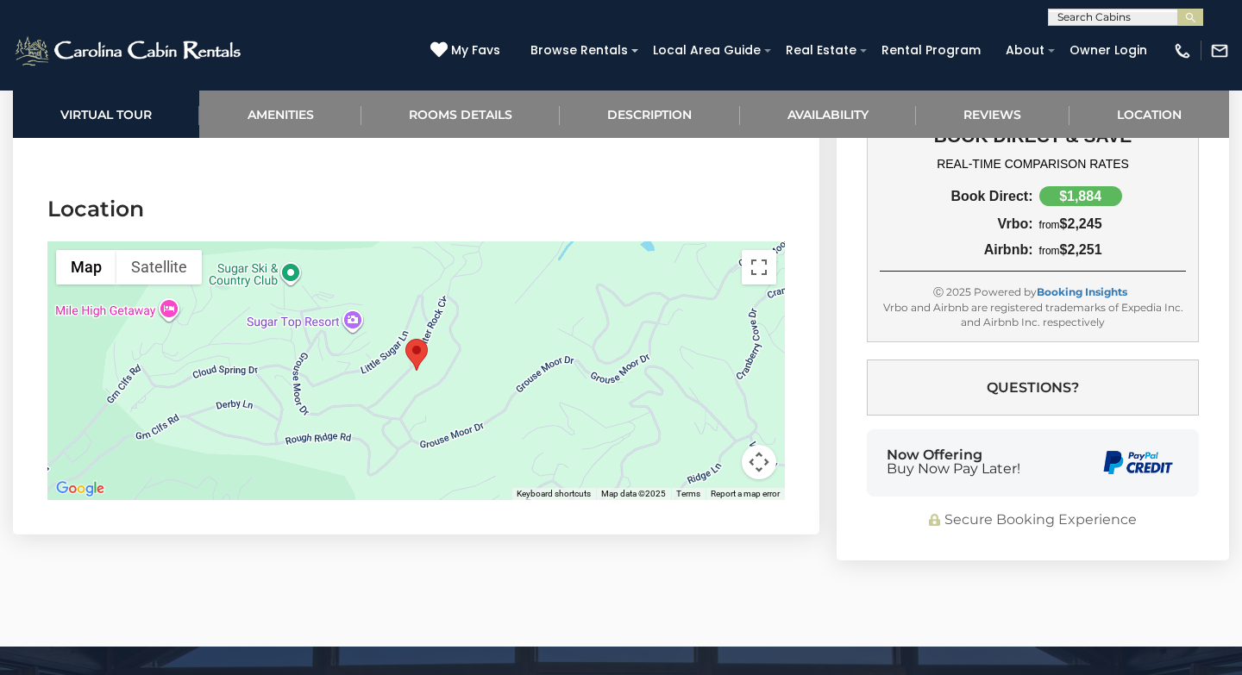
scroll to position [4214, 0]
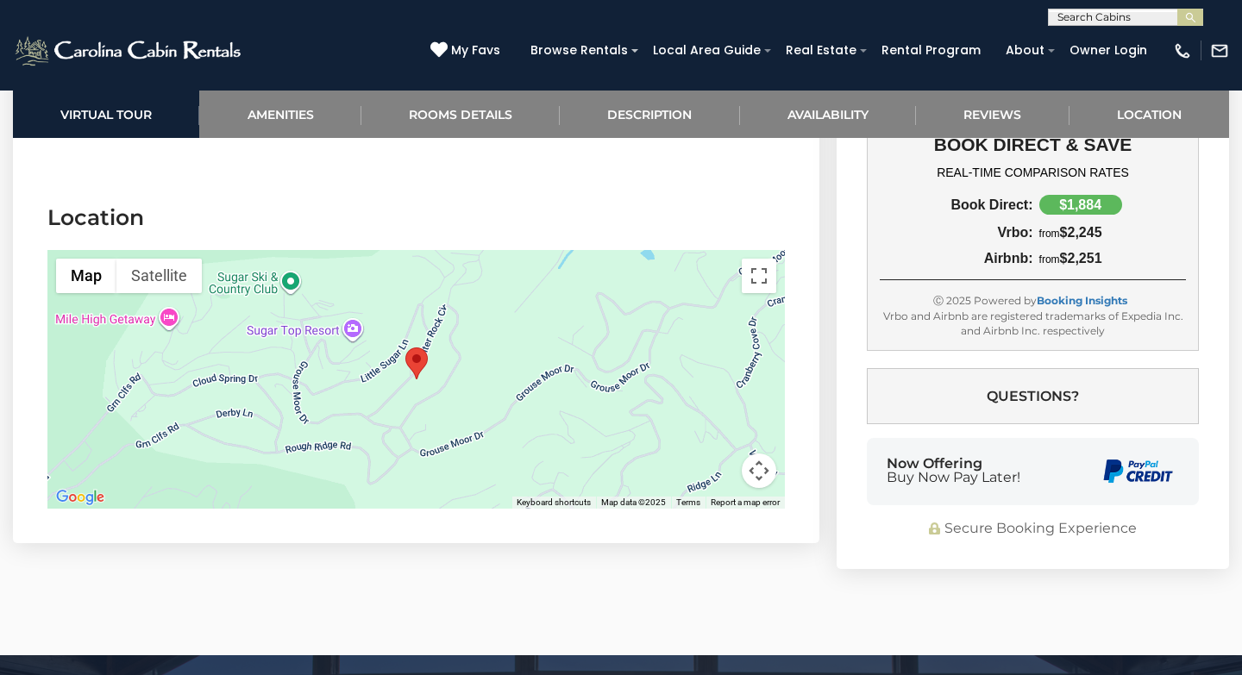
click at [524, 341] on div at bounding box center [416, 379] width 738 height 259
click at [493, 338] on div at bounding box center [416, 379] width 738 height 259
click at [515, 426] on div at bounding box center [416, 379] width 738 height 259
click at [460, 371] on div at bounding box center [416, 379] width 738 height 259
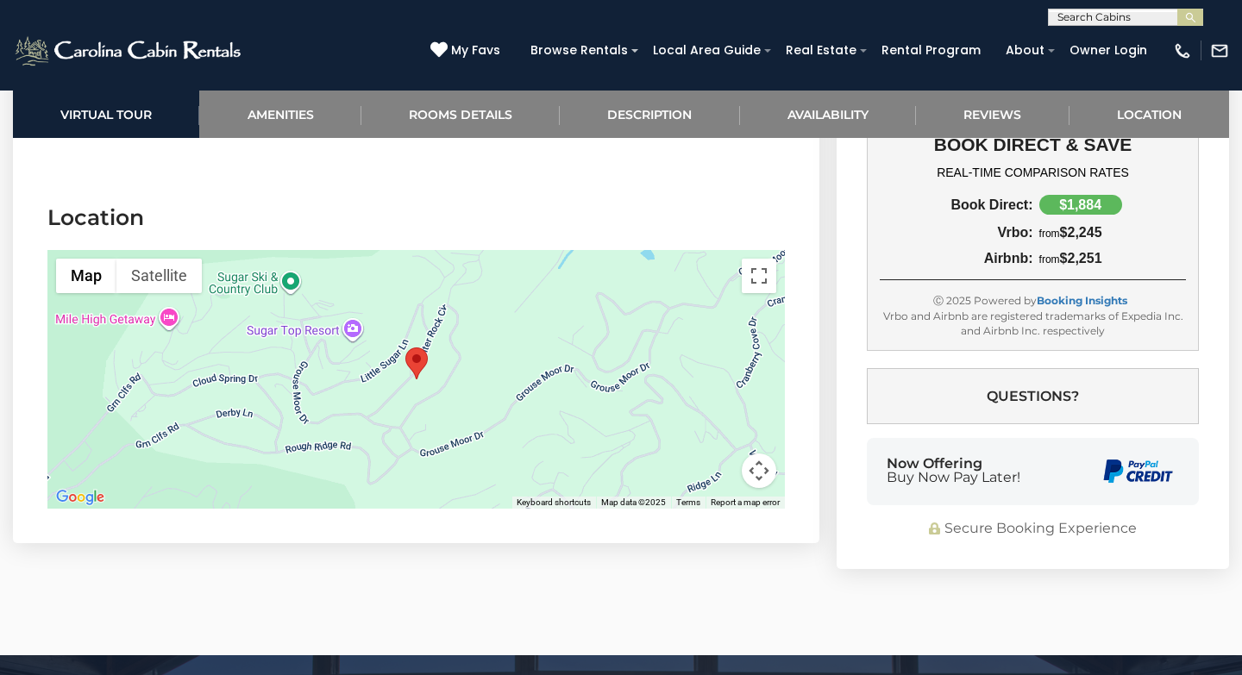
click at [460, 371] on div at bounding box center [416, 379] width 738 height 259
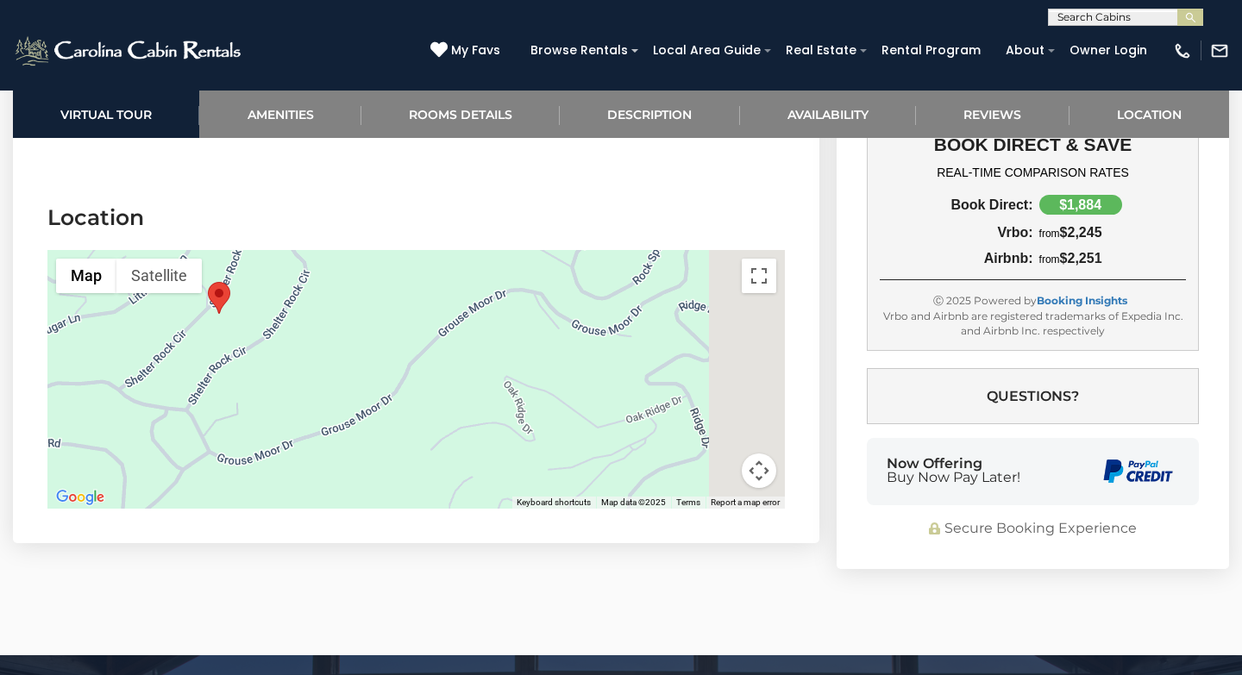
drag, startPoint x: 581, startPoint y: 390, endPoint x: 405, endPoint y: 272, distance: 212.0
click at [405, 272] on div at bounding box center [416, 379] width 738 height 259
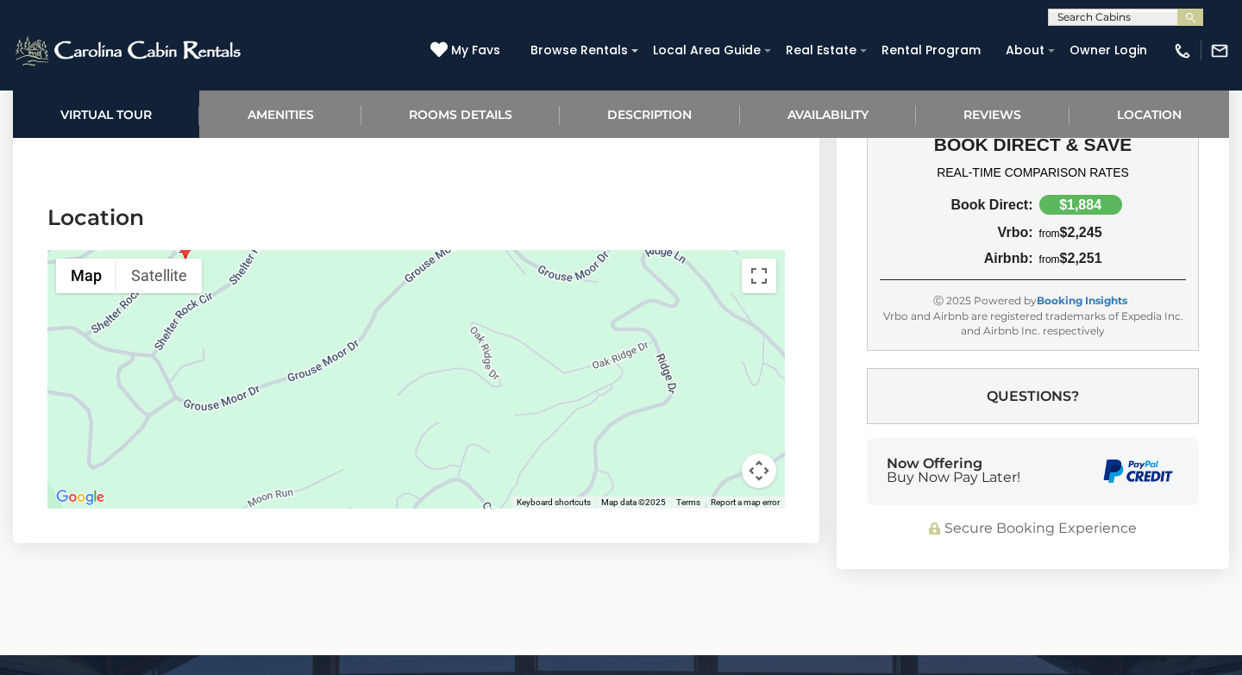
drag, startPoint x: 535, startPoint y: 396, endPoint x: 323, endPoint y: 305, distance: 229.9
click at [328, 305] on div at bounding box center [416, 379] width 738 height 259
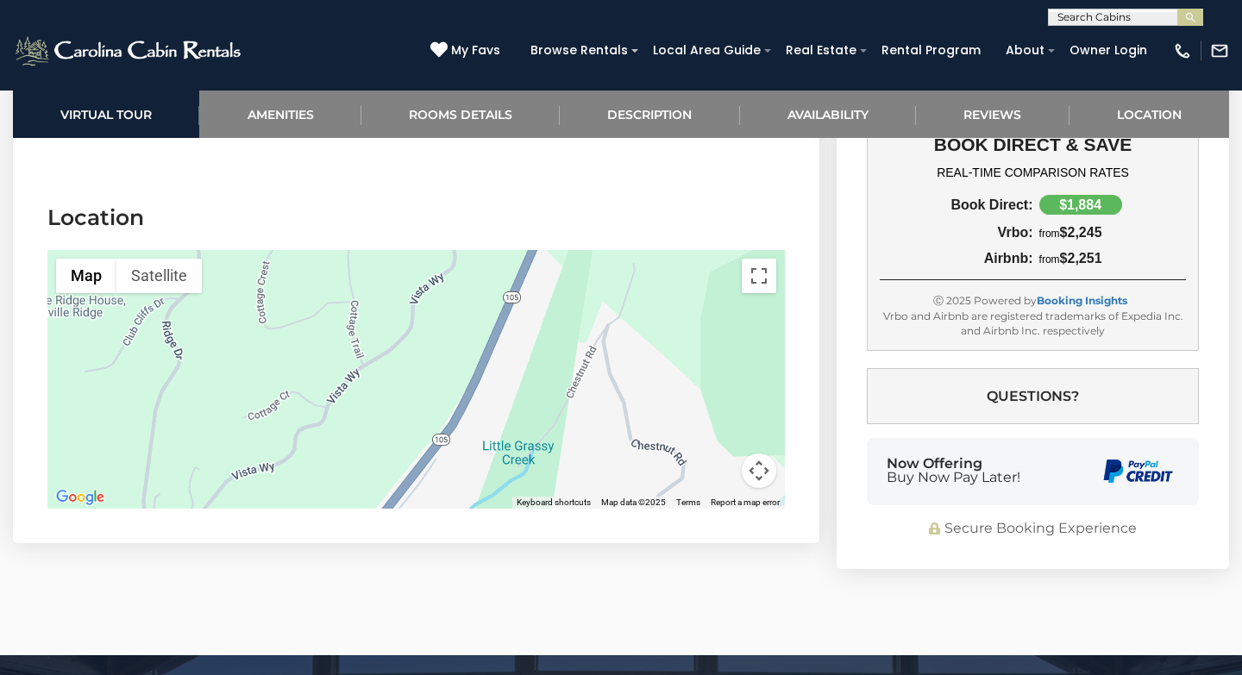
drag, startPoint x: 538, startPoint y: 400, endPoint x: 593, endPoint y: 293, distance: 120.0
click at [589, 291] on div at bounding box center [416, 379] width 738 height 259
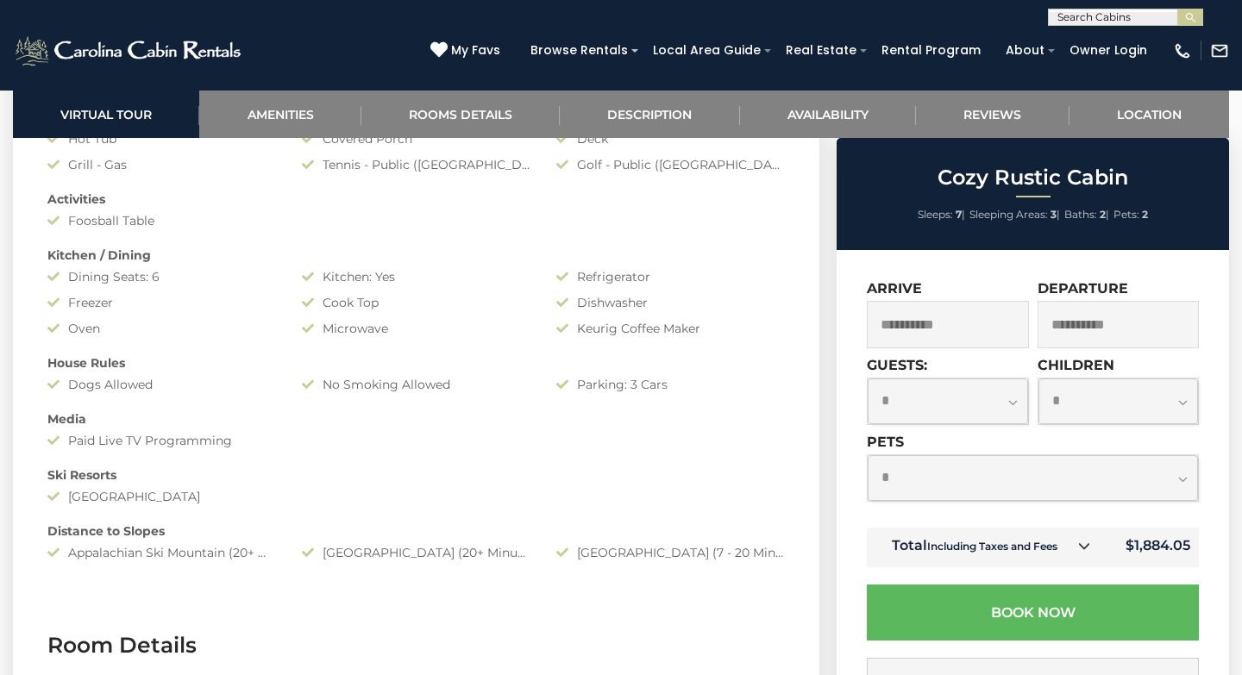
scroll to position [0, 0]
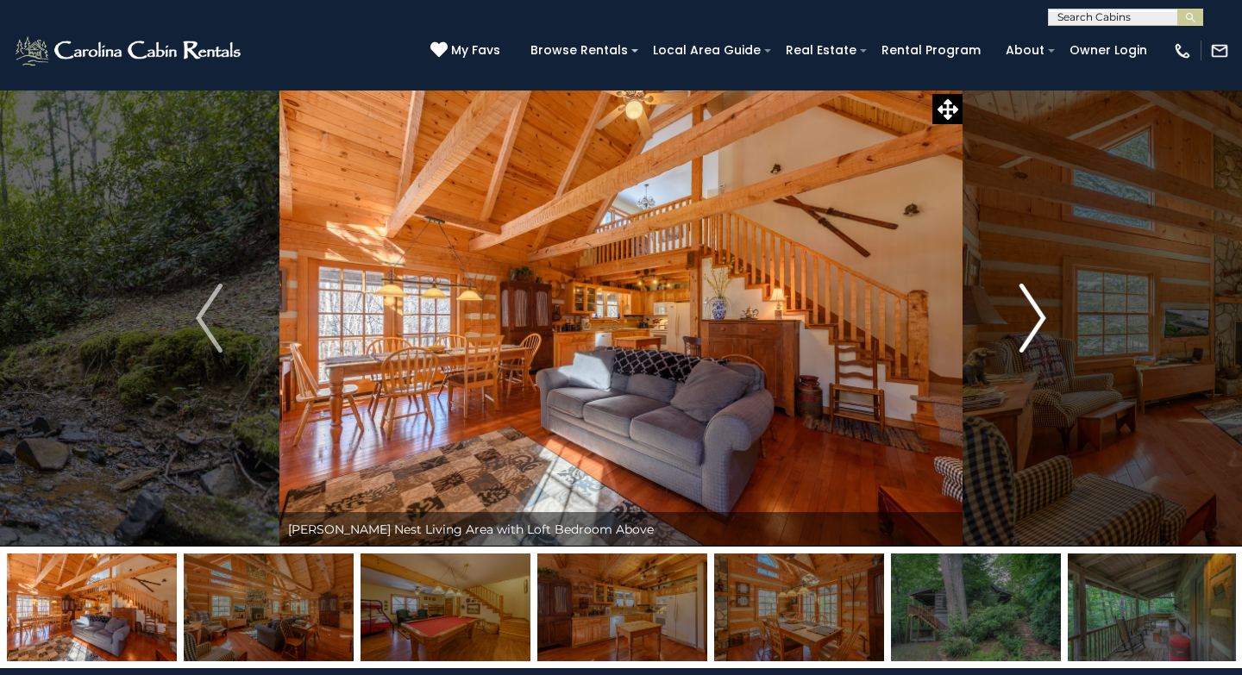
click at [1041, 338] on img "Next" at bounding box center [1033, 318] width 26 height 69
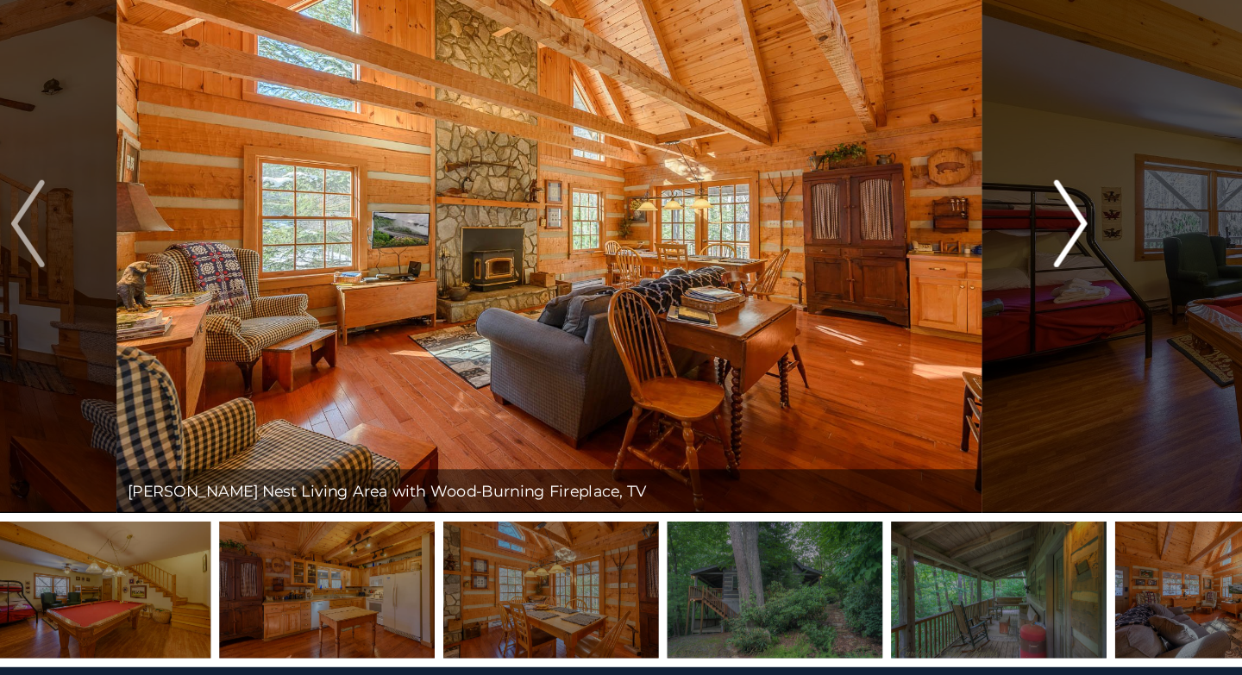
click at [1024, 340] on img "Next" at bounding box center [1033, 318] width 26 height 69
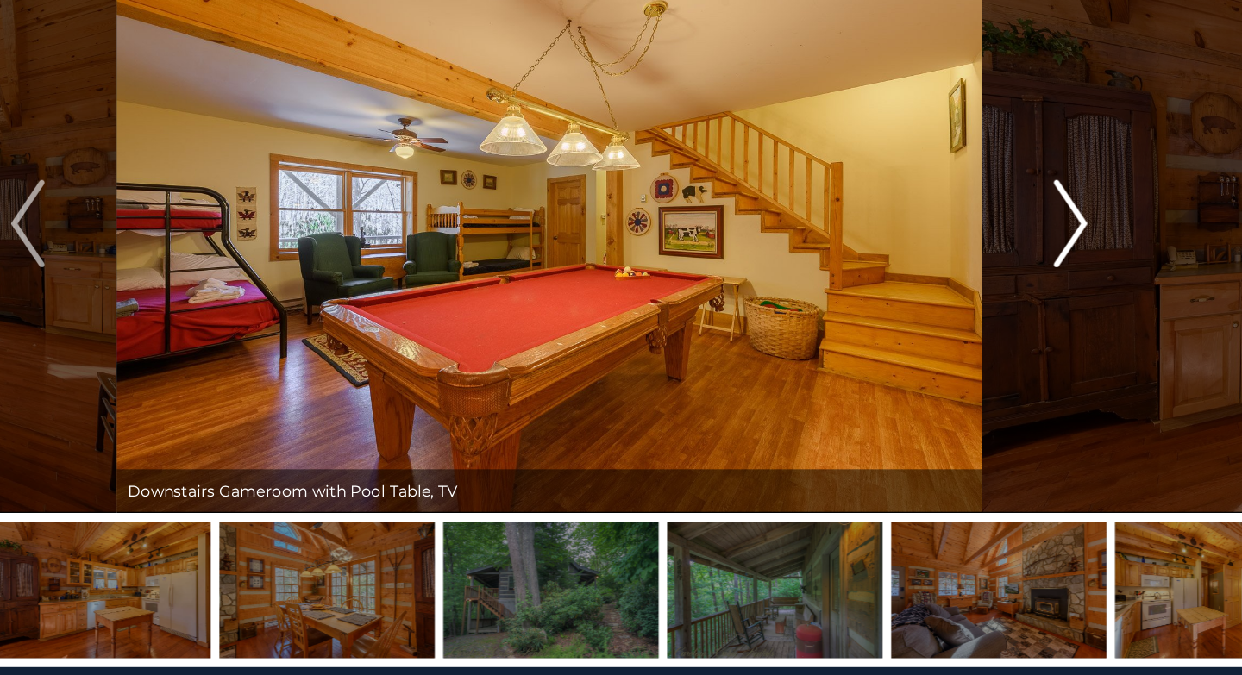
click at [1024, 340] on img "Next" at bounding box center [1033, 318] width 26 height 69
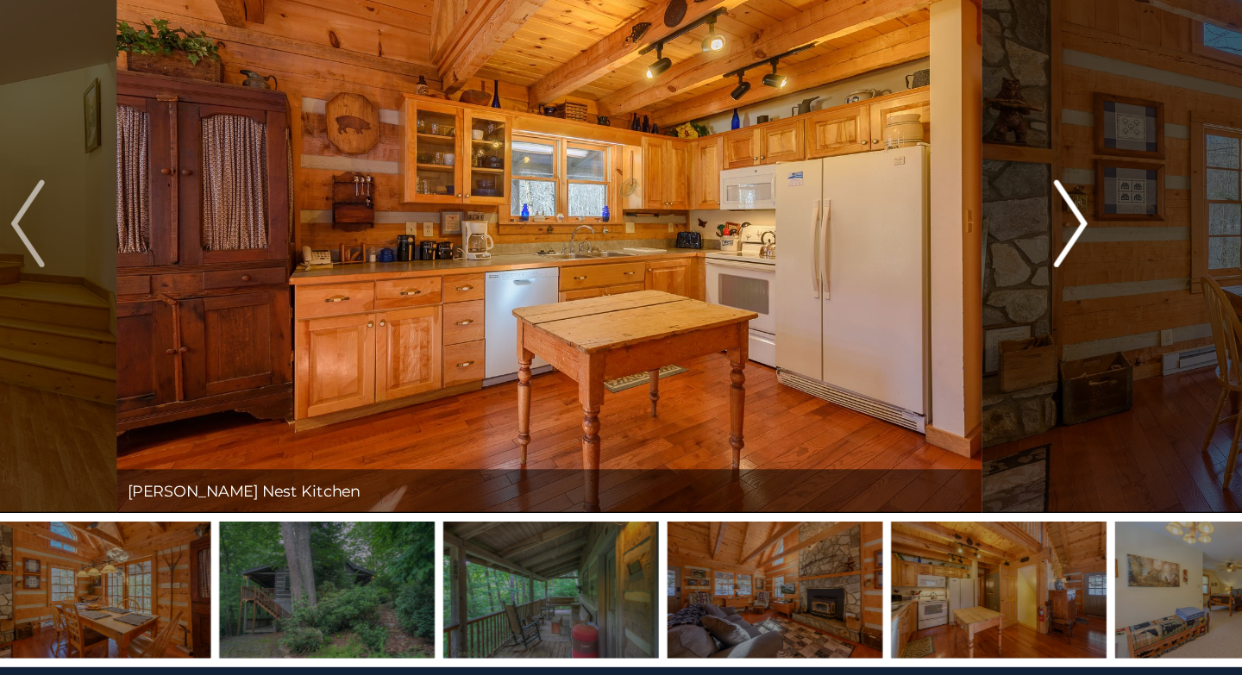
click at [1024, 340] on img "Next" at bounding box center [1033, 318] width 26 height 69
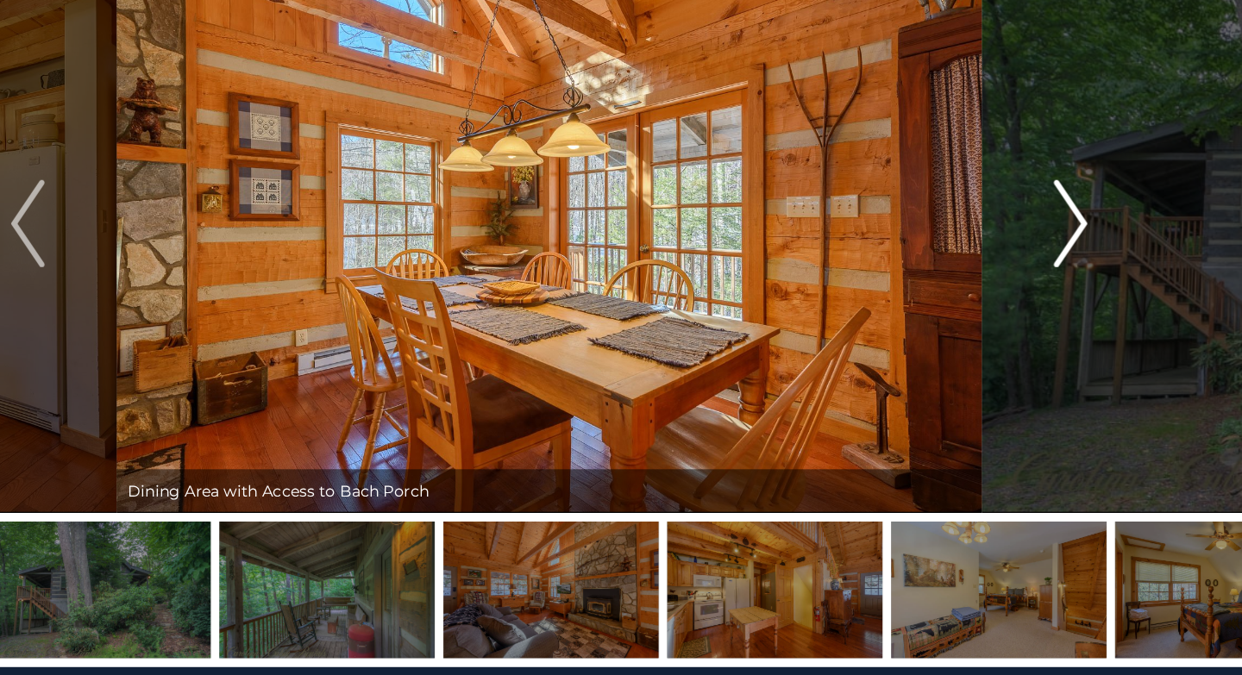
click at [1024, 340] on img "Next" at bounding box center [1033, 318] width 26 height 69
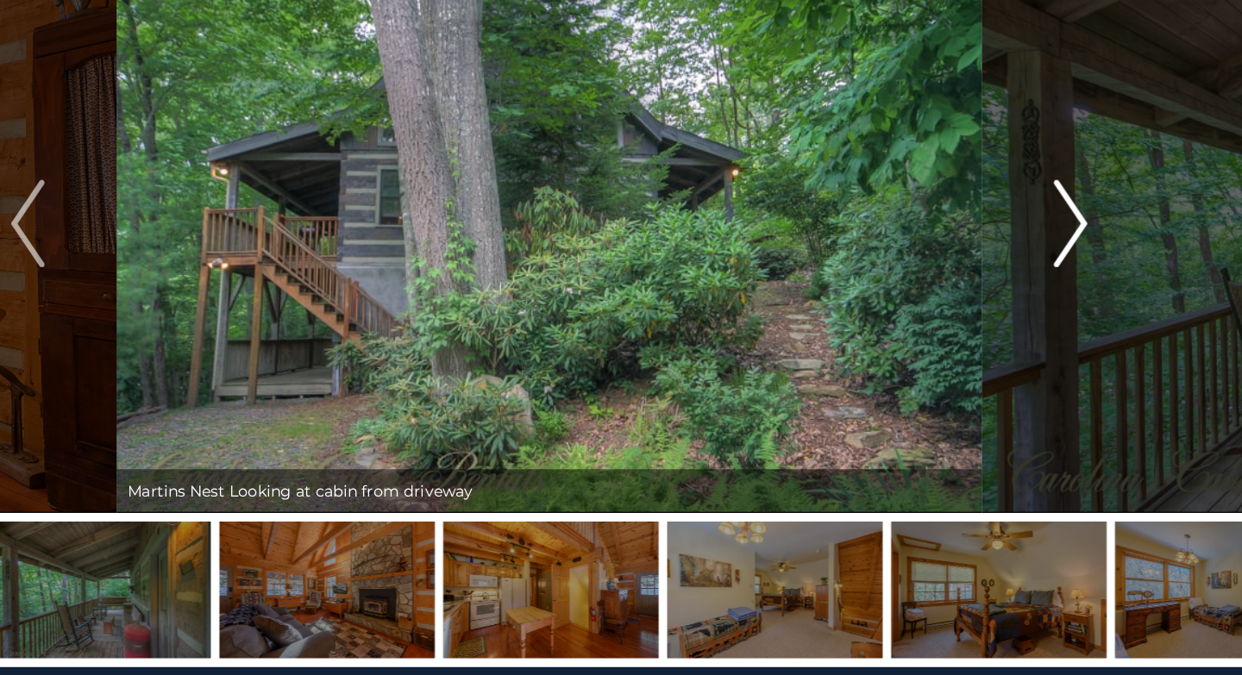
click at [1024, 340] on img "Next" at bounding box center [1033, 318] width 26 height 69
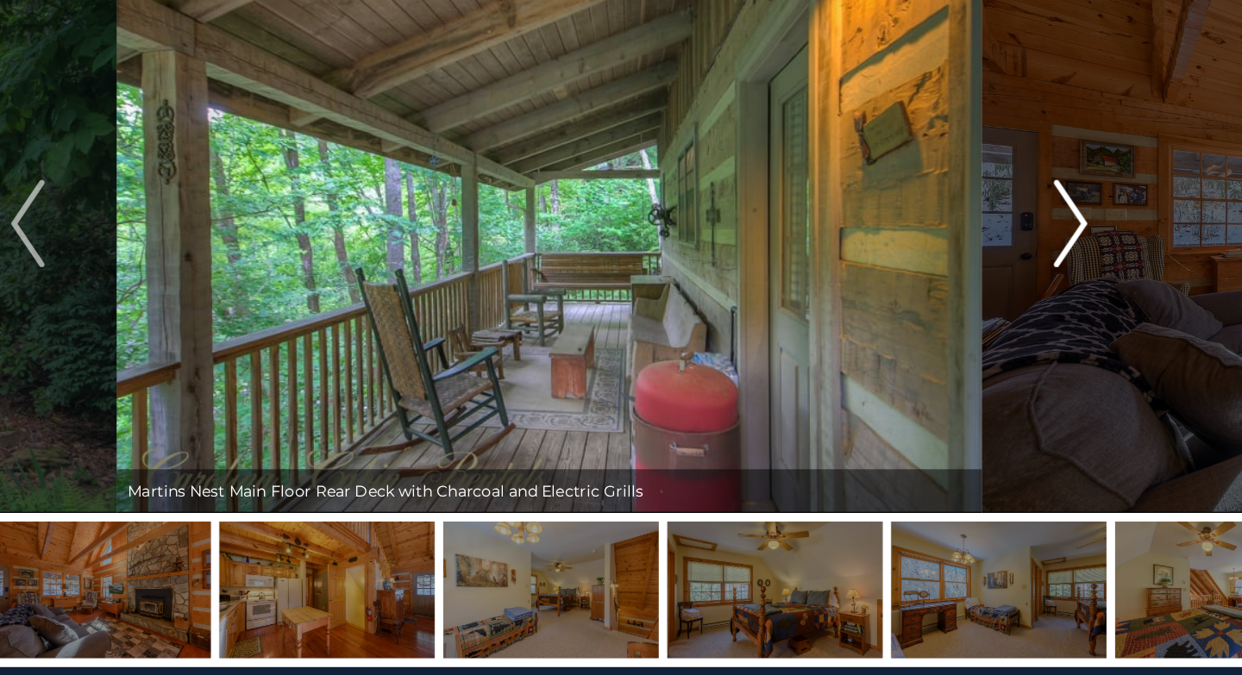
click at [1024, 340] on img "Next" at bounding box center [1033, 318] width 26 height 69
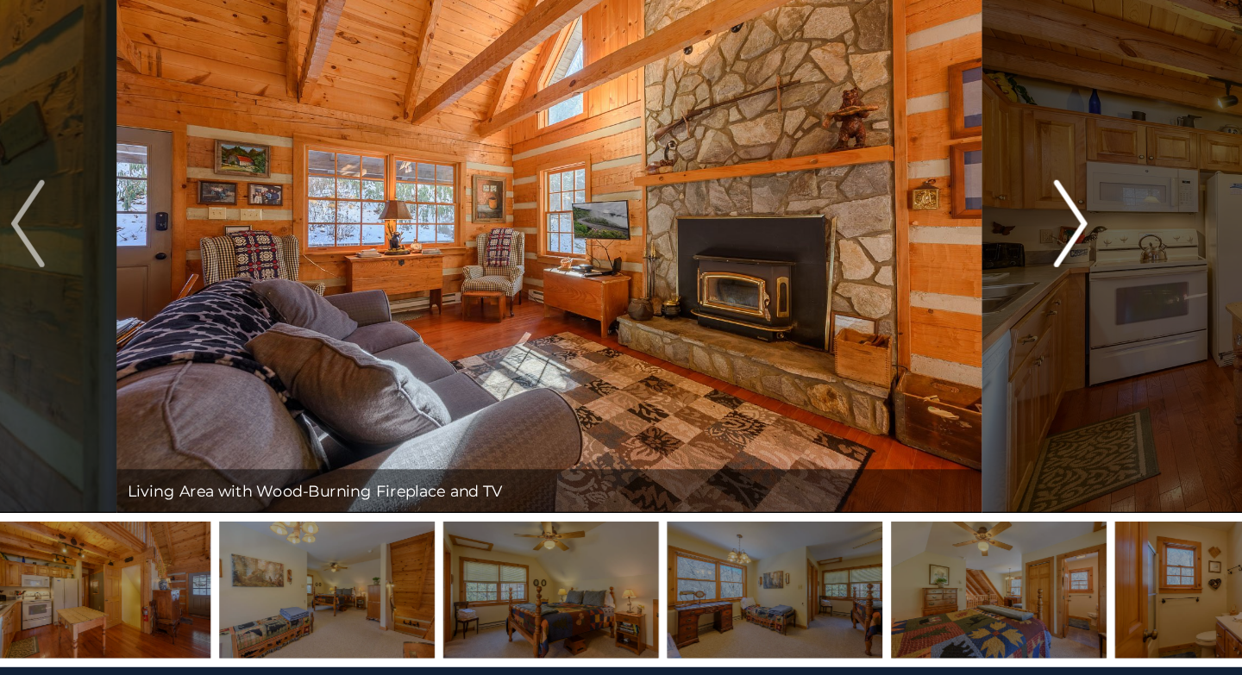
click at [1024, 340] on img "Next" at bounding box center [1033, 318] width 26 height 69
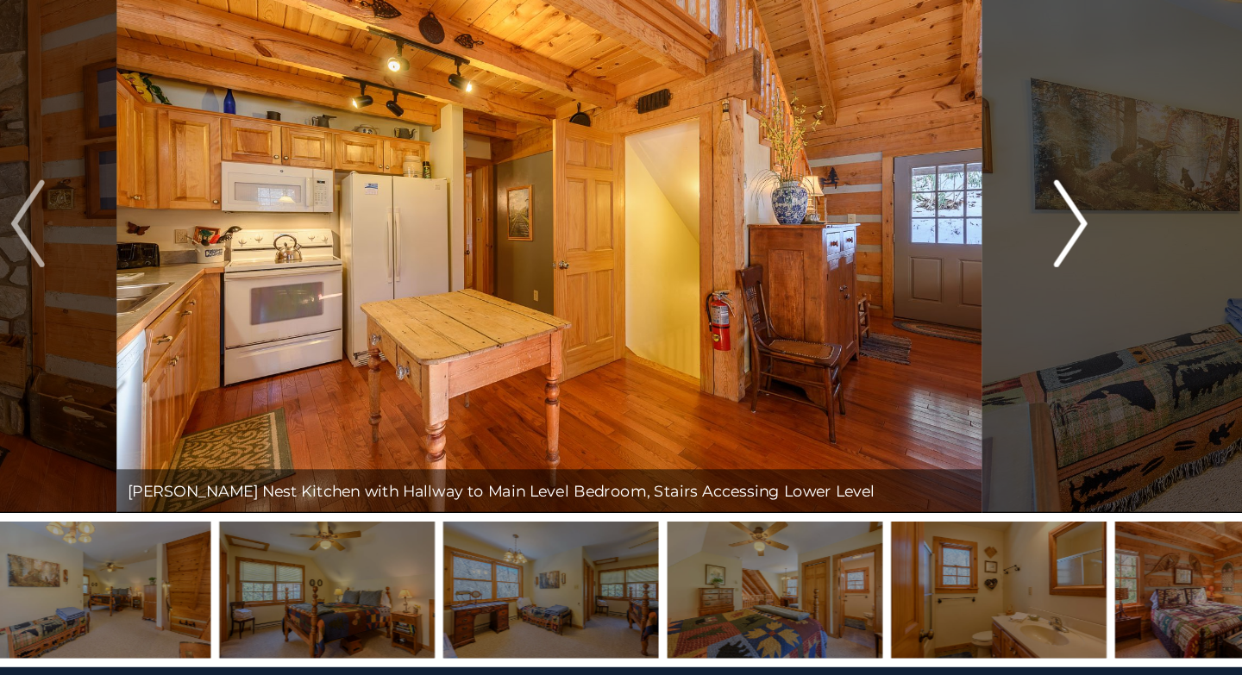
click at [1024, 340] on img "Next" at bounding box center [1033, 318] width 26 height 69
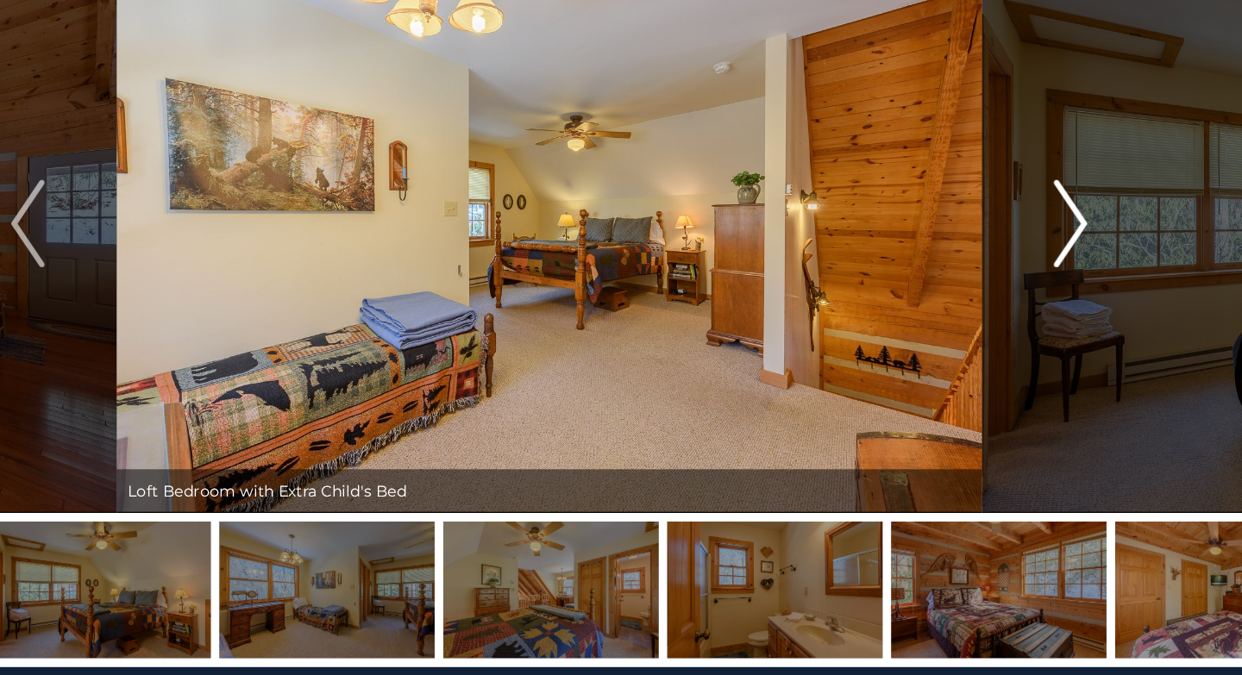
click at [1024, 340] on img "Next" at bounding box center [1033, 318] width 26 height 69
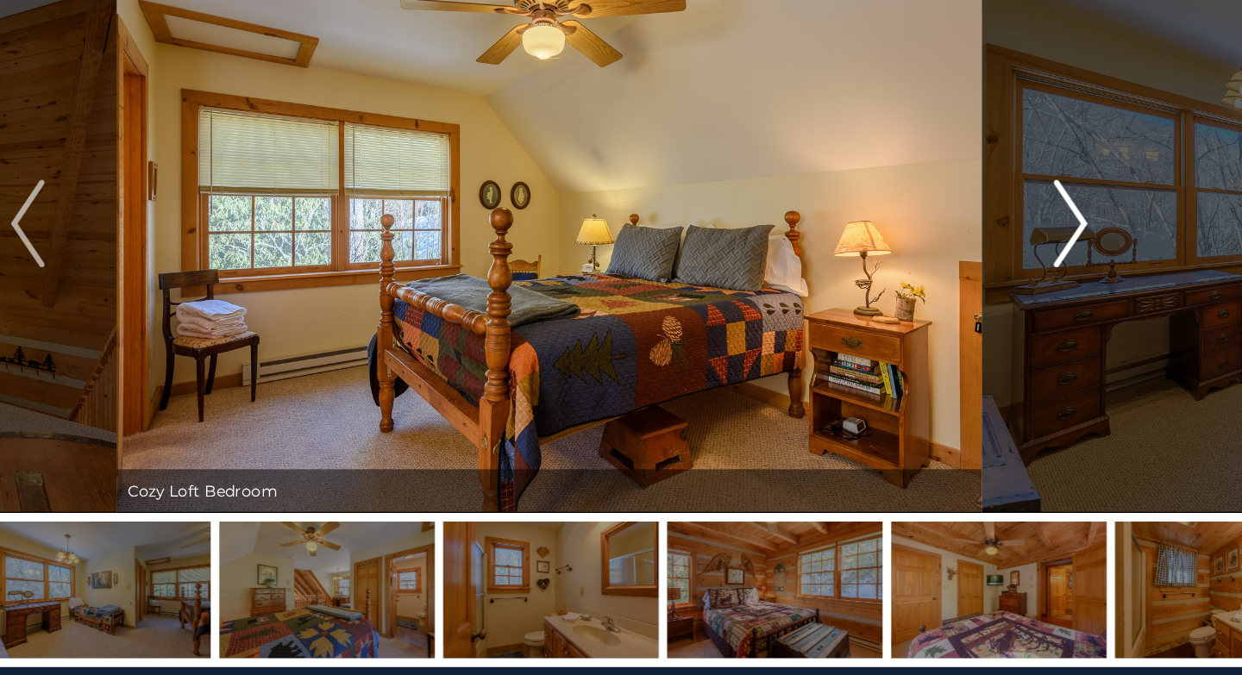
click at [1024, 340] on img "Next" at bounding box center [1033, 318] width 26 height 69
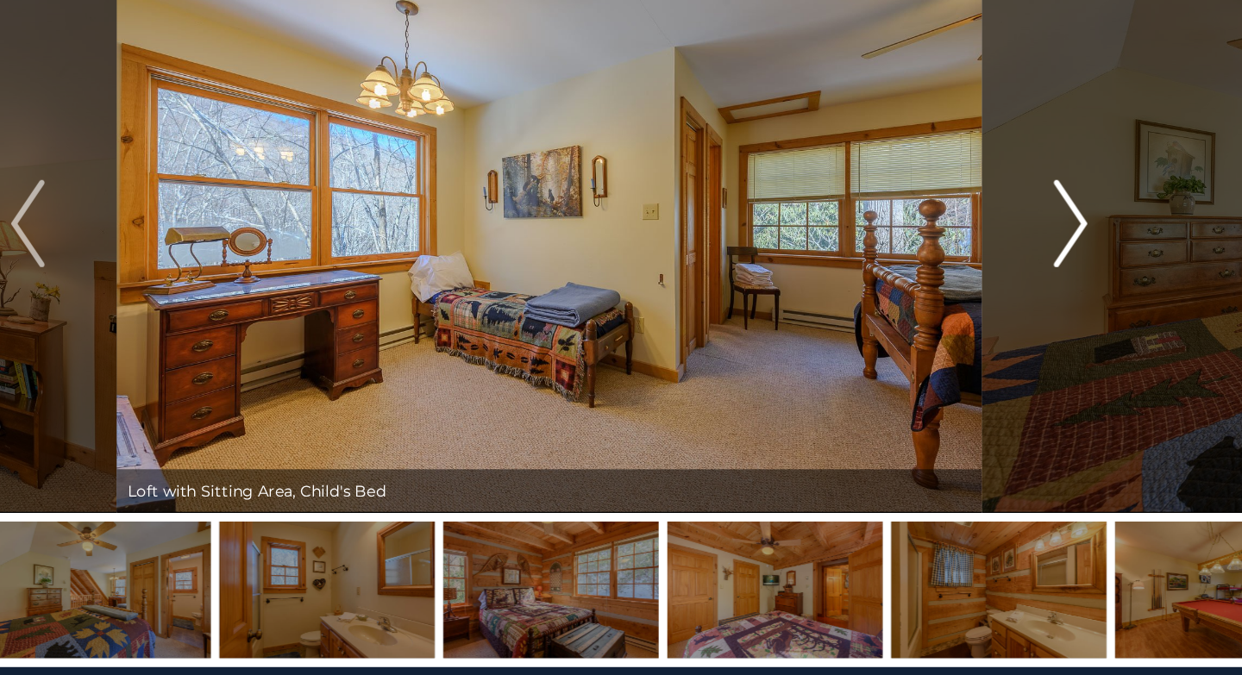
click at [1024, 340] on img "Next" at bounding box center [1033, 318] width 26 height 69
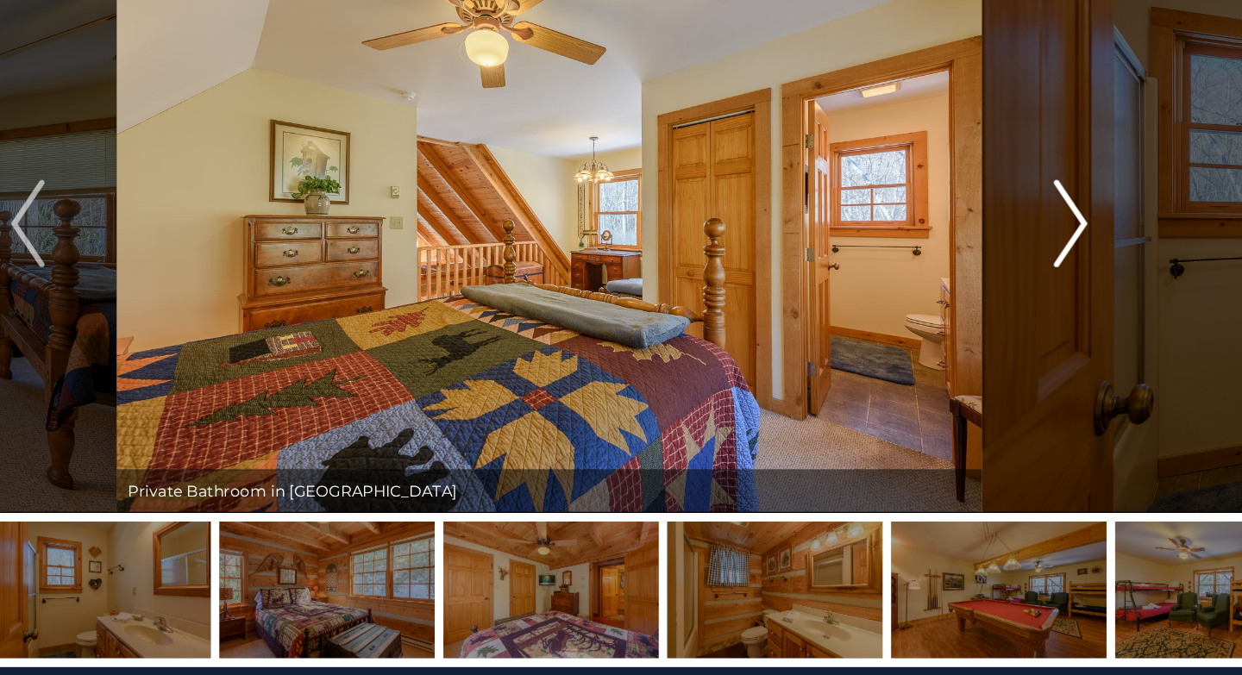
click at [1024, 340] on img "Next" at bounding box center [1033, 318] width 26 height 69
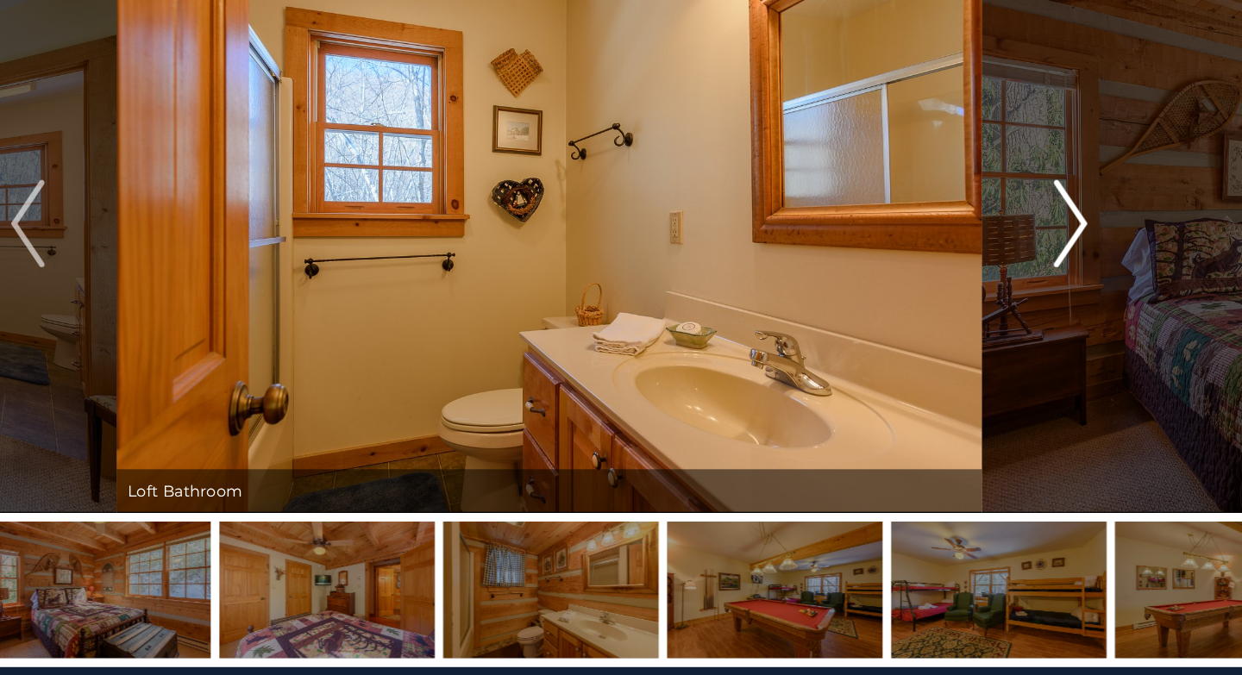
click at [1024, 340] on img "Next" at bounding box center [1033, 318] width 26 height 69
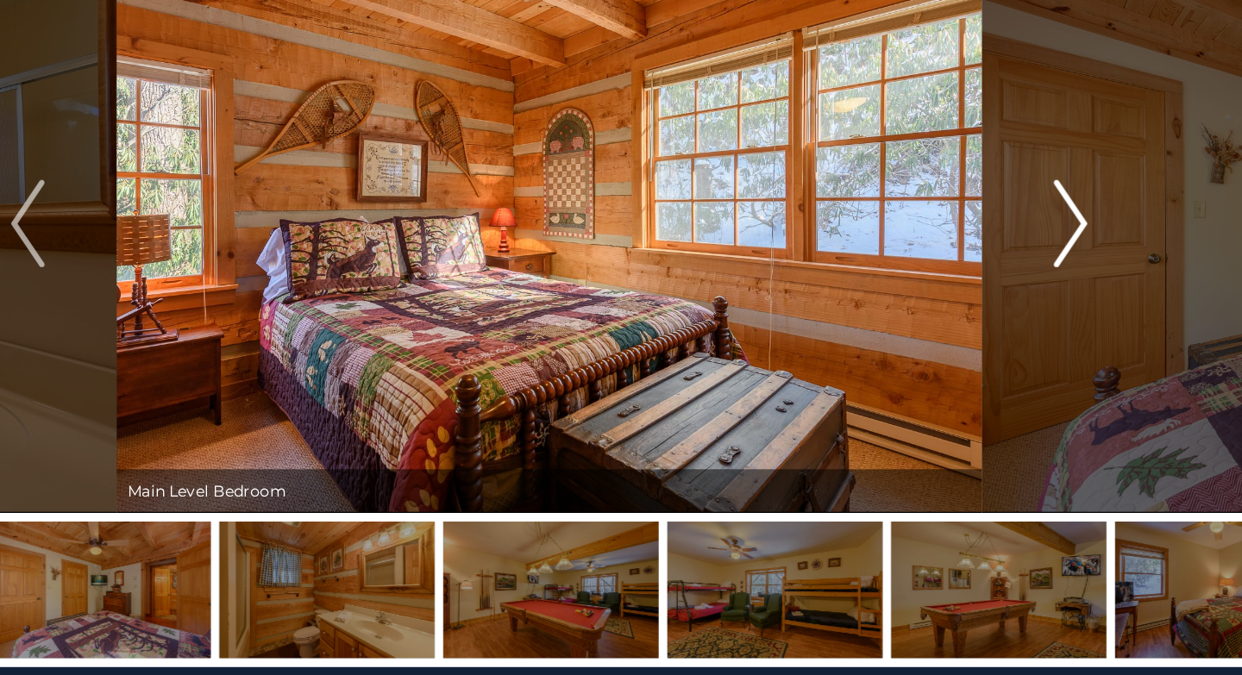
click at [1024, 340] on img "Next" at bounding box center [1033, 318] width 26 height 69
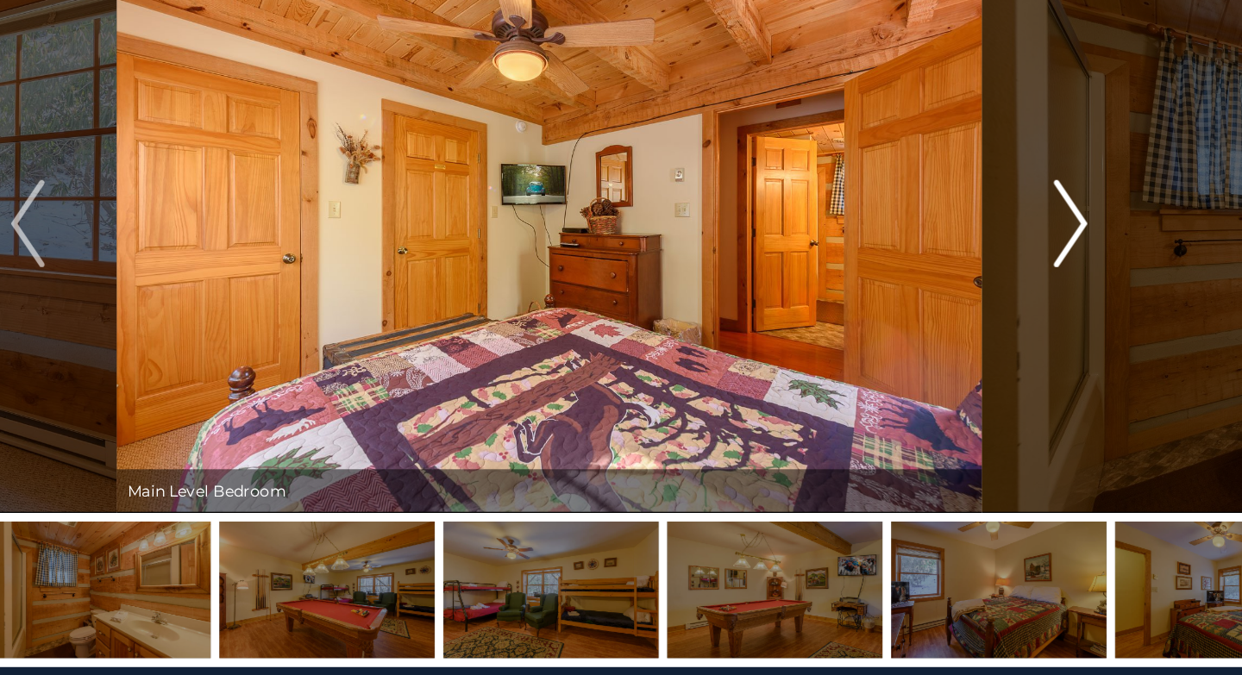
click at [1024, 340] on img "Next" at bounding box center [1033, 318] width 26 height 69
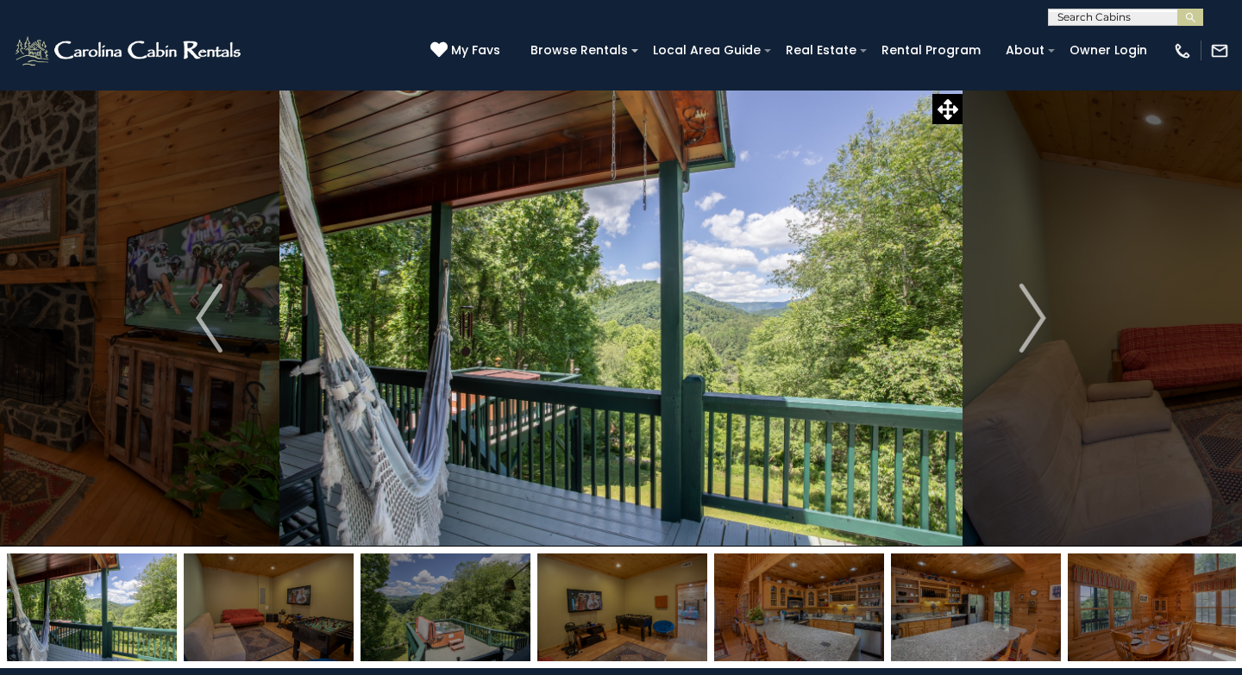
click at [1034, 330] on img "Next" at bounding box center [1033, 318] width 26 height 69
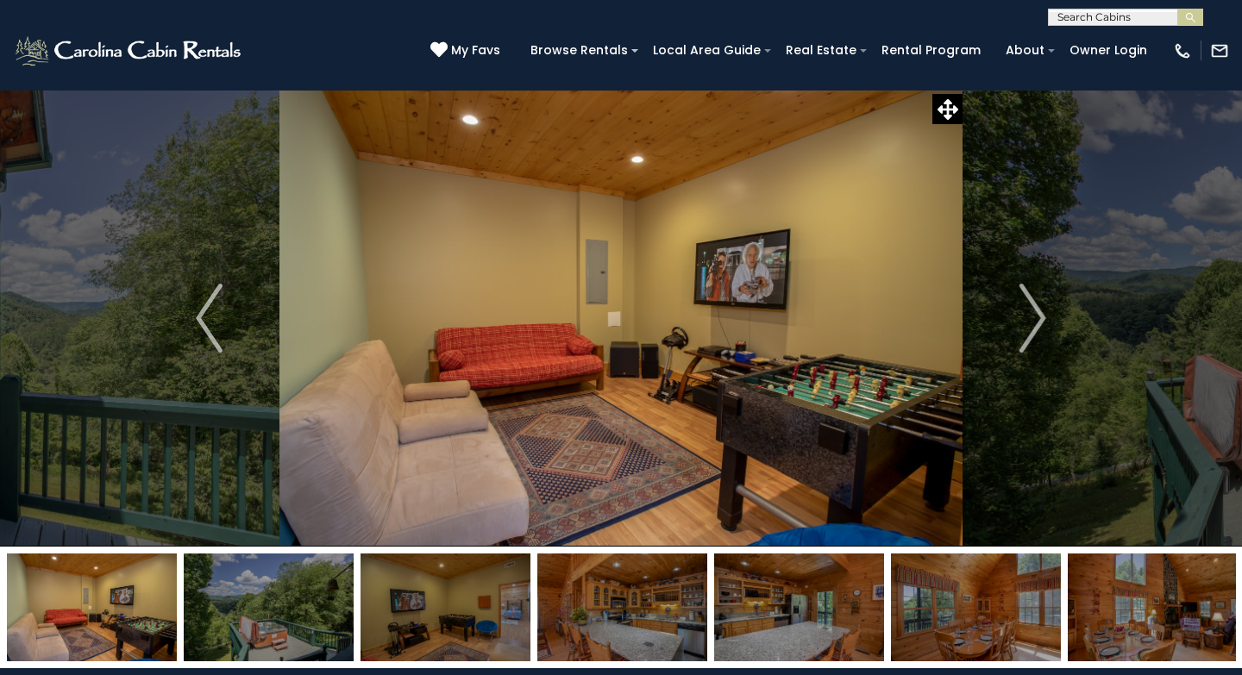
click at [1034, 330] on img "Next" at bounding box center [1033, 318] width 26 height 69
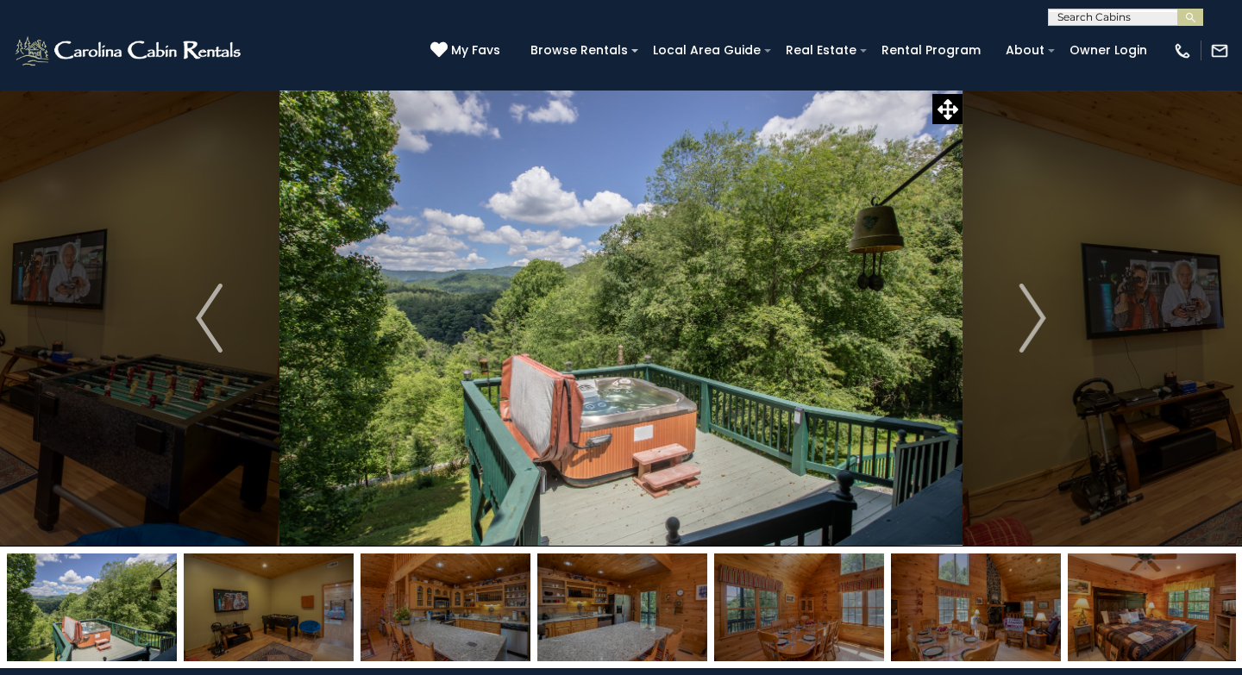
click at [1034, 330] on img "Next" at bounding box center [1033, 318] width 26 height 69
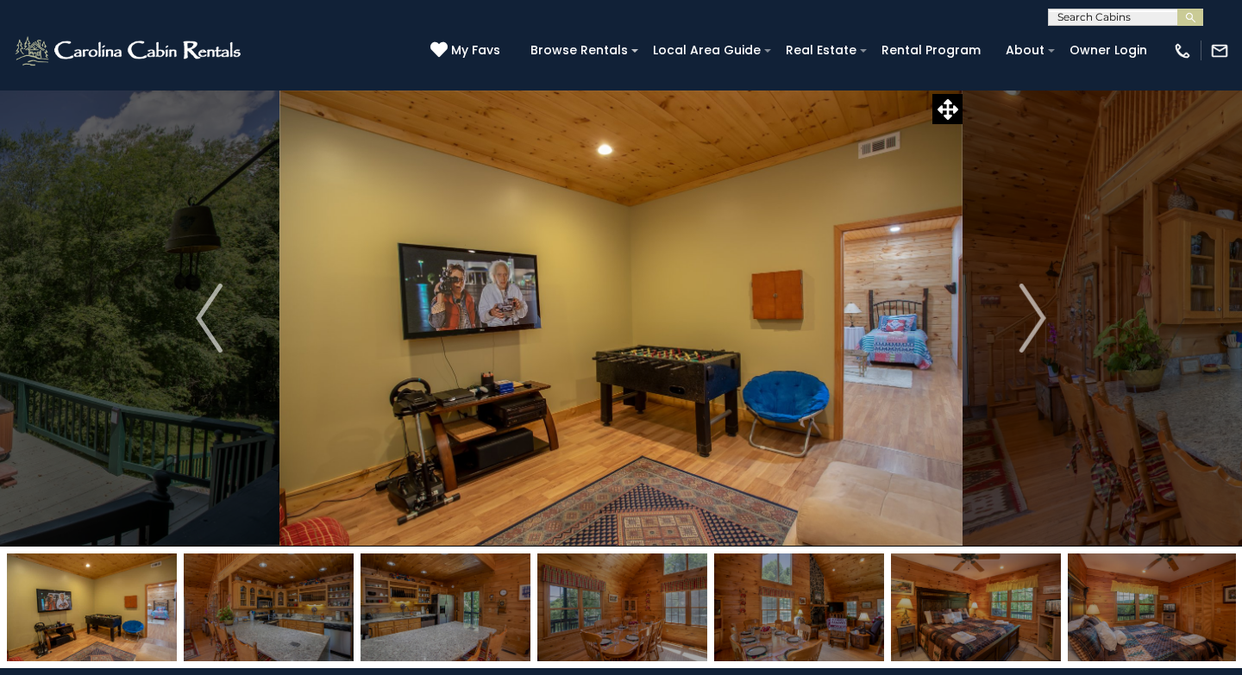
click at [1034, 330] on img "Next" at bounding box center [1033, 318] width 26 height 69
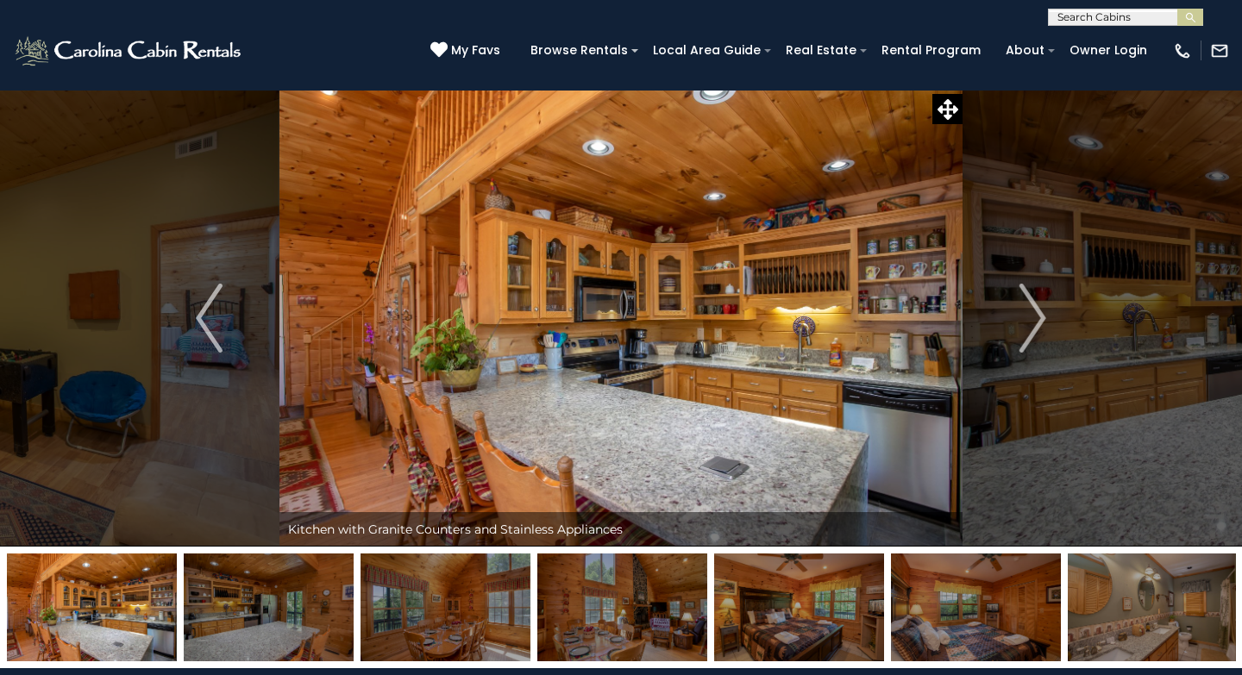
click at [1034, 330] on img "Next" at bounding box center [1033, 318] width 26 height 69
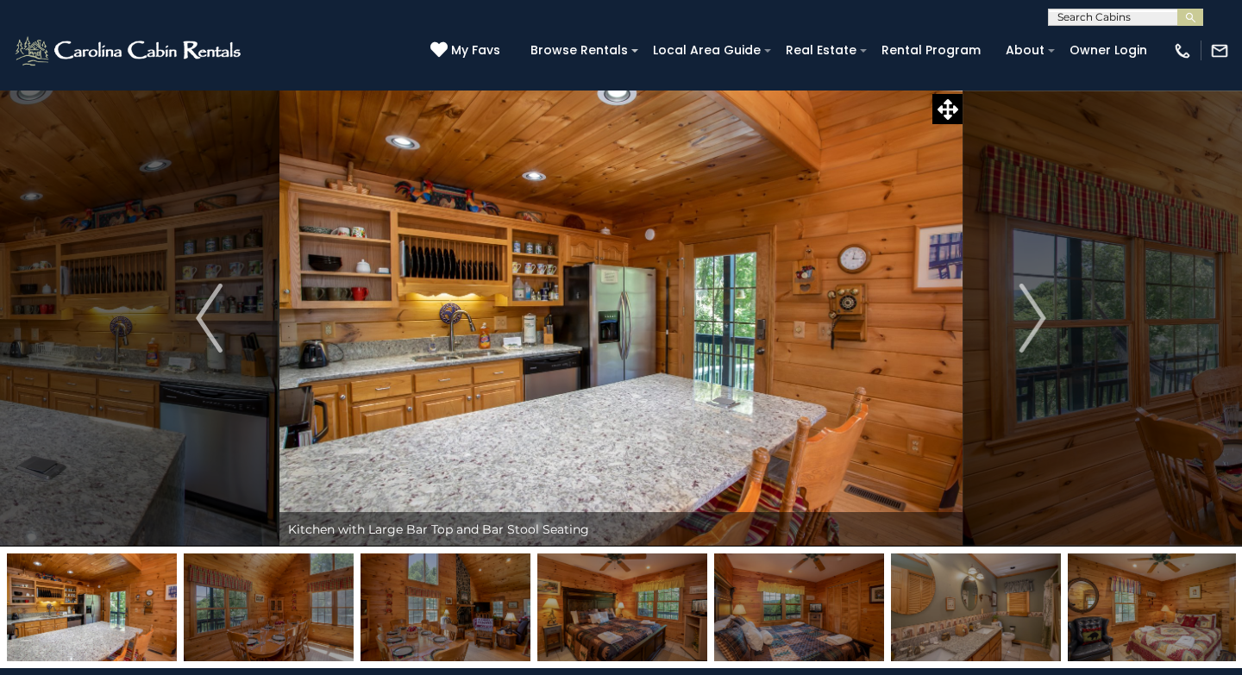
click at [1034, 330] on img "Next" at bounding box center [1033, 318] width 26 height 69
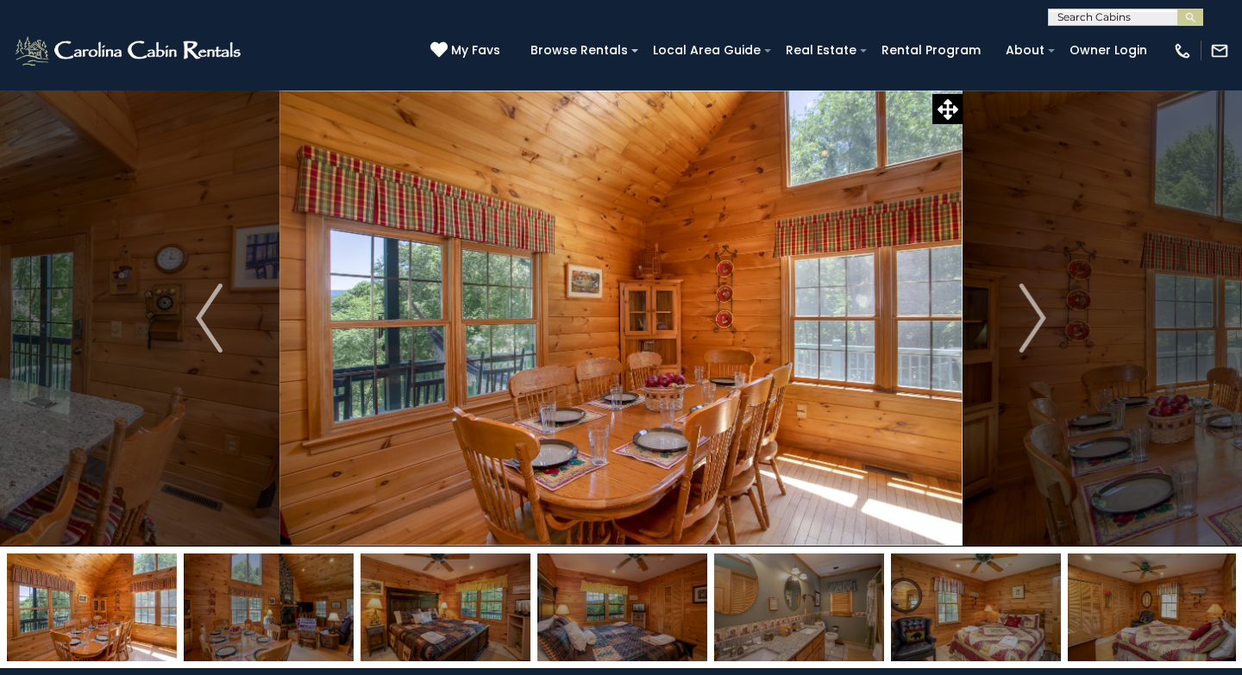
click at [1034, 330] on img "Next" at bounding box center [1033, 318] width 26 height 69
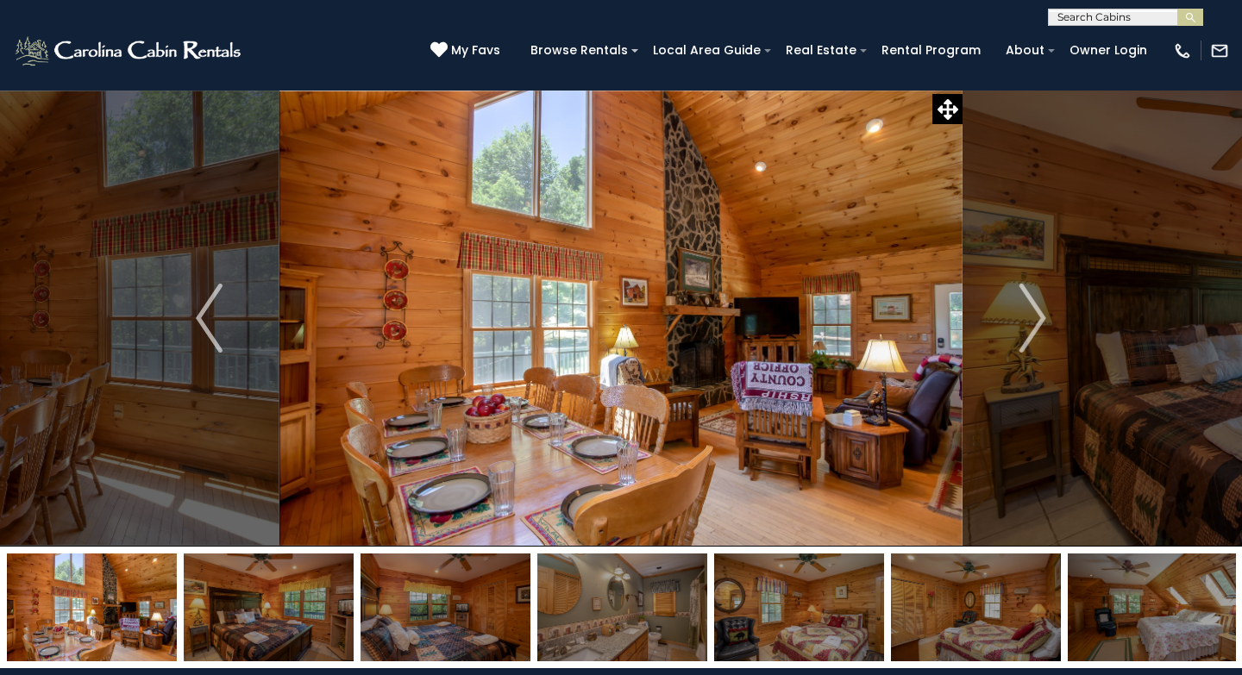
click at [1034, 330] on img "Next" at bounding box center [1033, 318] width 26 height 69
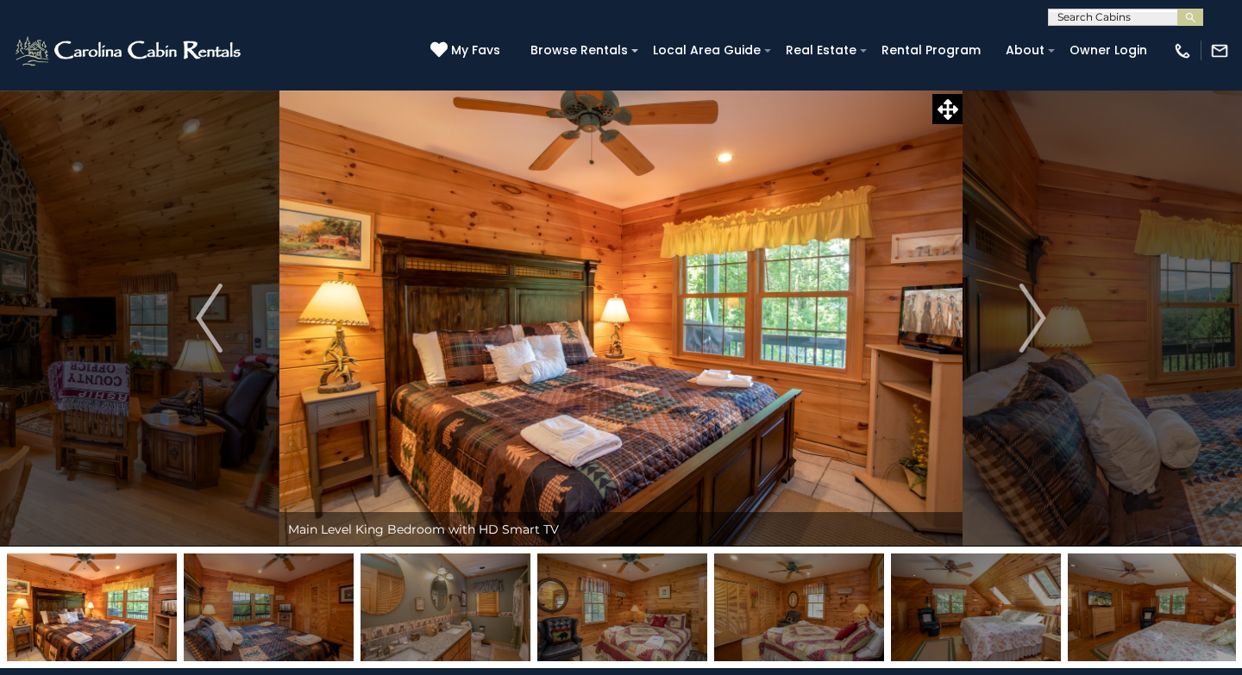
click at [1034, 330] on img "Next" at bounding box center [1033, 318] width 26 height 69
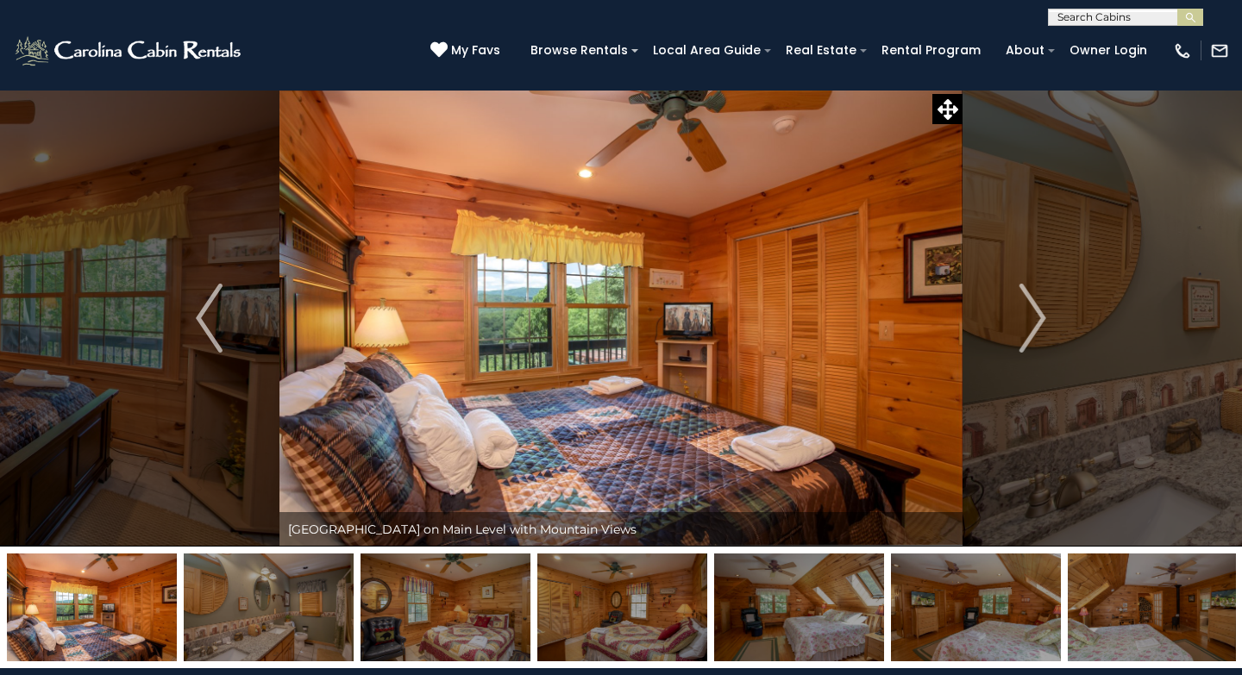
click at [1034, 330] on img "Next" at bounding box center [1033, 318] width 26 height 69
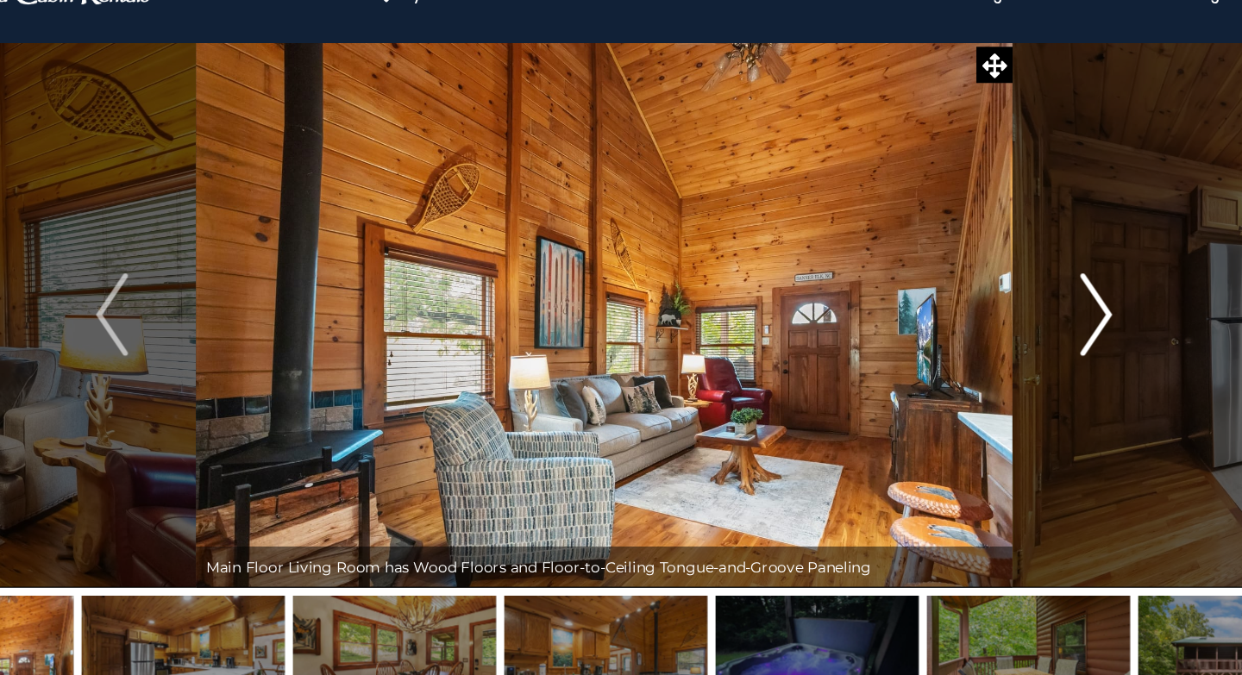
click at [1025, 329] on img "Next" at bounding box center [1033, 318] width 26 height 69
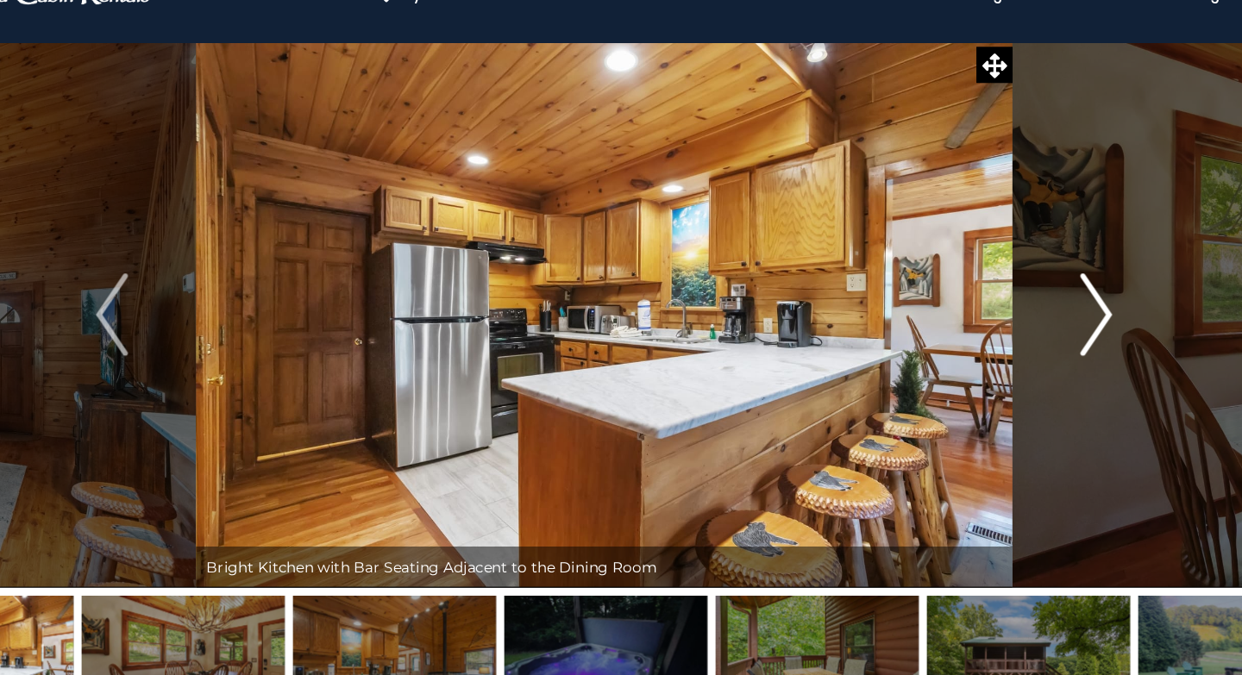
click at [1025, 329] on img "Next" at bounding box center [1033, 318] width 26 height 69
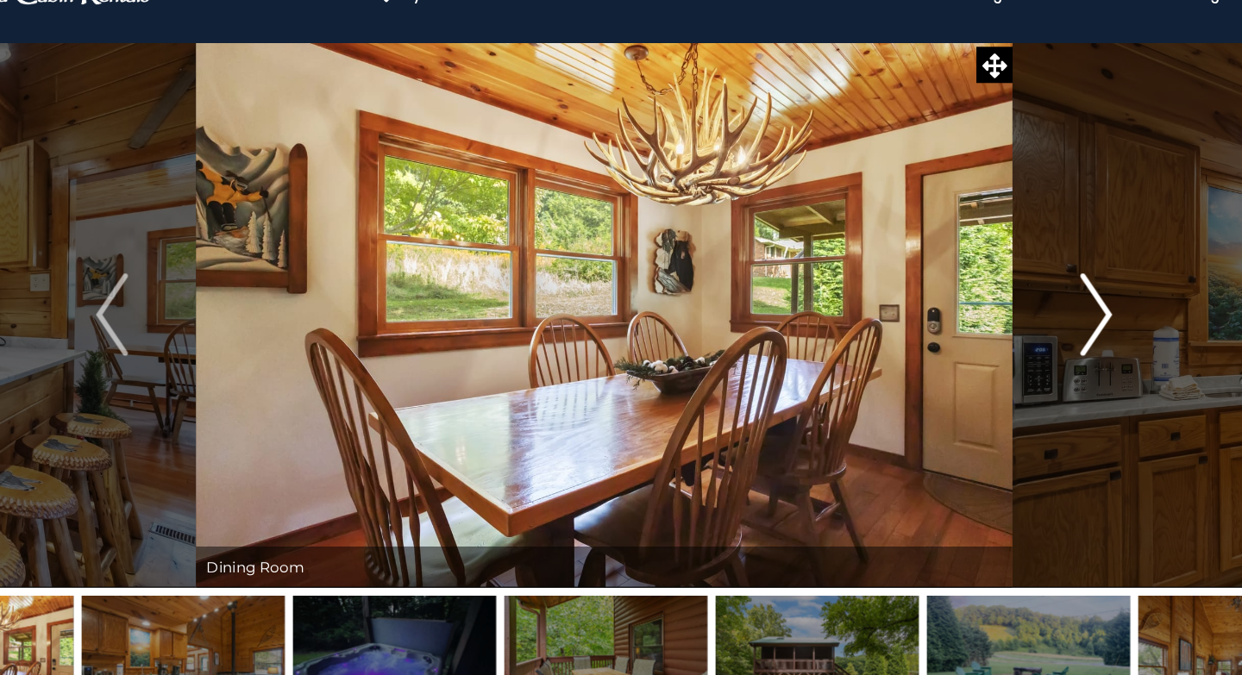
click at [1025, 329] on img "Next" at bounding box center [1033, 318] width 26 height 69
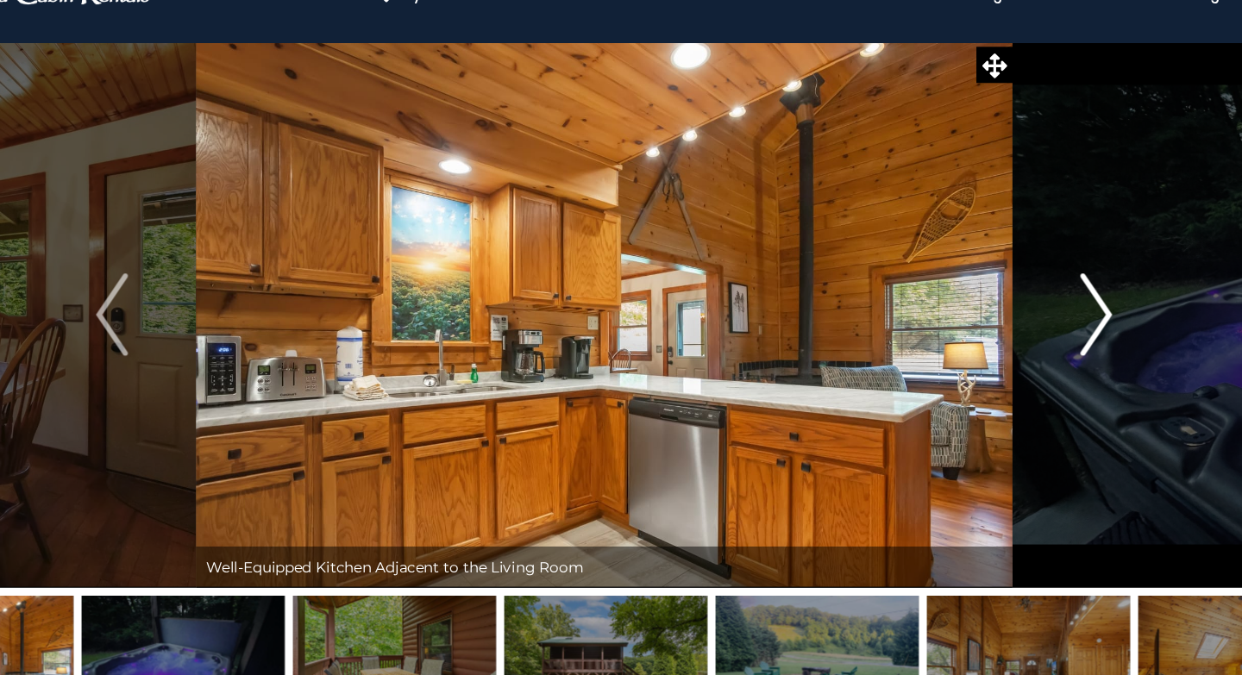
click at [1025, 329] on img "Next" at bounding box center [1033, 318] width 26 height 69
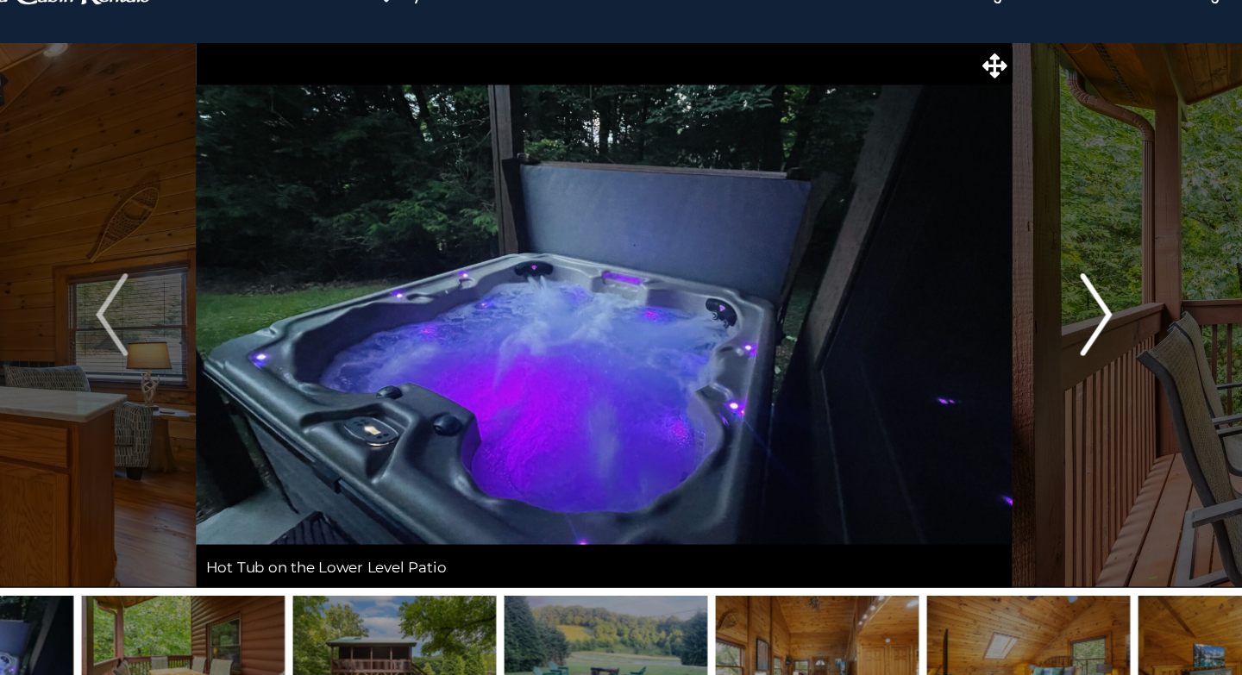
click at [1025, 329] on img "Next" at bounding box center [1033, 318] width 26 height 69
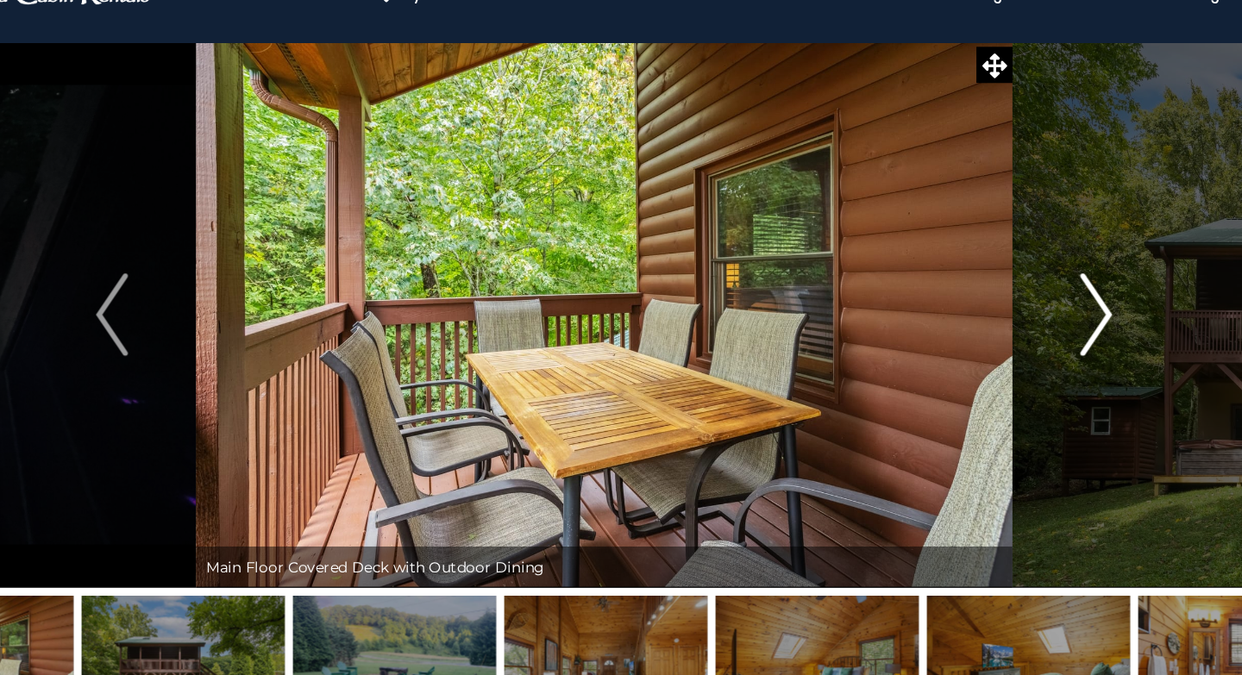
click at [1025, 329] on img "Next" at bounding box center [1033, 318] width 26 height 69
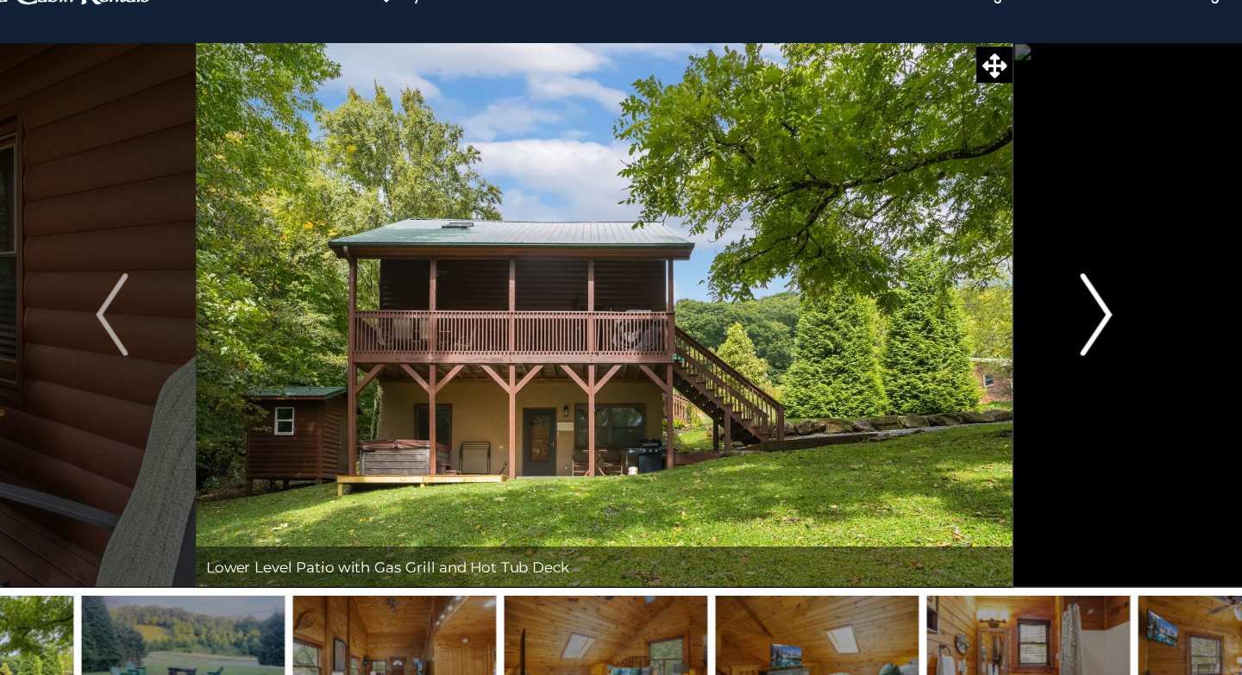
click at [1025, 329] on img "Next" at bounding box center [1033, 318] width 26 height 69
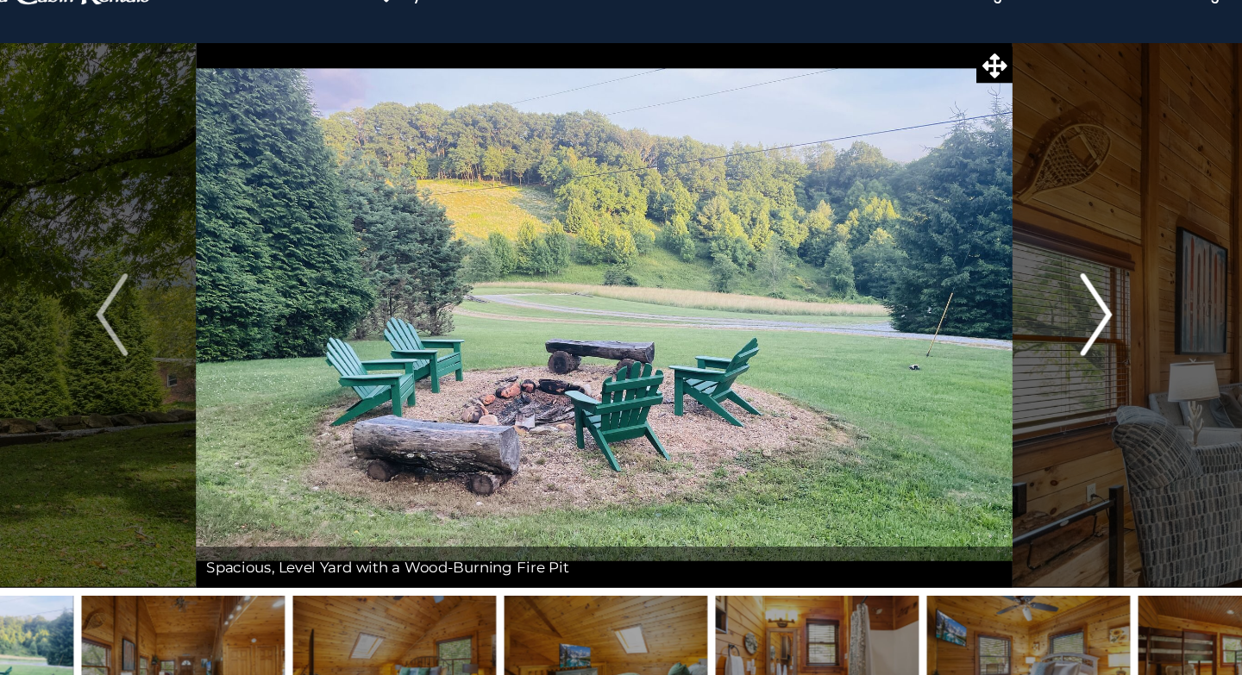
click at [1025, 329] on img "Next" at bounding box center [1033, 318] width 26 height 69
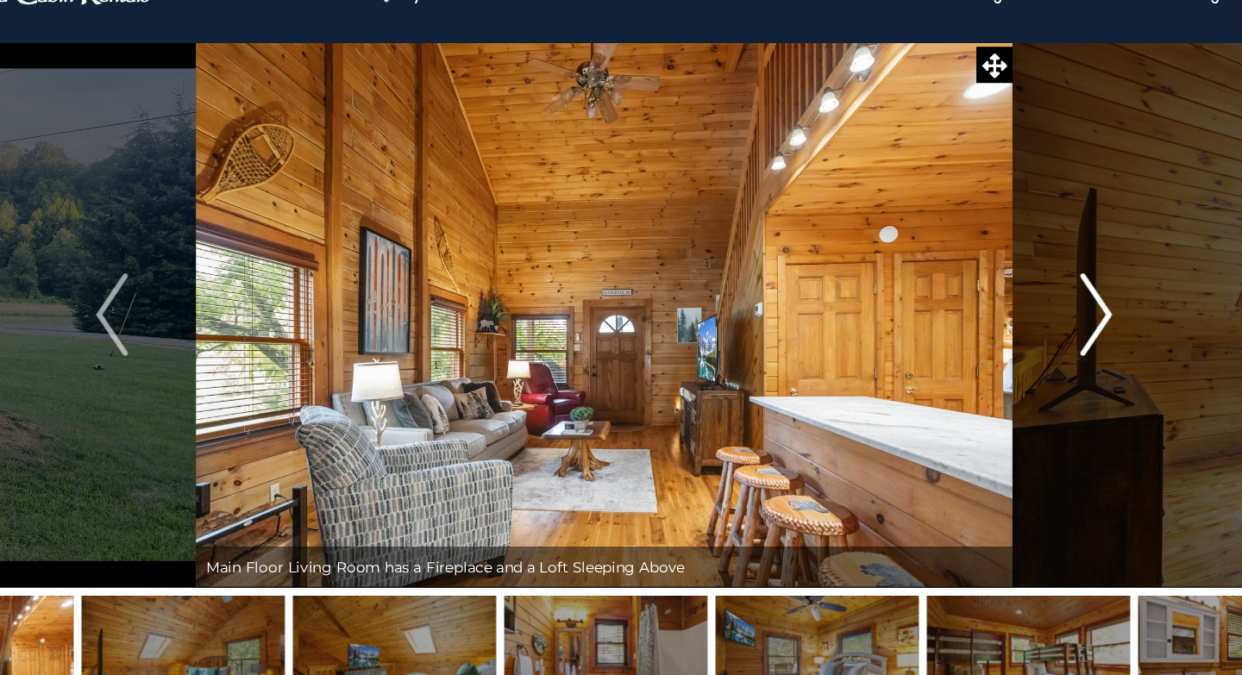
click at [1025, 329] on img "Next" at bounding box center [1033, 318] width 26 height 69
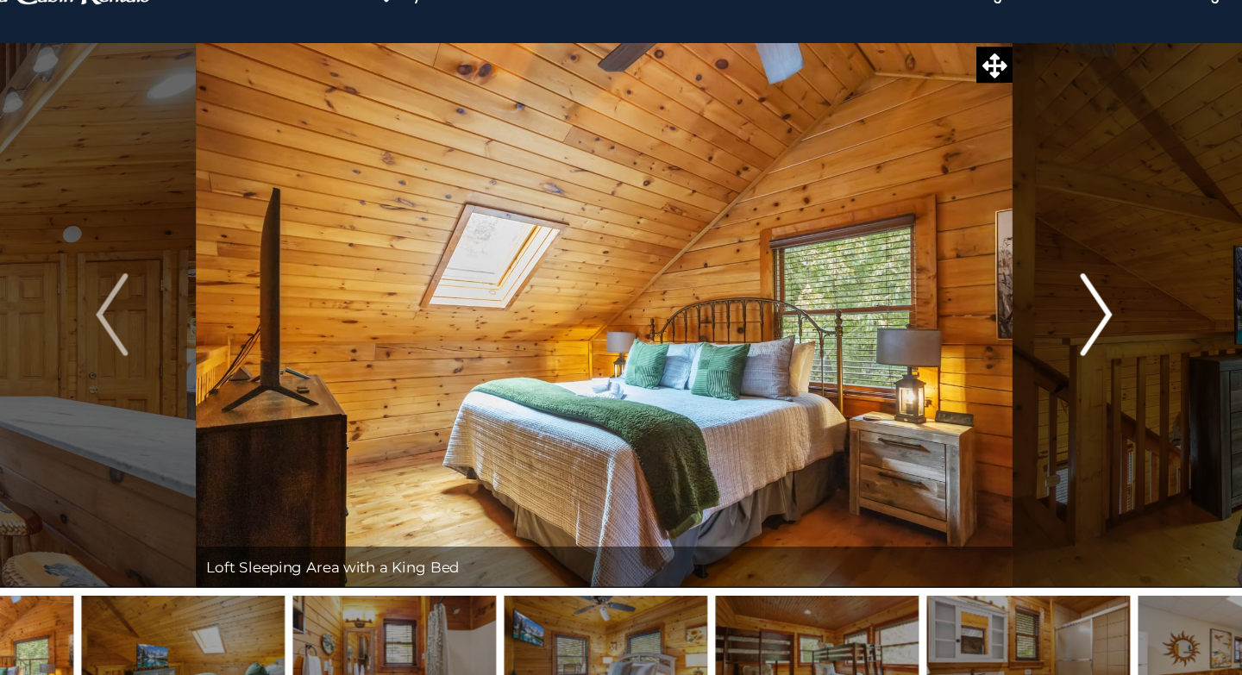
click at [1025, 329] on img "Next" at bounding box center [1033, 318] width 26 height 69
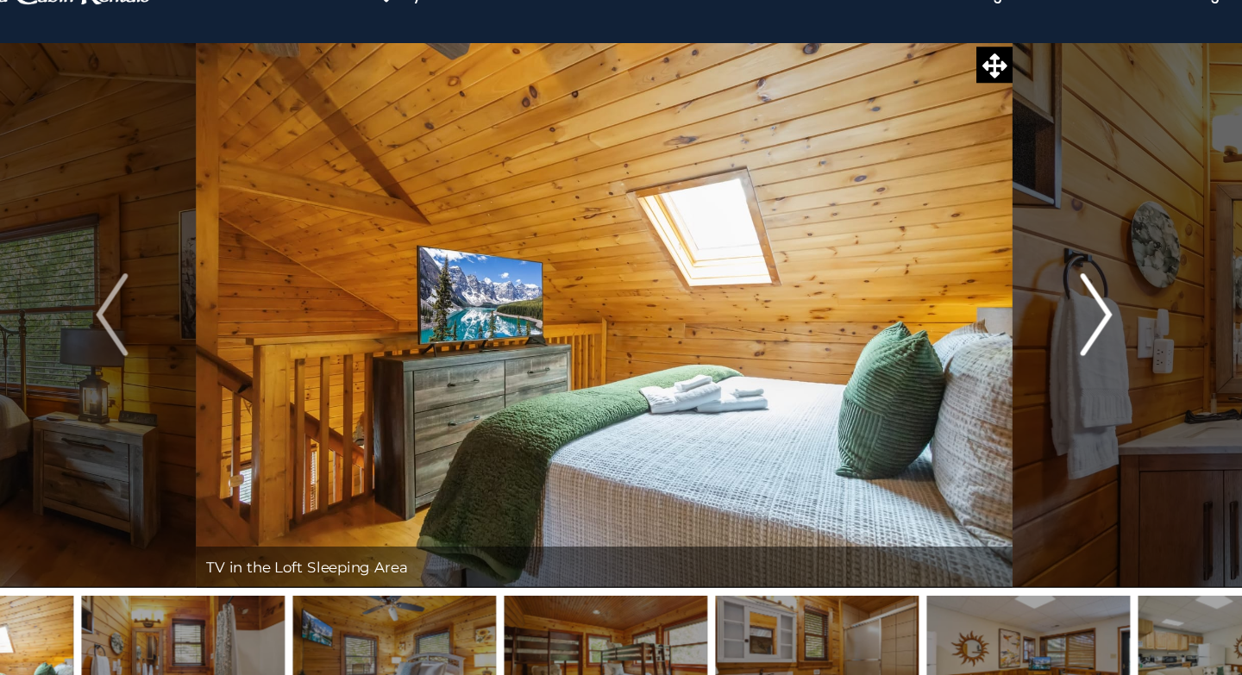
click at [1025, 329] on img "Next" at bounding box center [1033, 318] width 26 height 69
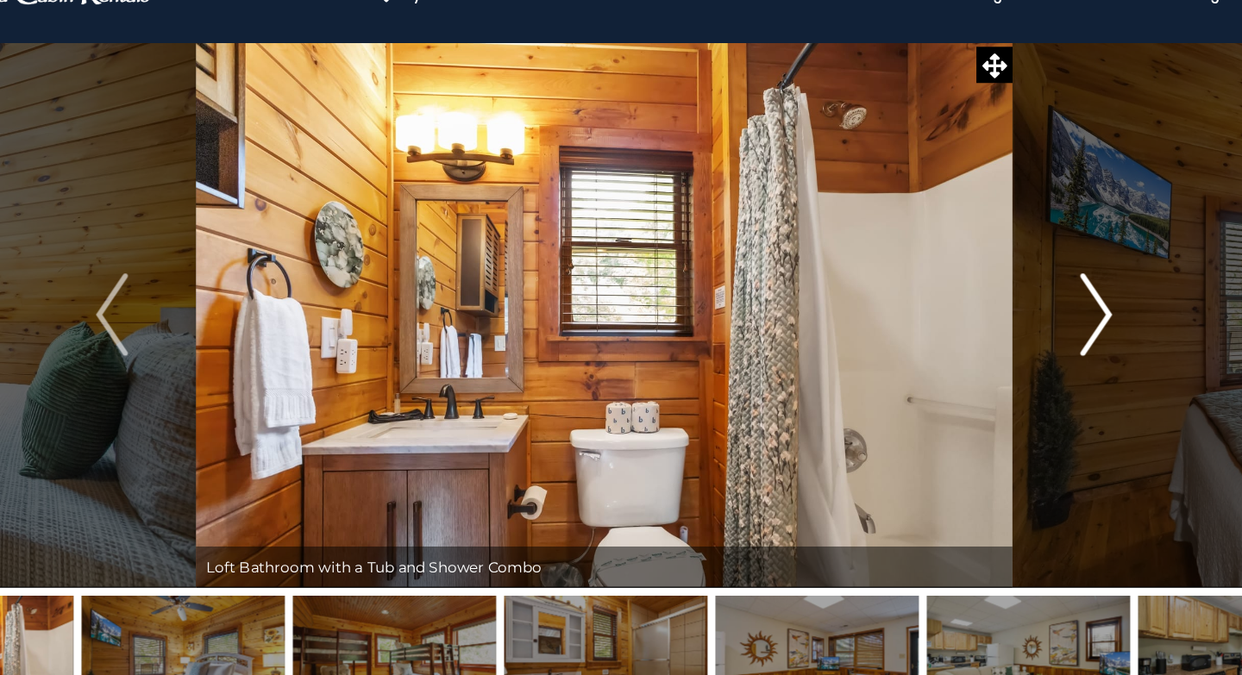
click at [1025, 329] on img "Next" at bounding box center [1033, 318] width 26 height 69
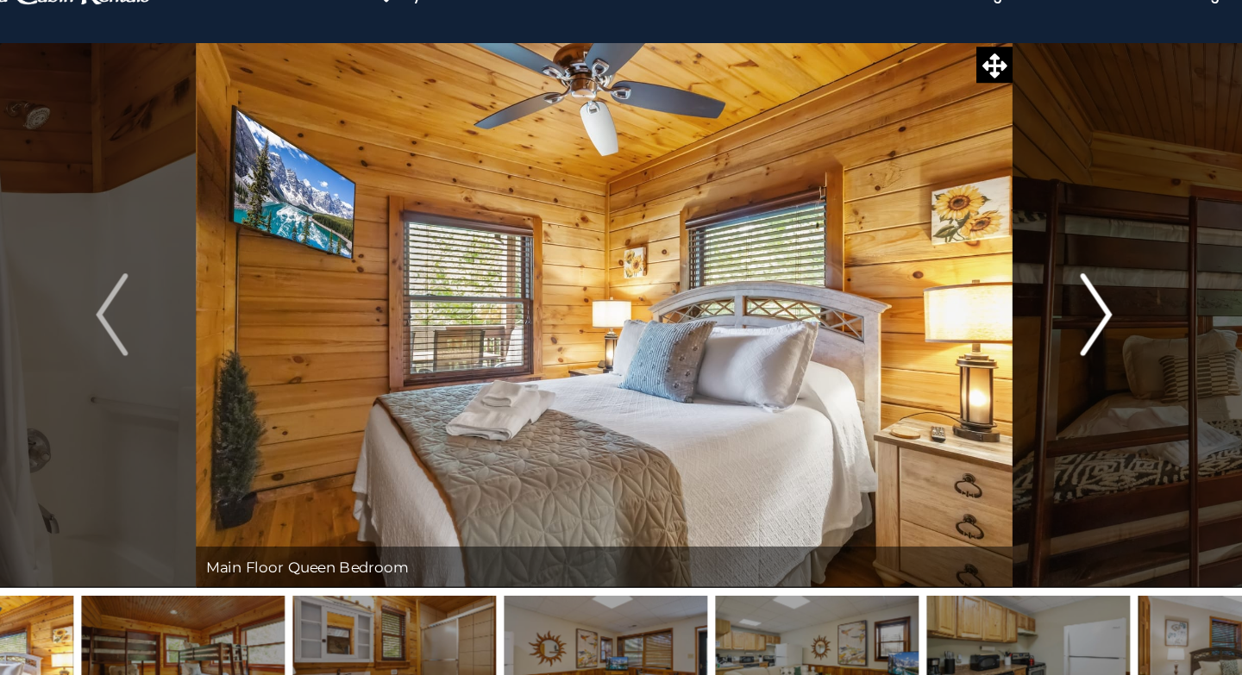
click at [1025, 329] on img "Next" at bounding box center [1033, 318] width 26 height 69
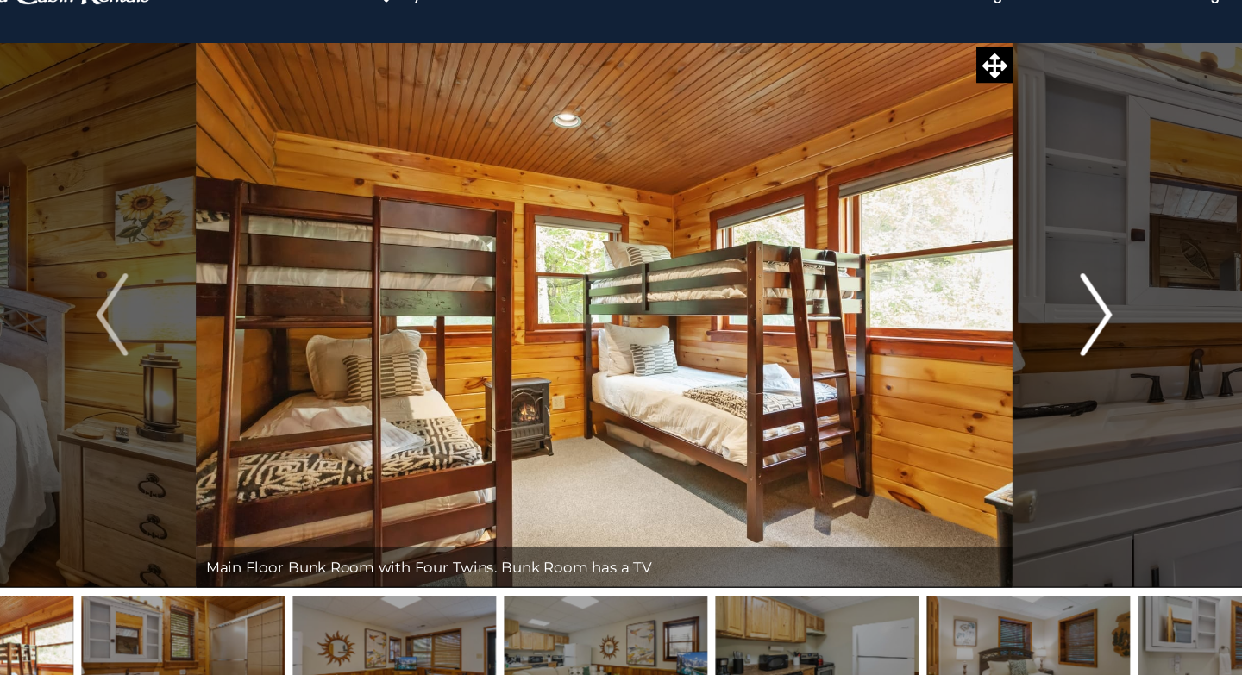
click at [1025, 329] on img "Next" at bounding box center [1033, 318] width 26 height 69
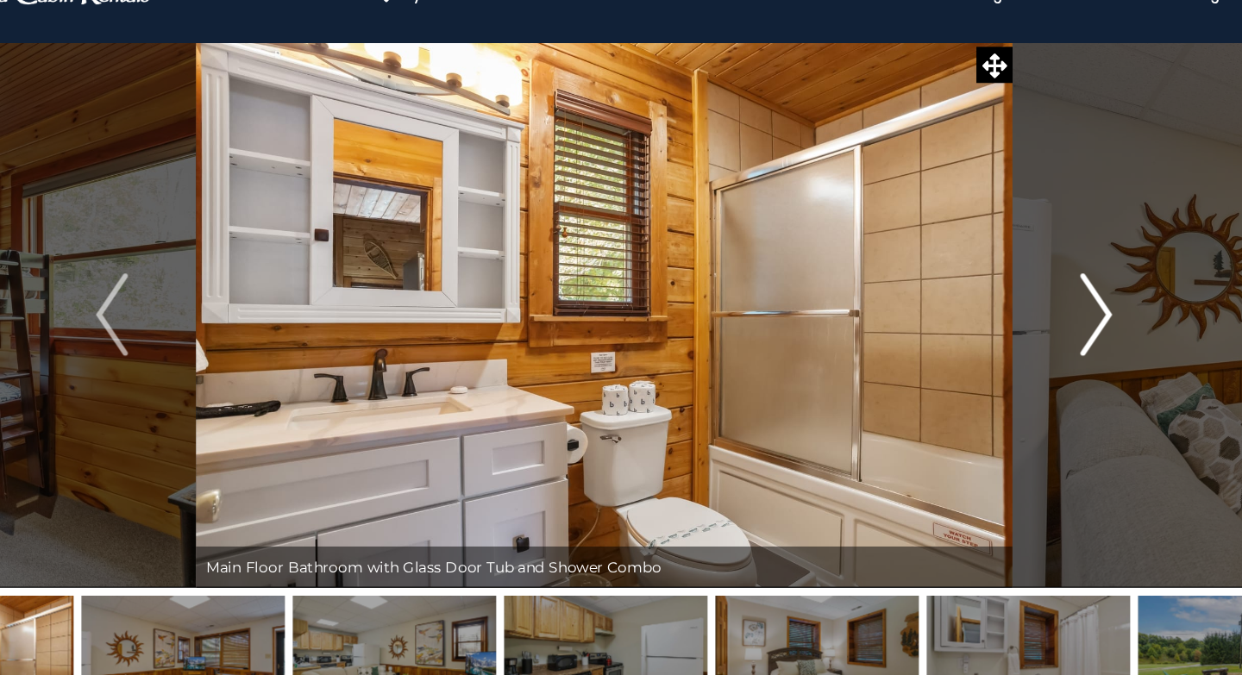
click at [1025, 329] on img "Next" at bounding box center [1033, 318] width 26 height 69
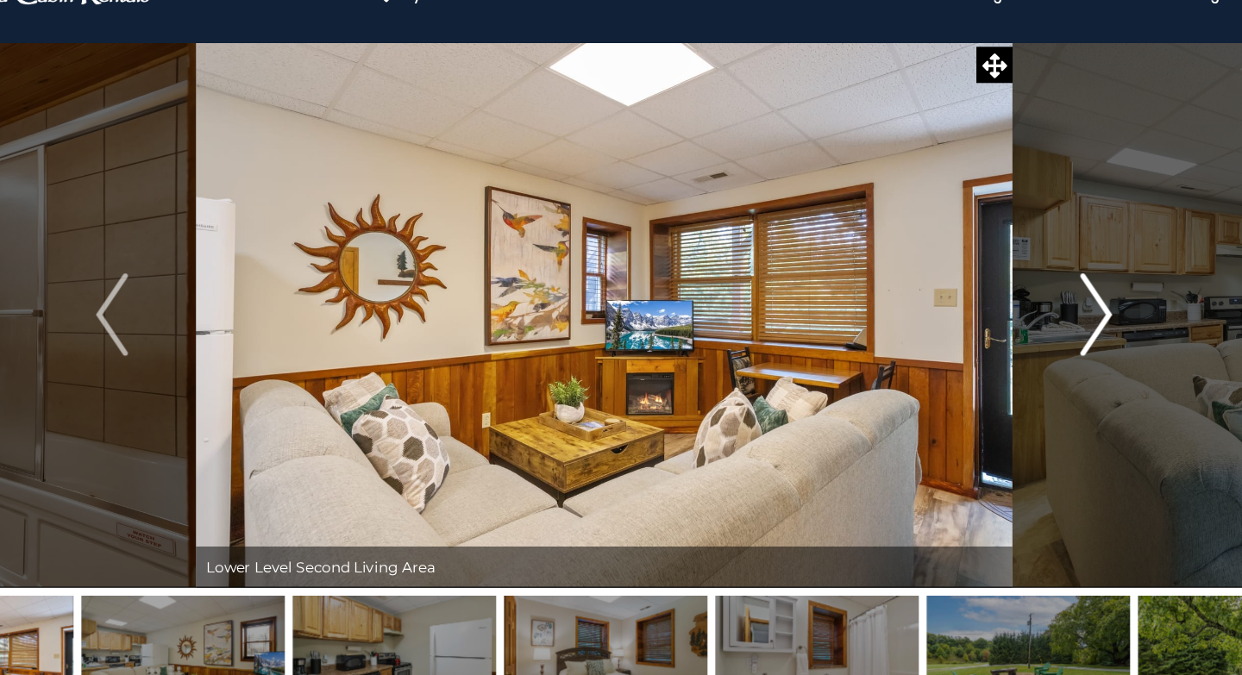
click at [1025, 329] on img "Next" at bounding box center [1033, 318] width 26 height 69
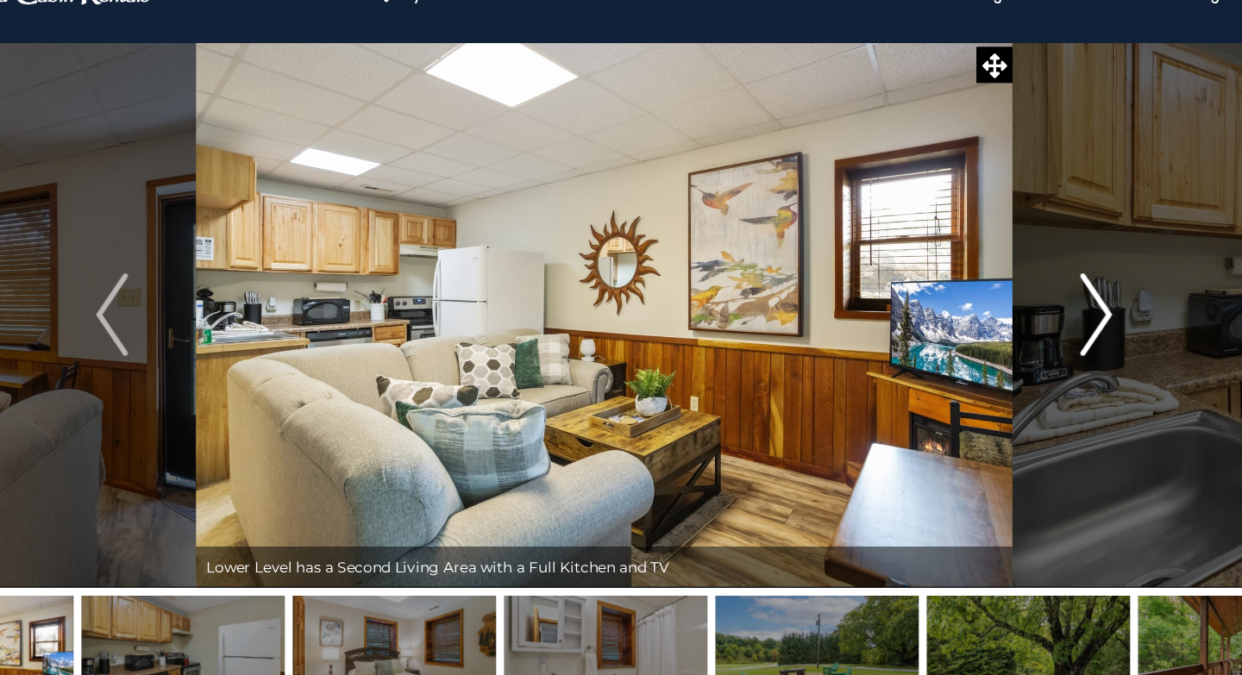
click at [1034, 326] on img "Next" at bounding box center [1033, 318] width 26 height 69
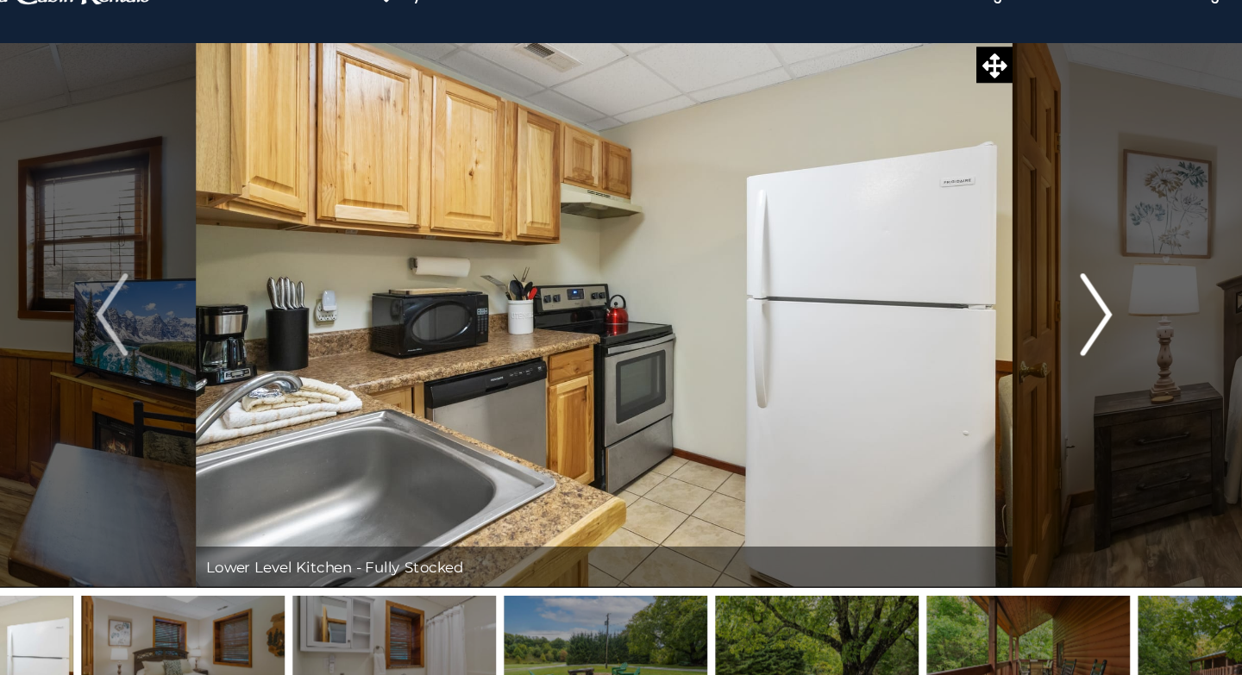
click at [1034, 326] on img "Next" at bounding box center [1033, 318] width 26 height 69
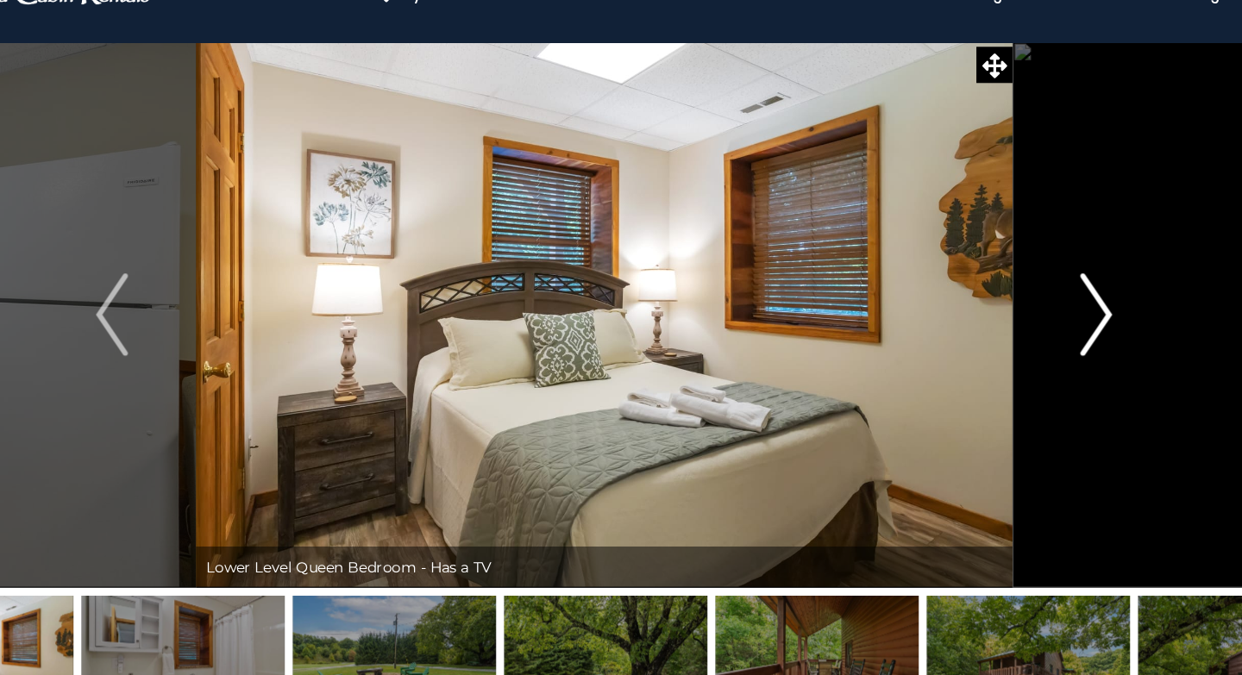
click at [1034, 326] on img "Next" at bounding box center [1033, 318] width 26 height 69
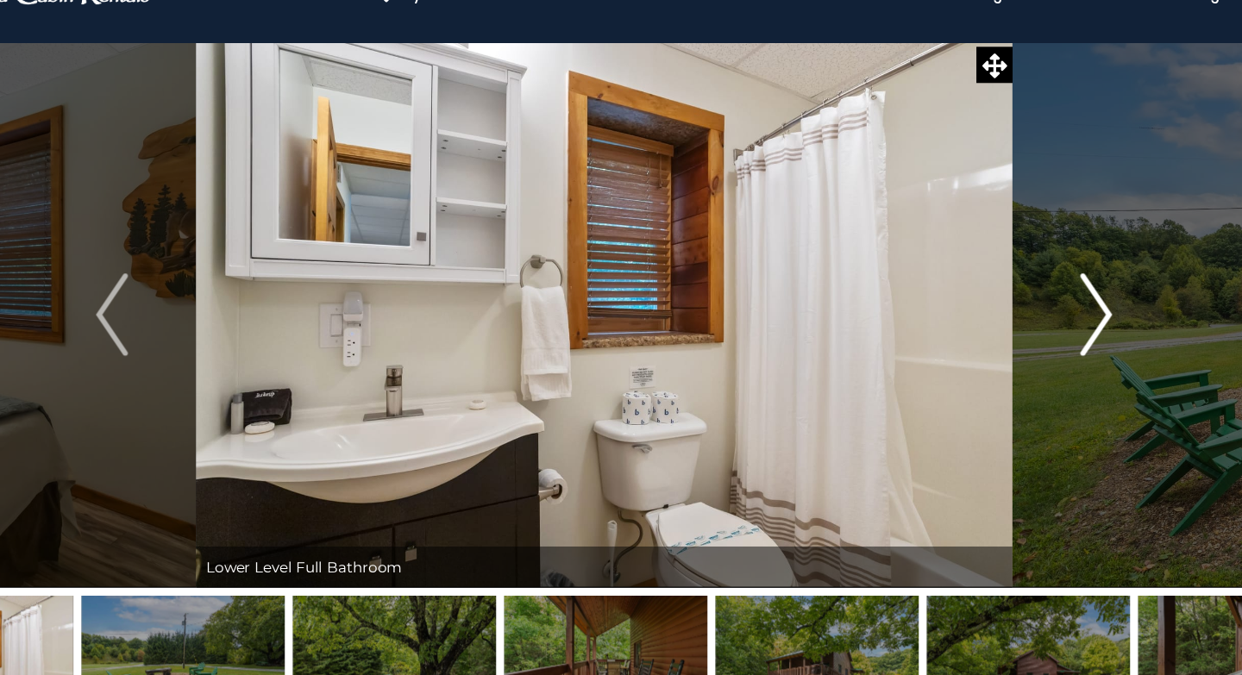
click at [1034, 326] on img "Next" at bounding box center [1033, 318] width 26 height 69
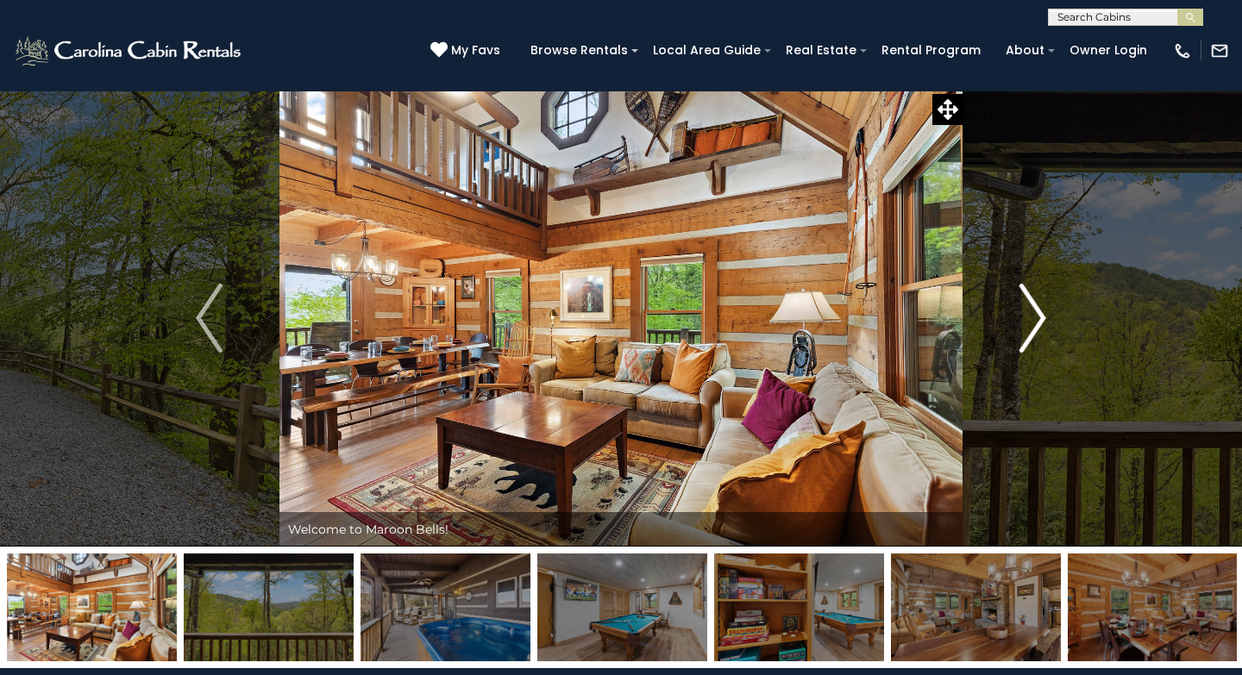
click at [1034, 326] on img "Next" at bounding box center [1033, 318] width 26 height 69
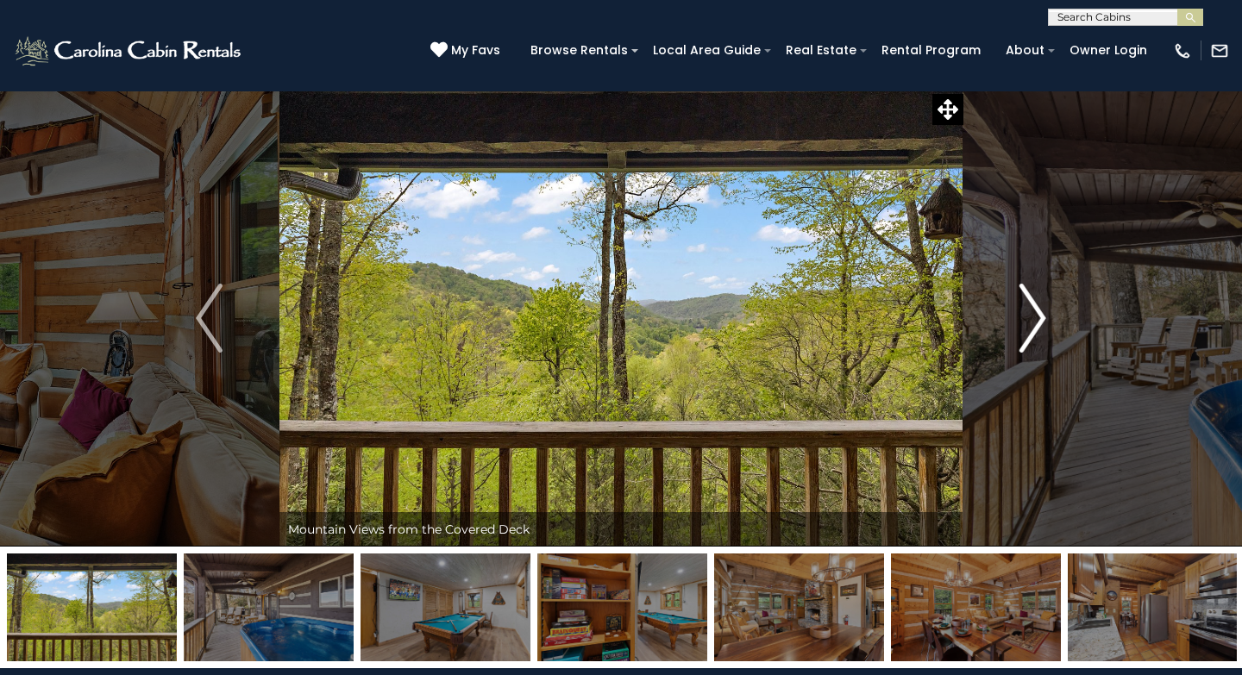
click at [1034, 326] on img "Next" at bounding box center [1033, 318] width 26 height 69
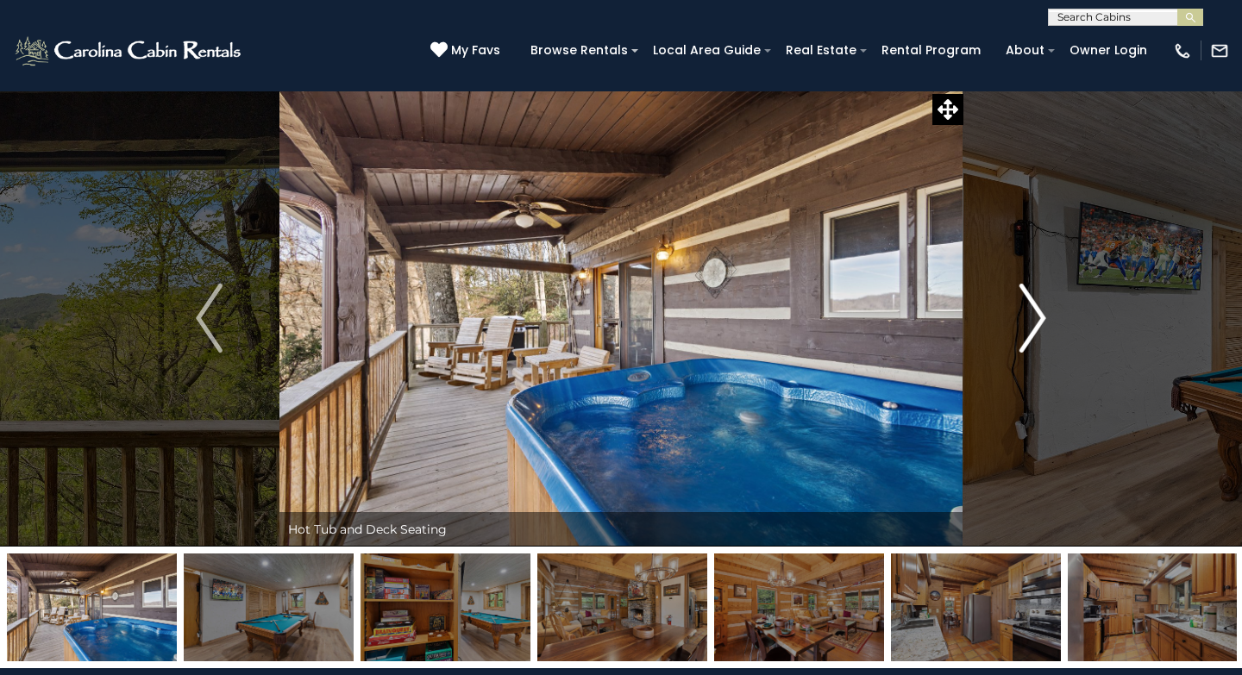
click at [1034, 326] on img "Next" at bounding box center [1033, 318] width 26 height 69
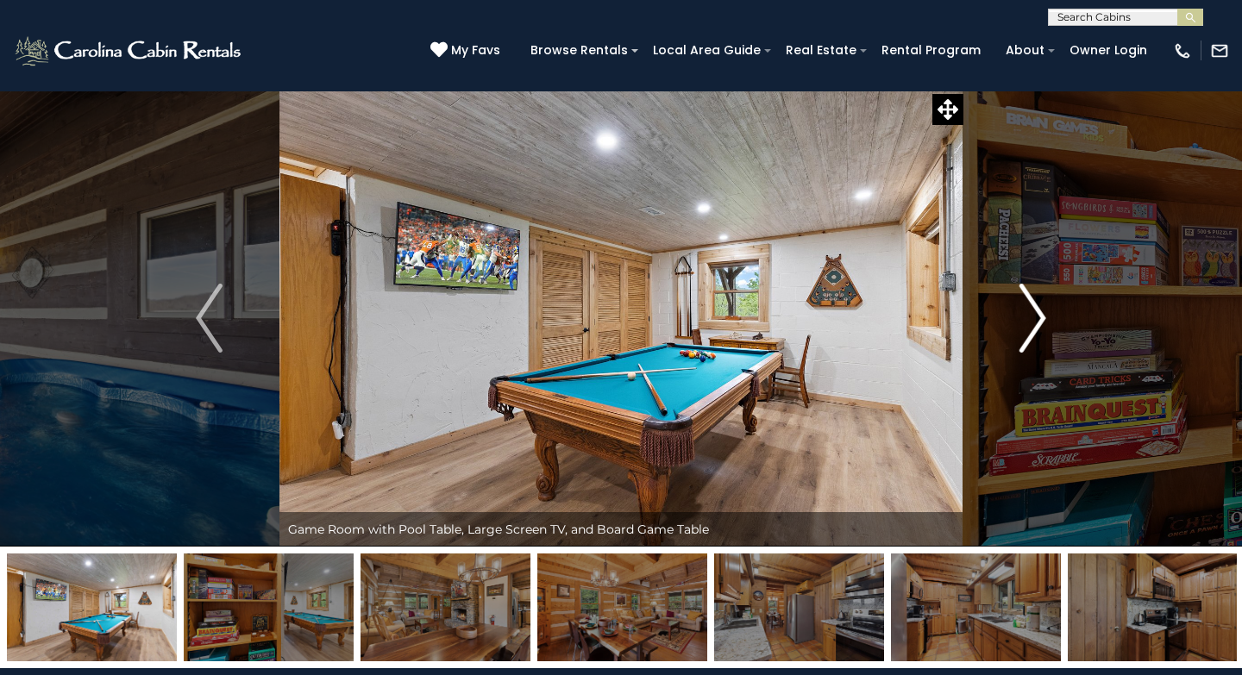
click at [1034, 326] on img "Next" at bounding box center [1033, 318] width 26 height 69
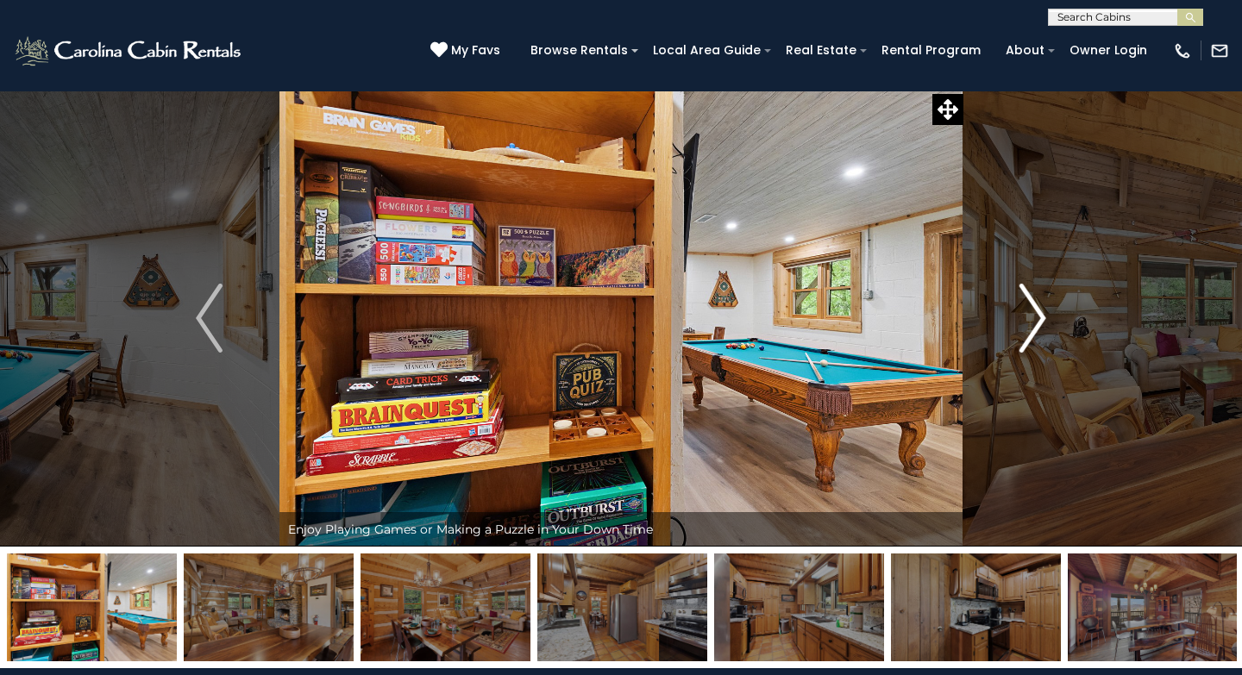
click at [1034, 326] on img "Next" at bounding box center [1033, 318] width 26 height 69
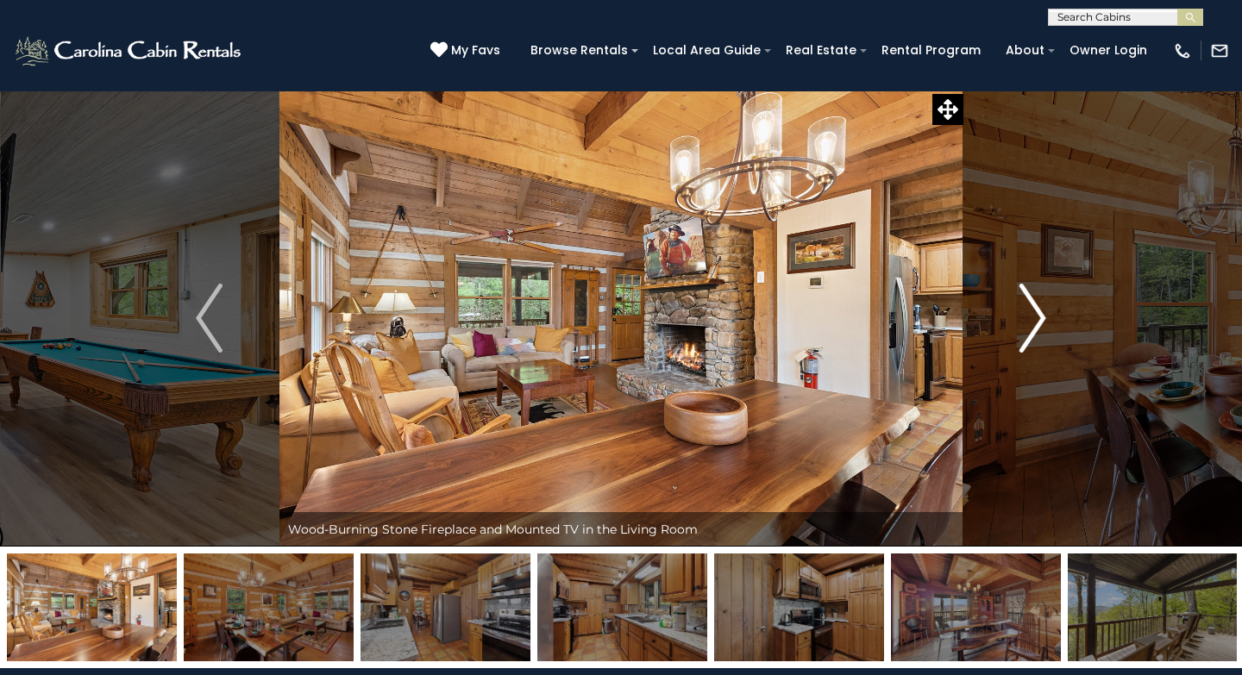
click at [1034, 326] on img "Next" at bounding box center [1033, 318] width 26 height 69
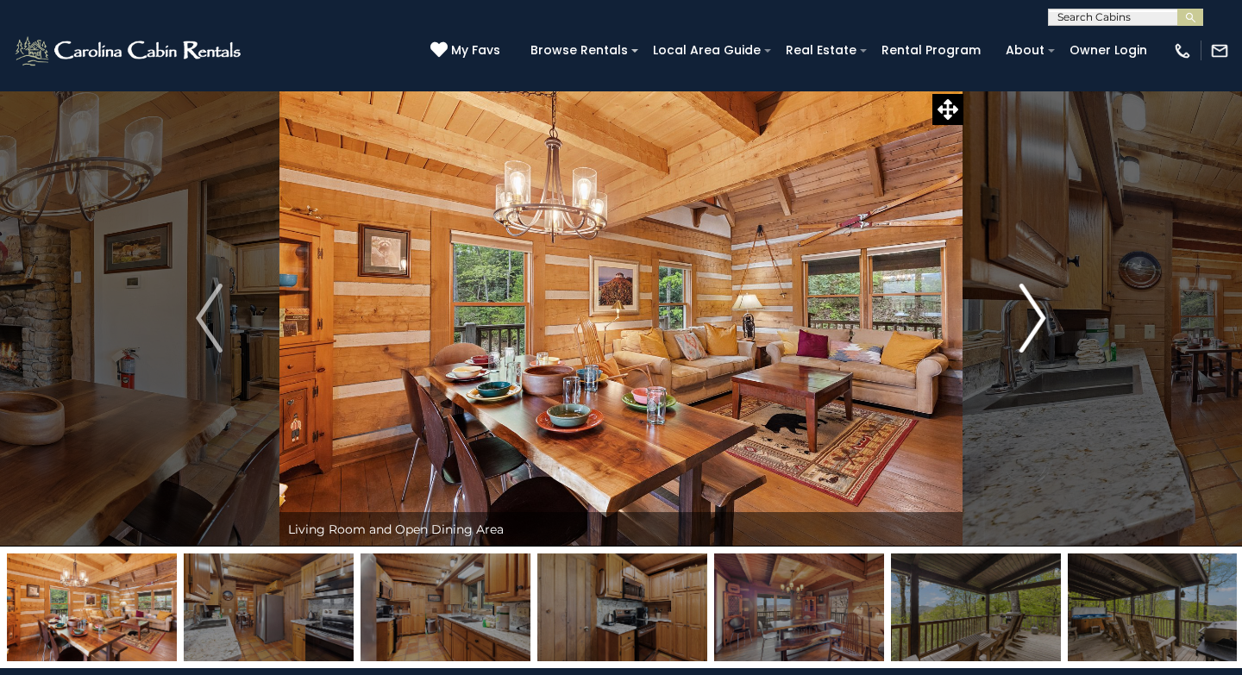
click at [1034, 326] on img "Next" at bounding box center [1033, 318] width 26 height 69
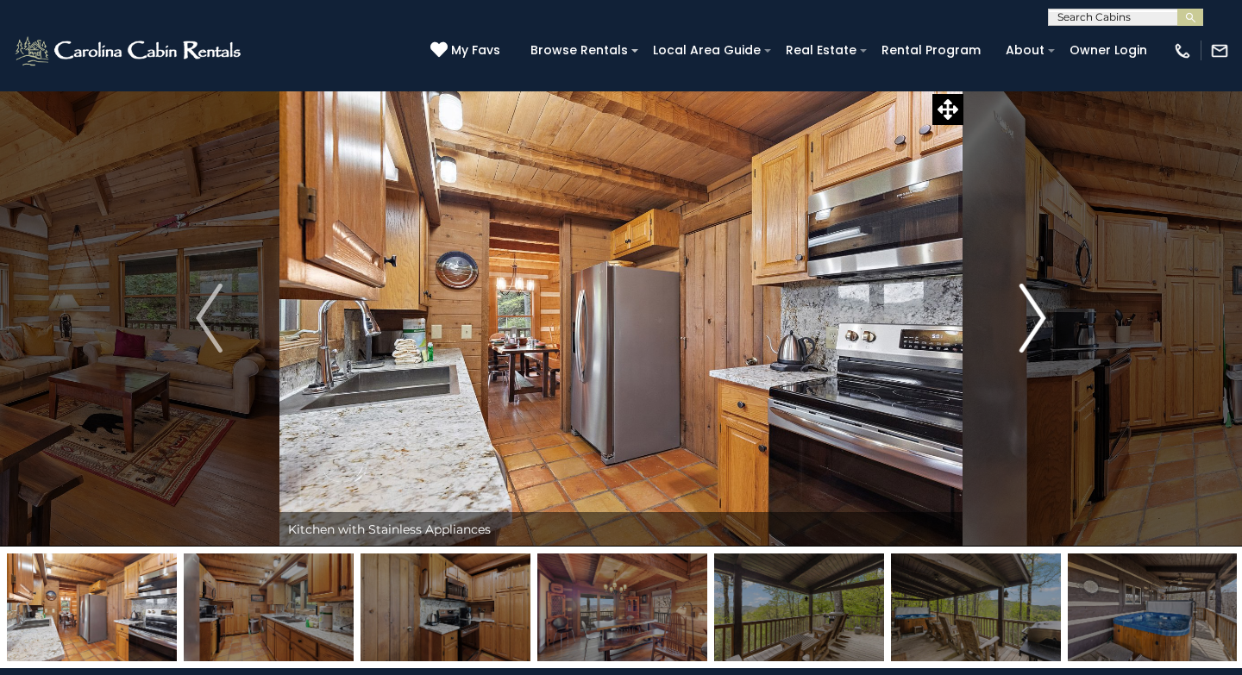
click at [1034, 326] on img "Next" at bounding box center [1033, 318] width 26 height 69
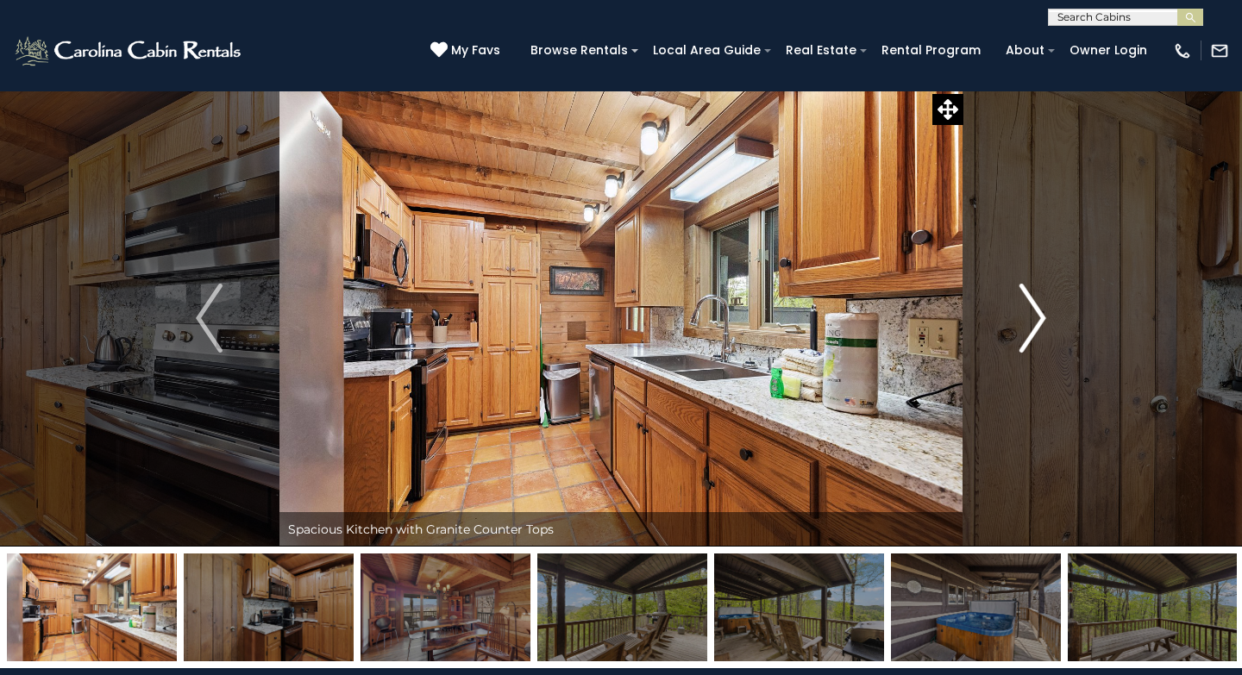
click at [1034, 326] on img "Next" at bounding box center [1033, 318] width 26 height 69
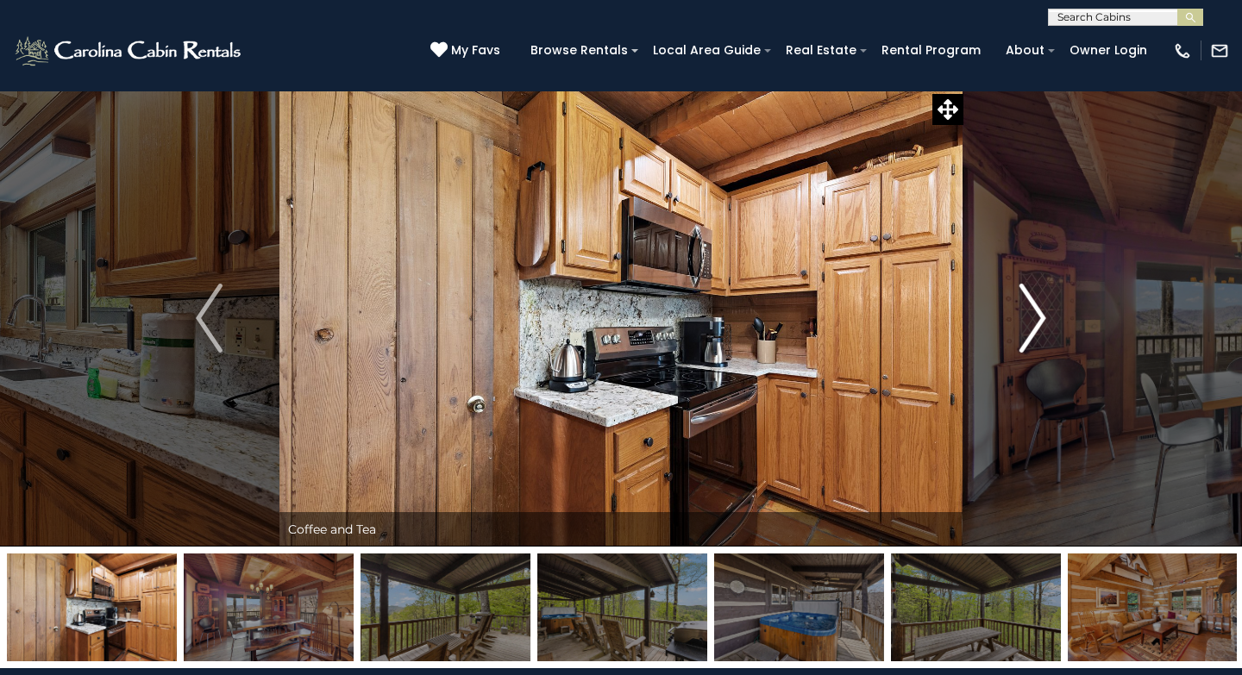
click at [1034, 326] on img "Next" at bounding box center [1033, 318] width 26 height 69
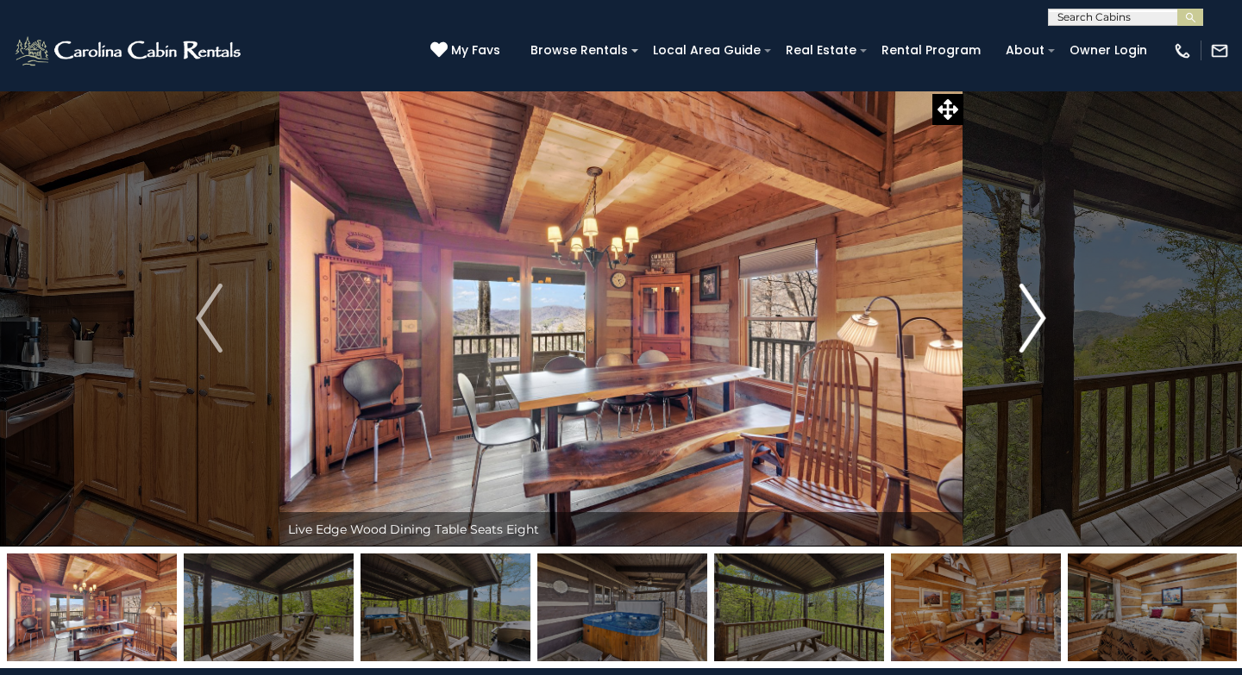
click at [1034, 326] on img "Next" at bounding box center [1033, 318] width 26 height 69
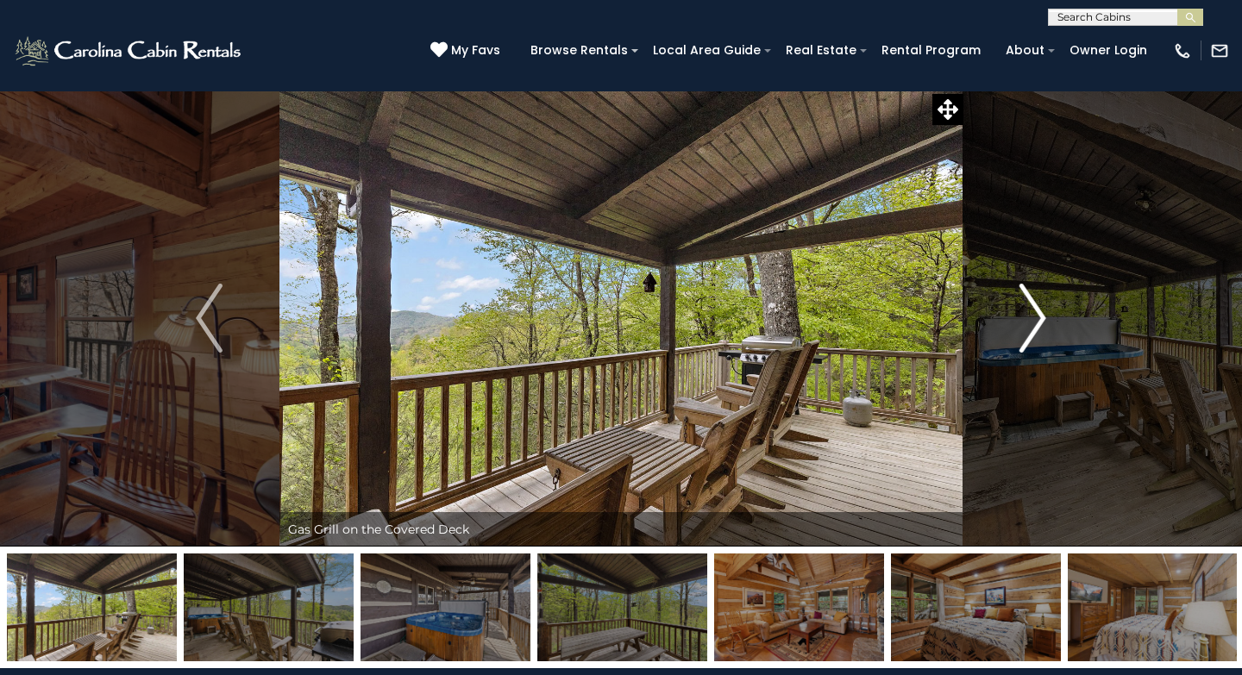
click at [1034, 326] on img "Next" at bounding box center [1033, 318] width 26 height 69
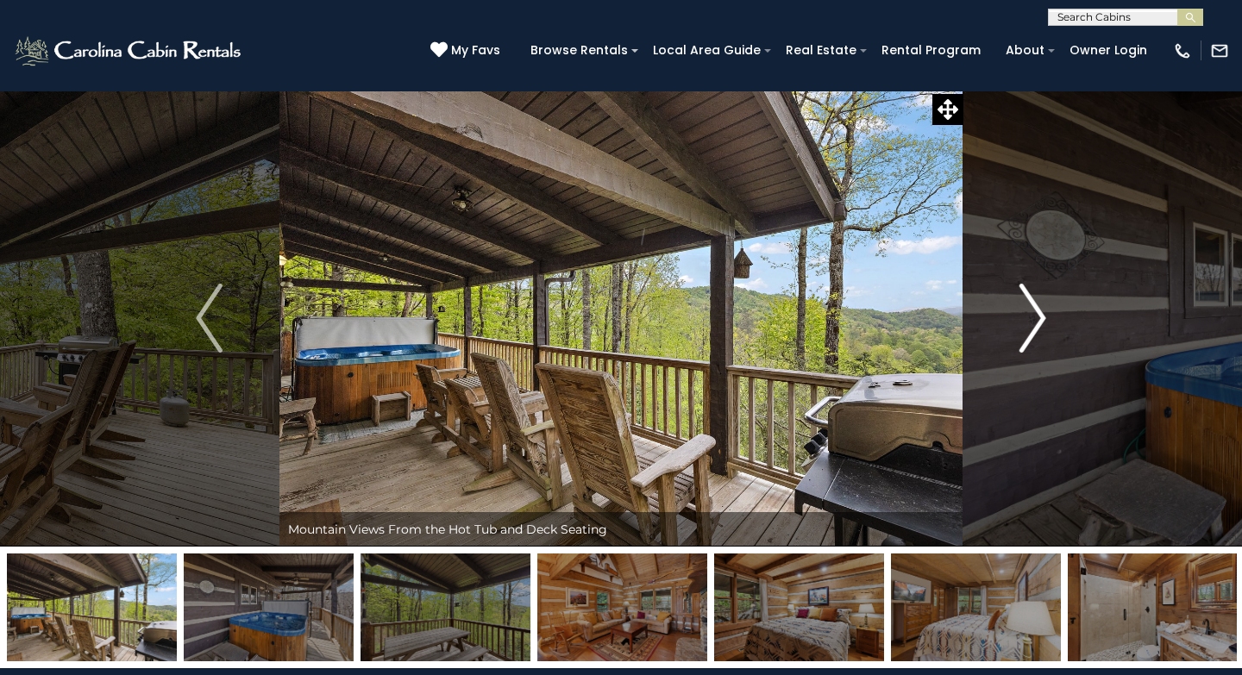
click at [1034, 326] on img "Next" at bounding box center [1033, 318] width 26 height 69
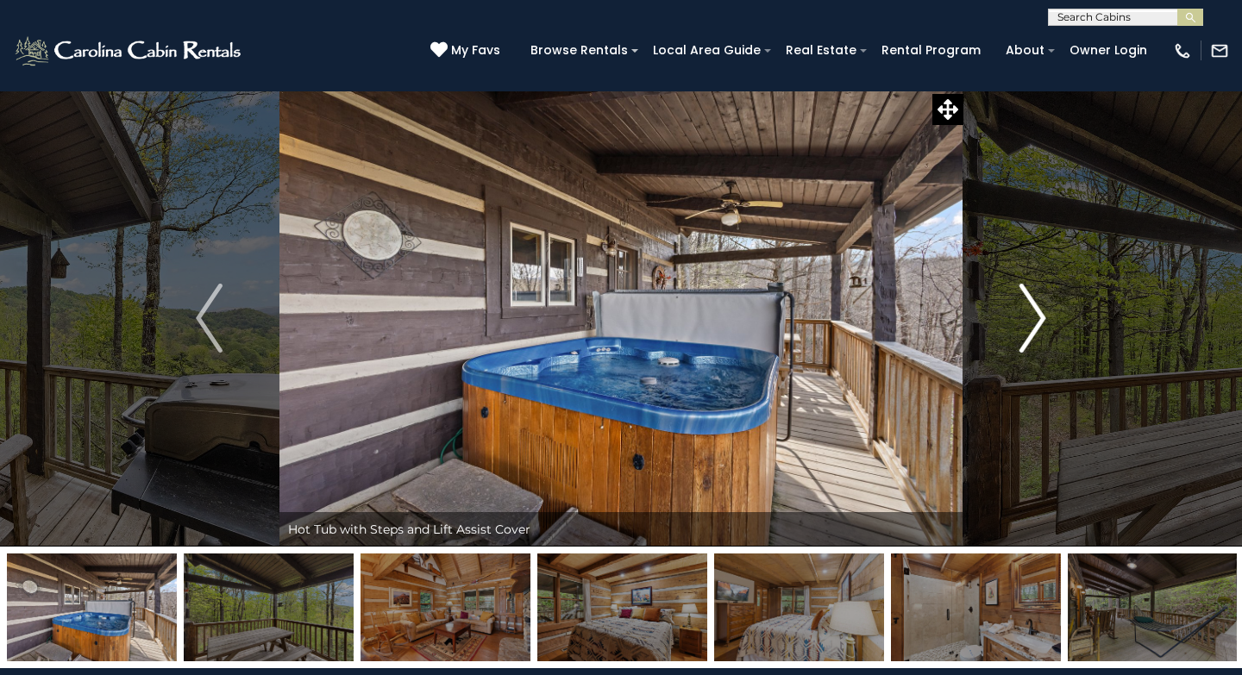
click at [1034, 326] on img "Next" at bounding box center [1033, 318] width 26 height 69
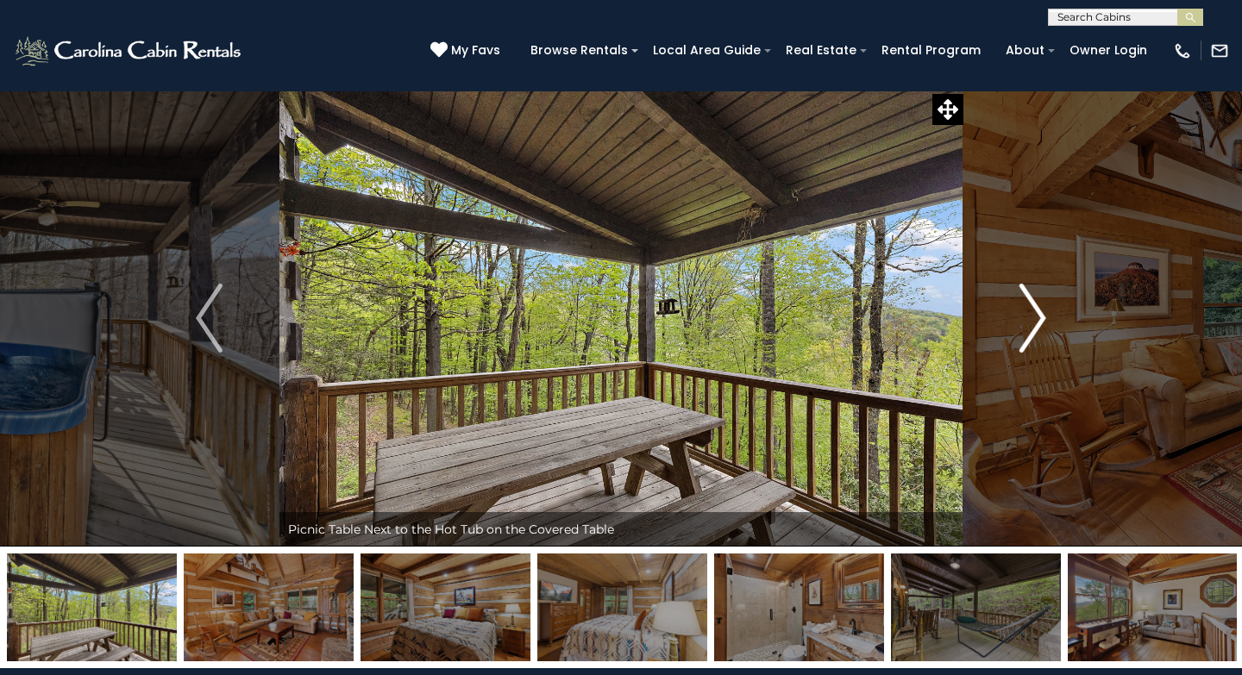
click at [1034, 326] on img "Next" at bounding box center [1033, 318] width 26 height 69
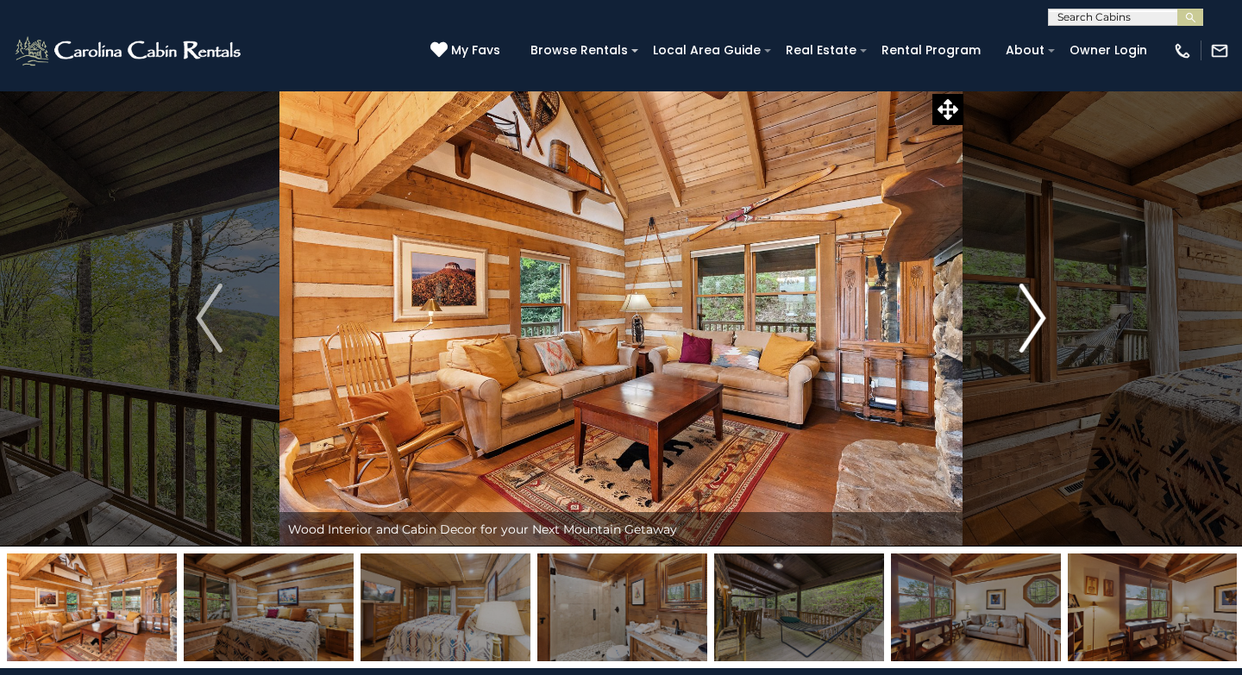
click at [1034, 326] on img "Next" at bounding box center [1033, 318] width 26 height 69
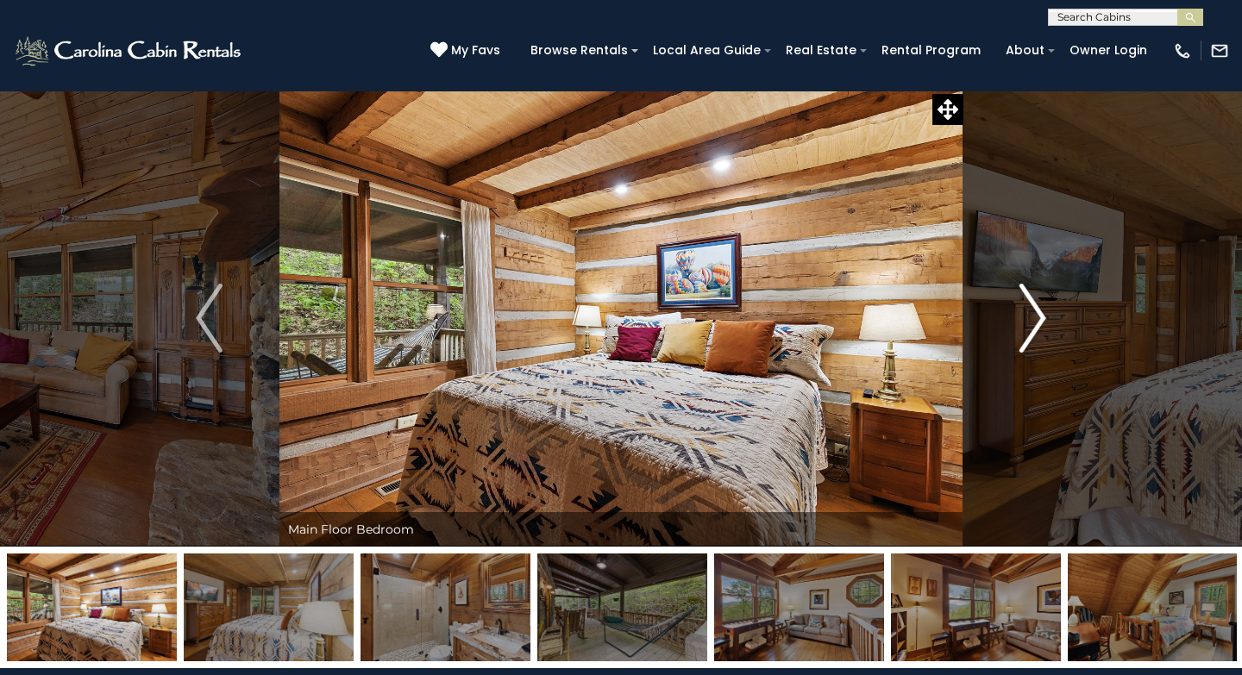
click at [1034, 326] on img "Next" at bounding box center [1033, 318] width 26 height 69
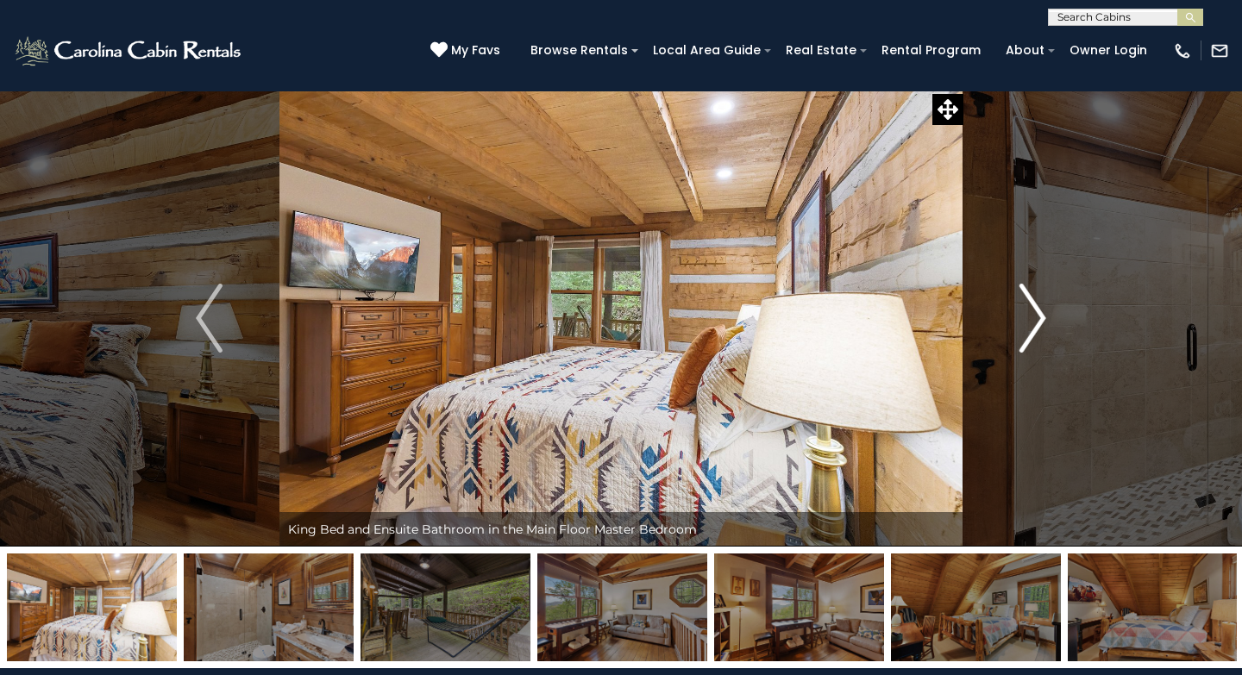
click at [1034, 326] on img "Next" at bounding box center [1033, 318] width 26 height 69
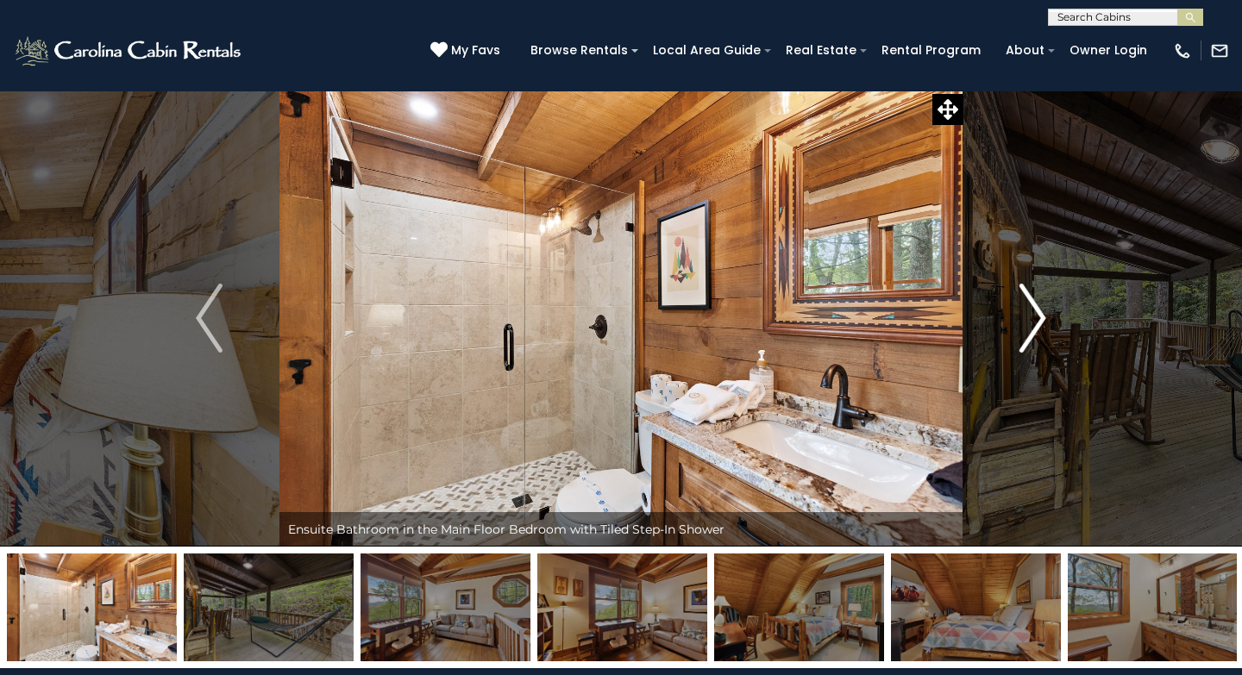
click at [1034, 326] on img "Next" at bounding box center [1033, 318] width 26 height 69
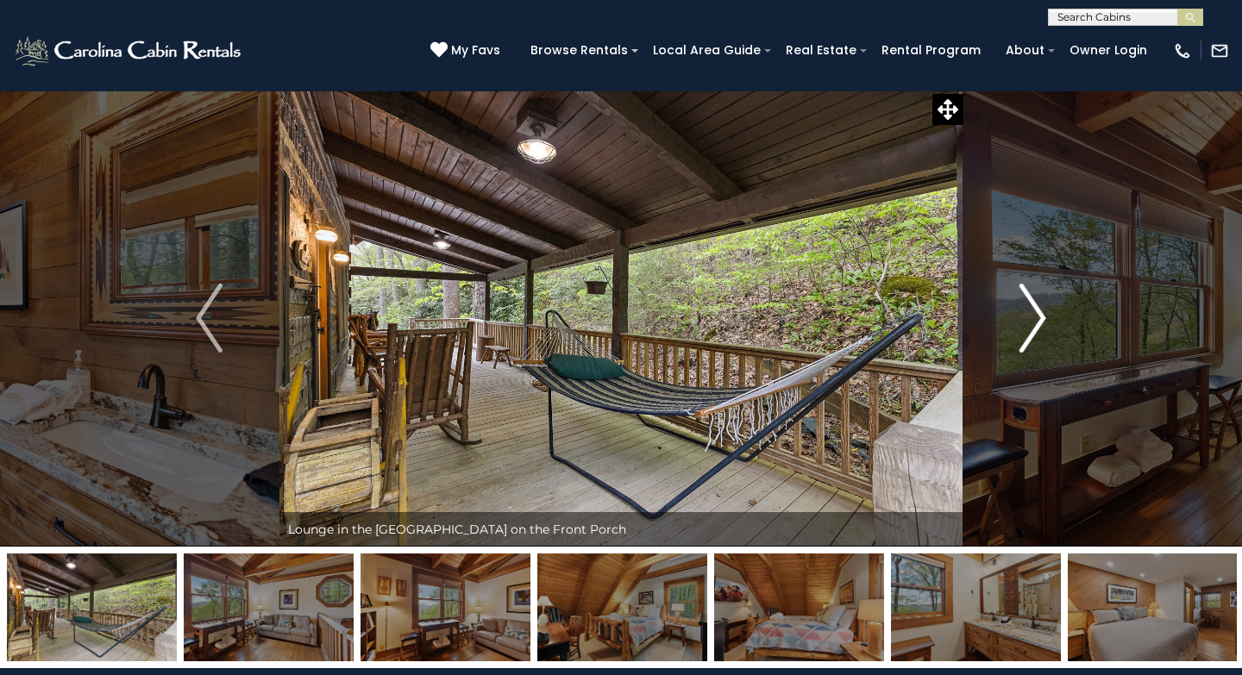
click at [1034, 326] on img "Next" at bounding box center [1033, 318] width 26 height 69
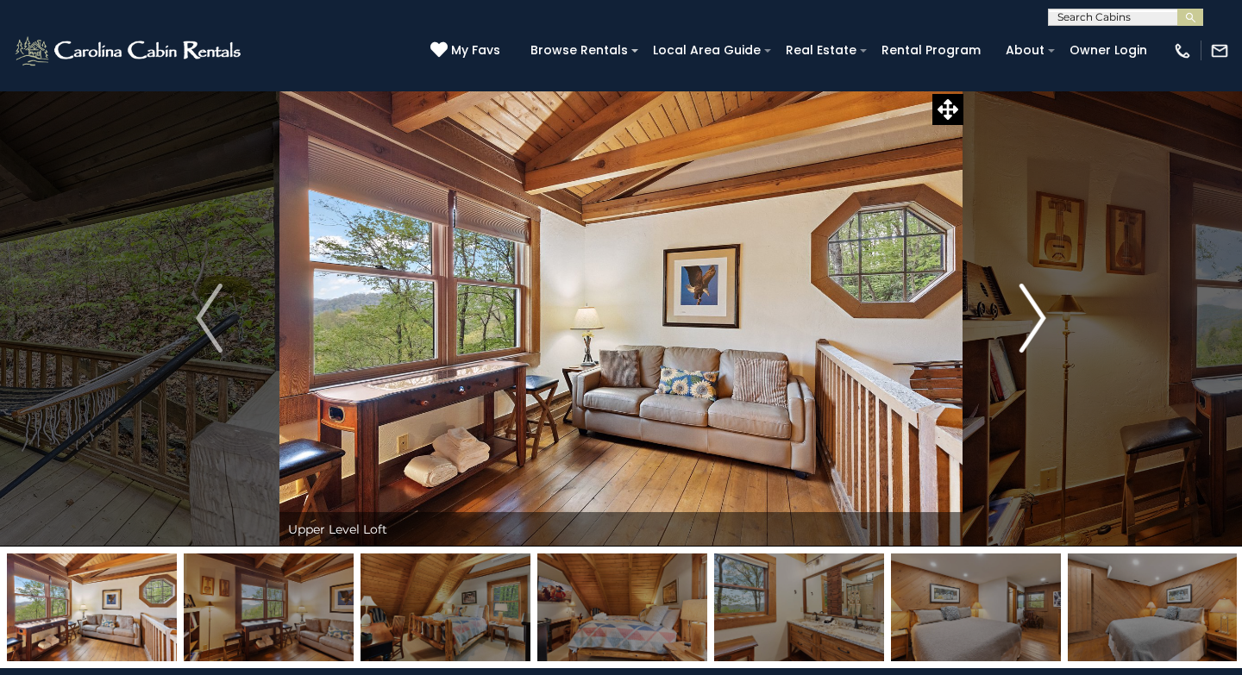
click at [1034, 326] on img "Next" at bounding box center [1033, 318] width 26 height 69
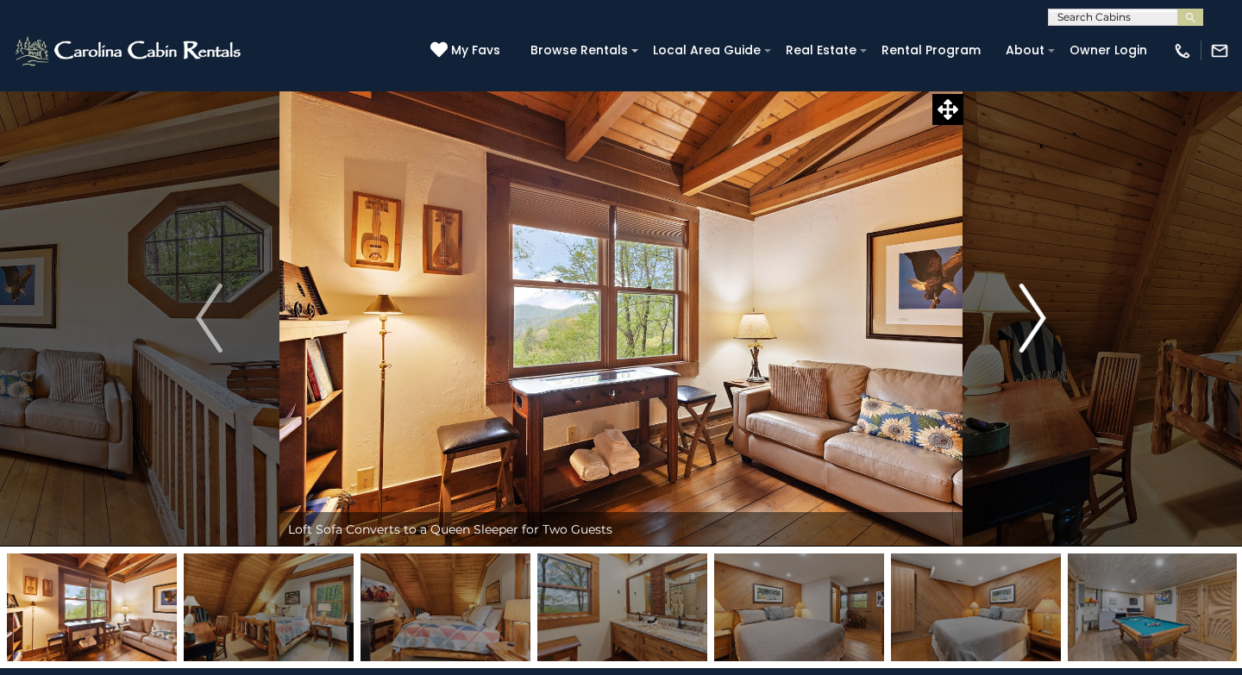
click at [1034, 326] on img "Next" at bounding box center [1033, 318] width 26 height 69
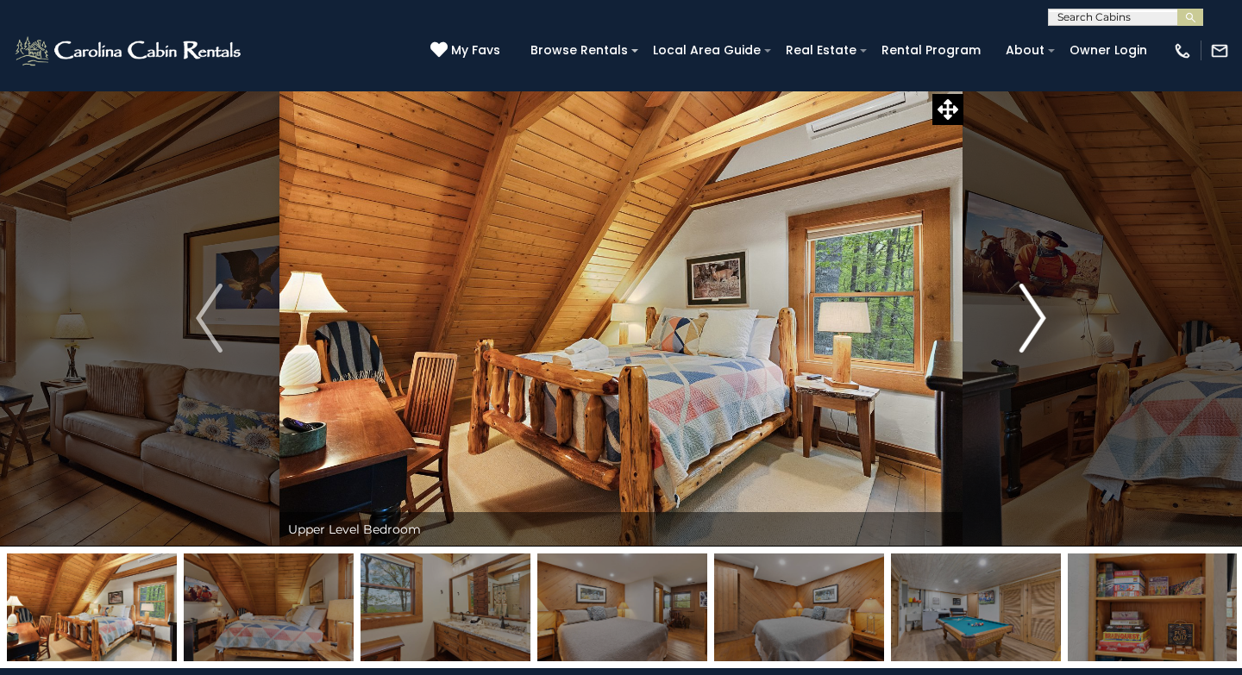
click at [1034, 326] on img "Next" at bounding box center [1033, 318] width 26 height 69
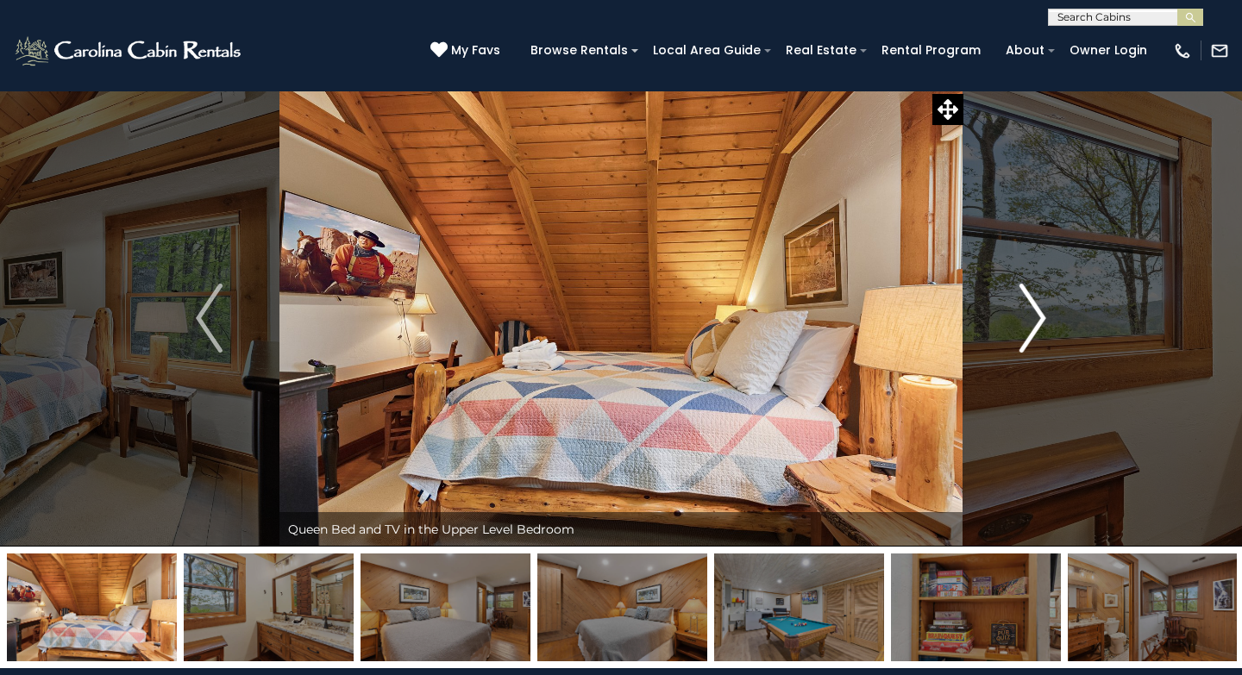
click at [1034, 326] on img "Next" at bounding box center [1033, 318] width 26 height 69
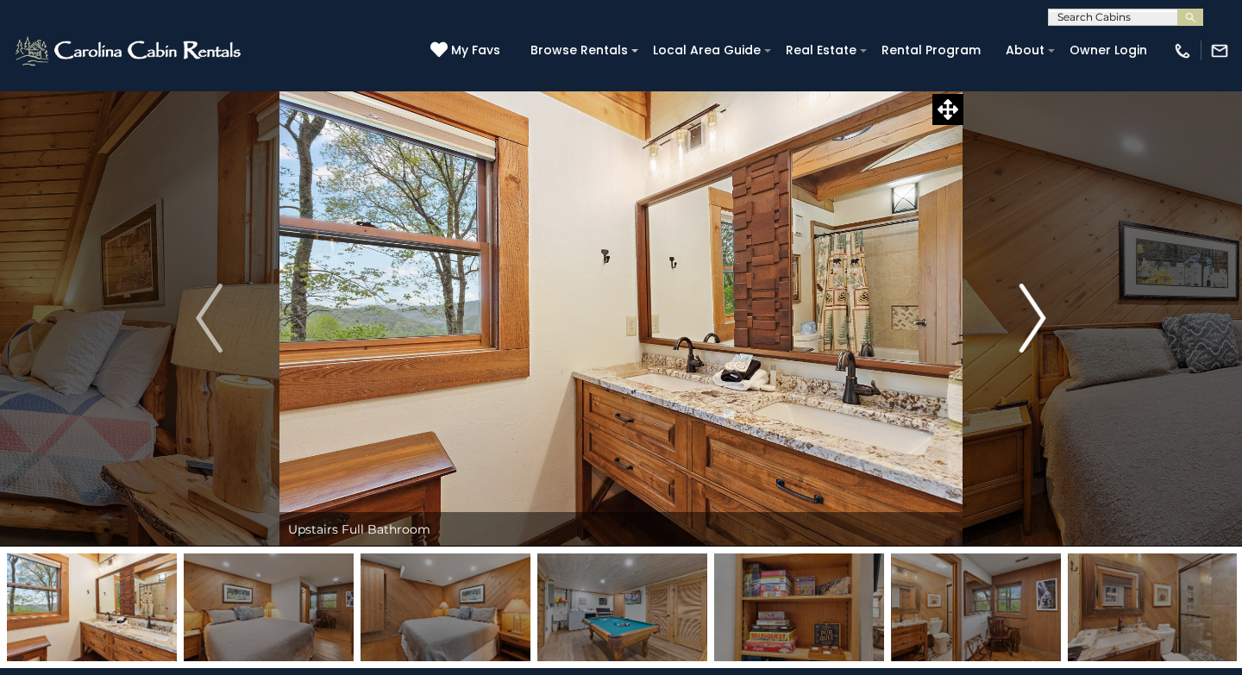
click at [1034, 326] on img "Next" at bounding box center [1033, 318] width 26 height 69
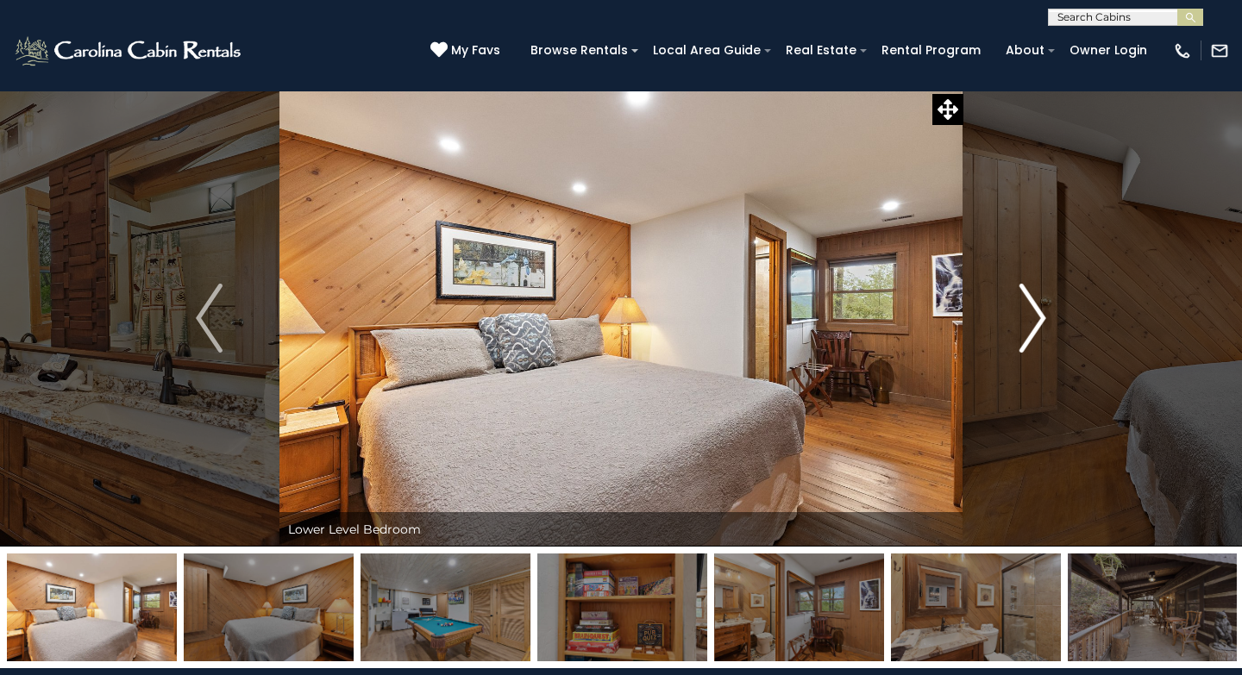
click at [1034, 326] on img "Next" at bounding box center [1033, 318] width 26 height 69
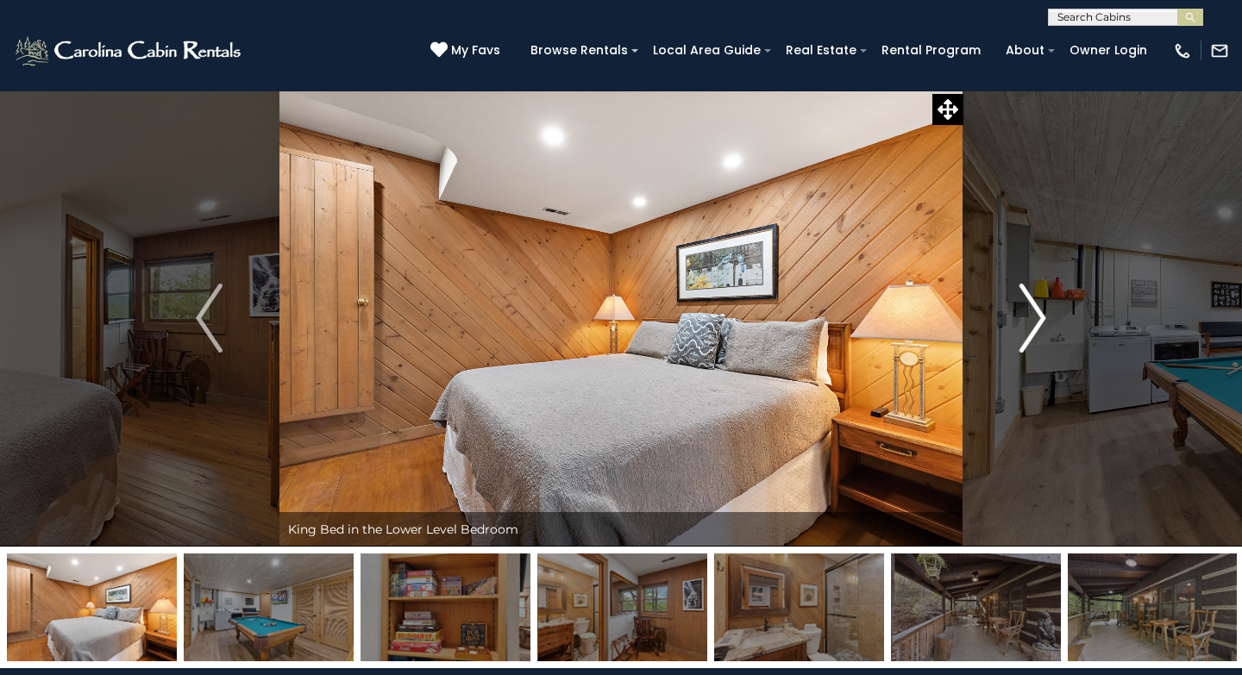
click at [1034, 326] on img "Next" at bounding box center [1033, 318] width 26 height 69
